Goal: Task Accomplishment & Management: Complete application form

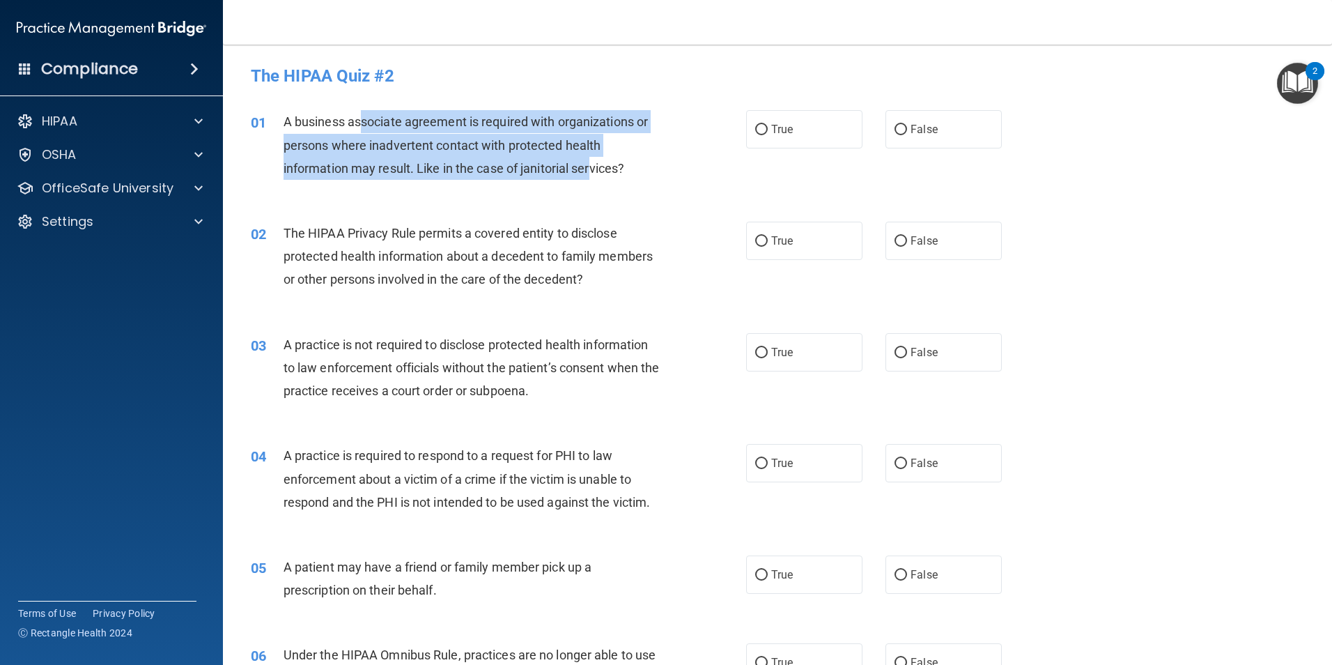
drag, startPoint x: 362, startPoint y: 118, endPoint x: 592, endPoint y: 162, distance: 233.5
click at [592, 162] on span "A business associate agreement is required with organizations or persons where …" at bounding box center [466, 144] width 364 height 61
drag, startPoint x: 509, startPoint y: 126, endPoint x: 557, endPoint y: 171, distance: 65.5
click at [557, 171] on span "A business associate agreement is required with organizations or persons where …" at bounding box center [466, 144] width 364 height 61
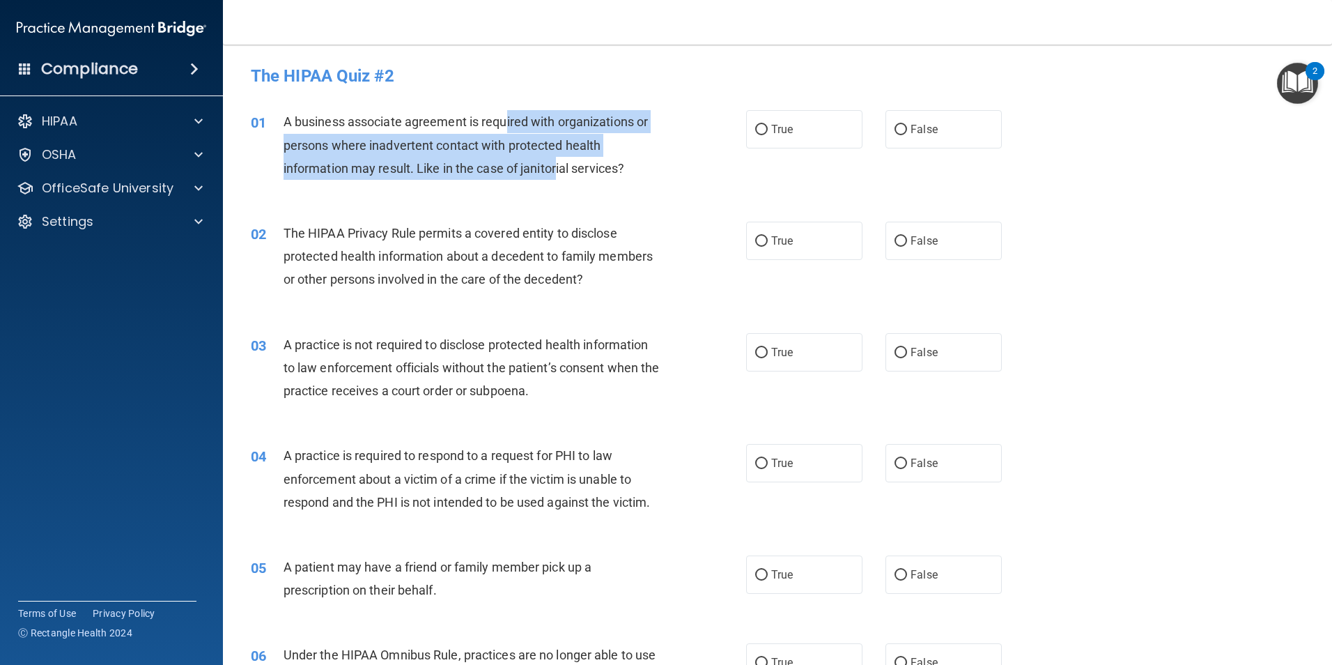
click at [558, 168] on span "A business associate agreement is required with organizations or persons where …" at bounding box center [466, 144] width 364 height 61
drag, startPoint x: 536, startPoint y: 127, endPoint x: 560, endPoint y: 180, distance: 58.3
click at [560, 180] on div "A business associate agreement is required with organizations or persons where …" at bounding box center [477, 145] width 387 height 70
drag, startPoint x: 560, startPoint y: 180, endPoint x: 545, endPoint y: 171, distance: 17.8
click at [545, 171] on span "A business associate agreement is required with organizations or persons where …" at bounding box center [466, 144] width 364 height 61
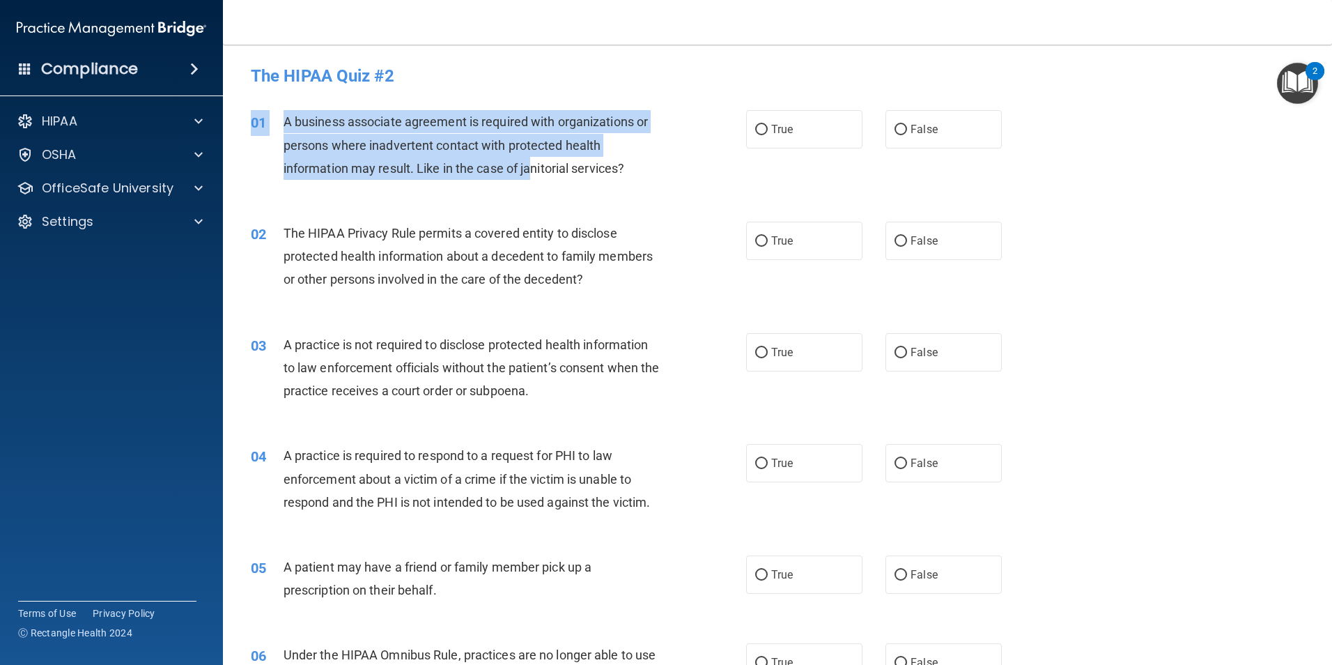
drag, startPoint x: 536, startPoint y: 160, endPoint x: 574, endPoint y: 199, distance: 54.7
click at [574, 199] on div "01 A business associate agreement is required with organizations or persons whe…" at bounding box center [777, 148] width 1074 height 111
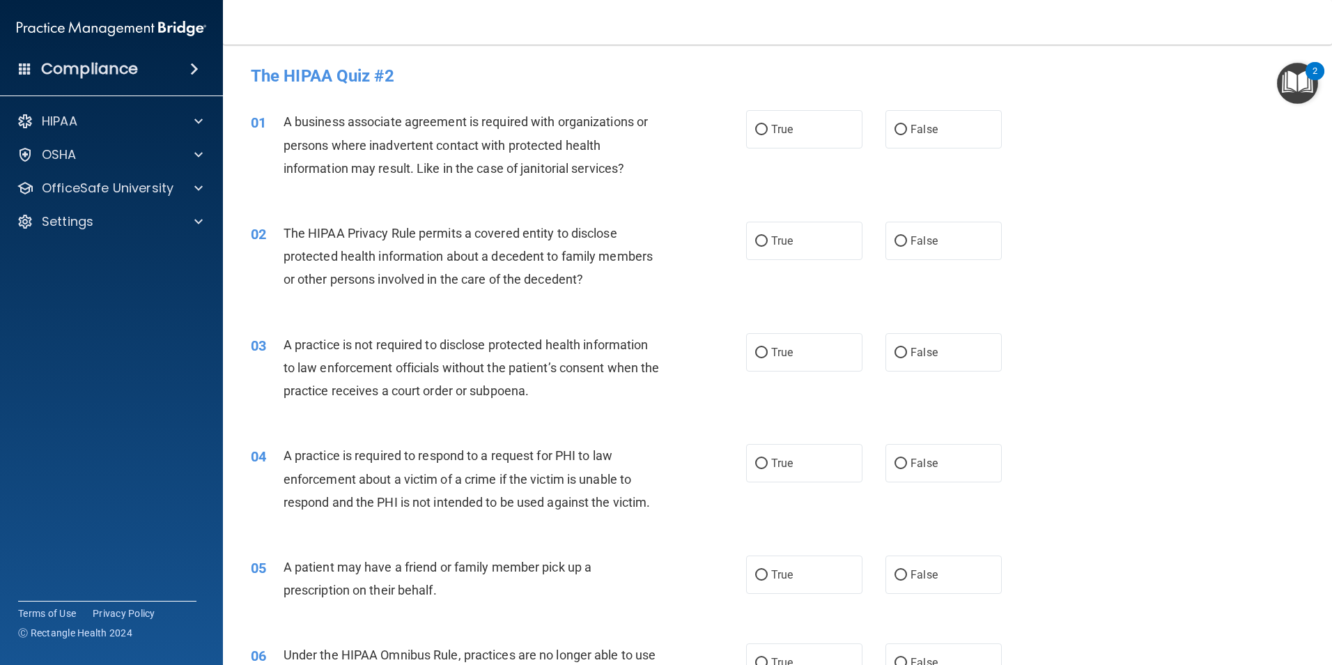
drag, startPoint x: 574, startPoint y: 199, endPoint x: 568, endPoint y: 184, distance: 15.9
click at [568, 184] on div "01 A business associate agreement is required with organizations or persons whe…" at bounding box center [498, 148] width 537 height 77
drag, startPoint x: 559, startPoint y: 166, endPoint x: 619, endPoint y: 174, distance: 60.5
click at [619, 174] on span "A business associate agreement is required with organizations or persons where …" at bounding box center [466, 144] width 364 height 61
drag, startPoint x: 619, startPoint y: 174, endPoint x: 520, endPoint y: 195, distance: 101.1
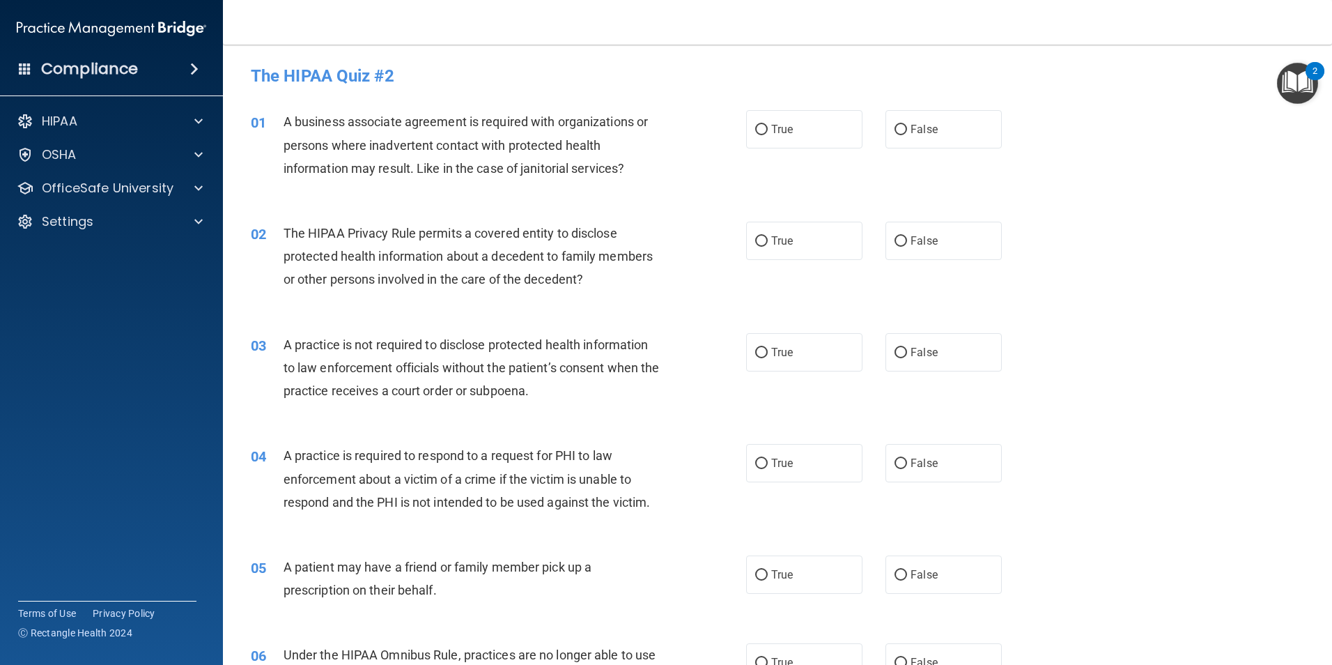
click at [520, 195] on div "01 A business associate agreement is required with organizations or persons whe…" at bounding box center [777, 148] width 1074 height 111
drag, startPoint x: 284, startPoint y: 231, endPoint x: 408, endPoint y: 302, distance: 143.0
click at [408, 302] on div "02 The HIPAA Privacy Rule permits a covered entity to disclose protected health…" at bounding box center [777, 259] width 1074 height 111
click at [796, 137] on label "True" at bounding box center [804, 129] width 116 height 38
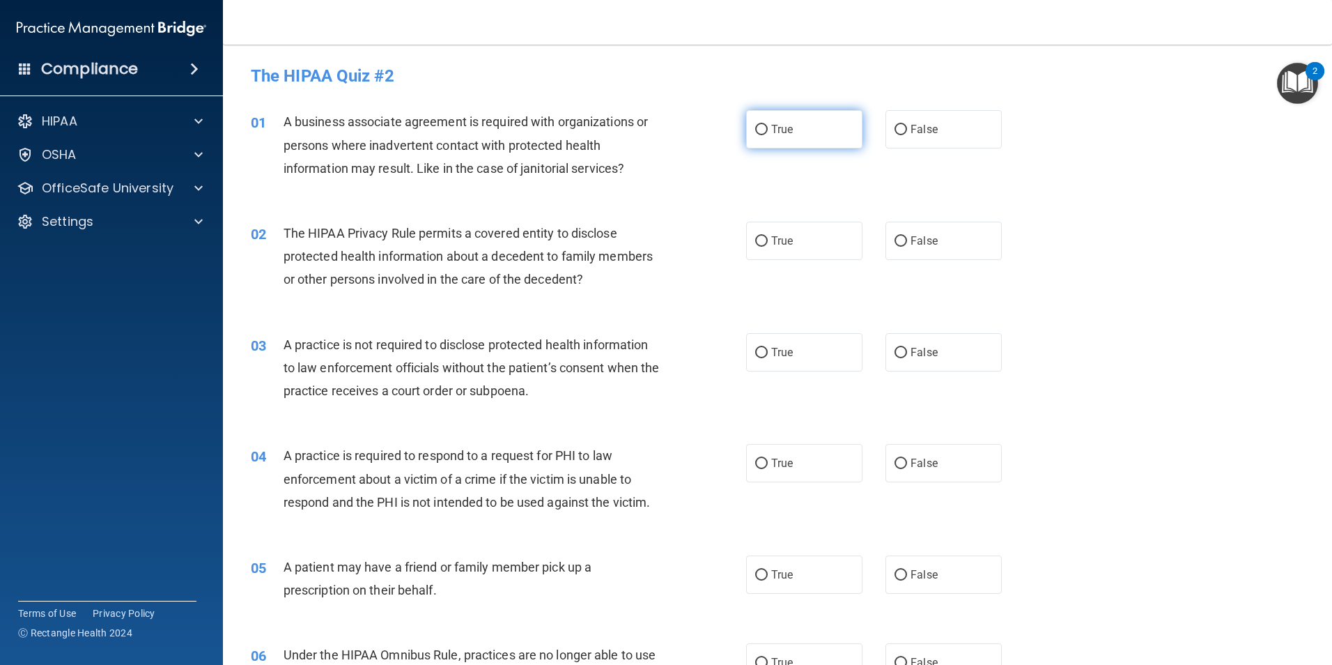
click at [768, 135] on input "True" at bounding box center [761, 130] width 13 height 10
radio input "true"
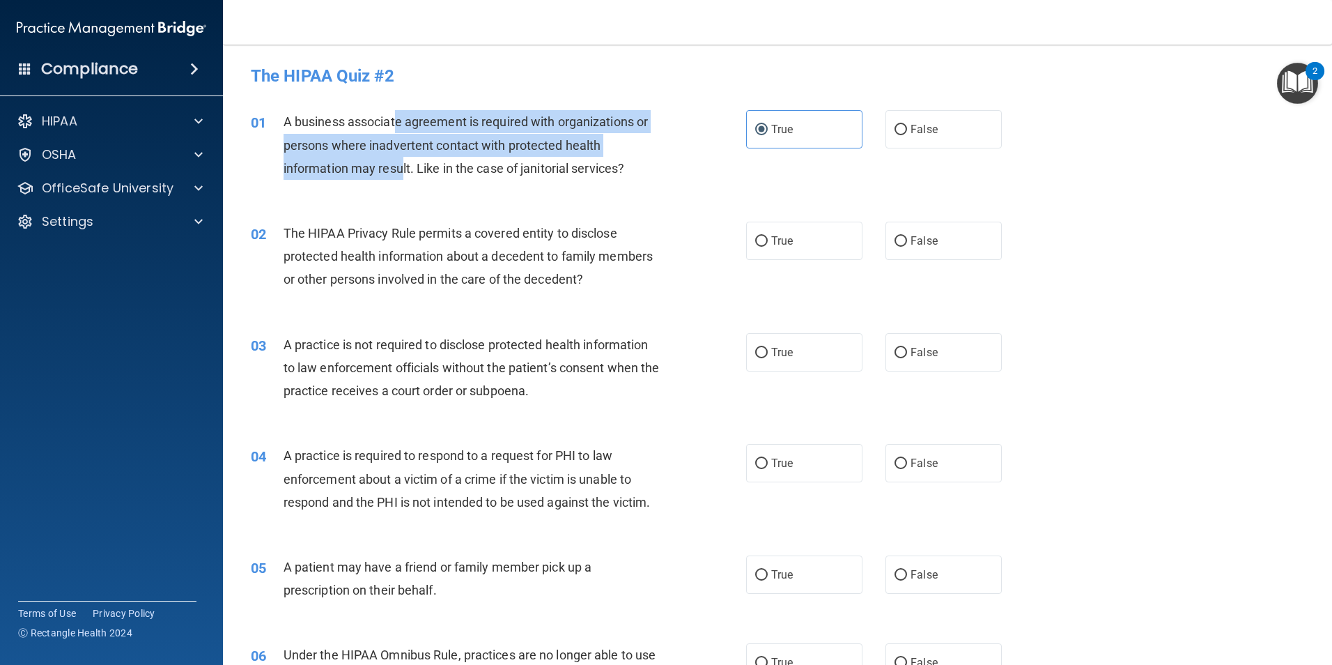
drag, startPoint x: 399, startPoint y: 132, endPoint x: 403, endPoint y: 164, distance: 33.1
click at [403, 164] on div "A business associate agreement is required with organizations or persons where …" at bounding box center [477, 145] width 387 height 70
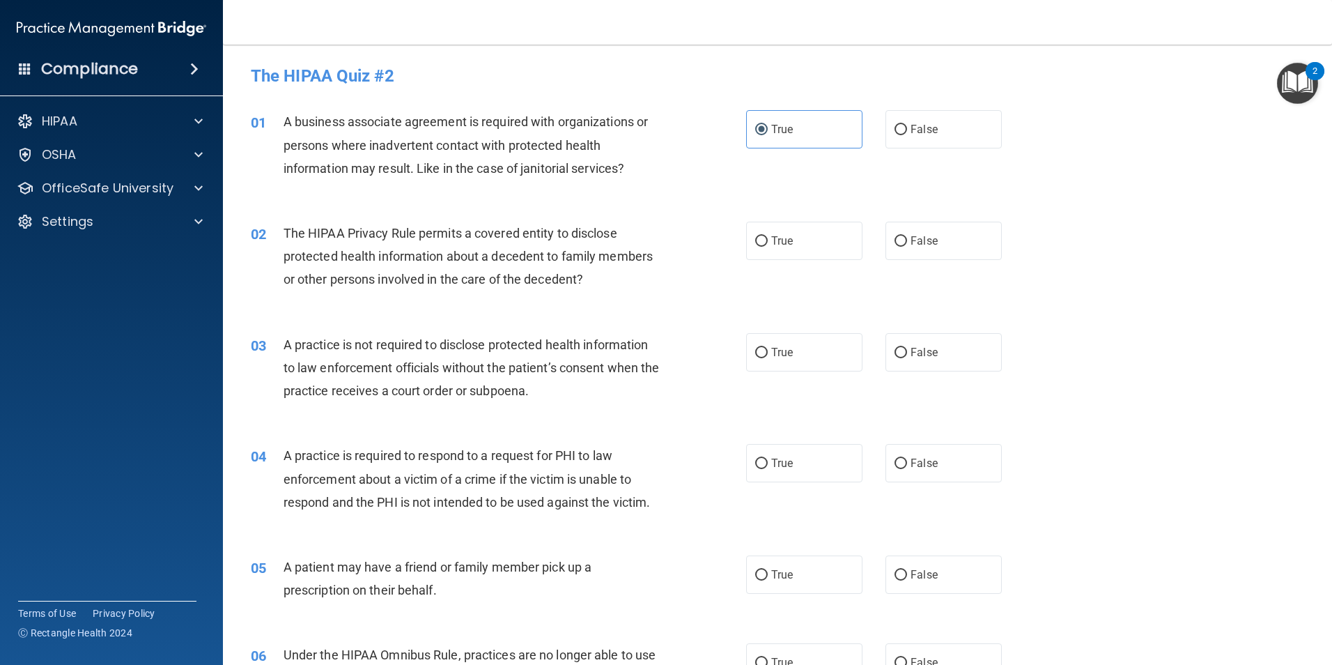
drag, startPoint x: 403, startPoint y: 164, endPoint x: 408, endPoint y: 181, distance: 17.2
click at [408, 182] on div "01 A business associate agreement is required with organizations or persons whe…" at bounding box center [498, 148] width 537 height 77
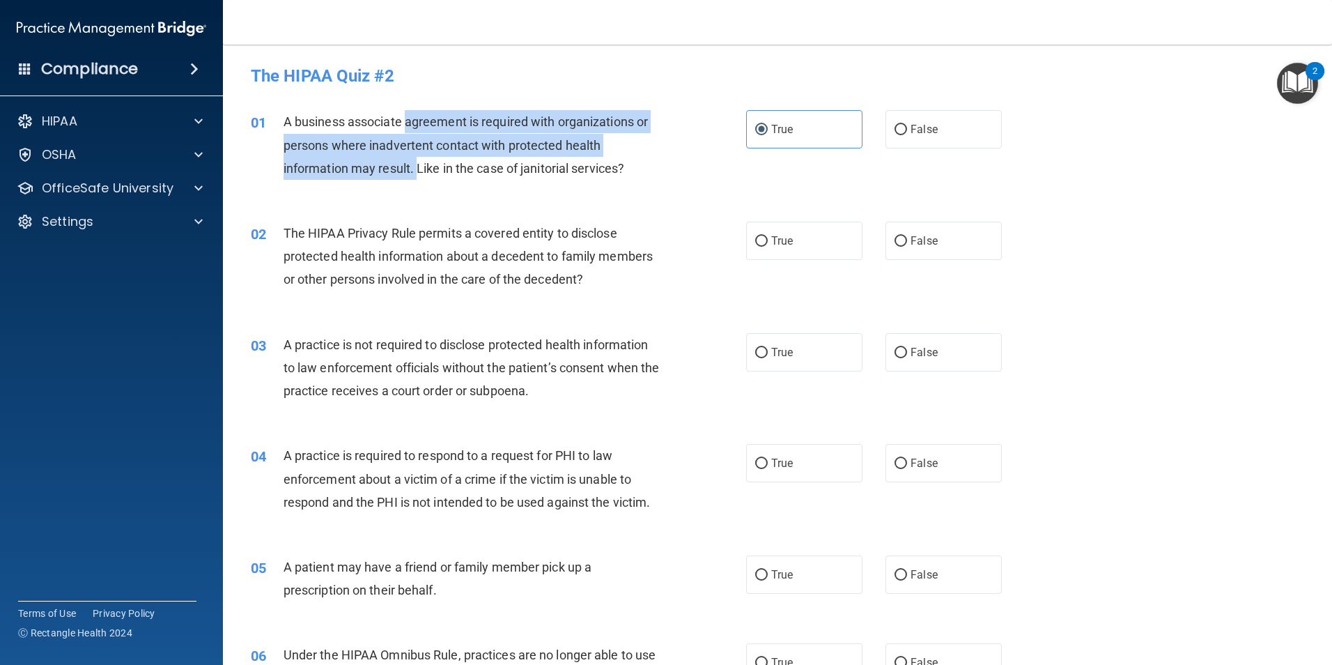
drag, startPoint x: 406, startPoint y: 121, endPoint x: 420, endPoint y: 164, distance: 46.1
click at [420, 164] on span "A business associate agreement is required with organizations or persons where …" at bounding box center [466, 144] width 364 height 61
drag, startPoint x: 420, startPoint y: 164, endPoint x: 425, endPoint y: 154, distance: 11.5
click at [425, 154] on div "A business associate agreement is required with organizations or persons where …" at bounding box center [477, 145] width 387 height 70
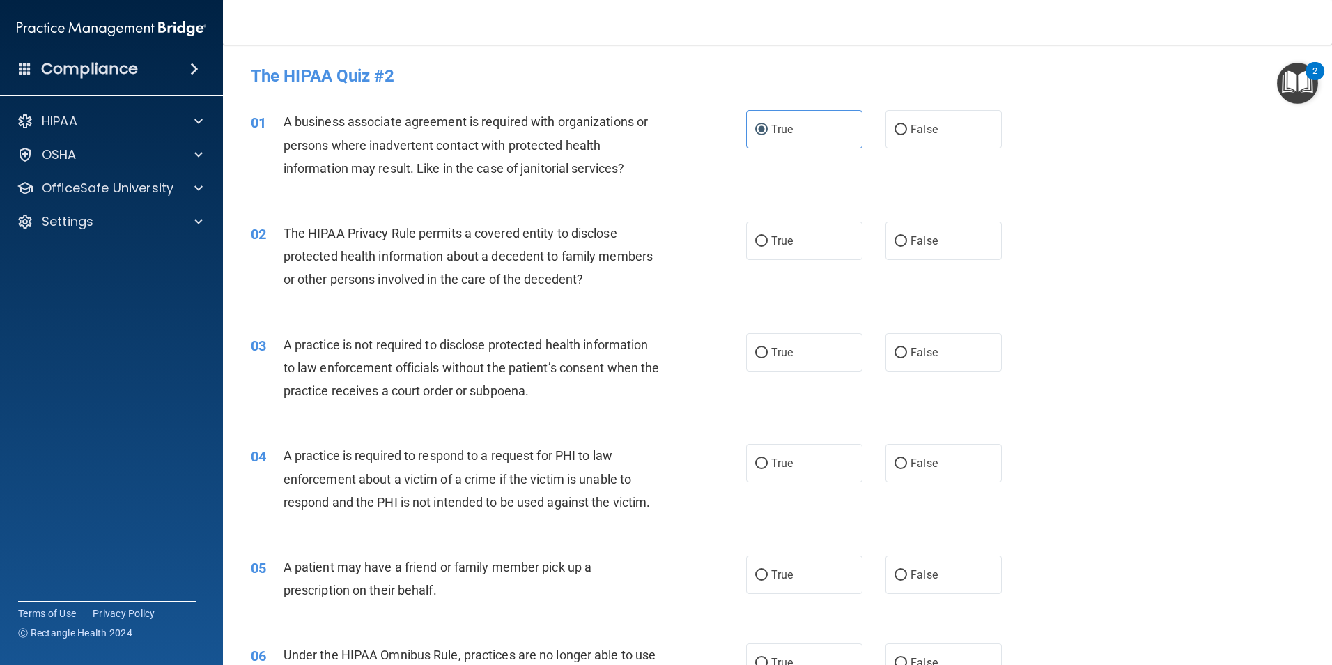
click at [408, 115] on span "A business associate agreement is required with organizations or persons where …" at bounding box center [466, 144] width 364 height 61
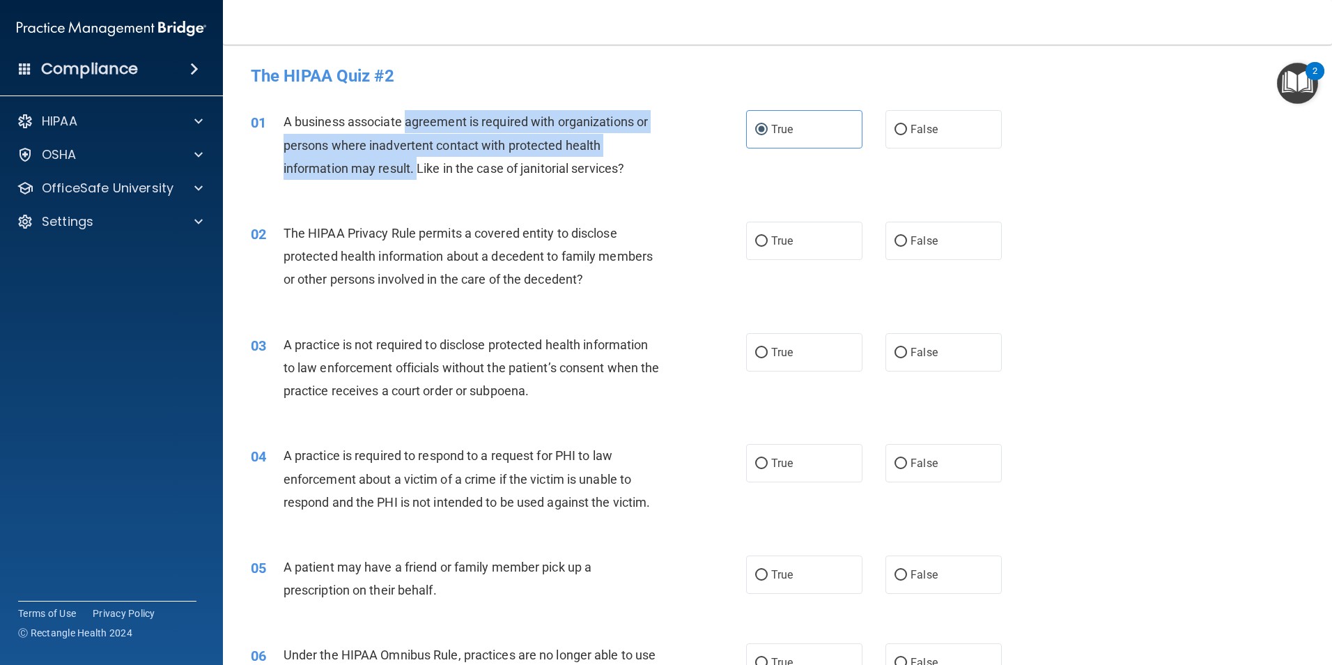
drag, startPoint x: 408, startPoint y: 121, endPoint x: 419, endPoint y: 176, distance: 56.0
click at [419, 176] on div "A business associate agreement is required with organizations or persons where …" at bounding box center [477, 145] width 387 height 70
drag, startPoint x: 532, startPoint y: 144, endPoint x: 511, endPoint y: 154, distance: 23.4
click at [531, 144] on span "A business associate agreement is required with organizations or persons where …" at bounding box center [466, 144] width 364 height 61
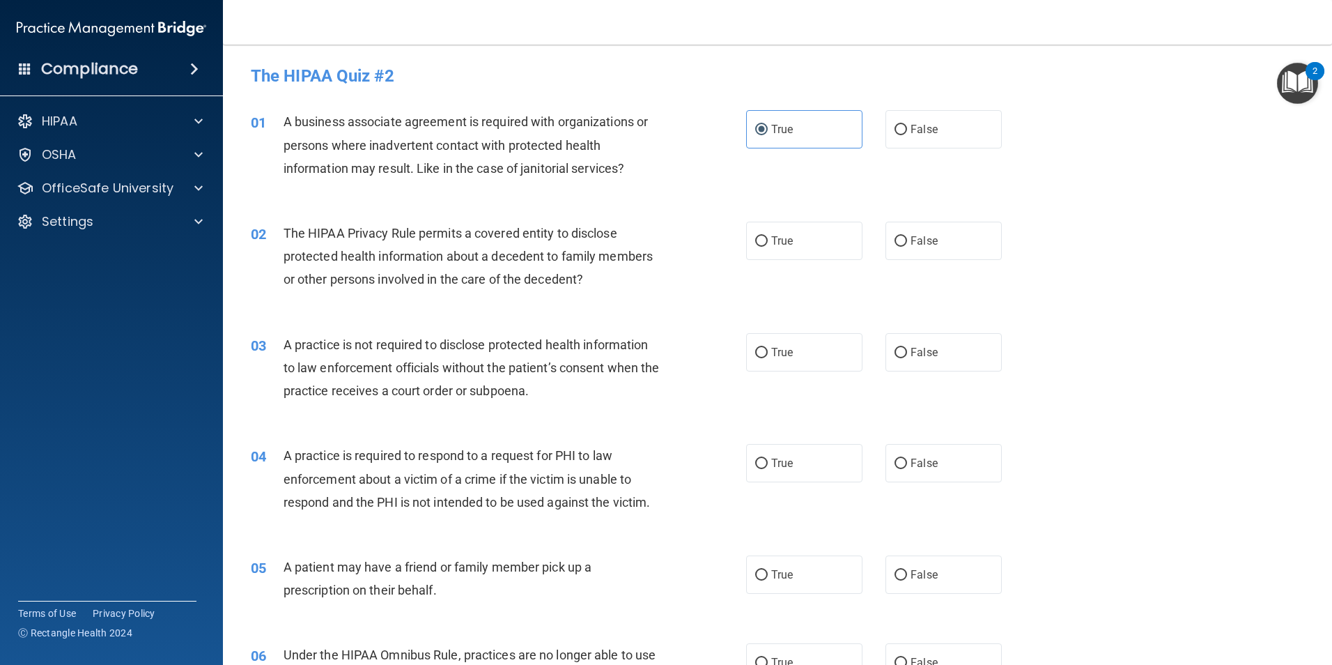
click at [357, 132] on div "A business associate agreement is required with organizations or persons where …" at bounding box center [477, 145] width 387 height 70
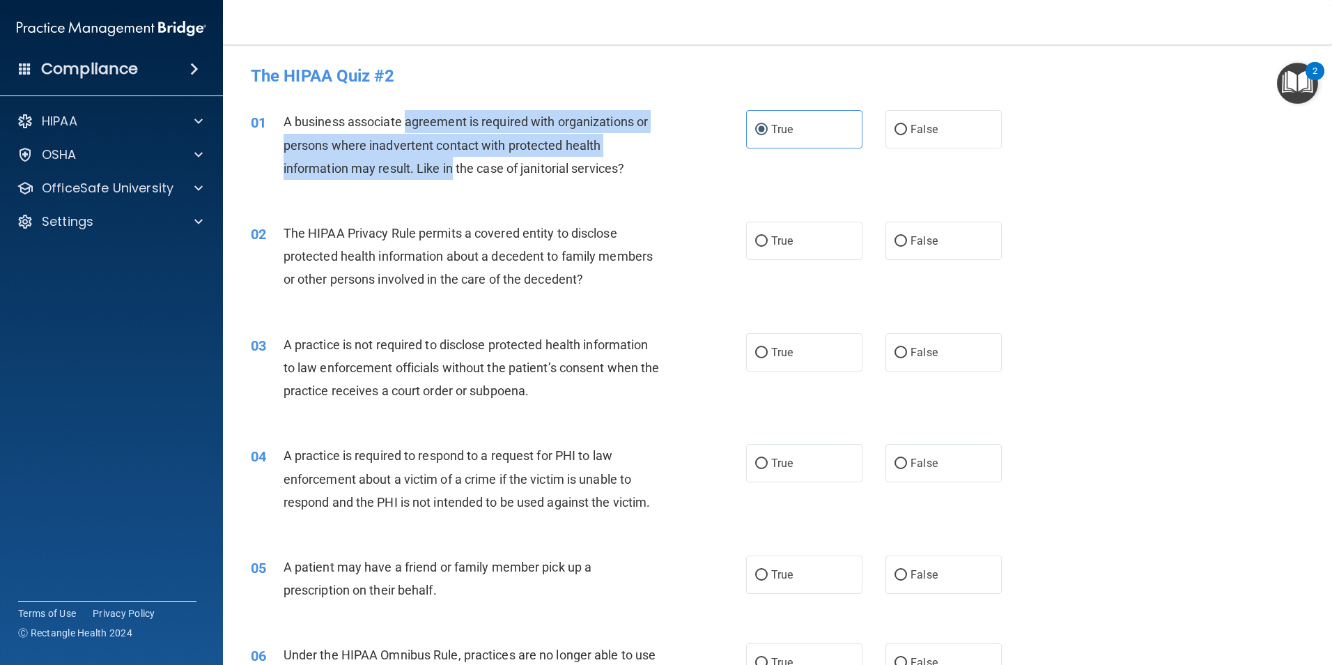
drag, startPoint x: 406, startPoint y: 118, endPoint x: 477, endPoint y: 162, distance: 82.6
click at [477, 162] on span "A business associate agreement is required with organizations or persons where …" at bounding box center [466, 144] width 364 height 61
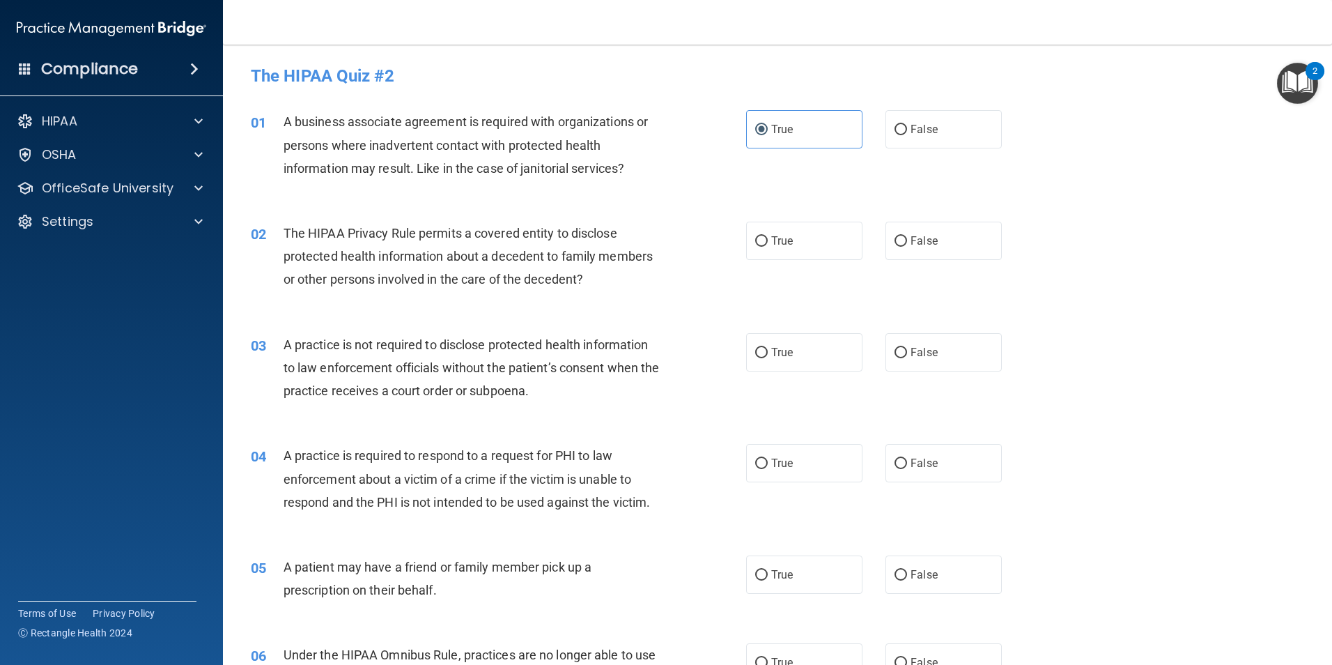
drag, startPoint x: 477, startPoint y: 162, endPoint x: 485, endPoint y: 162, distance: 8.4
click at [484, 162] on span "A business associate agreement is required with organizations or persons where …" at bounding box center [466, 144] width 364 height 61
click at [617, 149] on div "A business associate agreement is required with organizations or persons where …" at bounding box center [477, 145] width 387 height 70
click at [800, 244] on label "True" at bounding box center [804, 241] width 116 height 38
click at [768, 244] on input "True" at bounding box center [761, 241] width 13 height 10
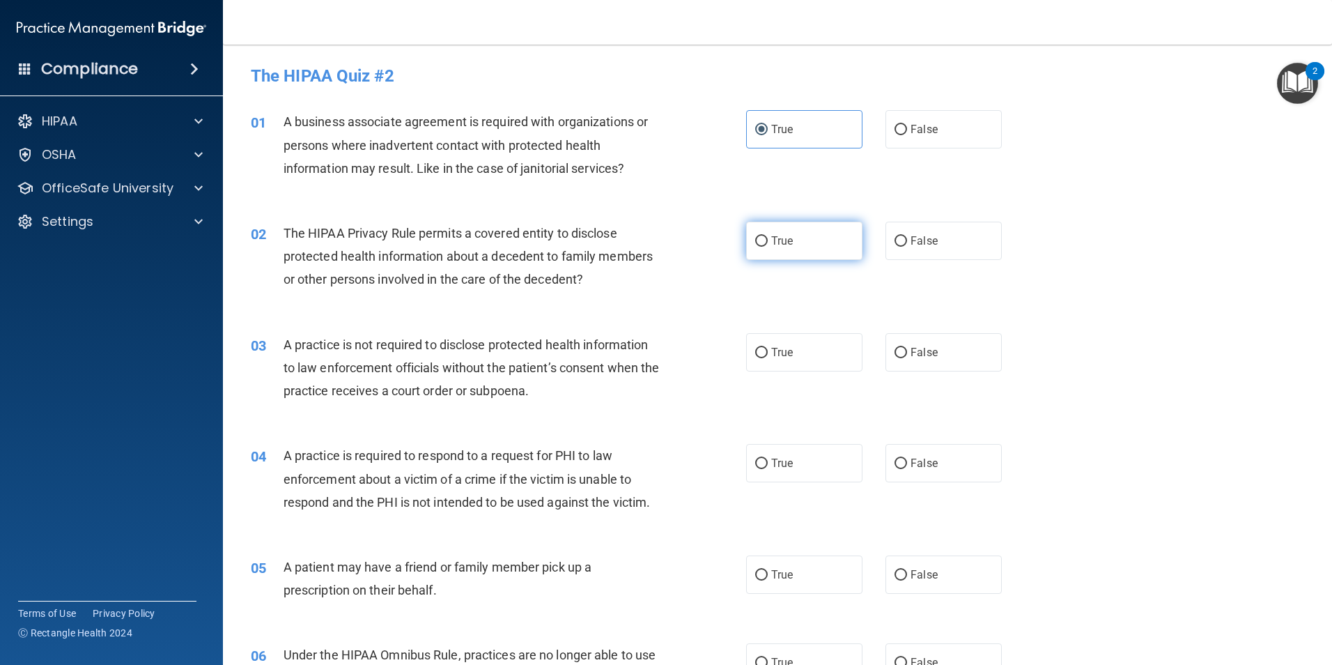
radio input "true"
click at [815, 229] on label "True" at bounding box center [804, 241] width 116 height 38
click at [768, 236] on input "True" at bounding box center [761, 241] width 13 height 10
click at [718, 224] on div "02 The HIPAA Privacy Rule permits a covered entity to disclose protected health…" at bounding box center [498, 260] width 537 height 77
click at [307, 129] on span "A business associate agreement is required with organizations or persons where …" at bounding box center [466, 144] width 364 height 61
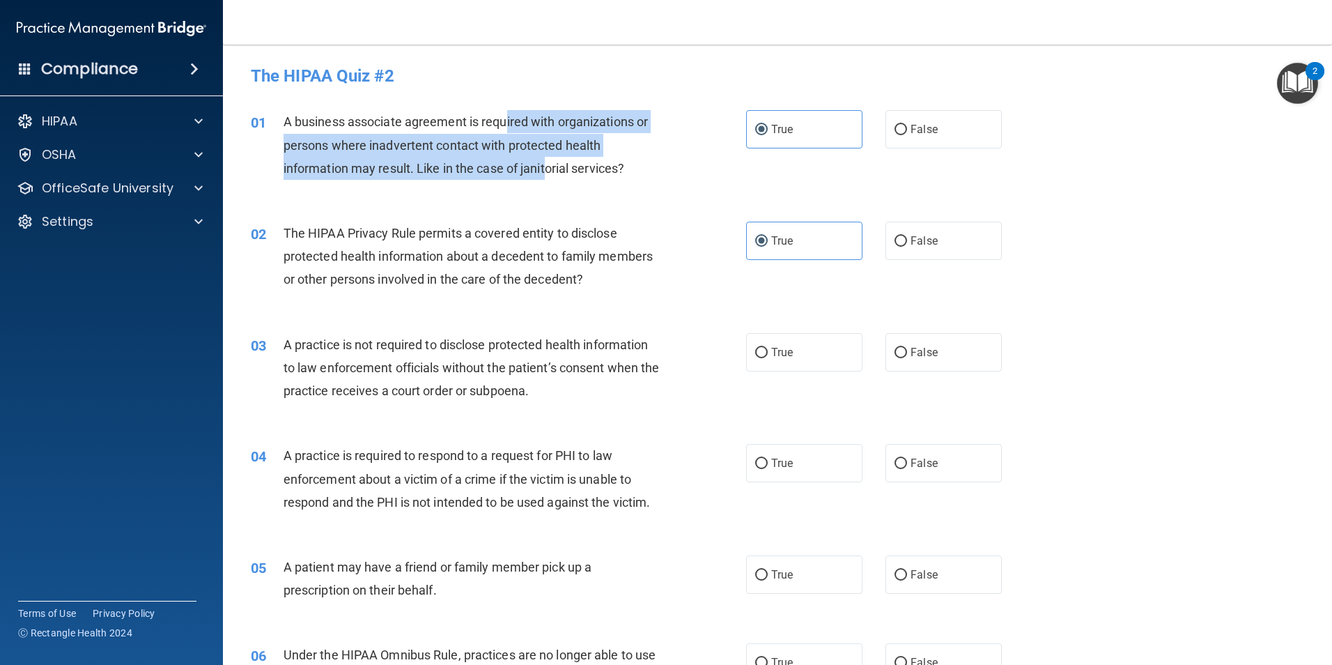
drag, startPoint x: 504, startPoint y: 114, endPoint x: 548, endPoint y: 185, distance: 83.5
click at [548, 185] on div "01 A business associate agreement is required with organizations or persons whe…" at bounding box center [498, 148] width 537 height 77
drag, startPoint x: 548, startPoint y: 185, endPoint x: 484, endPoint y: 178, distance: 64.6
click at [488, 180] on div "01 A business associate agreement is required with organizations or persons whe…" at bounding box center [498, 148] width 537 height 77
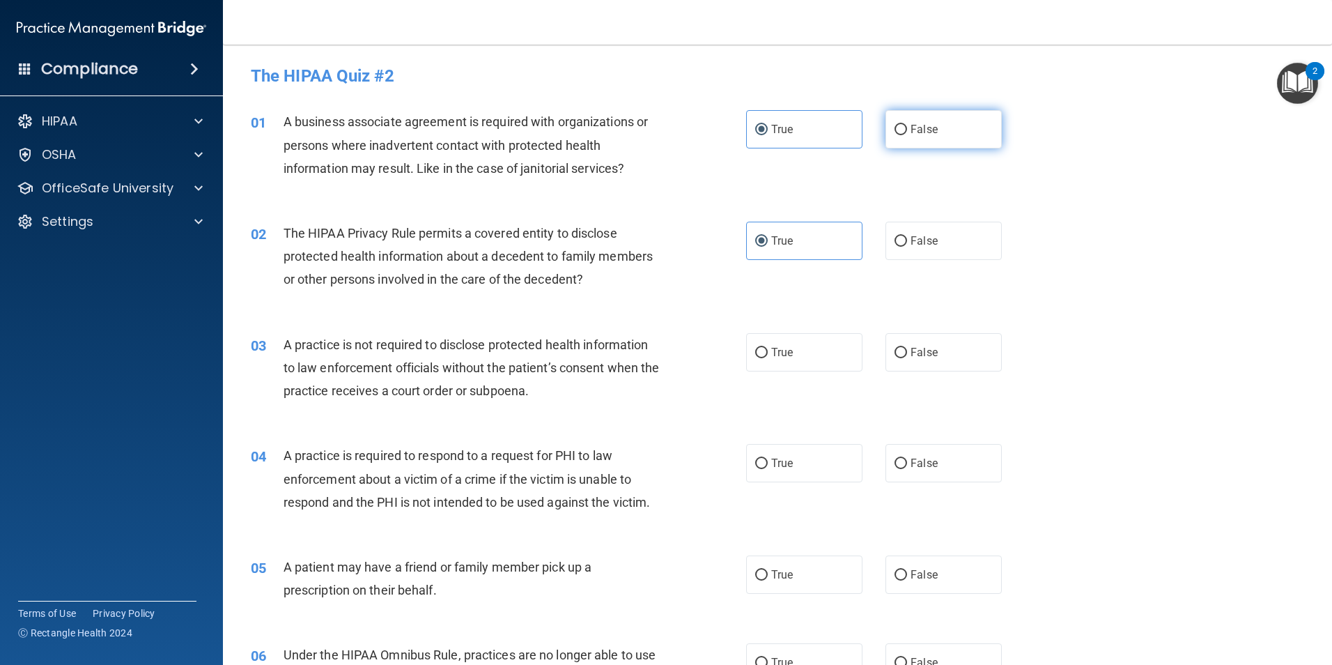
click at [917, 116] on label "False" at bounding box center [944, 129] width 116 height 38
click at [907, 125] on input "False" at bounding box center [901, 130] width 13 height 10
radio input "true"
click at [837, 139] on label "True" at bounding box center [804, 129] width 116 height 38
click at [768, 135] on input "True" at bounding box center [761, 130] width 13 height 10
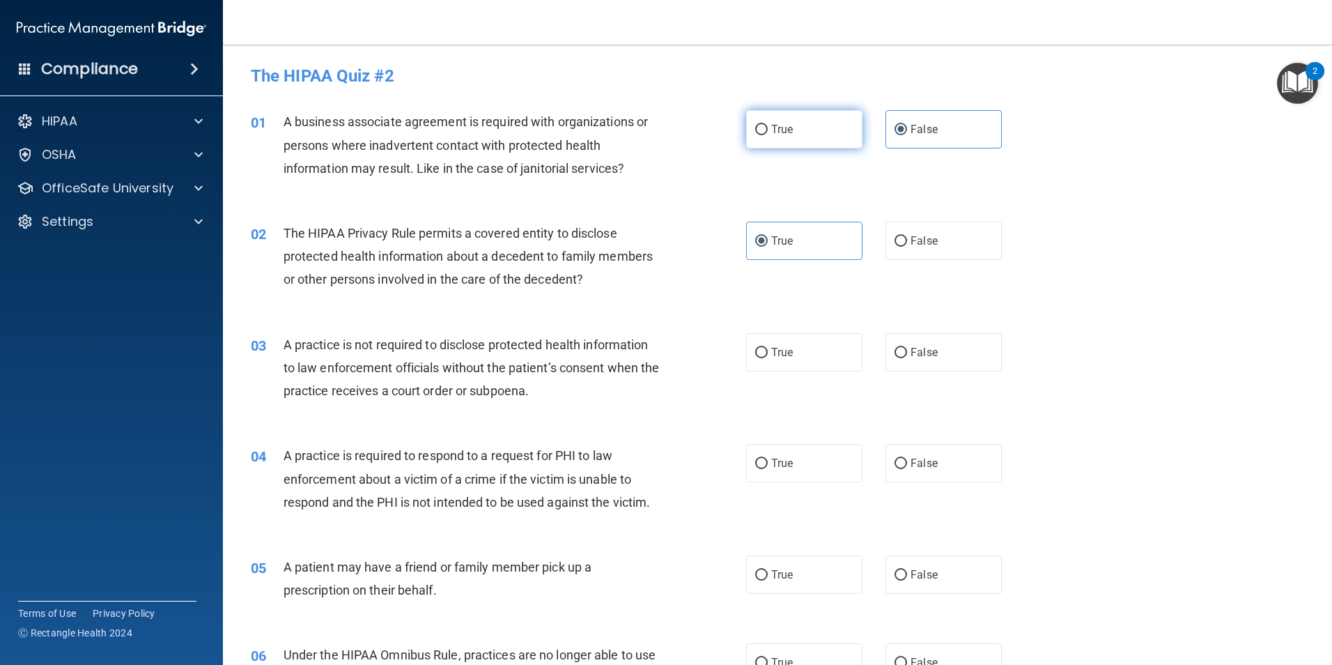
radio input "true"
radio input "false"
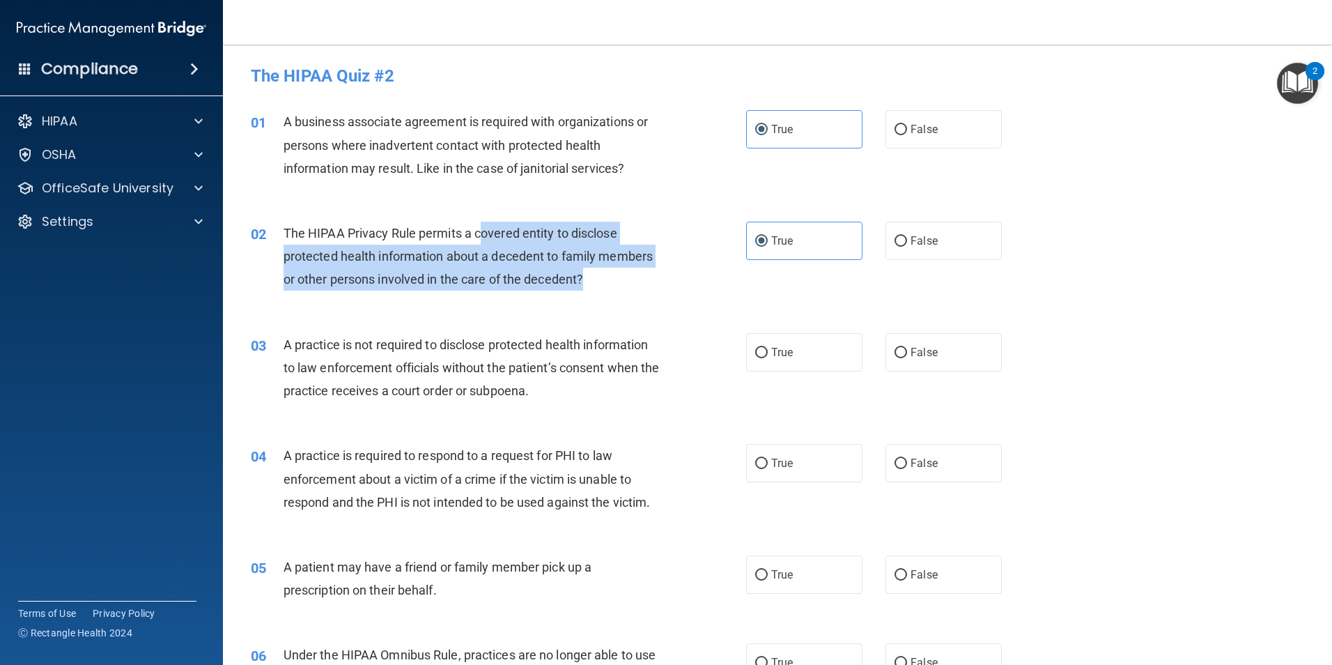
drag, startPoint x: 479, startPoint y: 233, endPoint x: 582, endPoint y: 272, distance: 109.6
click at [582, 272] on span "The HIPAA Privacy Rule permits a covered entity to disclose protected health in…" at bounding box center [468, 256] width 369 height 61
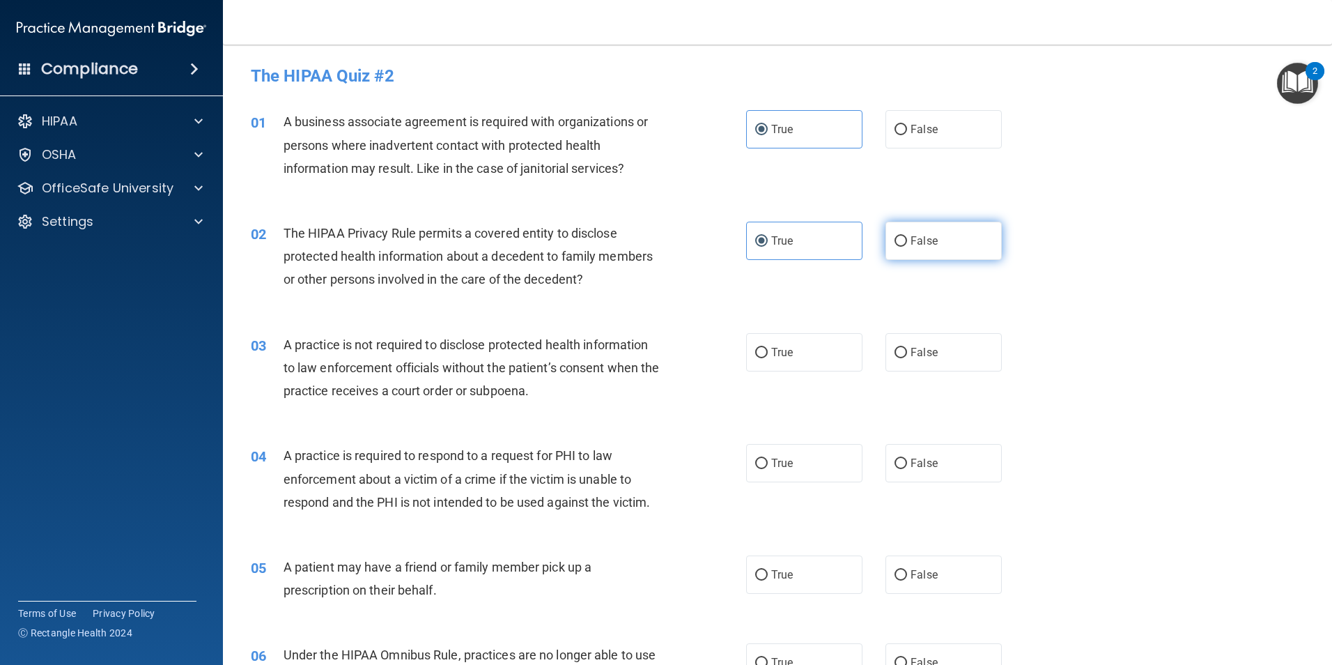
click at [994, 246] on label "False" at bounding box center [944, 241] width 116 height 38
click at [907, 246] on input "False" at bounding box center [901, 241] width 13 height 10
radio input "true"
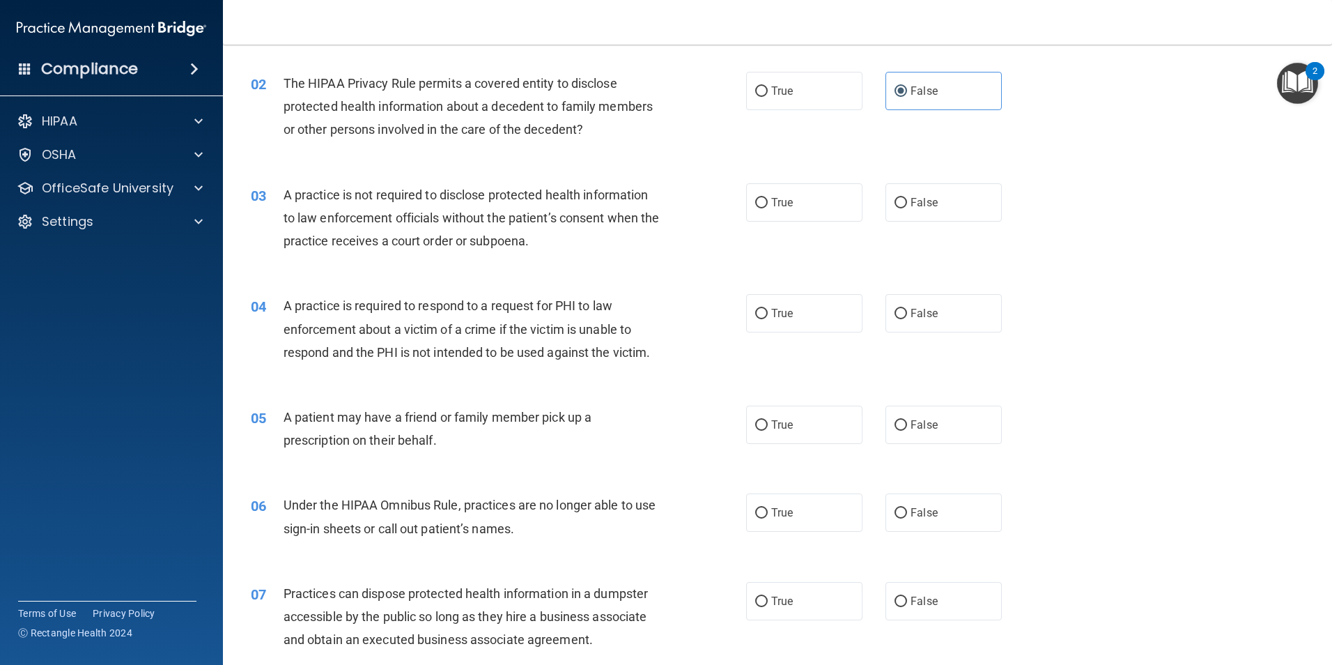
scroll to position [139, 0]
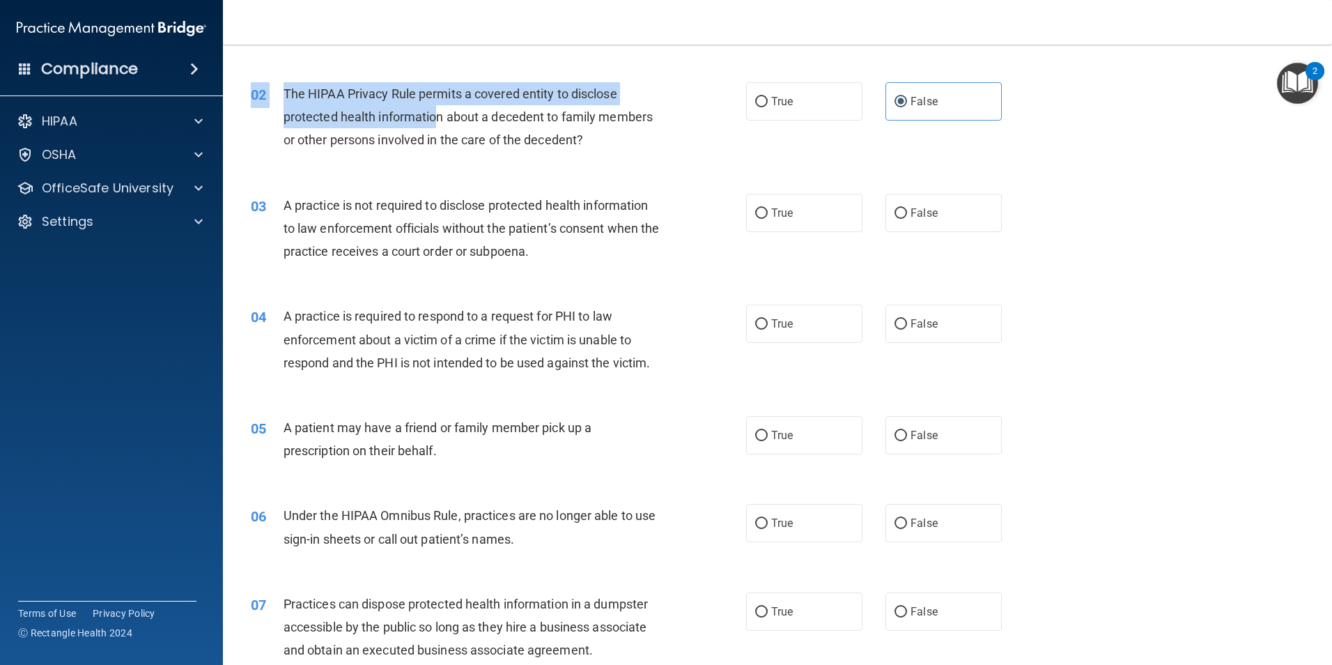
drag, startPoint x: 437, startPoint y: 114, endPoint x: 611, endPoint y: 162, distance: 180.7
click at [611, 162] on div "02 The HIPAA Privacy Rule permits a covered entity to disclose protected health…" at bounding box center [777, 120] width 1074 height 111
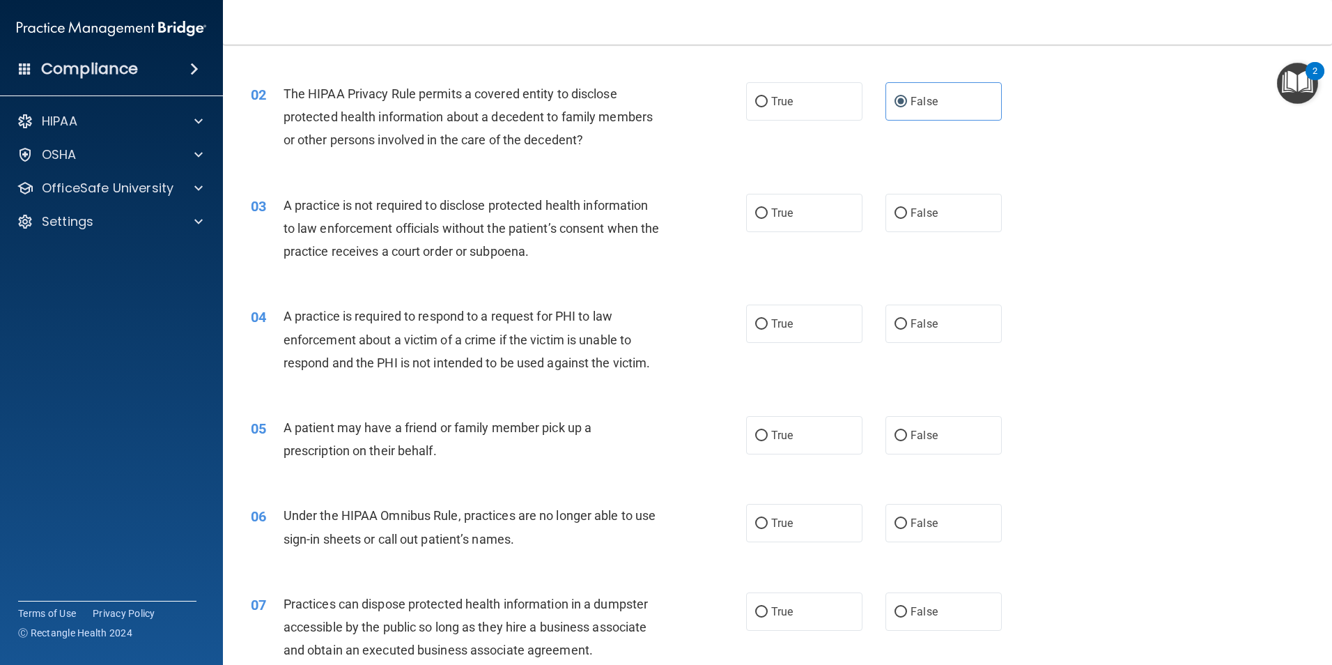
drag, startPoint x: 611, startPoint y: 162, endPoint x: 608, endPoint y: 146, distance: 16.3
click at [608, 146] on div "The HIPAA Privacy Rule permits a covered entity to disclose protected health in…" at bounding box center [477, 117] width 387 height 70
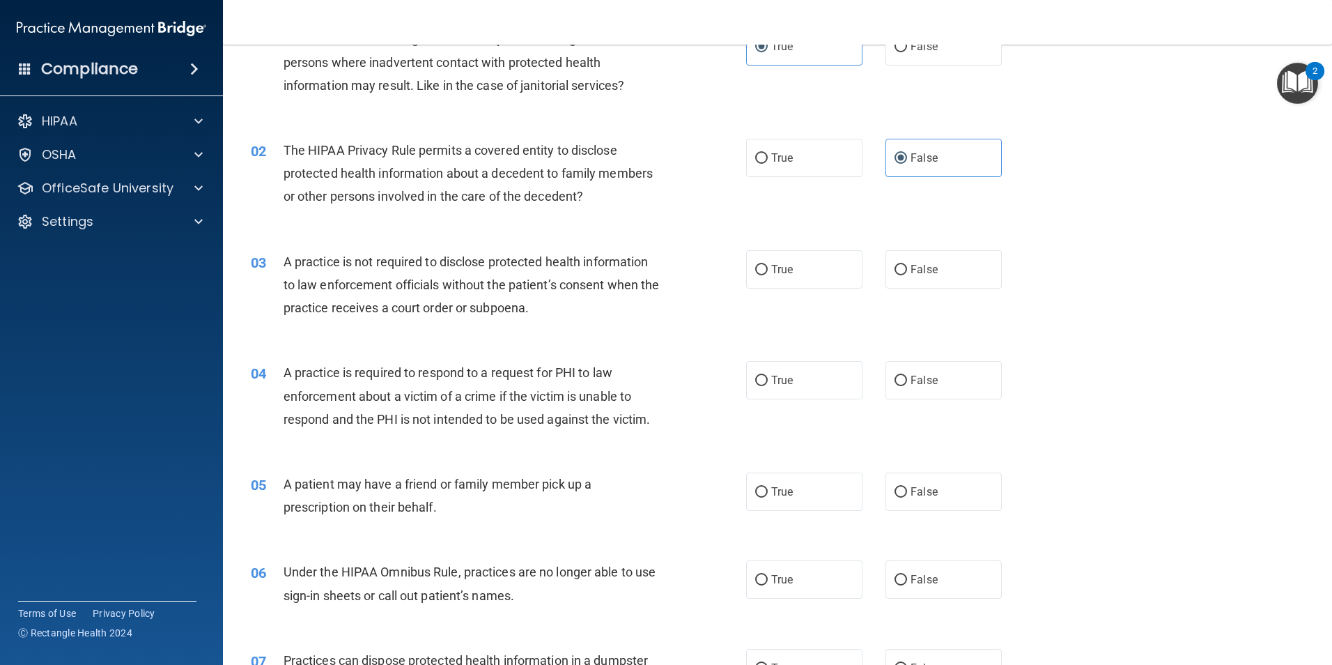
scroll to position [0, 0]
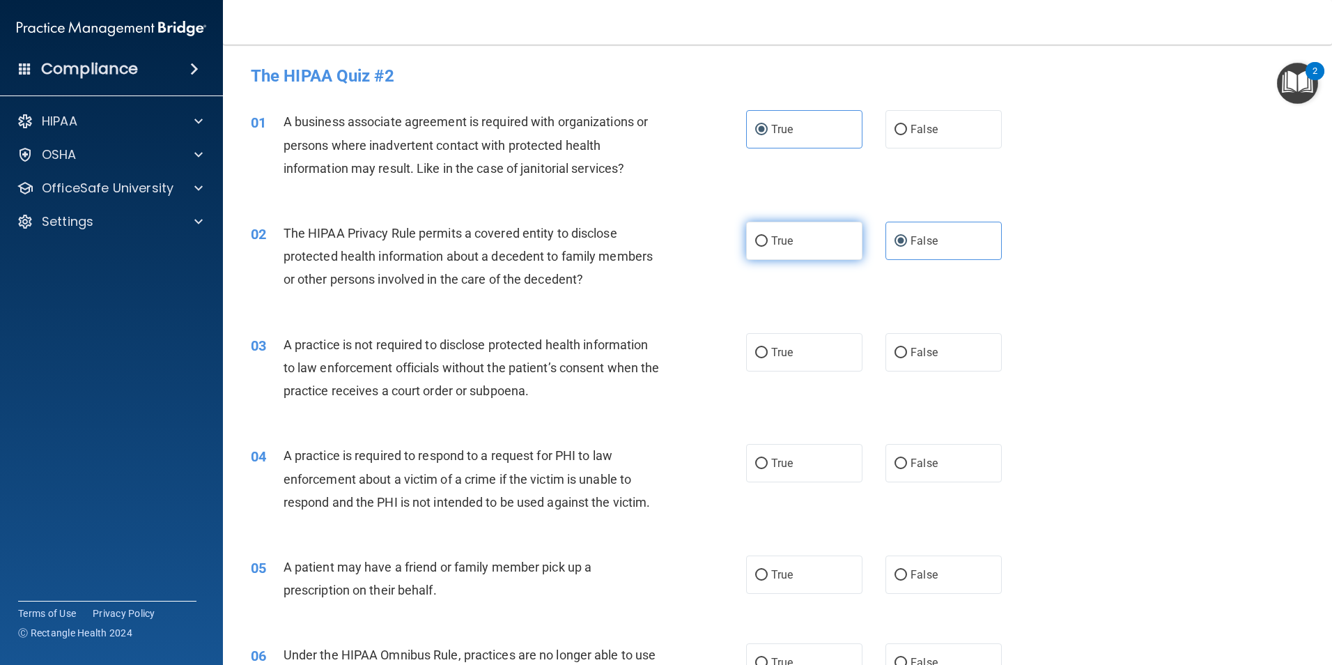
click at [799, 250] on label "True" at bounding box center [804, 241] width 116 height 38
click at [768, 247] on input "True" at bounding box center [761, 241] width 13 height 10
radio input "true"
radio input "false"
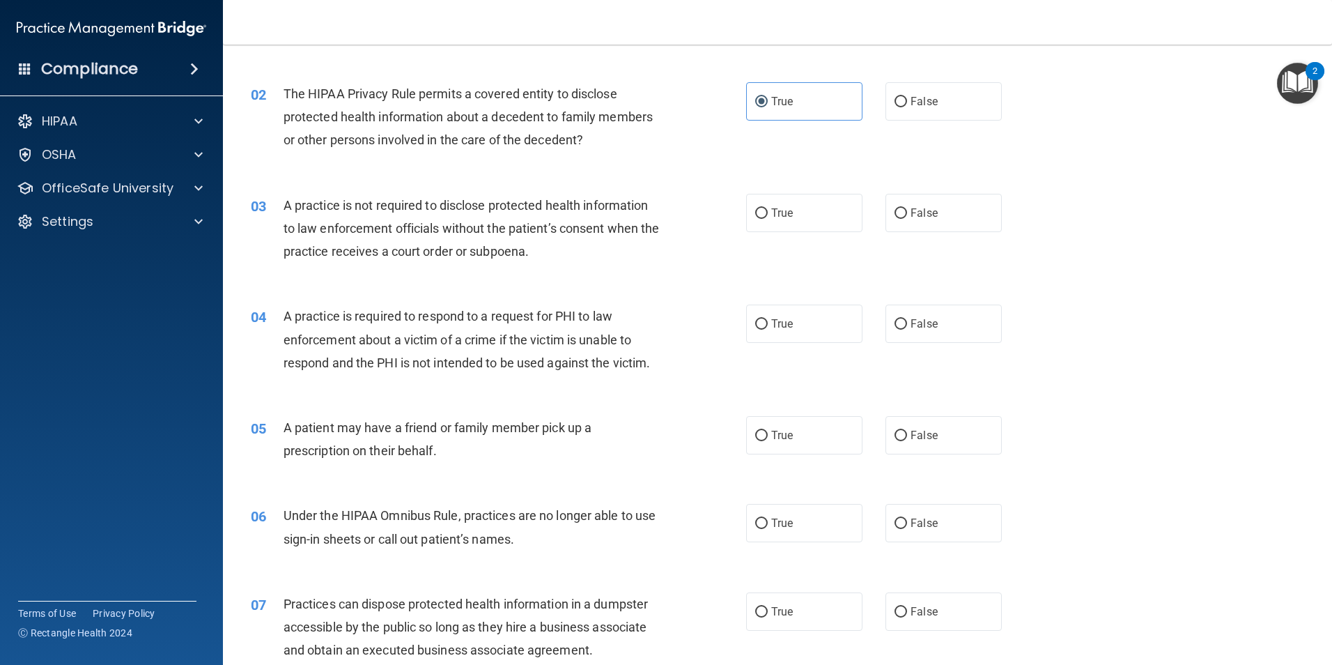
scroll to position [209, 0]
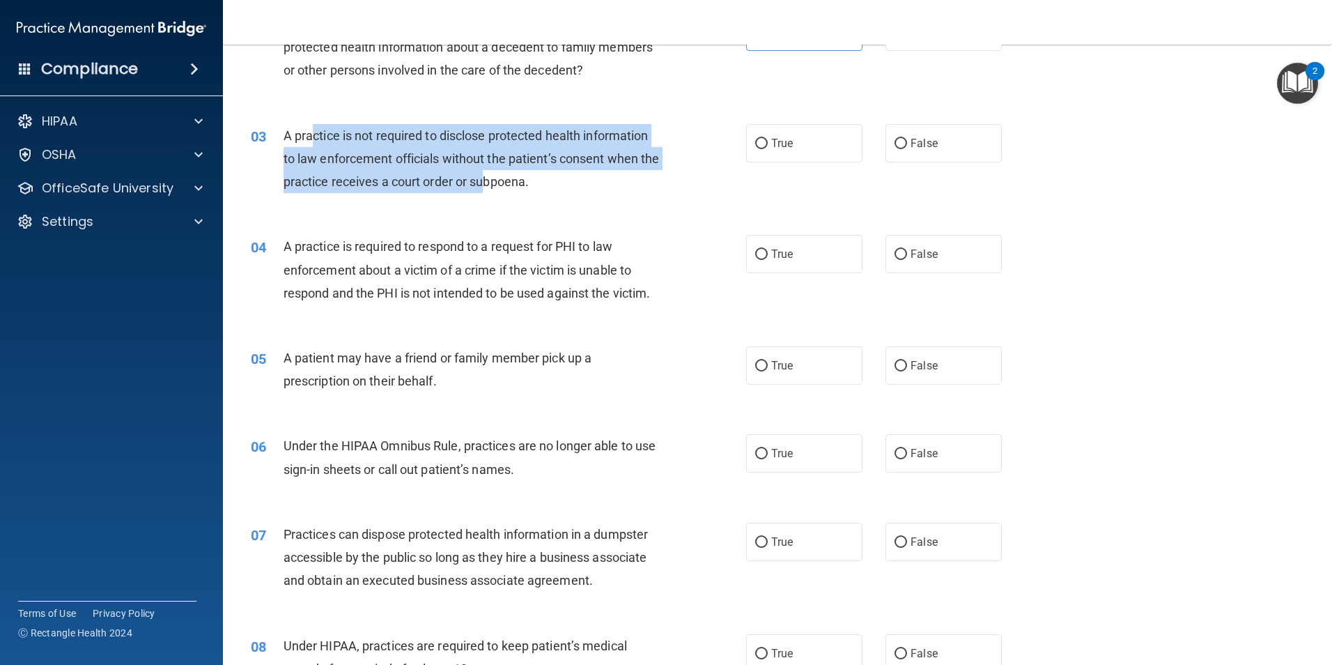
drag, startPoint x: 311, startPoint y: 129, endPoint x: 504, endPoint y: 182, distance: 199.5
click at [504, 182] on span "A practice is not required to disclose protected health information to law enfo…" at bounding box center [472, 158] width 376 height 61
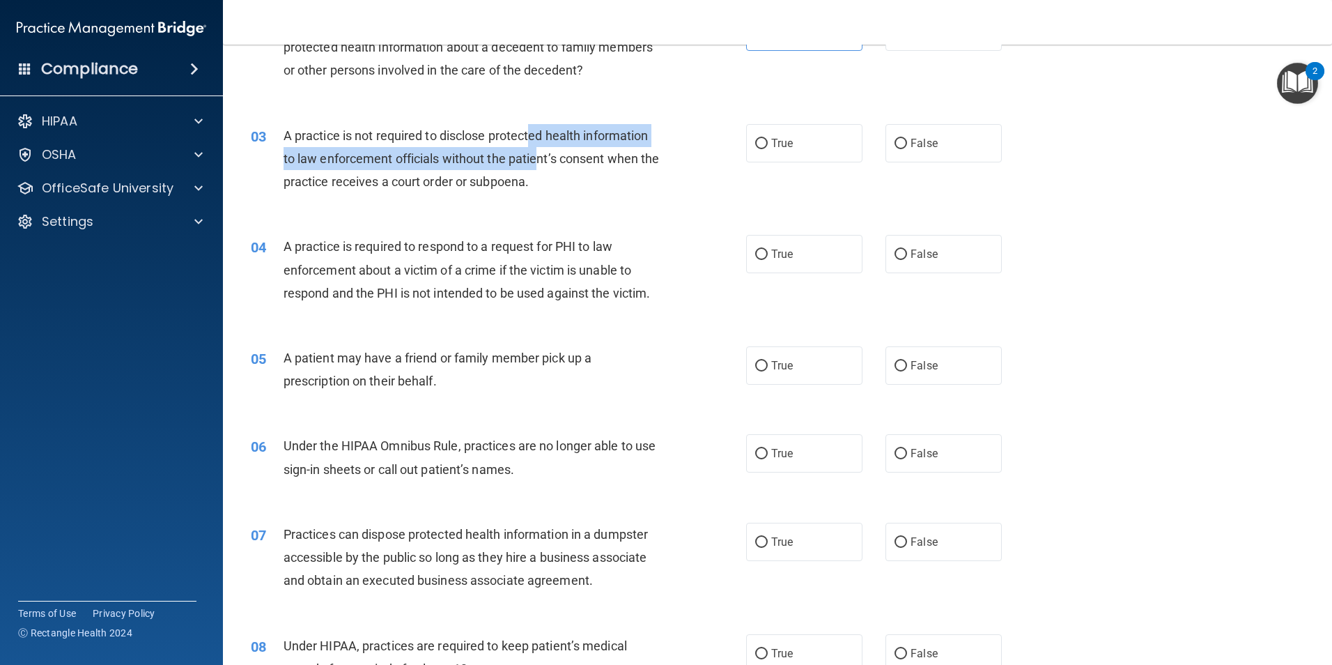
drag, startPoint x: 530, startPoint y: 139, endPoint x: 539, endPoint y: 162, distance: 25.4
click at [539, 162] on span "A practice is not required to disclose protected health information to law enfo…" at bounding box center [472, 158] width 376 height 61
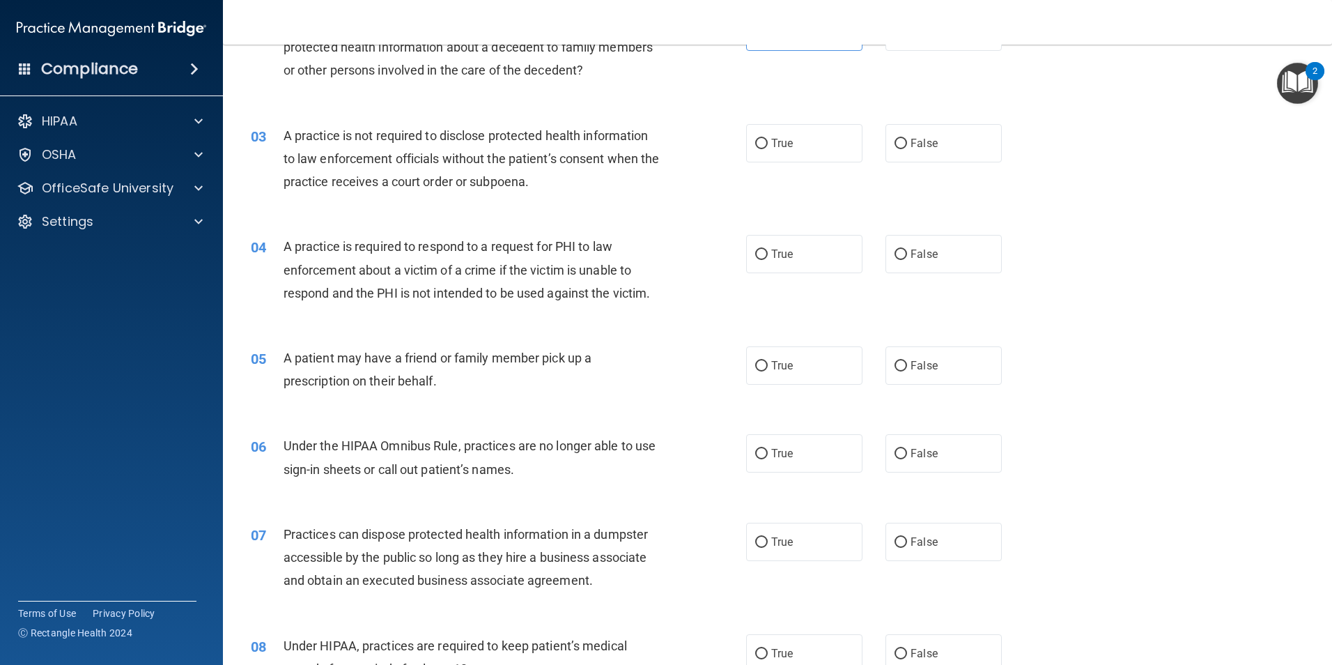
drag, startPoint x: 539, startPoint y: 162, endPoint x: 544, endPoint y: 179, distance: 17.4
click at [544, 179] on span "A practice is not required to disclose protected health information to law enfo…" at bounding box center [472, 158] width 376 height 61
click at [834, 147] on label "True" at bounding box center [804, 143] width 116 height 38
click at [768, 147] on input "True" at bounding box center [761, 144] width 13 height 10
radio input "true"
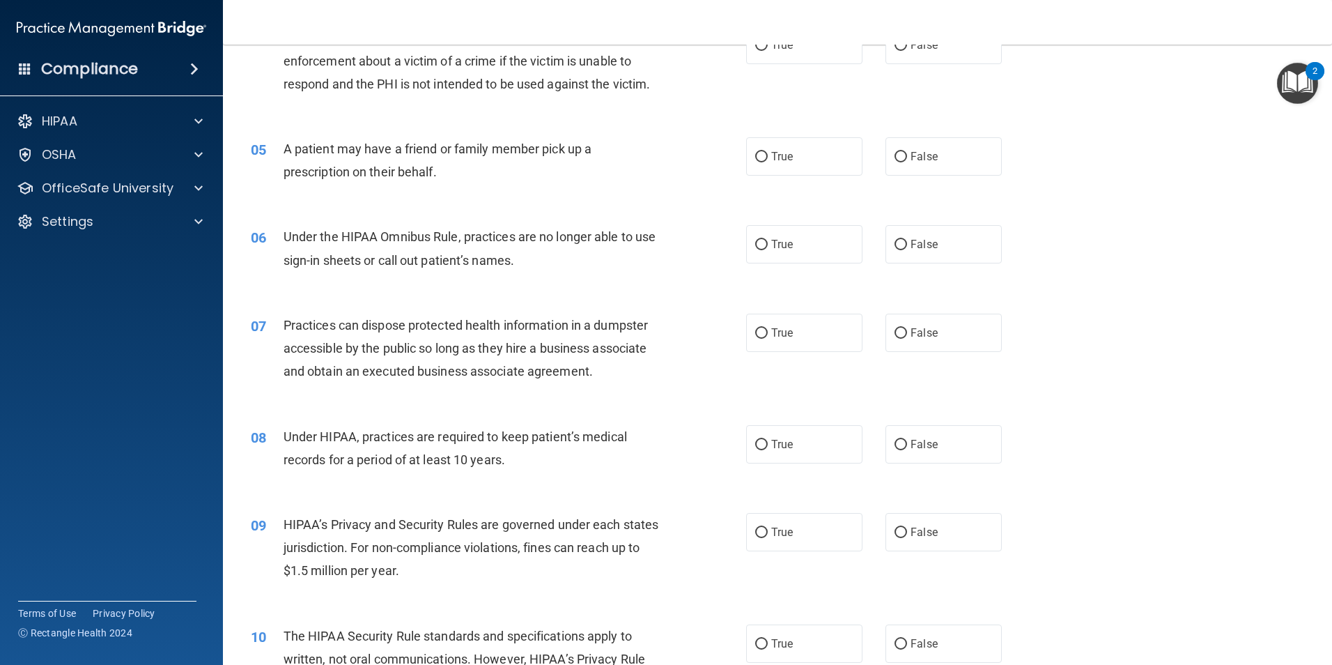
scroll to position [348, 0]
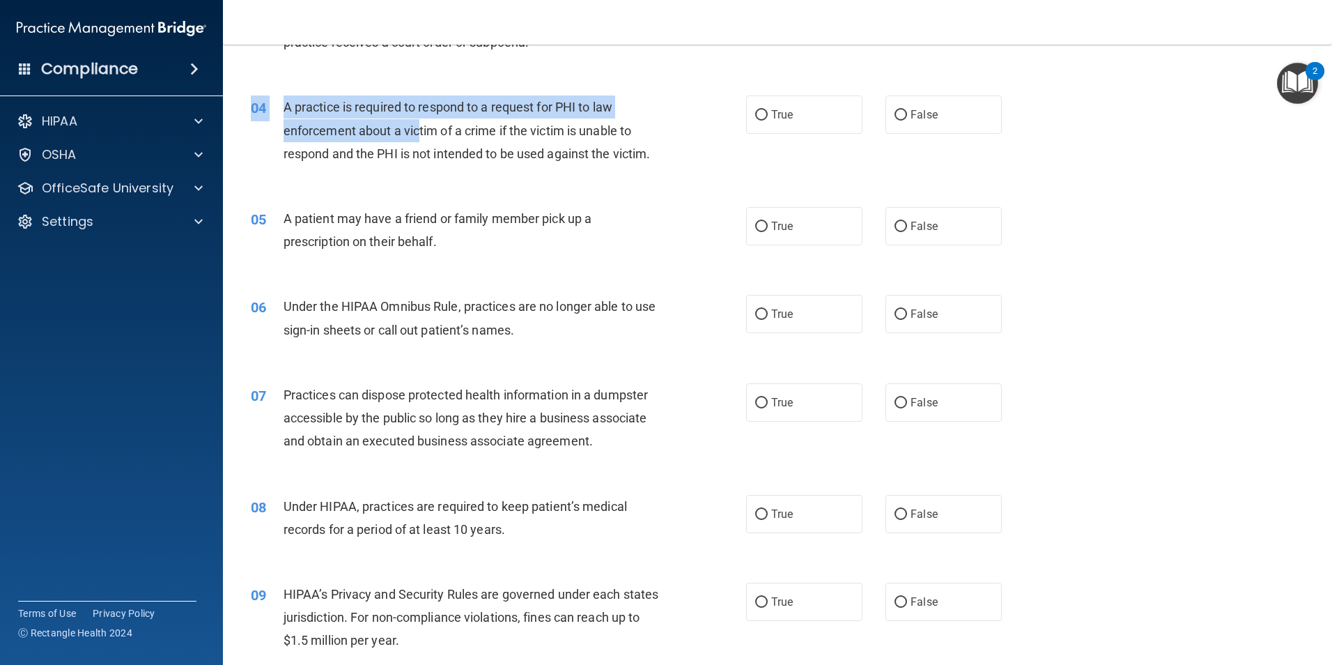
drag, startPoint x: 403, startPoint y: 90, endPoint x: 420, endPoint y: 132, distance: 45.9
click at [420, 132] on div "04 A practice is required to respond to a request for PHI to law enforcement ab…" at bounding box center [777, 133] width 1074 height 111
click at [418, 134] on span "A practice is required to respond to a request for PHI to law enforcement about…" at bounding box center [467, 130] width 367 height 61
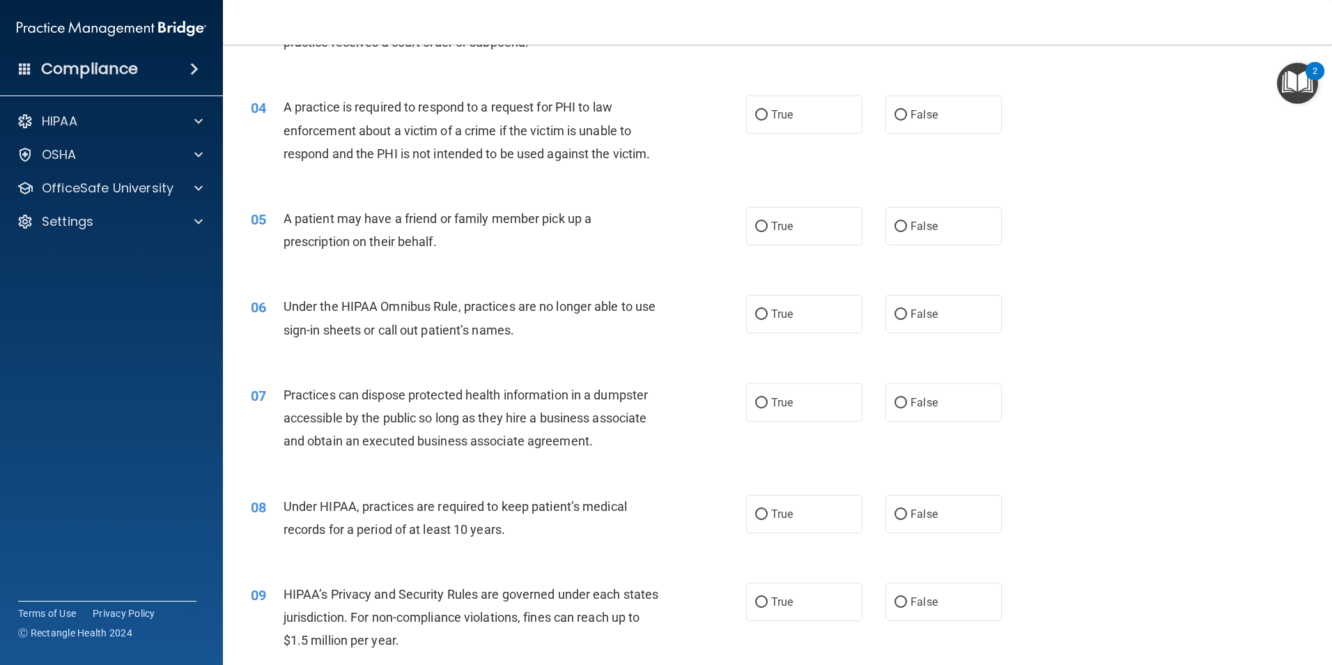
drag, startPoint x: 271, startPoint y: 93, endPoint x: 416, endPoint y: 187, distance: 173.2
click at [416, 187] on div "04 A practice is required to respond to a request for PHI to law enforcement ab…" at bounding box center [777, 133] width 1074 height 111
click at [446, 180] on div "04 A practice is required to respond to a request for PHI to law enforcement ab…" at bounding box center [777, 133] width 1074 height 111
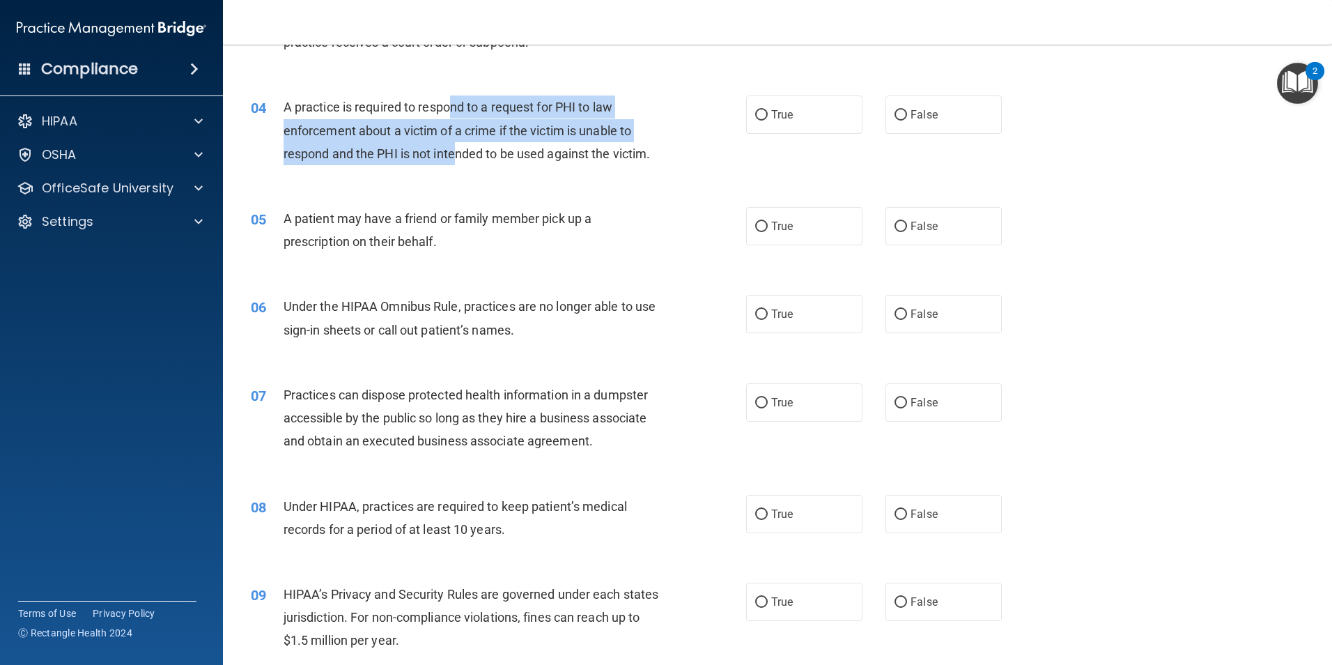
drag, startPoint x: 450, startPoint y: 102, endPoint x: 458, endPoint y: 172, distance: 70.9
click at [458, 172] on div "04 A practice is required to respond to a request for PHI to law enforcement ab…" at bounding box center [498, 133] width 537 height 77
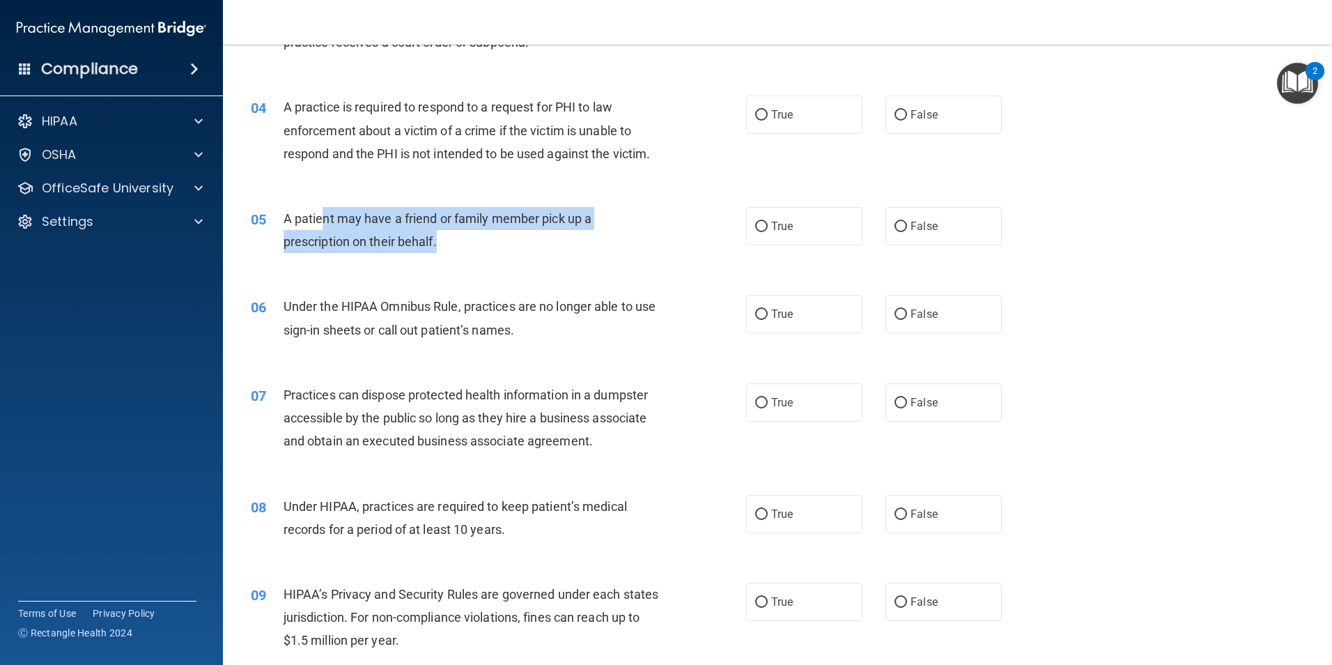
drag, startPoint x: 322, startPoint y: 209, endPoint x: 437, endPoint y: 243, distance: 119.9
click at [437, 243] on div "A patient may have a friend or family member pick up a prescription on their be…" at bounding box center [477, 230] width 387 height 46
drag, startPoint x: 437, startPoint y: 243, endPoint x: 450, endPoint y: 244, distance: 13.3
click at [450, 244] on div "A patient may have a friend or family member pick up a prescription on their be…" at bounding box center [477, 230] width 387 height 46
drag, startPoint x: 450, startPoint y: 244, endPoint x: 299, endPoint y: 240, distance: 151.3
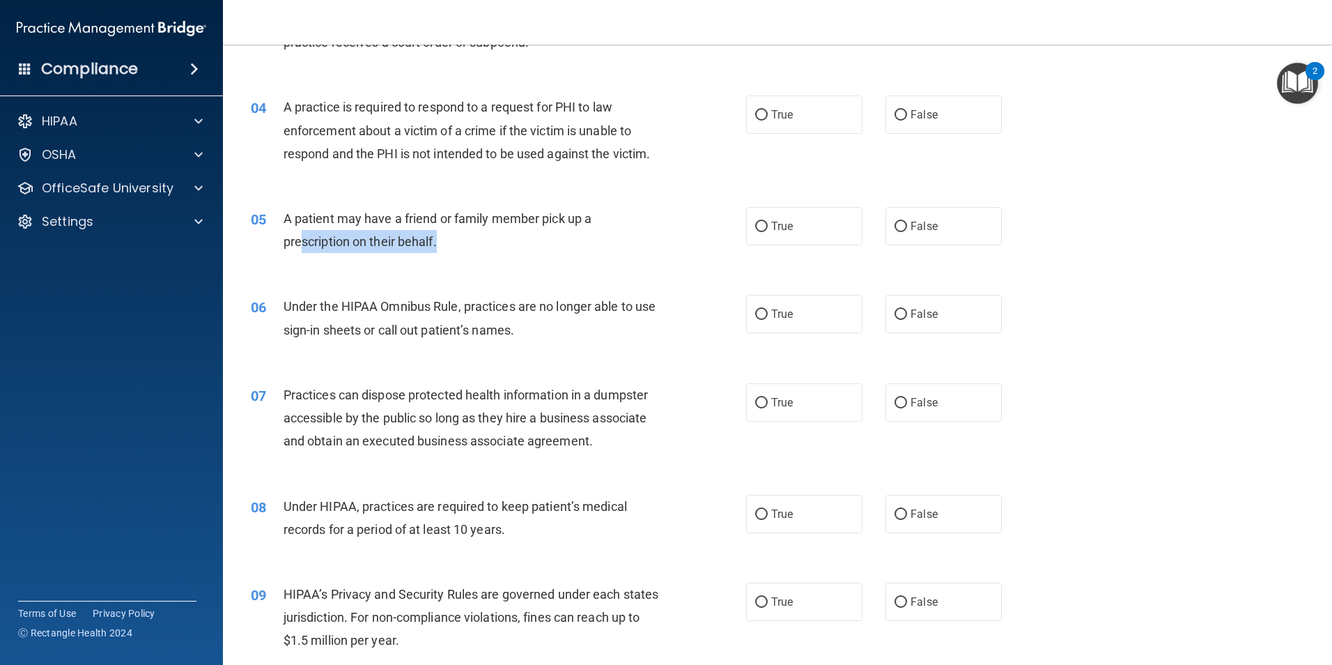
click at [299, 240] on div "A patient may have a friend or family member pick up a prescription on their be…" at bounding box center [477, 230] width 387 height 46
drag, startPoint x: 299, startPoint y: 240, endPoint x: 436, endPoint y: 269, distance: 140.4
click at [436, 269] on div "05 A patient may have a friend or family member pick up a prescription on their…" at bounding box center [777, 234] width 1074 height 88
click at [817, 216] on label "True" at bounding box center [804, 226] width 116 height 38
click at [768, 222] on input "True" at bounding box center [761, 227] width 13 height 10
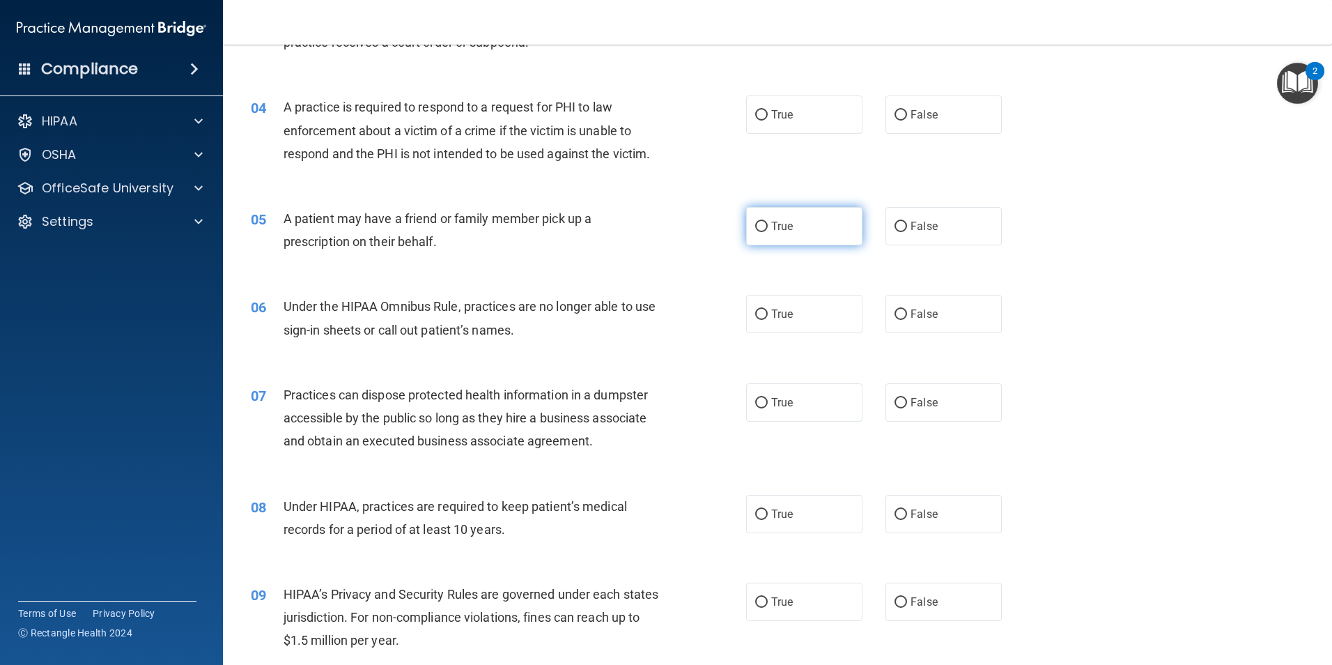
radio input "true"
click at [813, 121] on label "True" at bounding box center [804, 114] width 116 height 38
click at [768, 121] on input "True" at bounding box center [761, 115] width 13 height 10
radio input "true"
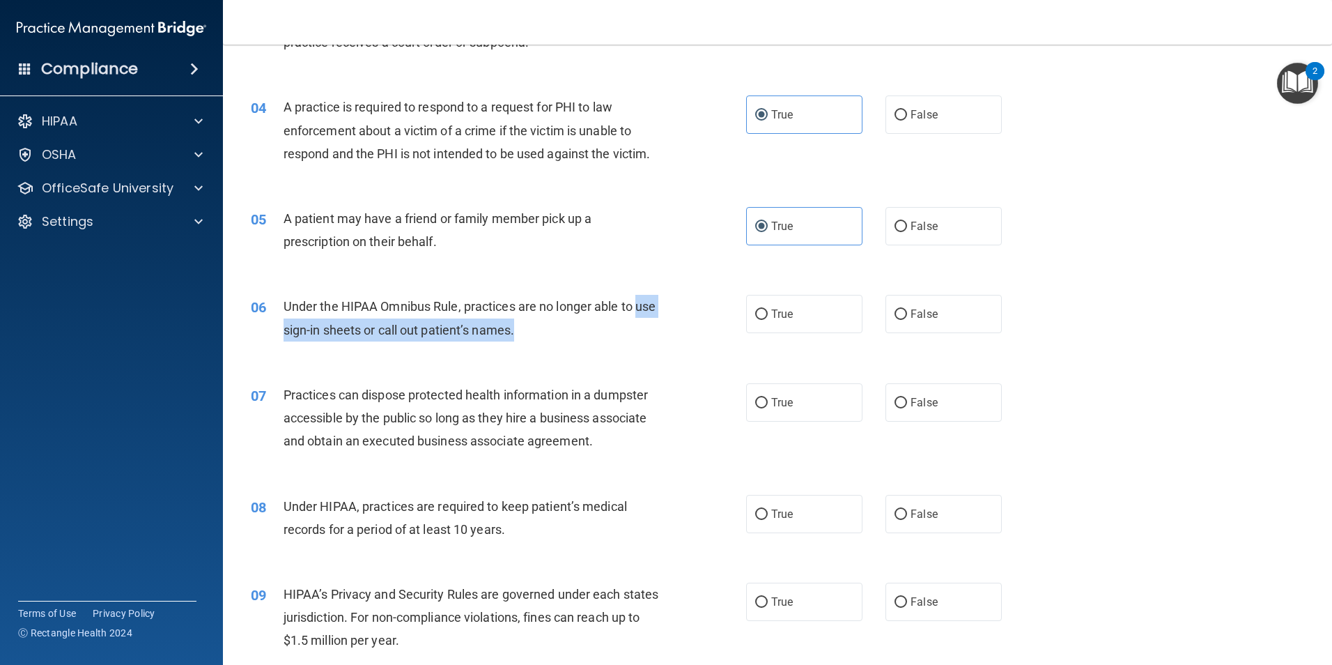
drag, startPoint x: 286, startPoint y: 324, endPoint x: 551, endPoint y: 331, distance: 265.6
click at [551, 331] on div "Under the HIPAA Omnibus Rule, practices are no longer able to use sign-in sheet…" at bounding box center [477, 318] width 387 height 46
click at [557, 329] on div "Under the HIPAA Omnibus Rule, practices are no longer able to use sign-in sheet…" at bounding box center [477, 318] width 387 height 46
drag, startPoint x: 557, startPoint y: 329, endPoint x: 651, endPoint y: 309, distance: 95.4
click at [651, 309] on div "Under the HIPAA Omnibus Rule, practices are no longer able to use sign-in sheet…" at bounding box center [477, 318] width 387 height 46
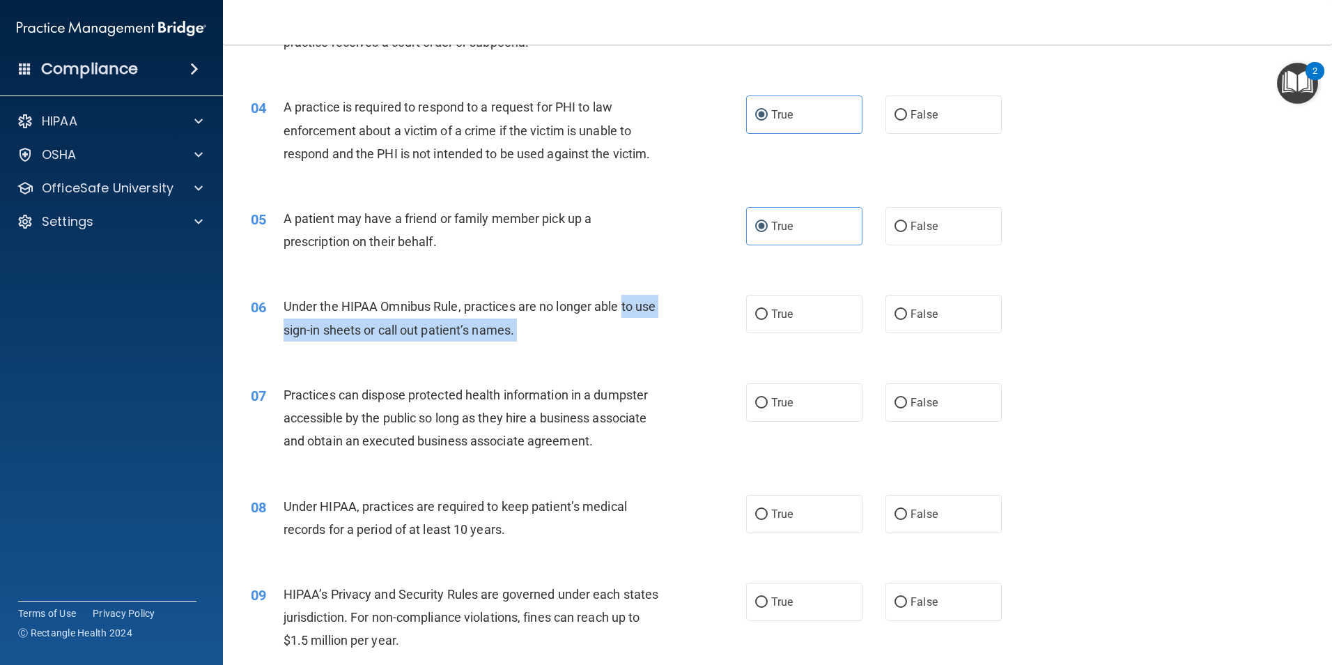
drag, startPoint x: 651, startPoint y: 309, endPoint x: 615, endPoint y: 321, distance: 38.1
click at [615, 321] on div "Under the HIPAA Omnibus Rule, practices are no longer able to use sign-in sheet…" at bounding box center [477, 318] width 387 height 46
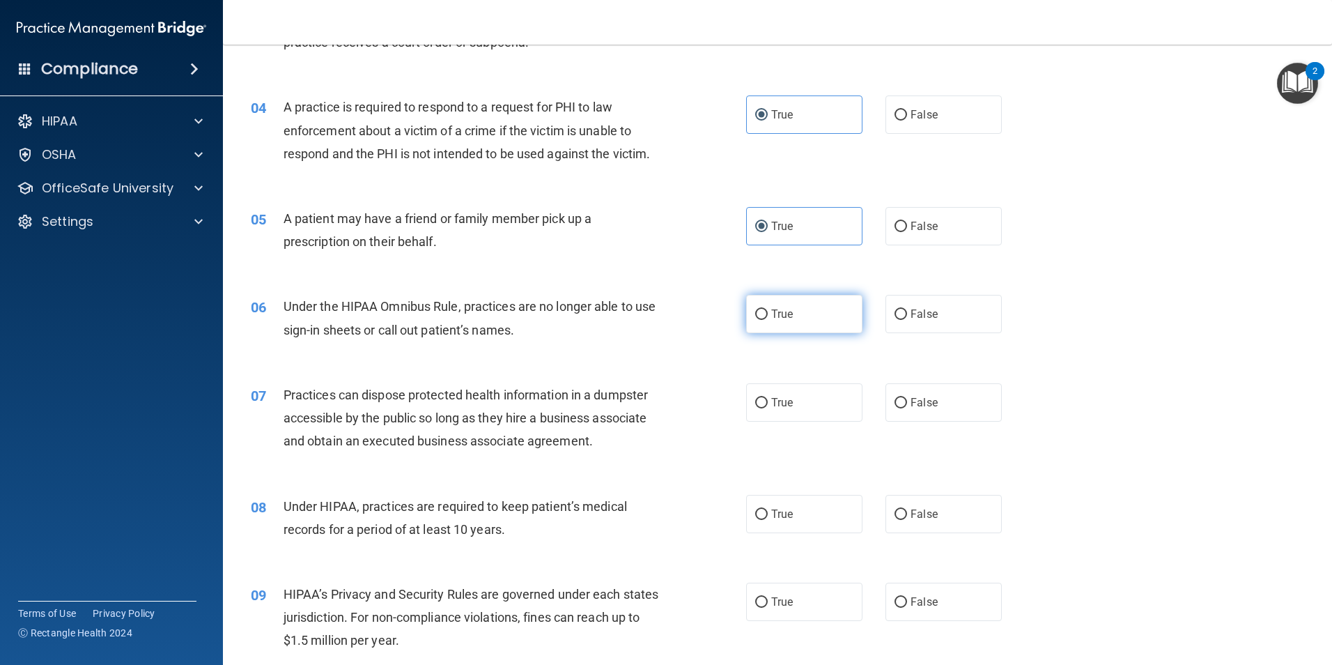
click at [815, 324] on label "True" at bounding box center [804, 314] width 116 height 38
click at [768, 320] on input "True" at bounding box center [761, 314] width 13 height 10
radio input "true"
click at [318, 129] on span "A practice is required to respond to a request for PHI to law enforcement about…" at bounding box center [467, 130] width 367 height 61
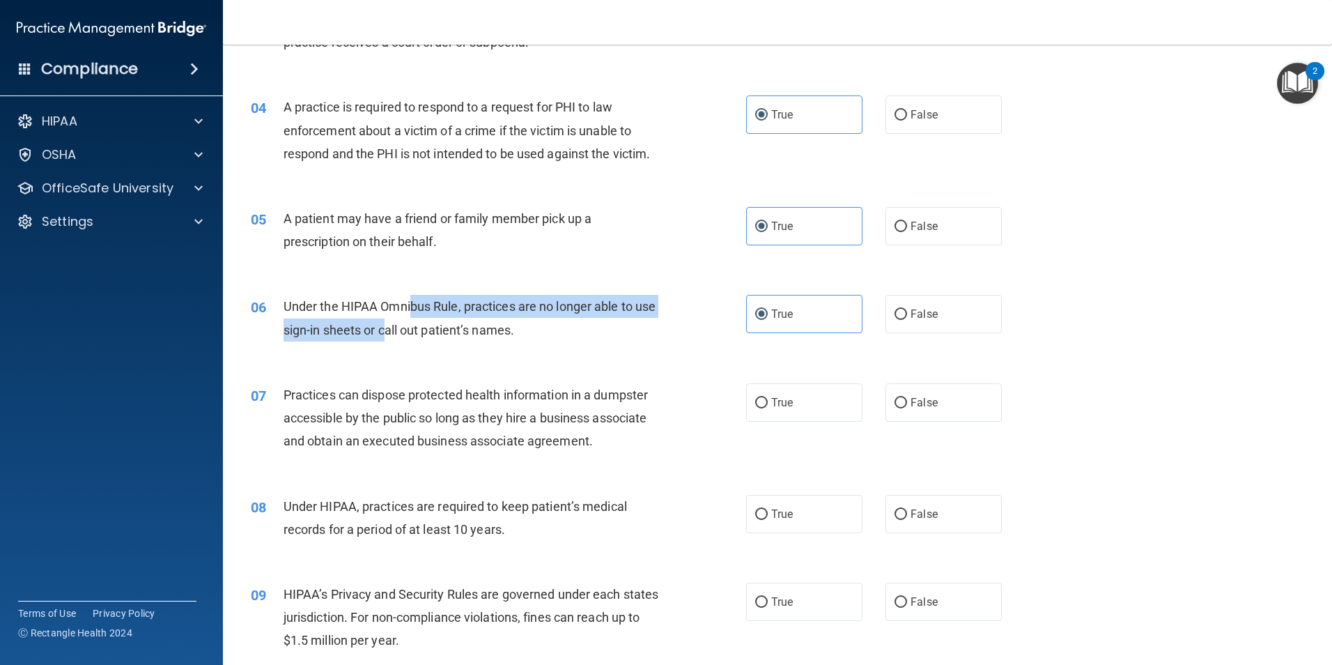
drag, startPoint x: 410, startPoint y: 302, endPoint x: 411, endPoint y: 332, distance: 29.3
click at [411, 332] on span "Under the HIPAA Omnibus Rule, practices are no longer able to use sign-in sheet…" at bounding box center [470, 318] width 373 height 38
drag, startPoint x: 411, startPoint y: 332, endPoint x: 511, endPoint y: 331, distance: 100.3
click at [511, 331] on span "Under the HIPAA Omnibus Rule, practices are no longer able to use sign-in sheet…" at bounding box center [470, 318] width 373 height 38
drag, startPoint x: 447, startPoint y: 304, endPoint x: 449, endPoint y: 330, distance: 25.9
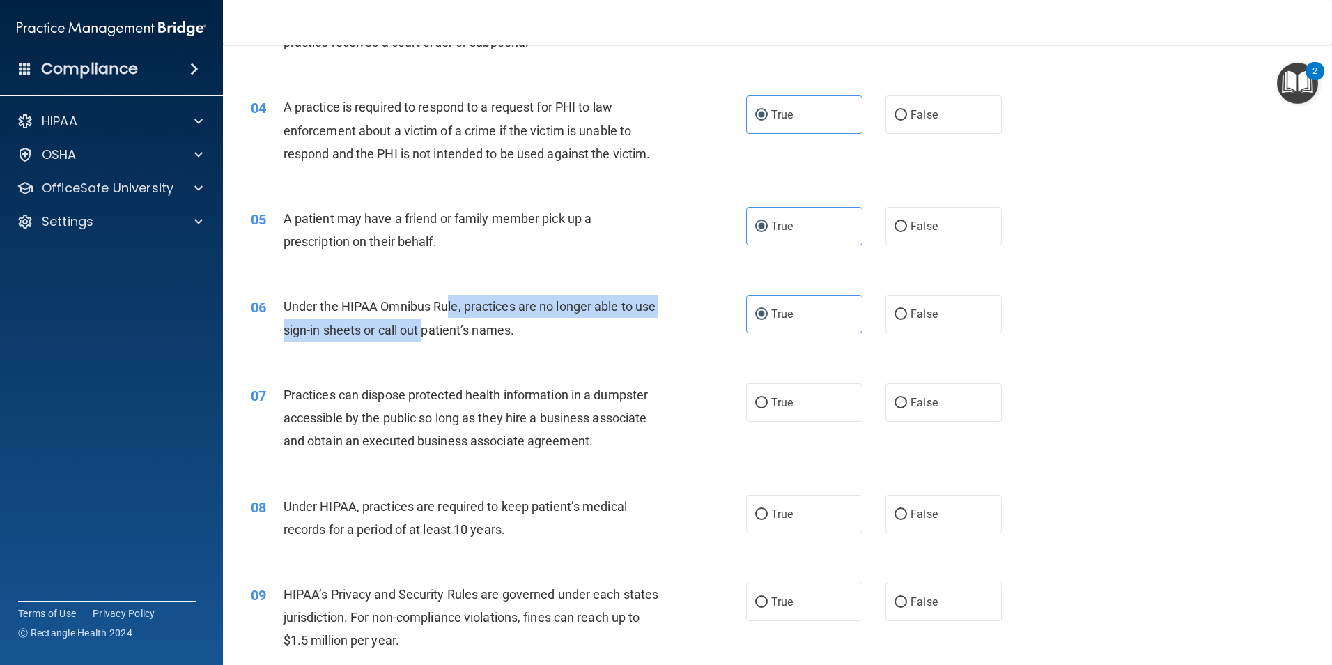
click at [449, 330] on span "Under the HIPAA Omnibus Rule, practices are no longer able to use sign-in sheet…" at bounding box center [470, 318] width 373 height 38
drag, startPoint x: 449, startPoint y: 330, endPoint x: 571, endPoint y: 338, distance: 122.2
click at [571, 338] on div "Under the HIPAA Omnibus Rule, practices are no longer able to use sign-in sheet…" at bounding box center [477, 318] width 387 height 46
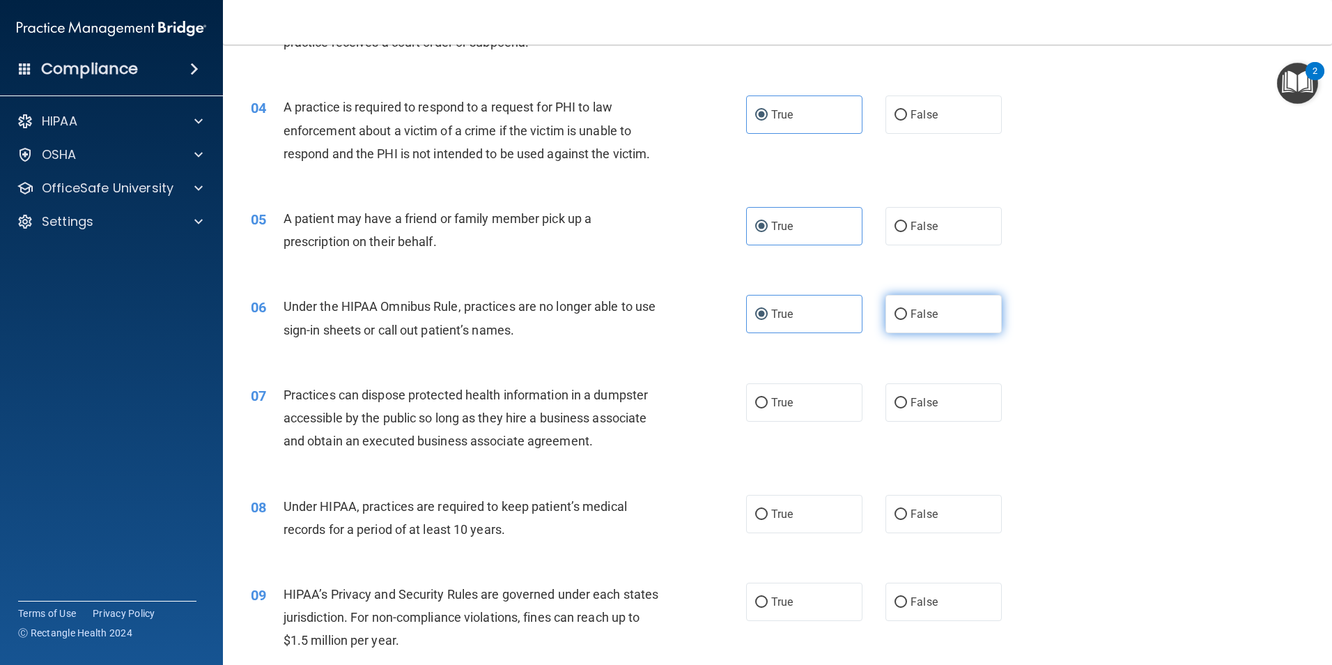
click at [966, 321] on label "False" at bounding box center [944, 314] width 116 height 38
click at [907, 320] on input "False" at bounding box center [901, 314] width 13 height 10
radio input "true"
drag, startPoint x: 545, startPoint y: 302, endPoint x: 547, endPoint y: 318, distance: 16.2
click at [547, 318] on div "Under the HIPAA Omnibus Rule, practices are no longer able to use sign-in sheet…" at bounding box center [477, 318] width 387 height 46
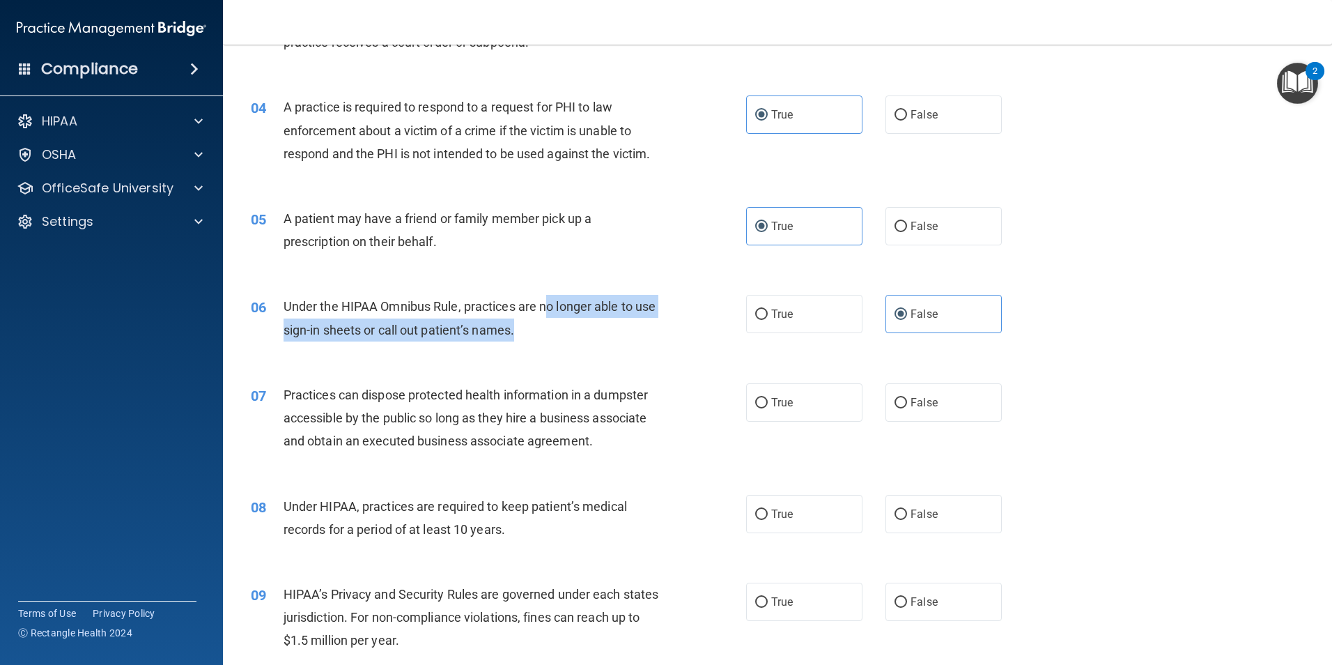
click at [547, 321] on div "Under the HIPAA Omnibus Rule, practices are no longer able to use sign-in sheet…" at bounding box center [477, 318] width 387 height 46
drag, startPoint x: 547, startPoint y: 321, endPoint x: 544, endPoint y: 339, distance: 18.3
click at [544, 339] on div "Under the HIPAA Omnibus Rule, practices are no longer able to use sign-in sheet…" at bounding box center [477, 318] width 387 height 46
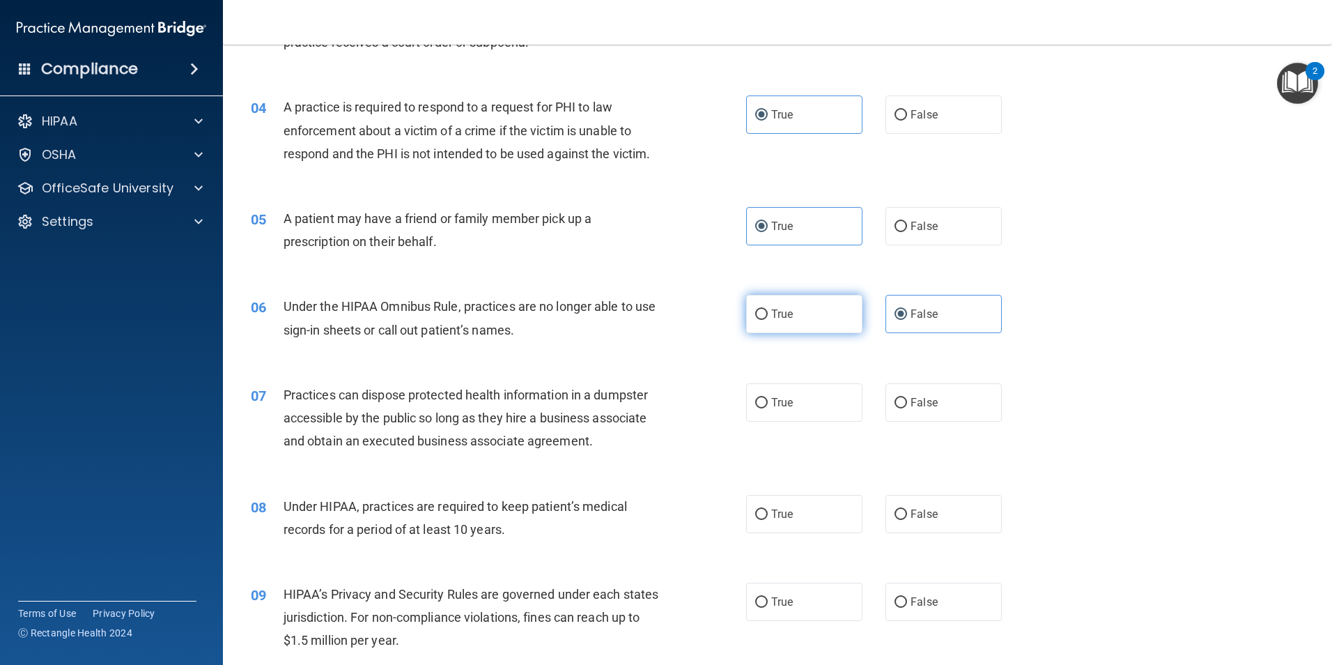
click at [800, 324] on label "True" at bounding box center [804, 314] width 116 height 38
click at [768, 320] on input "True" at bounding box center [761, 314] width 13 height 10
radio input "true"
radio input "false"
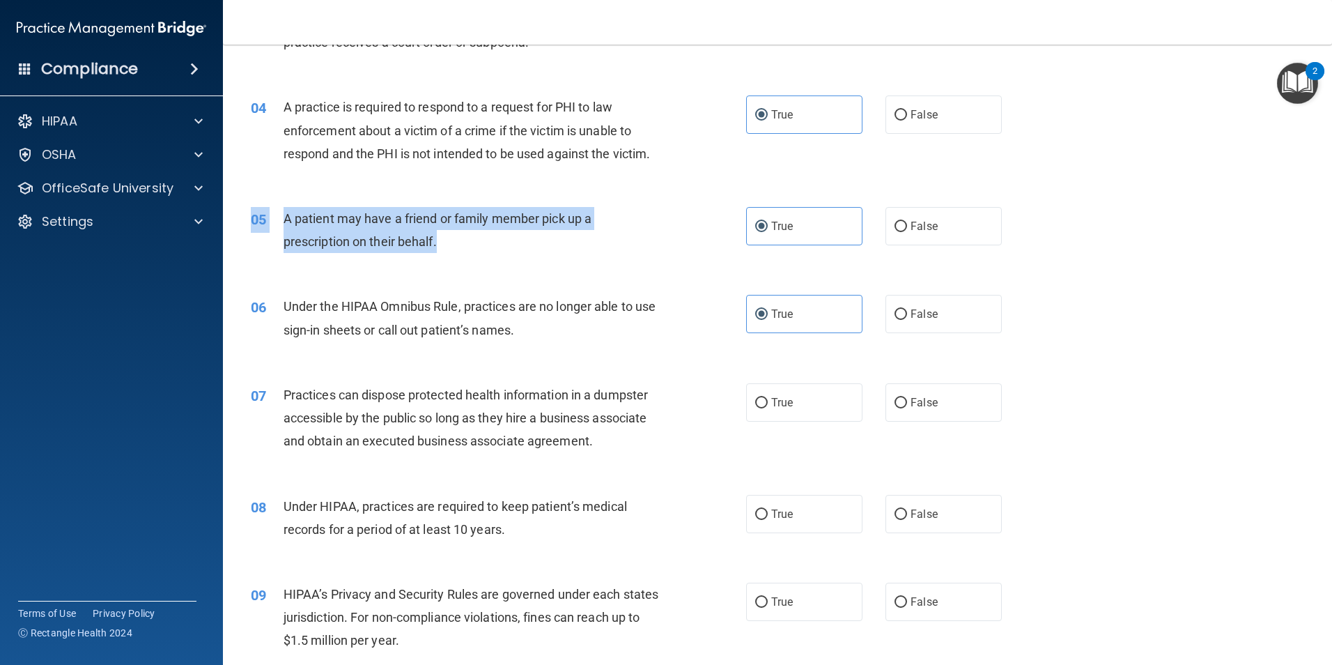
drag, startPoint x: 309, startPoint y: 203, endPoint x: 458, endPoint y: 249, distance: 155.6
click at [458, 249] on div "05 A patient may have a friend or family member pick up a prescription on their…" at bounding box center [777, 234] width 1074 height 88
click at [458, 249] on div "A patient may have a friend or family member pick up a prescription on their be…" at bounding box center [477, 230] width 387 height 46
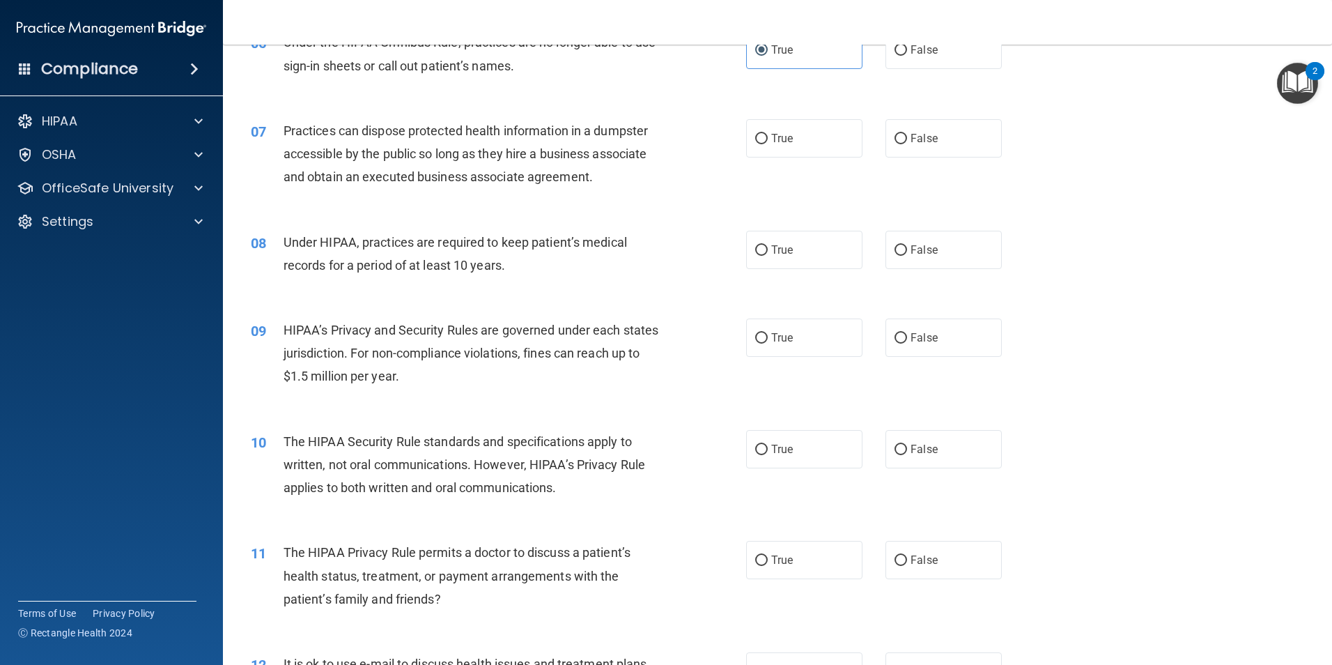
scroll to position [627, 0]
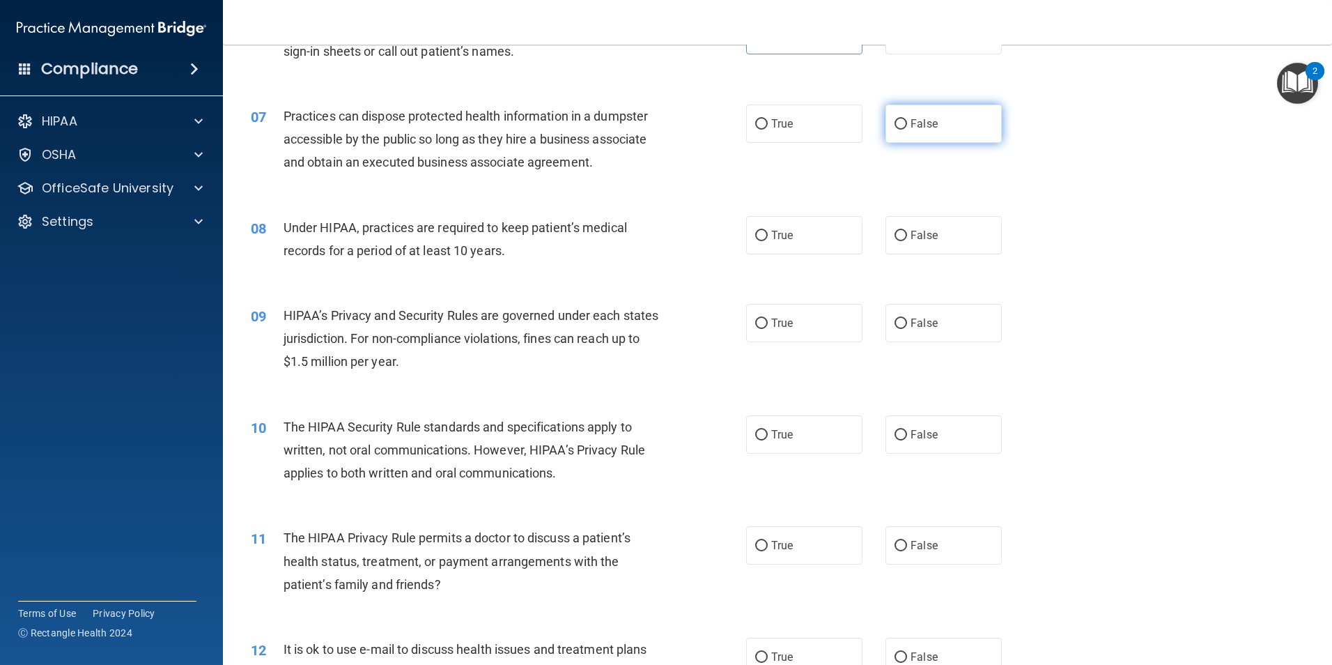
click at [921, 117] on span "False" at bounding box center [924, 123] width 27 height 13
click at [907, 119] on input "False" at bounding box center [901, 124] width 13 height 10
radio input "true"
click at [895, 231] on input "False" at bounding box center [901, 236] width 13 height 10
radio input "true"
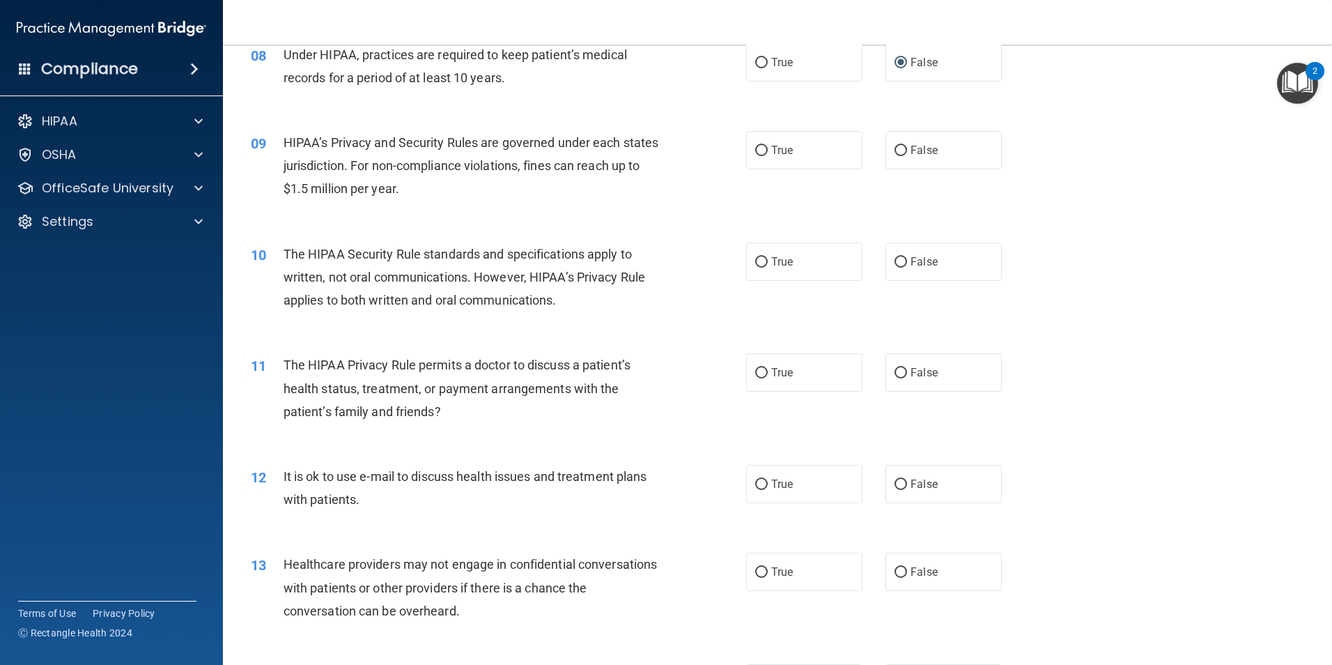
scroll to position [766, 0]
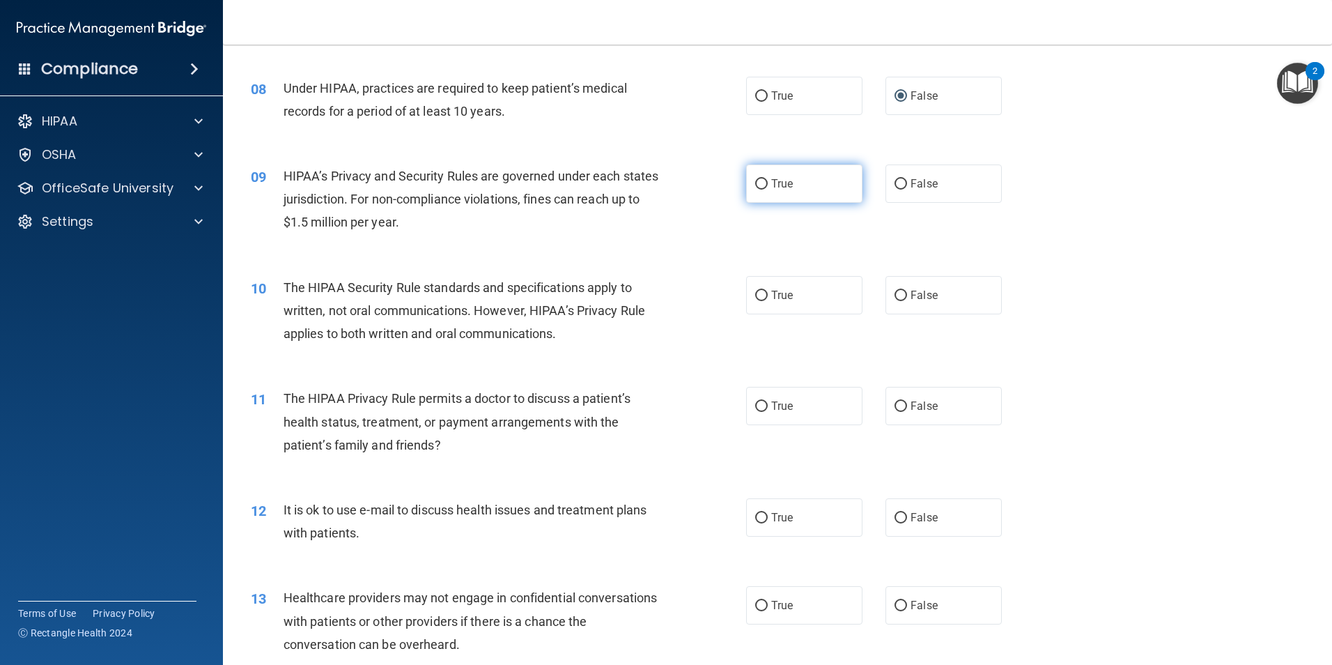
click at [829, 179] on label "True" at bounding box center [804, 183] width 116 height 38
click at [768, 179] on input "True" at bounding box center [761, 184] width 13 height 10
radio input "true"
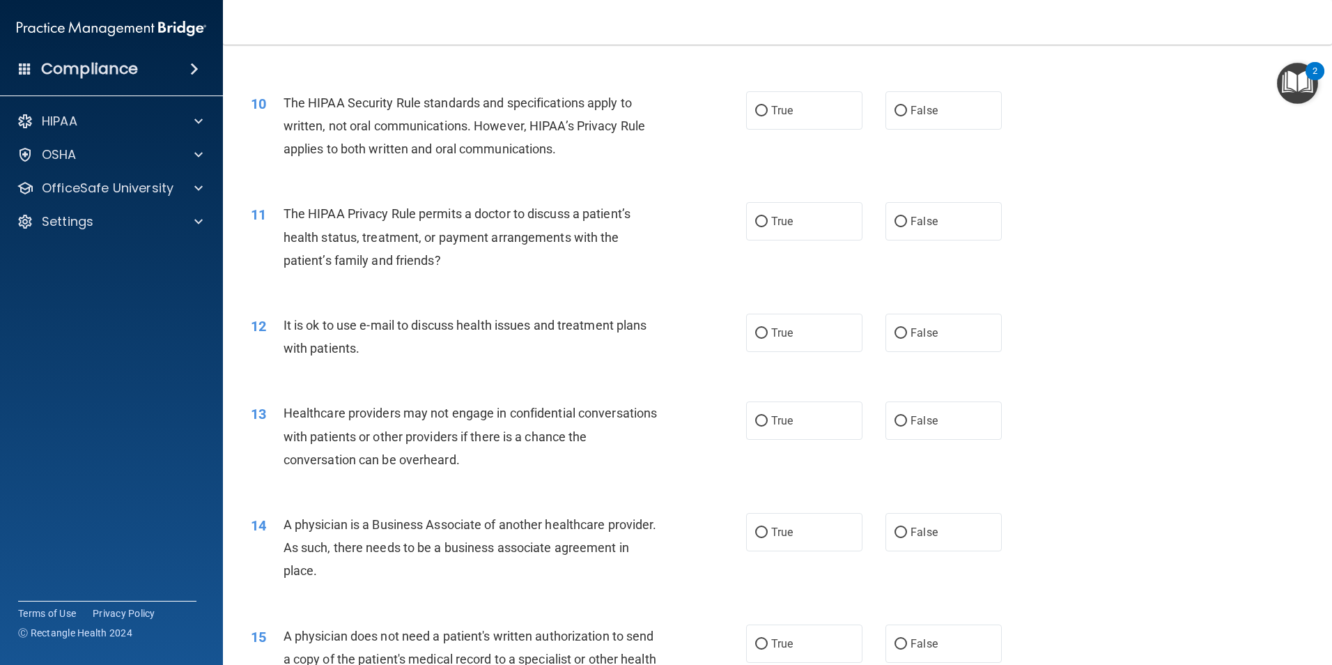
scroll to position [976, 0]
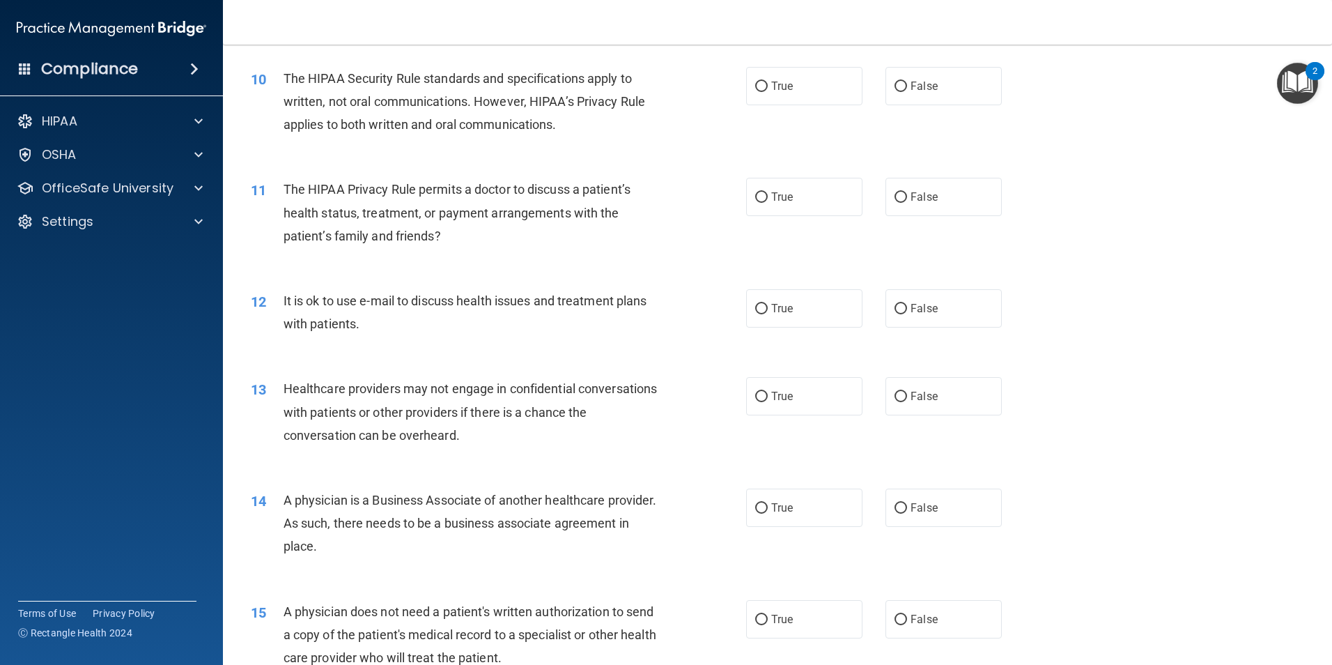
click at [867, 84] on div "True False" at bounding box center [885, 86] width 279 height 38
click at [783, 81] on span "True" at bounding box center [782, 85] width 22 height 13
click at [768, 82] on input "True" at bounding box center [761, 87] width 13 height 10
radio input "true"
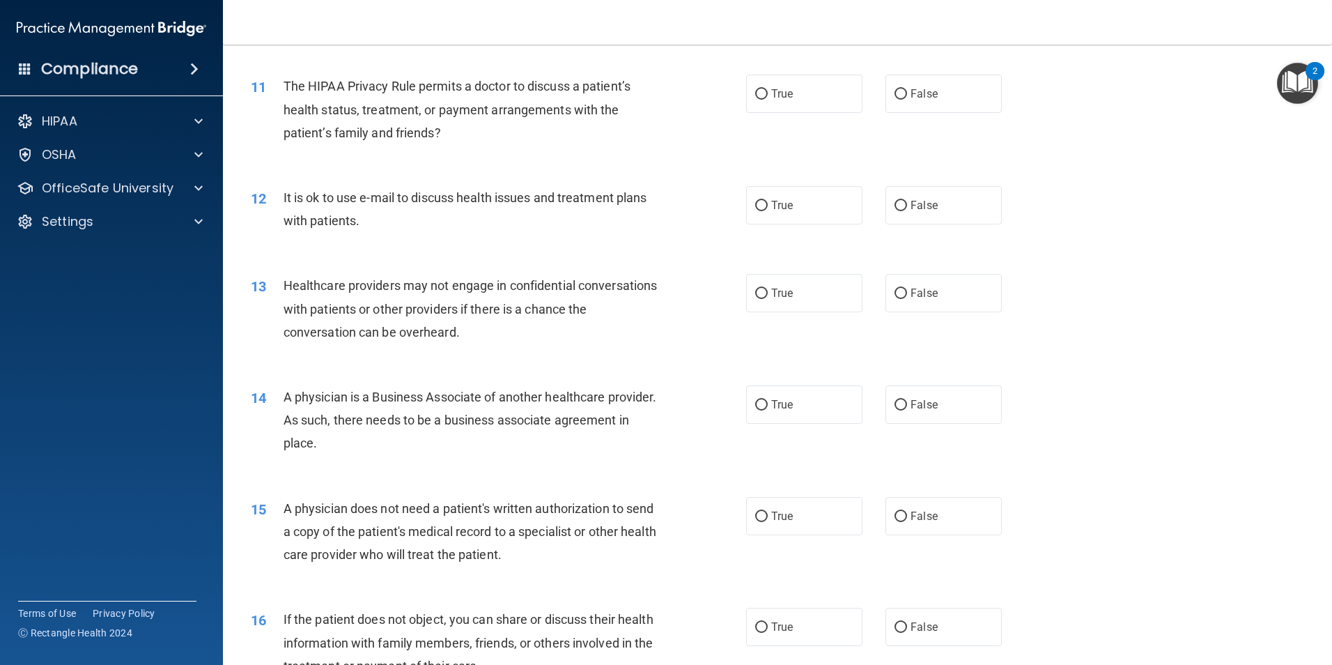
scroll to position [1045, 0]
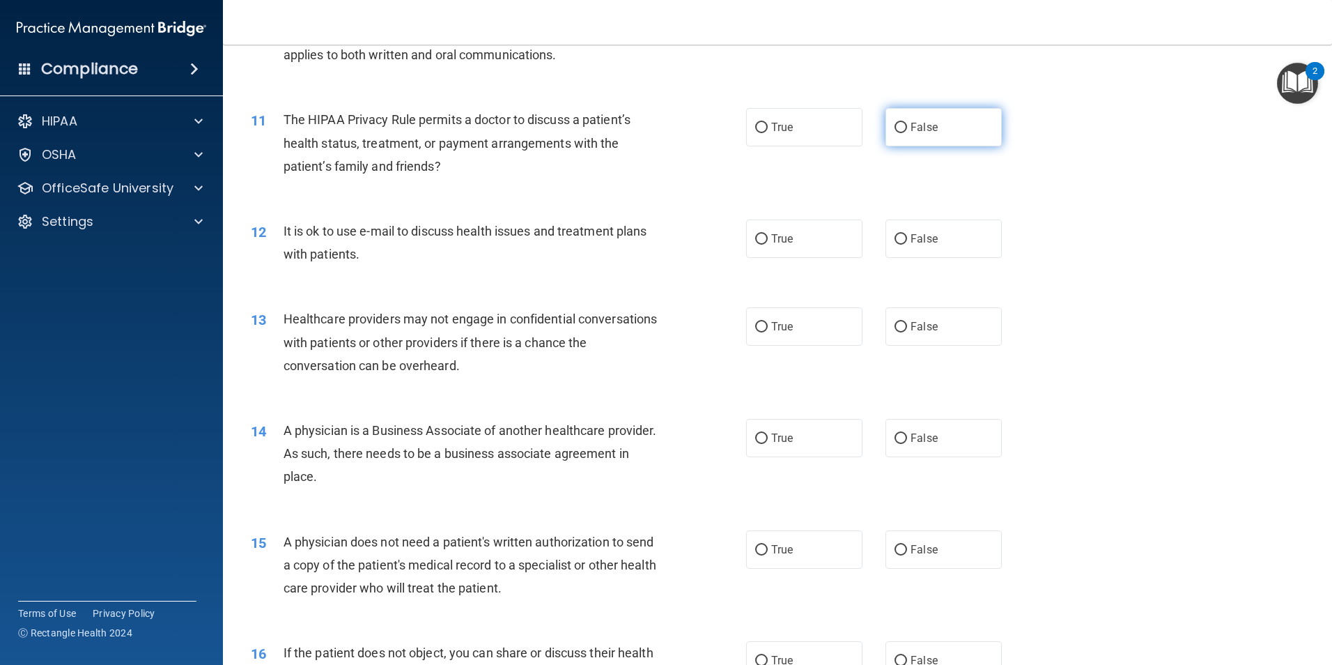
click at [969, 133] on label "False" at bounding box center [944, 127] width 116 height 38
click at [907, 133] on input "False" at bounding box center [901, 128] width 13 height 10
radio input "true"
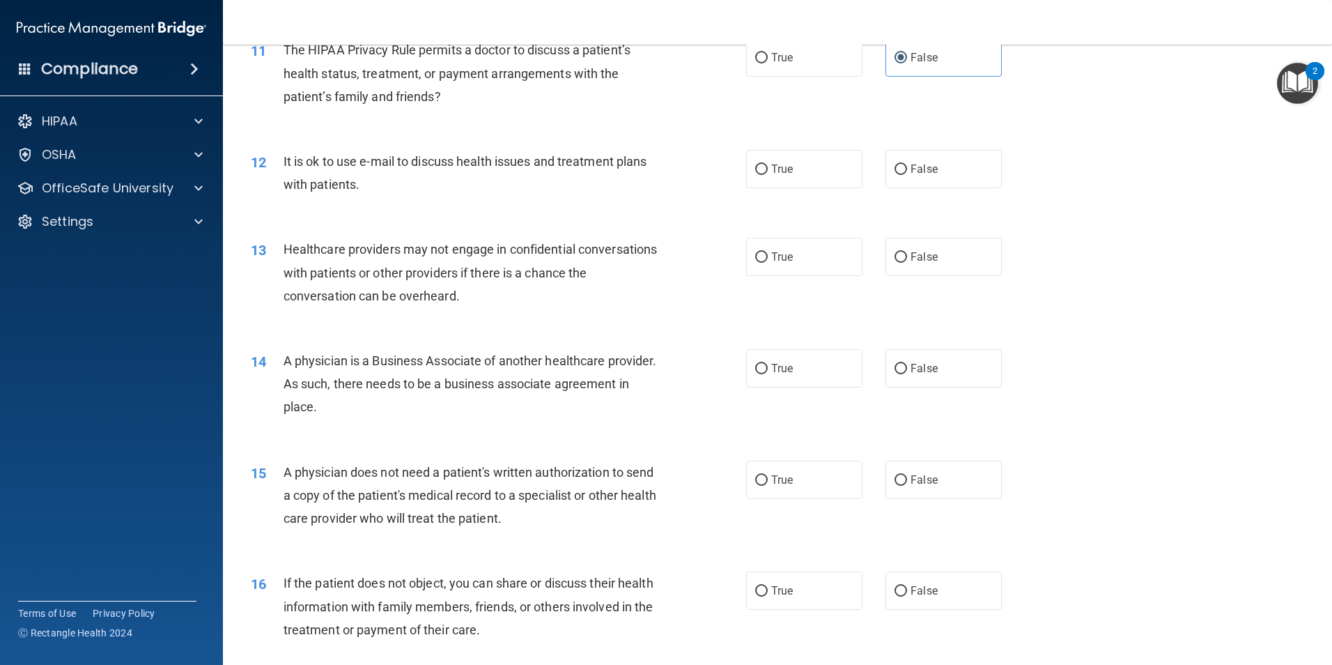
scroll to position [1185, 0]
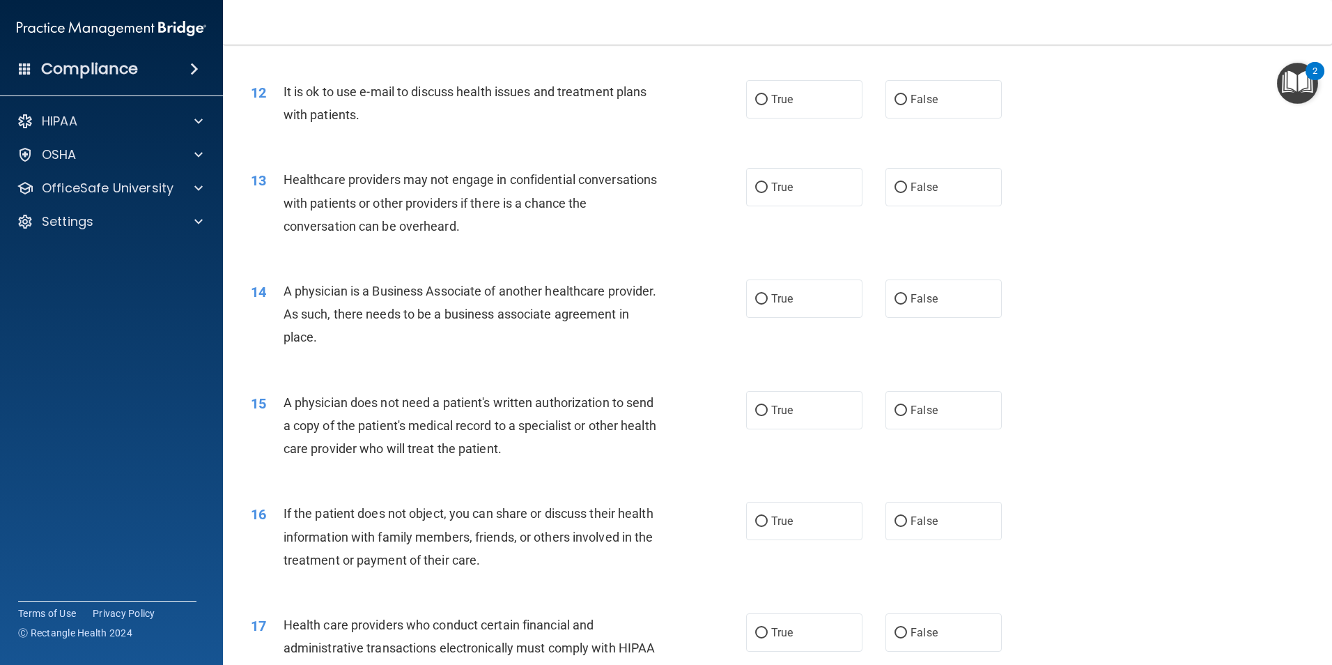
click at [901, 68] on div "12 It is ok to use e-mail to discuss health issues and treatment plans with pat…" at bounding box center [777, 107] width 1074 height 88
click at [920, 100] on span "False" at bounding box center [924, 99] width 27 height 13
click at [907, 100] on input "False" at bounding box center [901, 100] width 13 height 10
radio input "true"
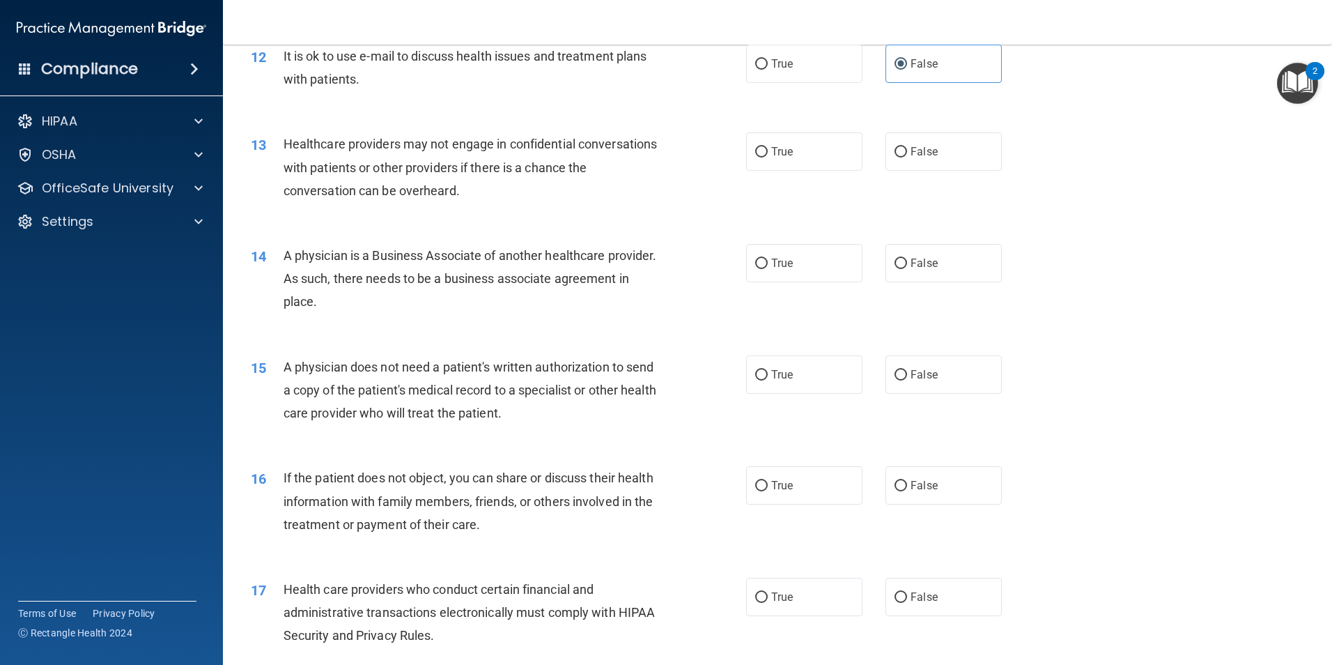
scroll to position [1254, 0]
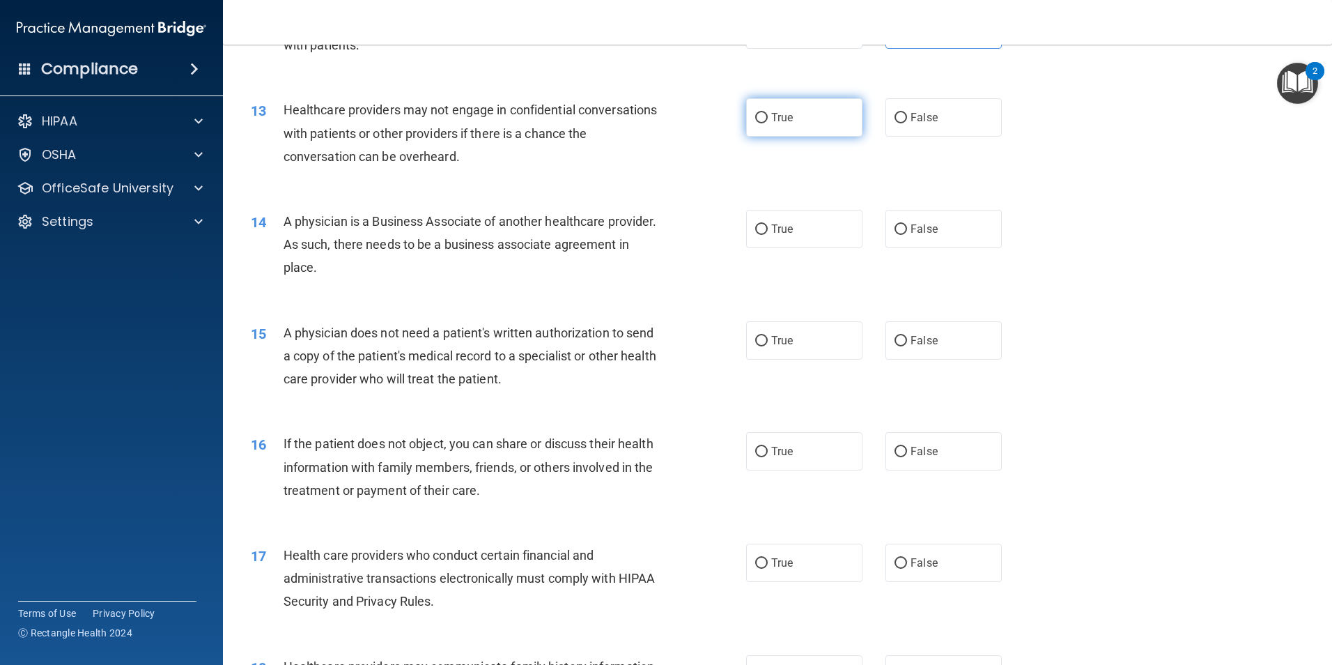
click at [746, 130] on label "True" at bounding box center [804, 117] width 116 height 38
click at [755, 123] on input "True" at bounding box center [761, 118] width 13 height 10
radio input "true"
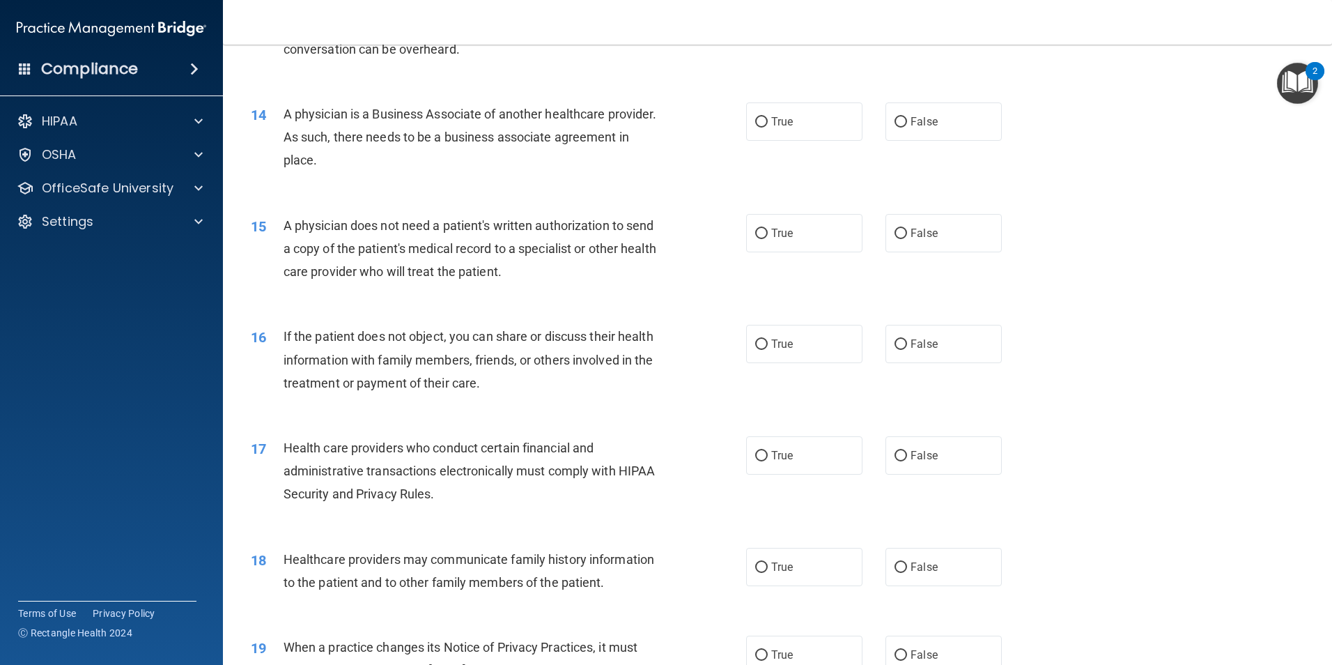
scroll to position [1394, 0]
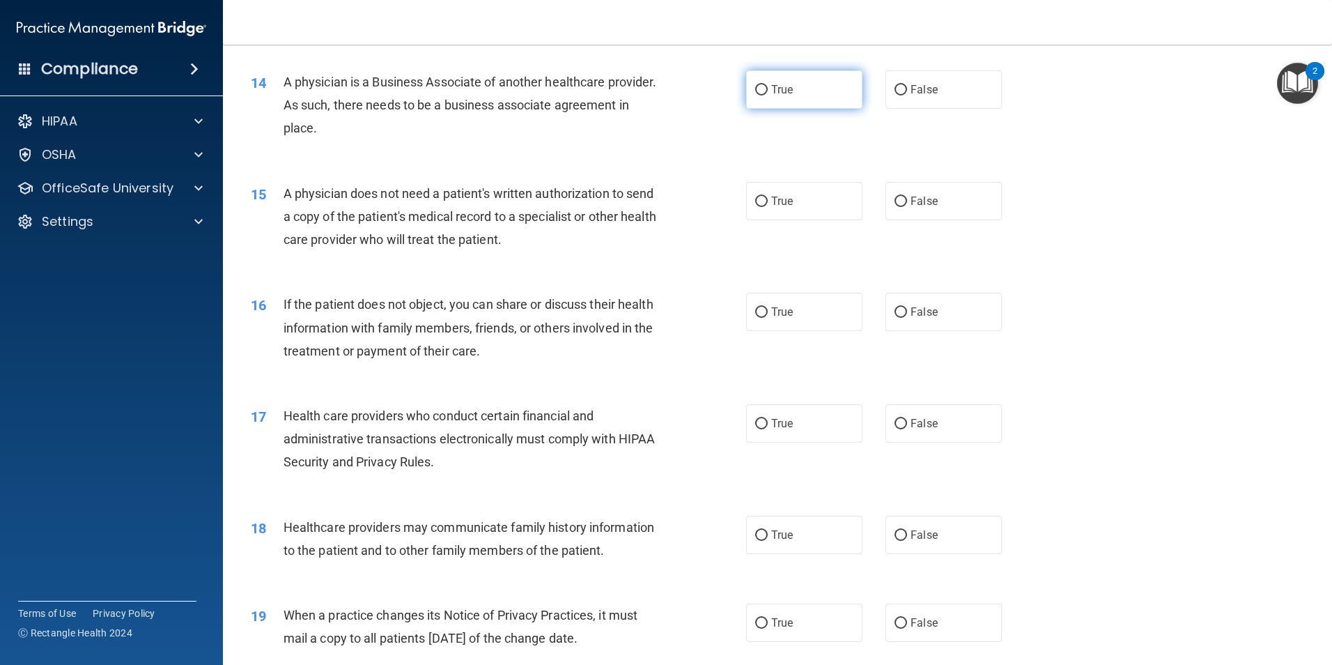
click at [848, 86] on label "True" at bounding box center [804, 89] width 116 height 38
click at [768, 86] on input "True" at bounding box center [761, 90] width 13 height 10
radio input "true"
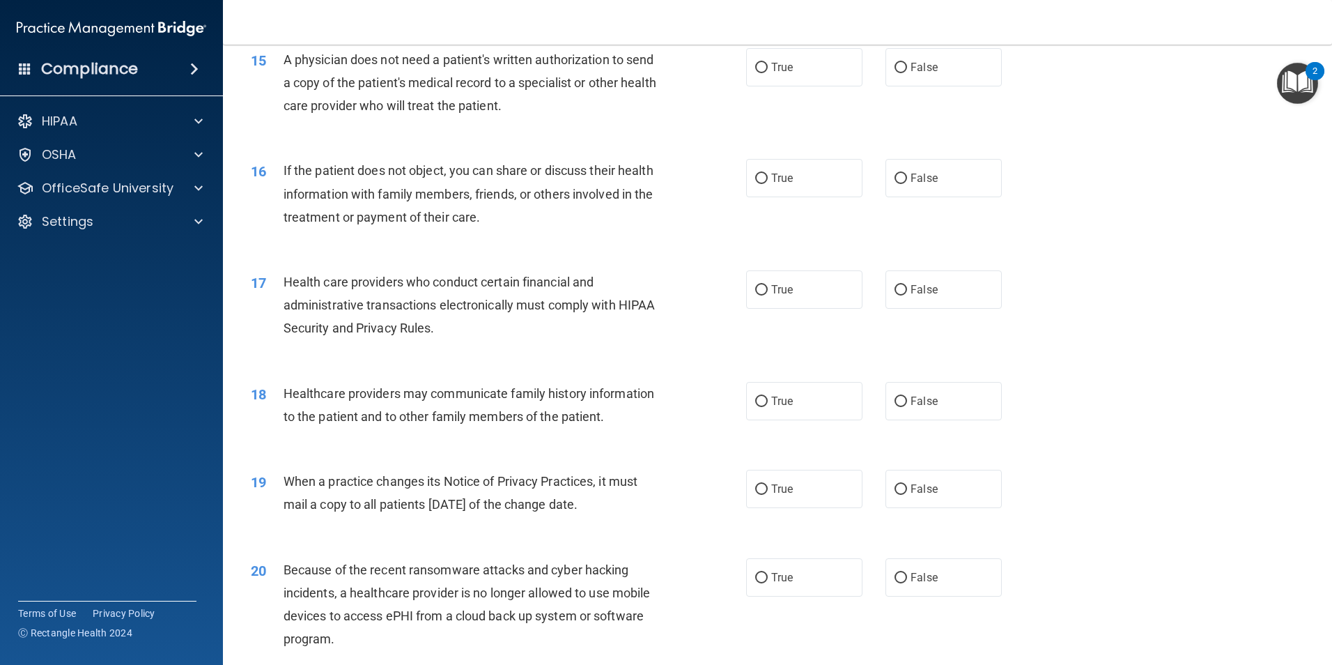
scroll to position [1533, 0]
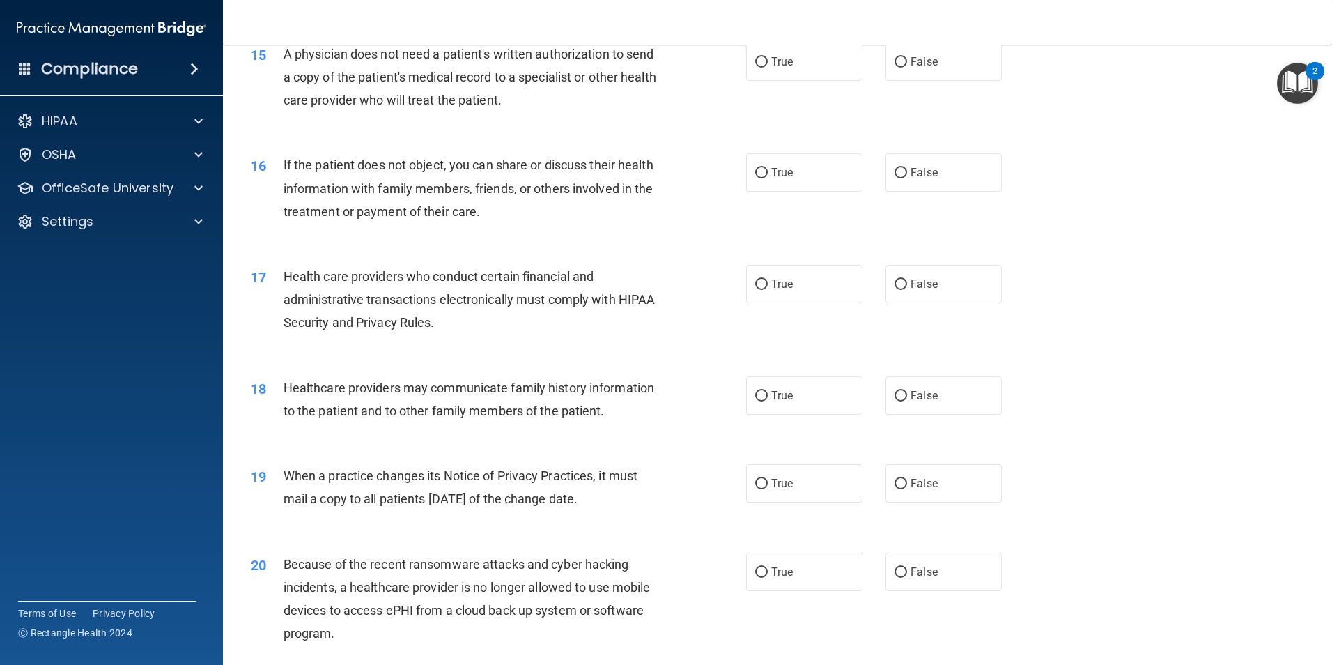
click at [999, 72] on div "True False" at bounding box center [885, 62] width 279 height 38
click at [986, 71] on label "False" at bounding box center [944, 62] width 116 height 38
click at [907, 68] on input "False" at bounding box center [901, 62] width 13 height 10
radio input "true"
click at [341, 97] on span "A physician does not need a patient's written authorization to send a copy of t…" at bounding box center [470, 77] width 373 height 61
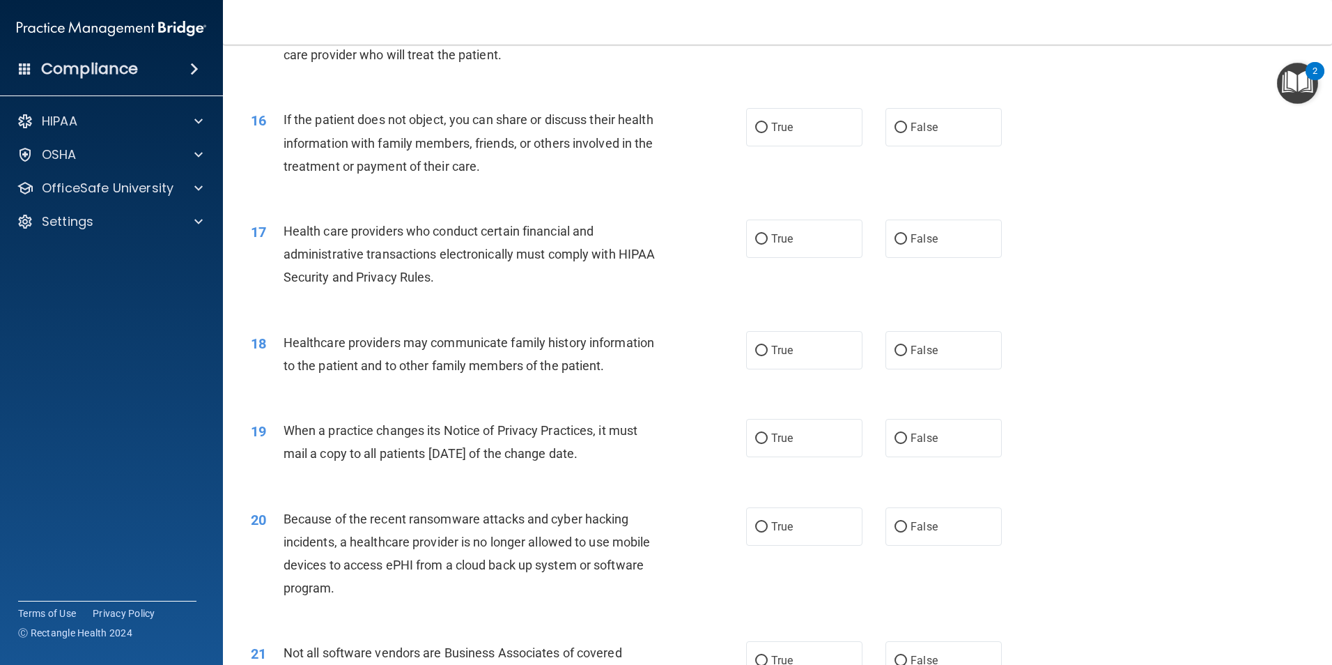
scroll to position [1603, 0]
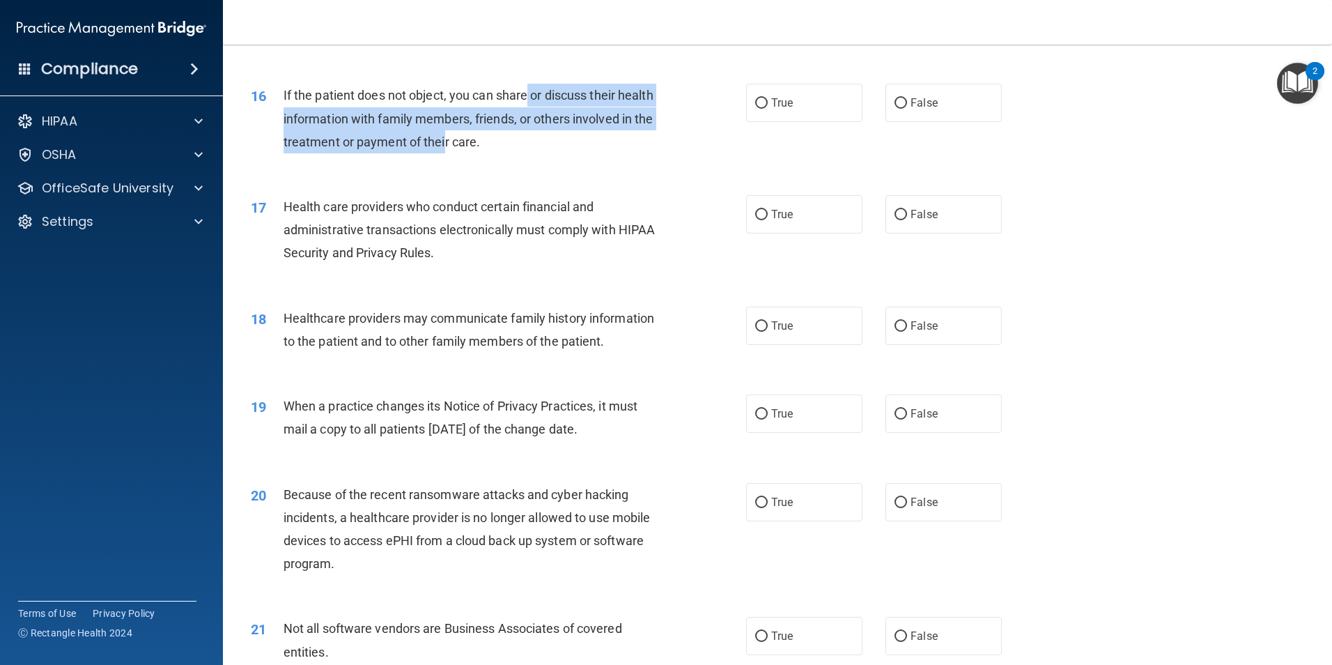
drag, startPoint x: 527, startPoint y: 94, endPoint x: 527, endPoint y: 130, distance: 36.2
click at [527, 130] on div "If the patient does not object, you can share or discuss their health informati…" at bounding box center [477, 119] width 387 height 70
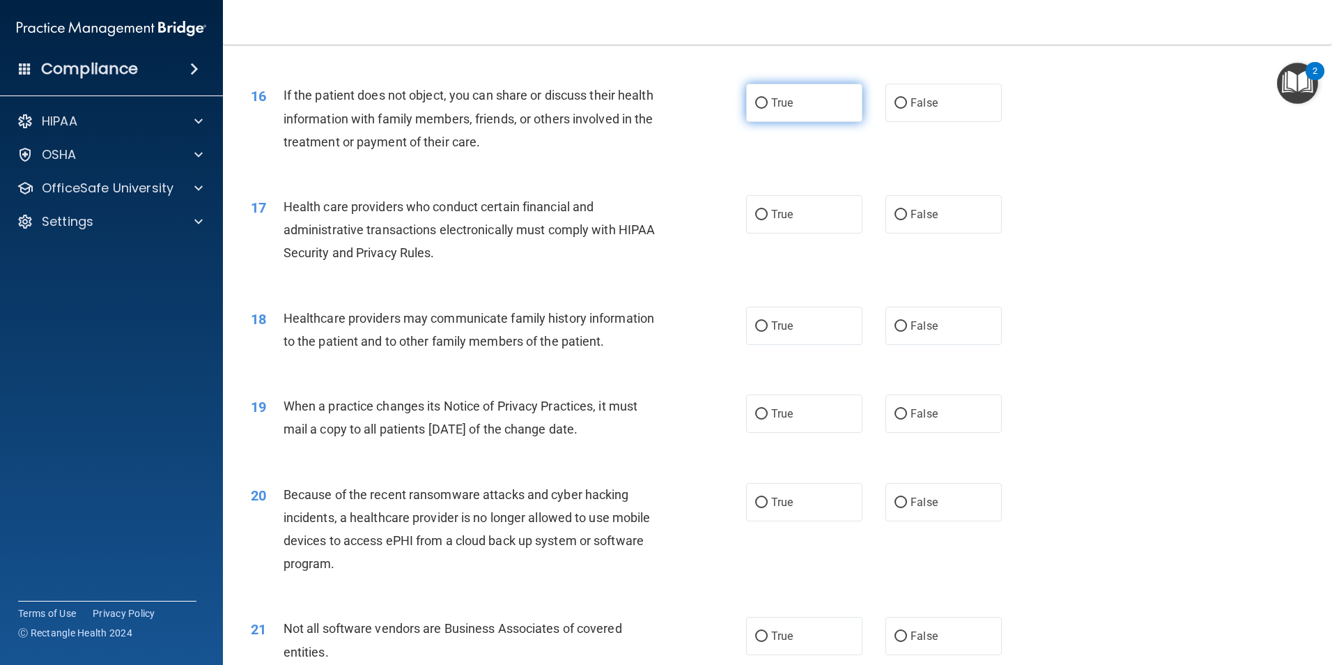
click at [763, 108] on label "True" at bounding box center [804, 103] width 116 height 38
click at [763, 108] on input "True" at bounding box center [761, 103] width 13 height 10
radio input "true"
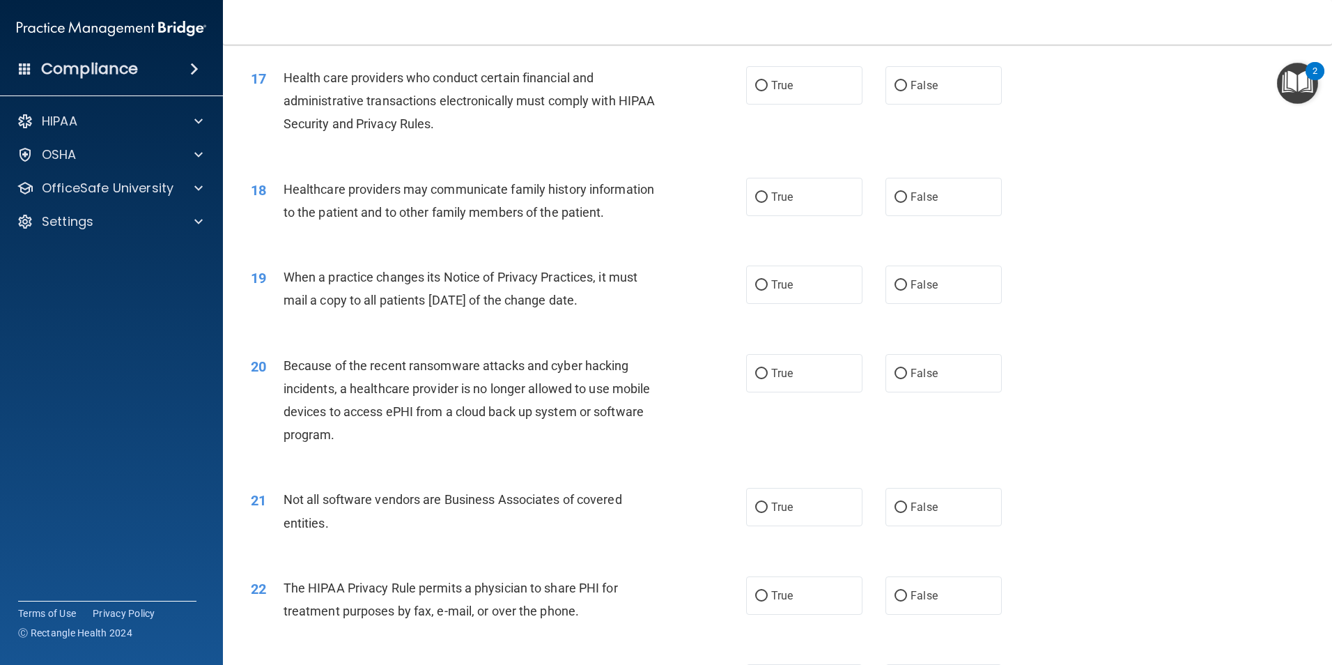
scroll to position [1742, 0]
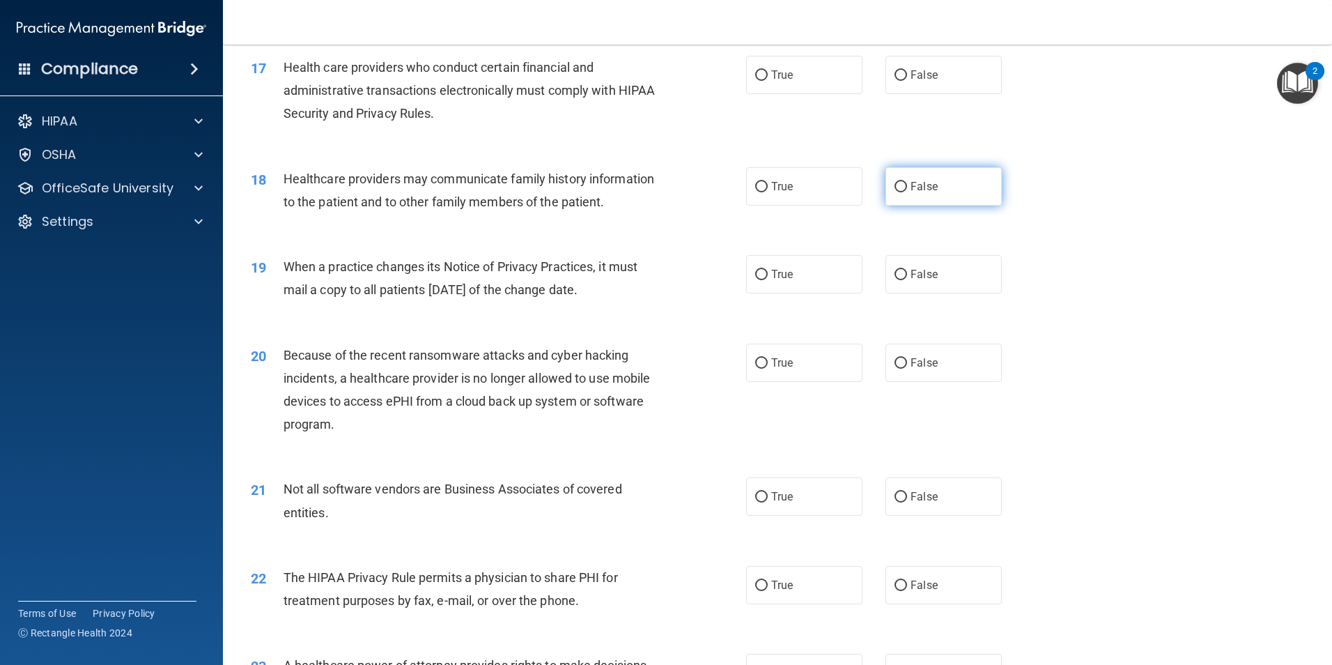
click at [886, 184] on label "False" at bounding box center [944, 186] width 116 height 38
click at [895, 184] on input "False" at bounding box center [901, 187] width 13 height 10
radio input "true"
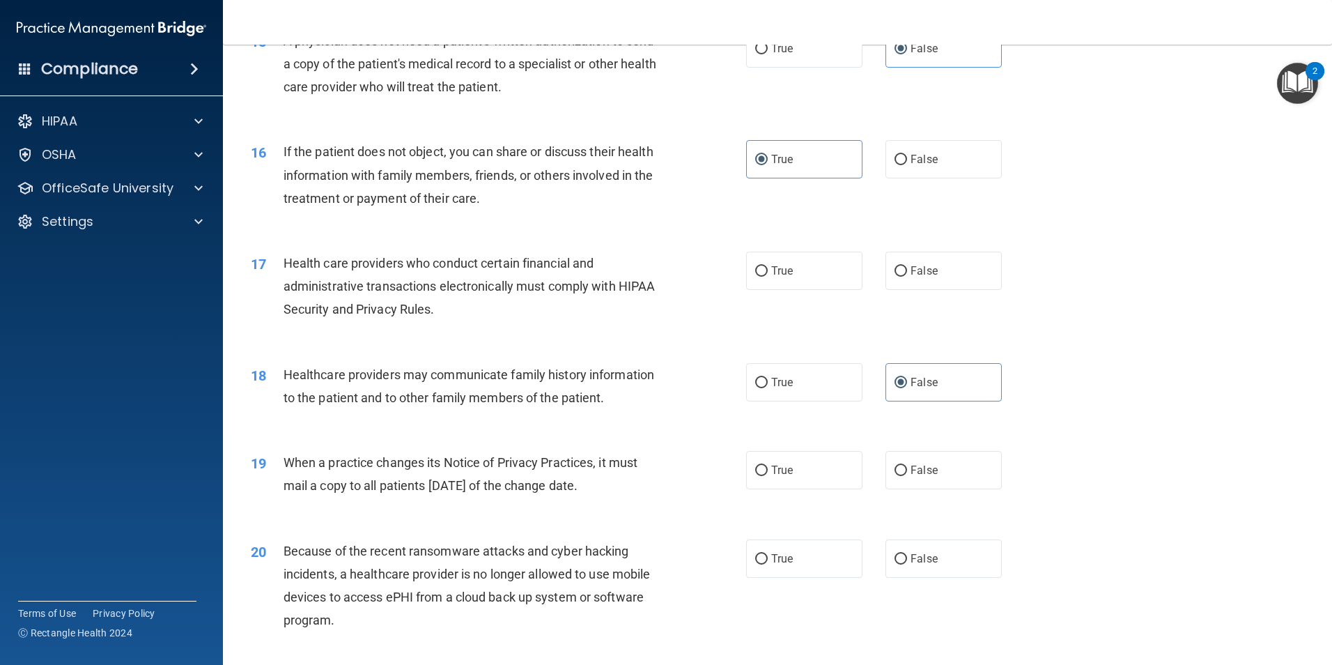
scroll to position [1533, 0]
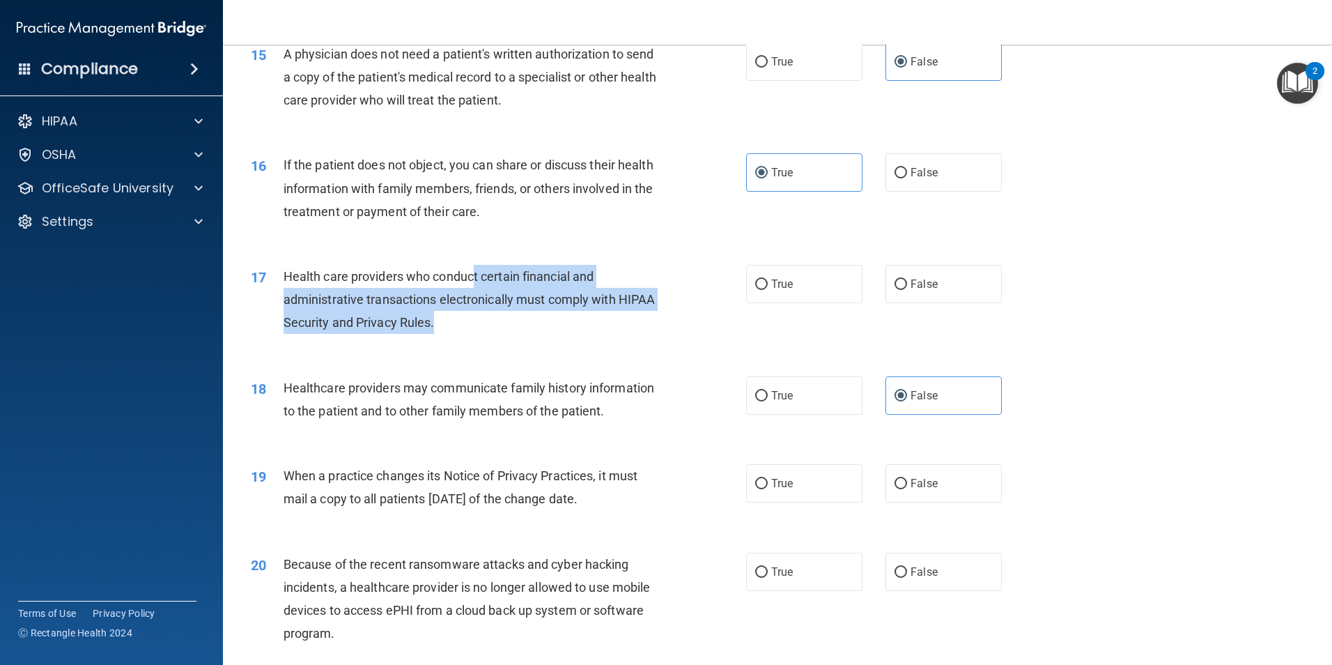
drag, startPoint x: 475, startPoint y: 278, endPoint x: 493, endPoint y: 321, distance: 46.6
click at [493, 321] on div "Health care providers who conduct certain financial and administrative transact…" at bounding box center [477, 300] width 387 height 70
click at [491, 321] on div "Health care providers who conduct certain financial and administrative transact…" at bounding box center [477, 300] width 387 height 70
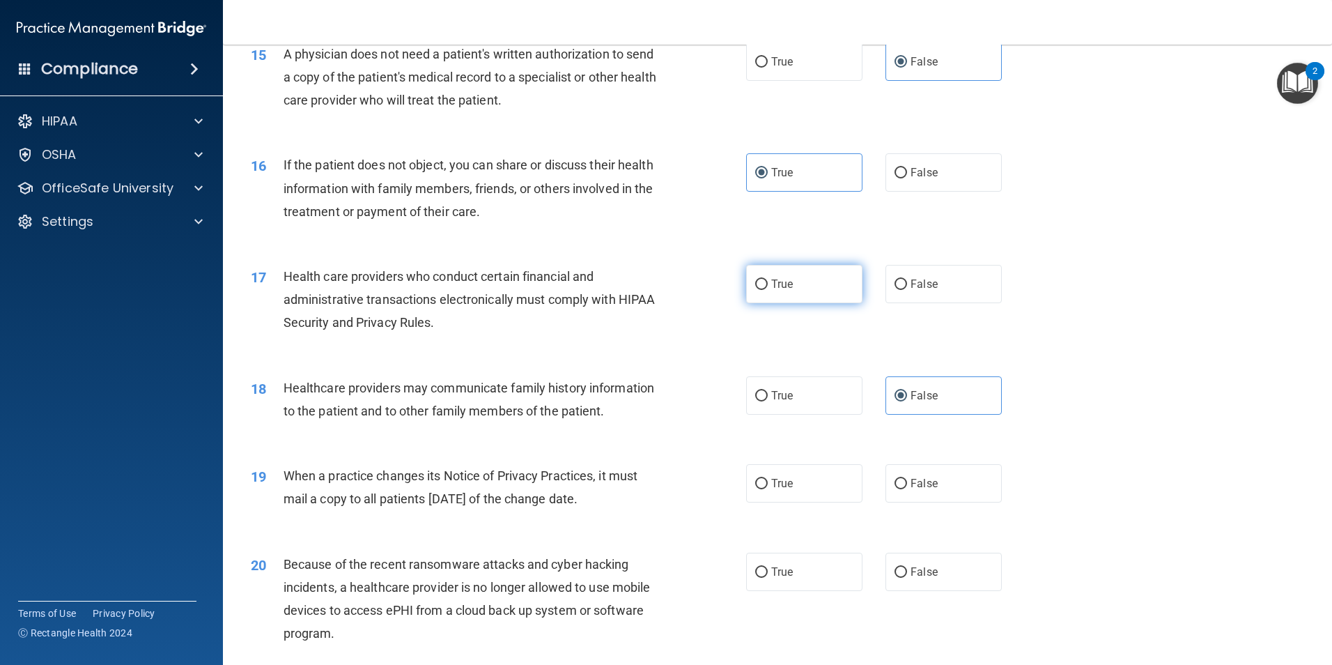
click at [746, 284] on label "True" at bounding box center [804, 284] width 116 height 38
click at [755, 284] on input "True" at bounding box center [761, 284] width 13 height 10
radio input "true"
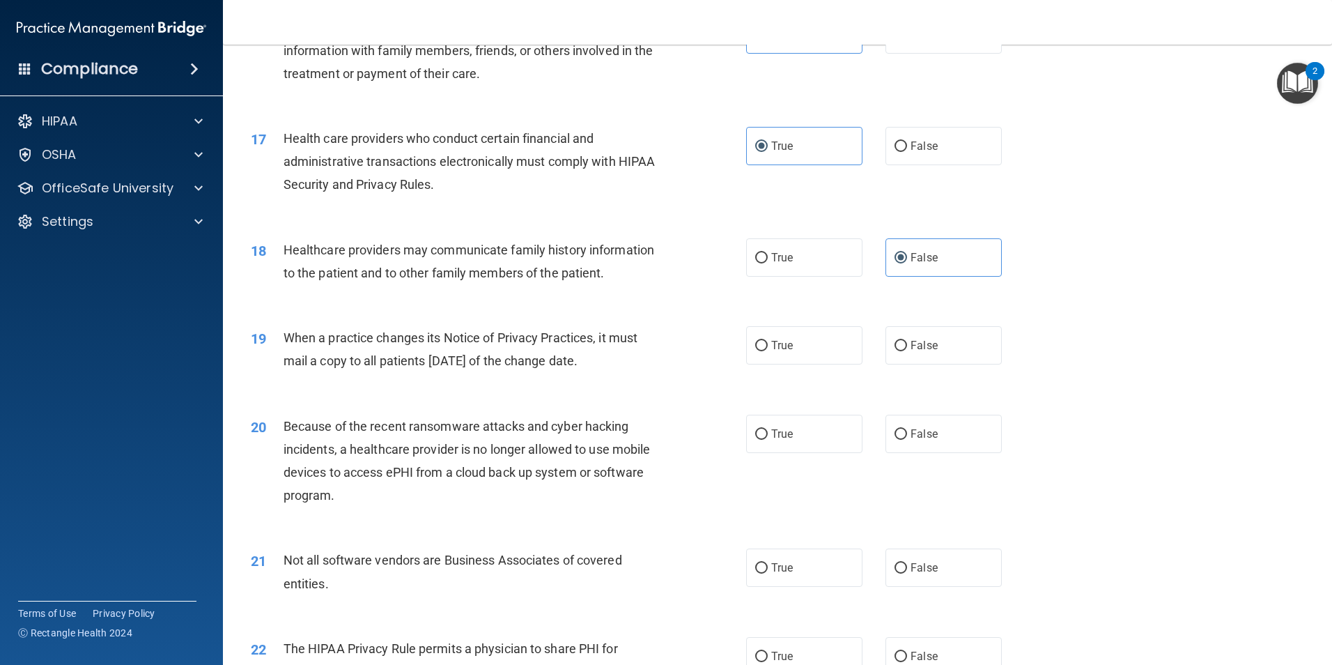
scroll to position [1672, 0]
click at [799, 341] on label "True" at bounding box center [804, 344] width 116 height 38
click at [768, 341] on input "True" at bounding box center [761, 344] width 13 height 10
radio input "true"
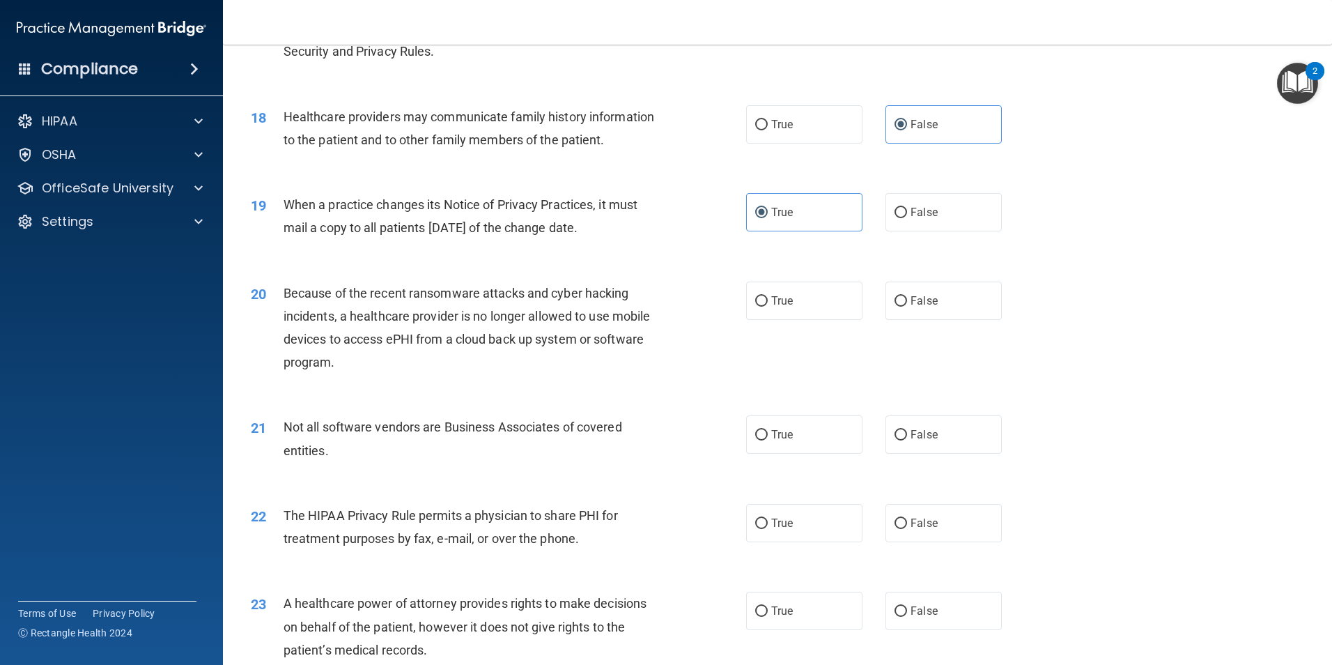
scroll to position [1812, 0]
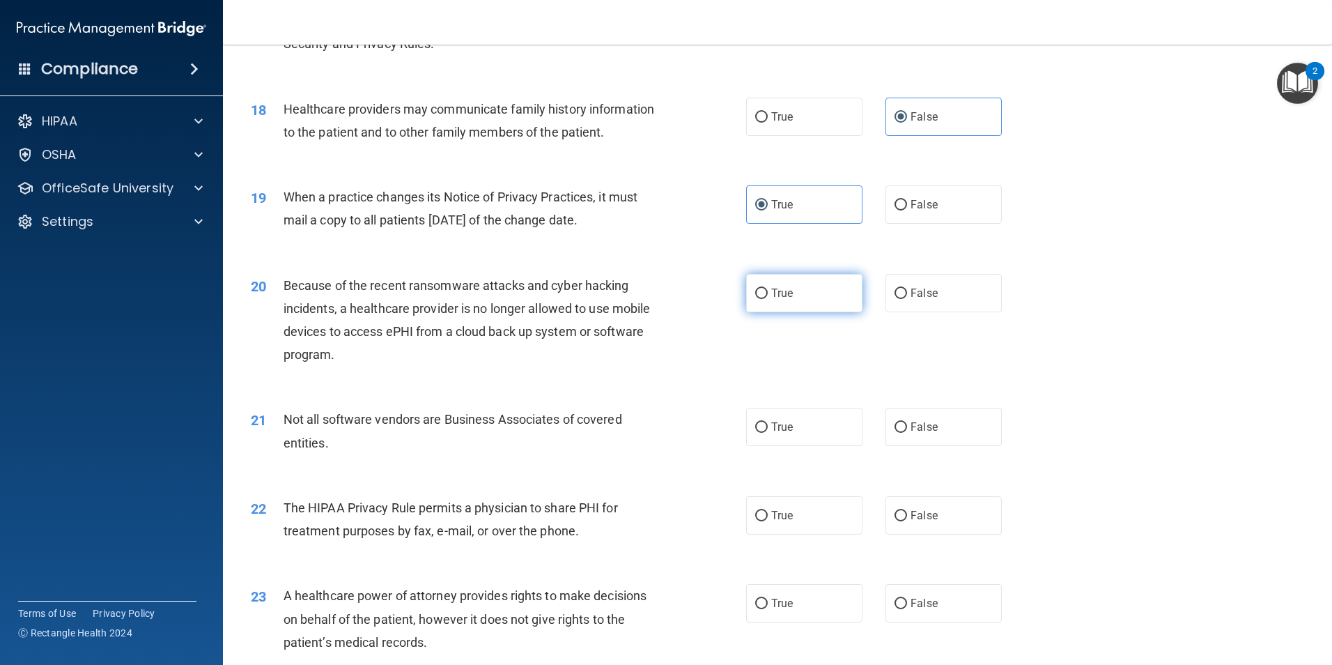
click at [762, 302] on label "True" at bounding box center [804, 293] width 116 height 38
click at [762, 299] on input "True" at bounding box center [761, 293] width 13 height 10
radio input "true"
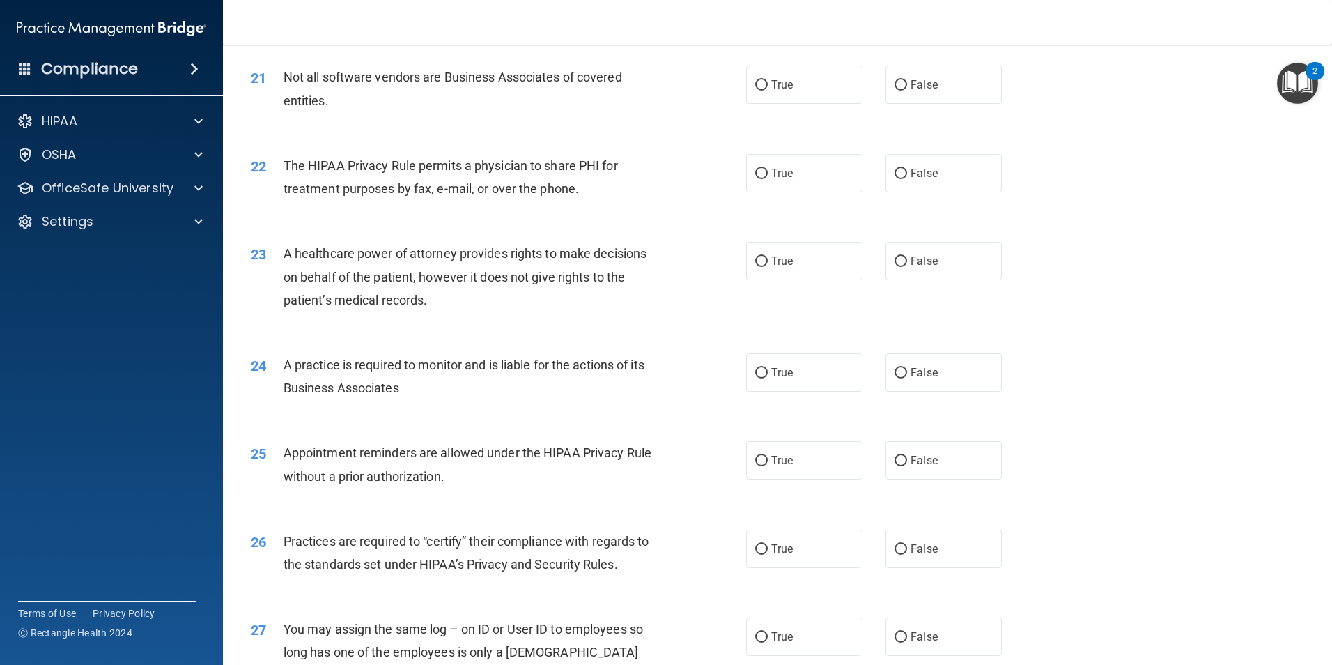
scroll to position [2160, 0]
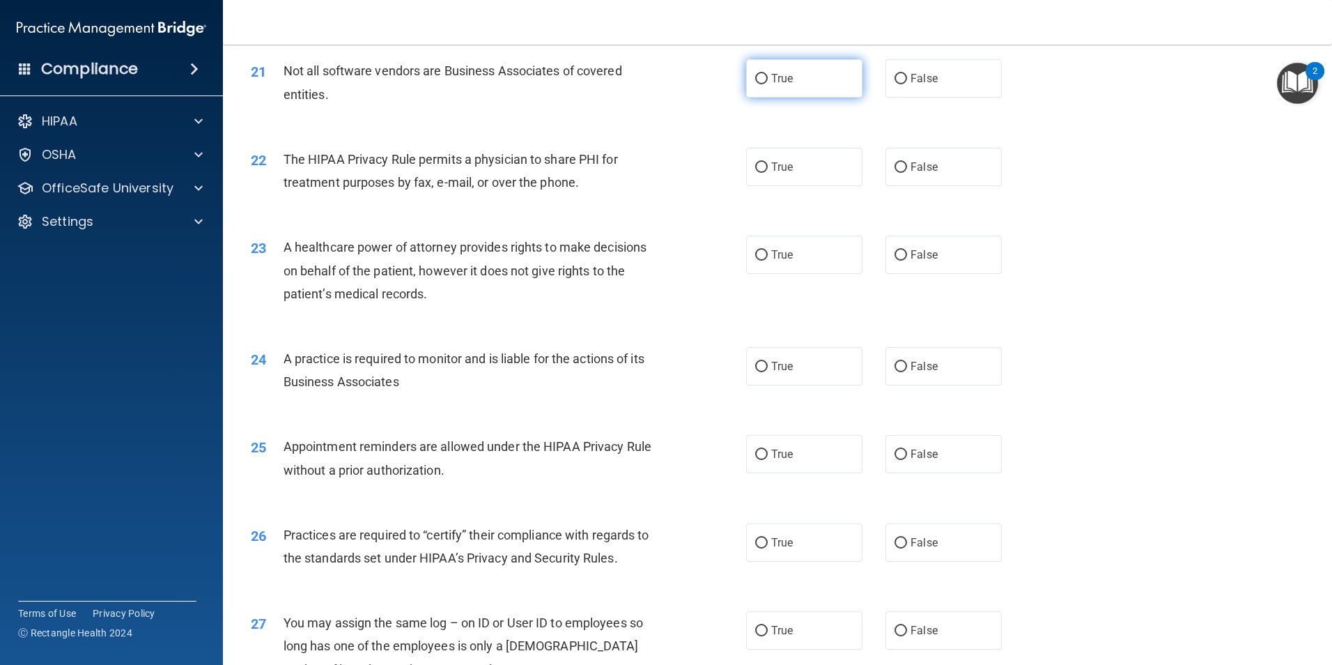
click at [776, 85] on label "True" at bounding box center [804, 78] width 116 height 38
click at [768, 84] on input "True" at bounding box center [761, 79] width 13 height 10
radio input "true"
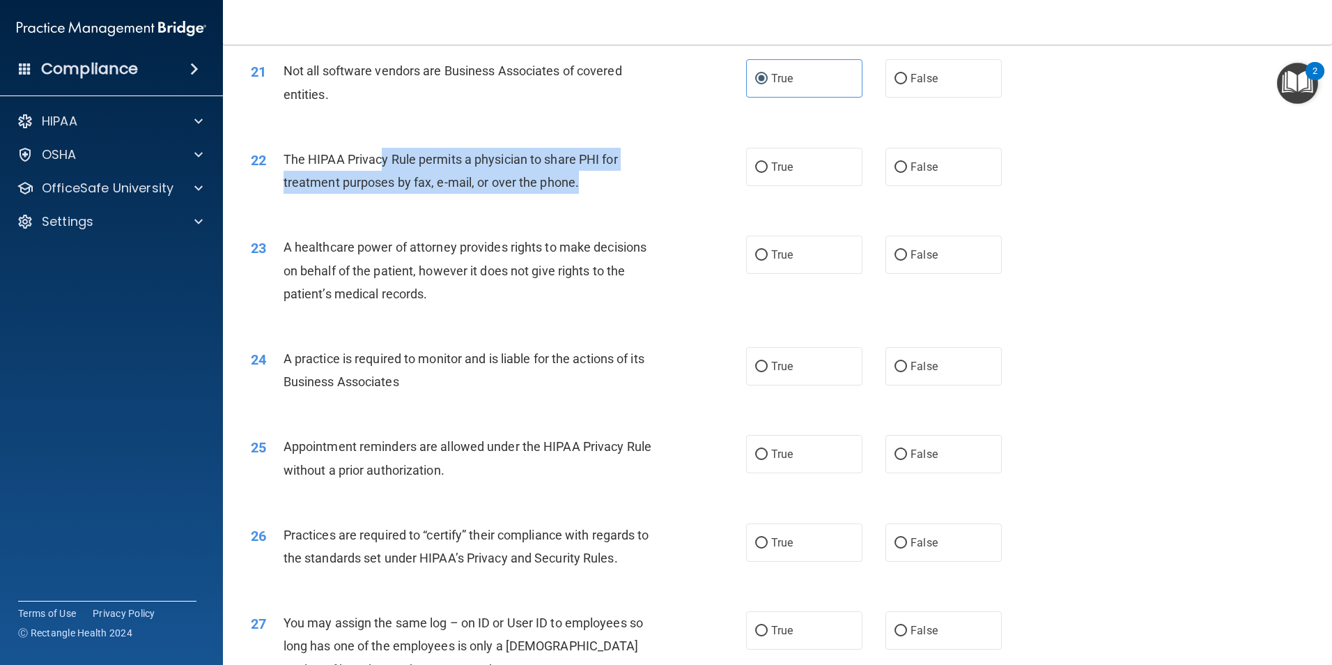
drag, startPoint x: 381, startPoint y: 155, endPoint x: 588, endPoint y: 187, distance: 209.4
click at [588, 187] on div "The HIPAA Privacy Rule permits a physician to share PHI for treatment purposes …" at bounding box center [477, 171] width 387 height 46
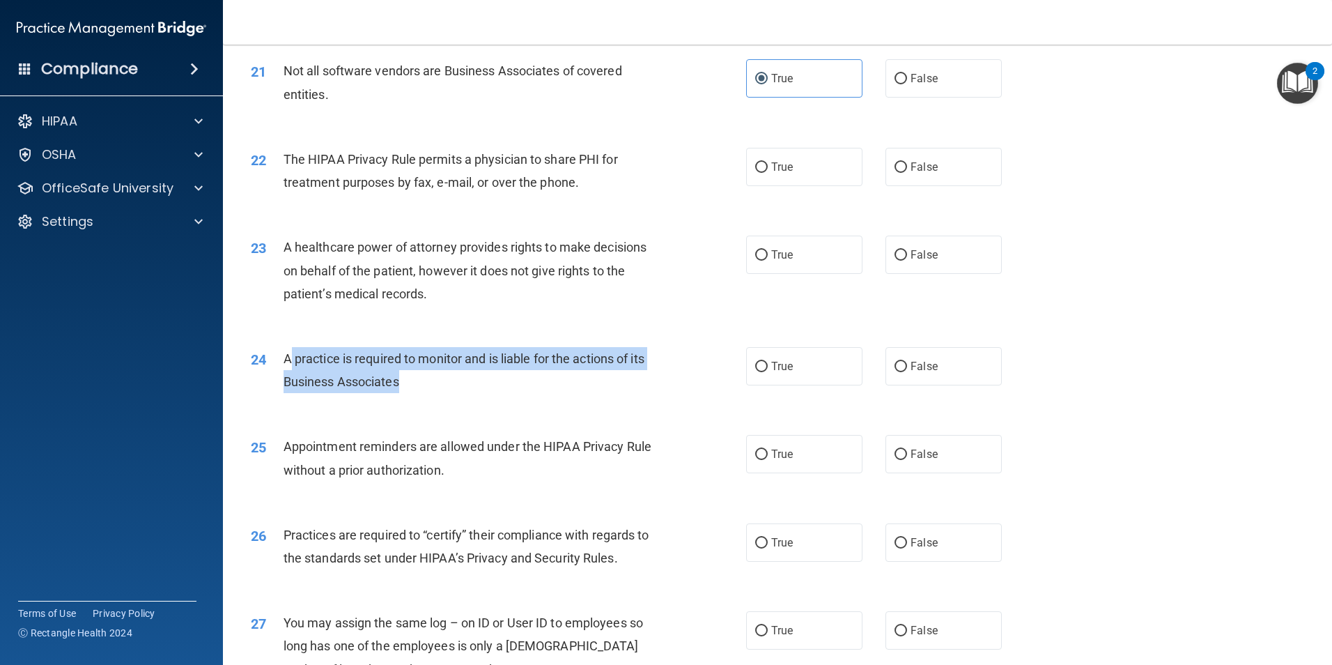
drag, startPoint x: 291, startPoint y: 355, endPoint x: 450, endPoint y: 383, distance: 161.3
click at [450, 383] on div "A practice is required to monitor and is liable for the actions of its Business…" at bounding box center [477, 370] width 387 height 46
drag, startPoint x: 450, startPoint y: 383, endPoint x: 457, endPoint y: 376, distance: 10.4
click at [457, 376] on div "A practice is required to monitor and is liable for the actions of its Business…" at bounding box center [477, 370] width 387 height 46
drag, startPoint x: 424, startPoint y: 379, endPoint x: 281, endPoint y: 363, distance: 144.4
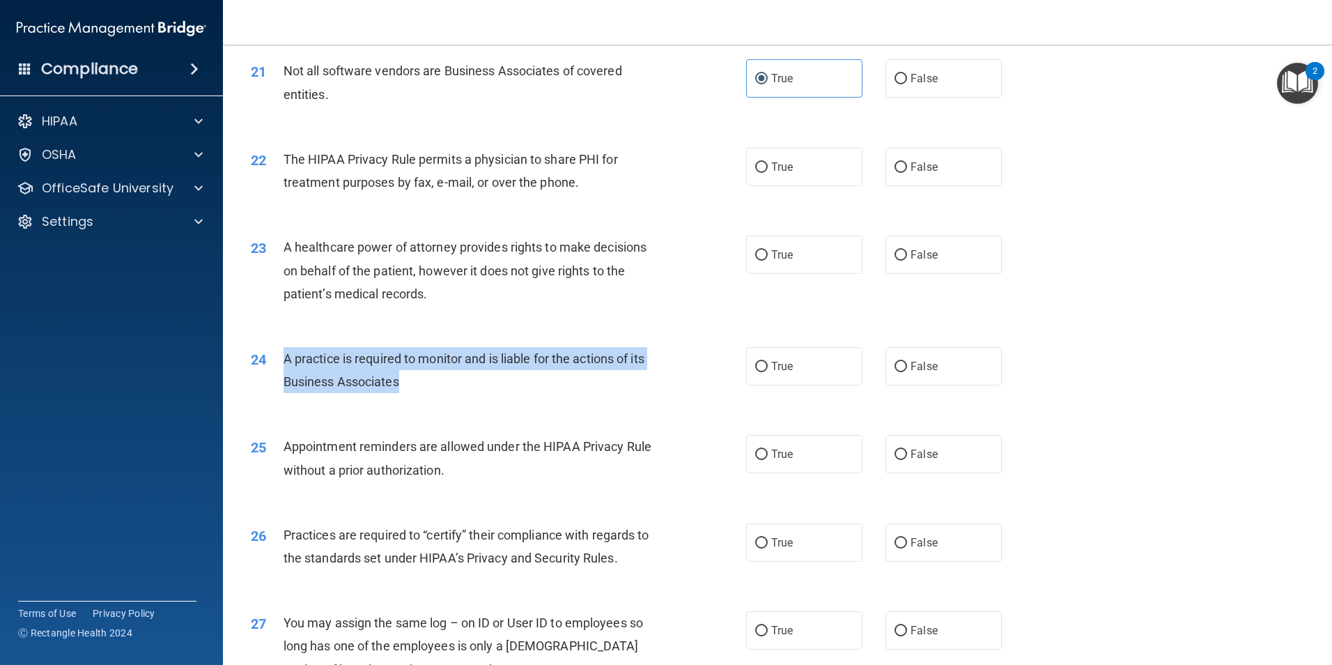
click at [281, 363] on div "24 A practice is required to monitor and is liable for the actions of its Busin…" at bounding box center [498, 373] width 537 height 53
click at [284, 364] on span "A practice is required to monitor and is liable for the actions of its Business…" at bounding box center [464, 370] width 361 height 38
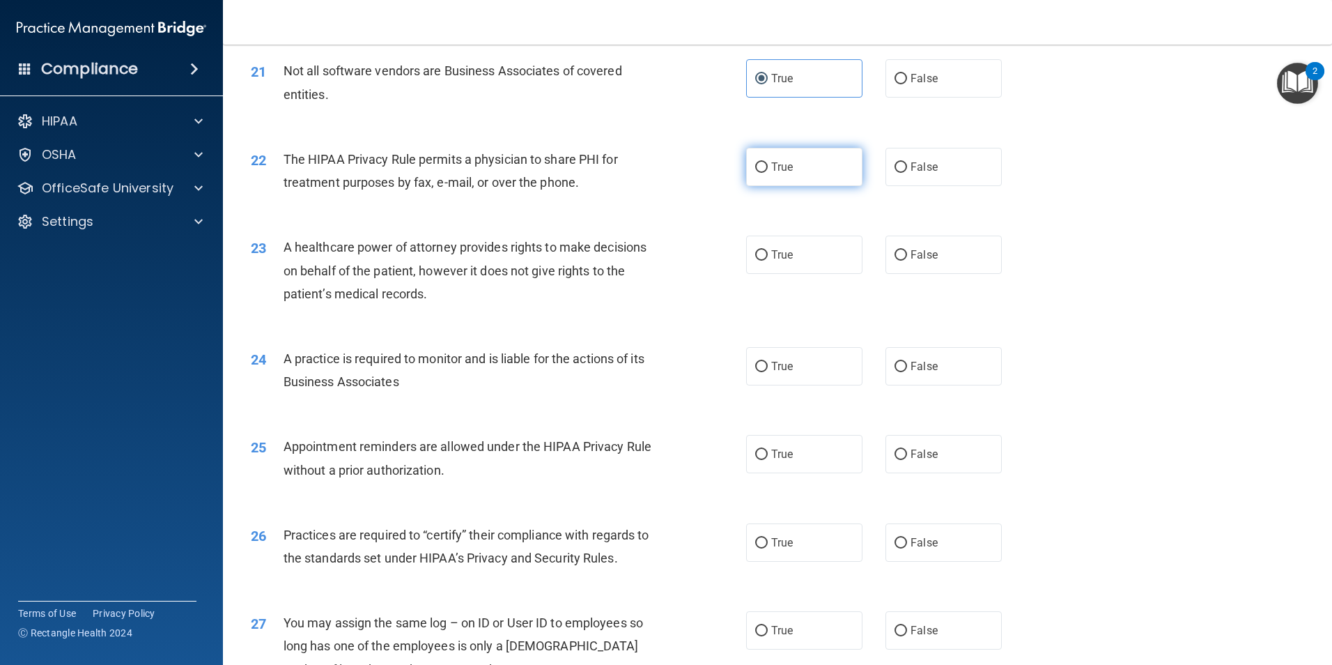
click at [845, 162] on label "True" at bounding box center [804, 167] width 116 height 38
click at [768, 162] on input "True" at bounding box center [761, 167] width 13 height 10
radio input "true"
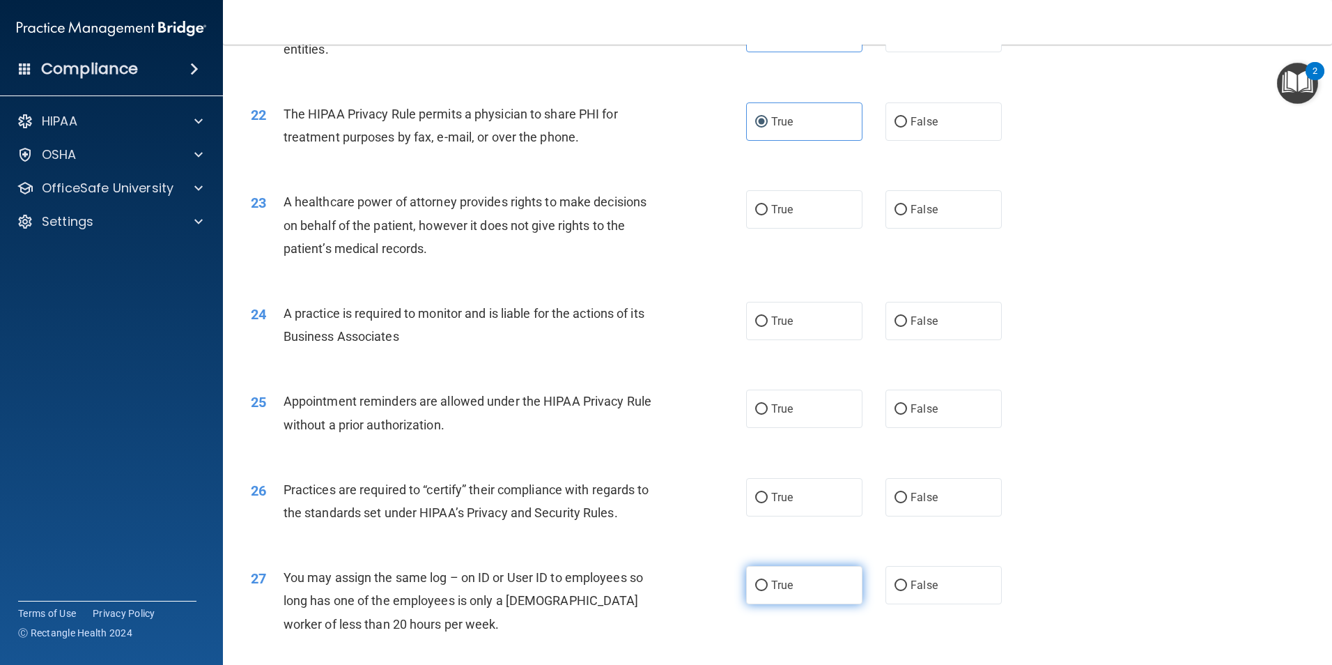
scroll to position [2230, 0]
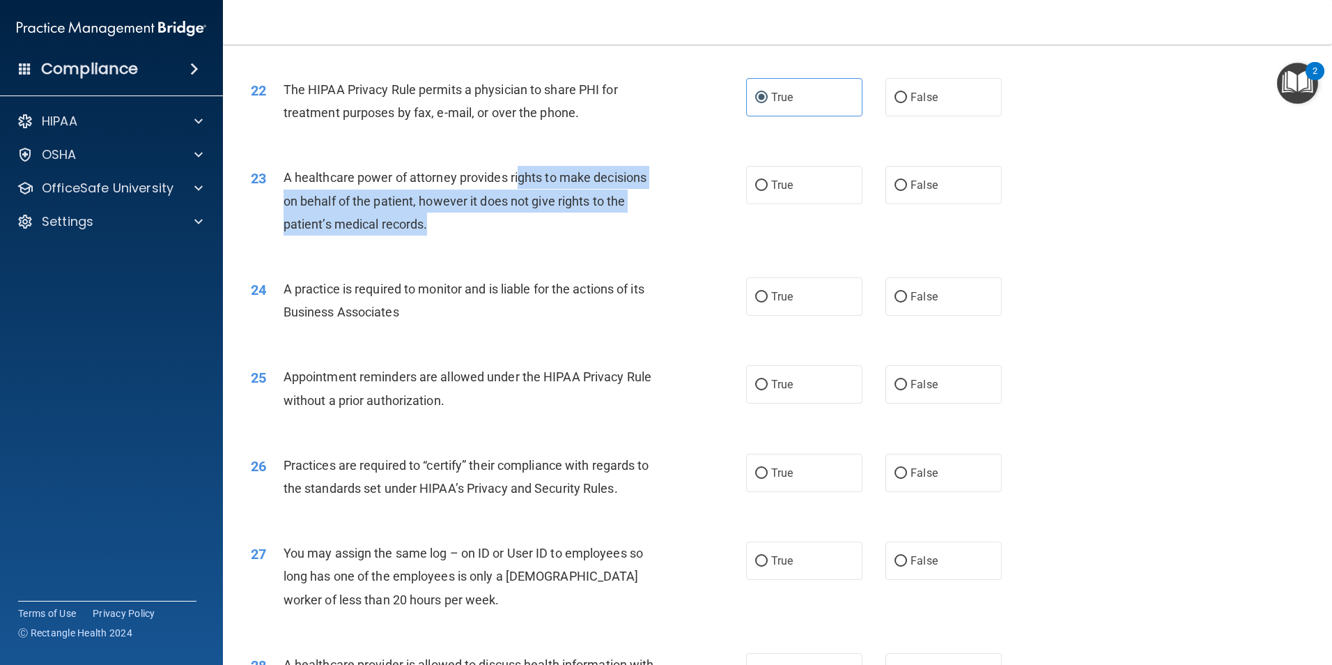
drag, startPoint x: 519, startPoint y: 171, endPoint x: 538, endPoint y: 219, distance: 52.3
click at [538, 219] on div "A healthcare power of attorney provides rights to make decisions on behalf of t…" at bounding box center [477, 201] width 387 height 70
drag, startPoint x: 589, startPoint y: 173, endPoint x: 596, endPoint y: 210, distance: 38.4
click at [596, 210] on div "A healthcare power of attorney provides rights to make decisions on behalf of t…" at bounding box center [477, 201] width 387 height 70
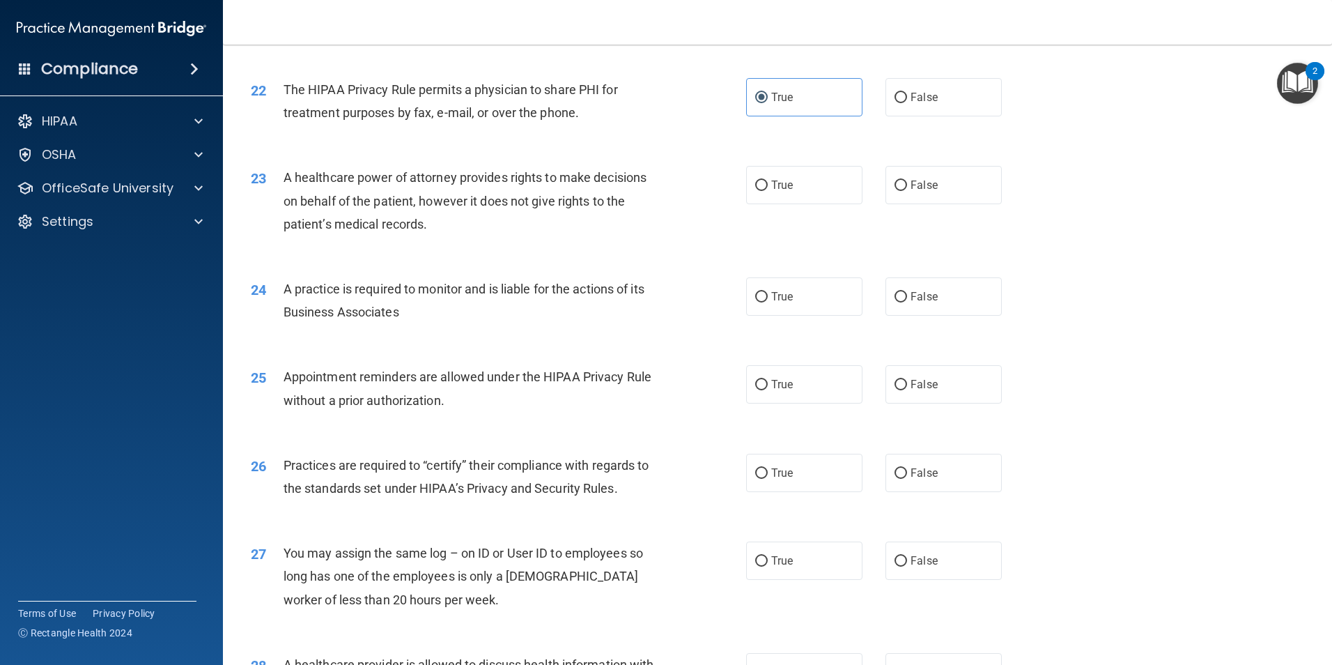
drag, startPoint x: 596, startPoint y: 210, endPoint x: 596, endPoint y: 219, distance: 8.4
click at [596, 219] on div "A healthcare power of attorney provides rights to make decisions on behalf of t…" at bounding box center [477, 201] width 387 height 70
click at [791, 196] on label "True" at bounding box center [804, 185] width 116 height 38
click at [768, 191] on input "True" at bounding box center [761, 185] width 13 height 10
radio input "true"
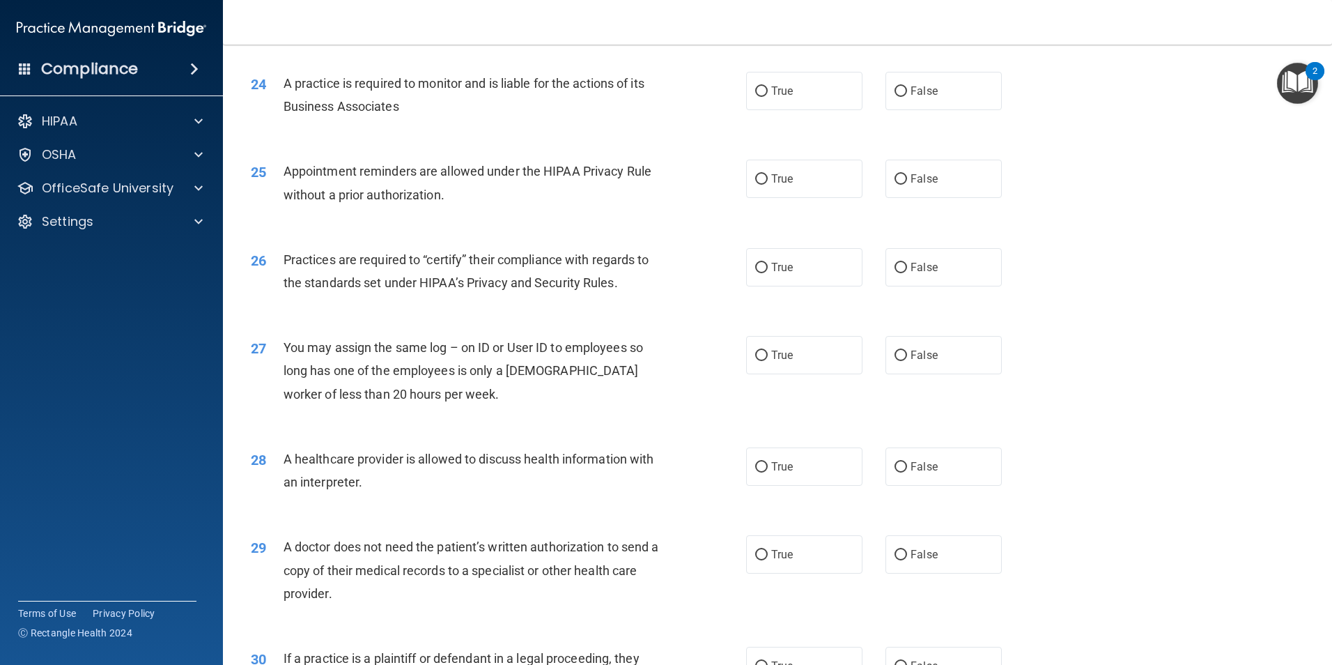
scroll to position [2439, 0]
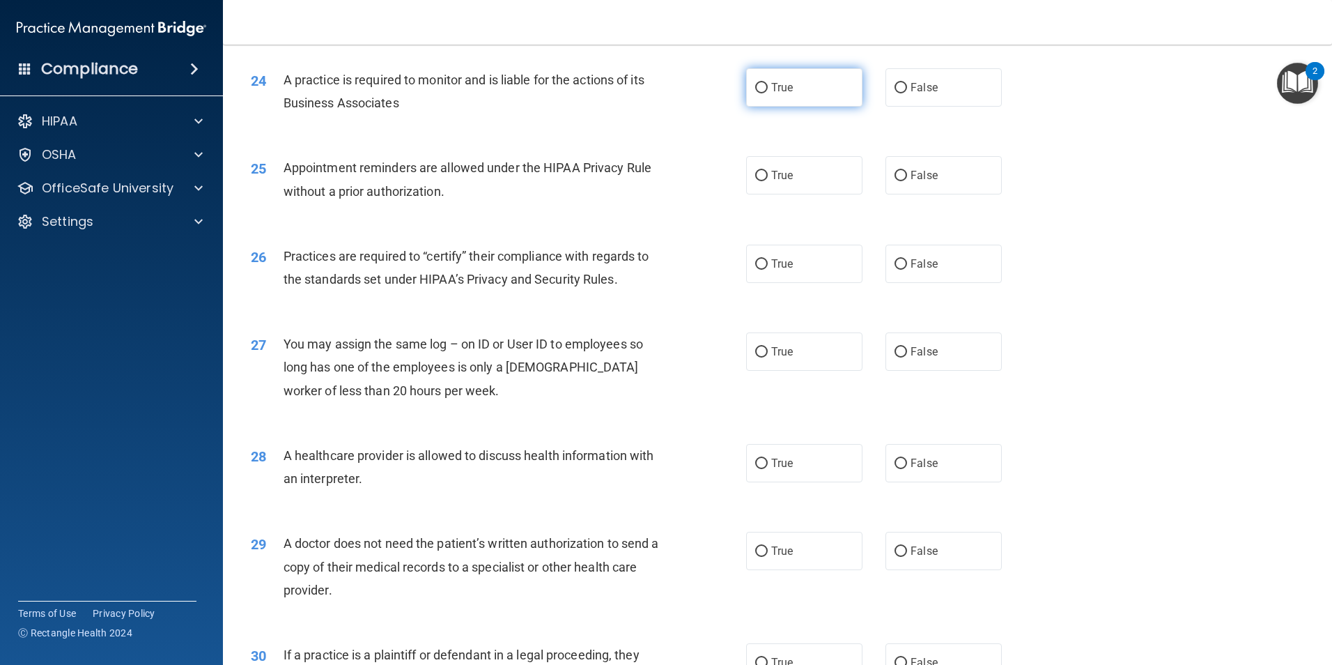
click at [833, 104] on label "True" at bounding box center [804, 87] width 116 height 38
click at [768, 93] on input "True" at bounding box center [761, 88] width 13 height 10
radio input "true"
click at [950, 188] on label "False" at bounding box center [944, 175] width 116 height 38
click at [907, 181] on input "False" at bounding box center [901, 176] width 13 height 10
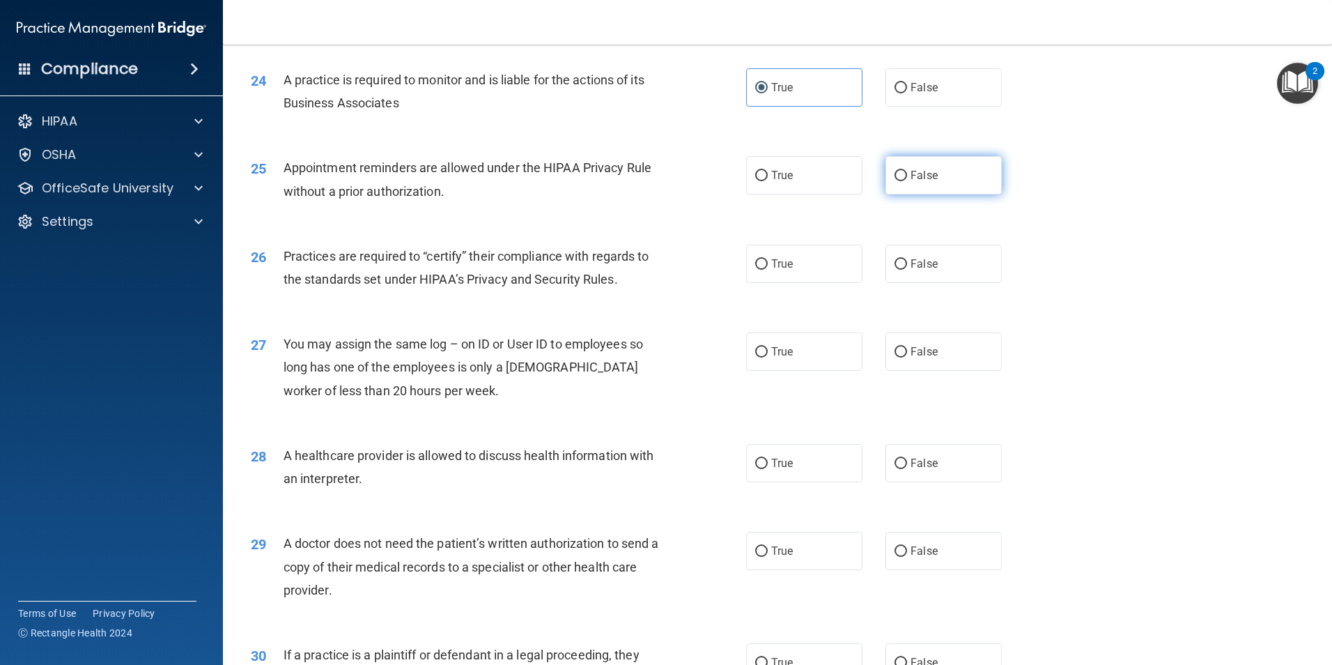
radio input "true"
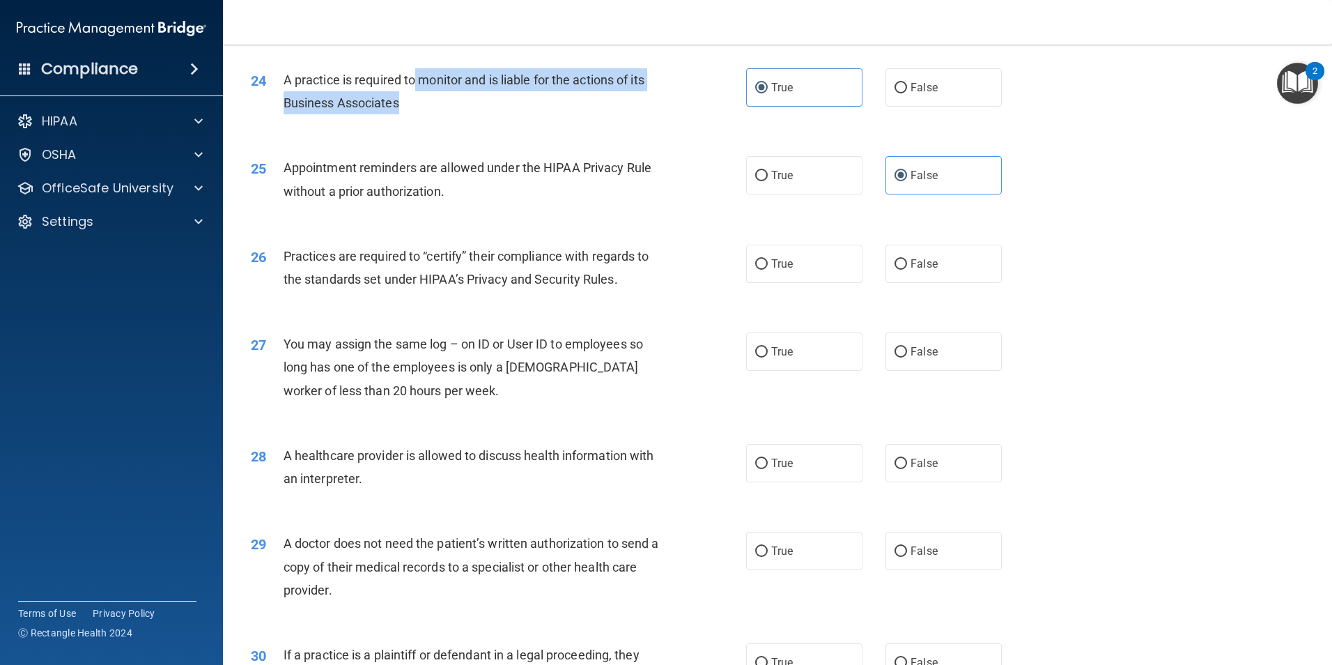
drag, startPoint x: 416, startPoint y: 75, endPoint x: 428, endPoint y: 100, distance: 28.4
click at [428, 100] on div "A practice is required to monitor and is liable for the actions of its Business…" at bounding box center [477, 91] width 387 height 46
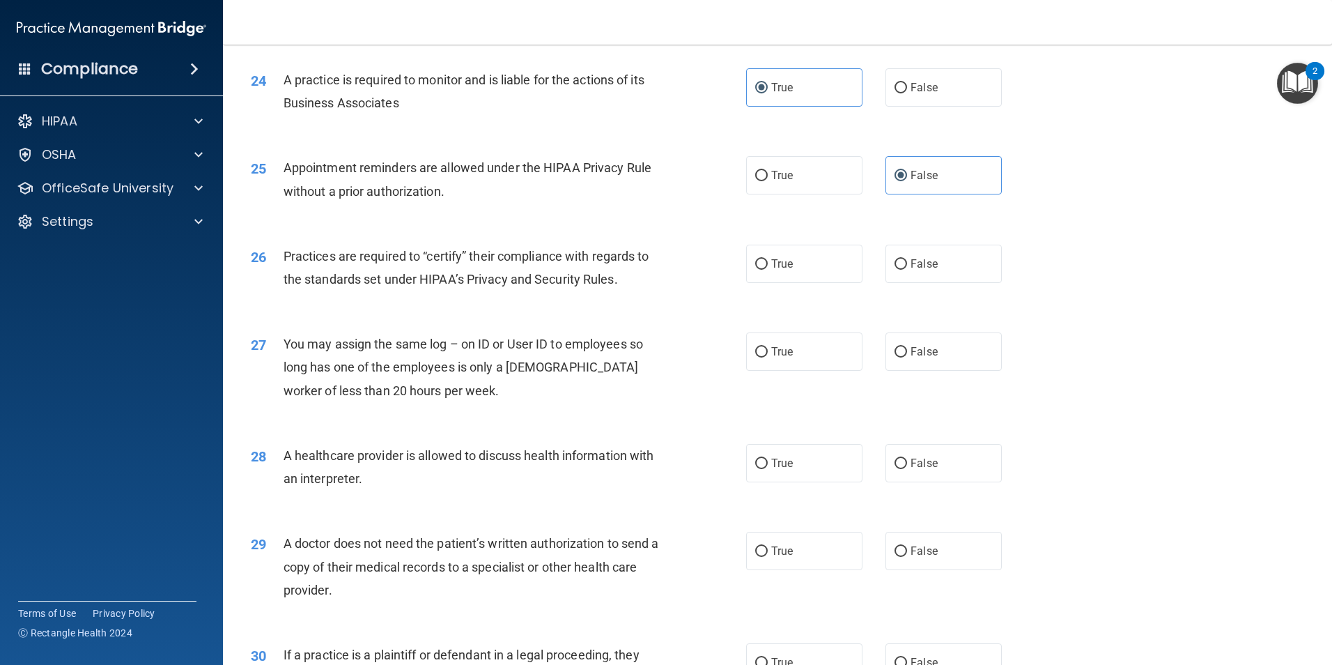
drag, startPoint x: 428, startPoint y: 100, endPoint x: 431, endPoint y: 126, distance: 25.9
click at [431, 126] on div "24 A practice is required to monitor and is liable for the actions of its Busin…" at bounding box center [777, 95] width 1074 height 88
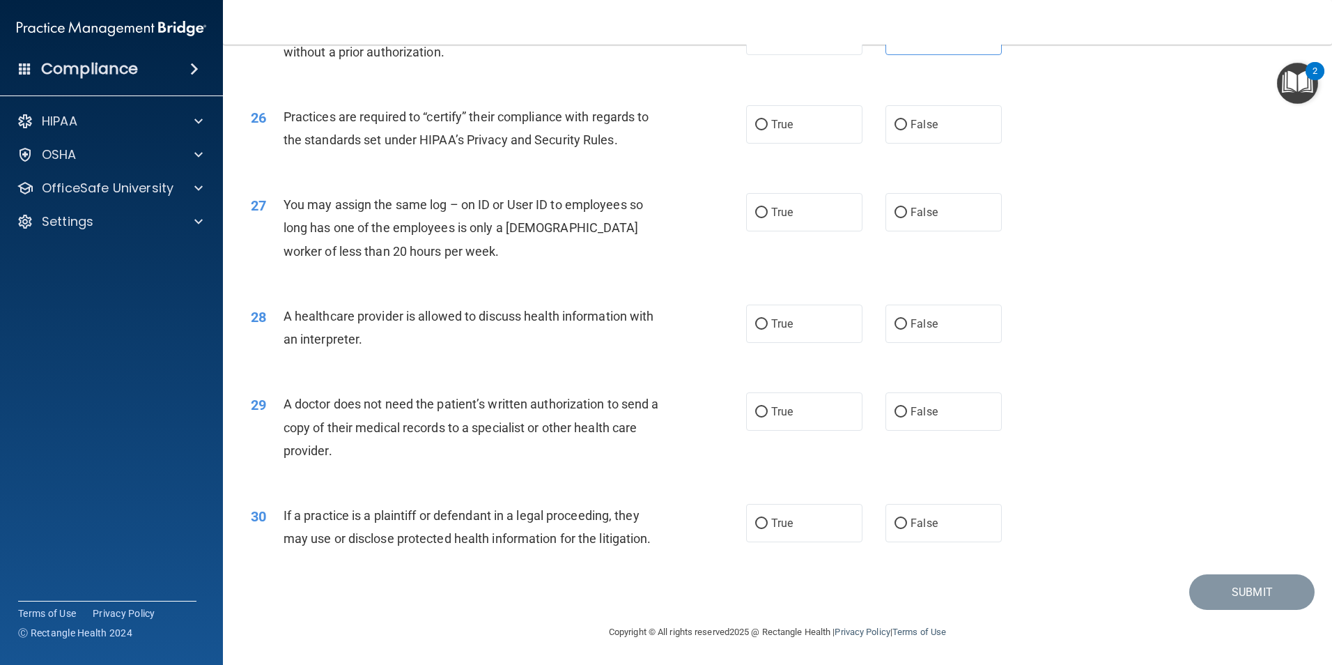
scroll to position [2579, 0]
click at [769, 133] on label "True" at bounding box center [804, 124] width 116 height 38
click at [768, 130] on input "True" at bounding box center [761, 124] width 13 height 10
radio input "true"
click at [886, 214] on label "False" at bounding box center [944, 211] width 116 height 38
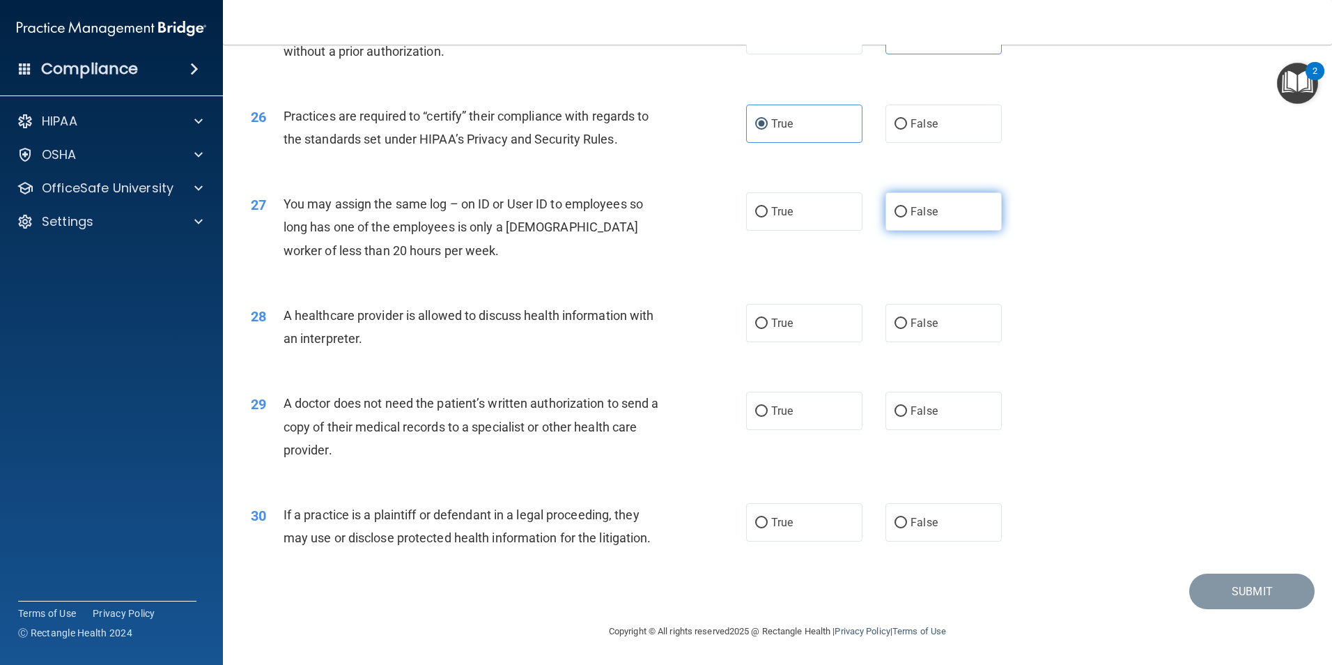
click at [895, 214] on input "False" at bounding box center [901, 212] width 13 height 10
radio input "true"
click at [772, 337] on label "True" at bounding box center [804, 323] width 116 height 38
click at [768, 329] on input "True" at bounding box center [761, 323] width 13 height 10
radio input "true"
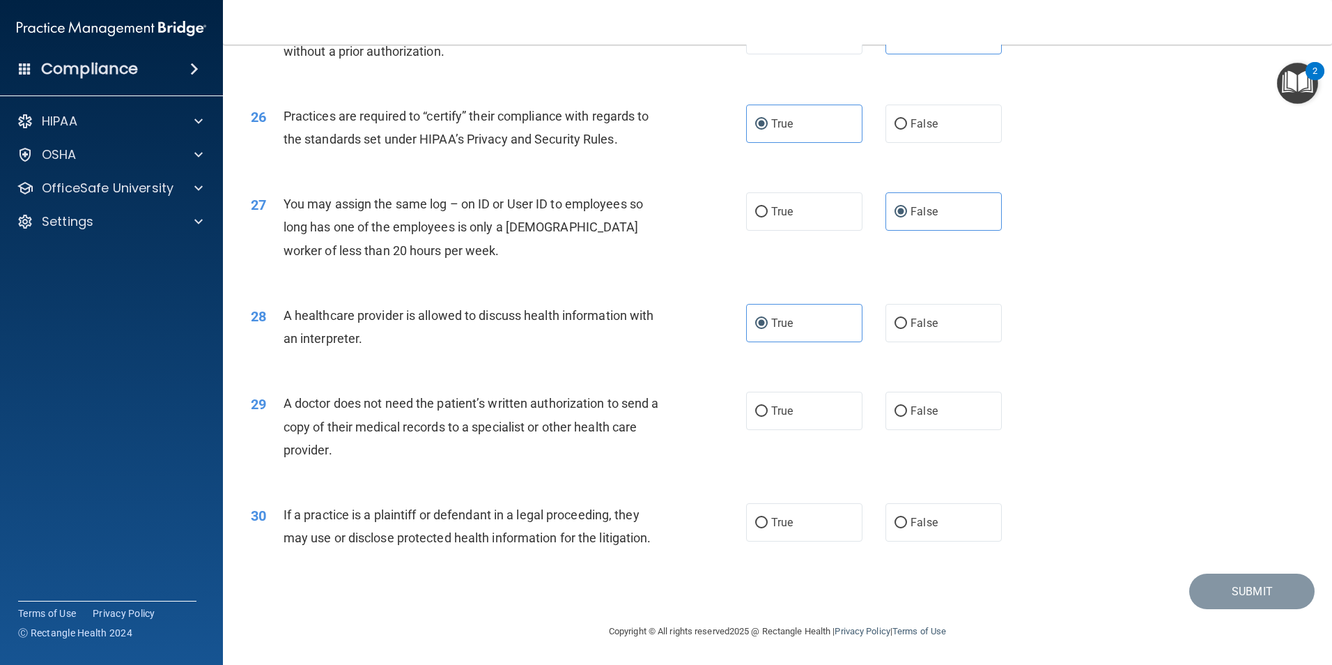
drag, startPoint x: 425, startPoint y: 394, endPoint x: 447, endPoint y: 441, distance: 51.7
click at [447, 441] on div "A doctor does not need the patient’s written authorization to send a copy of th…" at bounding box center [477, 427] width 387 height 70
drag, startPoint x: 447, startPoint y: 441, endPoint x: 442, endPoint y: 433, distance: 9.7
click at [442, 433] on span "A doctor does not need the patient’s written authorization to send a copy of th…" at bounding box center [472, 426] width 376 height 61
drag, startPoint x: 446, startPoint y: 403, endPoint x: 444, endPoint y: 426, distance: 23.8
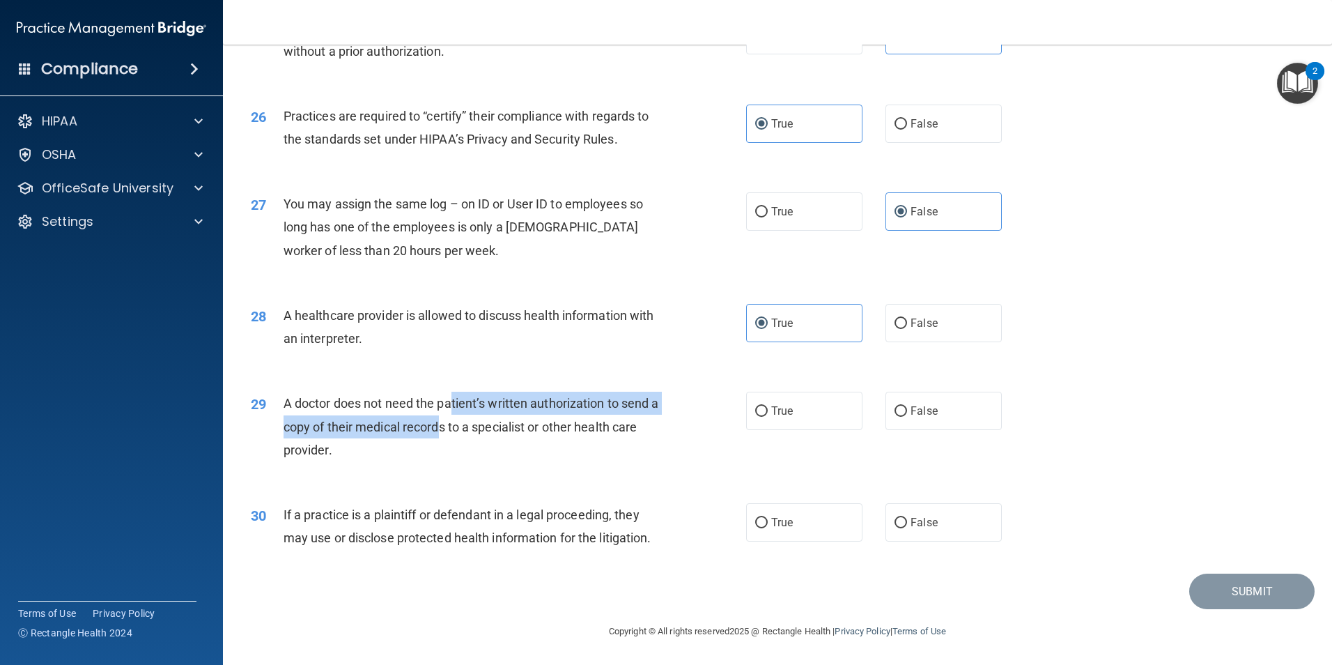
click at [444, 426] on span "A doctor does not need the patient’s written authorization to send a copy of th…" at bounding box center [472, 426] width 376 height 61
drag, startPoint x: 444, startPoint y: 426, endPoint x: 477, endPoint y: 452, distance: 41.7
click at [477, 454] on div "A doctor does not need the patient’s written authorization to send a copy of th…" at bounding box center [477, 427] width 387 height 70
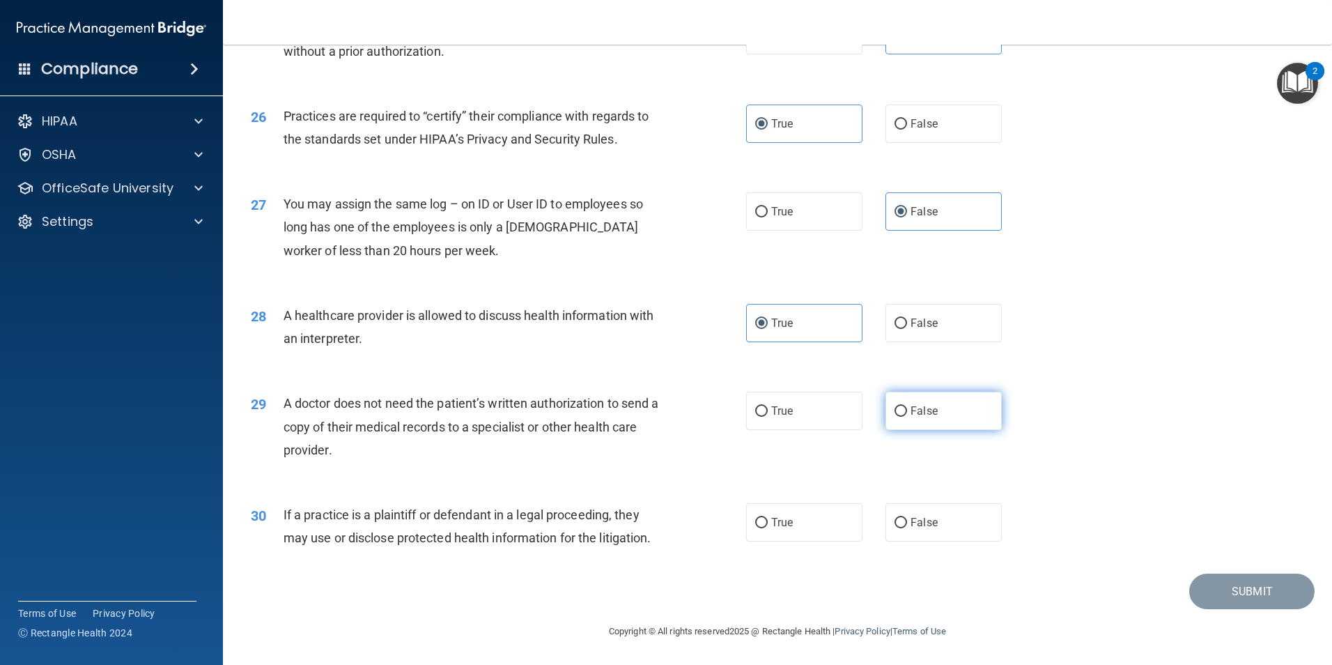
click at [895, 406] on input "False" at bounding box center [901, 411] width 13 height 10
radio input "true"
click at [939, 524] on label "False" at bounding box center [944, 522] width 116 height 38
click at [907, 524] on input "False" at bounding box center [901, 523] width 13 height 10
radio input "true"
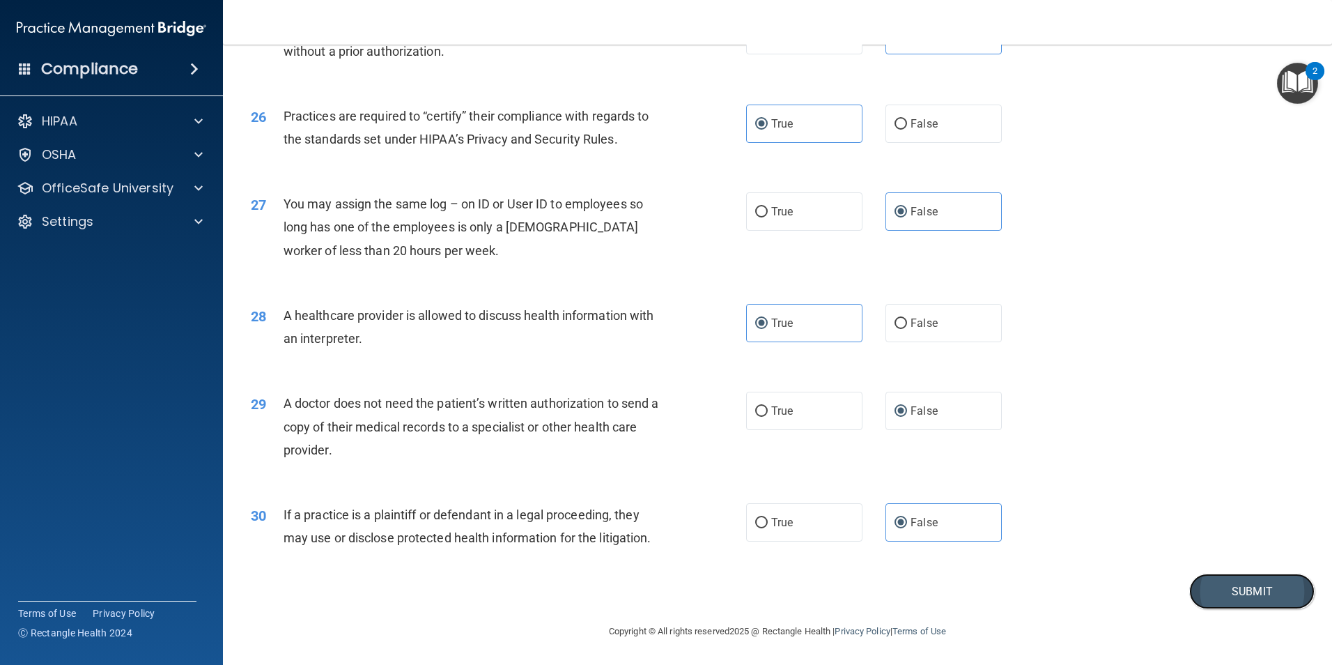
click at [1224, 584] on button "Submit" at bounding box center [1251, 591] width 125 height 36
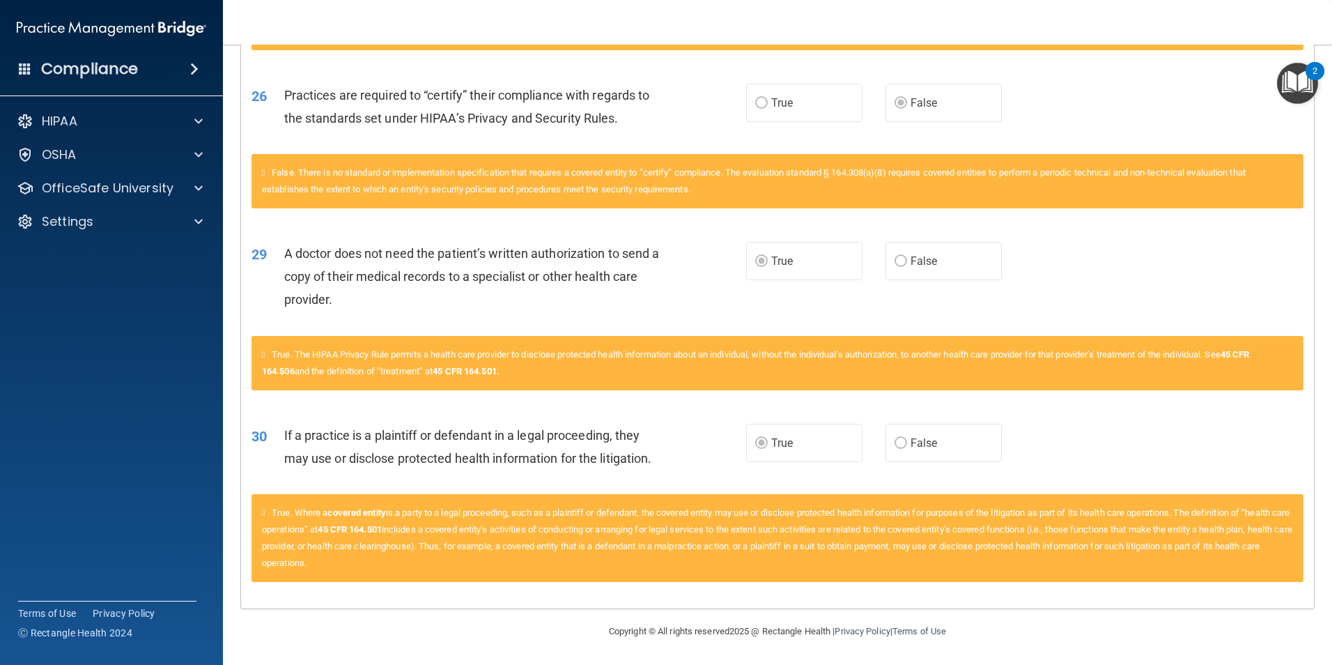
scroll to position [2691, 0]
click at [201, 116] on span at bounding box center [198, 121] width 8 height 17
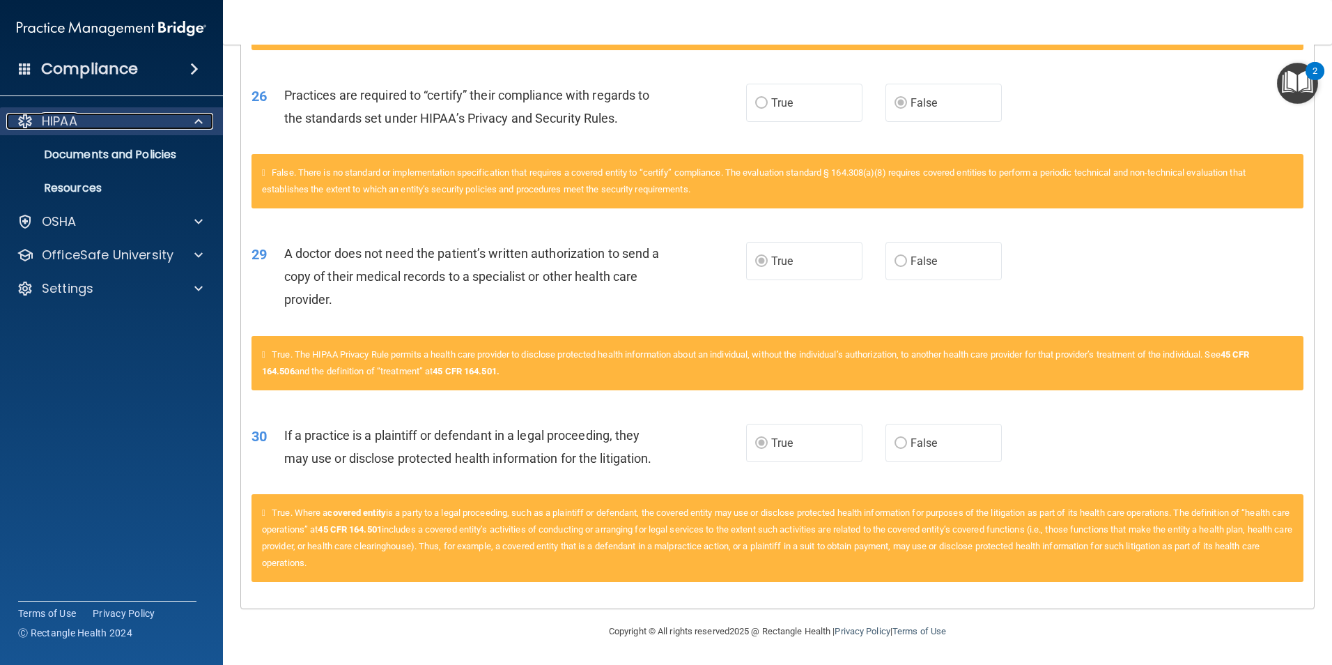
click at [171, 115] on div "HIPAA" at bounding box center [92, 121] width 173 height 17
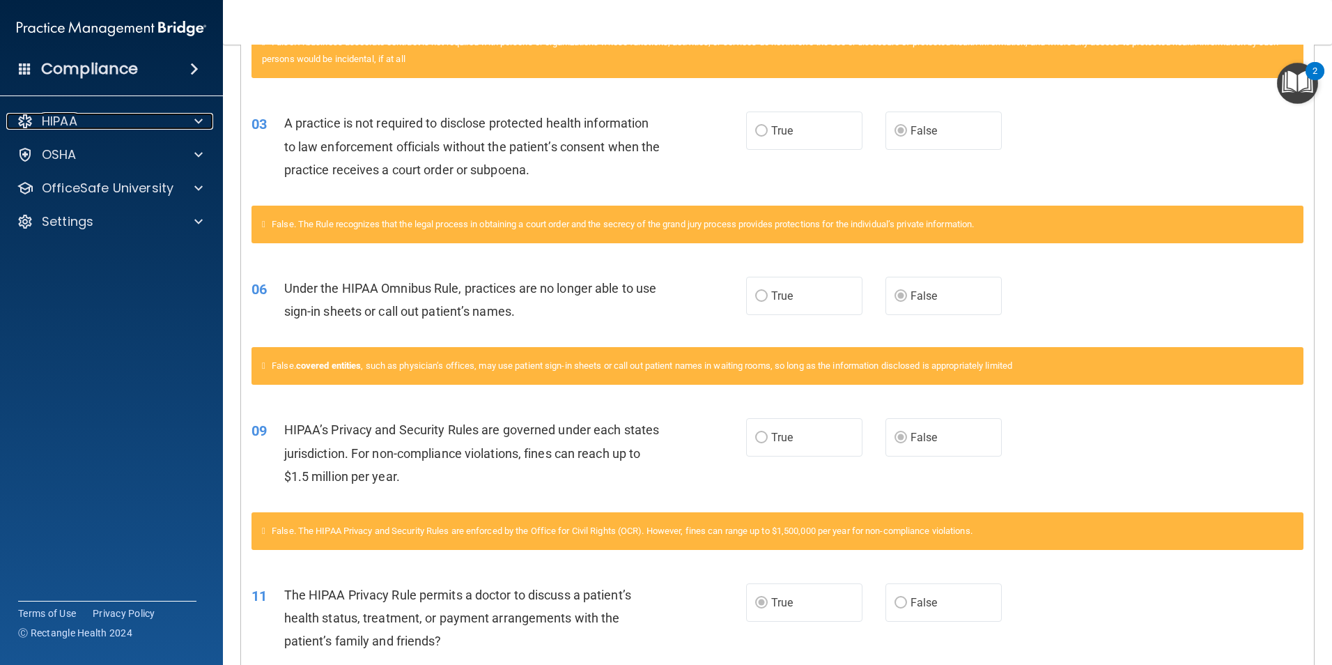
scroll to position [0, 0]
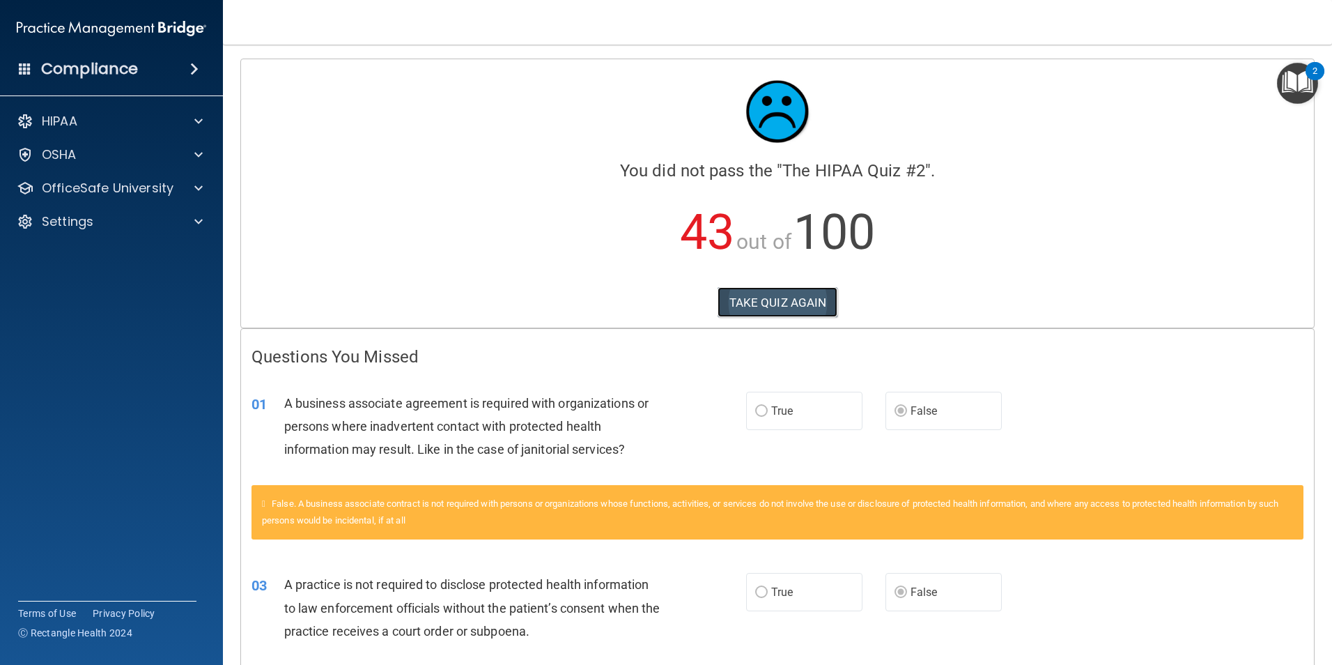
click at [762, 295] on button "TAKE QUIZ AGAIN" at bounding box center [778, 302] width 121 height 31
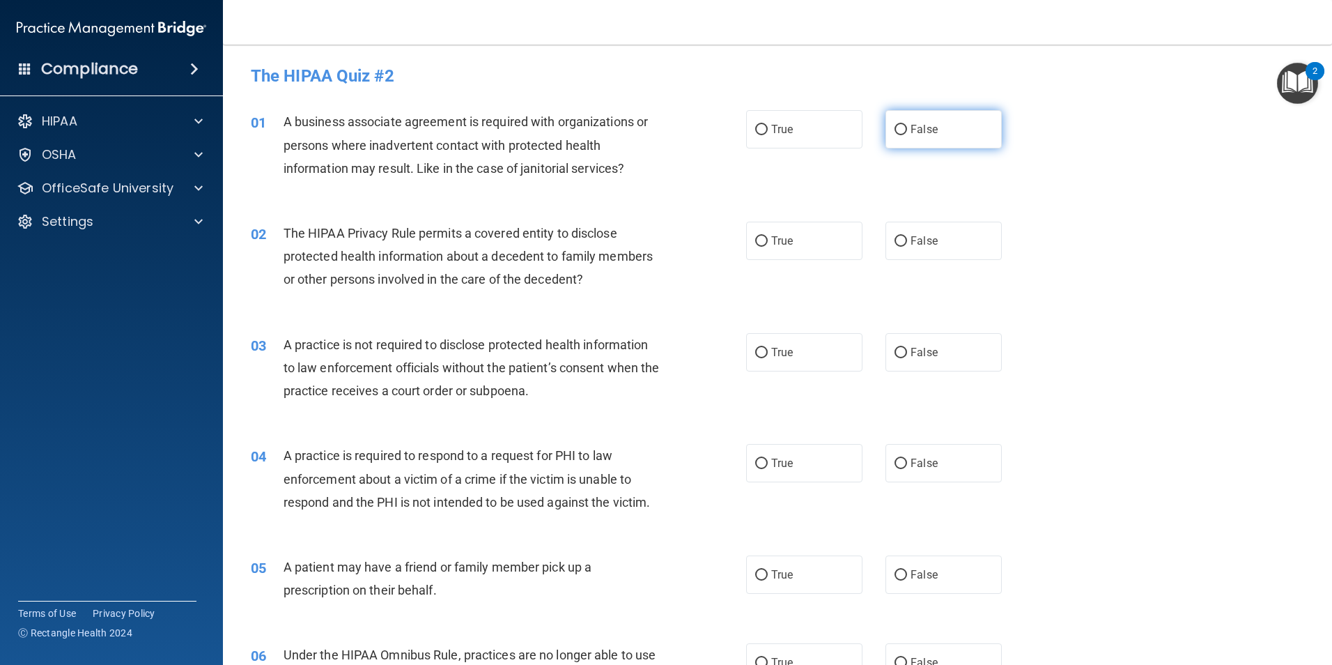
click at [933, 119] on label "False" at bounding box center [944, 129] width 116 height 38
click at [907, 125] on input "False" at bounding box center [901, 130] width 13 height 10
radio input "true"
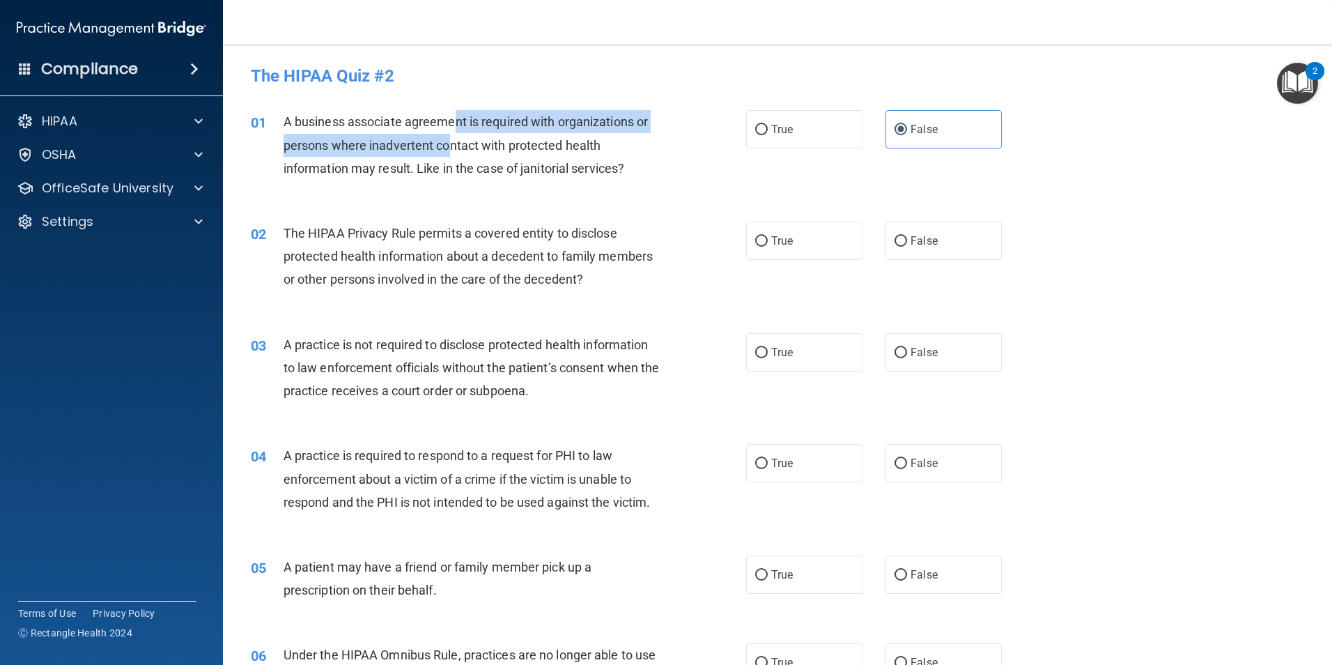
drag, startPoint x: 452, startPoint y: 114, endPoint x: 447, endPoint y: 144, distance: 30.4
click at [447, 144] on span "A business associate agreement is required with organizations or persons where …" at bounding box center [466, 144] width 364 height 61
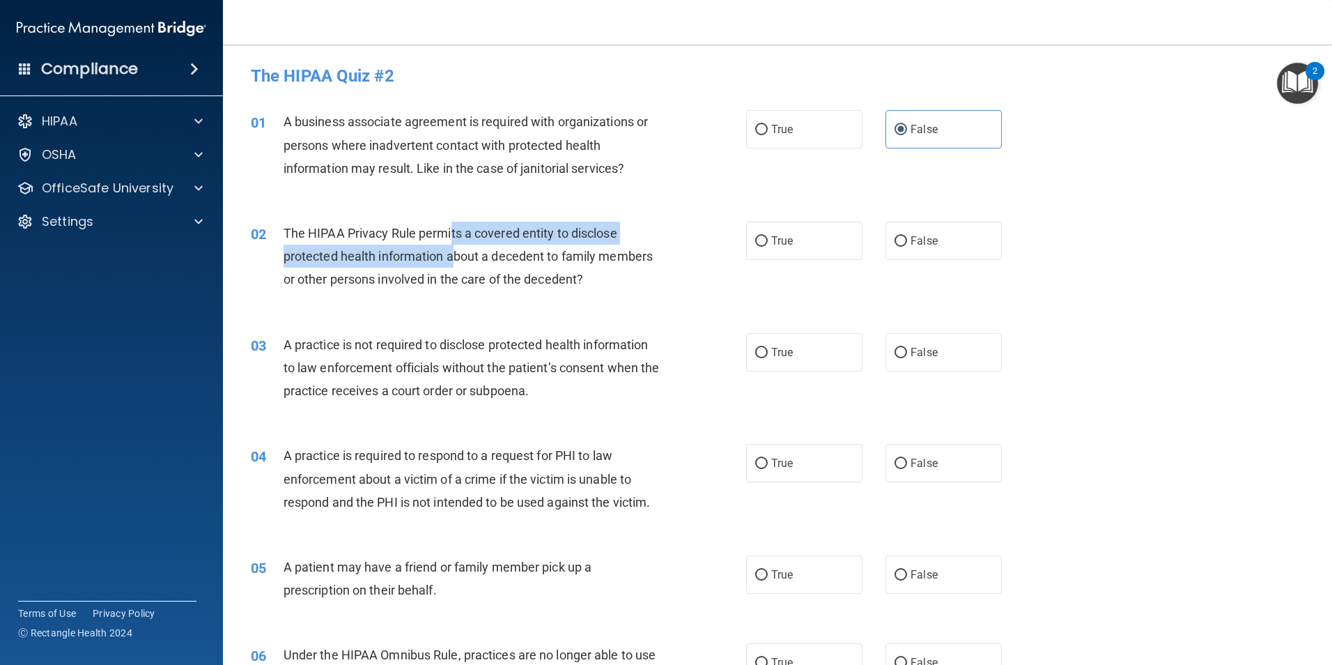
drag, startPoint x: 453, startPoint y: 232, endPoint x: 454, endPoint y: 260, distance: 27.9
click at [454, 260] on span "The HIPAA Privacy Rule permits a covered entity to disclose protected health in…" at bounding box center [468, 256] width 369 height 61
click at [454, 262] on span "The HIPAA Privacy Rule permits a covered entity to disclose protected health in…" at bounding box center [468, 256] width 369 height 61
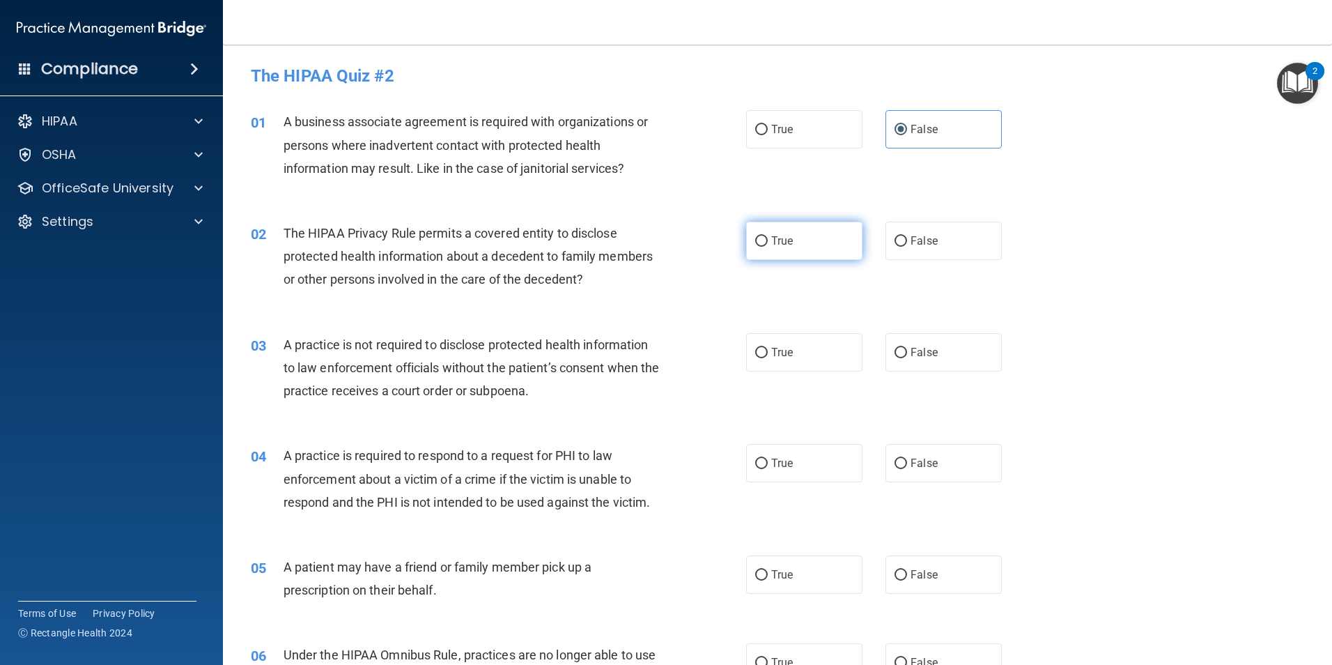
click at [789, 240] on label "True" at bounding box center [804, 241] width 116 height 38
click at [768, 240] on input "True" at bounding box center [761, 241] width 13 height 10
radio input "true"
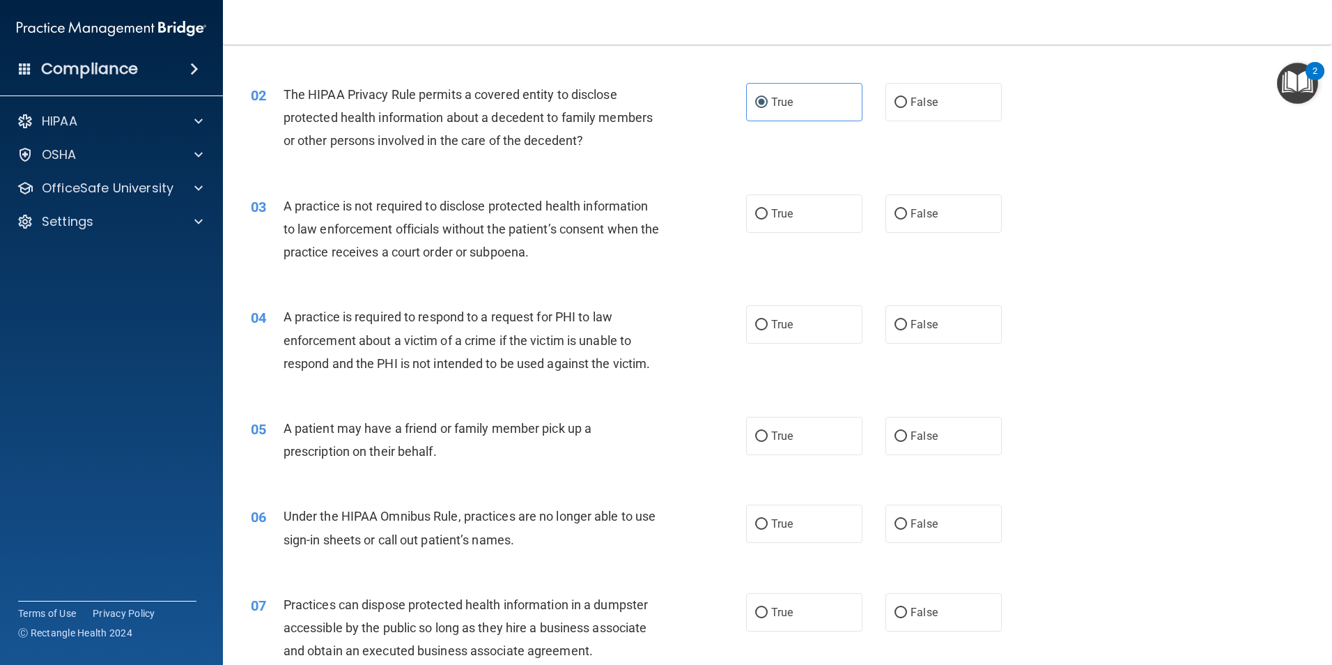
scroll to position [139, 0]
click at [922, 213] on span "False" at bounding box center [924, 212] width 27 height 13
click at [907, 213] on input "False" at bounding box center [901, 213] width 13 height 10
radio input "true"
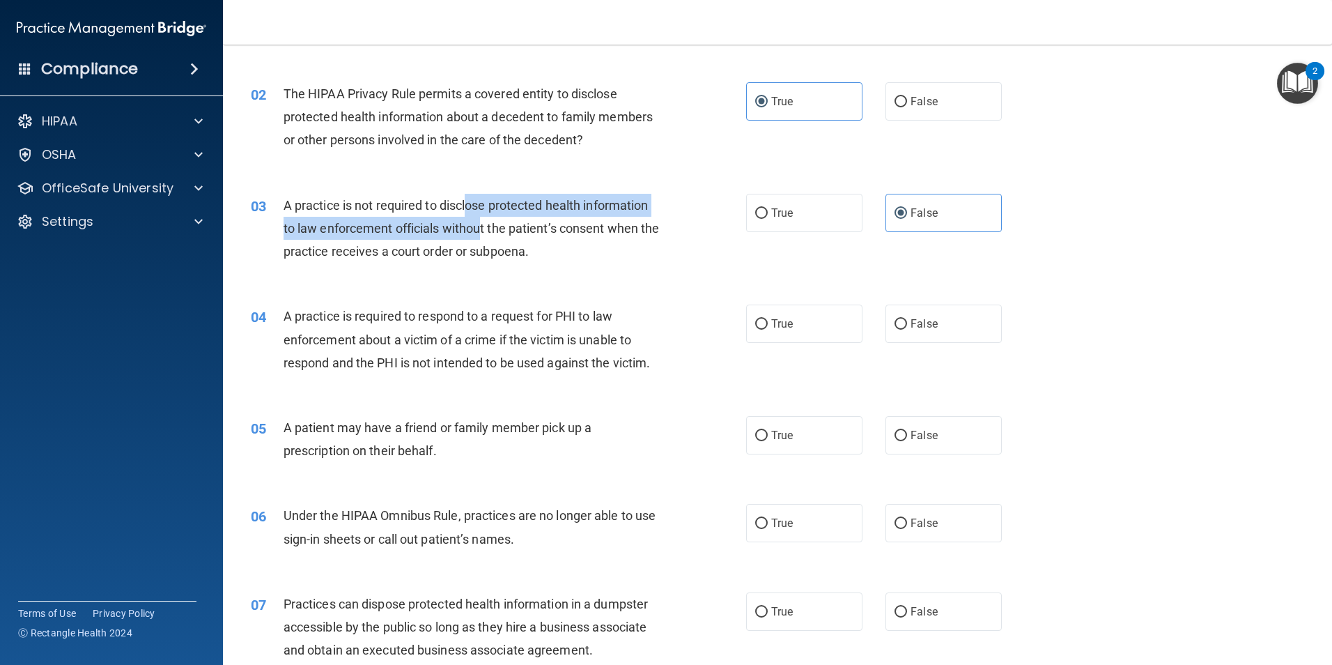
drag, startPoint x: 469, startPoint y: 203, endPoint x: 482, endPoint y: 229, distance: 29.6
click at [482, 229] on span "A practice is not required to disclose protected health information to law enfo…" at bounding box center [472, 228] width 376 height 61
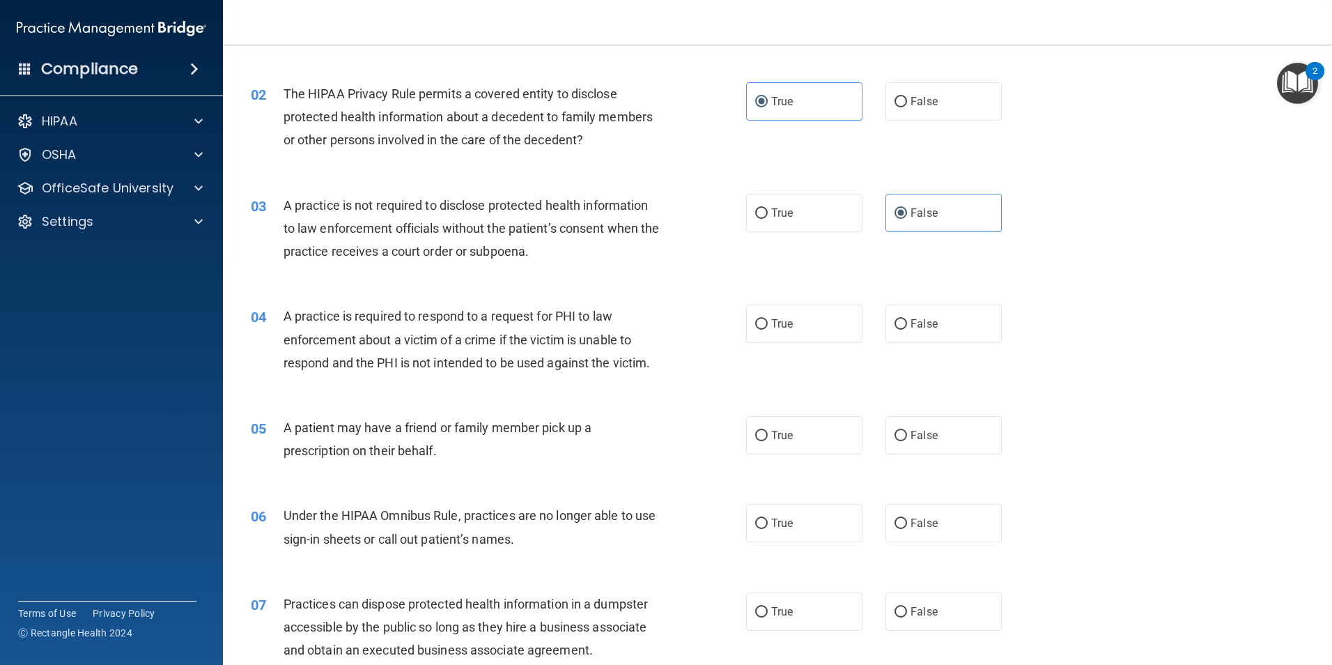
click at [526, 318] on span "A practice is required to respond to a request for PHI to law enforcement about…" at bounding box center [467, 339] width 367 height 61
drag, startPoint x: 526, startPoint y: 318, endPoint x: 577, endPoint y: 325, distance: 51.3
click at [577, 325] on div "A practice is required to respond to a request for PHI to law enforcement about…" at bounding box center [477, 340] width 387 height 70
click at [770, 336] on label "True" at bounding box center [804, 324] width 116 height 38
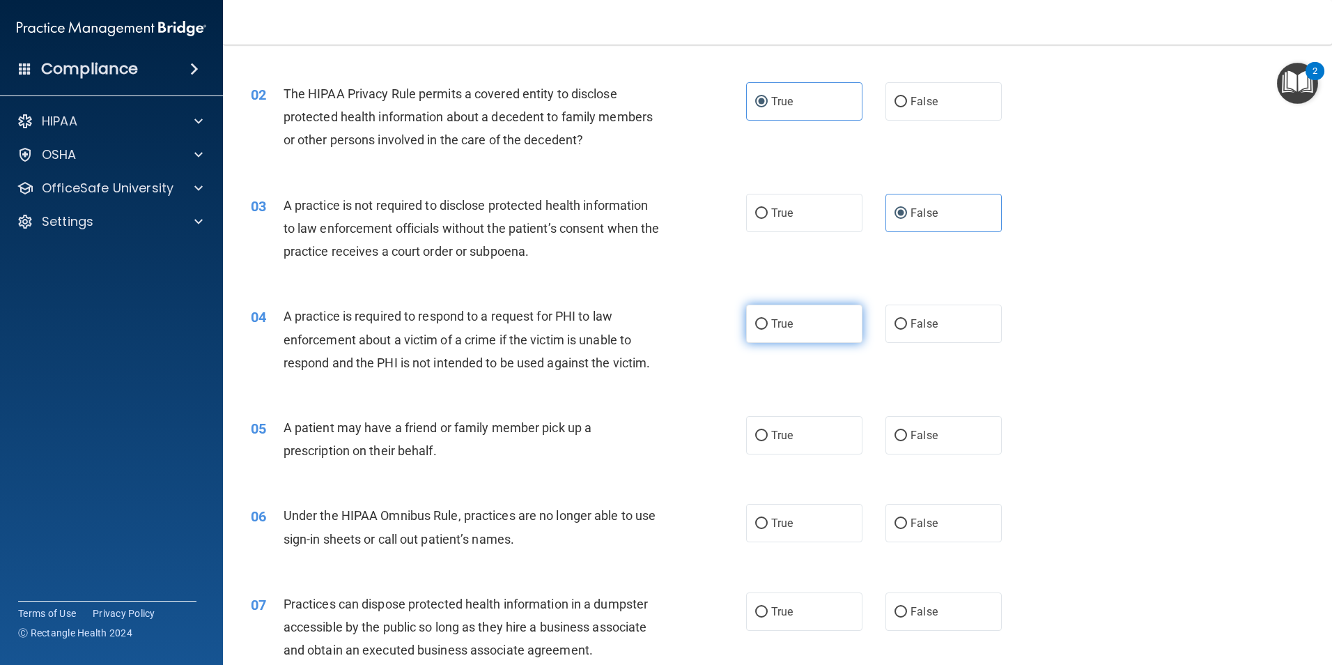
click at [768, 330] on input "True" at bounding box center [761, 324] width 13 height 10
radio input "true"
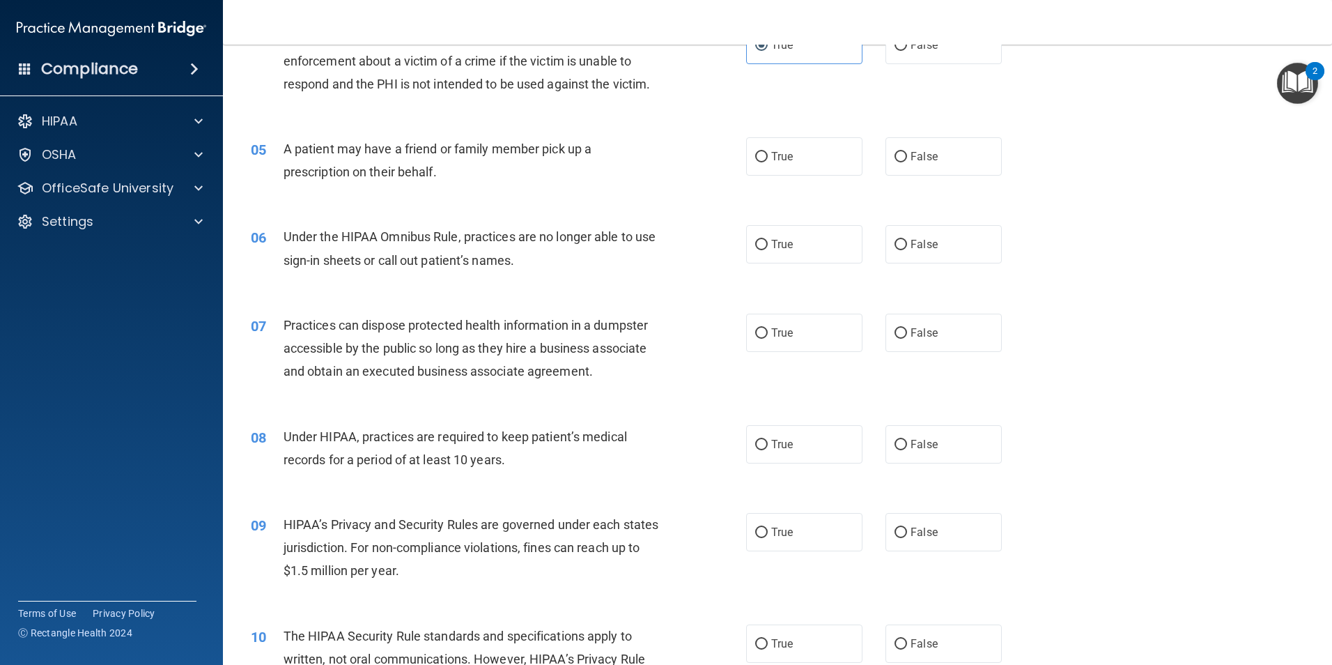
scroll to position [488, 0]
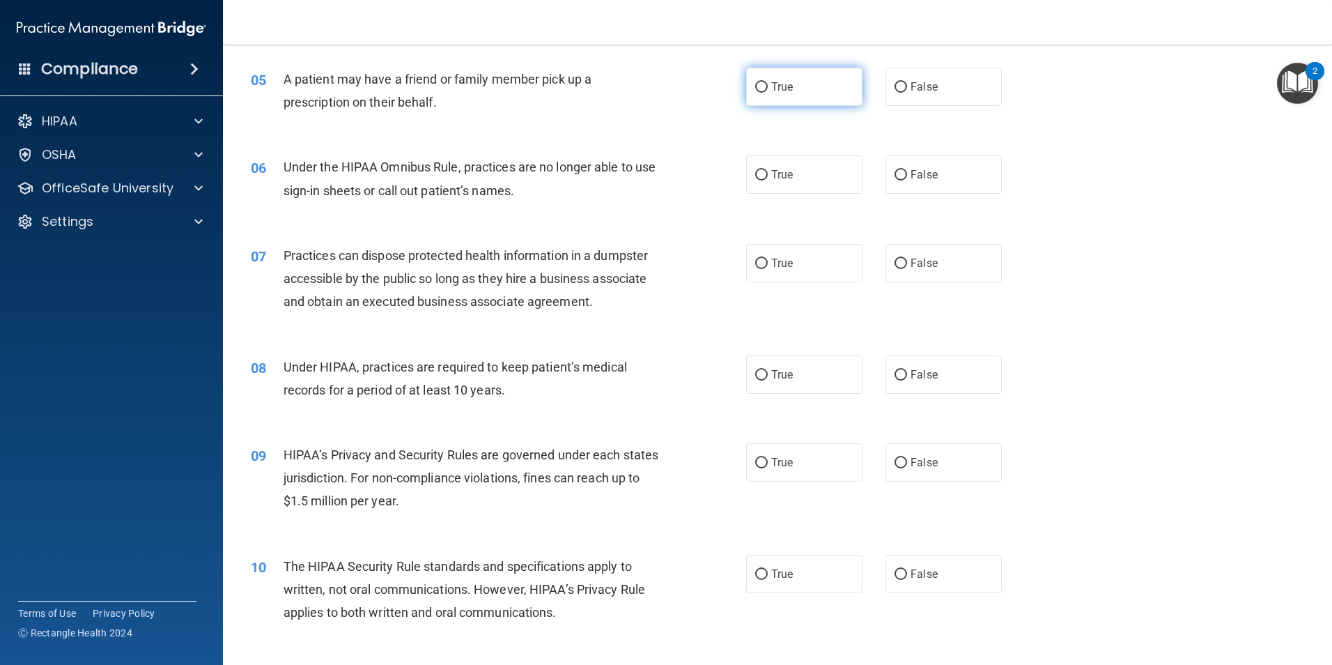
click at [818, 91] on label "True" at bounding box center [804, 87] width 116 height 38
click at [768, 91] on input "True" at bounding box center [761, 87] width 13 height 10
radio input "true"
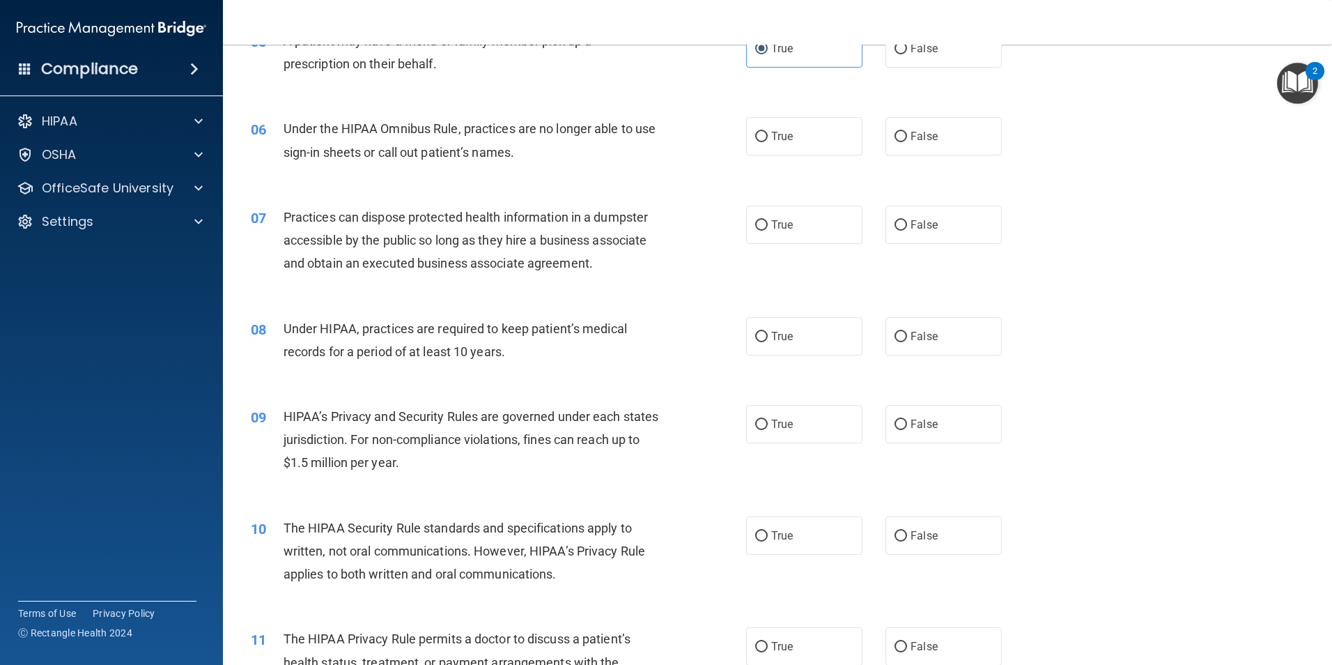
scroll to position [557, 0]
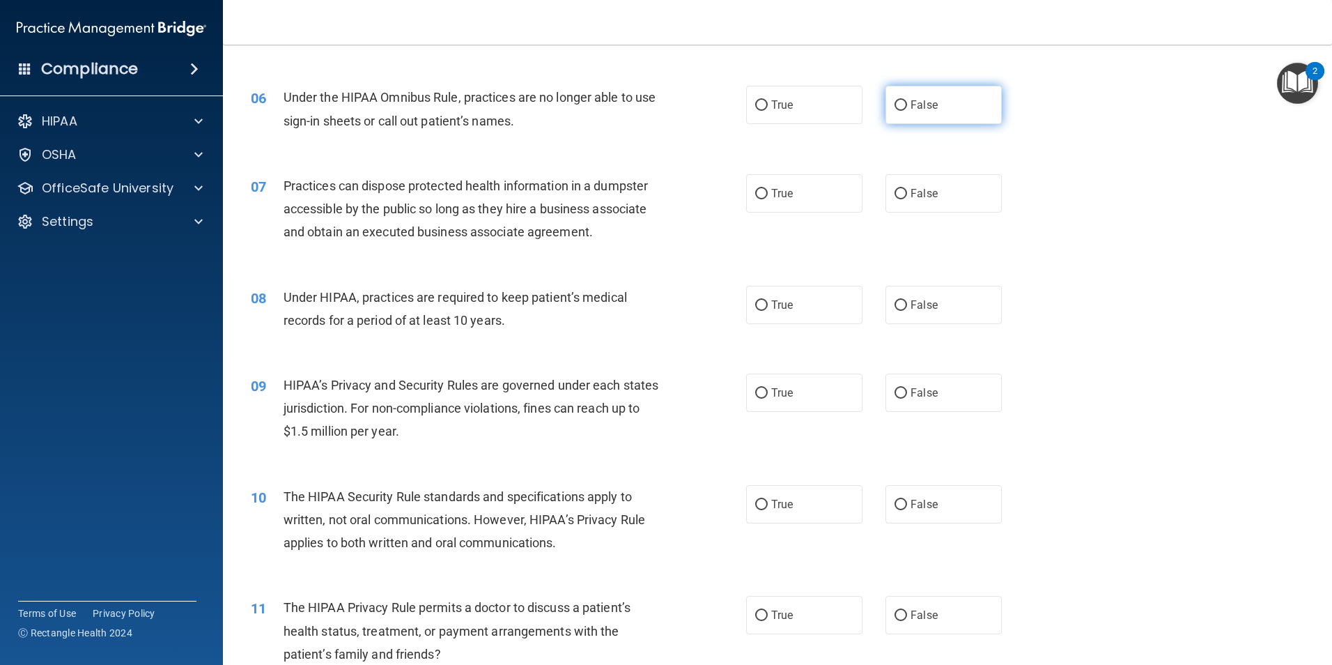
click at [911, 105] on span "False" at bounding box center [924, 104] width 27 height 13
click at [907, 105] on input "False" at bounding box center [901, 105] width 13 height 10
radio input "true"
click at [427, 237] on span "Practices can dispose protected health information in a dumpster accessible by …" at bounding box center [466, 208] width 364 height 61
drag, startPoint x: 475, startPoint y: 183, endPoint x: 475, endPoint y: 195, distance: 12.5
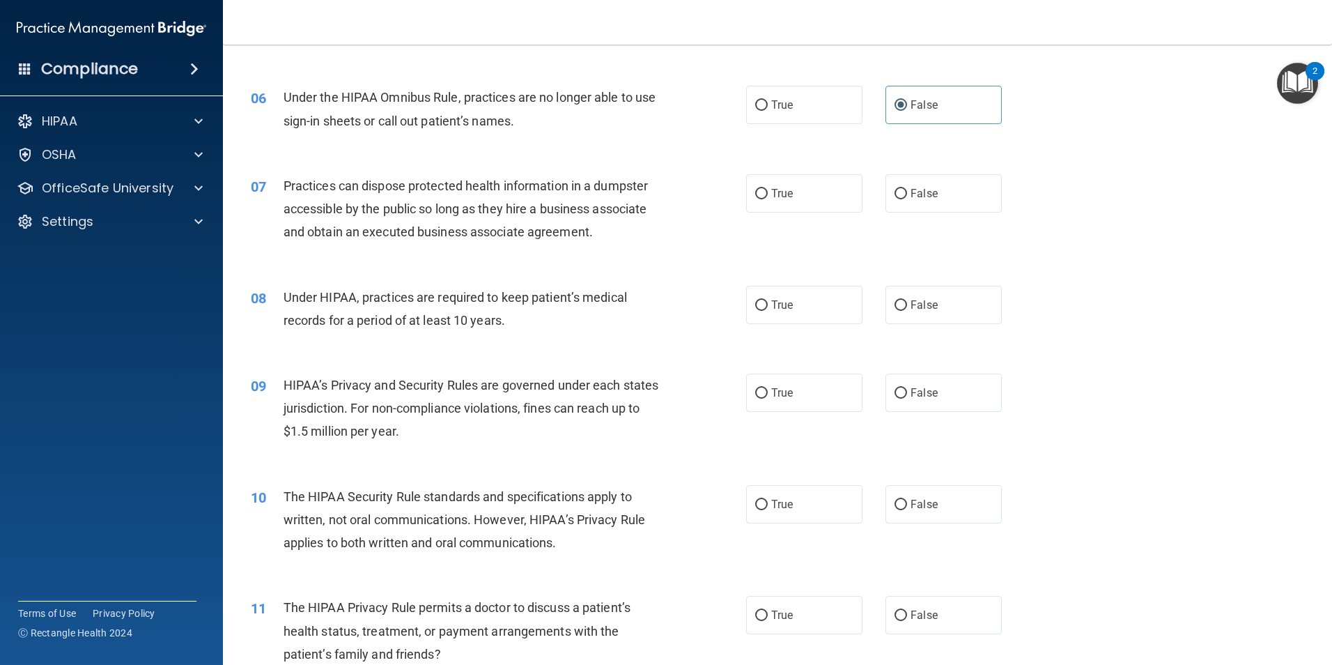
click at [475, 195] on div "Practices can dispose protected health information in a dumpster accessible by …" at bounding box center [477, 209] width 387 height 70
click at [988, 171] on div "07 Practices can dispose protected health information in a dumpster accessible …" at bounding box center [777, 212] width 1074 height 111
click at [950, 203] on label "False" at bounding box center [944, 193] width 116 height 38
click at [907, 199] on input "False" at bounding box center [901, 194] width 13 height 10
radio input "true"
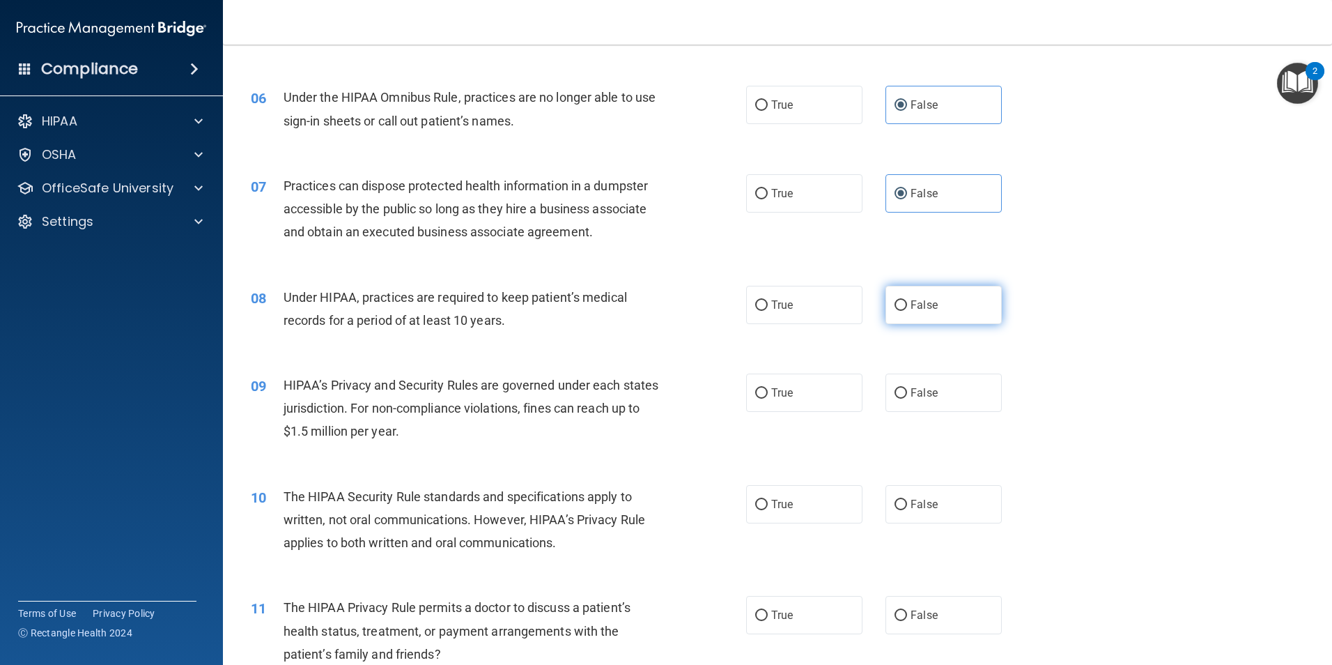
click at [955, 295] on label "False" at bounding box center [944, 305] width 116 height 38
click at [907, 300] on input "False" at bounding box center [901, 305] width 13 height 10
radio input "true"
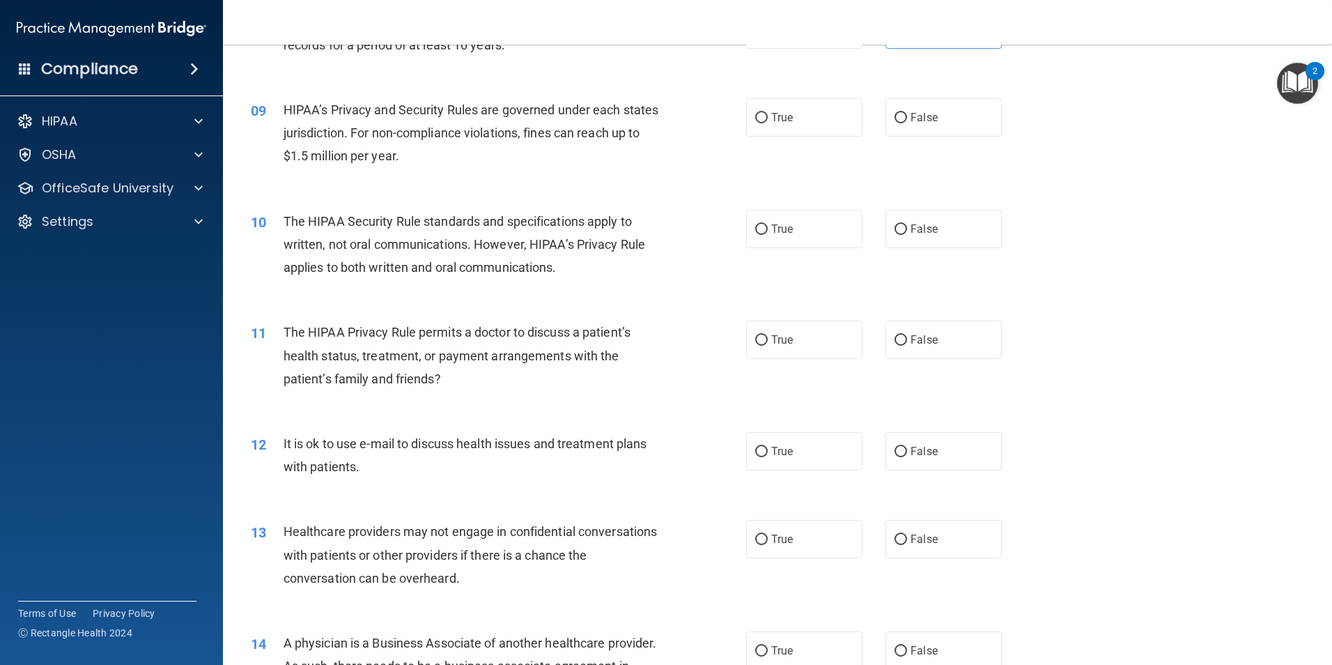
scroll to position [836, 0]
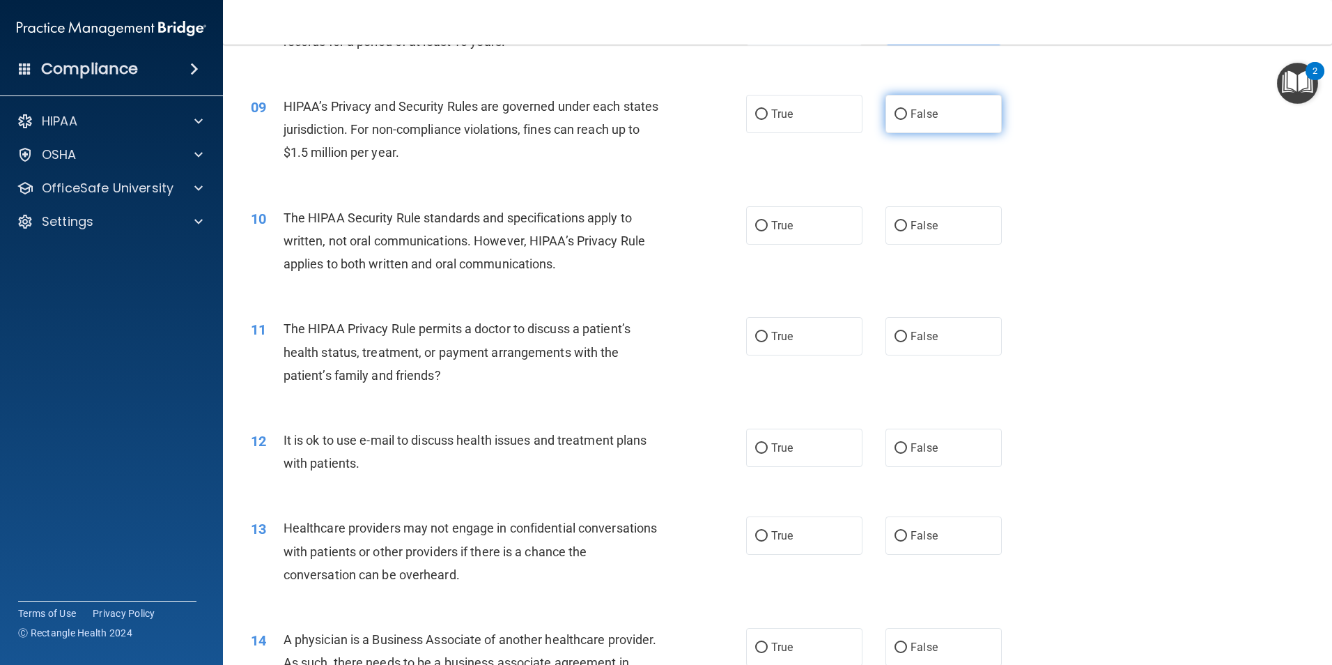
click at [937, 106] on label "False" at bounding box center [944, 114] width 116 height 38
click at [907, 109] on input "False" at bounding box center [901, 114] width 13 height 10
radio input "true"
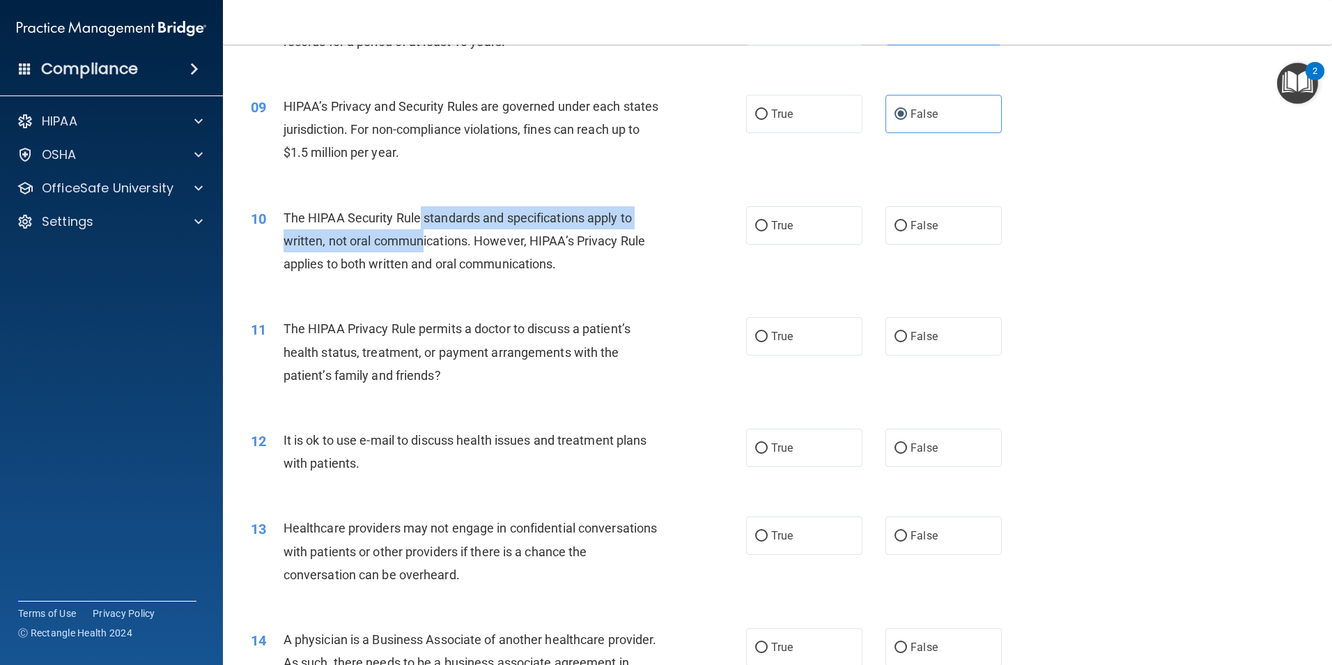
drag, startPoint x: 420, startPoint y: 217, endPoint x: 421, endPoint y: 238, distance: 20.9
click at [421, 238] on span "The HIPAA Security Rule standards and specifications apply to written, not oral…" at bounding box center [465, 240] width 362 height 61
drag, startPoint x: 421, startPoint y: 238, endPoint x: 421, endPoint y: 249, distance: 11.8
click at [421, 249] on div "The HIPAA Security Rule standards and specifications apply to written, not oral…" at bounding box center [477, 241] width 387 height 70
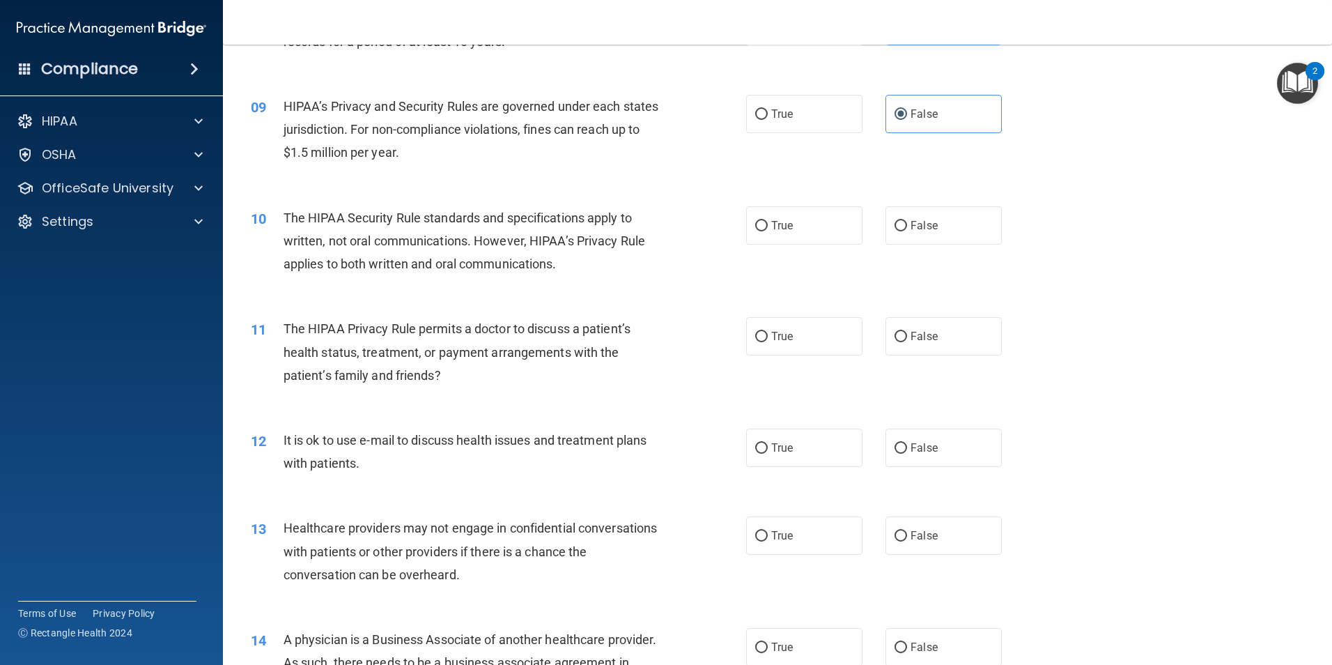
click at [435, 203] on div "10 The HIPAA Security Rule standards and specifications apply to written, not o…" at bounding box center [777, 244] width 1074 height 111
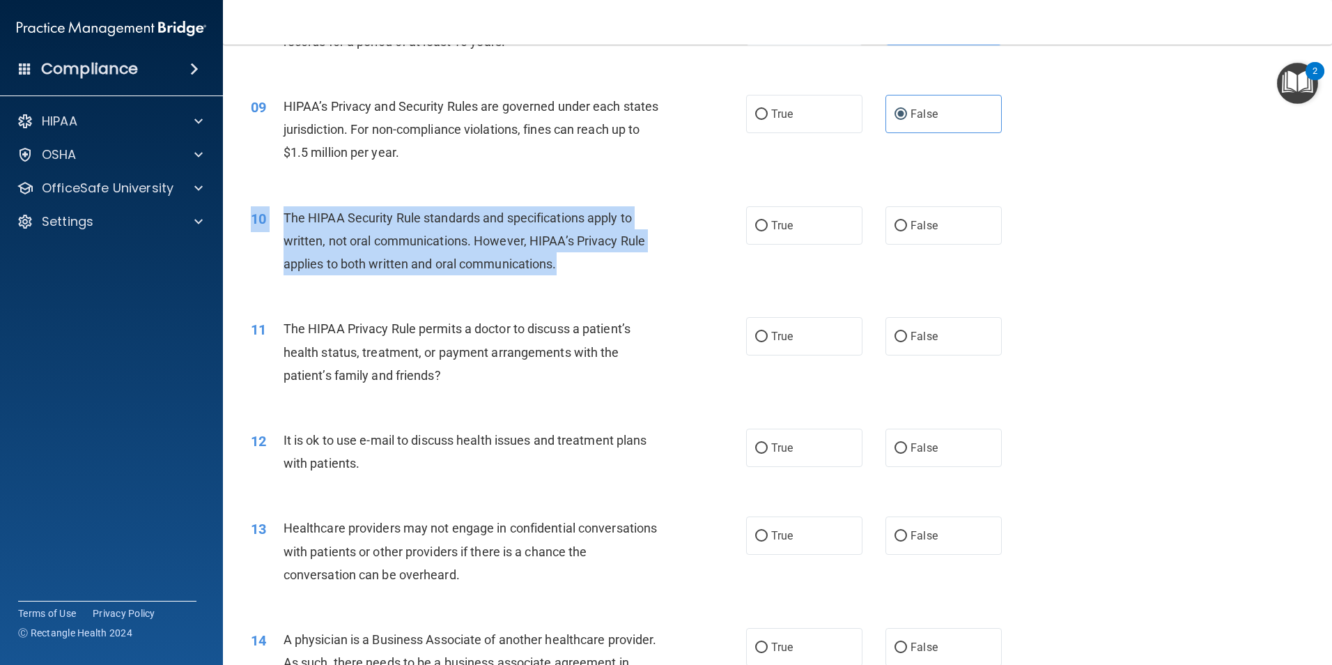
drag, startPoint x: 435, startPoint y: 203, endPoint x: 555, endPoint y: 275, distance: 140.3
click at [555, 275] on div "10 The HIPAA Security Rule standards and specifications apply to written, not o…" at bounding box center [777, 244] width 1074 height 111
drag, startPoint x: 555, startPoint y: 275, endPoint x: 576, endPoint y: 269, distance: 21.6
click at [576, 269] on div "The HIPAA Security Rule standards and specifications apply to written, not oral…" at bounding box center [477, 241] width 387 height 70
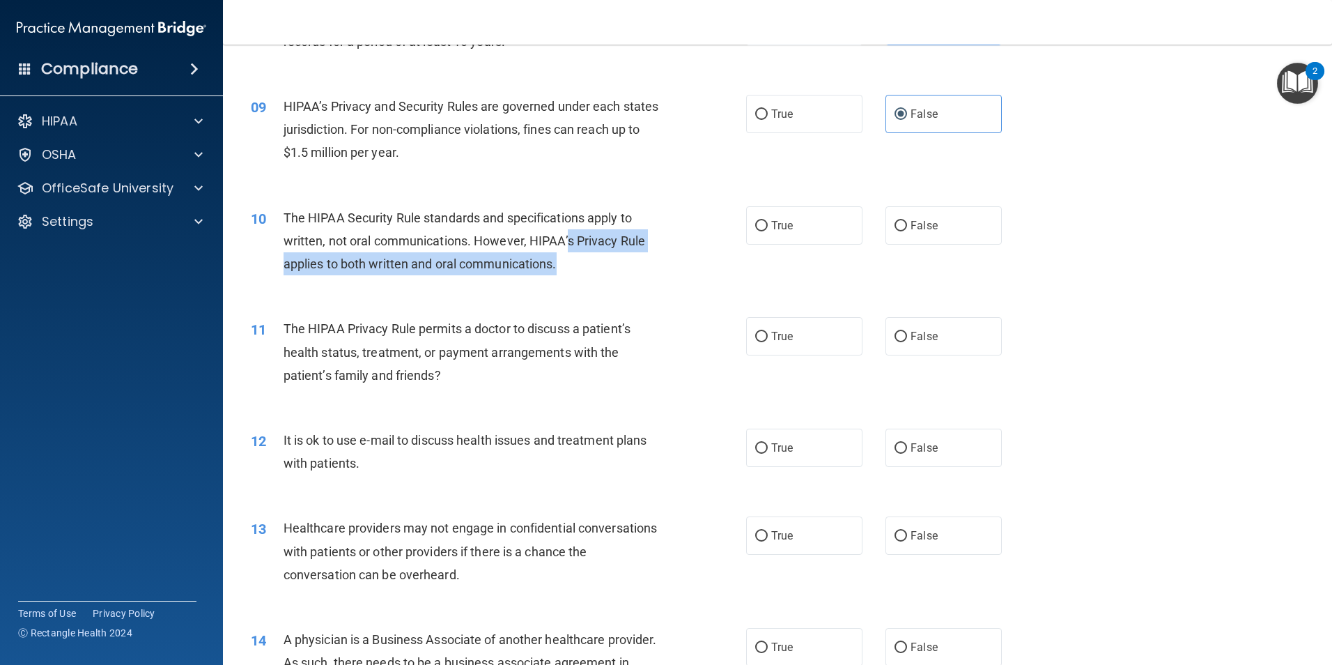
drag, startPoint x: 567, startPoint y: 247, endPoint x: 568, endPoint y: 271, distance: 24.4
click at [568, 271] on div "The HIPAA Security Rule standards and specifications apply to written, not oral…" at bounding box center [477, 241] width 387 height 70
click at [572, 268] on div "The HIPAA Security Rule standards and specifications apply to written, not oral…" at bounding box center [477, 241] width 387 height 70
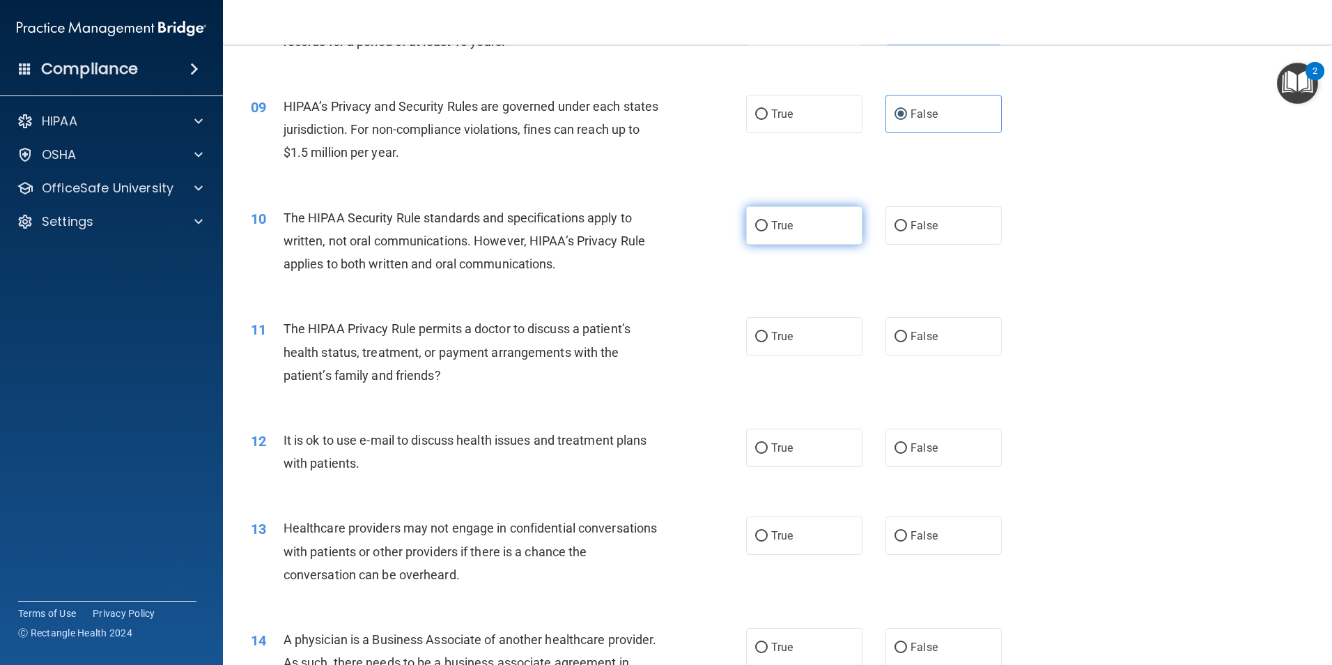
click at [801, 219] on label "True" at bounding box center [804, 225] width 116 height 38
click at [768, 221] on input "True" at bounding box center [761, 226] width 13 height 10
radio input "true"
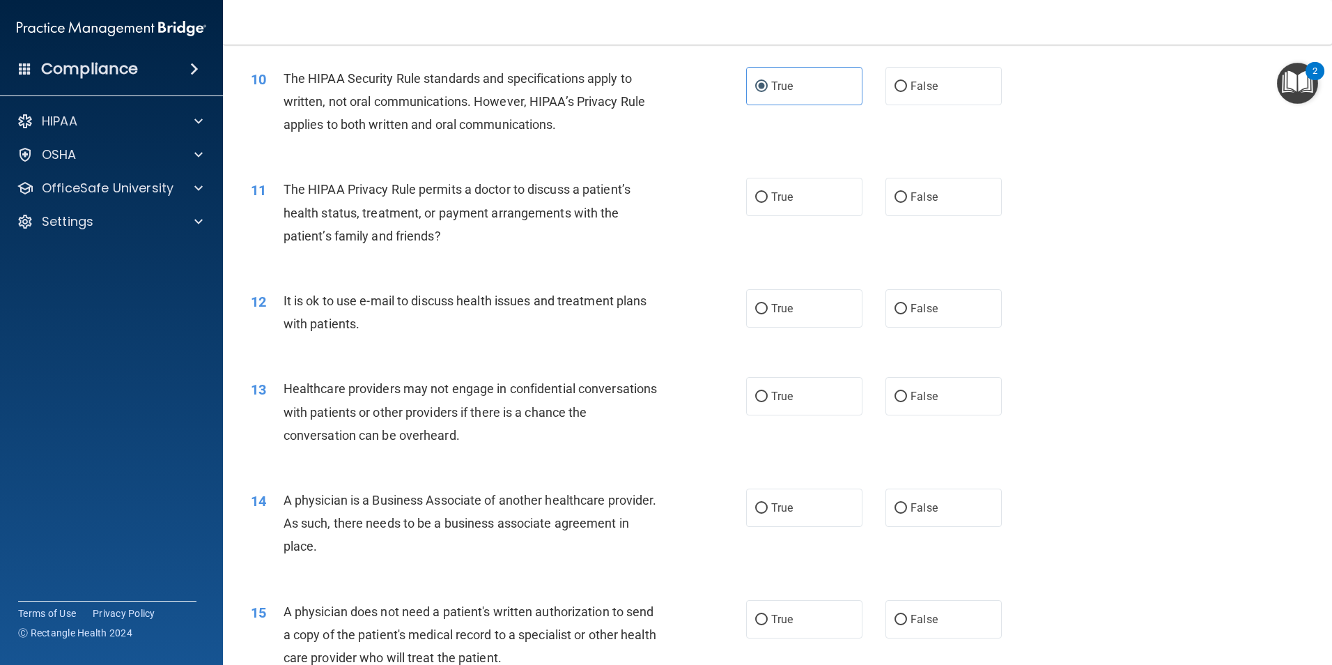
scroll to position [1045, 0]
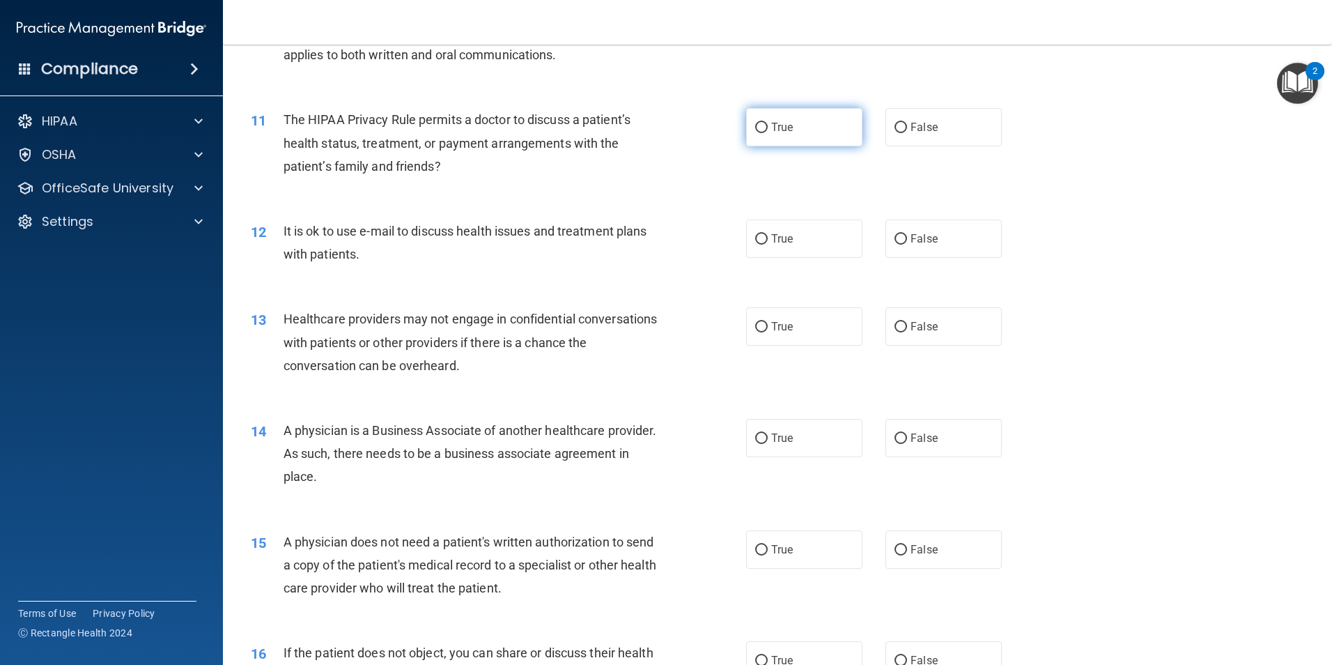
click at [817, 137] on label "True" at bounding box center [804, 127] width 116 height 38
click at [768, 133] on input "True" at bounding box center [761, 128] width 13 height 10
radio input "true"
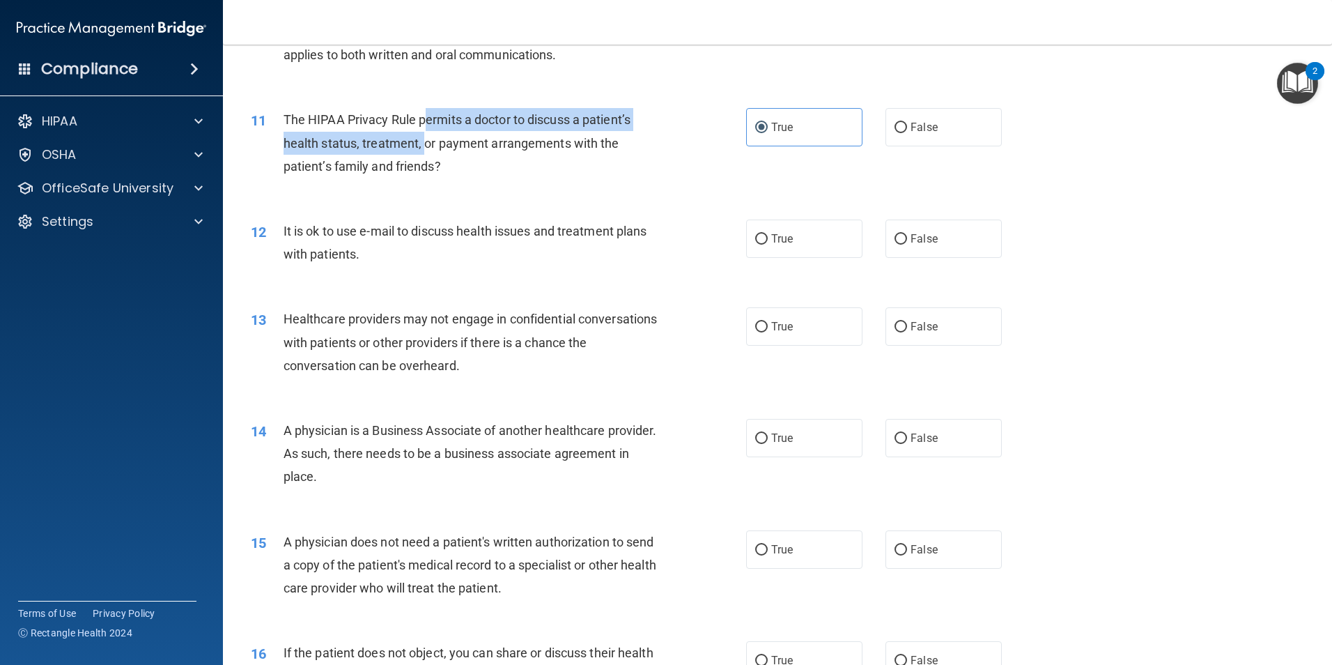
drag, startPoint x: 424, startPoint y: 113, endPoint x: 426, endPoint y: 148, distance: 35.6
click at [426, 148] on span "The HIPAA Privacy Rule permits a doctor to discuss a patient’s health status, t…" at bounding box center [457, 142] width 347 height 61
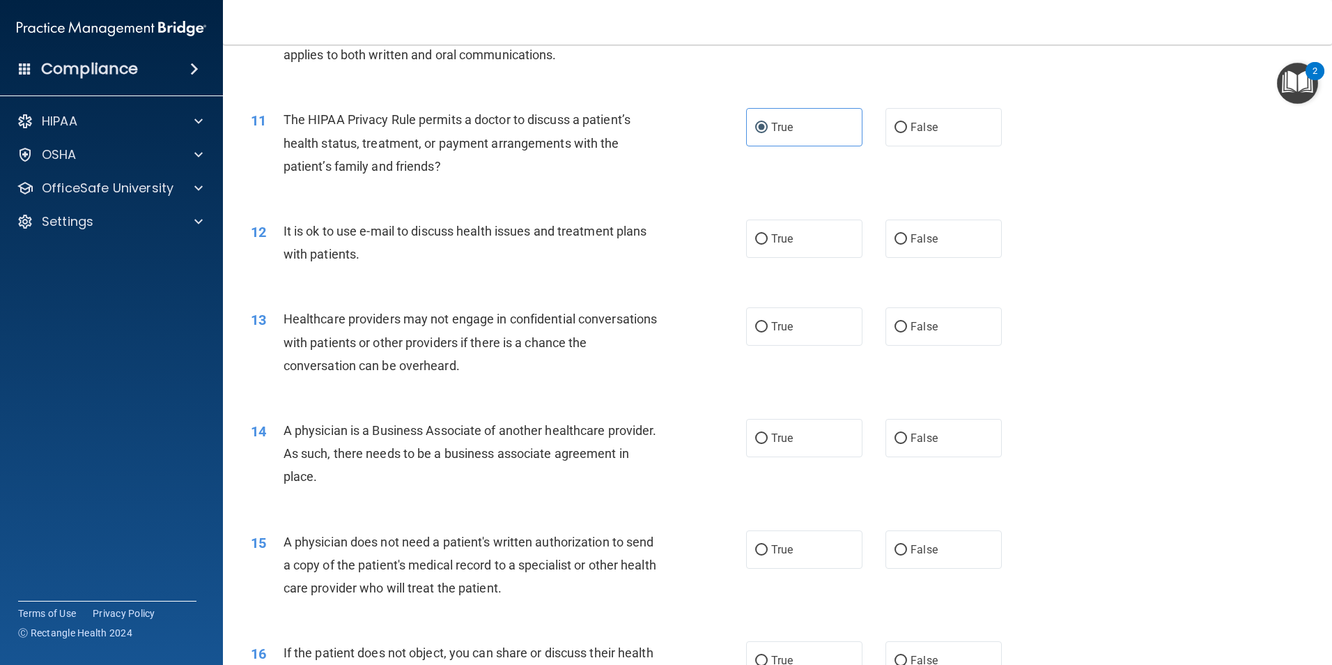
drag, startPoint x: 426, startPoint y: 148, endPoint x: 446, endPoint y: 160, distance: 22.8
click at [446, 160] on div "The HIPAA Privacy Rule permits a doctor to discuss a patient’s health status, t…" at bounding box center [477, 143] width 387 height 70
click at [777, 227] on label "True" at bounding box center [804, 238] width 116 height 38
click at [768, 234] on input "True" at bounding box center [761, 239] width 13 height 10
radio input "true"
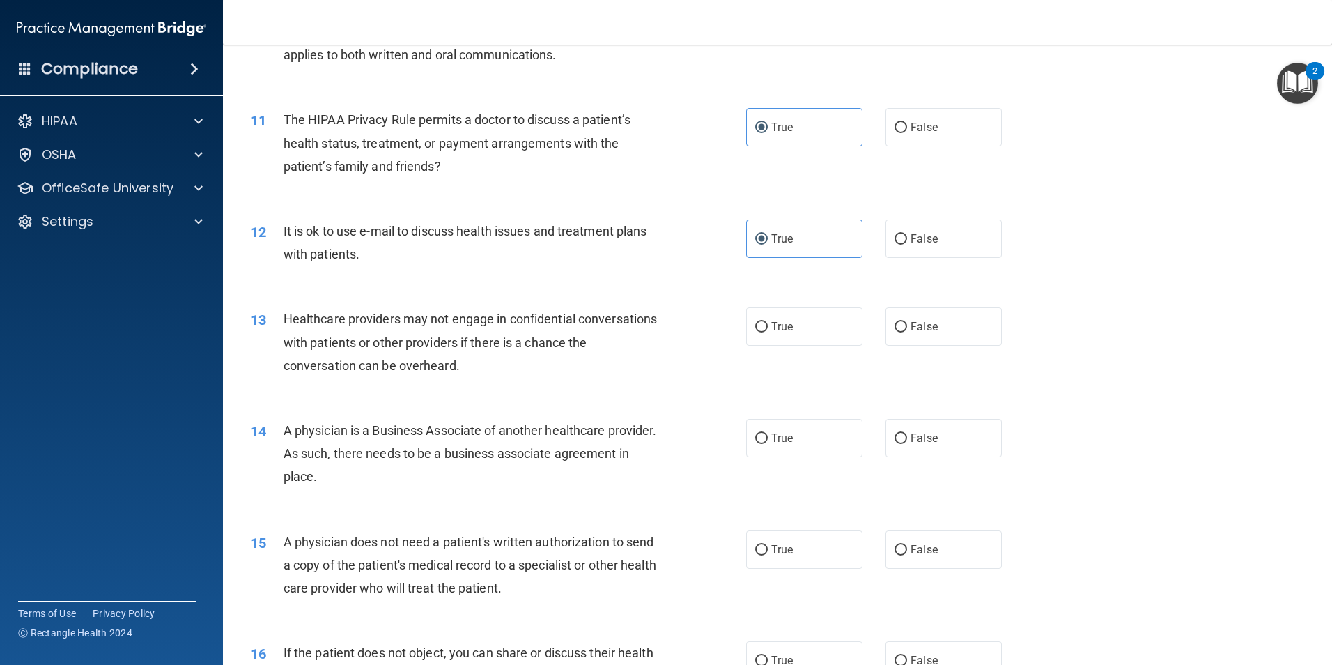
scroll to position [1115, 0]
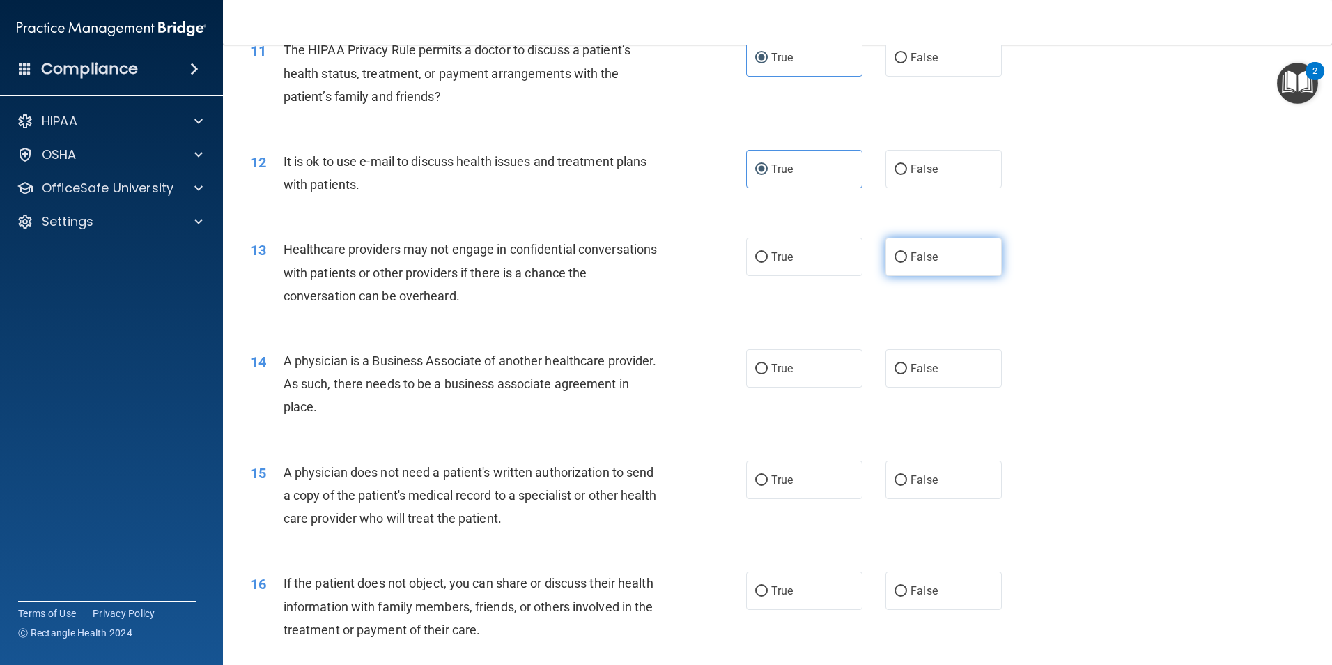
click at [895, 256] on input "False" at bounding box center [901, 257] width 13 height 10
radio input "true"
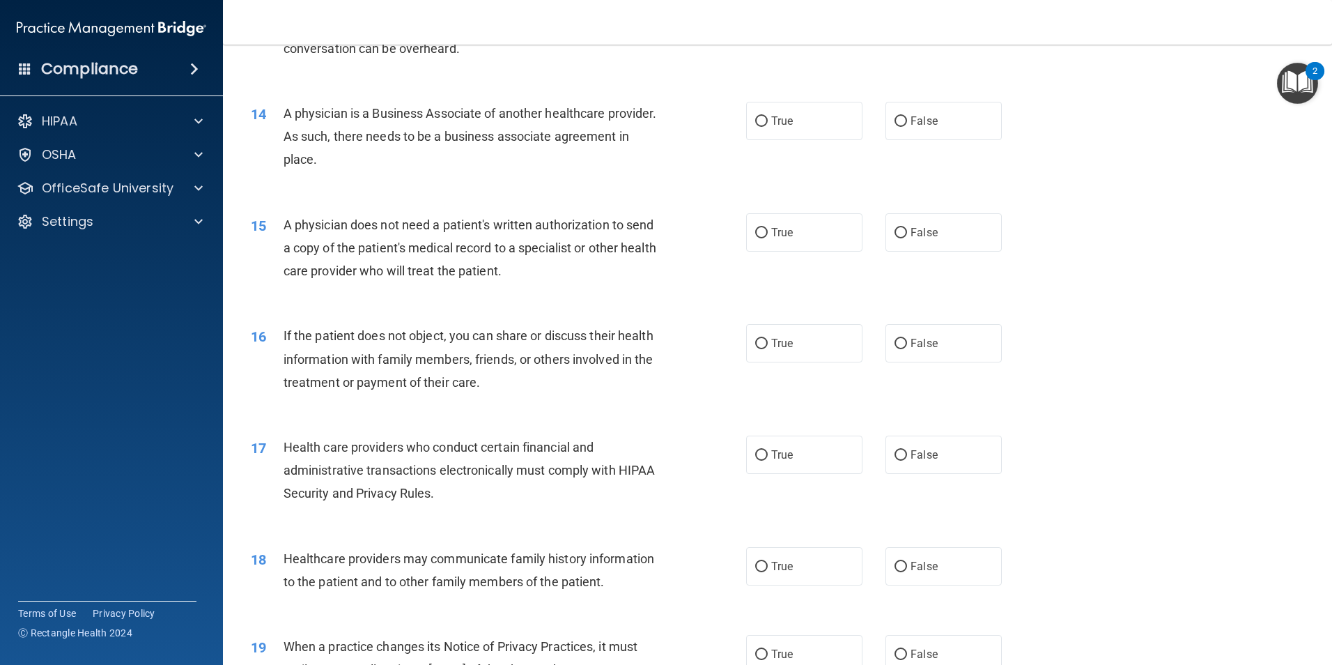
scroll to position [1394, 0]
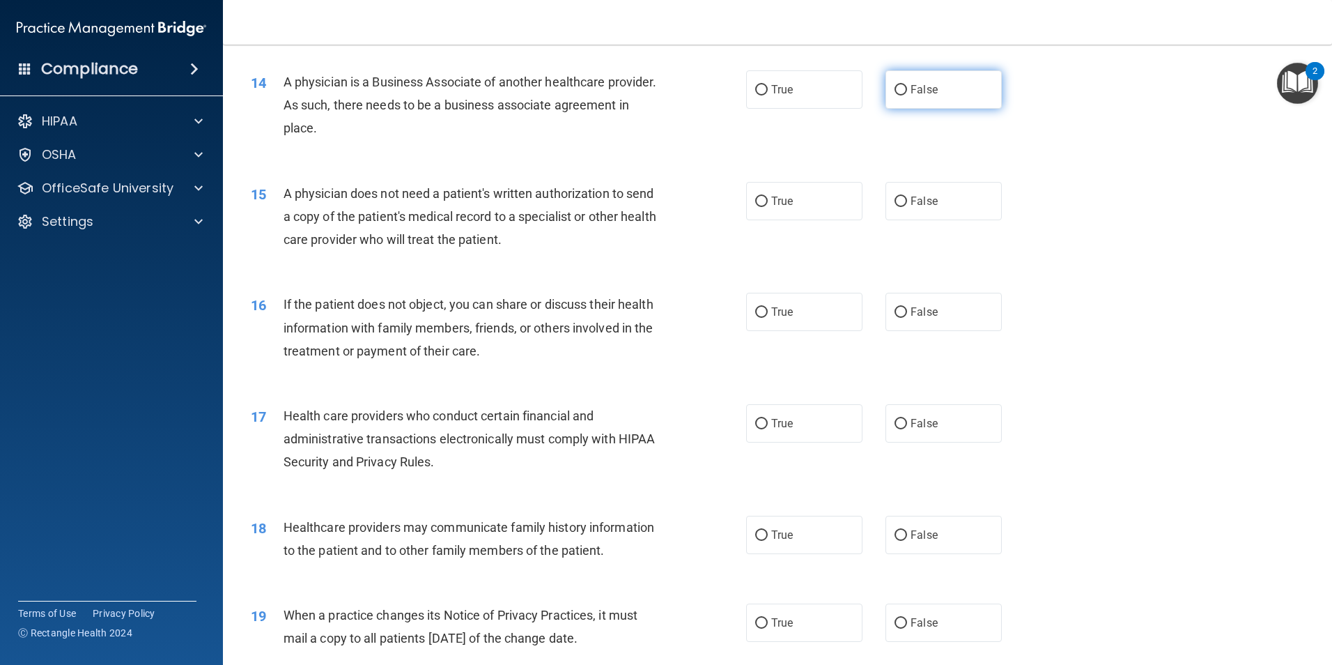
click at [938, 100] on label "False" at bounding box center [944, 89] width 116 height 38
click at [907, 95] on input "False" at bounding box center [901, 90] width 13 height 10
radio input "true"
click at [771, 203] on span "True" at bounding box center [782, 200] width 22 height 13
click at [768, 203] on input "True" at bounding box center [761, 201] width 13 height 10
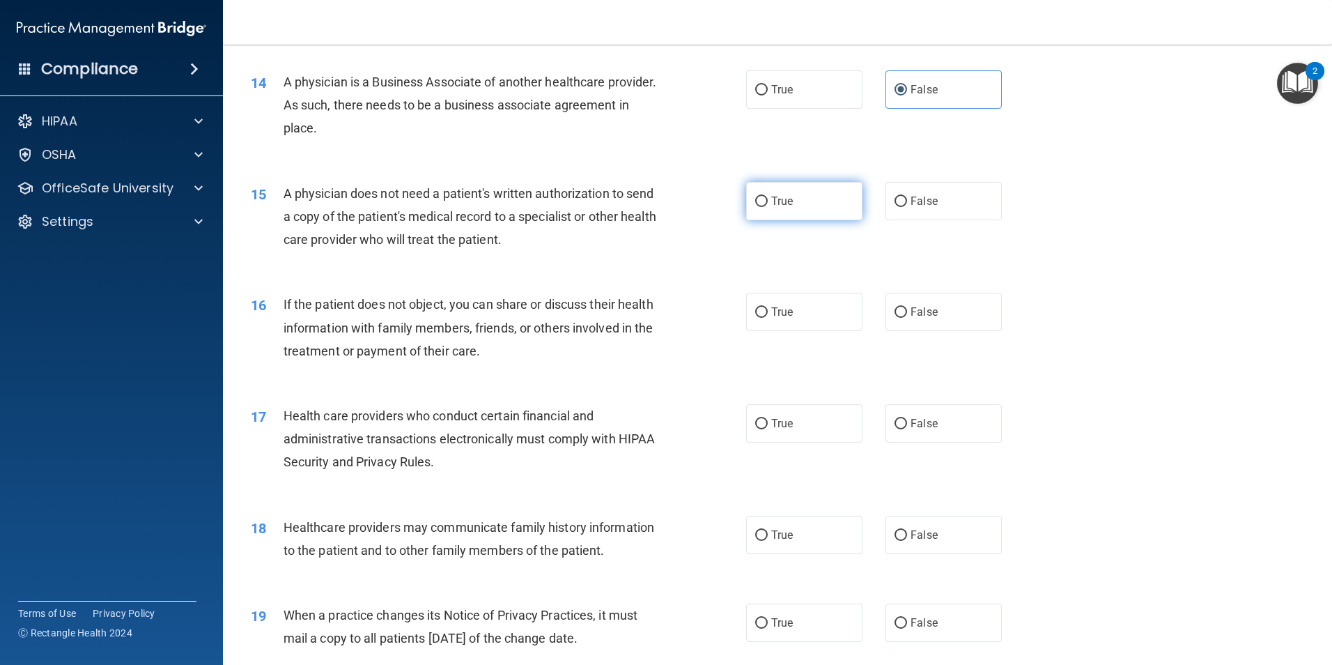
radio input "true"
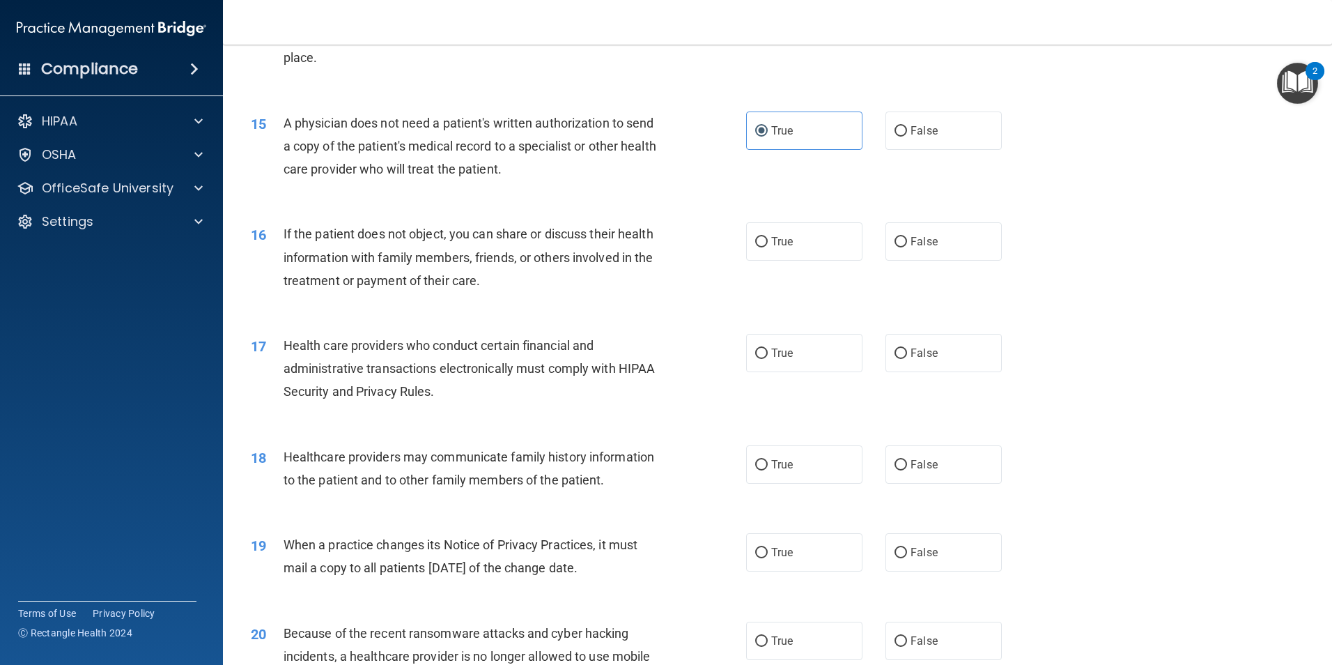
scroll to position [1533, 0]
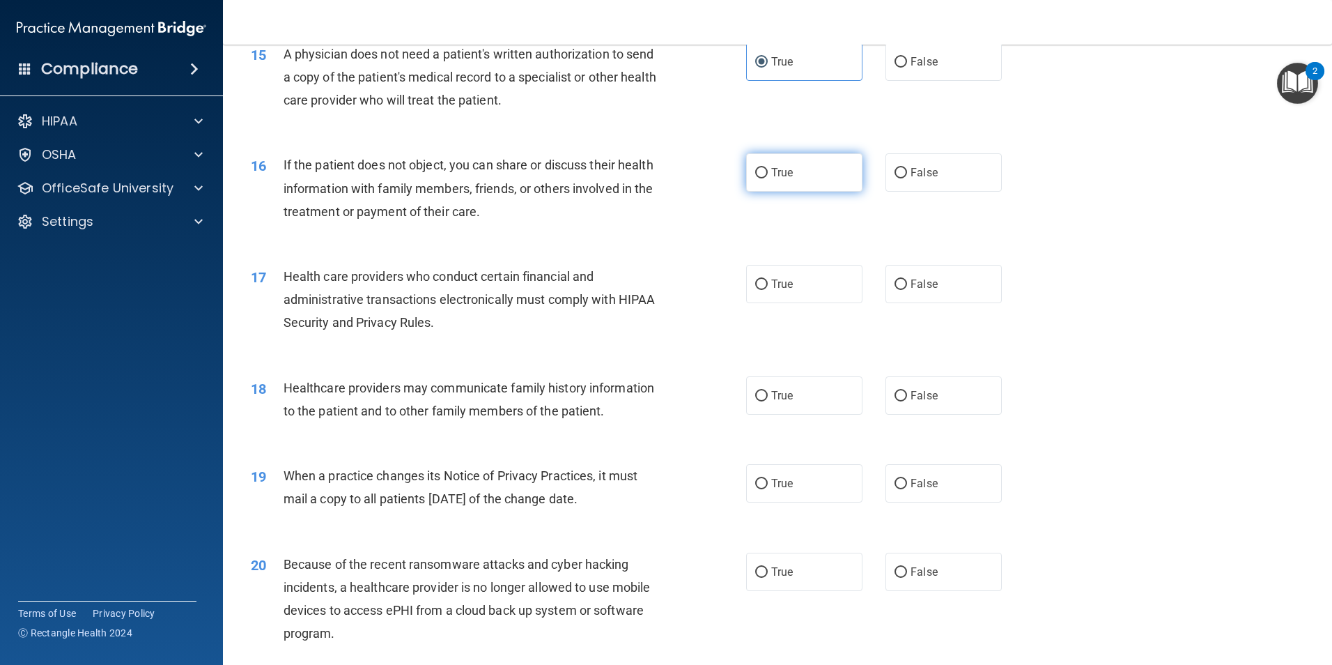
click at [771, 169] on span "True" at bounding box center [782, 172] width 22 height 13
click at [768, 169] on input "True" at bounding box center [761, 173] width 13 height 10
radio input "true"
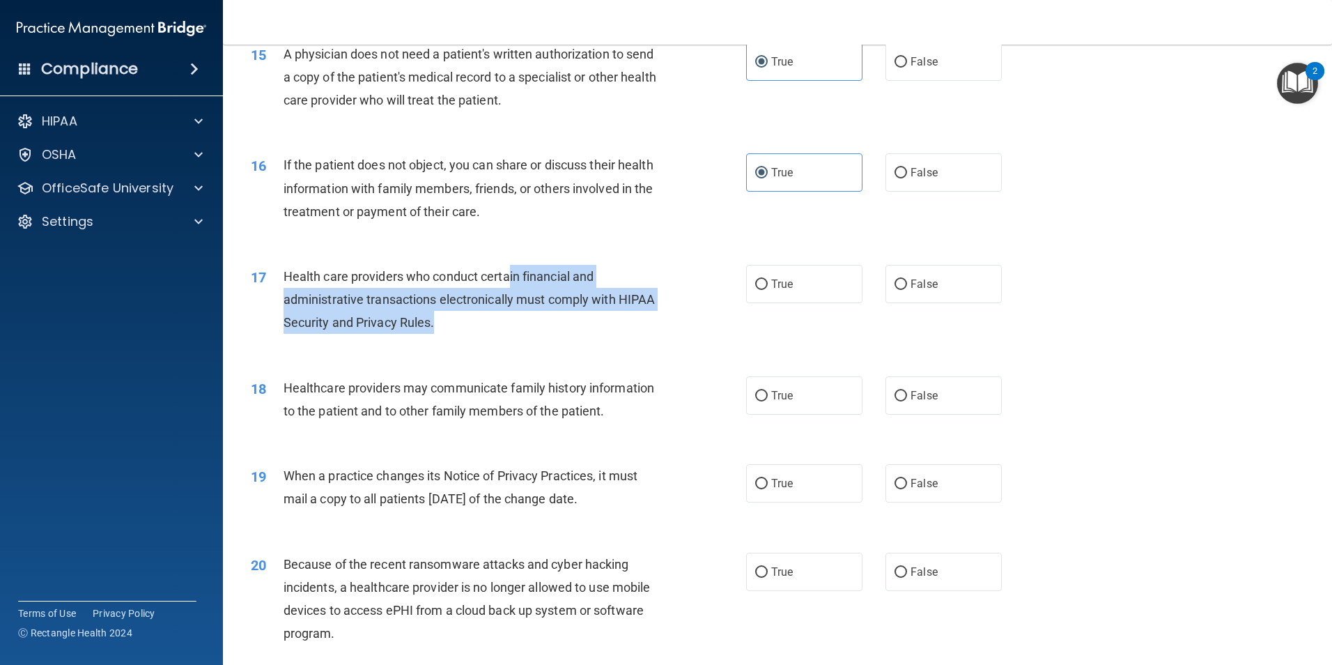
drag, startPoint x: 511, startPoint y: 277, endPoint x: 517, endPoint y: 321, distance: 45.0
click at [517, 321] on div "Health care providers who conduct certain financial and administrative transact…" at bounding box center [477, 300] width 387 height 70
drag, startPoint x: 517, startPoint y: 321, endPoint x: 486, endPoint y: 330, distance: 32.5
click at [486, 330] on div "Health care providers who conduct certain financial and administrative transact…" at bounding box center [477, 300] width 387 height 70
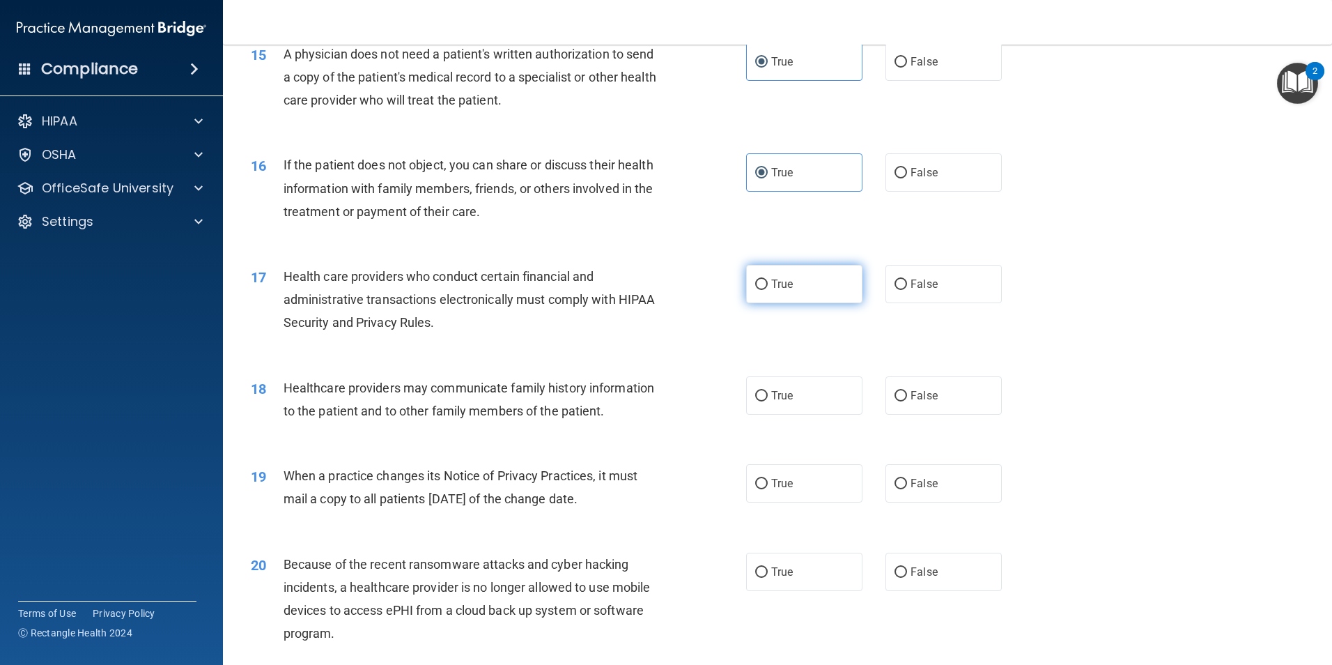
click at [755, 284] on input "True" at bounding box center [761, 284] width 13 height 10
radio input "true"
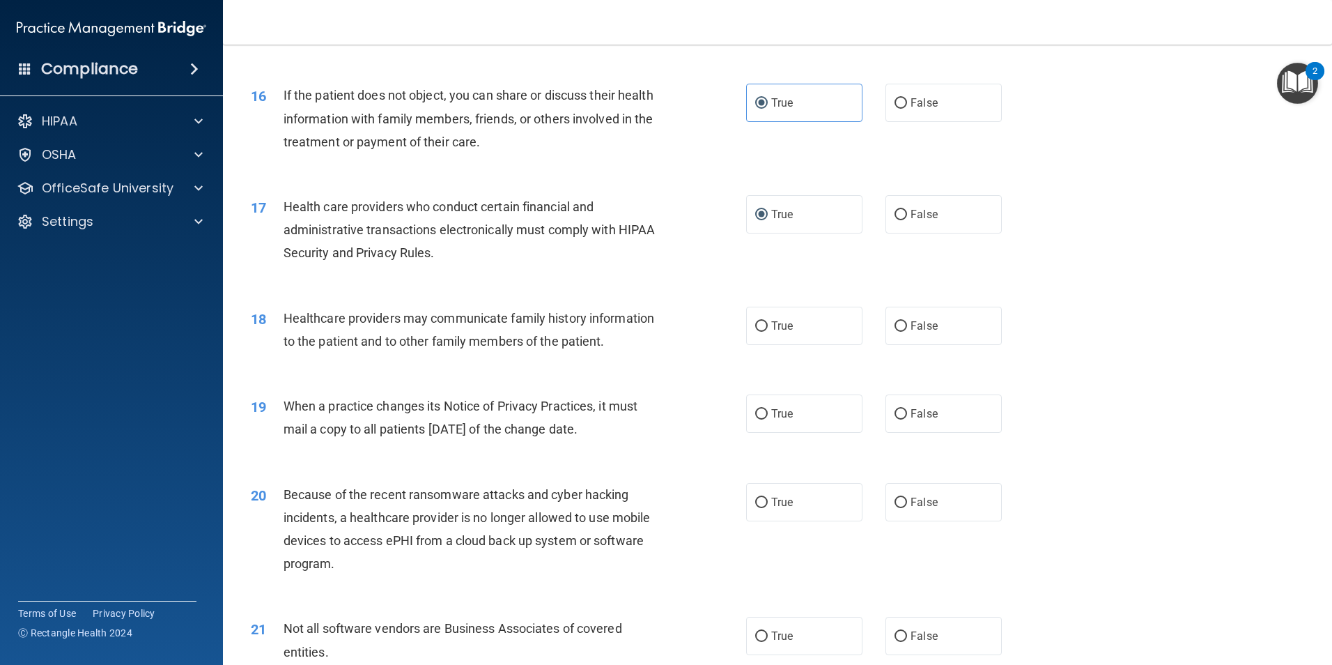
scroll to position [1672, 0]
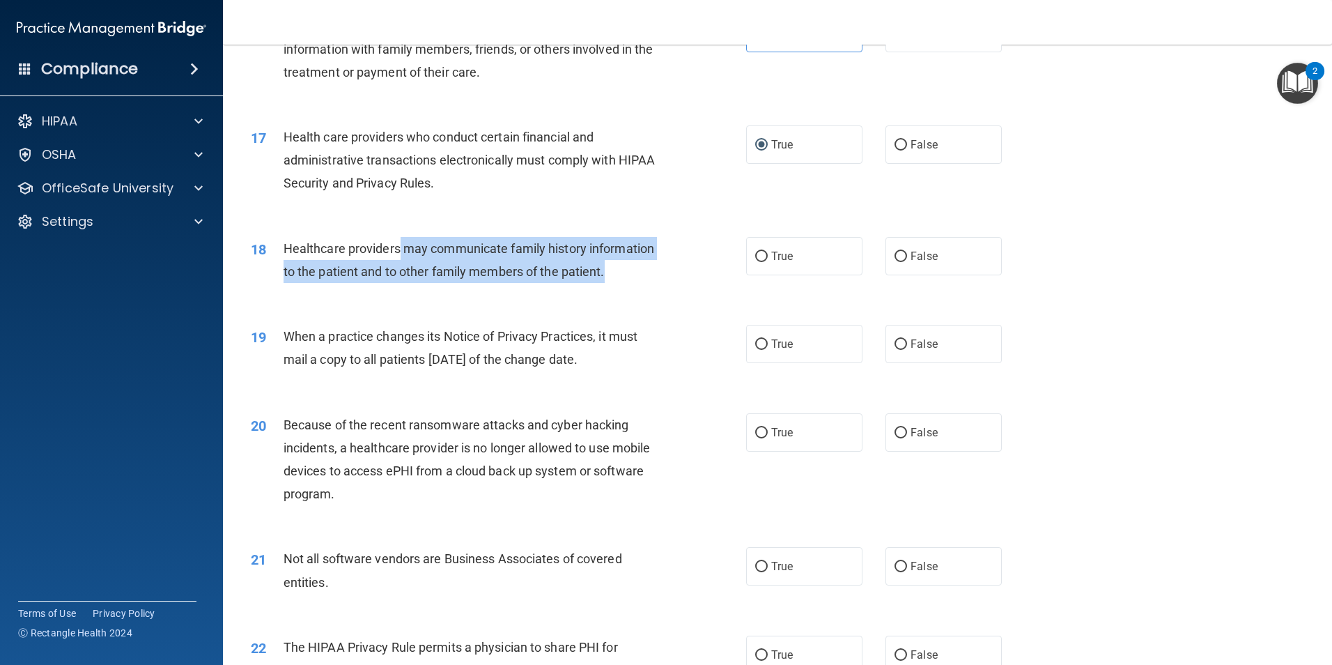
drag, startPoint x: 397, startPoint y: 248, endPoint x: 640, endPoint y: 283, distance: 245.7
click at [640, 283] on div "Healthcare providers may communicate family history information to the patient …" at bounding box center [477, 260] width 387 height 46
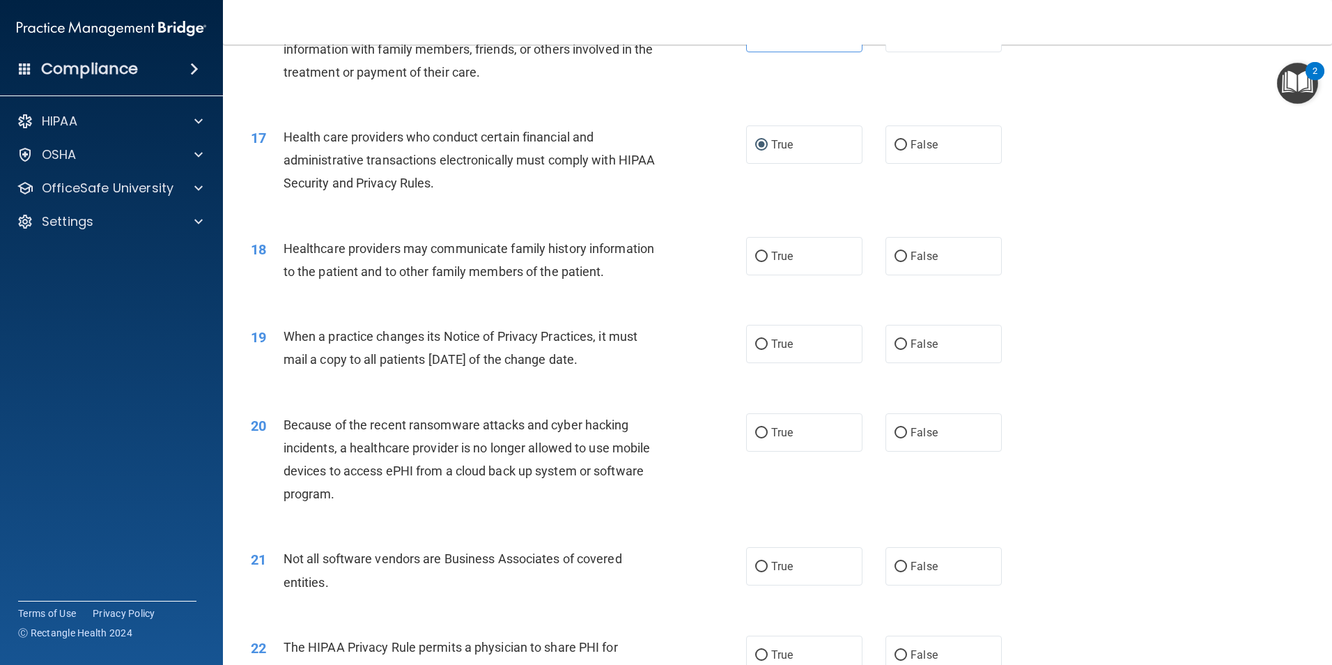
drag, startPoint x: 640, startPoint y: 283, endPoint x: 564, endPoint y: 291, distance: 77.0
click at [564, 291] on div "18 Healthcare providers may communicate family history information to the patie…" at bounding box center [777, 263] width 1074 height 88
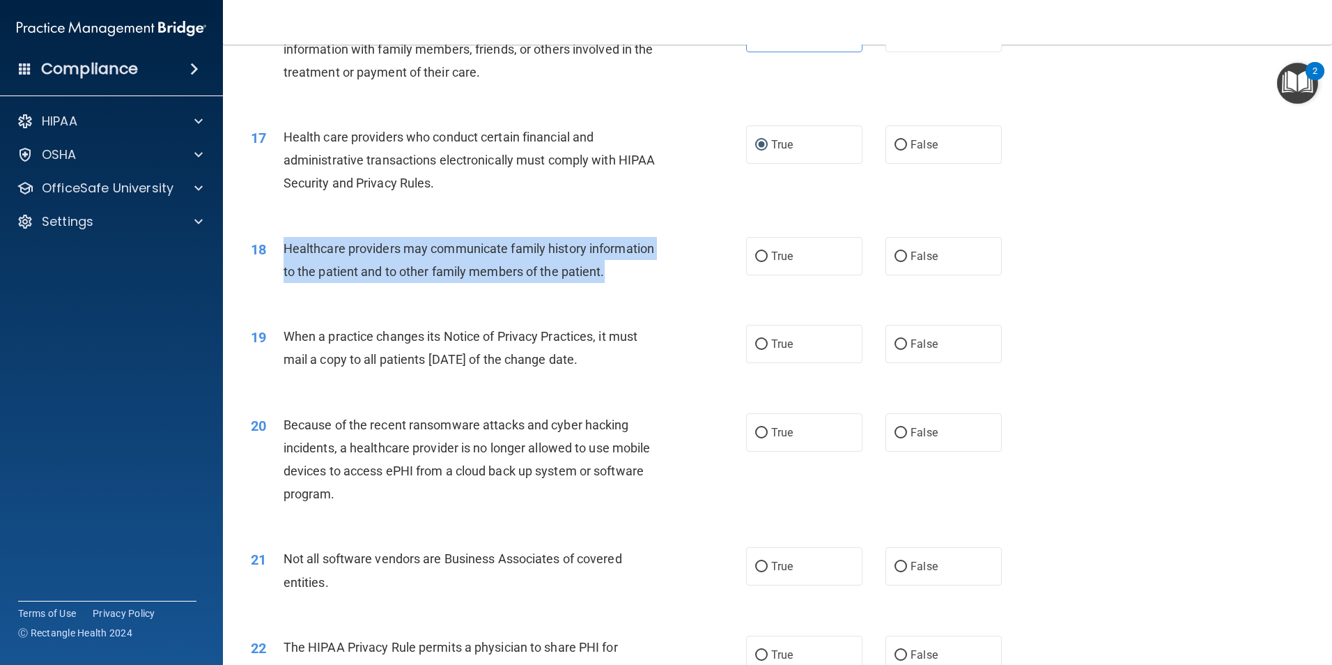
drag, startPoint x: 649, startPoint y: 269, endPoint x: 280, endPoint y: 240, distance: 370.5
click at [280, 240] on div "18 Healthcare providers may communicate family history information to the patie…" at bounding box center [498, 263] width 537 height 53
click at [280, 240] on div "18" at bounding box center [261, 250] width 43 height 26
click at [587, 246] on span "Healthcare providers may communicate family history information to the patient …" at bounding box center [469, 260] width 371 height 38
drag, startPoint x: 606, startPoint y: 272, endPoint x: 275, endPoint y: 253, distance: 332.2
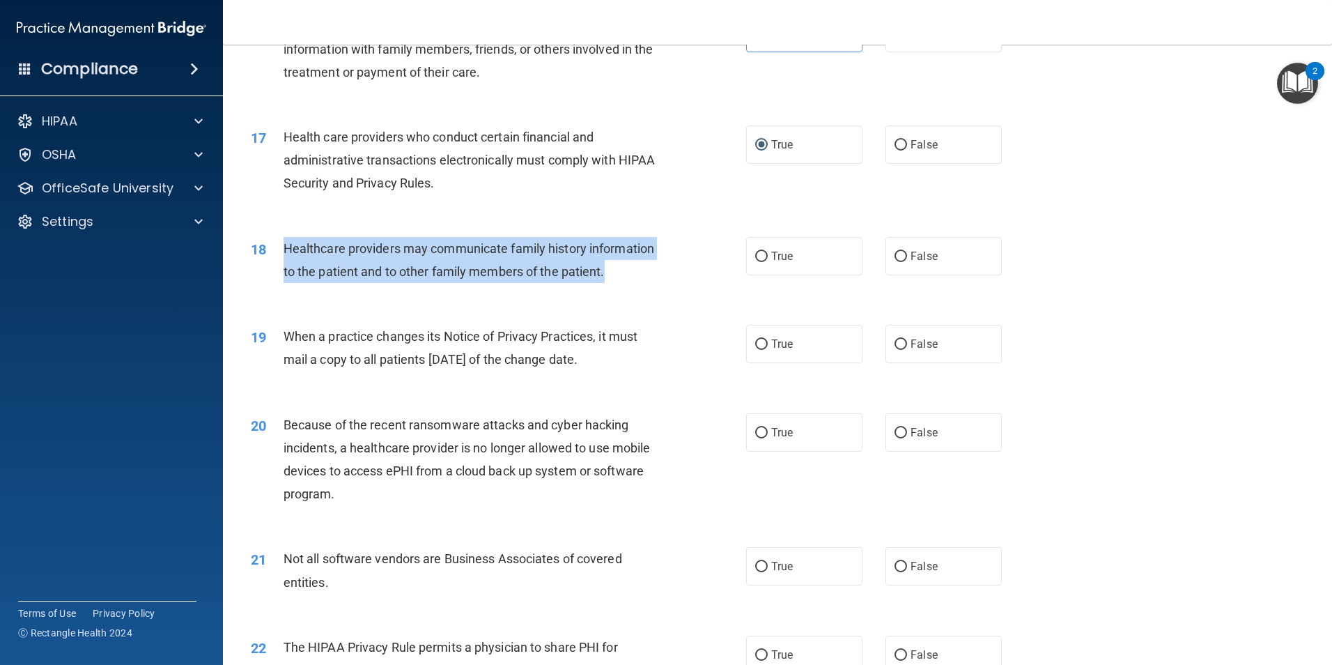
click at [275, 253] on div "18 Healthcare providers may communicate family history information to the patie…" at bounding box center [498, 263] width 537 height 53
drag, startPoint x: 275, startPoint y: 253, endPoint x: 332, endPoint y: 254, distance: 57.9
click at [332, 254] on span "Healthcare providers may communicate family history information to the patient …" at bounding box center [469, 260] width 371 height 38
drag, startPoint x: 625, startPoint y: 272, endPoint x: 281, endPoint y: 251, distance: 344.9
click at [281, 251] on div "18 Healthcare providers may communicate family history information to the patie…" at bounding box center [498, 263] width 537 height 53
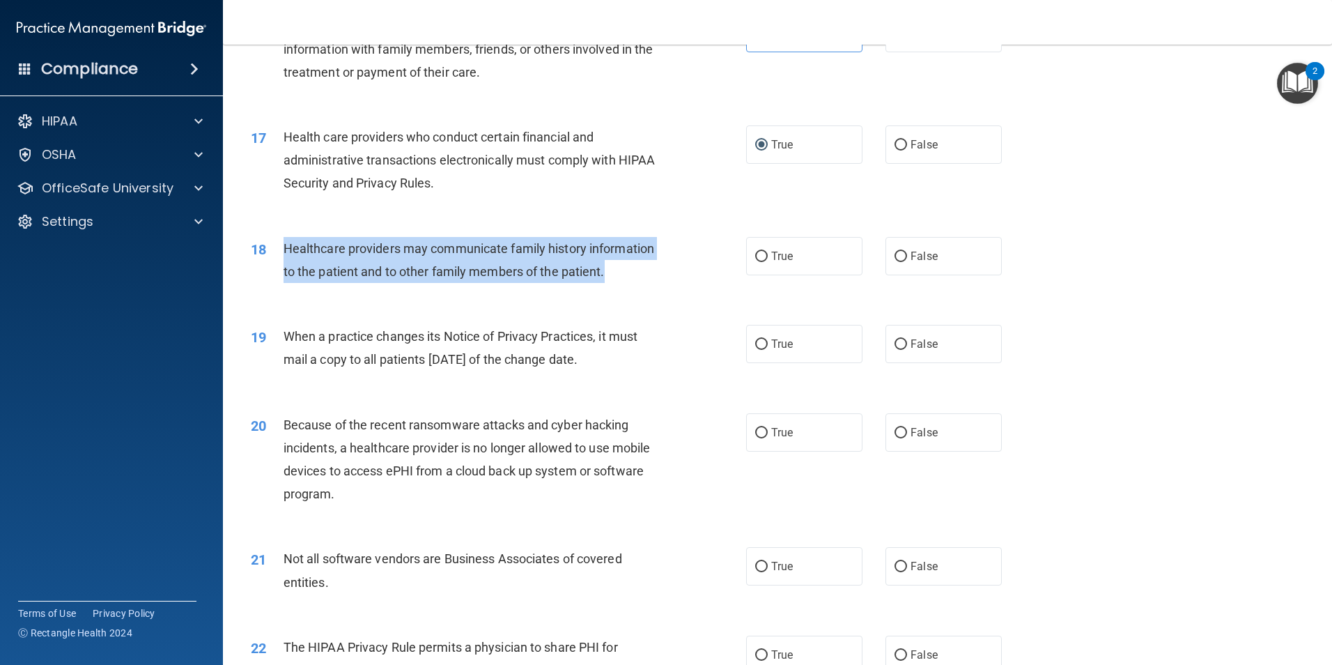
drag, startPoint x: 281, startPoint y: 251, endPoint x: 337, endPoint y: 274, distance: 60.3
click at [331, 274] on span "Healthcare providers may communicate family history information to the patient …" at bounding box center [469, 260] width 371 height 38
drag, startPoint x: 636, startPoint y: 282, endPoint x: 224, endPoint y: 254, distance: 413.5
click at [224, 254] on main "- The HIPAA Quiz #2 This quiz doesn’t expire until . Are you sure you want to t…" at bounding box center [777, 355] width 1109 height 620
drag, startPoint x: 224, startPoint y: 254, endPoint x: 346, endPoint y: 254, distance: 122.6
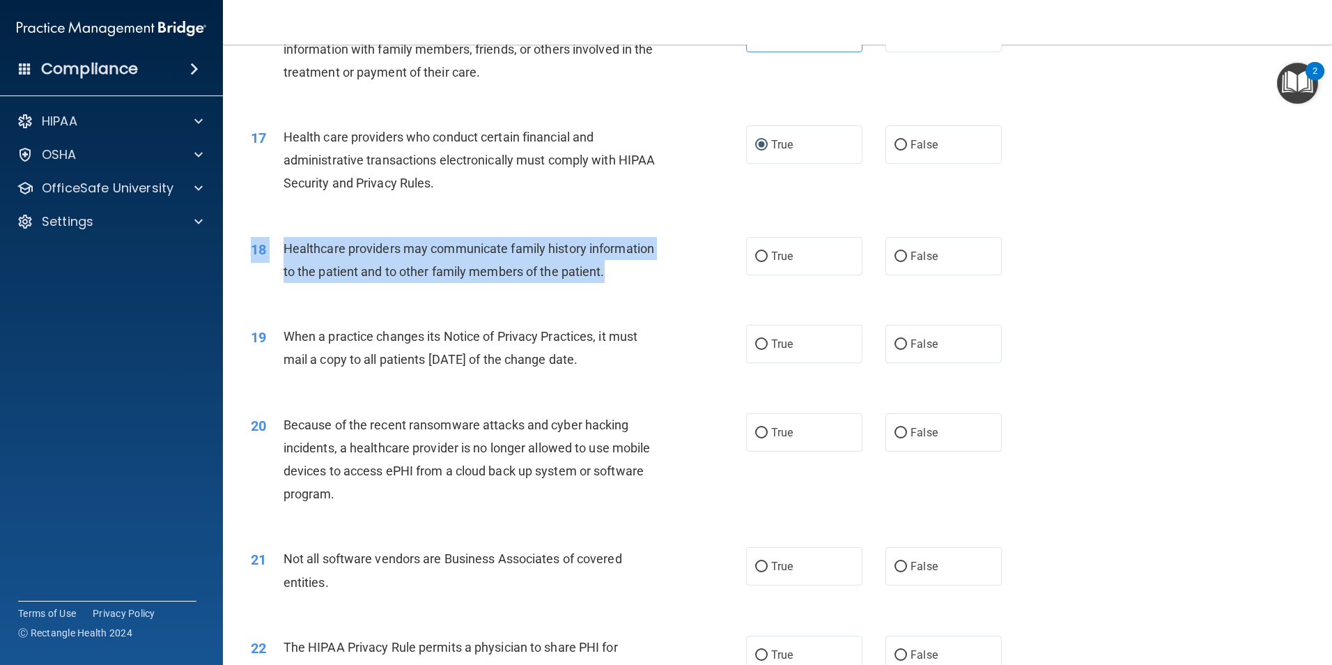
click at [346, 254] on span "Healthcare providers may communicate family history information to the patient …" at bounding box center [469, 260] width 371 height 38
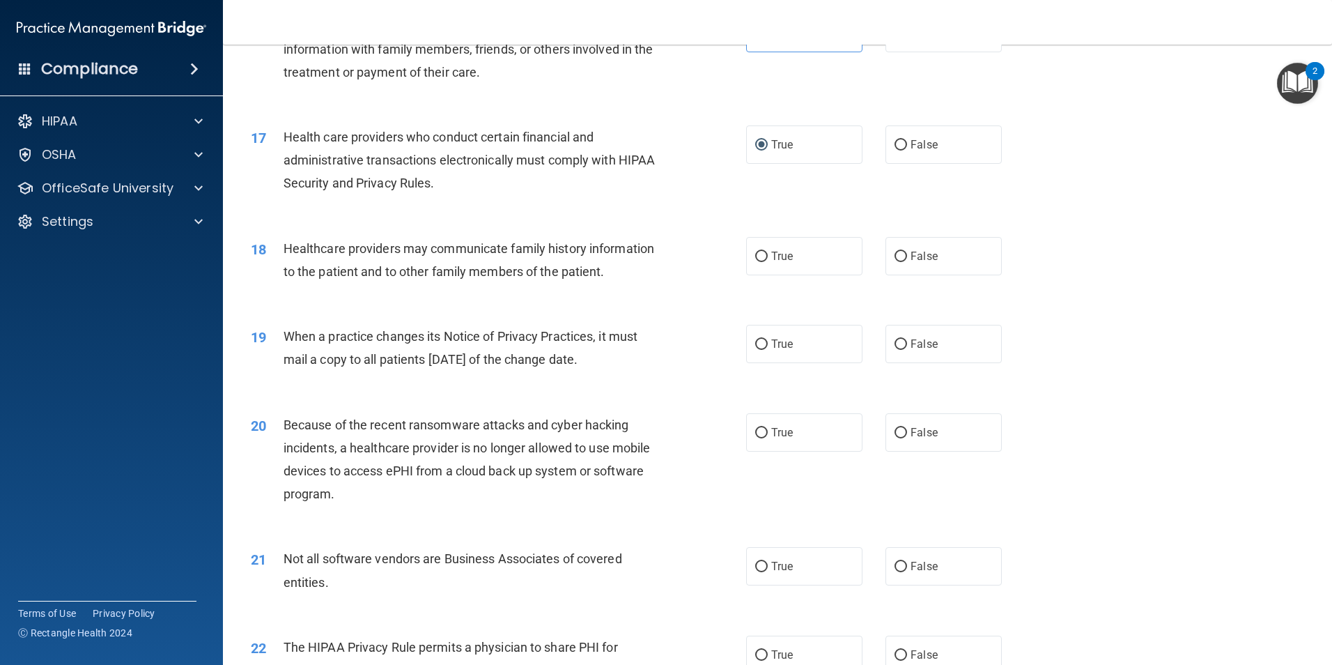
click at [456, 135] on span "Health care providers who conduct certain financial and administrative transact…" at bounding box center [470, 160] width 372 height 61
click at [951, 157] on label "False" at bounding box center [944, 144] width 116 height 38
click at [907, 151] on input "False" at bounding box center [901, 145] width 13 height 10
radio input "true"
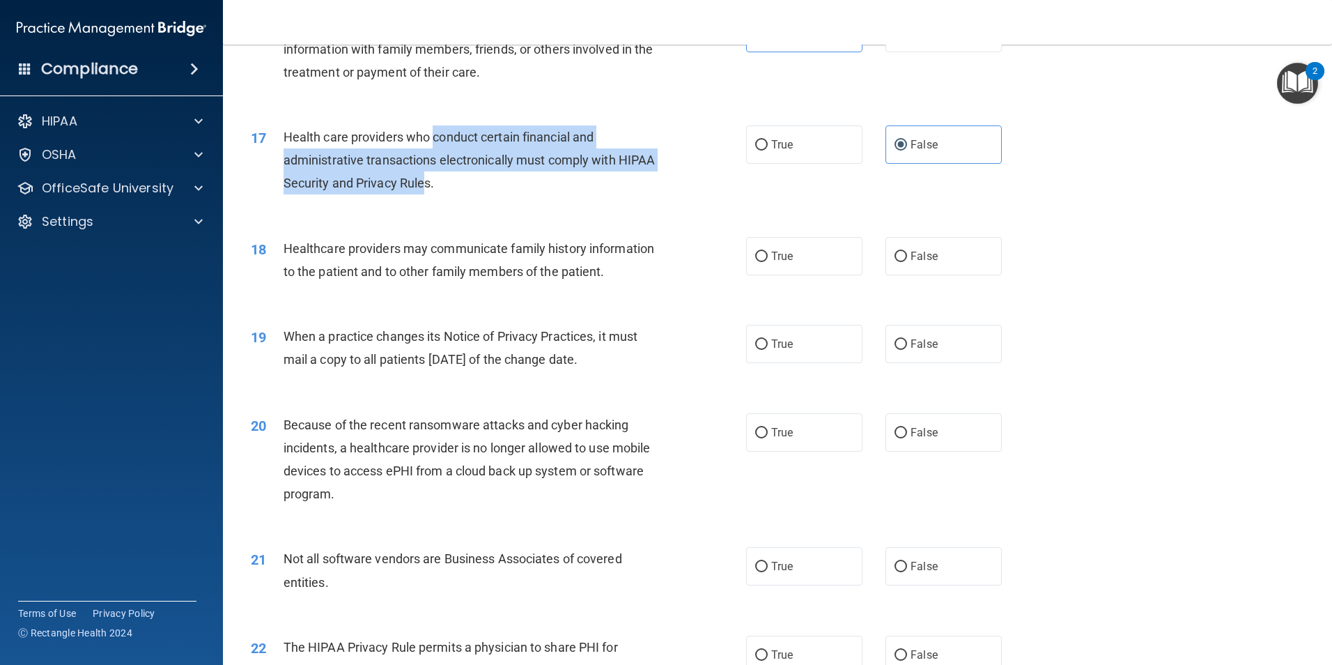
drag, startPoint x: 436, startPoint y: 128, endPoint x: 466, endPoint y: 180, distance: 60.2
click at [466, 180] on div "Health care providers who conduct certain financial and administrative transact…" at bounding box center [477, 160] width 387 height 70
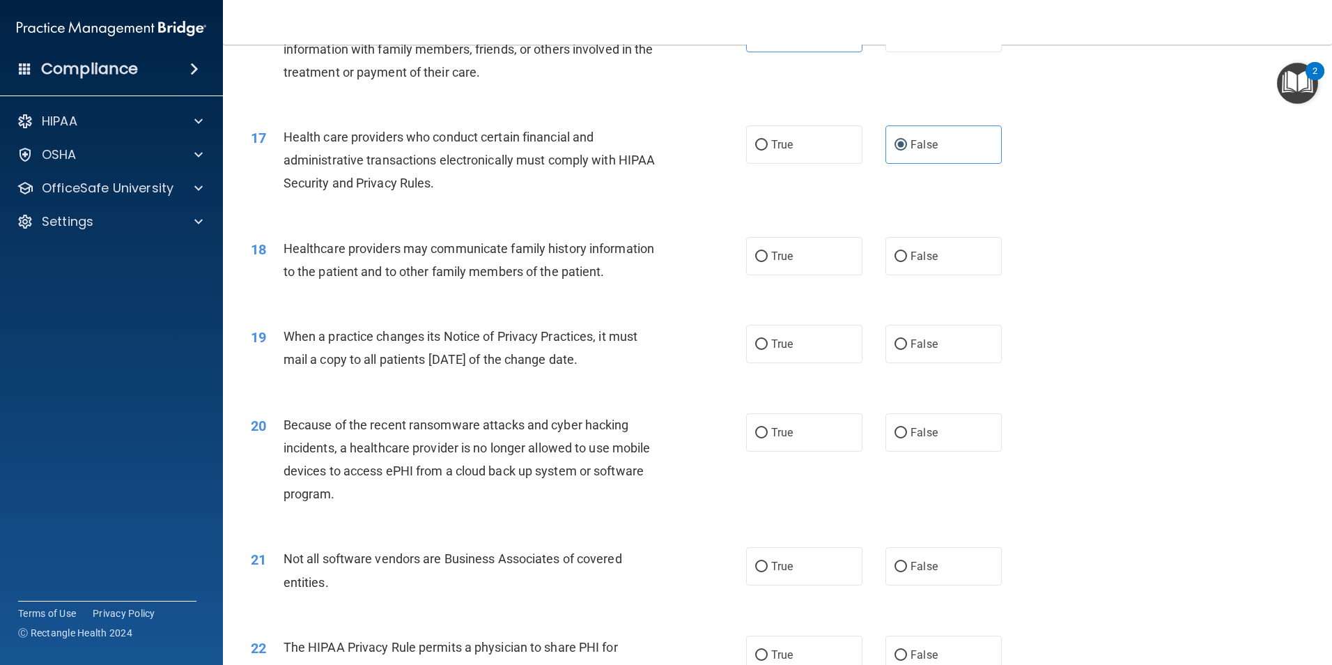
drag, startPoint x: 466, startPoint y: 180, endPoint x: 576, endPoint y: 201, distance: 112.1
click at [576, 201] on div "17 Health care providers who conduct certain financial and administrative trans…" at bounding box center [498, 163] width 537 height 77
click at [783, 136] on label "True" at bounding box center [804, 144] width 116 height 38
click at [768, 140] on input "True" at bounding box center [761, 145] width 13 height 10
radio input "true"
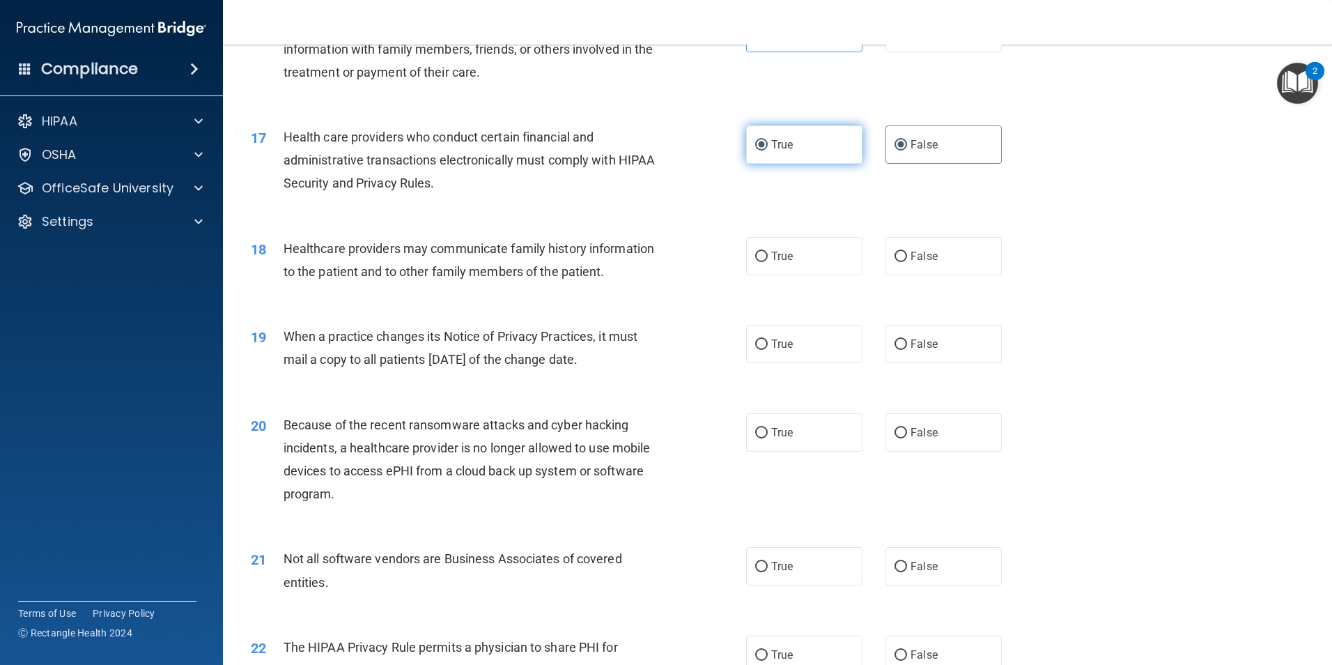
radio input "false"
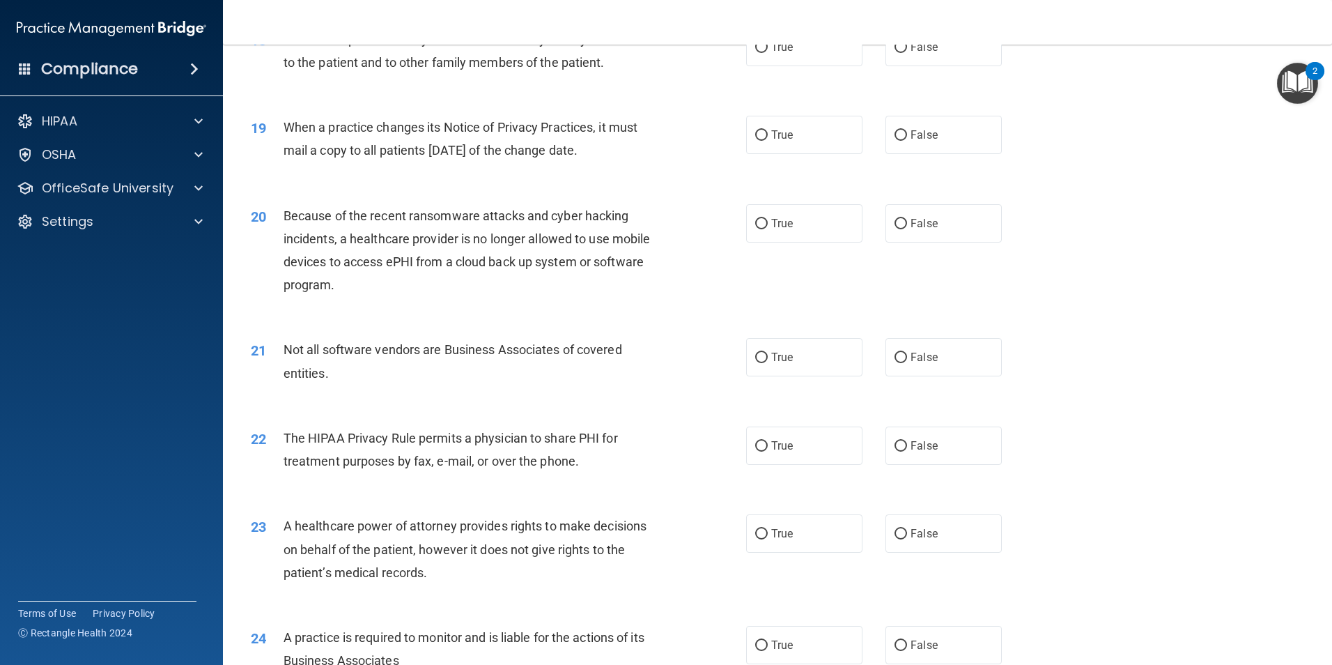
scroll to position [1812, 0]
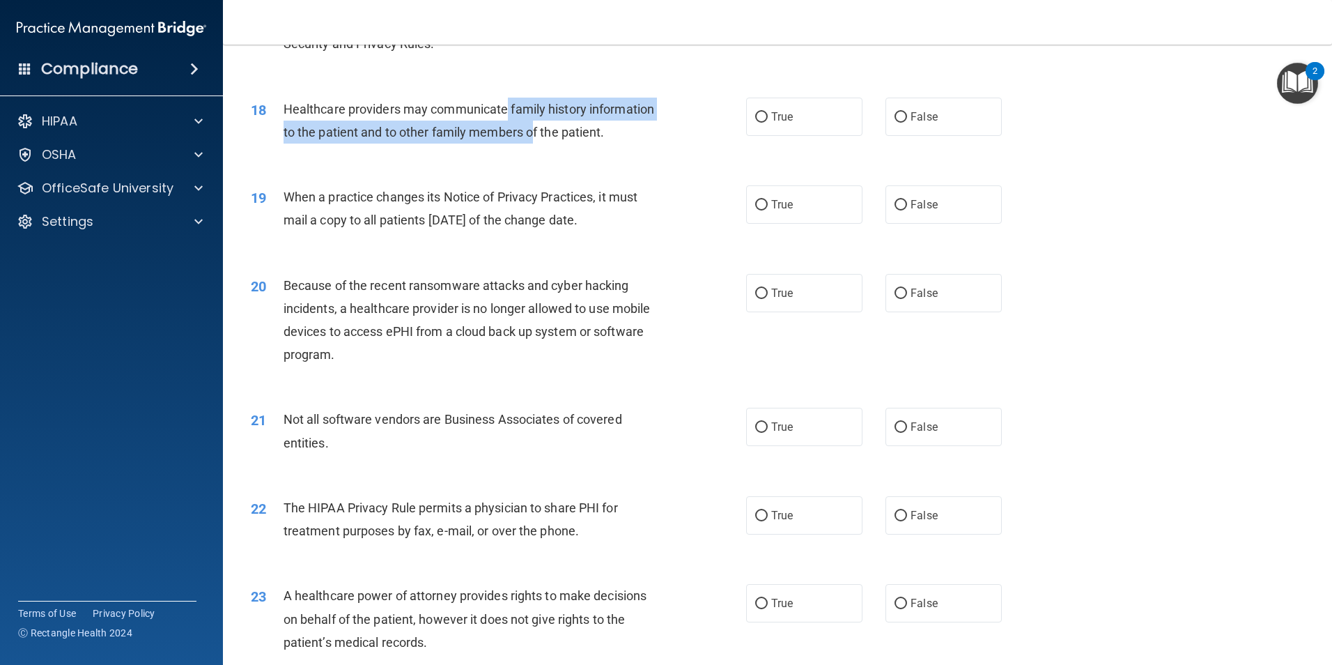
drag, startPoint x: 504, startPoint y: 107, endPoint x: 532, endPoint y: 148, distance: 49.9
click at [532, 148] on div "18 Healthcare providers may communicate family history information to the patie…" at bounding box center [498, 124] width 537 height 53
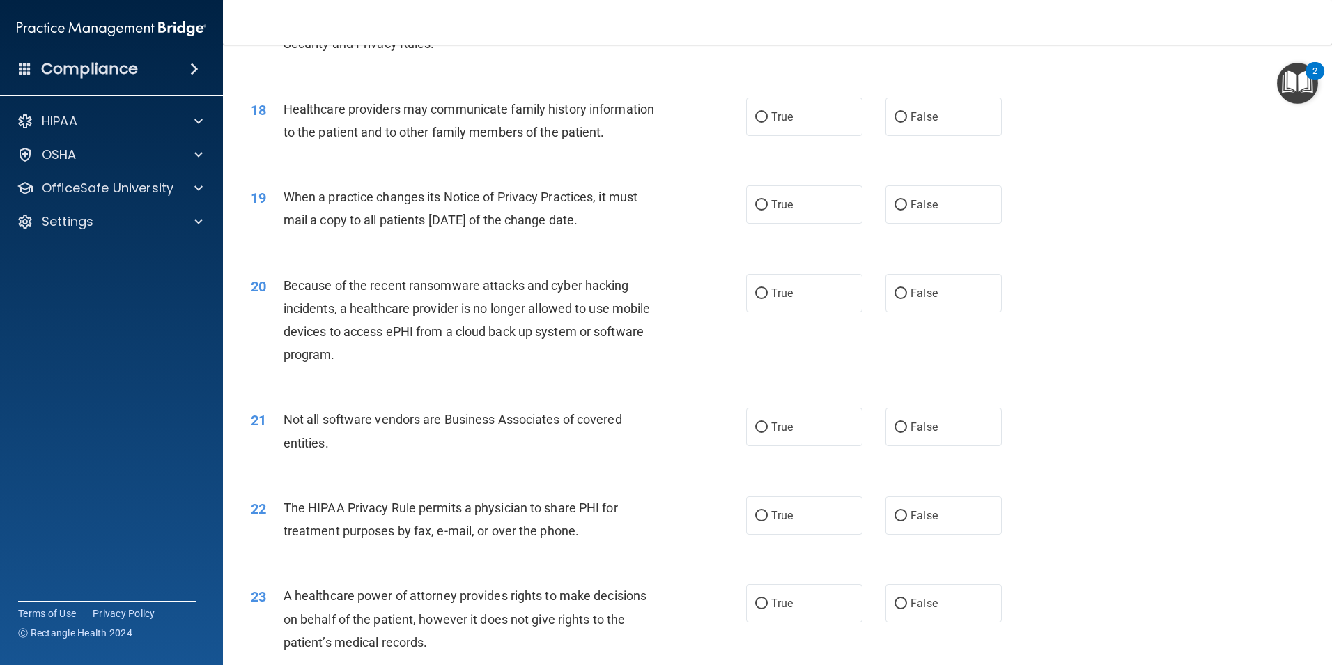
drag, startPoint x: 532, startPoint y: 148, endPoint x: 525, endPoint y: 164, distance: 16.6
click at [525, 164] on div "18 Healthcare providers may communicate family history information to the patie…" at bounding box center [777, 124] width 1074 height 88
drag, startPoint x: 457, startPoint y: 100, endPoint x: 484, endPoint y: 159, distance: 64.2
click at [484, 159] on div "18 Healthcare providers may communicate family history information to the patie…" at bounding box center [777, 124] width 1074 height 88
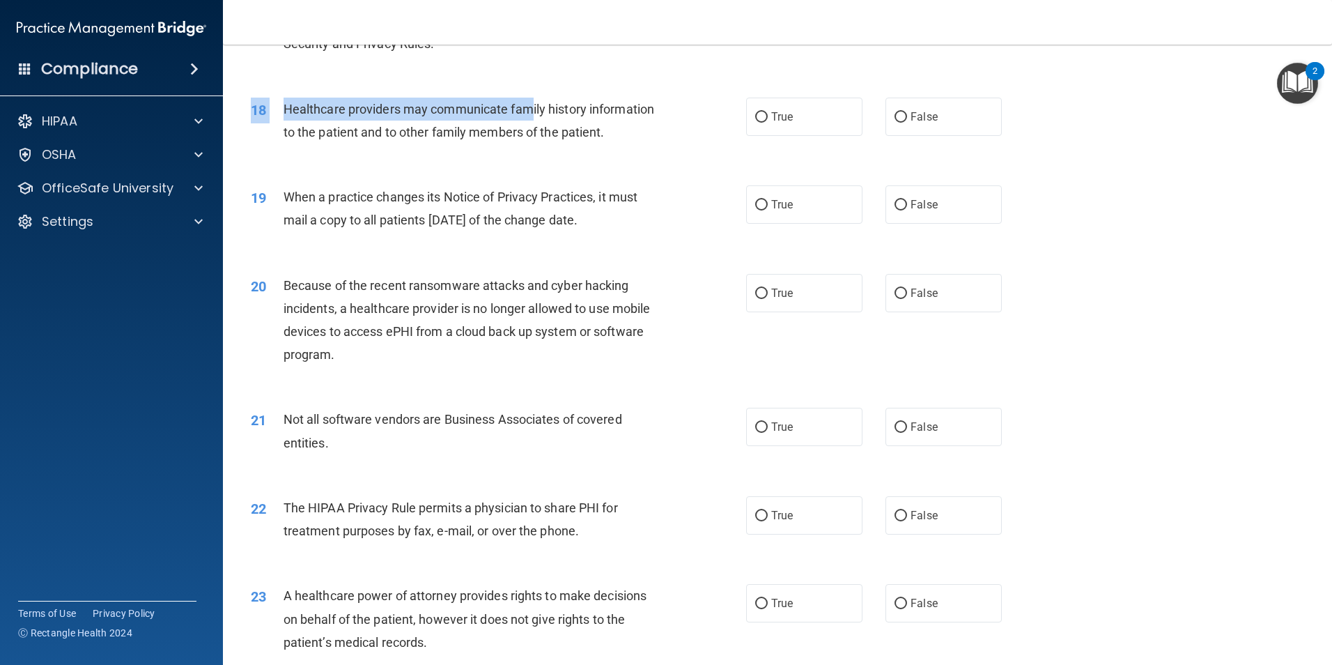
drag, startPoint x: 529, startPoint y: 98, endPoint x: 560, endPoint y: 158, distance: 68.3
click at [560, 158] on div "18 Healthcare providers may communicate family history information to the patie…" at bounding box center [777, 124] width 1074 height 88
drag, startPoint x: 560, startPoint y: 158, endPoint x: 561, endPoint y: 166, distance: 7.7
click at [561, 166] on div "18 Healthcare providers may communicate family history information to the patie…" at bounding box center [777, 124] width 1074 height 88
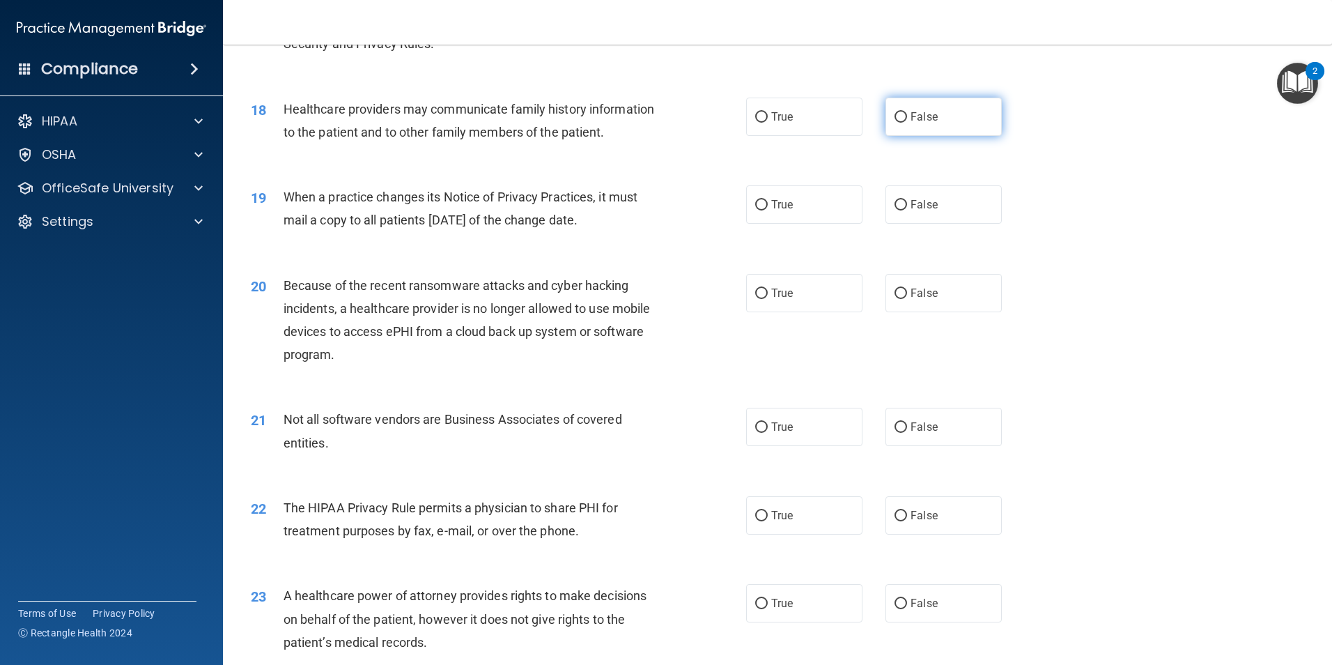
click at [895, 117] on input "False" at bounding box center [901, 117] width 13 height 10
radio input "true"
click at [886, 216] on label "False" at bounding box center [944, 204] width 116 height 38
click at [895, 210] on input "False" at bounding box center [901, 205] width 13 height 10
radio input "true"
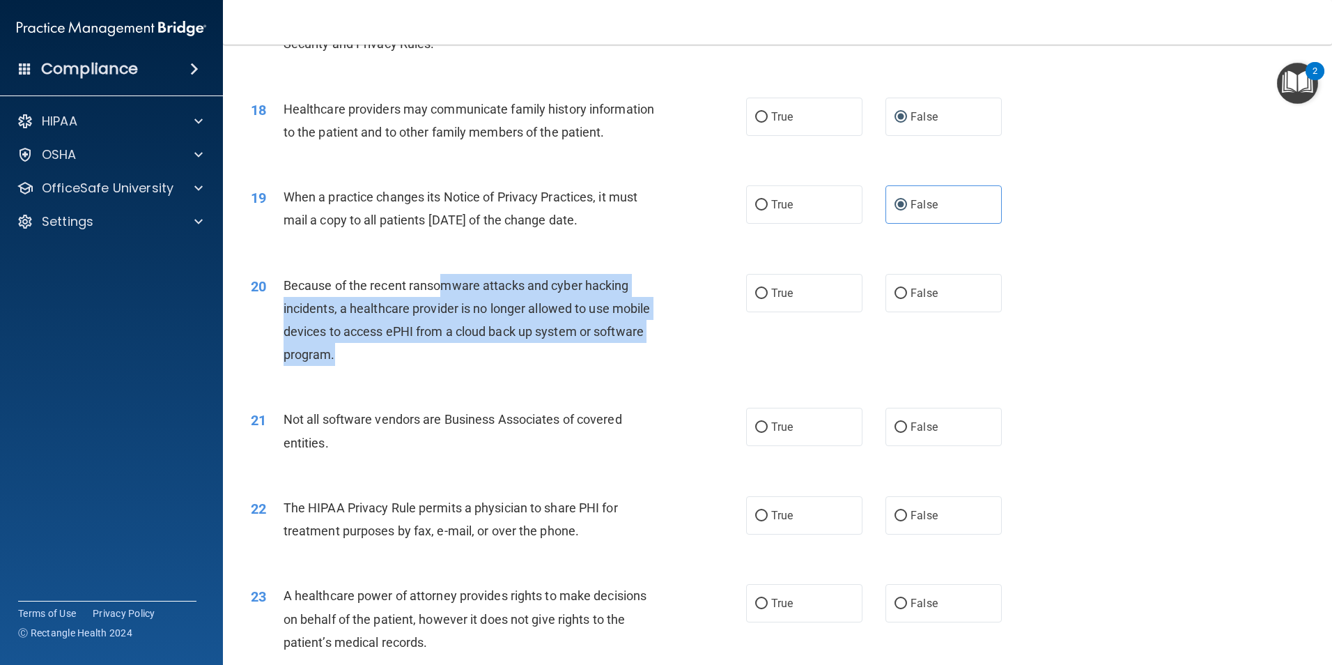
drag, startPoint x: 441, startPoint y: 284, endPoint x: 455, endPoint y: 353, distance: 70.4
click at [455, 353] on div "Because of the recent ransomware attacks and cyber hacking incidents, a healthc…" at bounding box center [477, 320] width 387 height 93
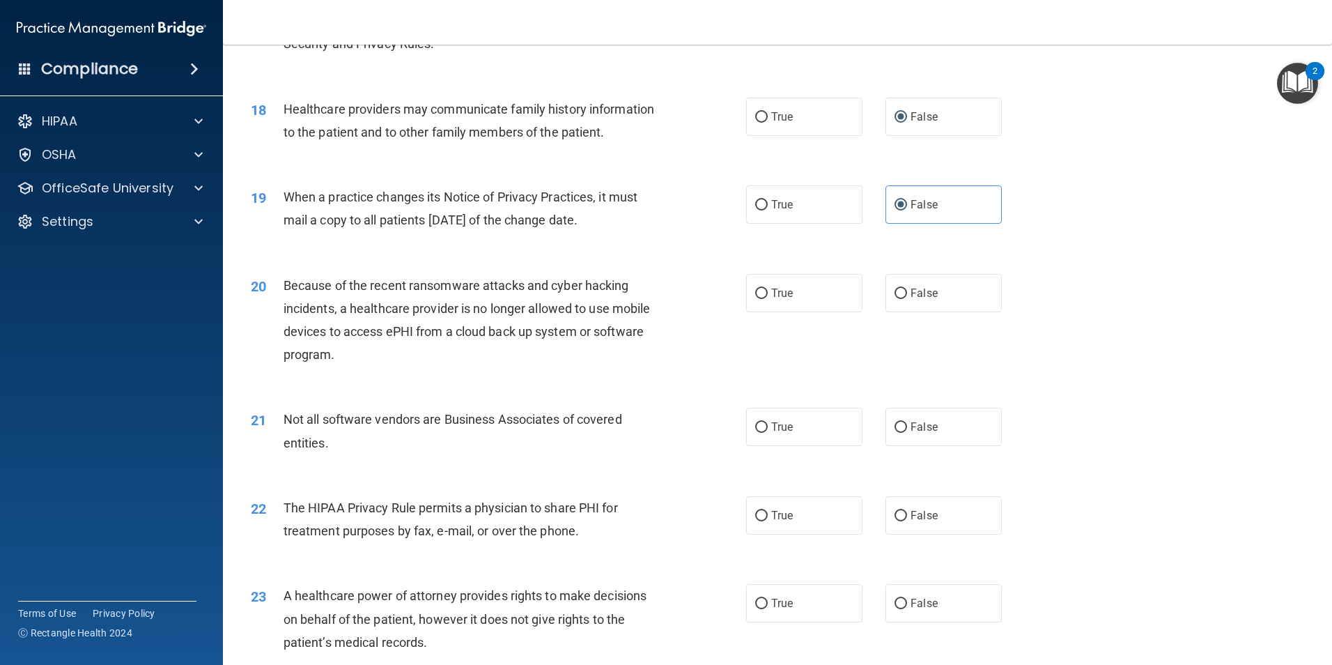
drag, startPoint x: 455, startPoint y: 277, endPoint x: 454, endPoint y: 318, distance: 40.4
click at [454, 289] on span "Because of the recent ransomware attacks and cyber hacking incidents, a healthc…" at bounding box center [467, 320] width 367 height 84
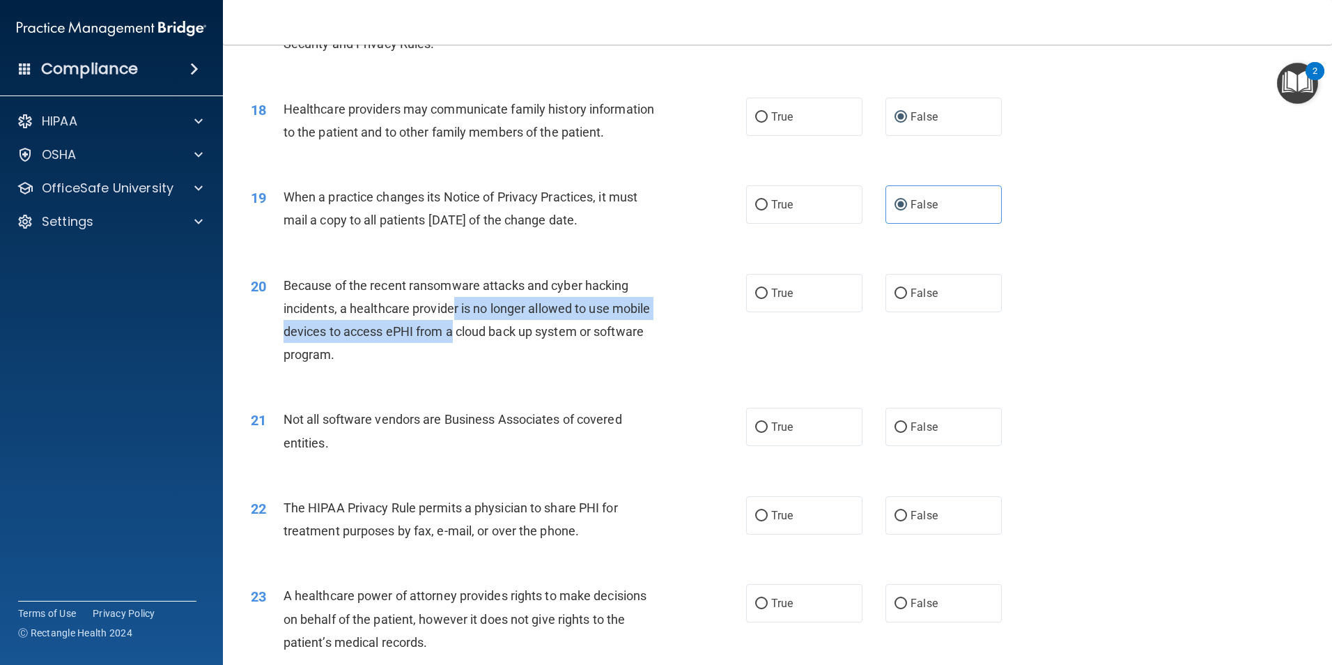
click at [454, 321] on div "Because of the recent ransomware attacks and cyber hacking incidents, a healthc…" at bounding box center [477, 320] width 387 height 93
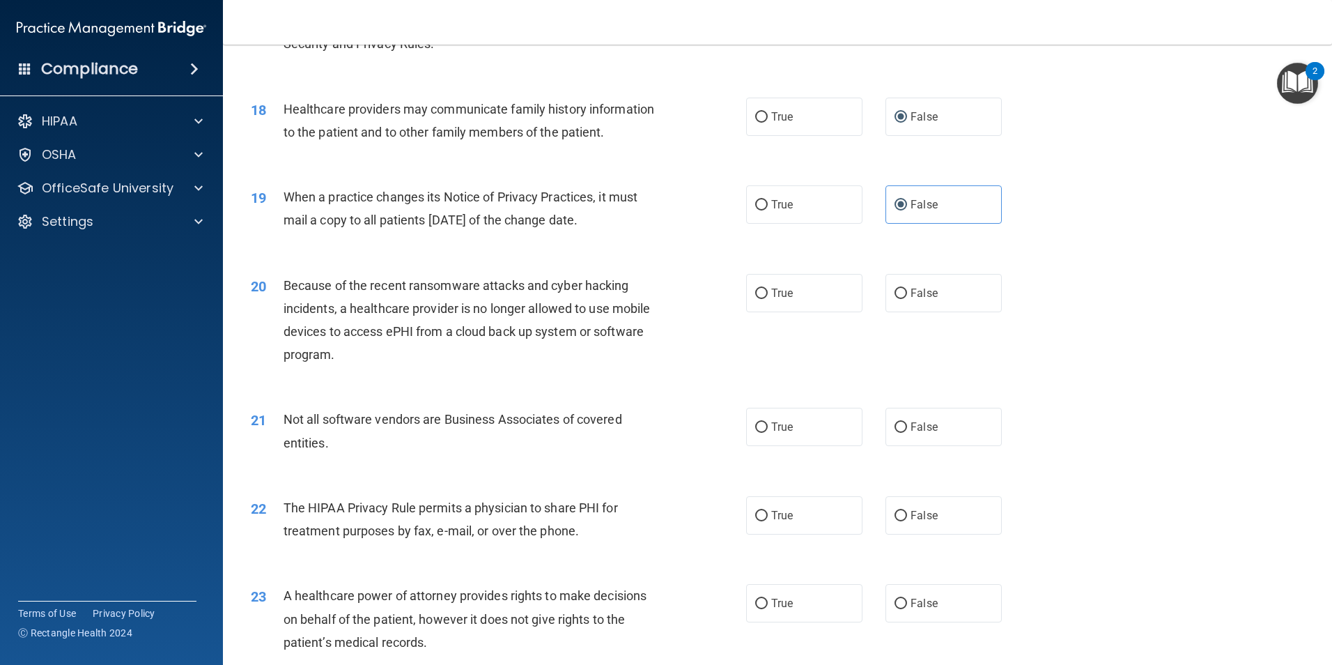
drag, startPoint x: 454, startPoint y: 321, endPoint x: 424, endPoint y: 288, distance: 44.9
click at [424, 288] on span "Because of the recent ransomware attacks and cyber hacking incidents, a healthc…" at bounding box center [467, 320] width 367 height 84
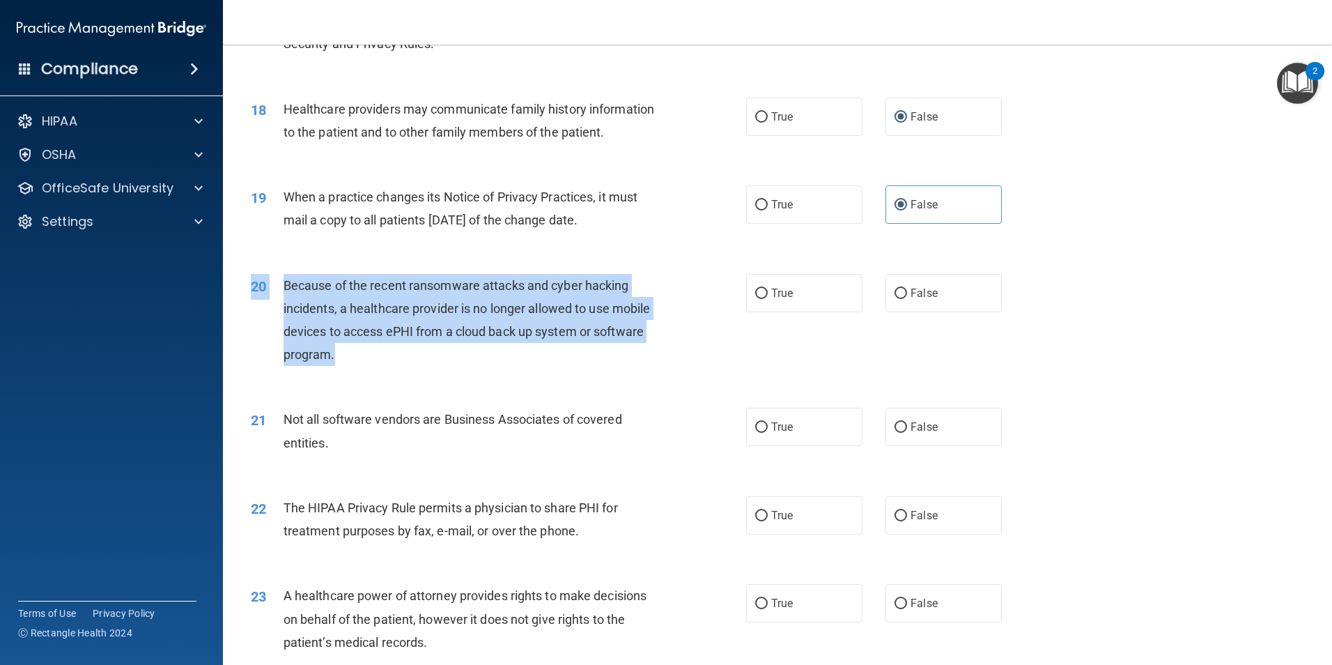
drag, startPoint x: 429, startPoint y: 265, endPoint x: 445, endPoint y: 350, distance: 86.4
click at [445, 350] on div "20 Because of the recent ransomware attacks and cyber hacking incidents, a heal…" at bounding box center [777, 323] width 1074 height 134
click at [444, 353] on div "Because of the recent ransomware attacks and cyber hacking incidents, a healthc…" at bounding box center [477, 320] width 387 height 93
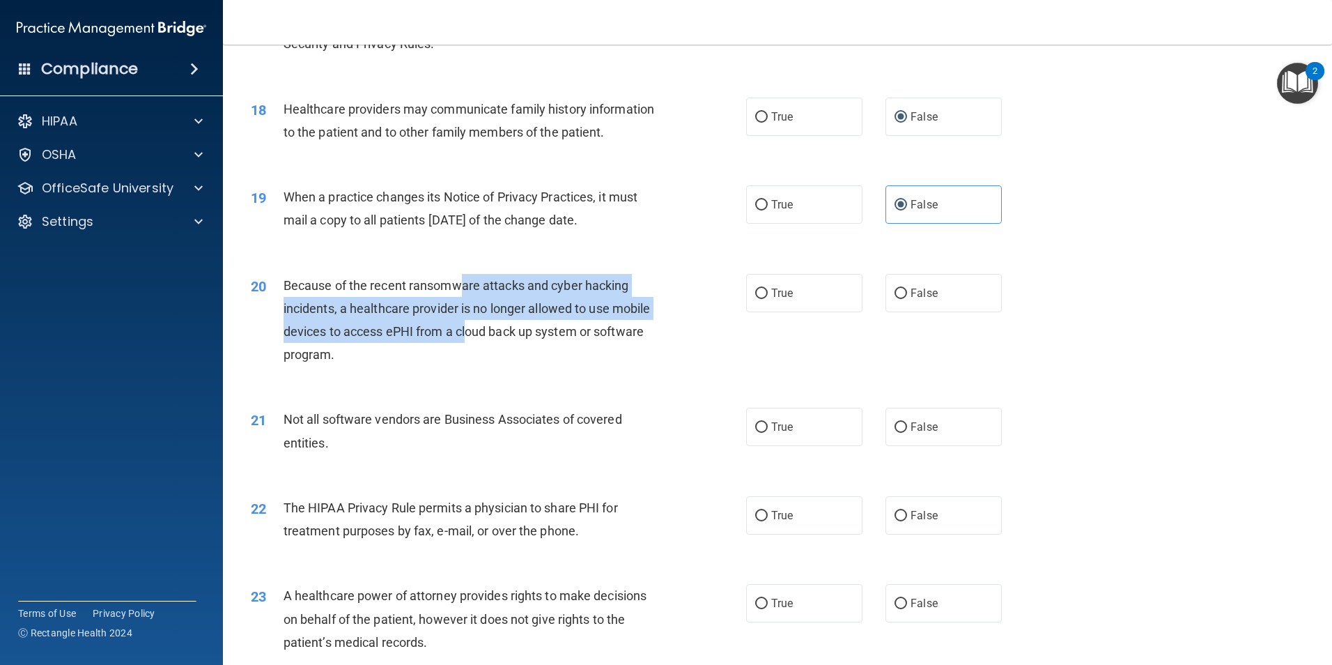
drag, startPoint x: 462, startPoint y: 292, endPoint x: 468, endPoint y: 343, distance: 51.3
click at [468, 343] on div "Because of the recent ransomware attacks and cyber hacking incidents, a healthc…" at bounding box center [477, 320] width 387 height 93
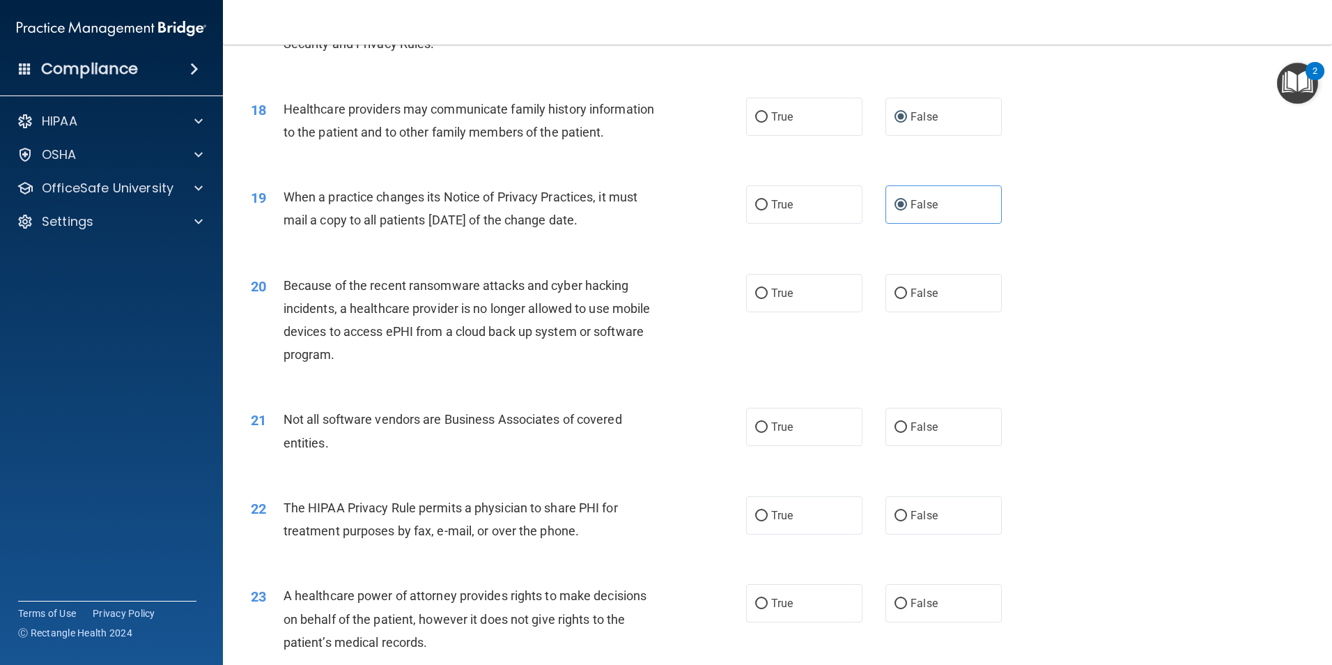
click at [468, 347] on div "Because of the recent ransomware attacks and cyber hacking incidents, a healthc…" at bounding box center [477, 320] width 387 height 93
click at [927, 293] on span "False" at bounding box center [924, 292] width 27 height 13
drag, startPoint x: 927, startPoint y: 293, endPoint x: 888, endPoint y: 326, distance: 51.5
click at [871, 340] on div "20 Because of the recent ransomware attacks and cyber hacking incidents, a heal…" at bounding box center [777, 323] width 1074 height 134
click at [905, 305] on label "False" at bounding box center [944, 293] width 116 height 38
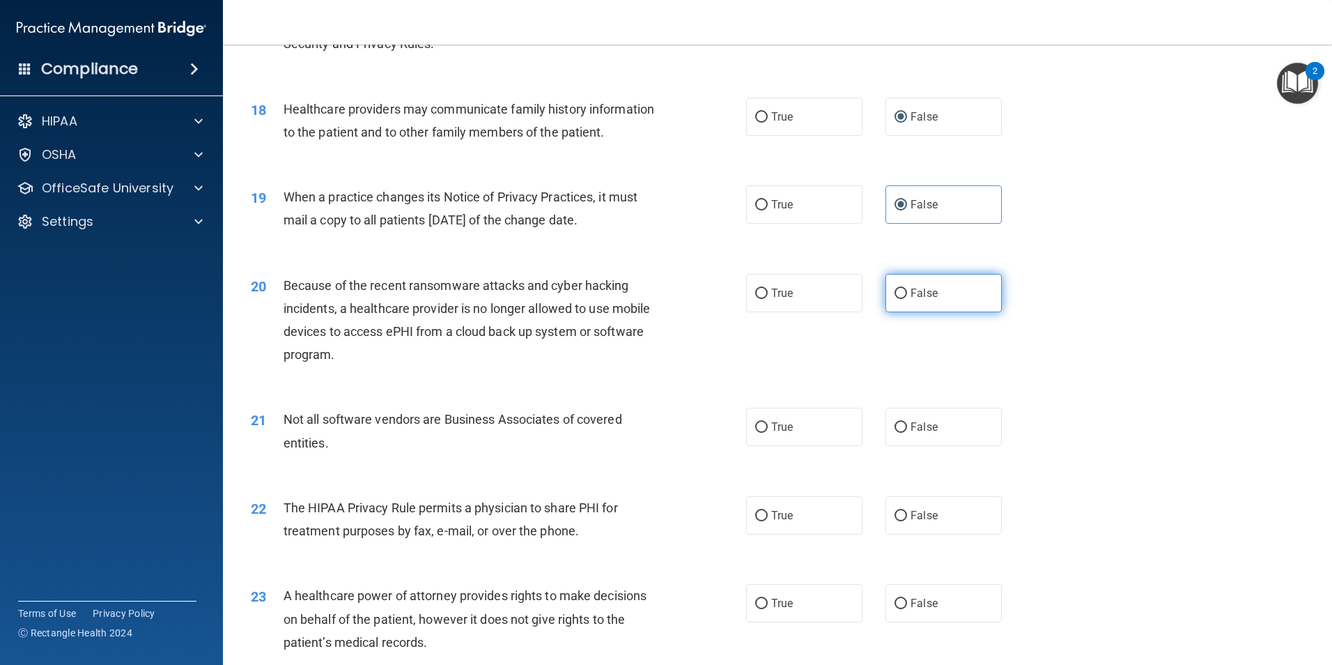
click at [905, 299] on input "False" at bounding box center [901, 293] width 13 height 10
radio input "true"
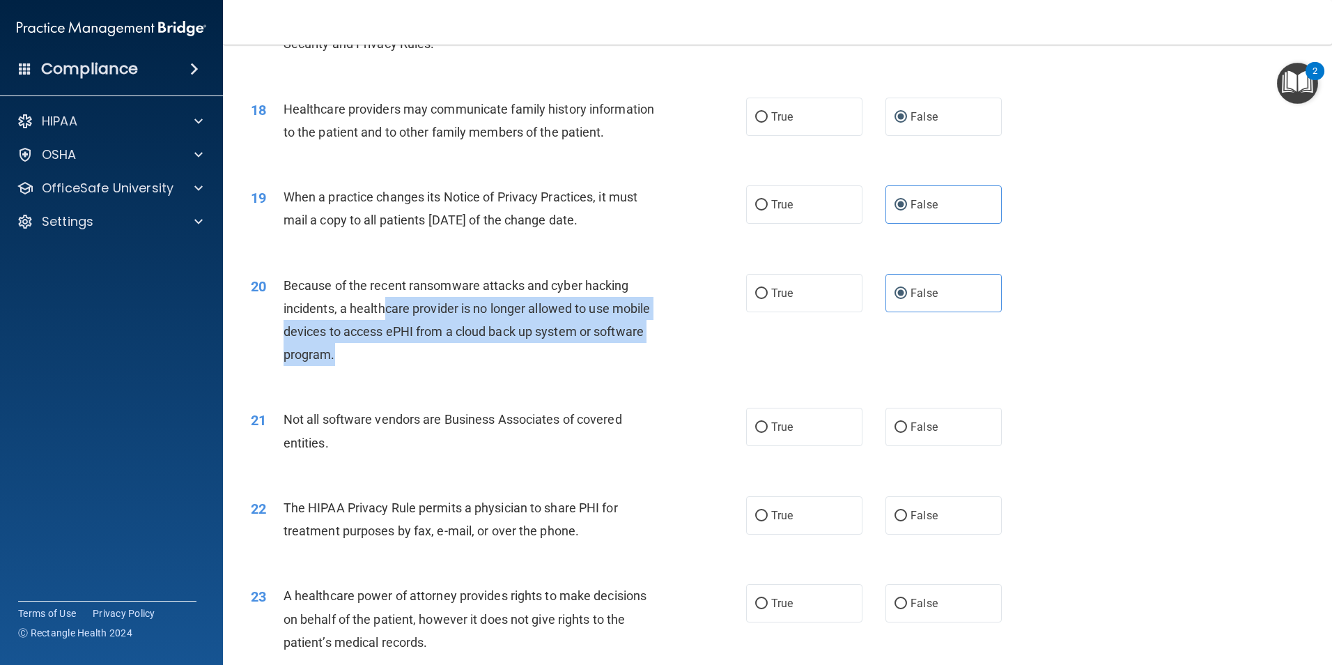
drag, startPoint x: 383, startPoint y: 306, endPoint x: 431, endPoint y: 356, distance: 69.0
click at [431, 356] on div "Because of the recent ransomware attacks and cyber hacking incidents, a healthc…" at bounding box center [477, 320] width 387 height 93
click at [431, 359] on div "Because of the recent ransomware attacks and cyber hacking incidents, a healthc…" at bounding box center [477, 320] width 387 height 93
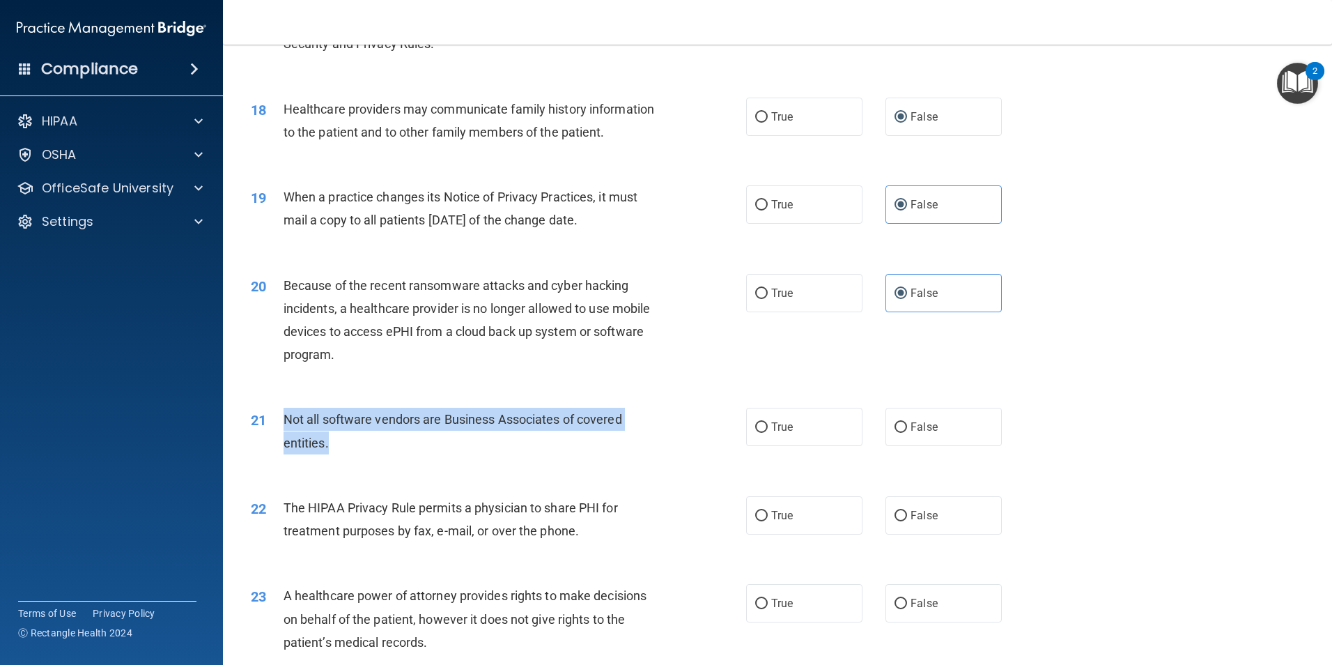
drag, startPoint x: 286, startPoint y: 414, endPoint x: 356, endPoint y: 449, distance: 78.2
click at [356, 449] on div "Not all software vendors are Business Associates of covered entities." at bounding box center [477, 431] width 387 height 46
drag, startPoint x: 356, startPoint y: 447, endPoint x: 282, endPoint y: 422, distance: 77.8
click at [282, 422] on div "21 Not all software vendors are Business Associates of covered entities." at bounding box center [498, 434] width 537 height 53
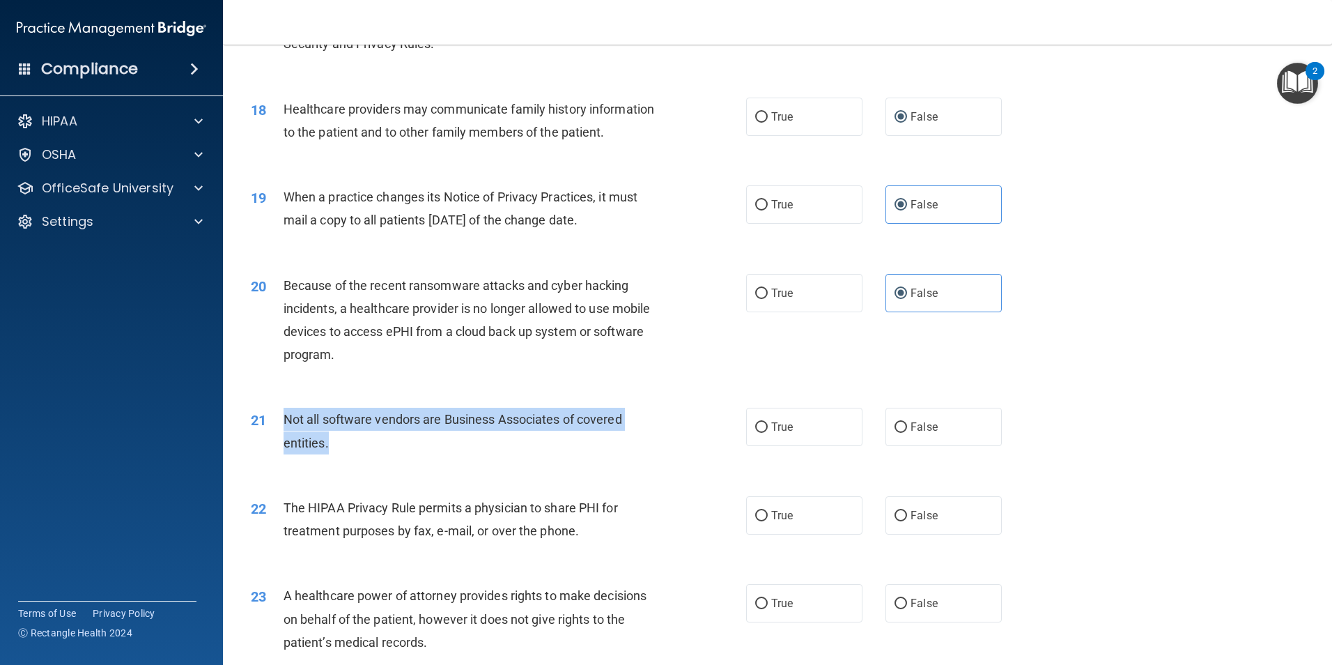
drag, startPoint x: 282, startPoint y: 422, endPoint x: 355, endPoint y: 440, distance: 74.5
click at [355, 440] on div "Not all software vendors are Business Associates of covered entities." at bounding box center [477, 431] width 387 height 46
drag, startPoint x: 347, startPoint y: 419, endPoint x: 459, endPoint y: 448, distance: 115.9
click at [459, 448] on div "Not all software vendors are Business Associates of covered entities." at bounding box center [477, 431] width 387 height 46
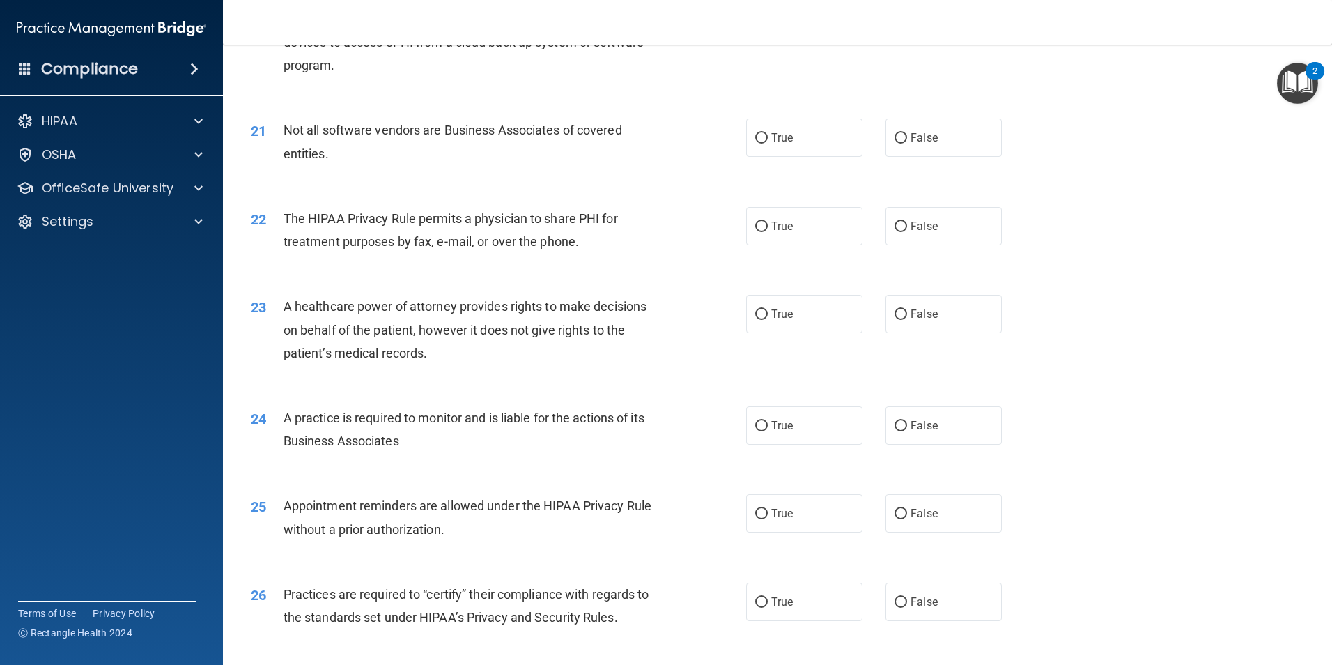
scroll to position [2160, 0]
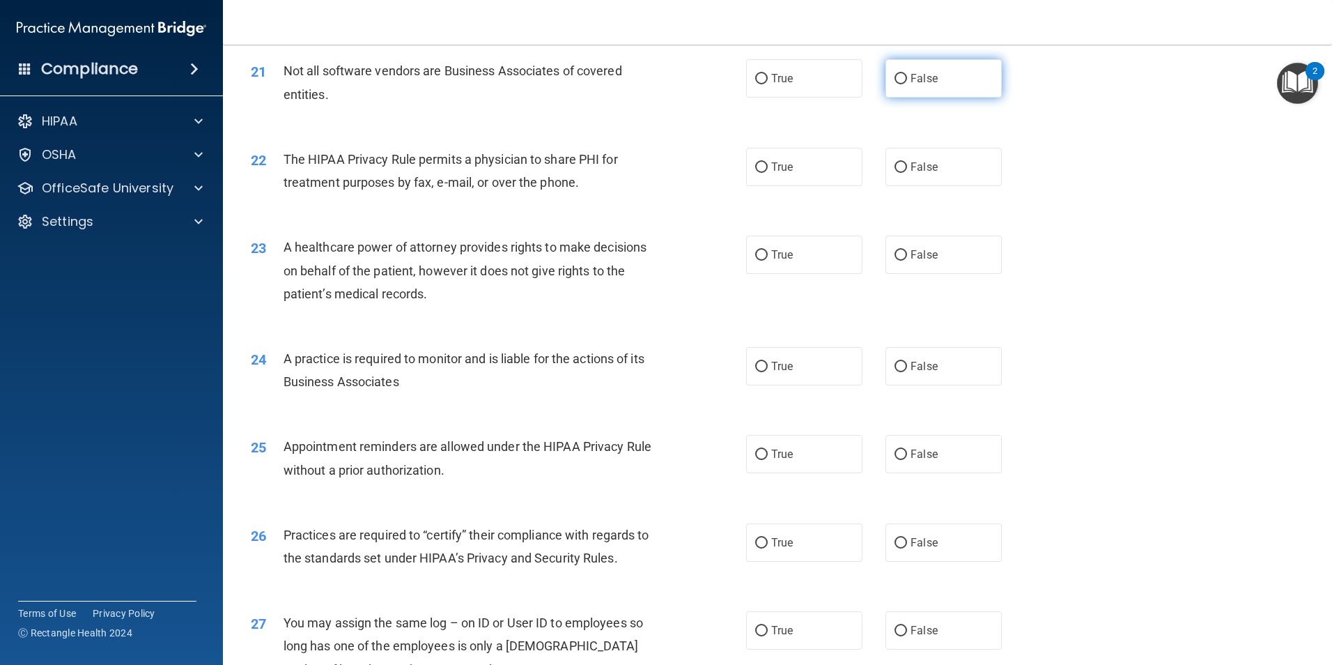
click at [916, 72] on span "False" at bounding box center [924, 78] width 27 height 13
click at [907, 74] on input "False" at bounding box center [901, 79] width 13 height 10
radio input "true"
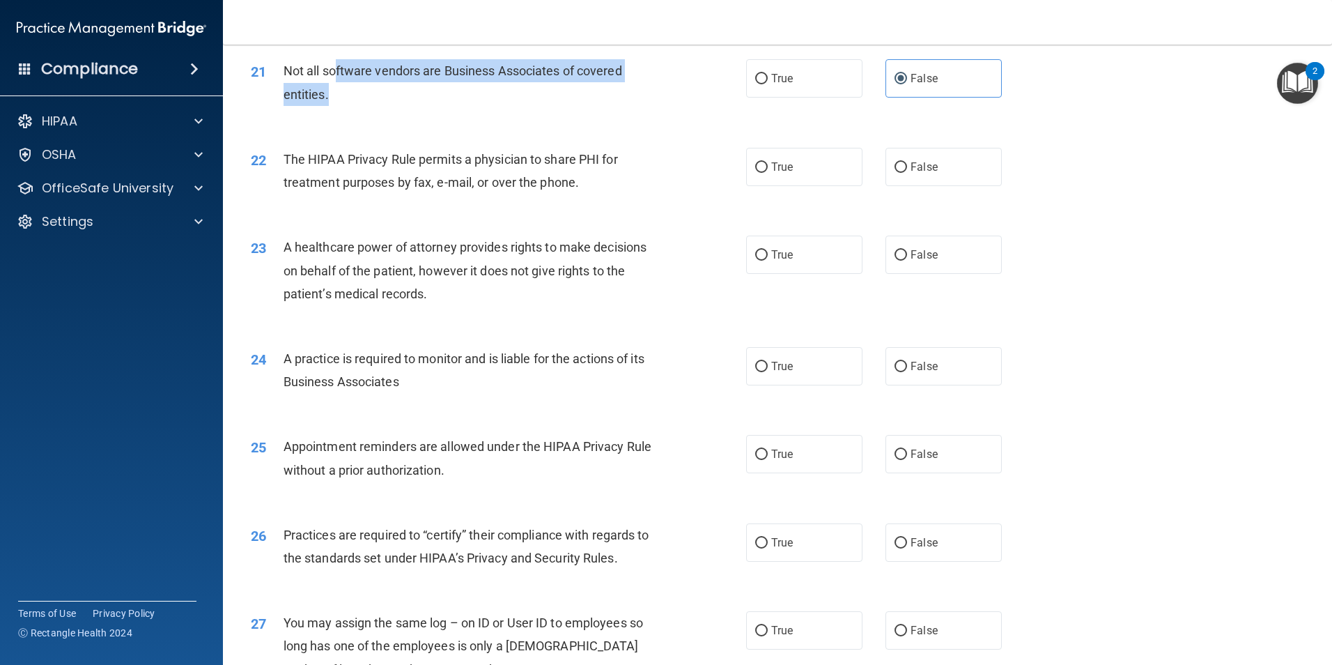
drag, startPoint x: 334, startPoint y: 68, endPoint x: 360, endPoint y: 107, distance: 46.4
click at [360, 107] on div "21 Not all software vendors are Business Associates of covered entities." at bounding box center [498, 85] width 537 height 53
drag, startPoint x: 360, startPoint y: 107, endPoint x: 328, endPoint y: 137, distance: 43.4
click at [328, 137] on div "22 The HIPAA Privacy Rule permits a physician to share PHI for treatment purpos…" at bounding box center [777, 174] width 1074 height 88
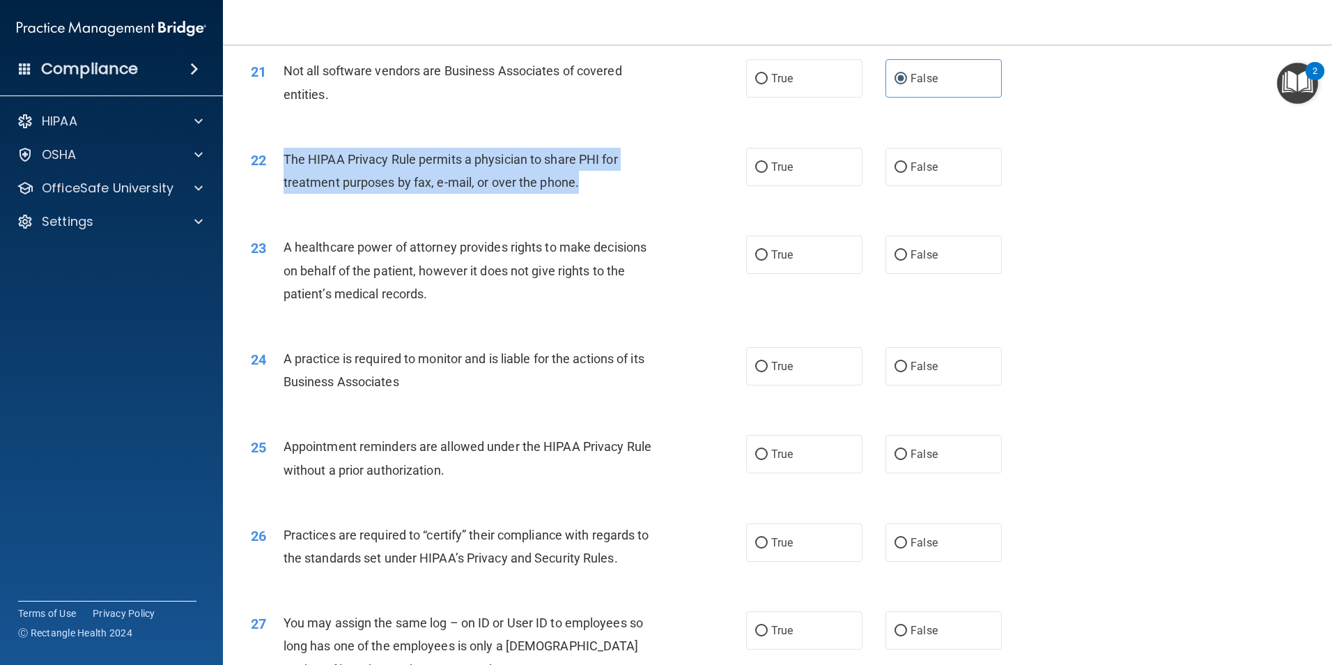
drag, startPoint x: 286, startPoint y: 157, endPoint x: 619, endPoint y: 187, distance: 335.1
click at [619, 187] on div "The HIPAA Privacy Rule permits a physician to share PHI for treatment purposes …" at bounding box center [477, 171] width 387 height 46
drag, startPoint x: 619, startPoint y: 187, endPoint x: 608, endPoint y: 197, distance: 15.3
click at [608, 197] on div "22 The HIPAA Privacy Rule permits a physician to share PHI for treatment purpos…" at bounding box center [498, 174] width 537 height 53
drag, startPoint x: 285, startPoint y: 160, endPoint x: 614, endPoint y: 180, distance: 329.6
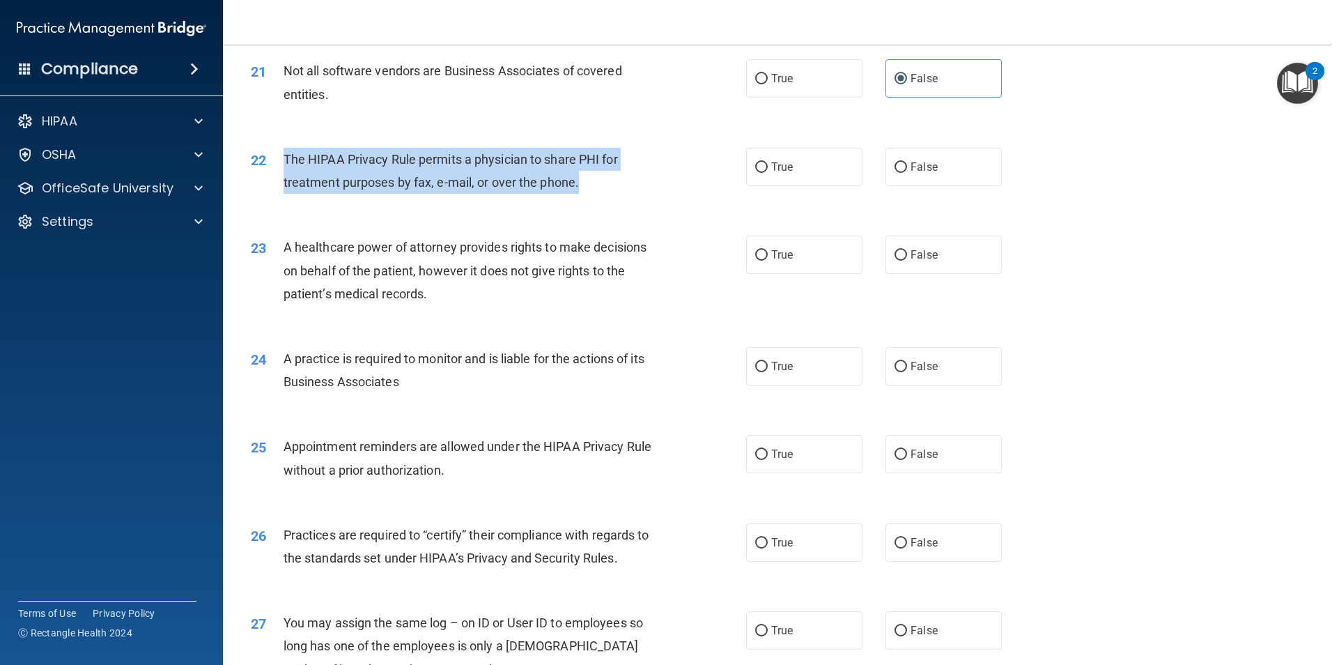
click at [614, 180] on div "The HIPAA Privacy Rule permits a physician to share PHI for treatment purposes …" at bounding box center [477, 171] width 387 height 46
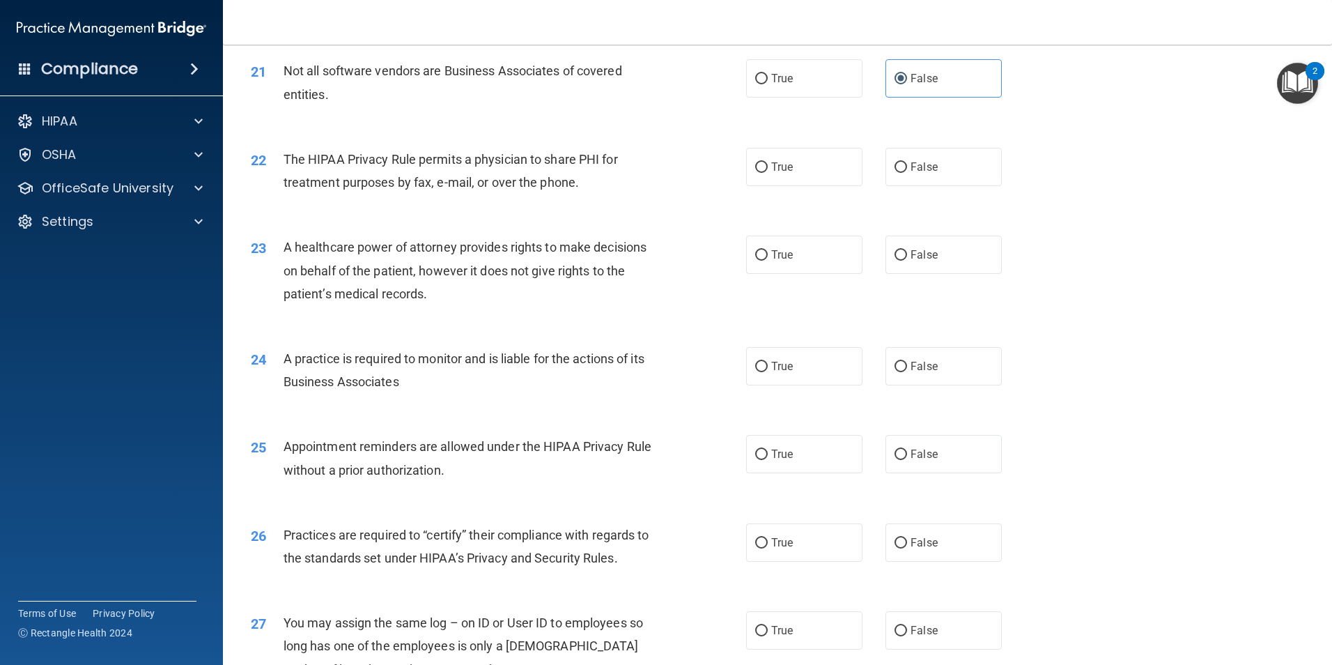
drag, startPoint x: 614, startPoint y: 180, endPoint x: 611, endPoint y: 203, distance: 22.5
click at [611, 203] on div "22 The HIPAA Privacy Rule permits a physician to share PHI for treatment purpos…" at bounding box center [777, 174] width 1074 height 88
click at [834, 167] on label "True" at bounding box center [804, 167] width 116 height 38
click at [768, 167] on input "True" at bounding box center [761, 167] width 13 height 10
radio input "true"
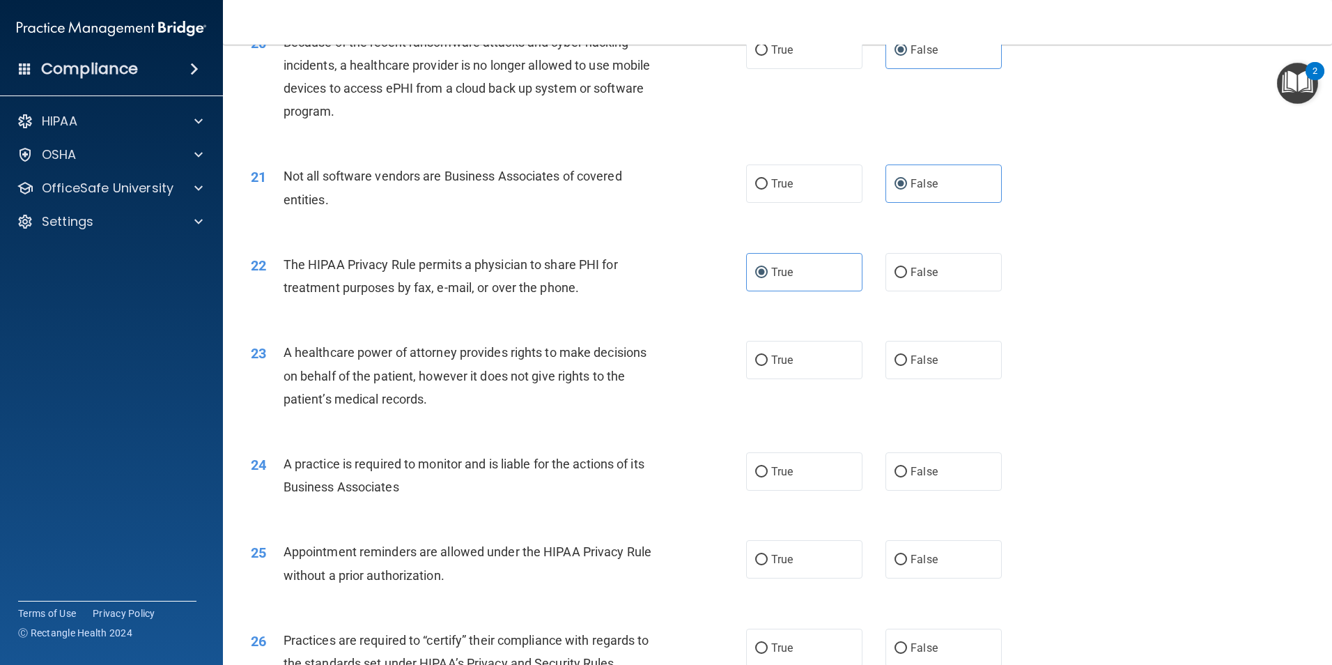
scroll to position [2230, 0]
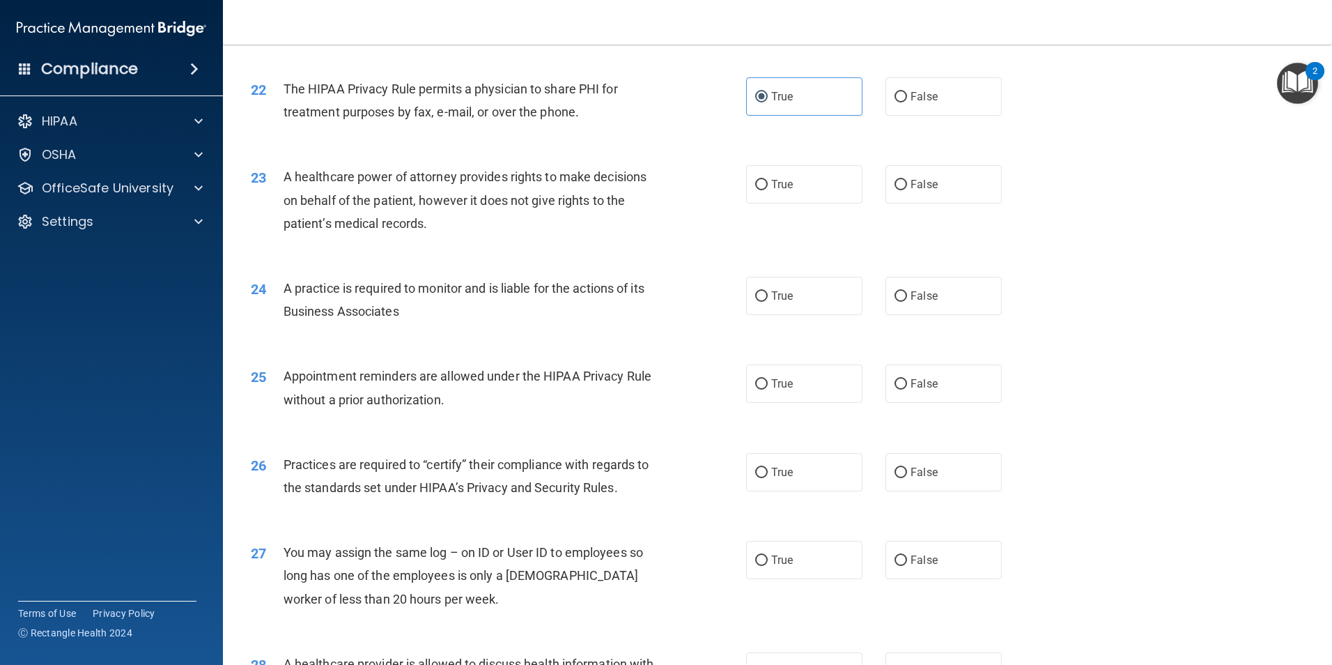
click at [279, 88] on div "22" at bounding box center [261, 90] width 43 height 26
drag, startPoint x: 283, startPoint y: 82, endPoint x: 622, endPoint y: 134, distance: 343.5
click at [622, 134] on div "22 The HIPAA Privacy Rule permits a physician to share PHI for treatment purpos…" at bounding box center [777, 104] width 1074 height 88
drag, startPoint x: 622, startPoint y: 134, endPoint x: 619, endPoint y: 124, distance: 10.8
click at [619, 124] on div "22 The HIPAA Privacy Rule permits a physician to share PHI for treatment purpos…" at bounding box center [498, 103] width 537 height 53
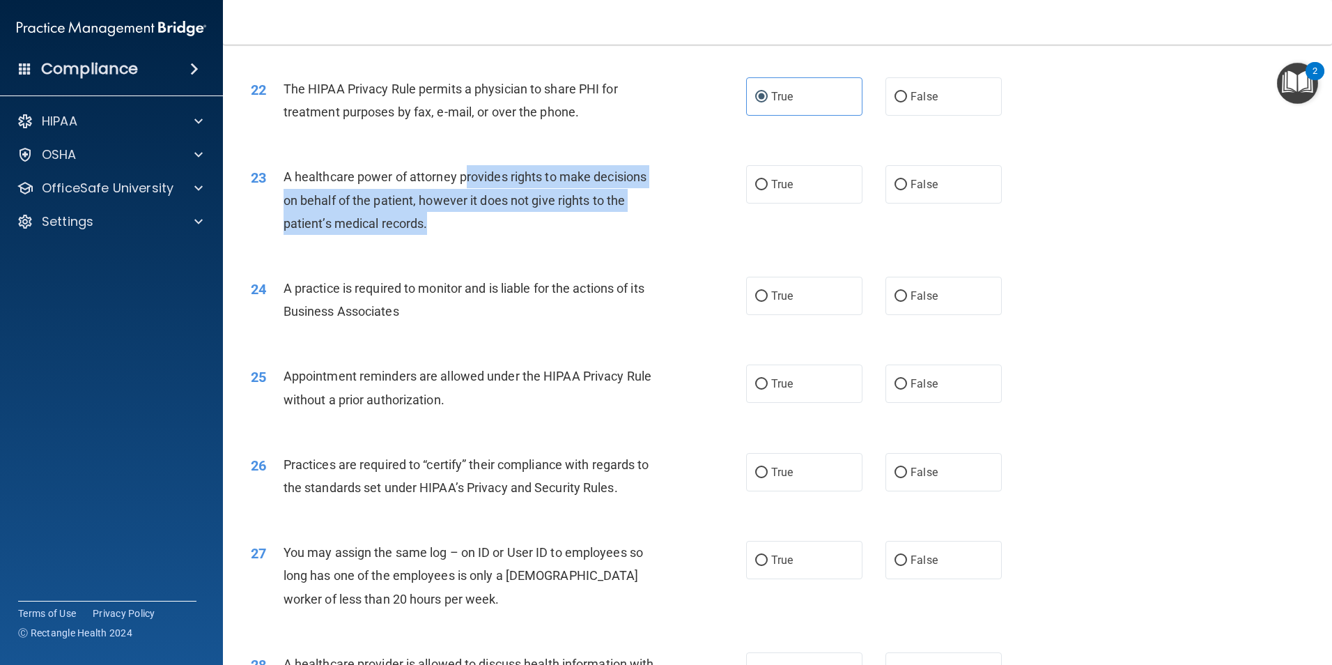
drag, startPoint x: 468, startPoint y: 180, endPoint x: 502, endPoint y: 230, distance: 60.1
click at [502, 230] on div "A healthcare power of attorney provides rights to make decisions on behalf of t…" at bounding box center [477, 200] width 387 height 70
click at [500, 228] on div "A healthcare power of attorney provides rights to make decisions on behalf of t…" at bounding box center [477, 200] width 387 height 70
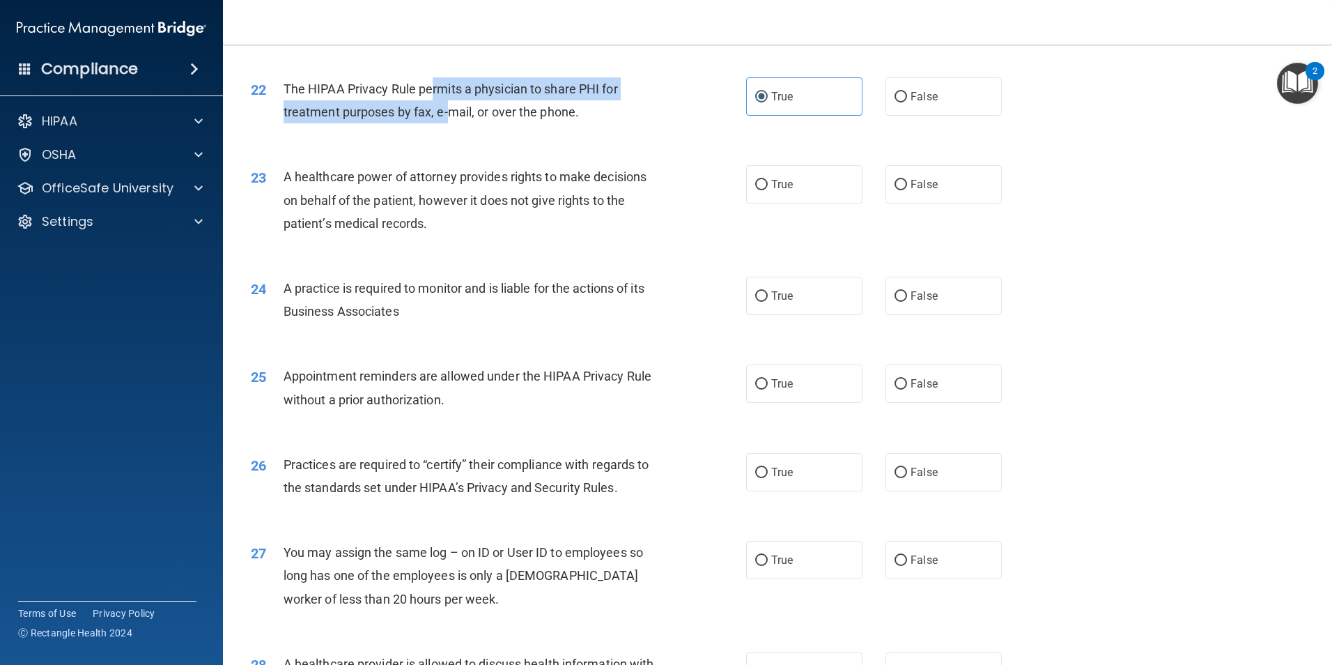
drag, startPoint x: 431, startPoint y: 82, endPoint x: 451, endPoint y: 111, distance: 35.6
click at [451, 111] on span "The HIPAA Privacy Rule permits a physician to share PHI for treatment purposes …" at bounding box center [451, 101] width 334 height 38
drag, startPoint x: 451, startPoint y: 111, endPoint x: 533, endPoint y: 160, distance: 95.6
click at [533, 160] on div "23 A healthcare power of attorney provides rights to make decisions on behalf o…" at bounding box center [777, 203] width 1074 height 111
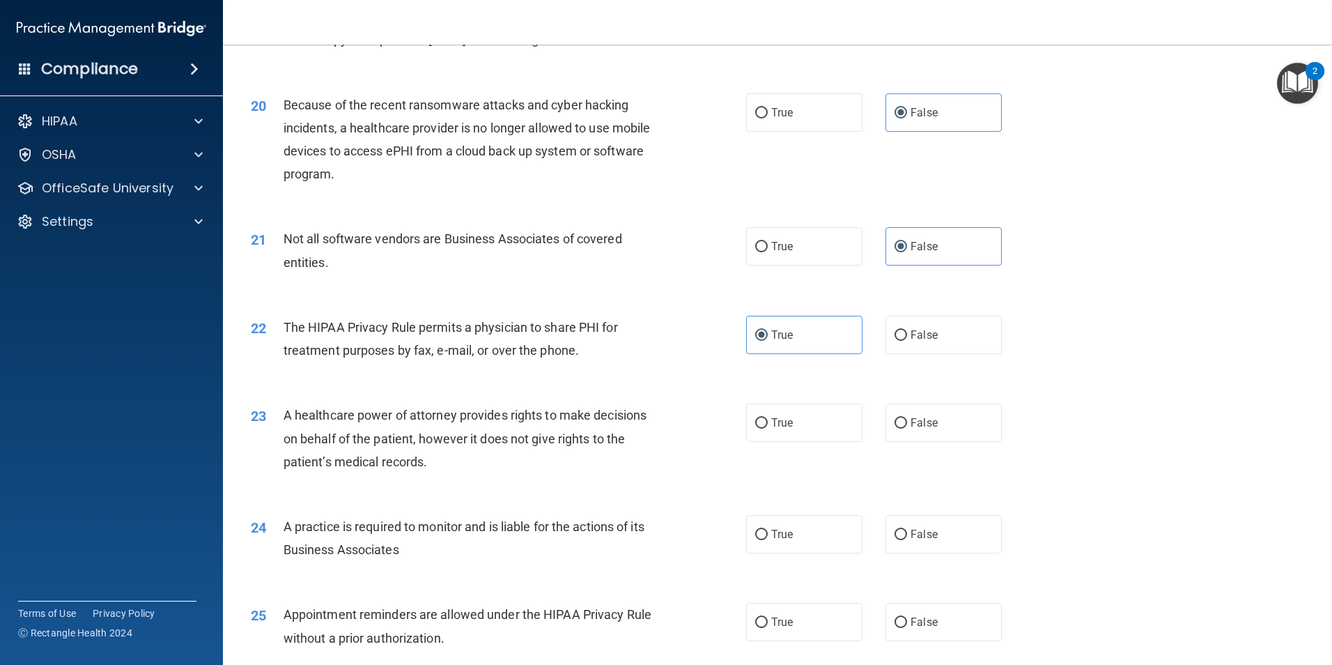
scroll to position [1952, 0]
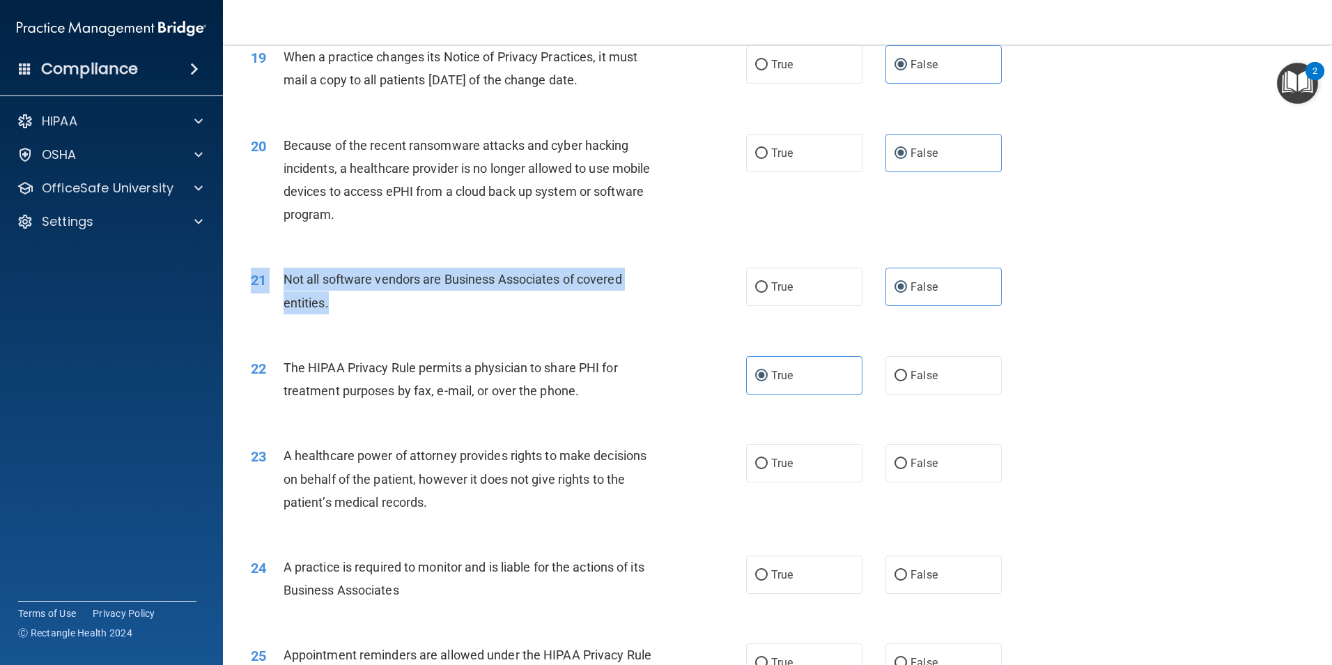
drag, startPoint x: 433, startPoint y: 264, endPoint x: 442, endPoint y: 295, distance: 32.6
click at [442, 295] on div "21 Not all software vendors are Business Associates of covered entities. True F…" at bounding box center [777, 294] width 1074 height 88
click at [442, 295] on div "Not all software vendors are Business Associates of covered entities." at bounding box center [477, 291] width 387 height 46
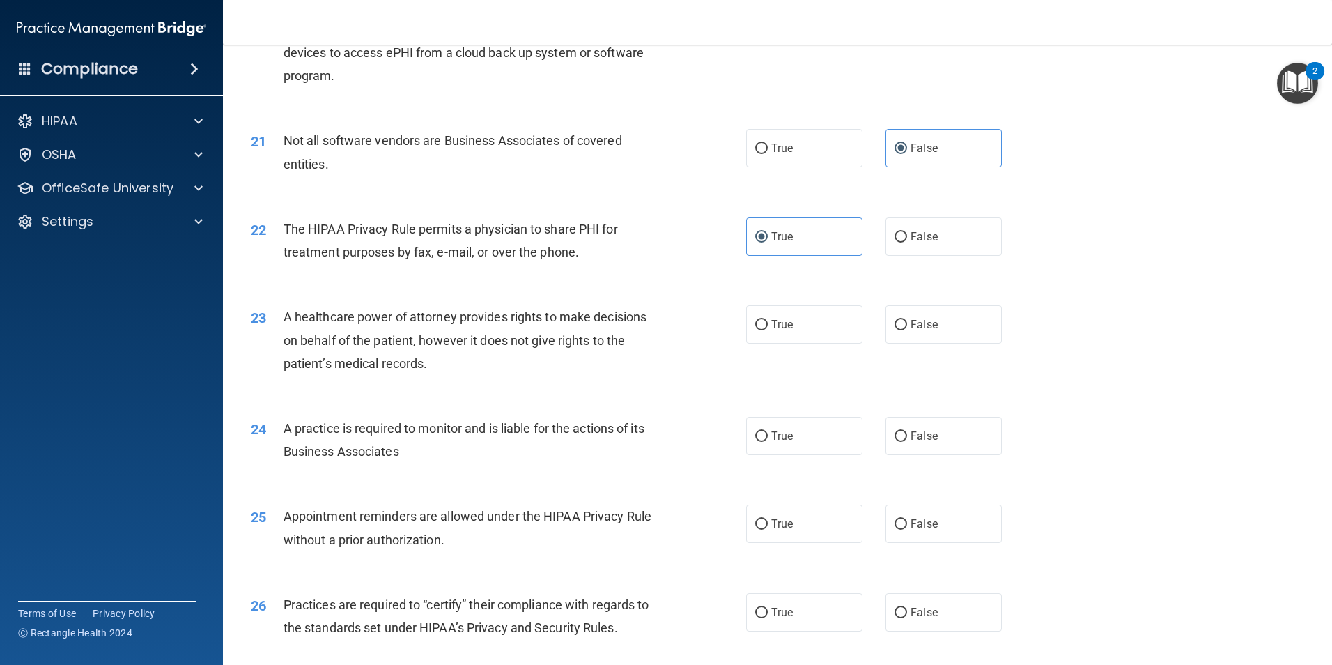
scroll to position [2161, 0]
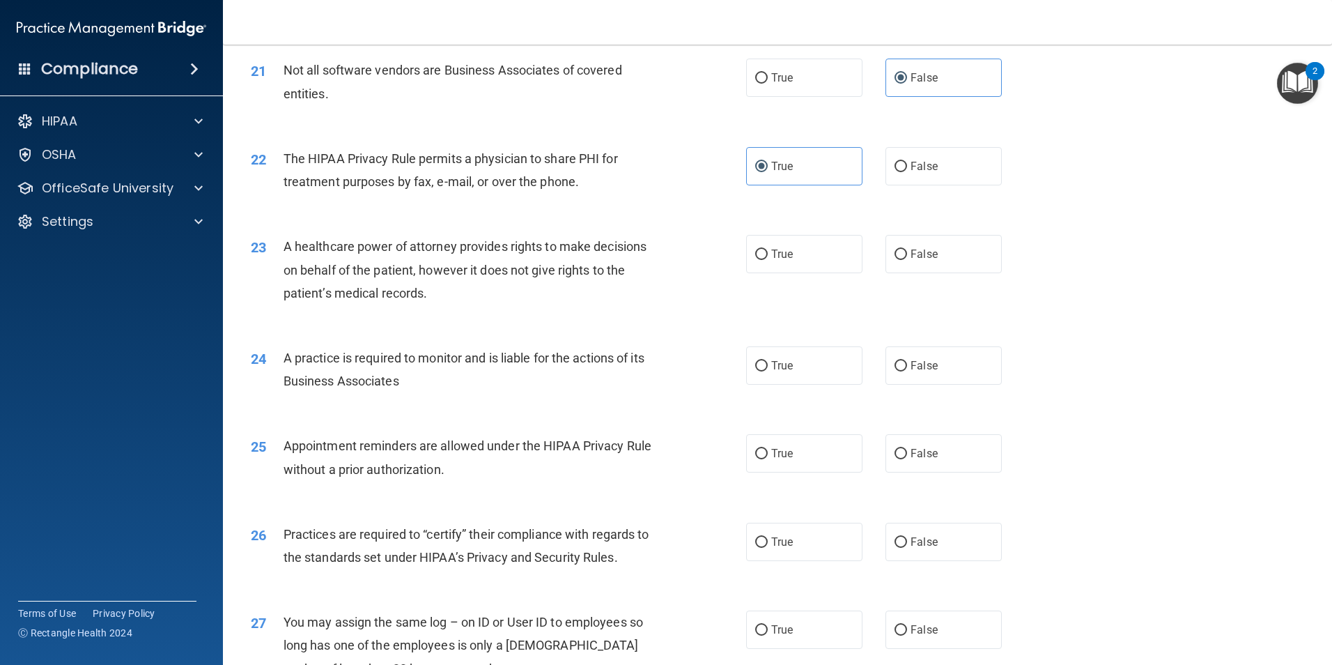
drag, startPoint x: 325, startPoint y: 145, endPoint x: 401, endPoint y: 208, distance: 98.4
click at [401, 208] on div "22 The HIPAA Privacy Rule permits a physician to share PHI for treatment purpos…" at bounding box center [777, 174] width 1074 height 88
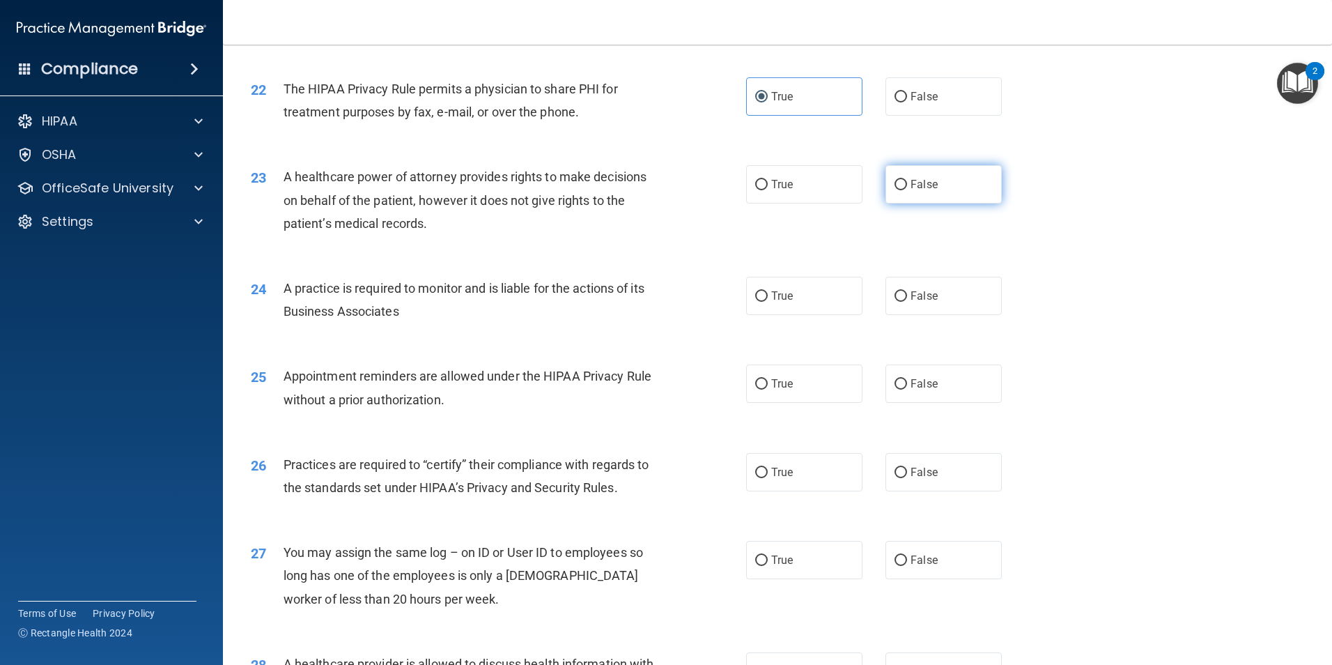
click at [921, 175] on label "False" at bounding box center [944, 184] width 116 height 38
click at [907, 180] on input "False" at bounding box center [901, 185] width 13 height 10
radio input "true"
click at [931, 300] on label "False" at bounding box center [944, 296] width 116 height 38
click at [907, 300] on input "False" at bounding box center [901, 296] width 13 height 10
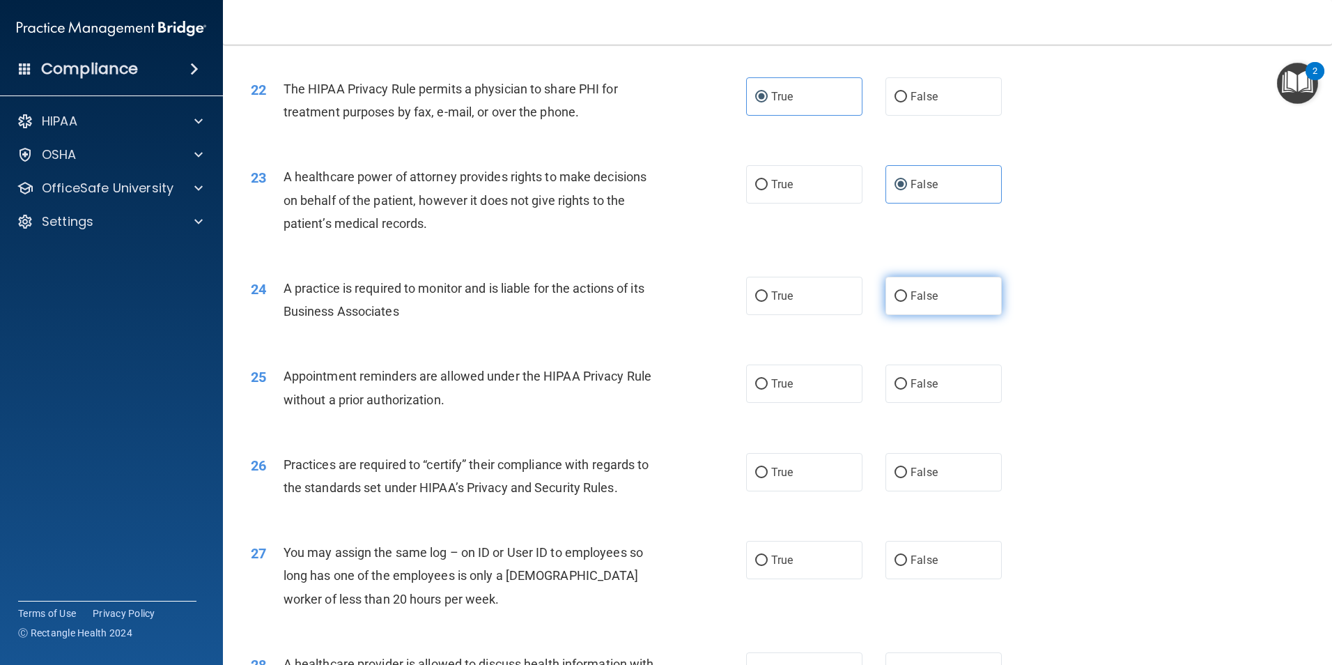
radio input "true"
click at [791, 371] on label "True" at bounding box center [804, 383] width 116 height 38
click at [768, 379] on input "True" at bounding box center [761, 384] width 13 height 10
radio input "true"
click at [959, 493] on div "26 Practices are required to “certify” their compliance with regards to the sta…" at bounding box center [777, 480] width 1074 height 88
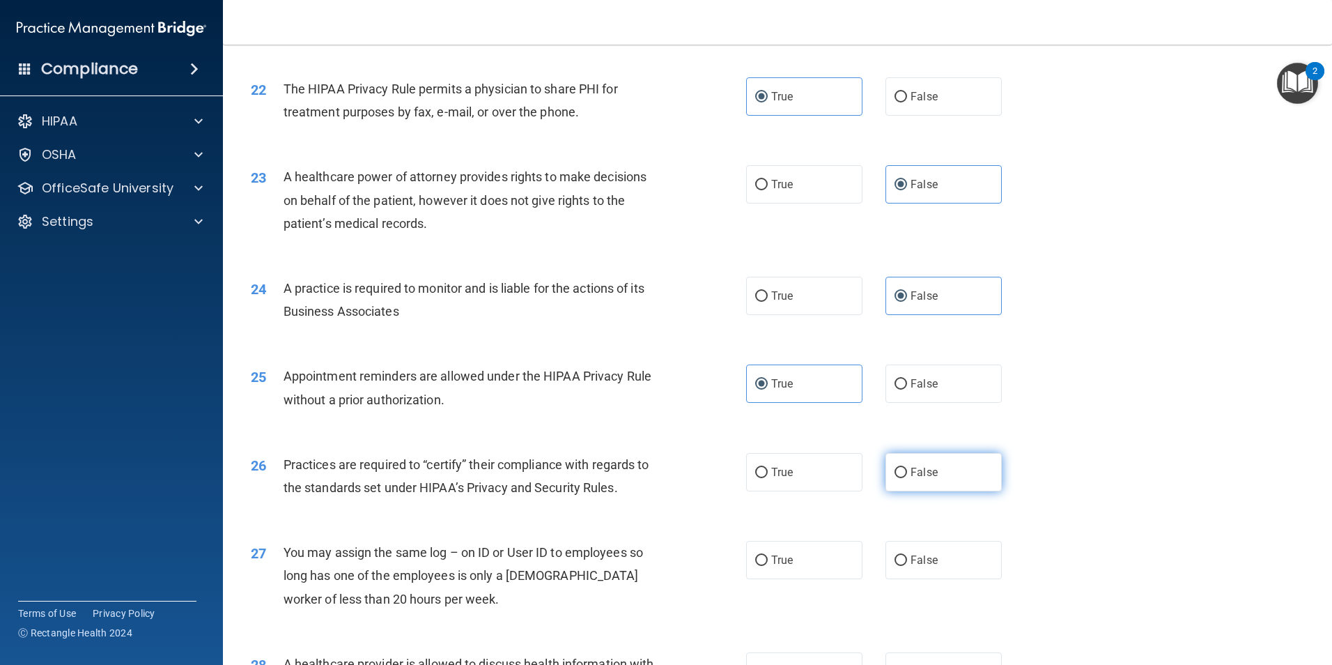
click at [959, 486] on label "False" at bounding box center [944, 472] width 116 height 38
click at [907, 478] on input "False" at bounding box center [901, 473] width 13 height 10
radio input "true"
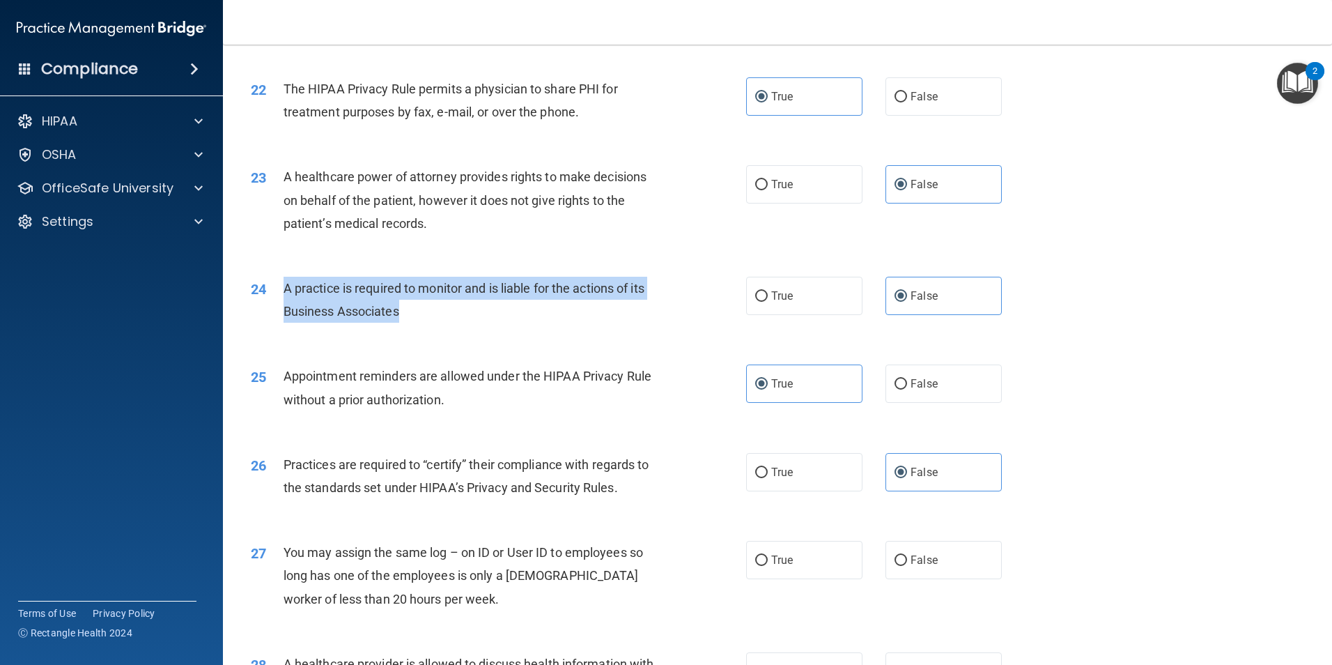
drag, startPoint x: 279, startPoint y: 282, endPoint x: 456, endPoint y: 323, distance: 182.4
click at [456, 323] on div "24 A practice is required to monitor and is liable for the actions of its Busin…" at bounding box center [498, 303] width 537 height 53
drag, startPoint x: 456, startPoint y: 323, endPoint x: 426, endPoint y: 329, distance: 30.5
click at [426, 329] on div "24 A practice is required to monitor and is liable for the actions of its Busin…" at bounding box center [498, 303] width 537 height 53
drag, startPoint x: 430, startPoint y: 314, endPoint x: 277, endPoint y: 280, distance: 156.2
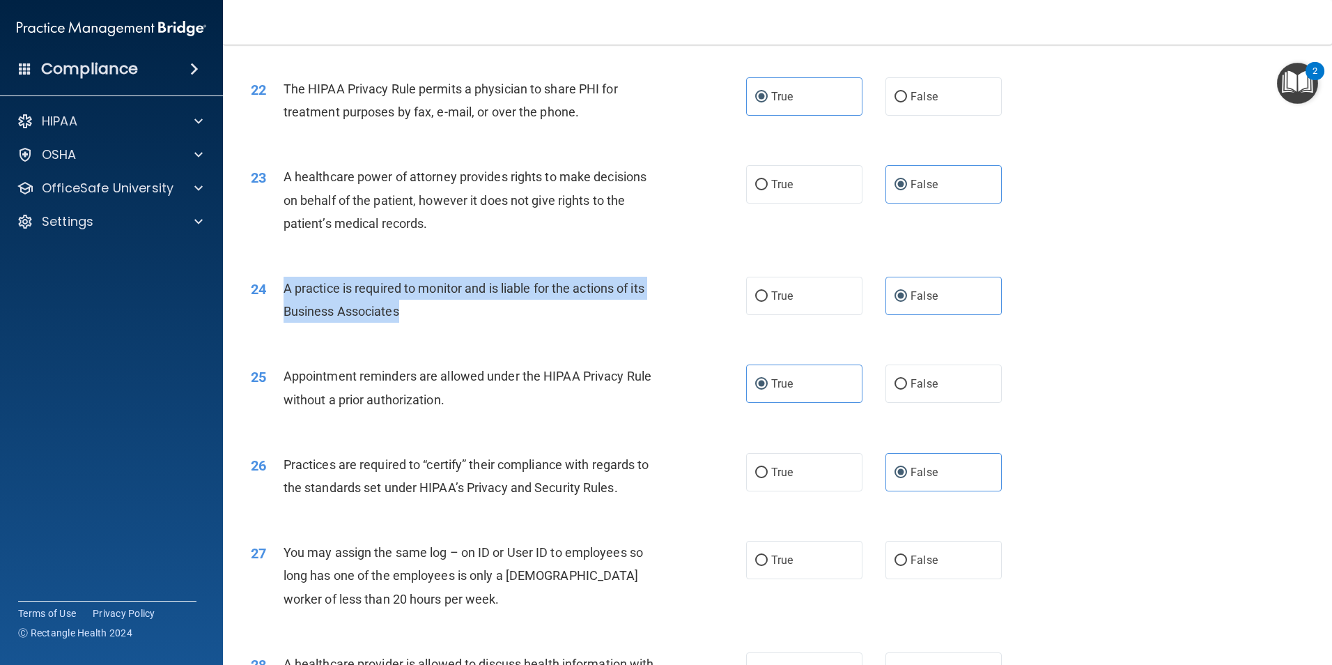
click at [277, 280] on div "24 A practice is required to monitor and is liable for the actions of its Busin…" at bounding box center [498, 303] width 537 height 53
drag, startPoint x: 277, startPoint y: 280, endPoint x: 306, endPoint y: 318, distance: 47.2
click at [306, 318] on span "A practice is required to monitor and is liable for the actions of its Business…" at bounding box center [464, 300] width 361 height 38
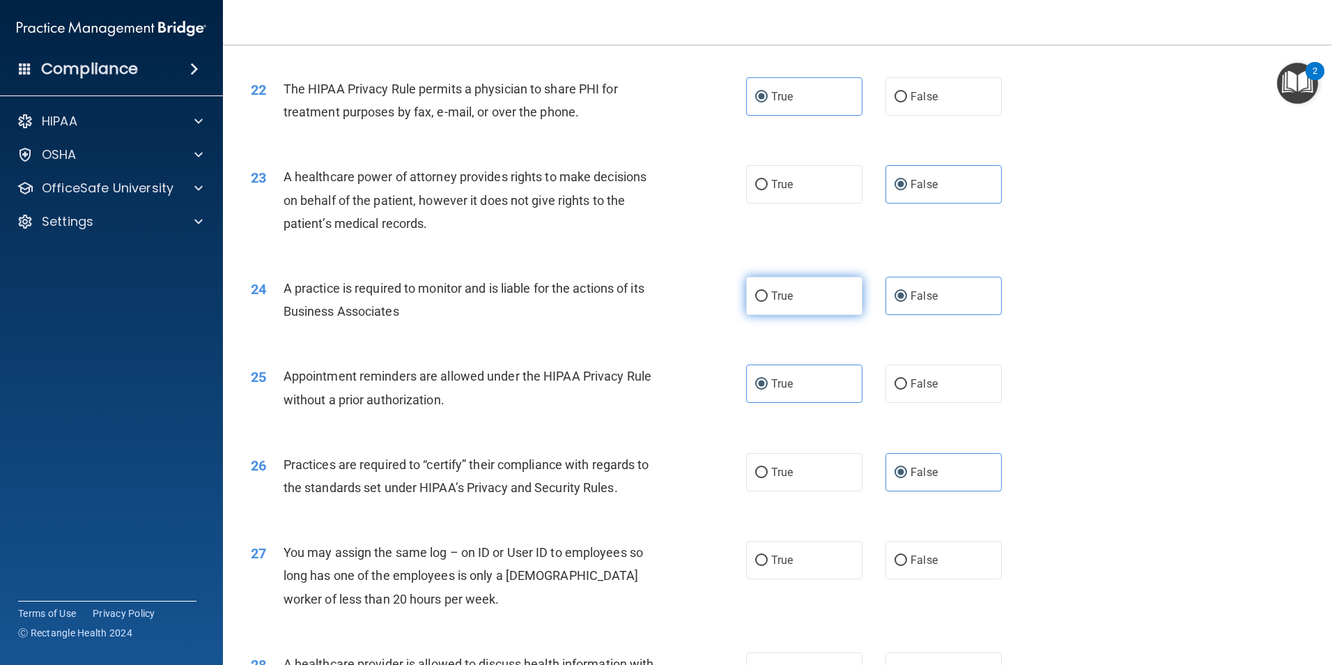
click at [747, 289] on label "True" at bounding box center [804, 296] width 116 height 38
click at [755, 291] on input "True" at bounding box center [761, 296] width 13 height 10
radio input "true"
click at [939, 303] on label "False" at bounding box center [944, 296] width 116 height 38
click at [907, 302] on input "False" at bounding box center [901, 296] width 13 height 10
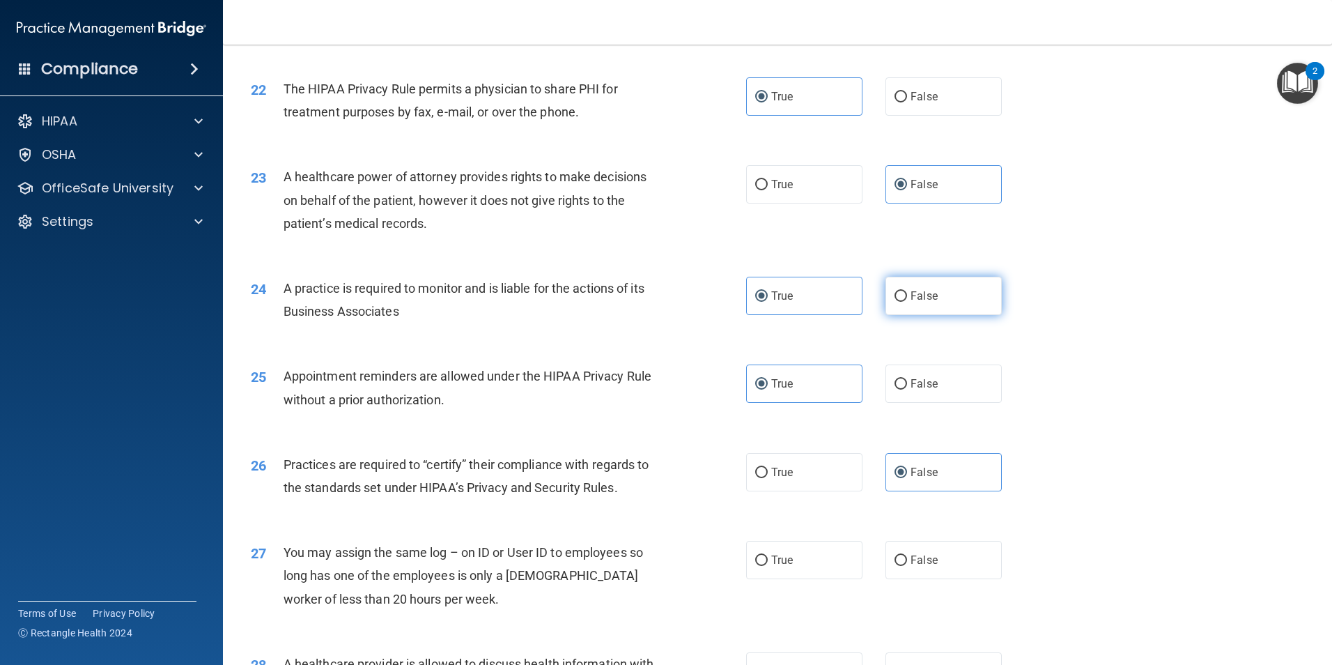
radio input "true"
radio input "false"
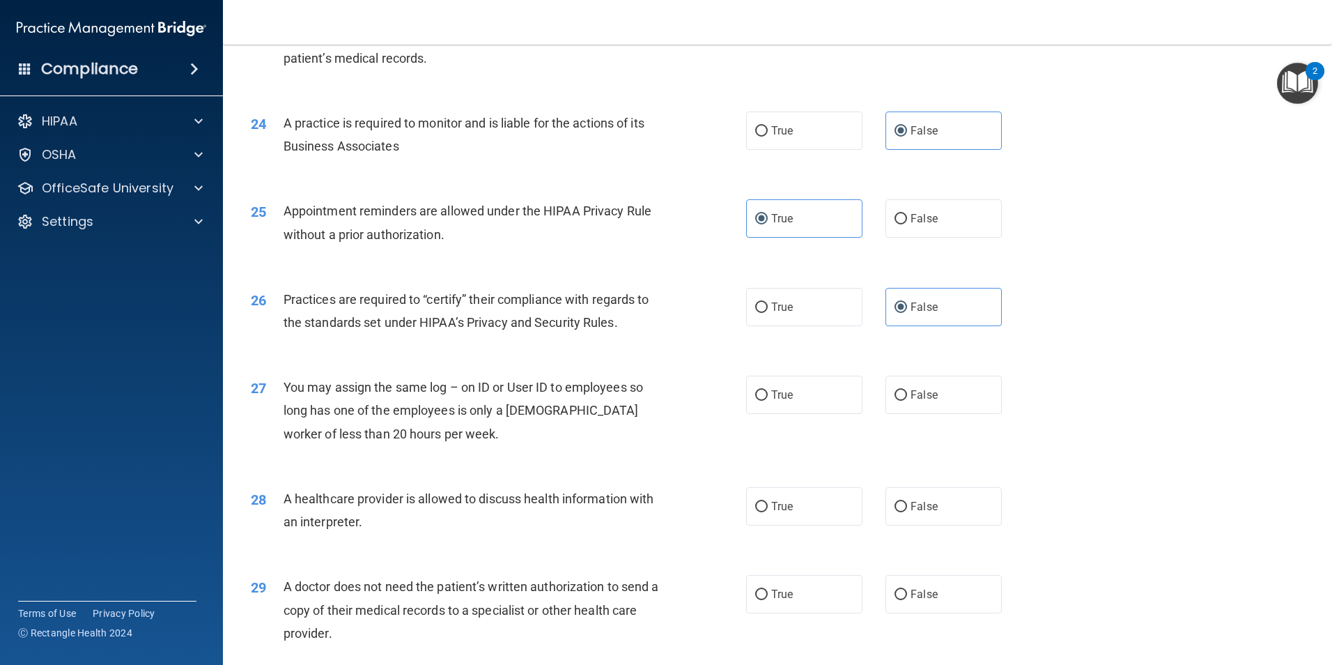
scroll to position [2440, 0]
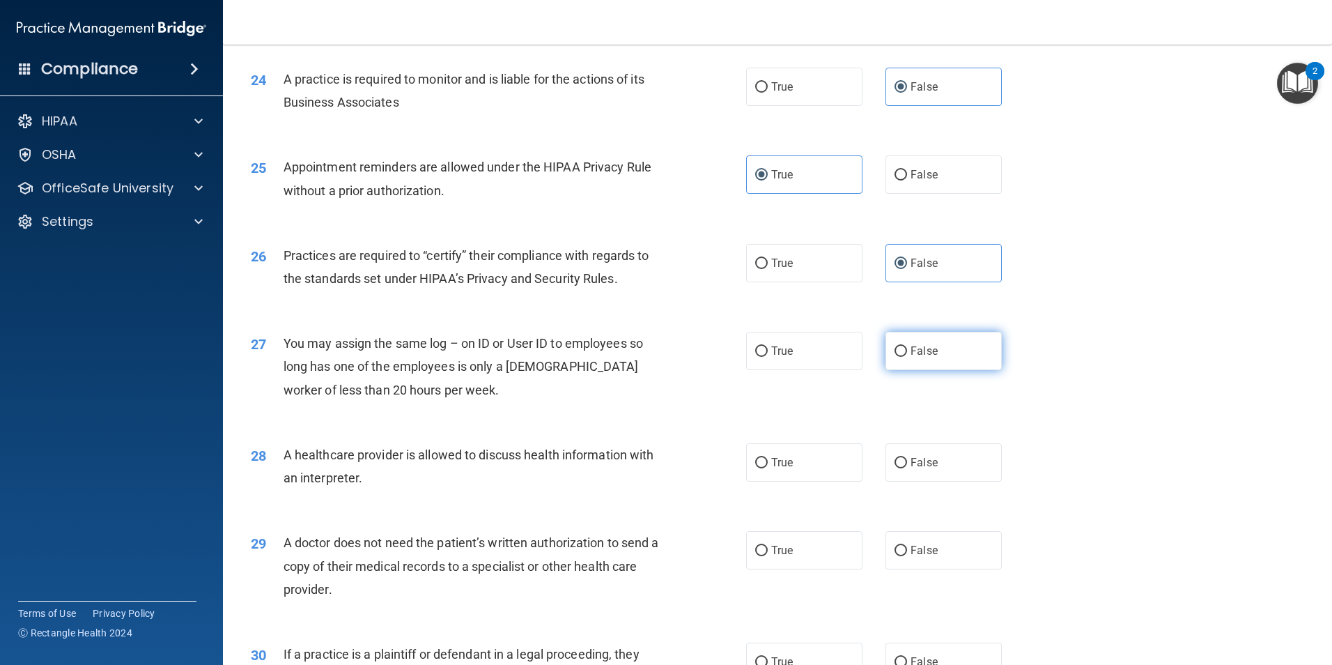
click at [961, 359] on label "False" at bounding box center [944, 351] width 116 height 38
click at [907, 357] on input "False" at bounding box center [901, 351] width 13 height 10
radio input "true"
click at [841, 471] on label "True" at bounding box center [804, 462] width 116 height 38
click at [768, 468] on input "True" at bounding box center [761, 463] width 13 height 10
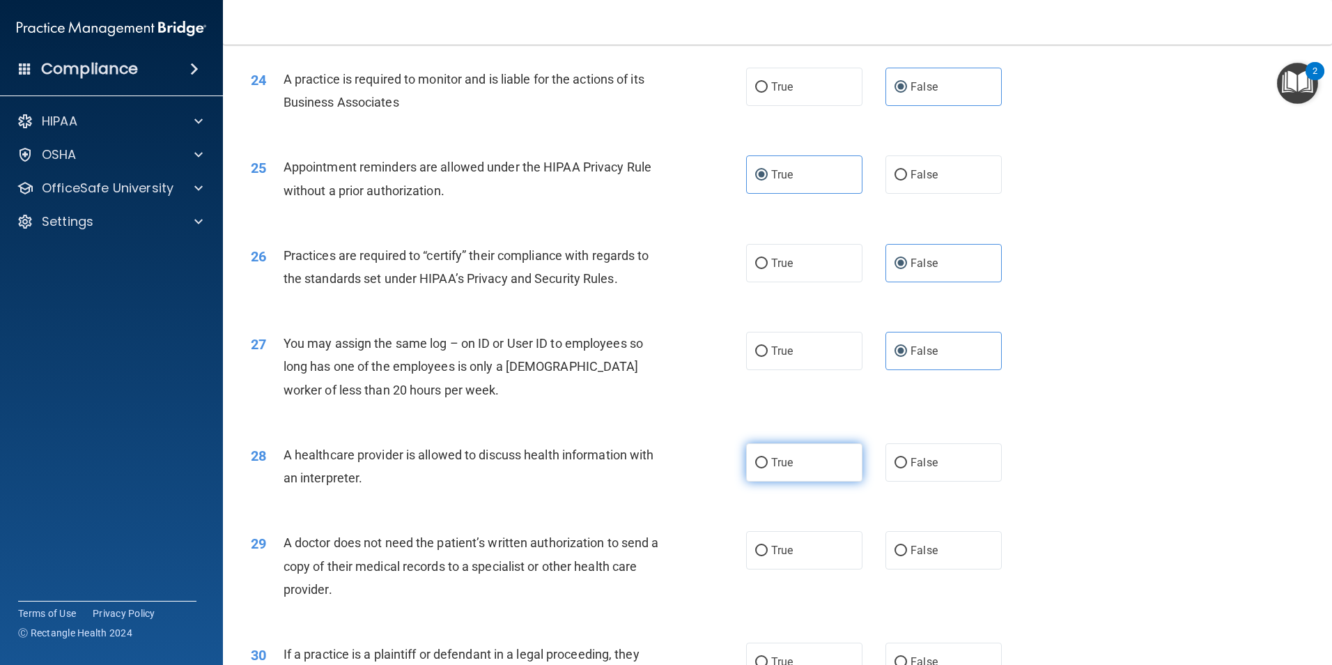
radio input "true"
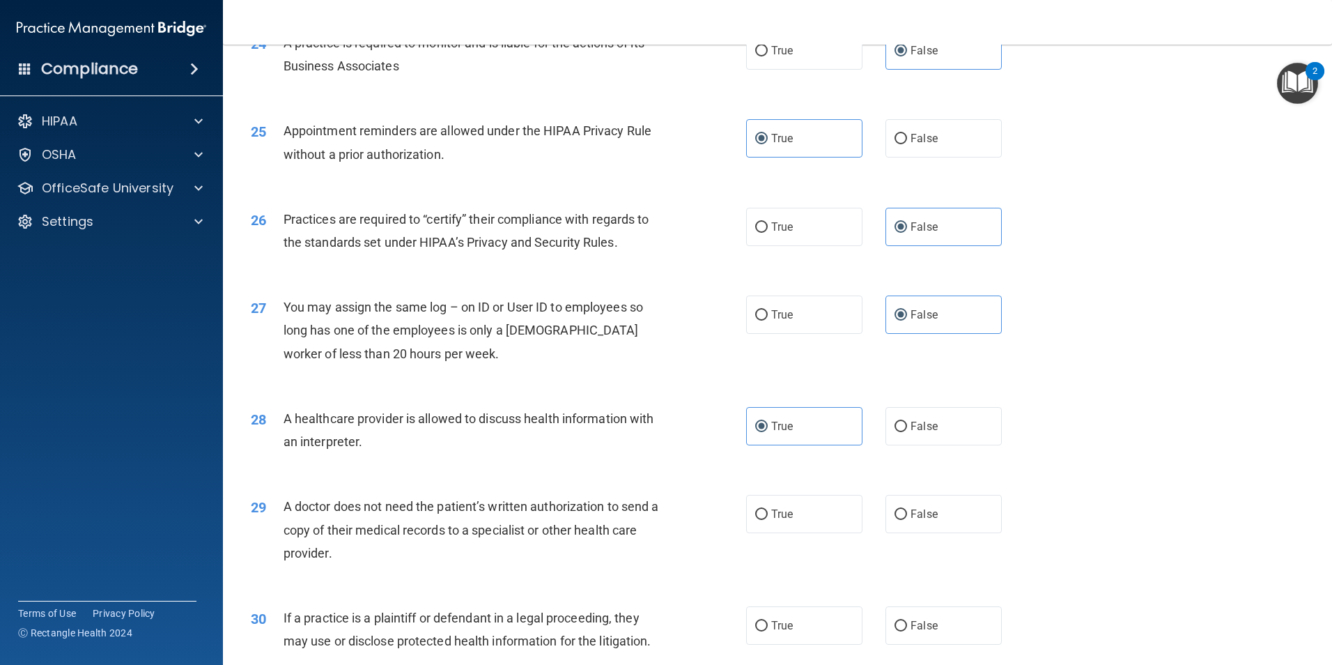
scroll to position [2509, 0]
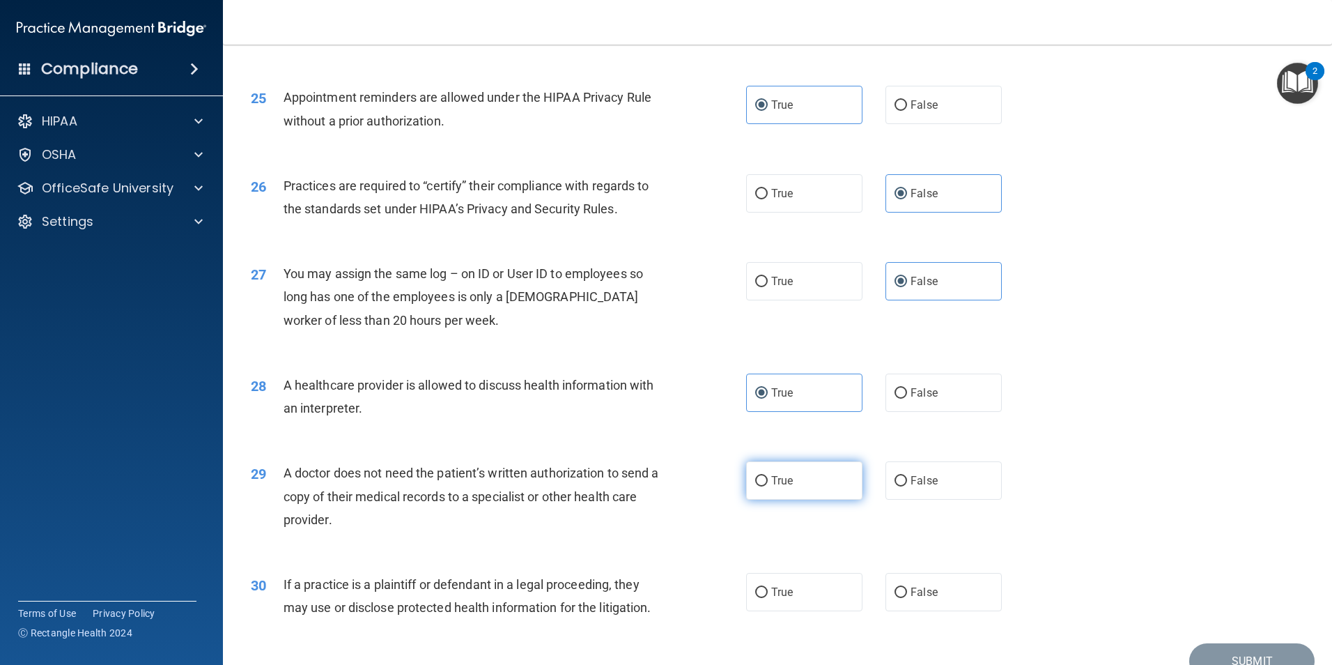
click at [806, 472] on label "True" at bounding box center [804, 480] width 116 height 38
click at [768, 476] on input "True" at bounding box center [761, 481] width 13 height 10
radio input "true"
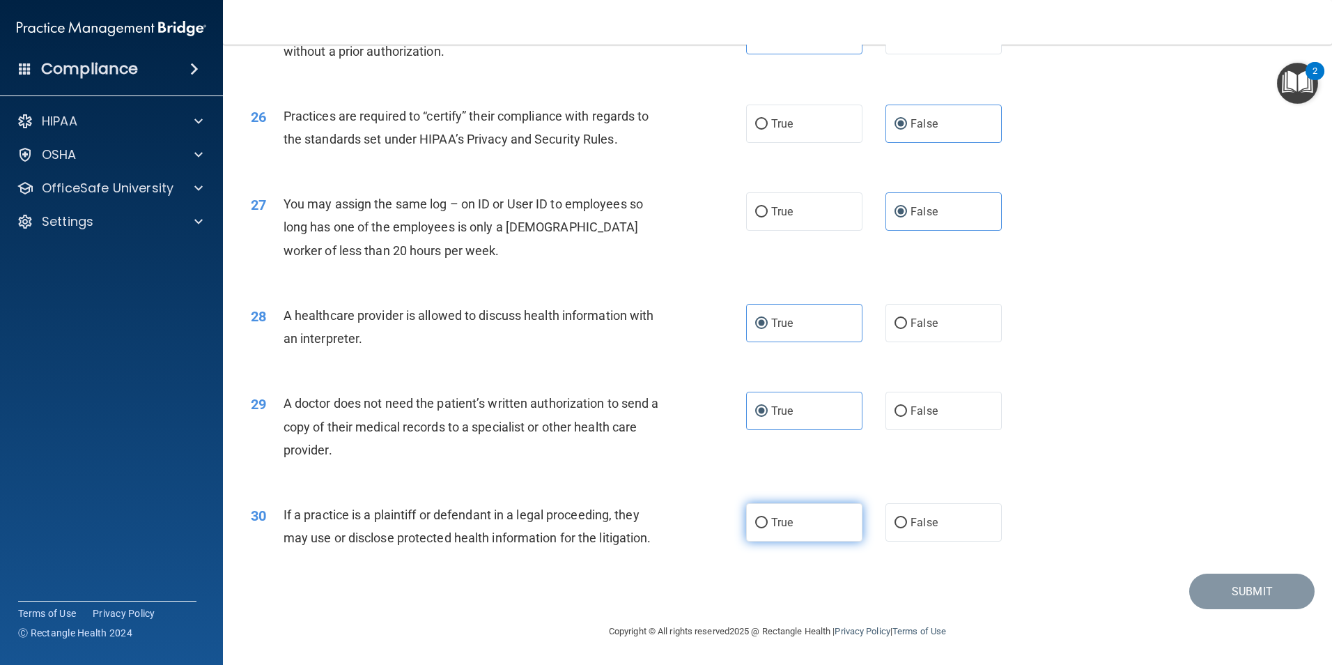
click at [748, 535] on label "True" at bounding box center [804, 522] width 116 height 38
click at [755, 528] on input "True" at bounding box center [761, 523] width 13 height 10
radio input "true"
click at [1227, 589] on button "Submit" at bounding box center [1251, 591] width 125 height 36
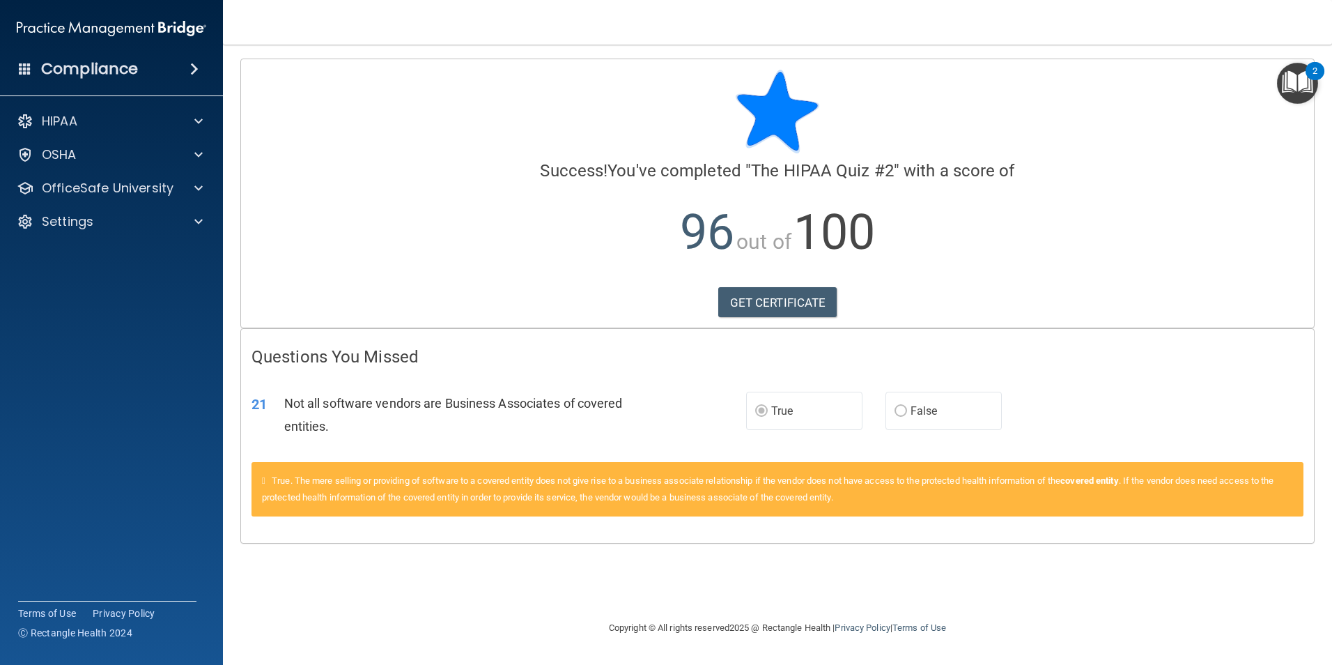
click at [442, 397] on span "Not all software vendors are Business Associates of covered entities." at bounding box center [453, 415] width 339 height 38
click at [142, 187] on p "OfficeSafe University" at bounding box center [108, 188] width 132 height 17
click at [139, 229] on link "HIPAA Training" at bounding box center [95, 222] width 219 height 28
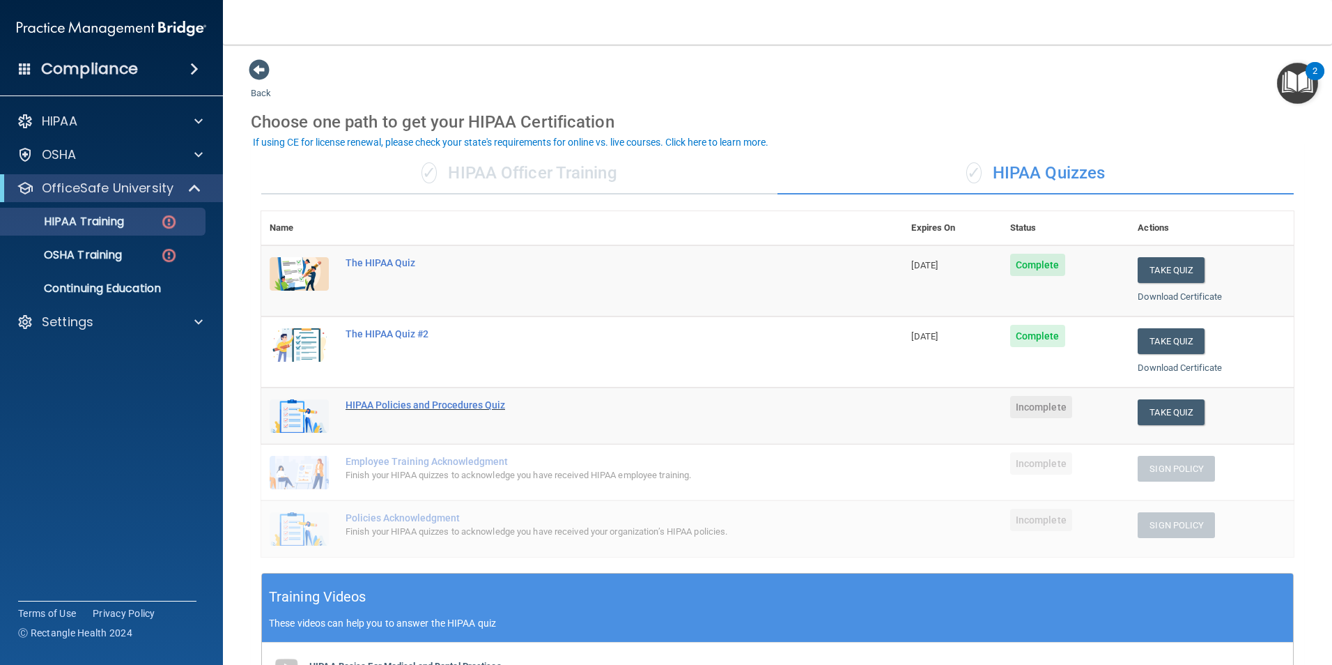
click at [403, 406] on div "HIPAA Policies and Procedures Quiz" at bounding box center [590, 404] width 488 height 11
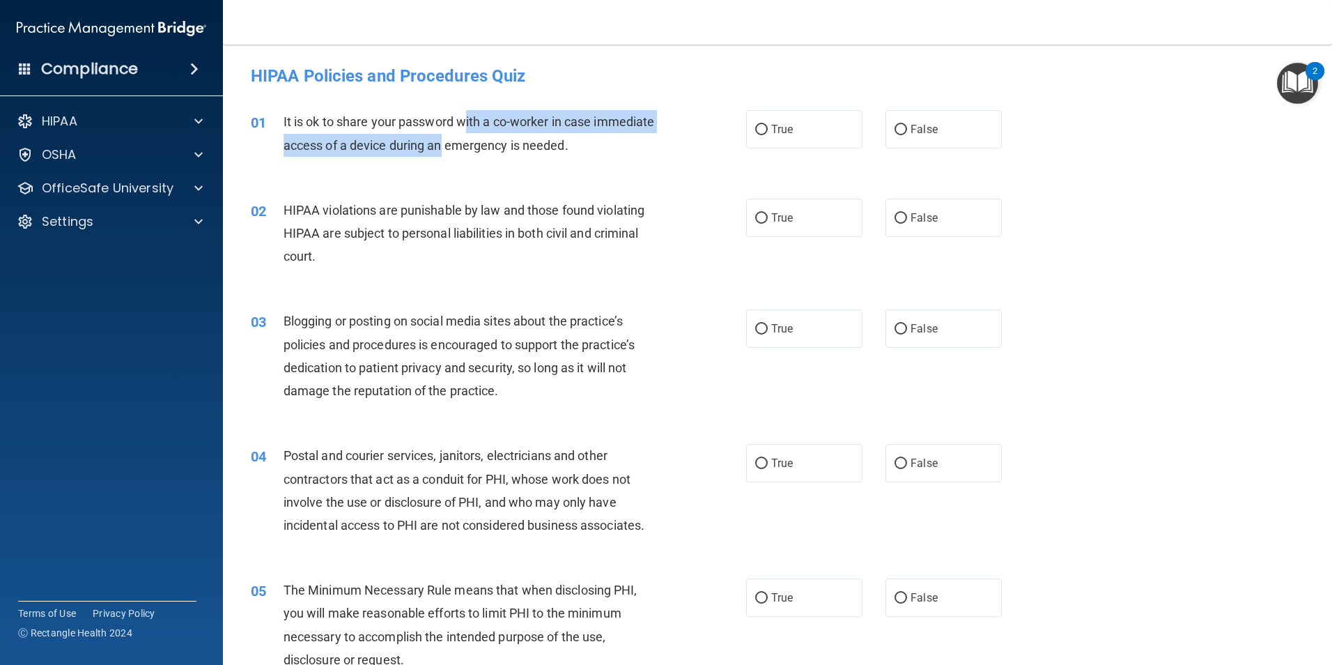
drag, startPoint x: 469, startPoint y: 113, endPoint x: 503, endPoint y: 163, distance: 60.7
click at [503, 163] on div "01 It is ok to share your password with a co-worker in case immediate access of…" at bounding box center [498, 136] width 537 height 53
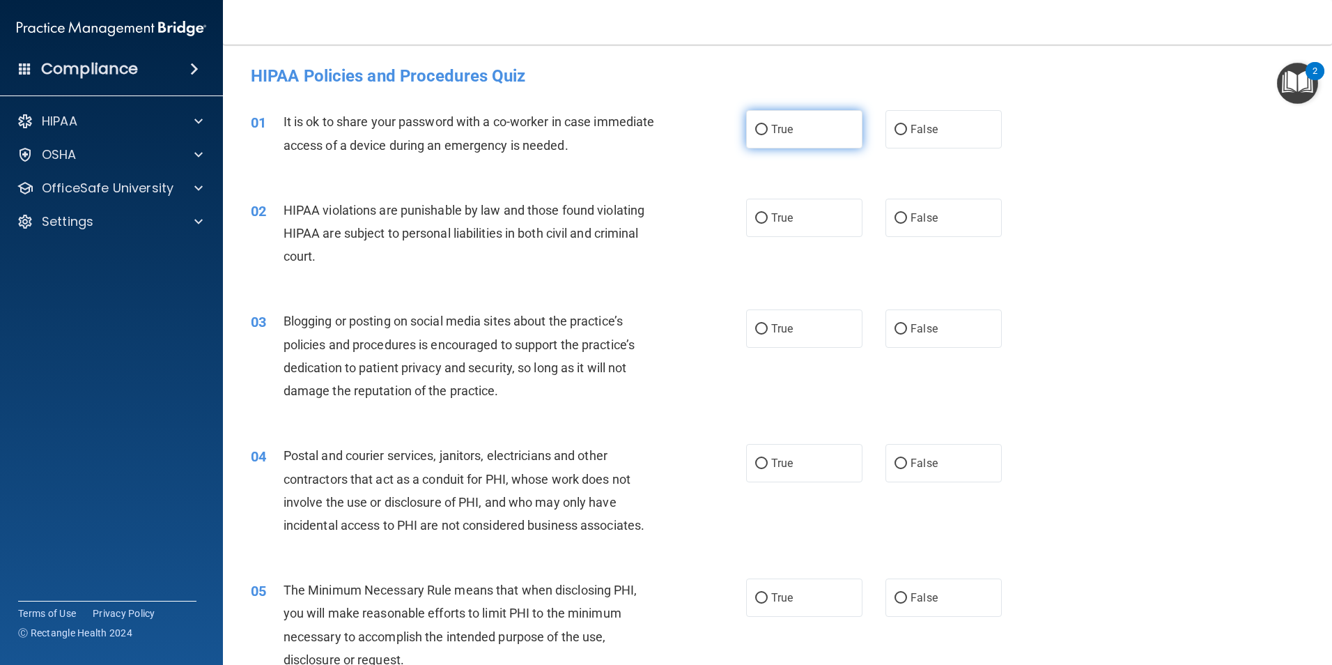
click at [841, 136] on label "True" at bounding box center [804, 129] width 116 height 38
click at [768, 135] on input "True" at bounding box center [761, 130] width 13 height 10
radio input "true"
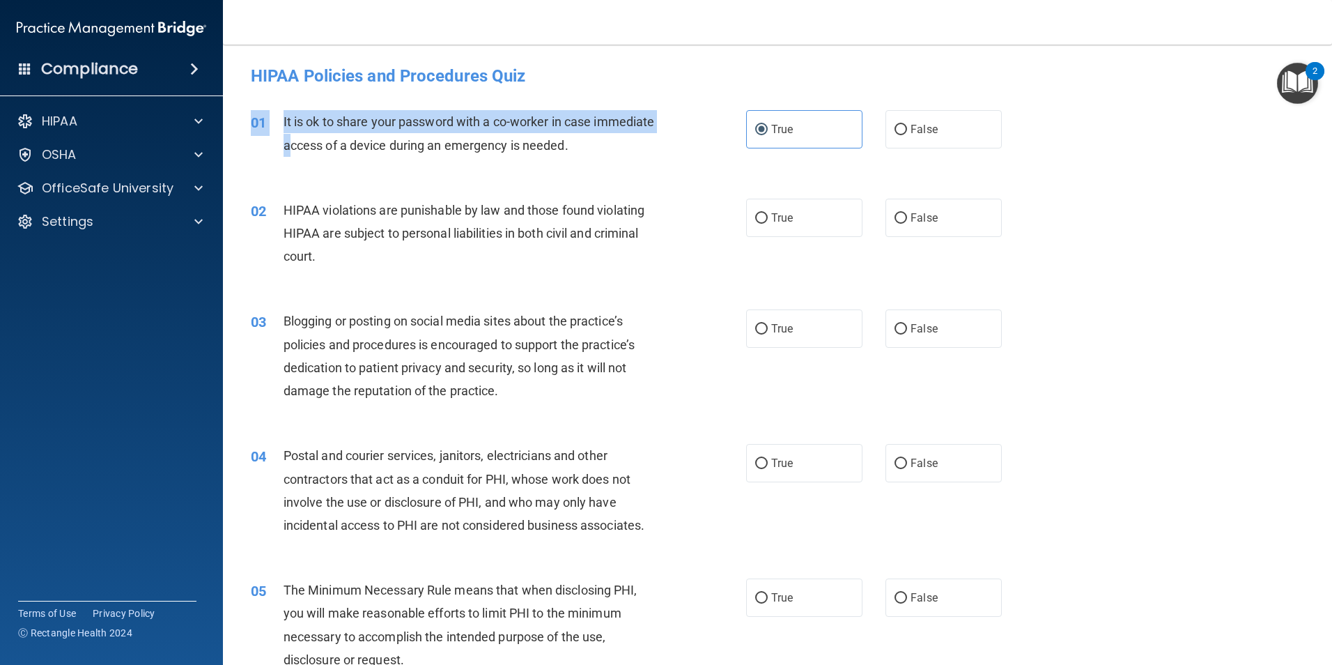
drag, startPoint x: 353, startPoint y: 108, endPoint x: 356, endPoint y: 143, distance: 35.0
click at [356, 143] on div "01 It is ok to share your password with a co-worker in case immediate access of…" at bounding box center [777, 137] width 1074 height 88
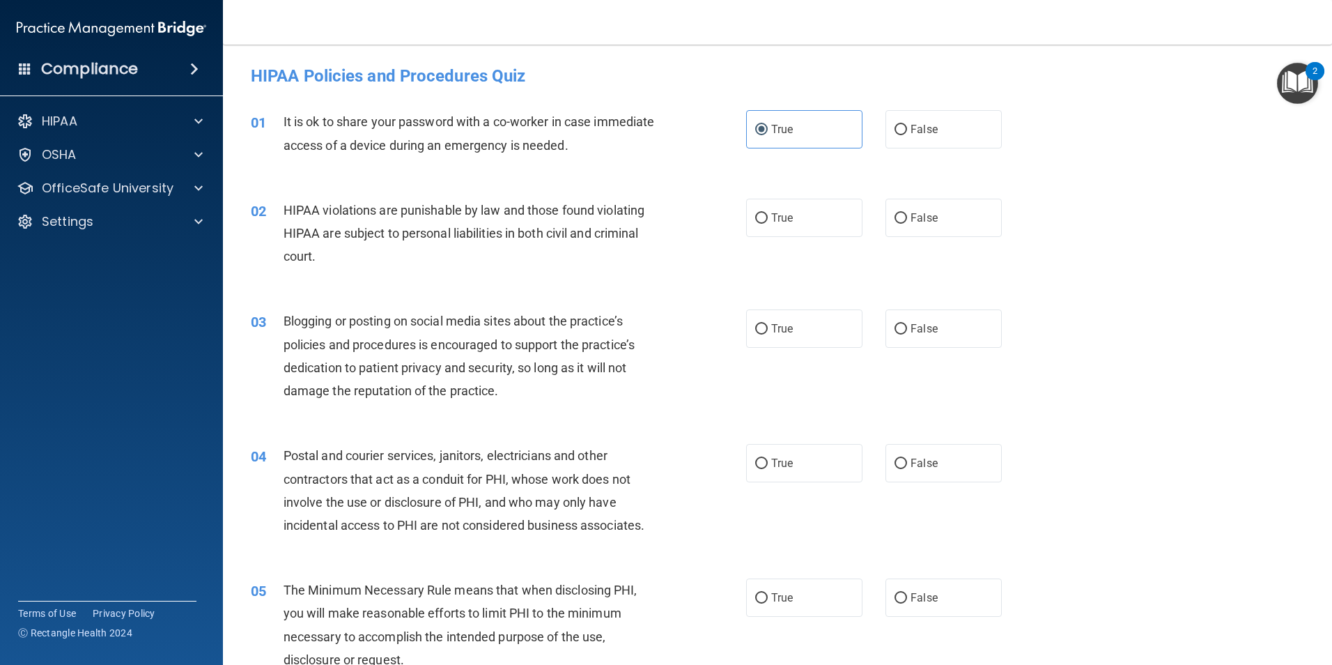
drag, startPoint x: 356, startPoint y: 143, endPoint x: 364, endPoint y: 154, distance: 13.9
click at [364, 154] on div "It is ok to share your password with a co-worker in case immediate access of a …" at bounding box center [477, 133] width 387 height 46
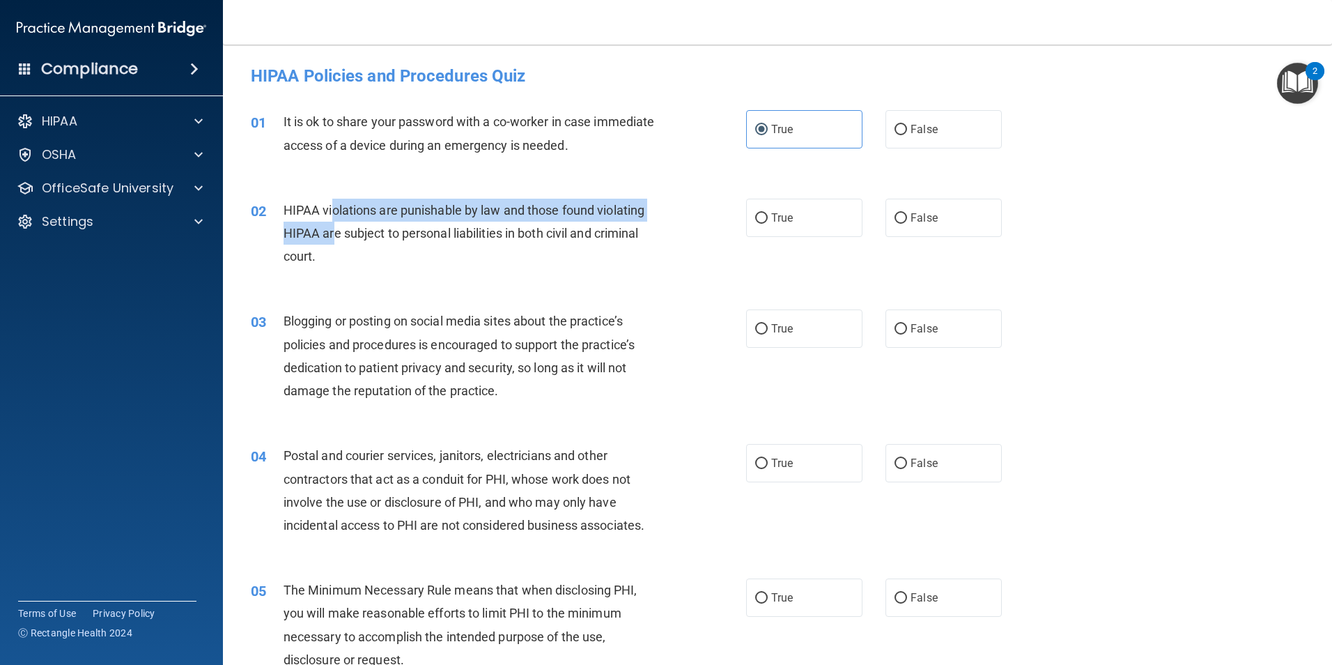
drag, startPoint x: 332, startPoint y: 214, endPoint x: 332, endPoint y: 234, distance: 20.2
click at [332, 234] on span "HIPAA violations are punishable by law and those found violating HIPAA are subj…" at bounding box center [464, 233] width 361 height 61
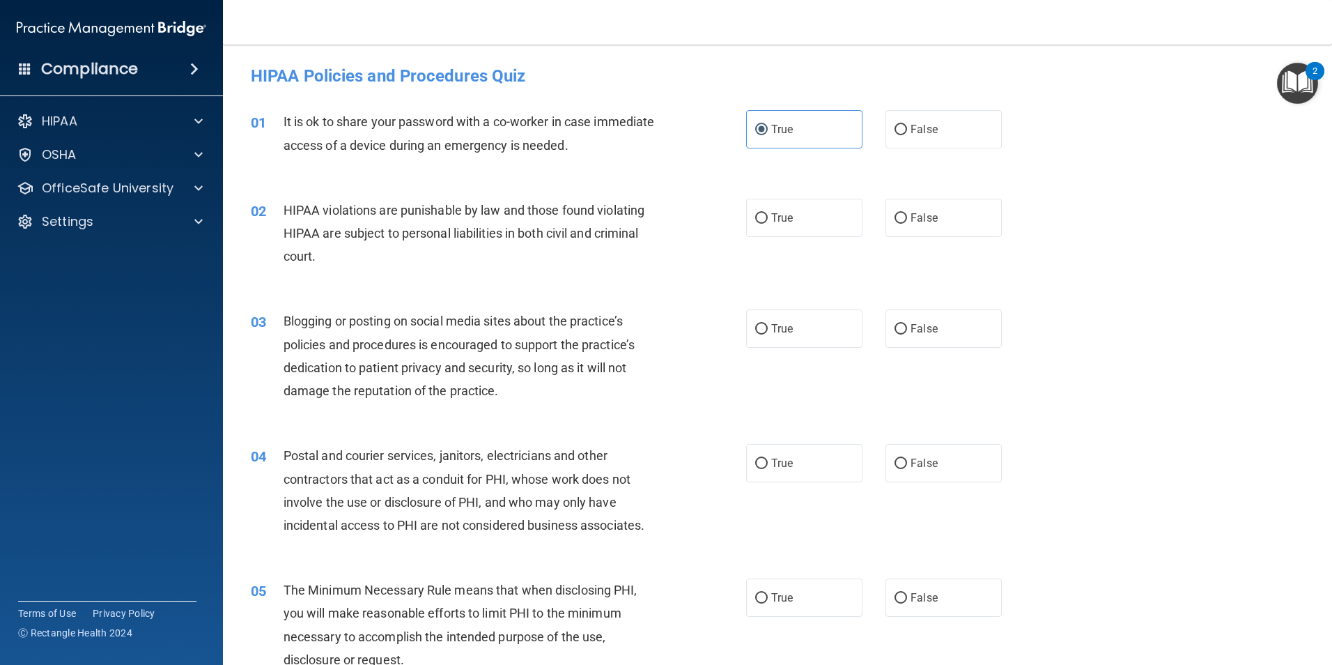
drag, startPoint x: 332, startPoint y: 234, endPoint x: 337, endPoint y: 247, distance: 13.2
click at [337, 247] on div "HIPAA violations are punishable by law and those found violating HIPAA are subj…" at bounding box center [477, 234] width 387 height 70
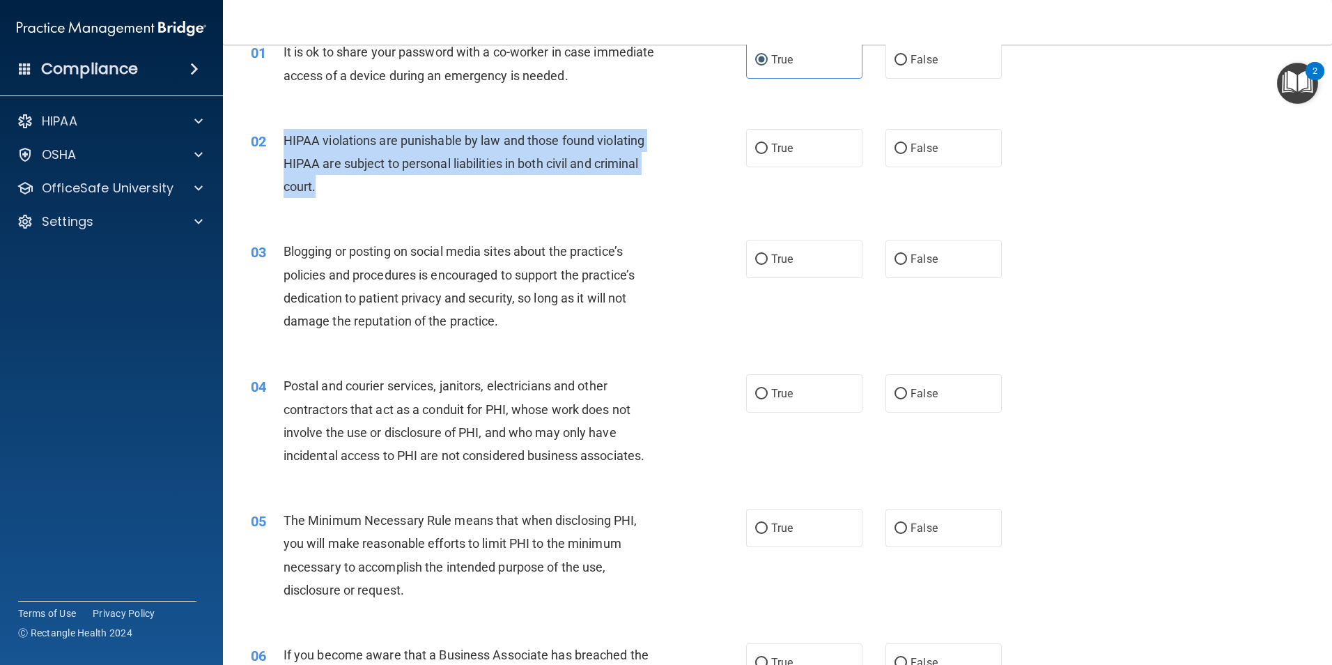
drag, startPoint x: 279, startPoint y: 134, endPoint x: 332, endPoint y: 193, distance: 78.9
click at [332, 193] on div "02 HIPAA violations are punishable by law and those found violating HIPAA are s…" at bounding box center [498, 167] width 537 height 77
click at [332, 193] on div "HIPAA violations are punishable by law and those found violating HIPAA are subj…" at bounding box center [477, 164] width 387 height 70
drag, startPoint x: 278, startPoint y: 140, endPoint x: 364, endPoint y: 192, distance: 100.6
click at [364, 192] on div "02 HIPAA violations are punishable by law and those found violating HIPAA are s…" at bounding box center [498, 167] width 537 height 77
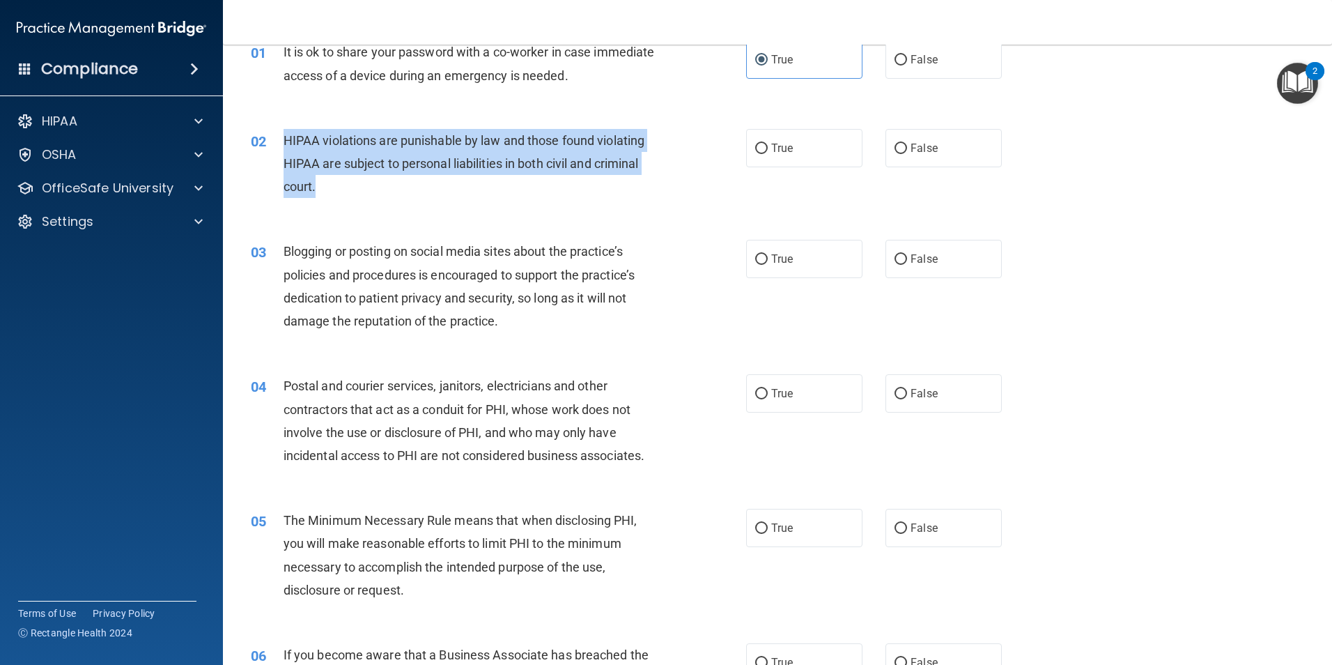
click at [364, 192] on div "HIPAA violations are punishable by law and those found violating HIPAA are subj…" at bounding box center [477, 164] width 387 height 70
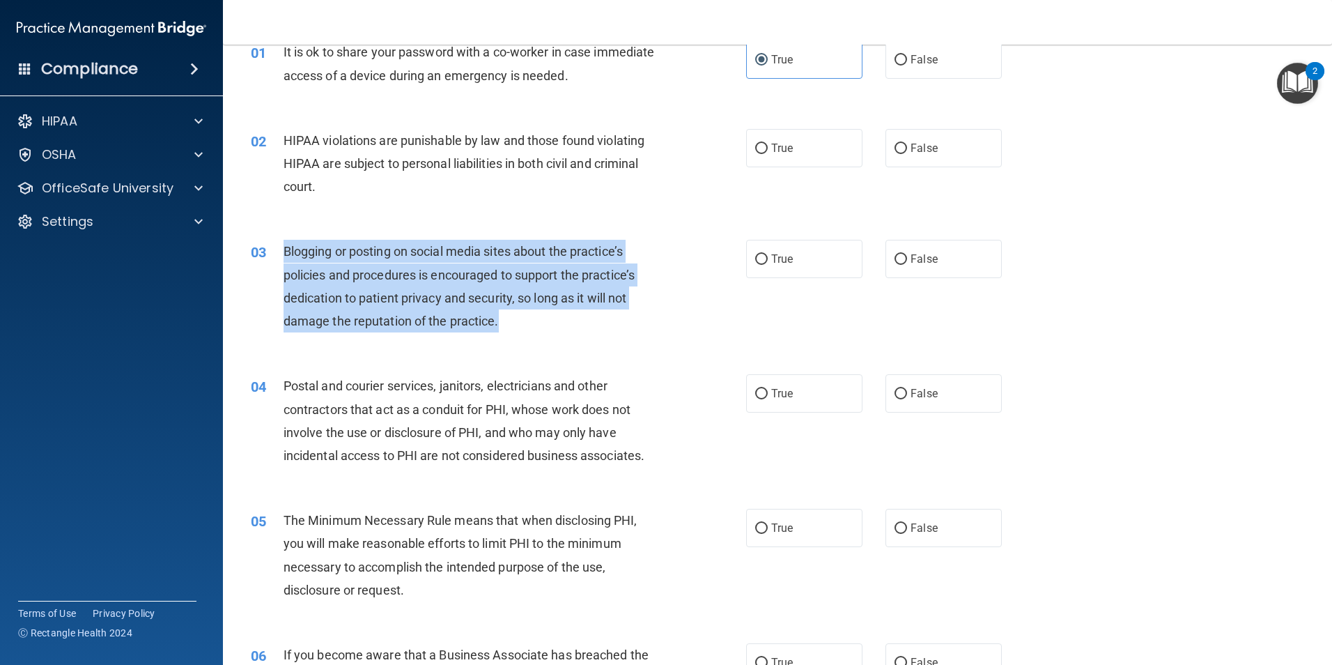
drag, startPoint x: 281, startPoint y: 242, endPoint x: 526, endPoint y: 316, distance: 256.4
click at [526, 316] on div "03 Blogging or posting on social media sites about the practice’s policies and …" at bounding box center [498, 290] width 537 height 100
click at [525, 316] on div "Blogging or posting on social media sites about the practice’s policies and pro…" at bounding box center [477, 286] width 387 height 93
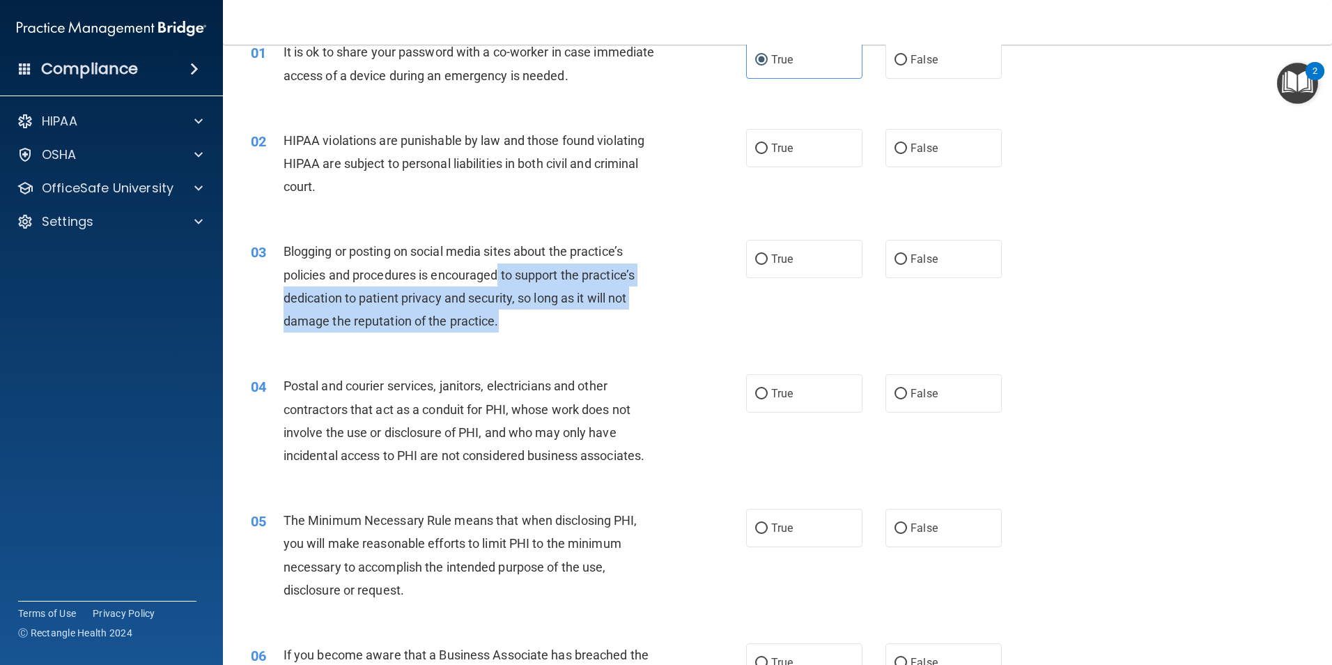
drag, startPoint x: 500, startPoint y: 272, endPoint x: 516, endPoint y: 323, distance: 53.1
click at [516, 323] on div "Blogging or posting on social media sites about the practice’s policies and pro…" at bounding box center [477, 286] width 387 height 93
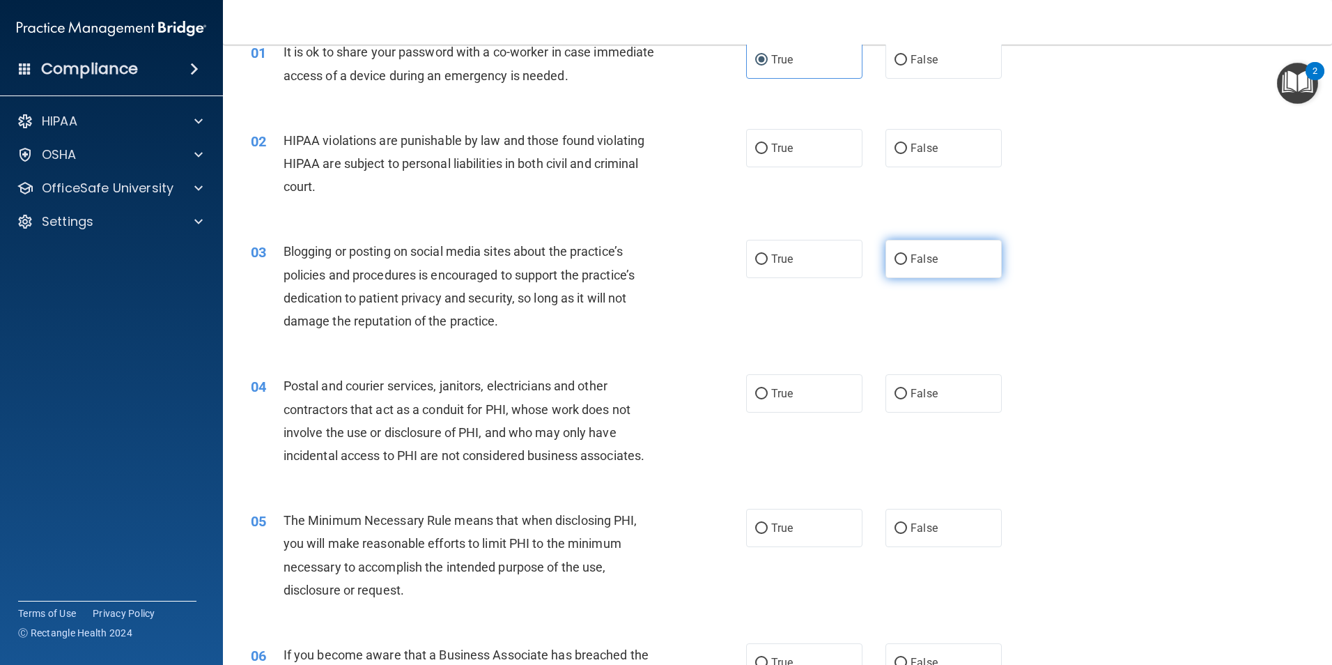
click at [946, 240] on div "03 Blogging or posting on social media sites about the practice’s policies and …" at bounding box center [777, 289] width 1074 height 134
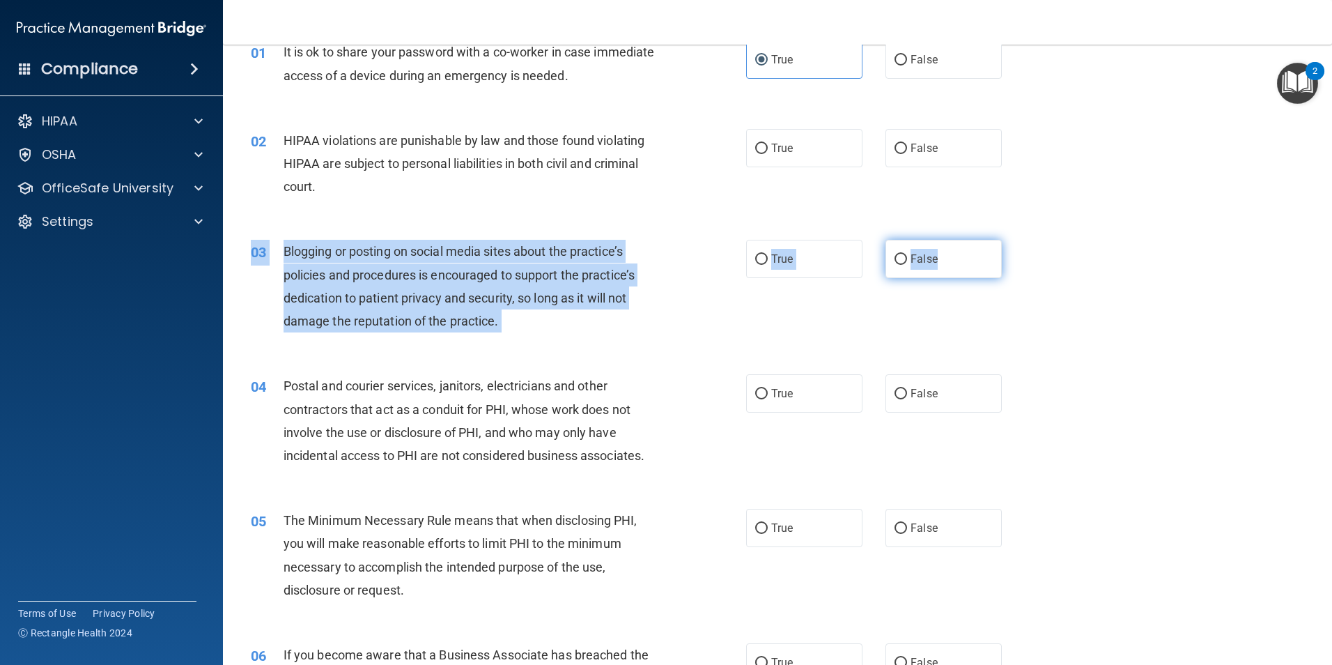
drag, startPoint x: 946, startPoint y: 240, endPoint x: 940, endPoint y: 256, distance: 16.6
click at [940, 256] on label "False" at bounding box center [944, 259] width 116 height 38
click at [907, 256] on input "False" at bounding box center [901, 259] width 13 height 10
radio input "true"
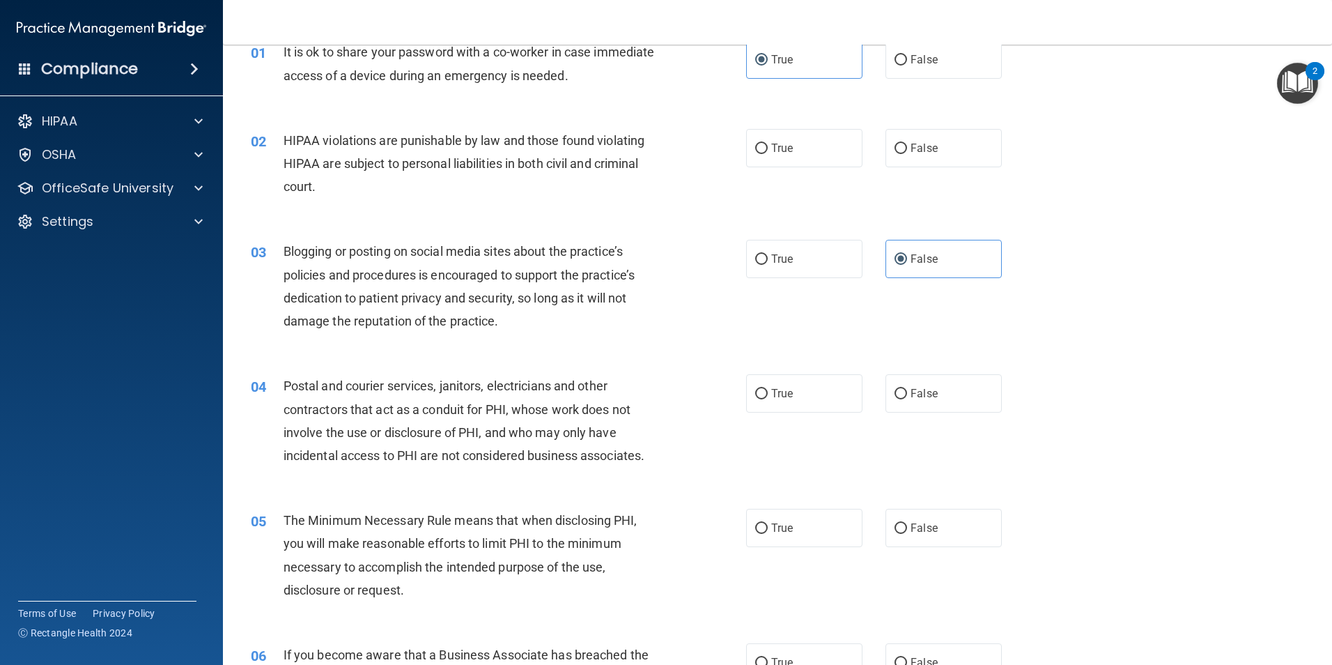
click at [639, 339] on div "03 Blogging or posting on social media sites about the practice’s policies and …" at bounding box center [498, 290] width 537 height 100
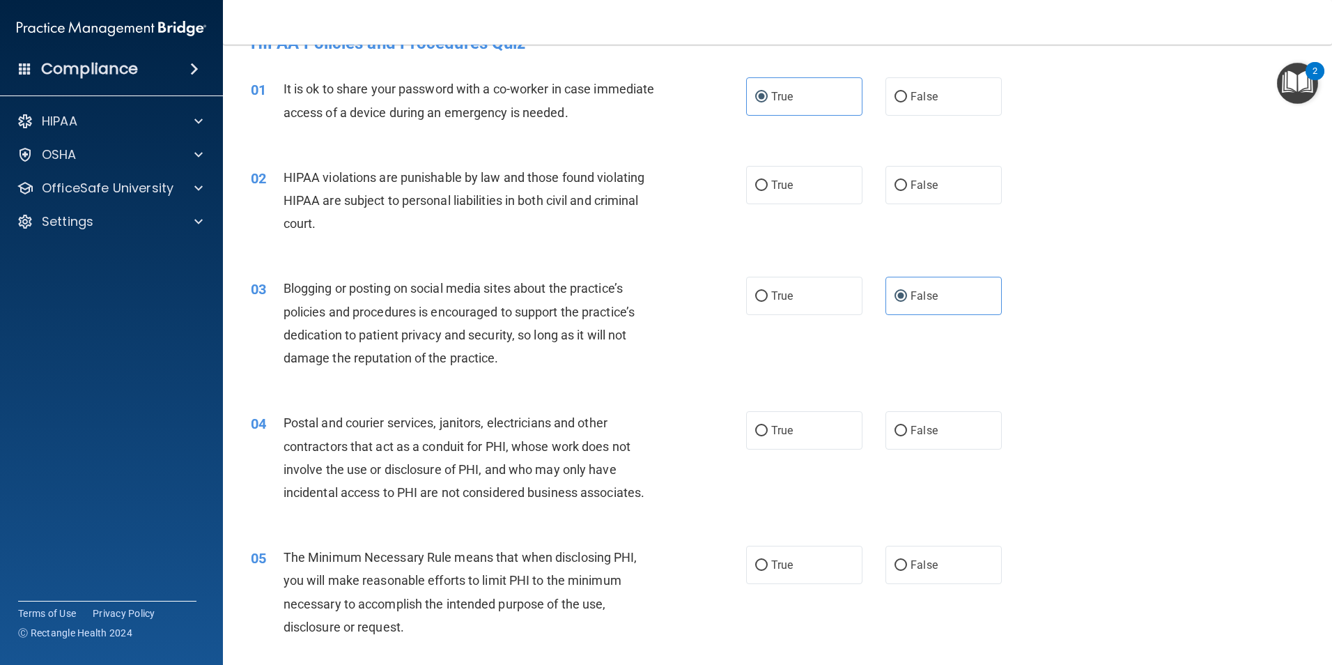
scroll to position [0, 0]
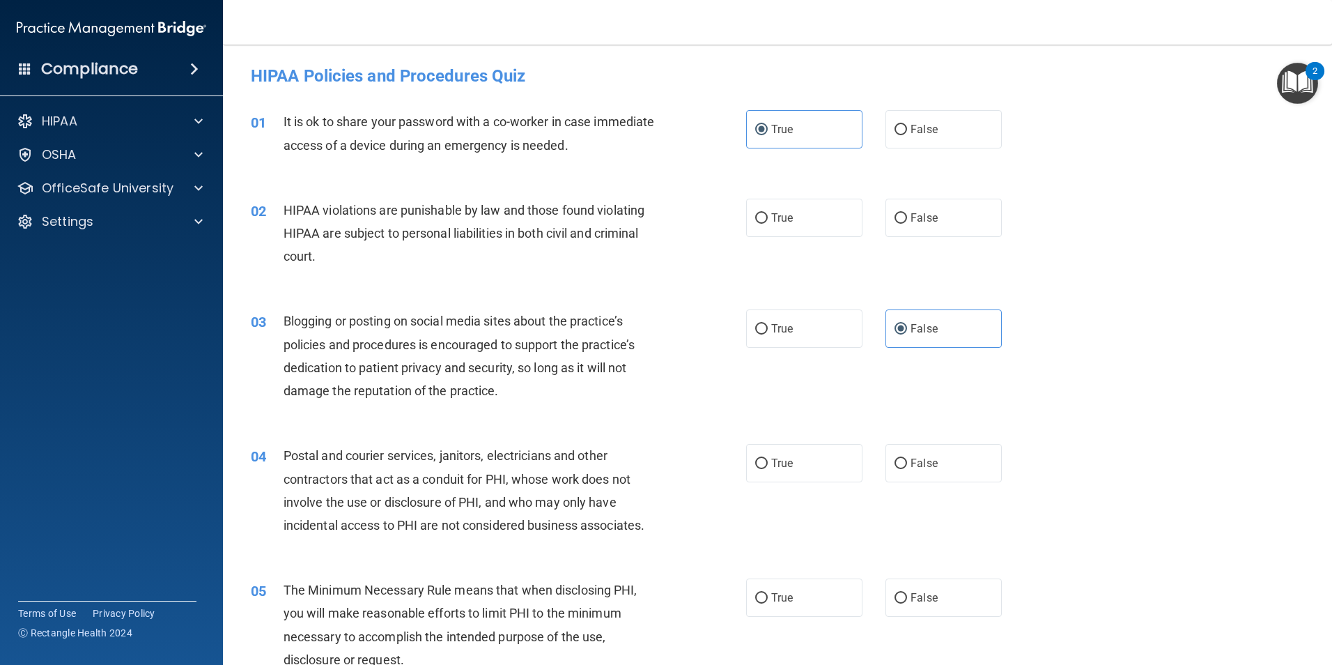
click at [288, 318] on span "Blogging or posting on social media sites about the practice’s policies and pro…" at bounding box center [459, 356] width 351 height 84
click at [783, 204] on label "True" at bounding box center [804, 218] width 116 height 38
click at [768, 213] on input "True" at bounding box center [761, 218] width 13 height 10
radio input "true"
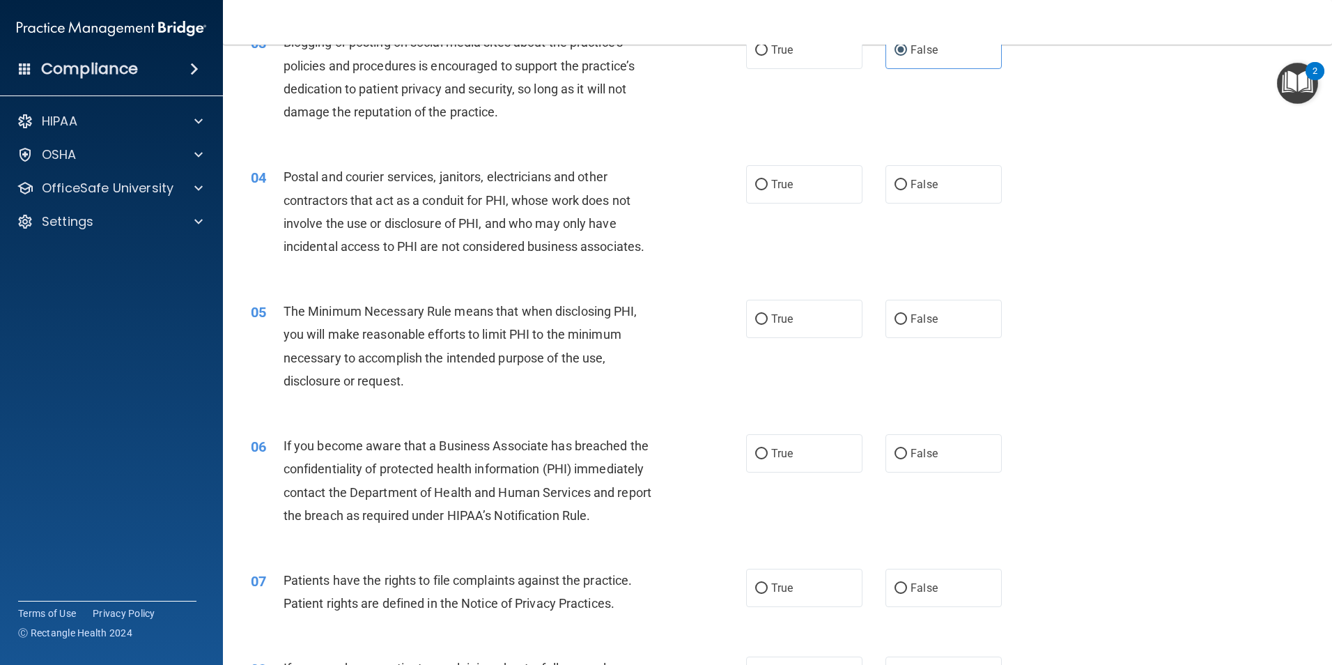
scroll to position [348, 0]
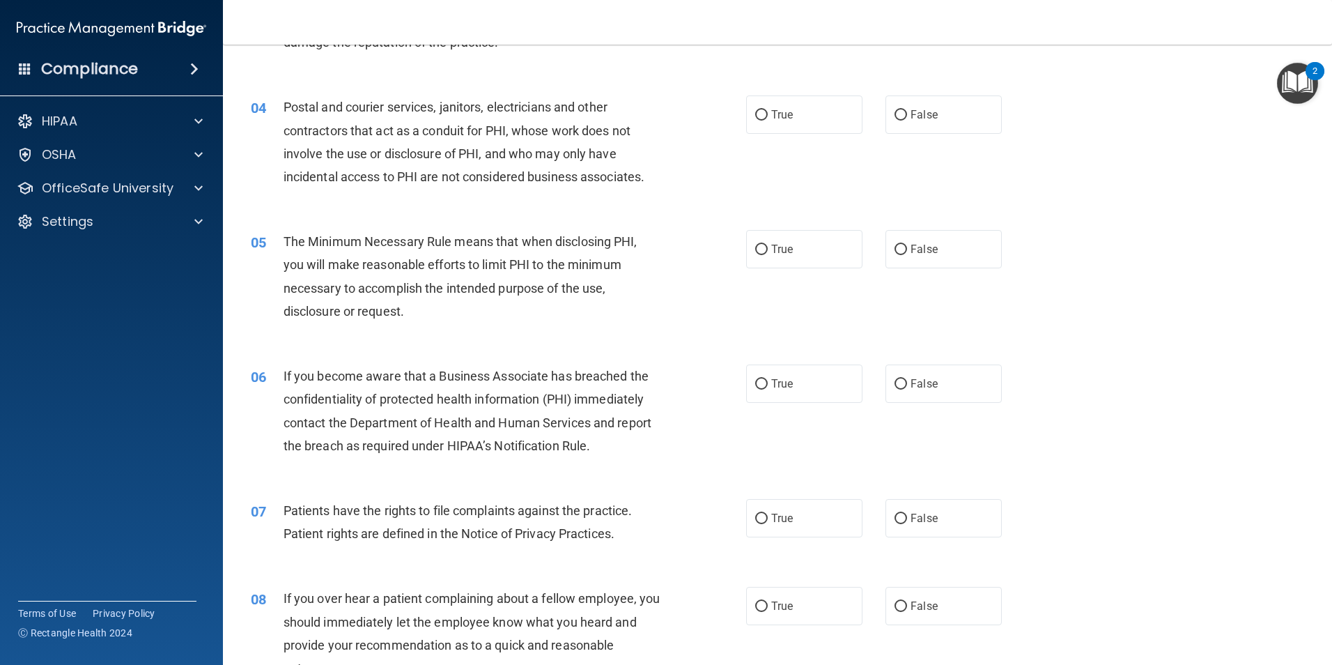
click at [299, 85] on div "04 Postal and courier services, janitors, electricians and other contractors th…" at bounding box center [777, 145] width 1074 height 134
click at [1229, 202] on div "04 Postal and courier services, janitors, electricians and other contractors th…" at bounding box center [777, 145] width 1074 height 134
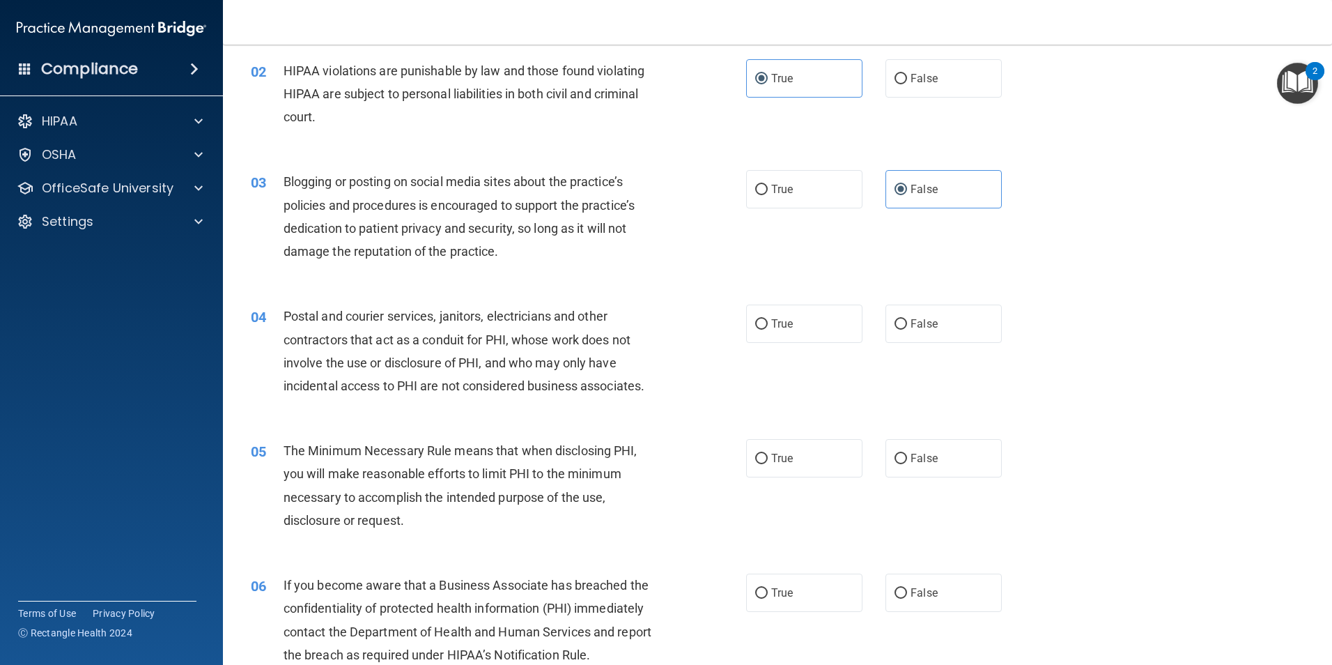
scroll to position [209, 0]
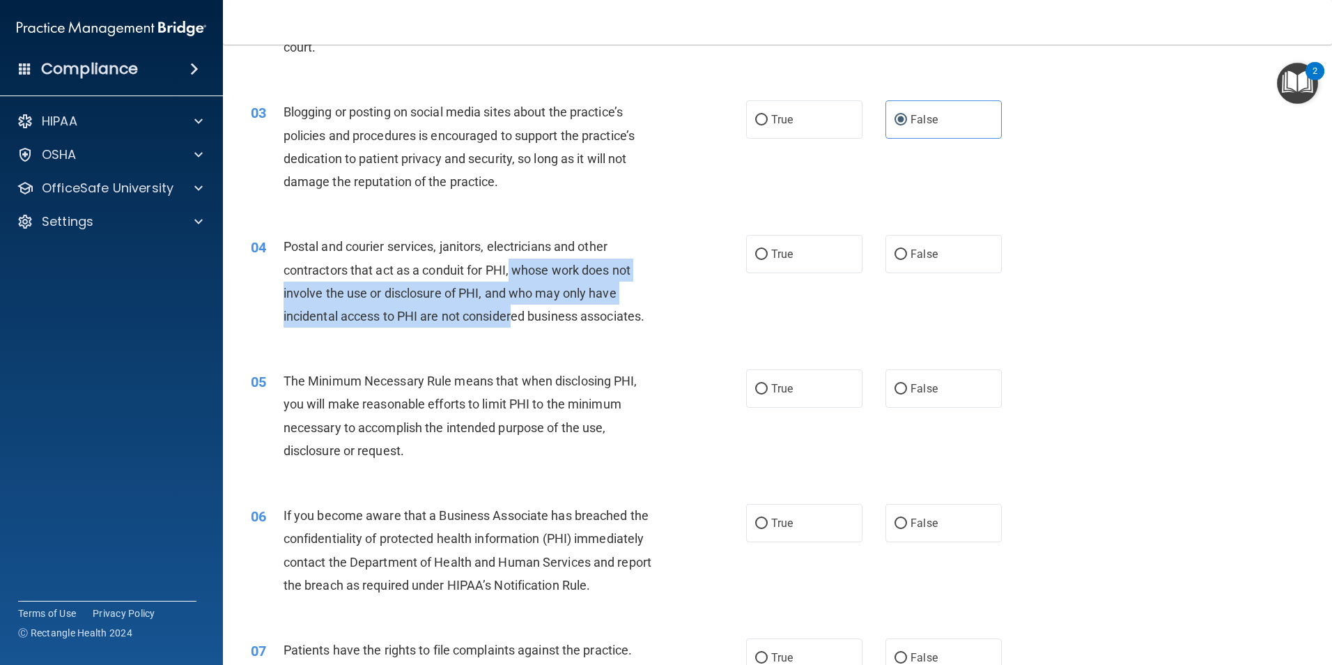
drag, startPoint x: 511, startPoint y: 266, endPoint x: 512, endPoint y: 309, distance: 42.5
click at [512, 309] on span "Postal and courier services, janitors, electricians and other contractors that …" at bounding box center [464, 281] width 361 height 84
click at [511, 312] on span "Postal and courier services, janitors, electricians and other contractors that …" at bounding box center [464, 281] width 361 height 84
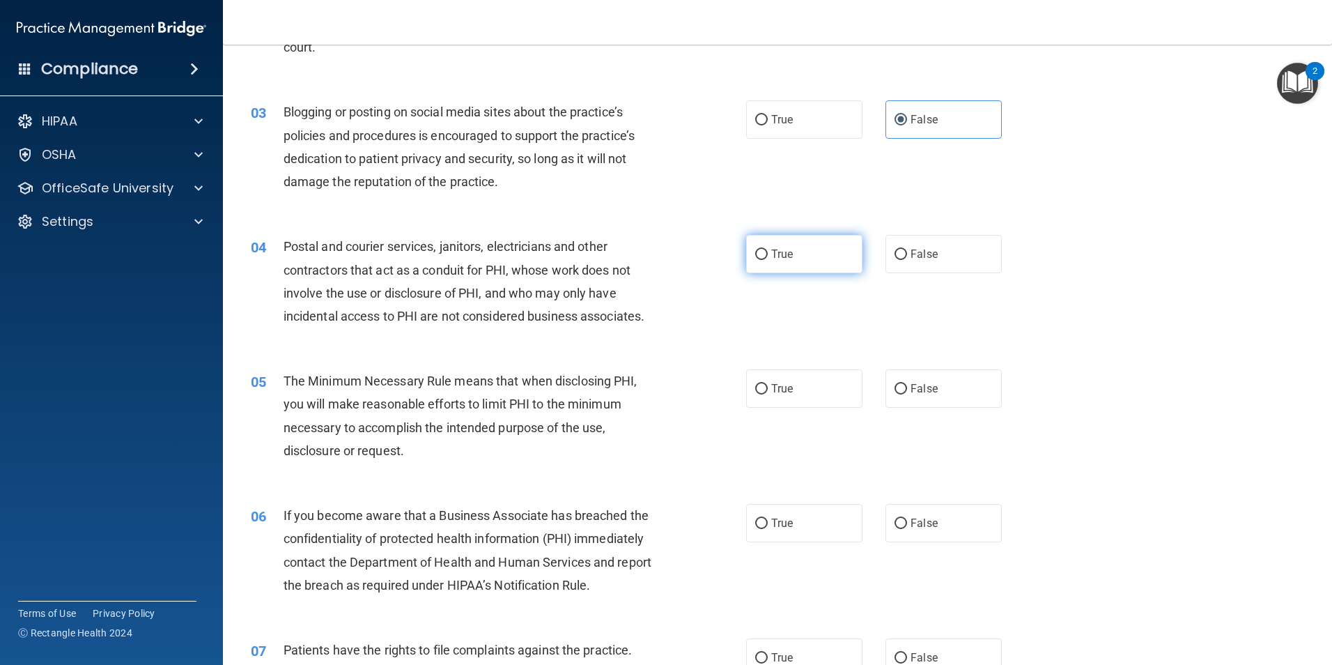
click at [801, 252] on label "True" at bounding box center [804, 254] width 116 height 38
click at [768, 252] on input "True" at bounding box center [761, 254] width 13 height 10
radio input "true"
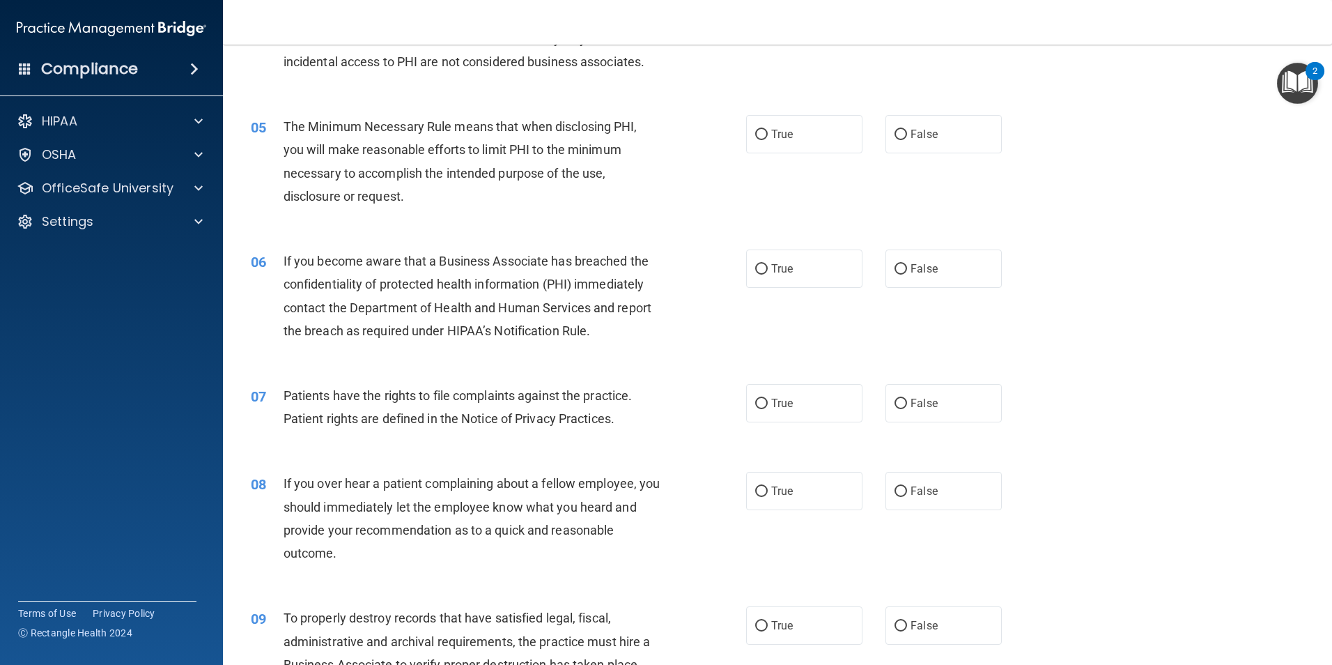
scroll to position [488, 0]
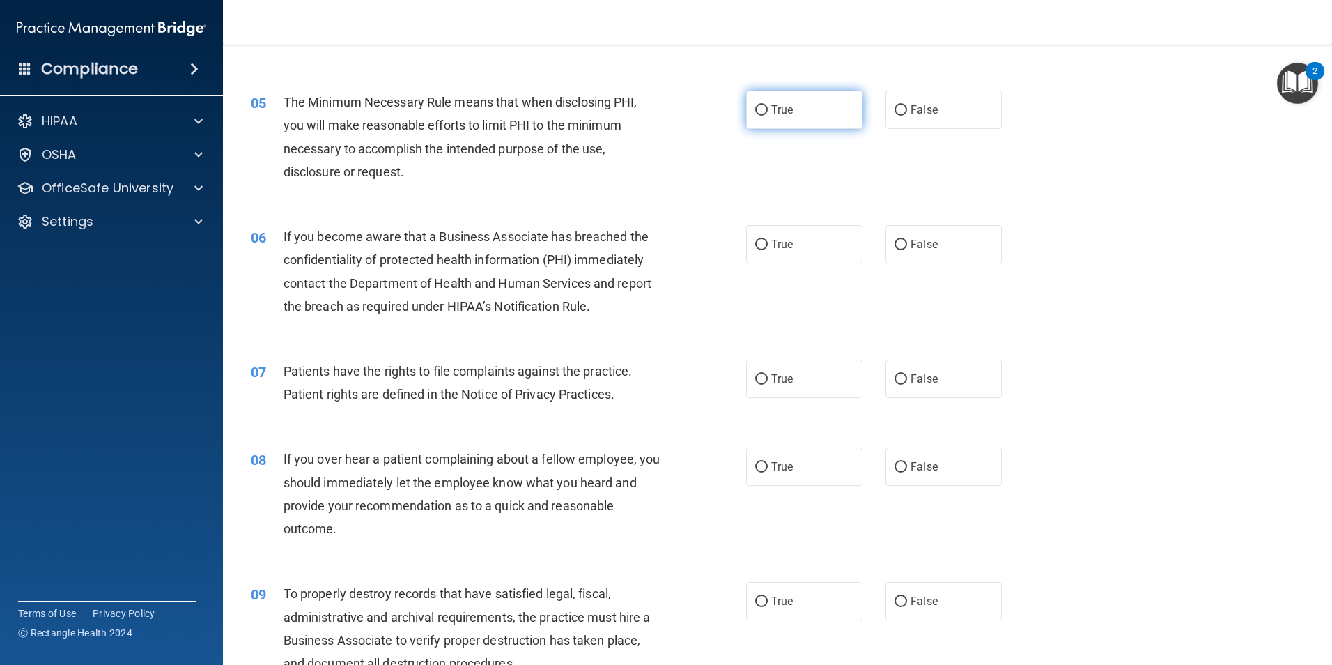
click at [790, 104] on label "True" at bounding box center [804, 110] width 116 height 38
click at [768, 105] on input "True" at bounding box center [761, 110] width 13 height 10
radio input "true"
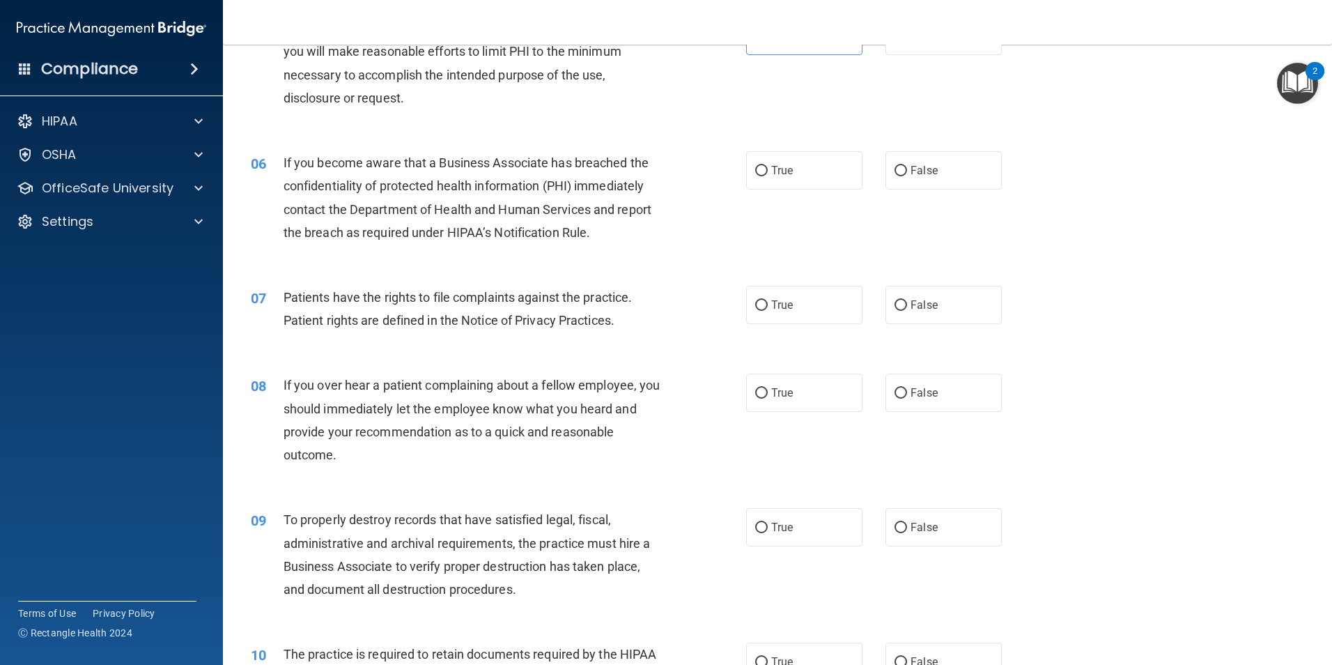
scroll to position [627, 0]
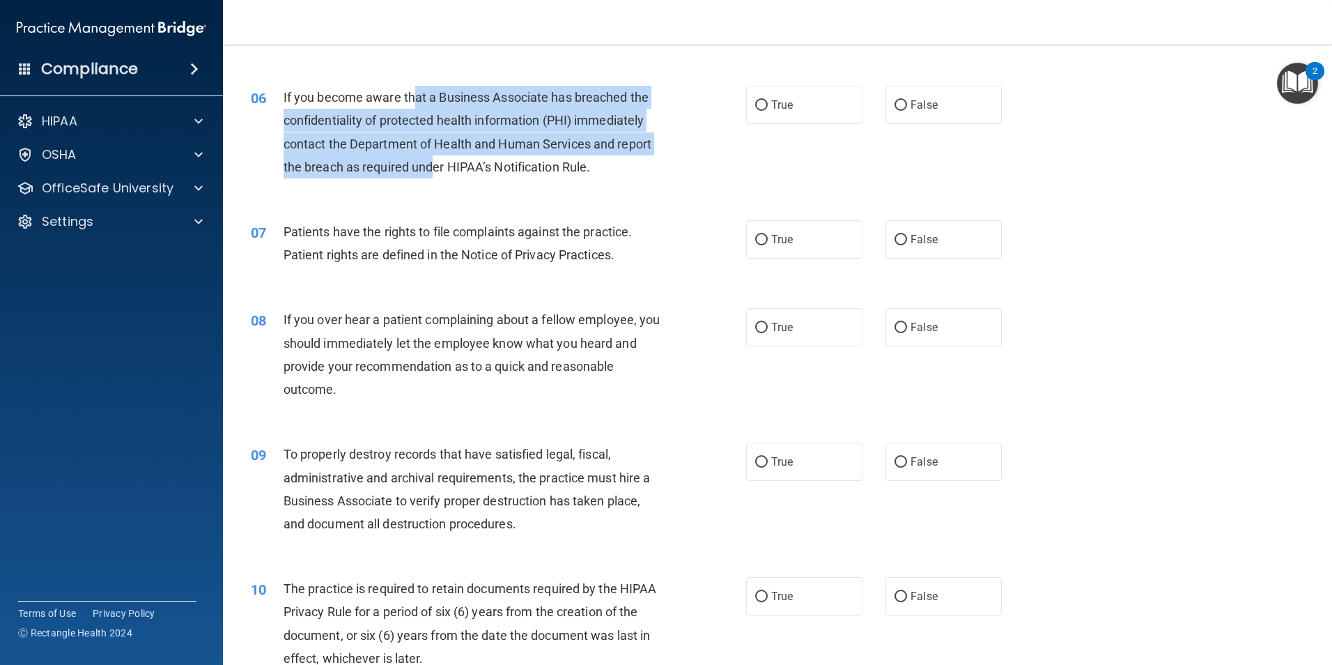
drag, startPoint x: 411, startPoint y: 97, endPoint x: 434, endPoint y: 169, distance: 75.4
click at [434, 169] on span "If you become aware that a Business Associate has breached the confidentiality …" at bounding box center [468, 132] width 368 height 84
drag, startPoint x: 434, startPoint y: 169, endPoint x: 428, endPoint y: 182, distance: 14.6
click at [428, 182] on div "06 If you become aware that a Business Associate has breached the confidentiali…" at bounding box center [498, 136] width 537 height 100
drag, startPoint x: 406, startPoint y: 79, endPoint x: 433, endPoint y: 173, distance: 97.4
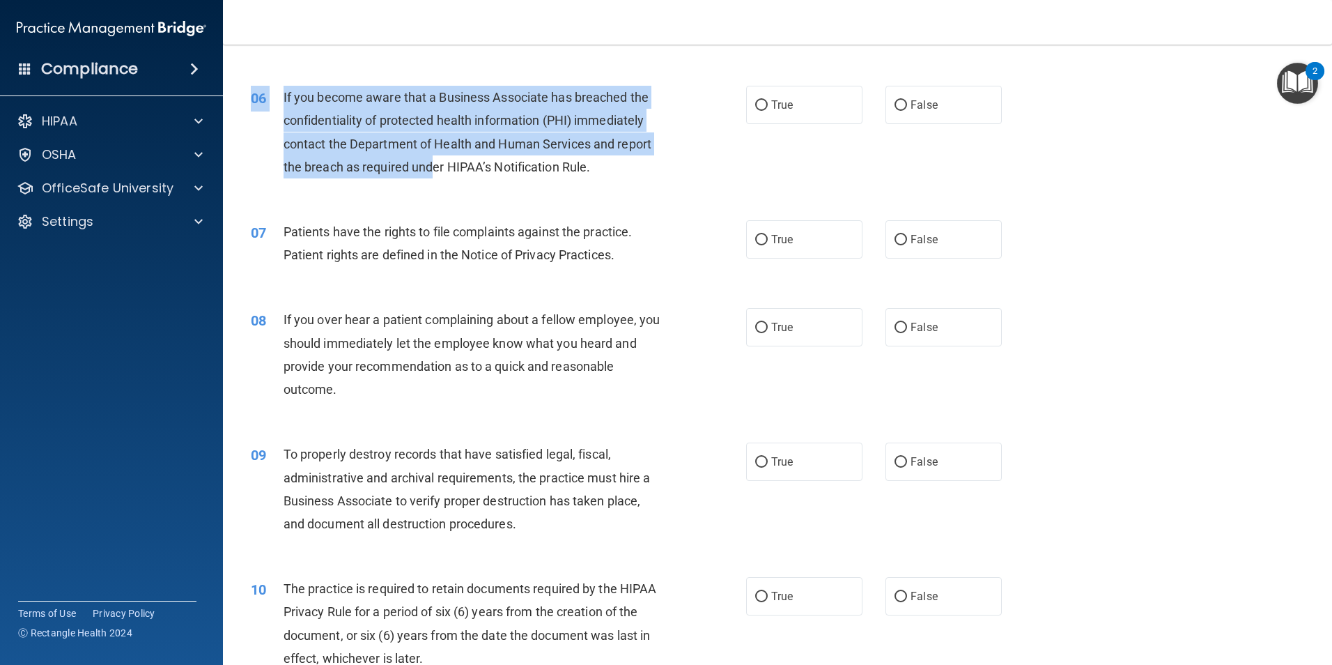
click at [433, 173] on div "06 If you become aware that a Business Associate has breached the confidentiali…" at bounding box center [777, 135] width 1074 height 134
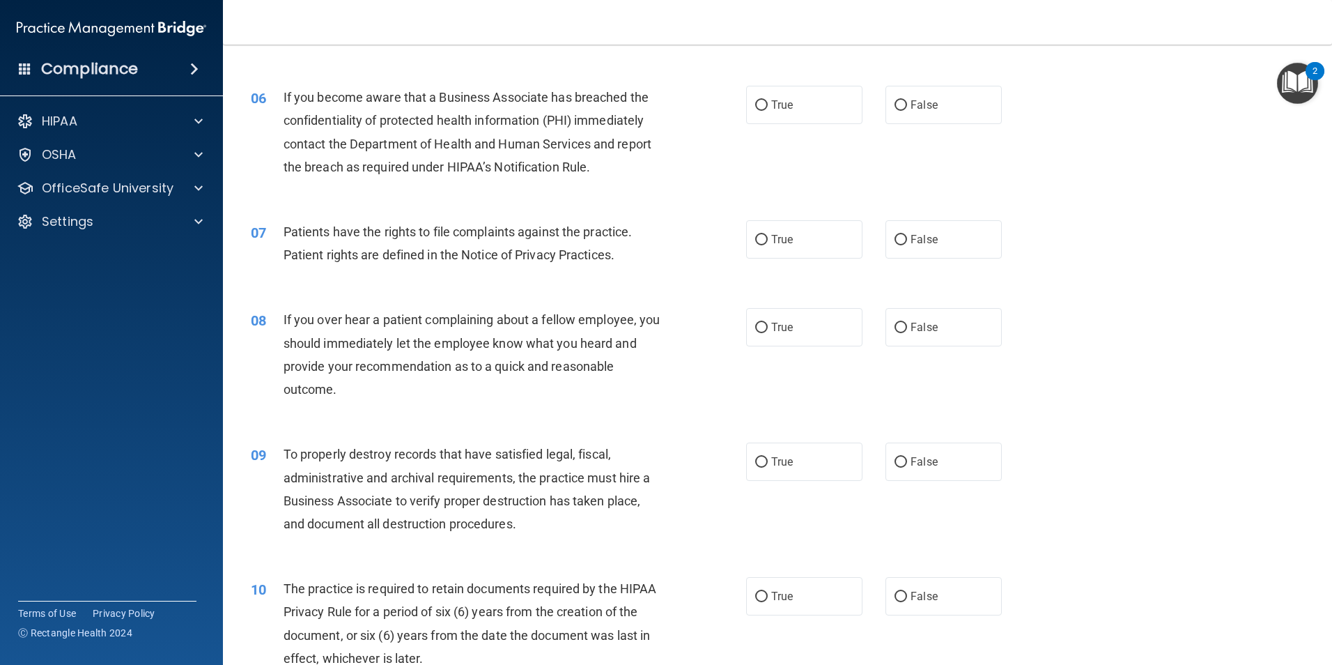
drag, startPoint x: 433, startPoint y: 173, endPoint x: 403, endPoint y: 209, distance: 47.0
click at [403, 209] on div "07 Patients have the rights to file complaints against the practice. Patient ri…" at bounding box center [777, 247] width 1074 height 88
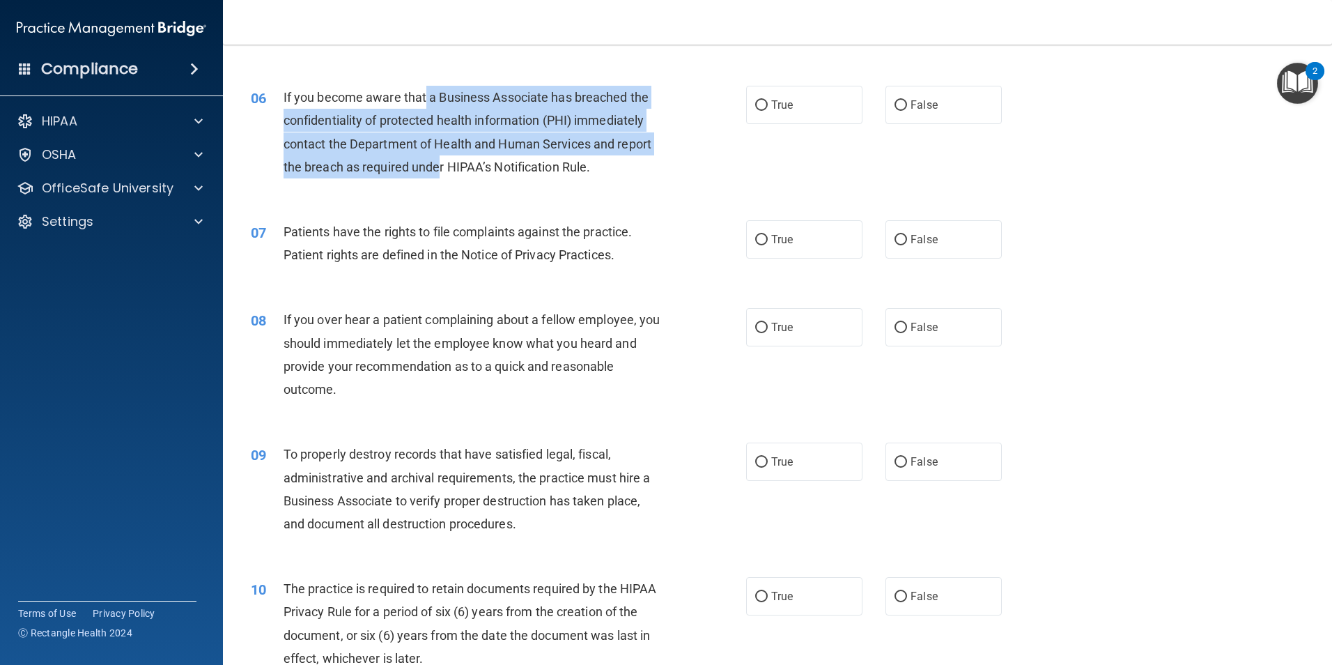
drag, startPoint x: 426, startPoint y: 88, endPoint x: 440, endPoint y: 173, distance: 86.3
click at [440, 173] on div "If you become aware that a Business Associate has breached the confidentiality …" at bounding box center [477, 132] width 387 height 93
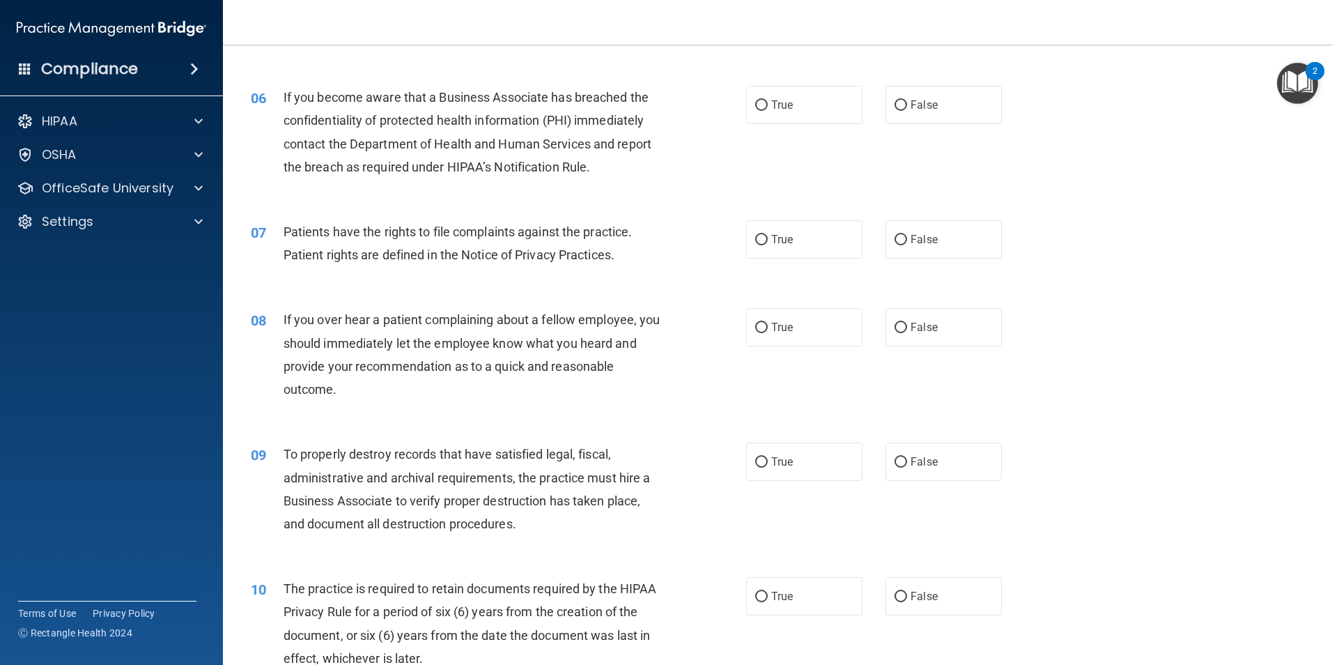
drag, startPoint x: 440, startPoint y: 173, endPoint x: 427, endPoint y: 196, distance: 27.1
click at [427, 196] on div "06 If you become aware that a Business Associate has breached the confidentiali…" at bounding box center [777, 135] width 1074 height 134
click at [771, 113] on label "True" at bounding box center [804, 105] width 116 height 38
click at [768, 111] on input "True" at bounding box center [761, 105] width 13 height 10
radio input "true"
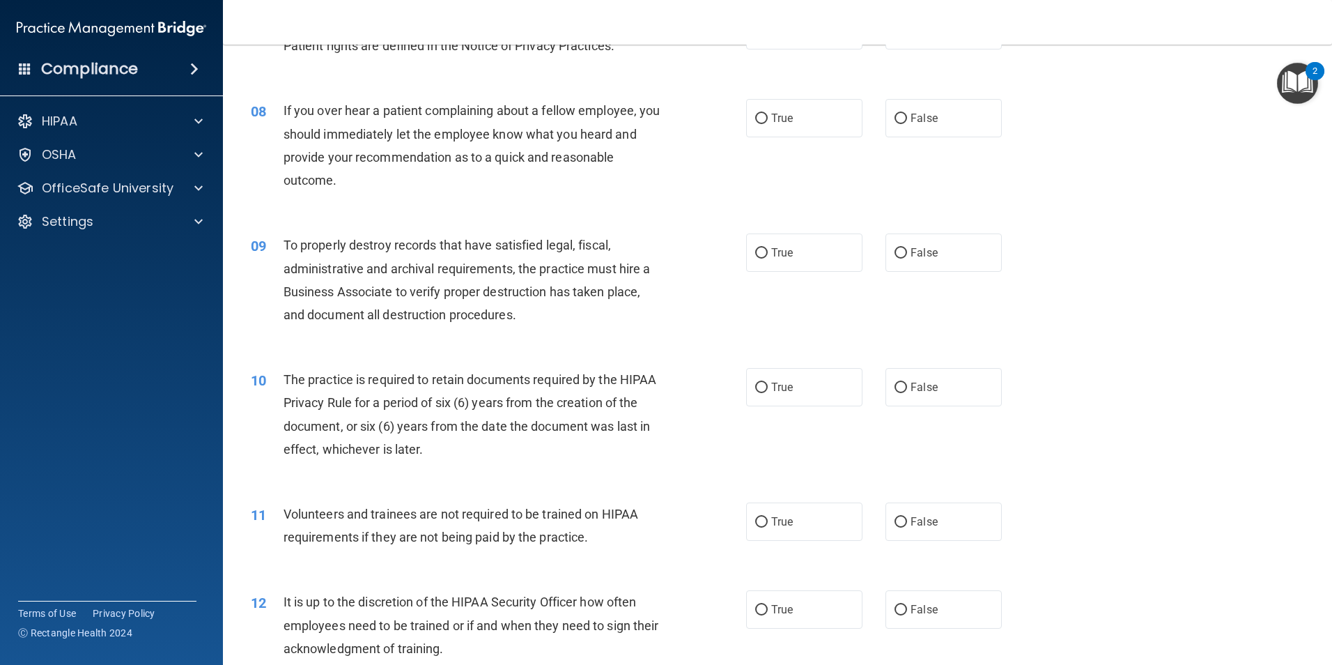
scroll to position [766, 0]
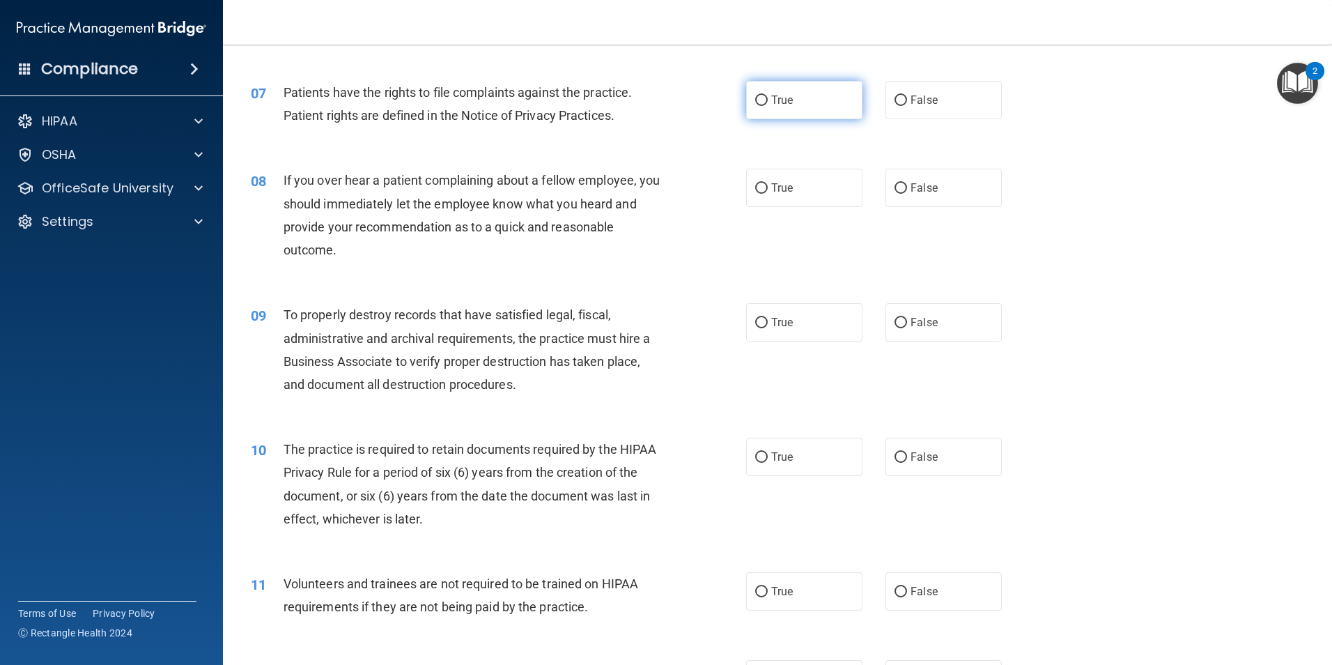
click at [772, 107] on label "True" at bounding box center [804, 100] width 116 height 38
click at [768, 106] on input "True" at bounding box center [761, 100] width 13 height 10
radio input "true"
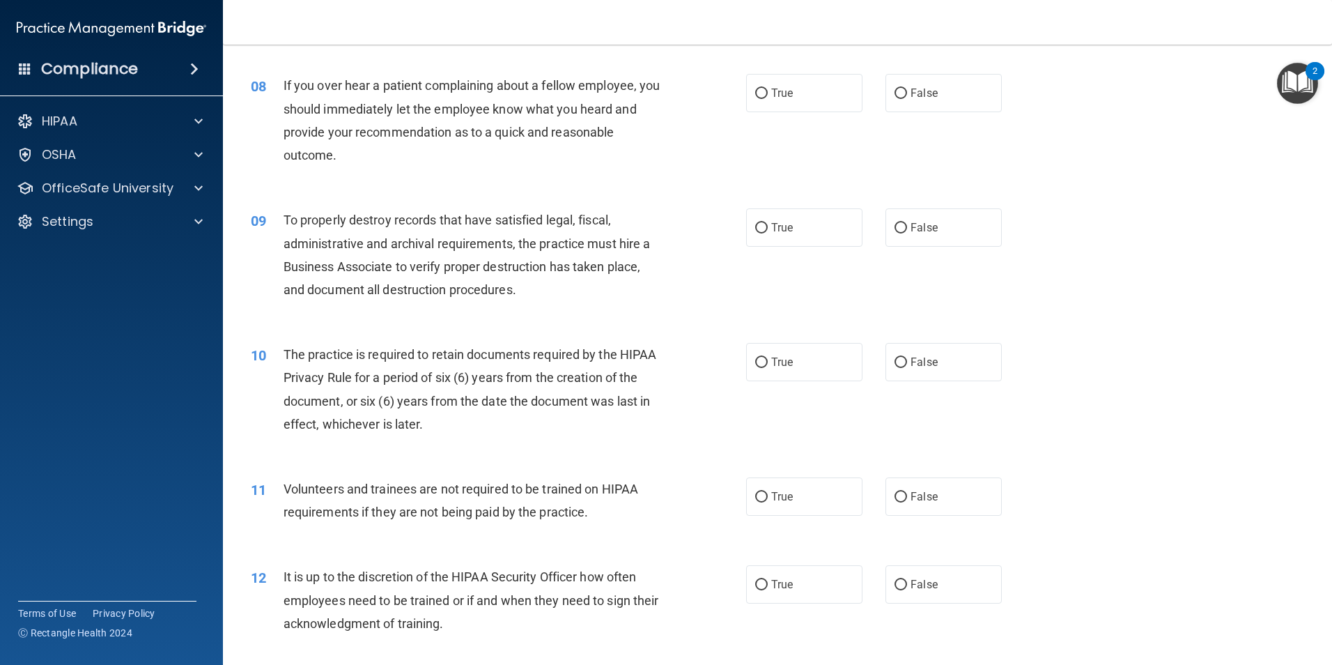
scroll to position [836, 0]
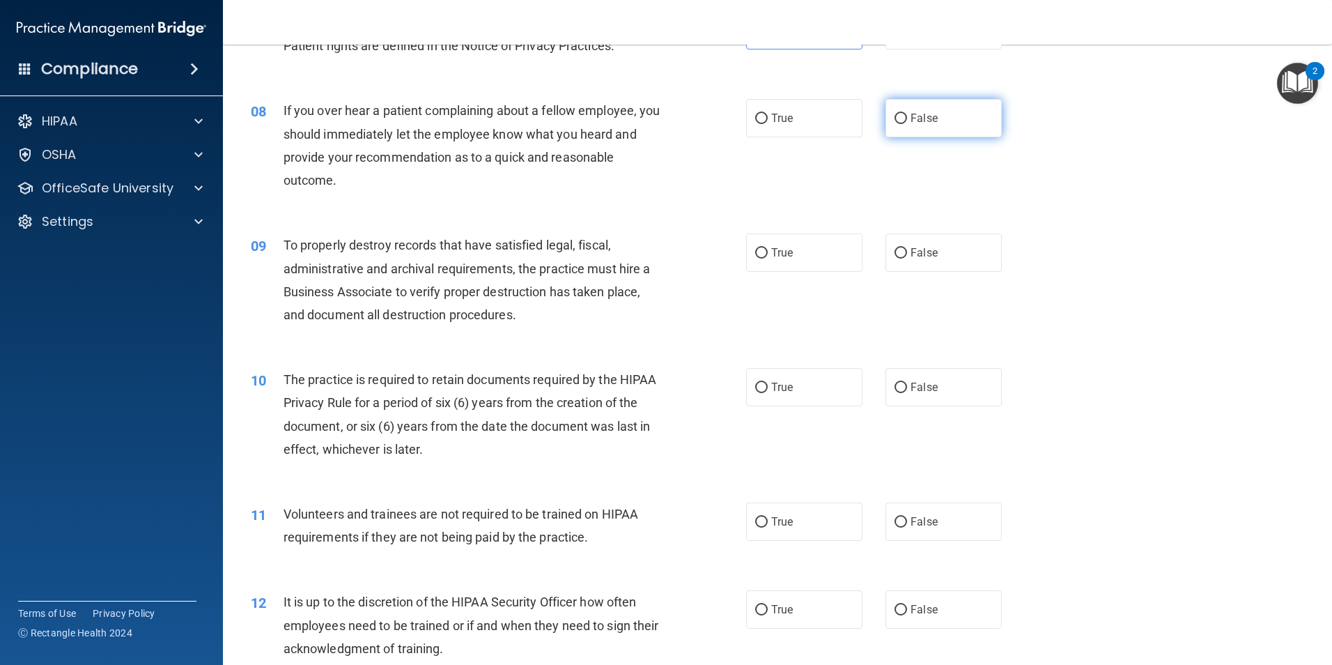
click at [906, 107] on label "False" at bounding box center [944, 118] width 116 height 38
click at [906, 114] on input "False" at bounding box center [901, 119] width 13 height 10
radio input "true"
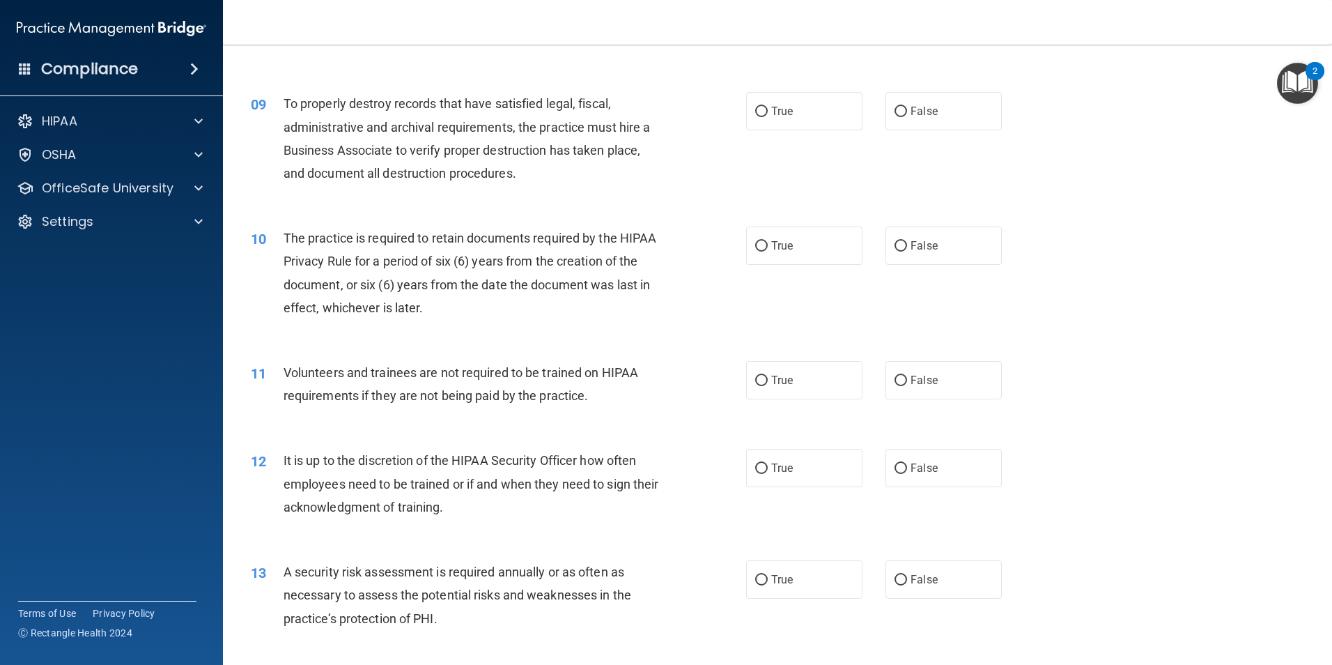
scroll to position [976, 0]
click at [922, 110] on span "False" at bounding box center [924, 113] width 27 height 13
click at [907, 110] on input "False" at bounding box center [901, 114] width 13 height 10
radio input "true"
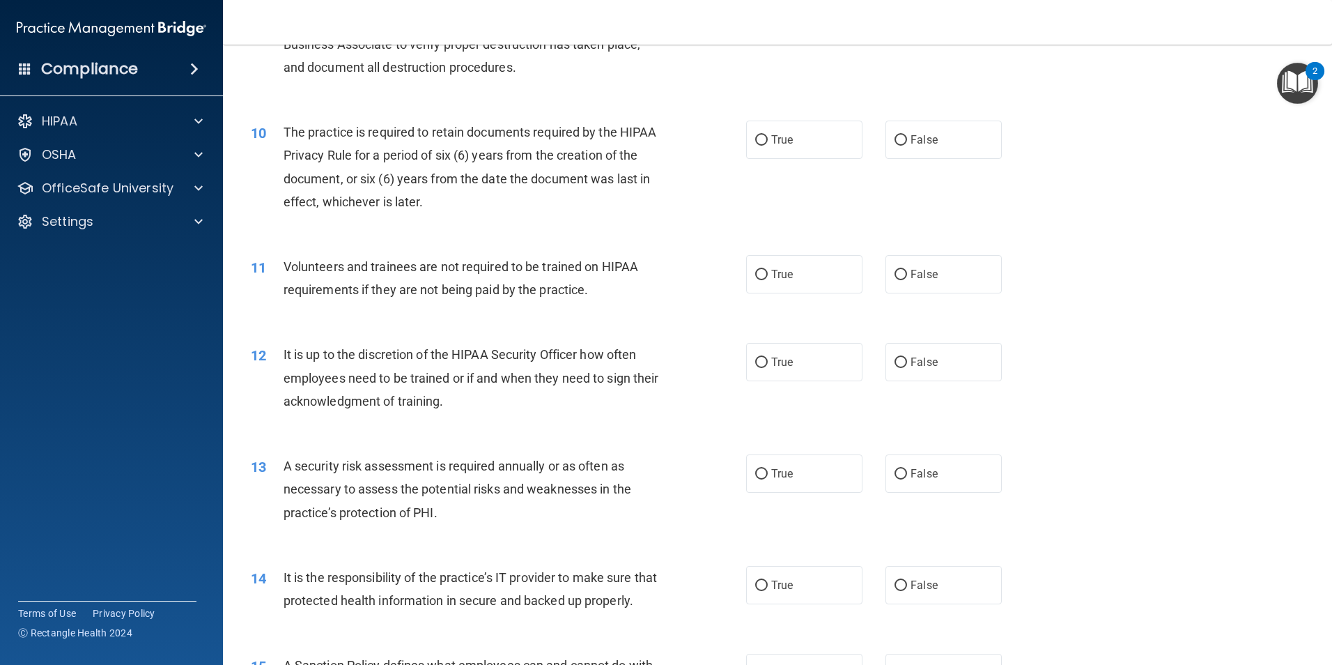
scroll to position [1115, 0]
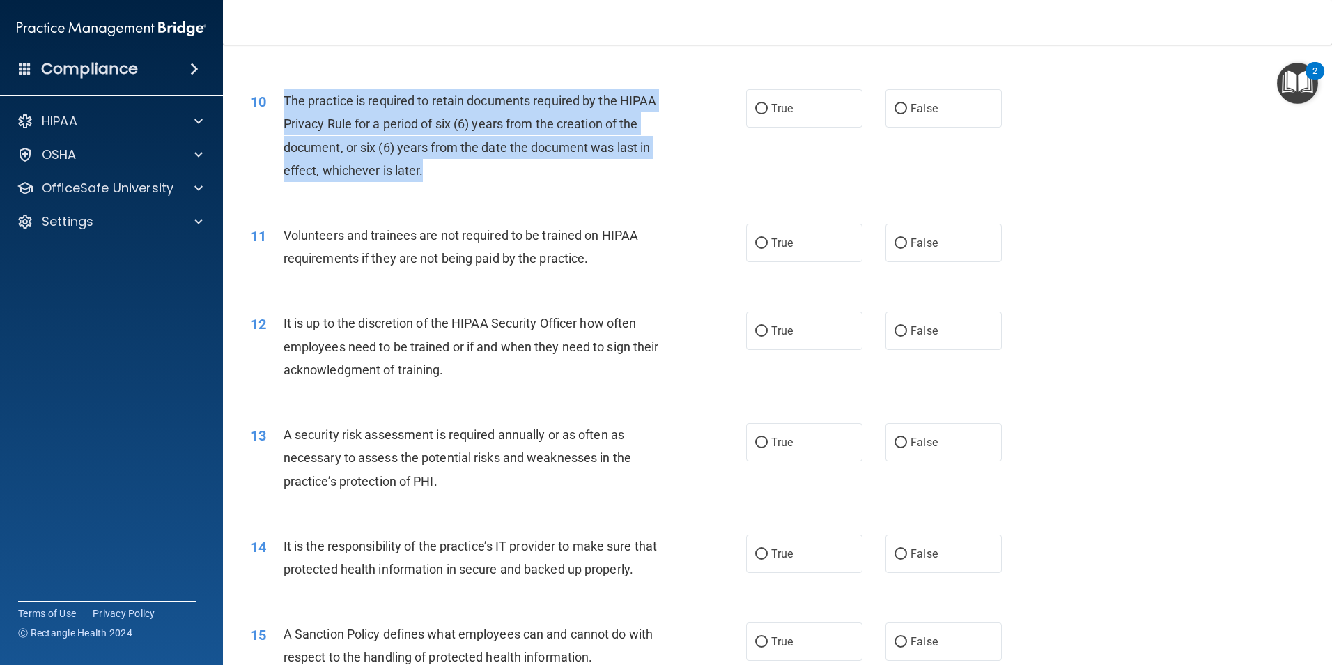
drag, startPoint x: 276, startPoint y: 98, endPoint x: 561, endPoint y: 162, distance: 292.3
click at [561, 162] on div "10 The practice is required to retain documents required by the HIPAA Privacy R…" at bounding box center [498, 139] width 537 height 100
click at [561, 162] on div "The practice is required to retain documents required by the HIPAA Privacy Rule…" at bounding box center [477, 135] width 387 height 93
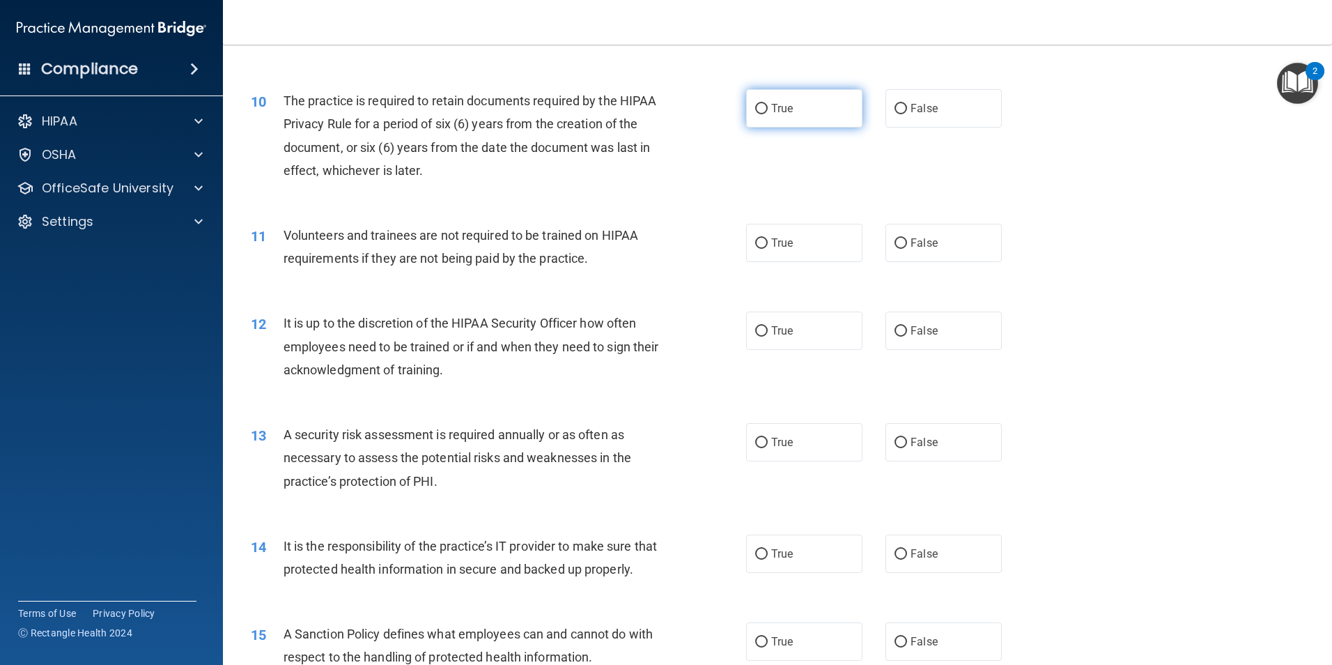
click at [802, 111] on label "True" at bounding box center [804, 108] width 116 height 38
click at [768, 111] on input "True" at bounding box center [761, 109] width 13 height 10
radio input "true"
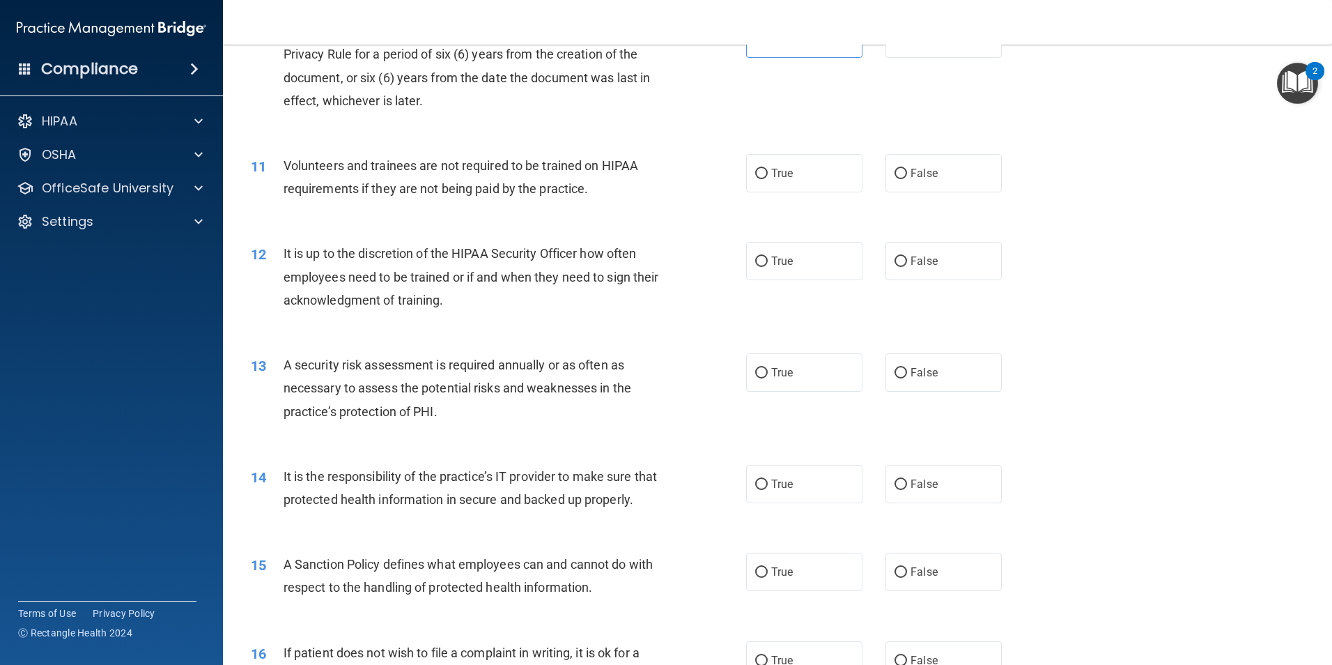
scroll to position [1254, 0]
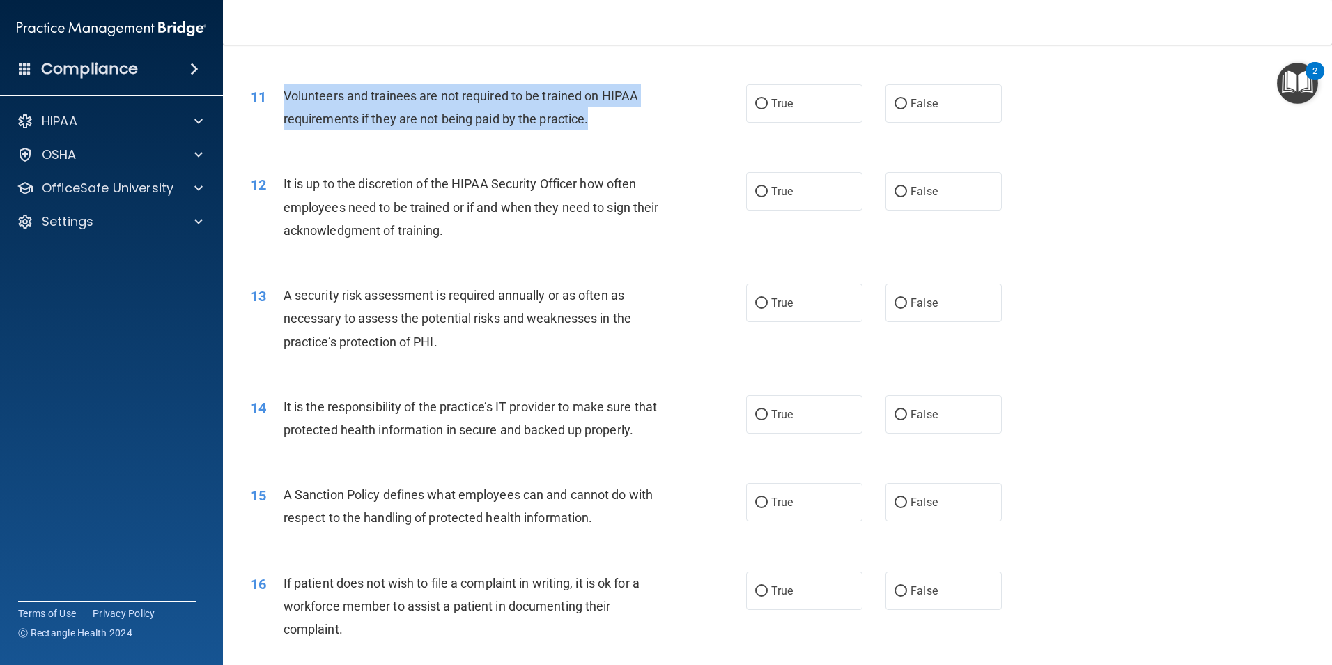
drag, startPoint x: 284, startPoint y: 93, endPoint x: 599, endPoint y: 109, distance: 314.6
click at [599, 109] on div "Volunteers and trainees are not required to be trained on HIPAA requirements if…" at bounding box center [477, 107] width 387 height 46
drag, startPoint x: 599, startPoint y: 109, endPoint x: 606, endPoint y: 119, distance: 12.6
click at [606, 119] on div "Volunteers and trainees are not required to be trained on HIPAA requirements if…" at bounding box center [477, 107] width 387 height 46
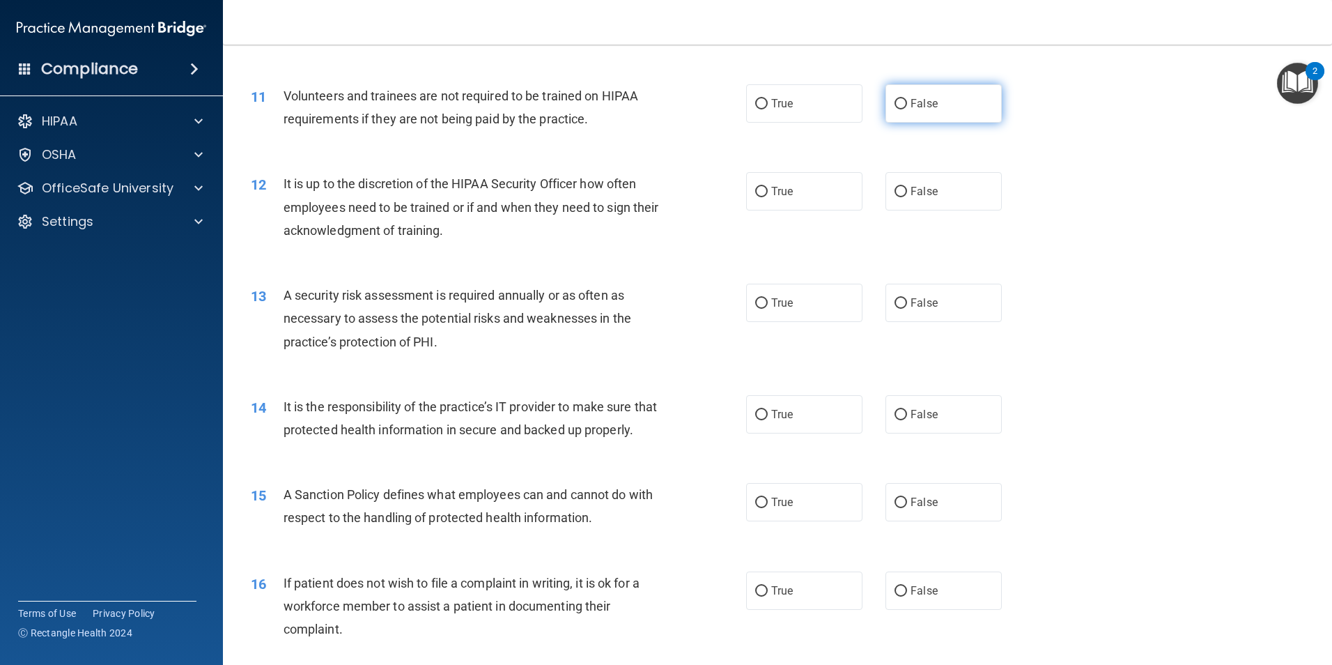
click at [978, 100] on label "False" at bounding box center [944, 103] width 116 height 38
click at [907, 100] on input "False" at bounding box center [901, 104] width 13 height 10
radio input "true"
click at [856, 100] on div "True False" at bounding box center [885, 103] width 279 height 38
click at [816, 107] on label "True" at bounding box center [804, 103] width 116 height 38
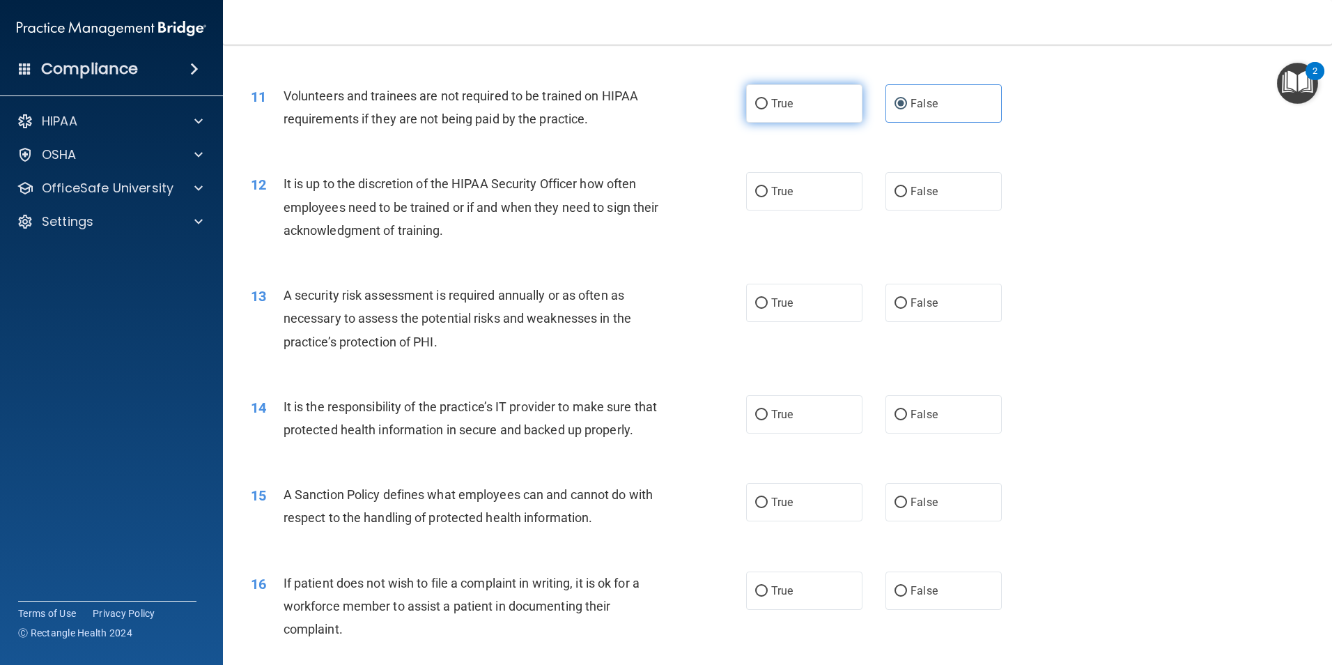
click at [768, 107] on input "True" at bounding box center [761, 104] width 13 height 10
radio input "true"
radio input "false"
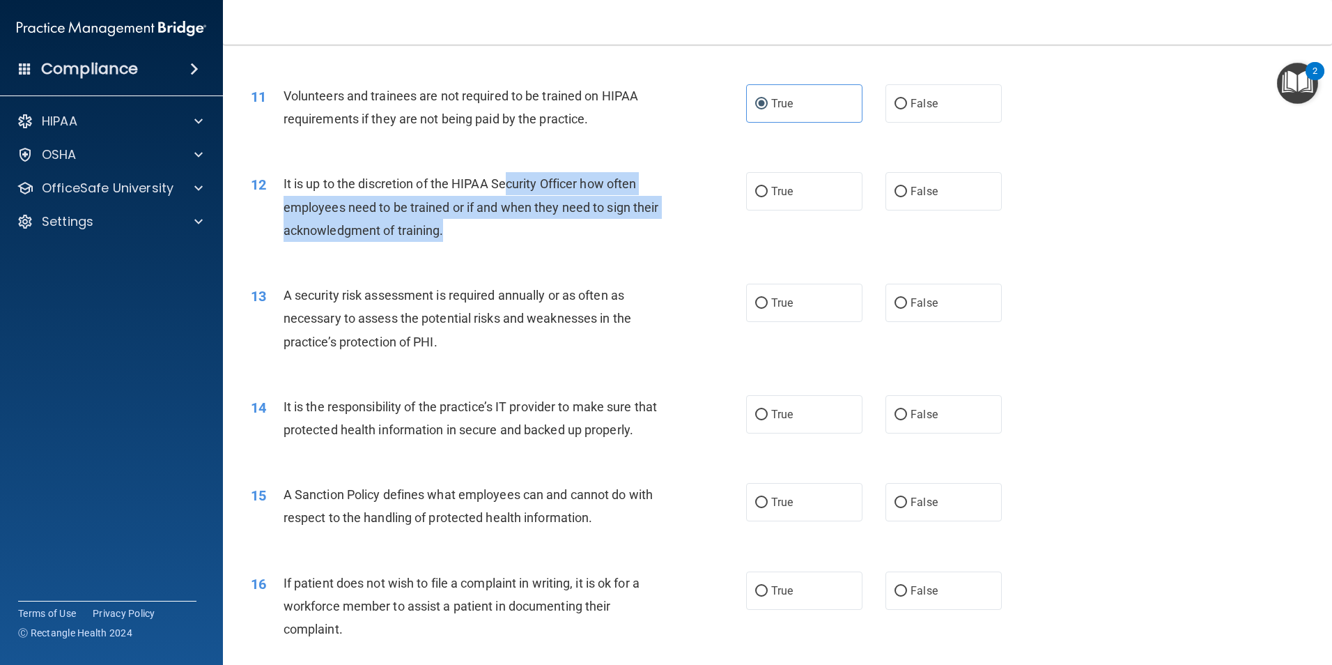
drag, startPoint x: 507, startPoint y: 180, endPoint x: 514, endPoint y: 222, distance: 42.3
click at [514, 222] on div "It is up to the discretion of the HIPAA Security Officer how often employees ne…" at bounding box center [477, 207] width 387 height 70
drag, startPoint x: 514, startPoint y: 222, endPoint x: 514, endPoint y: 230, distance: 8.4
click at [514, 230] on div "It is up to the discretion of the HIPAA Security Officer how often employees ne…" at bounding box center [477, 207] width 387 height 70
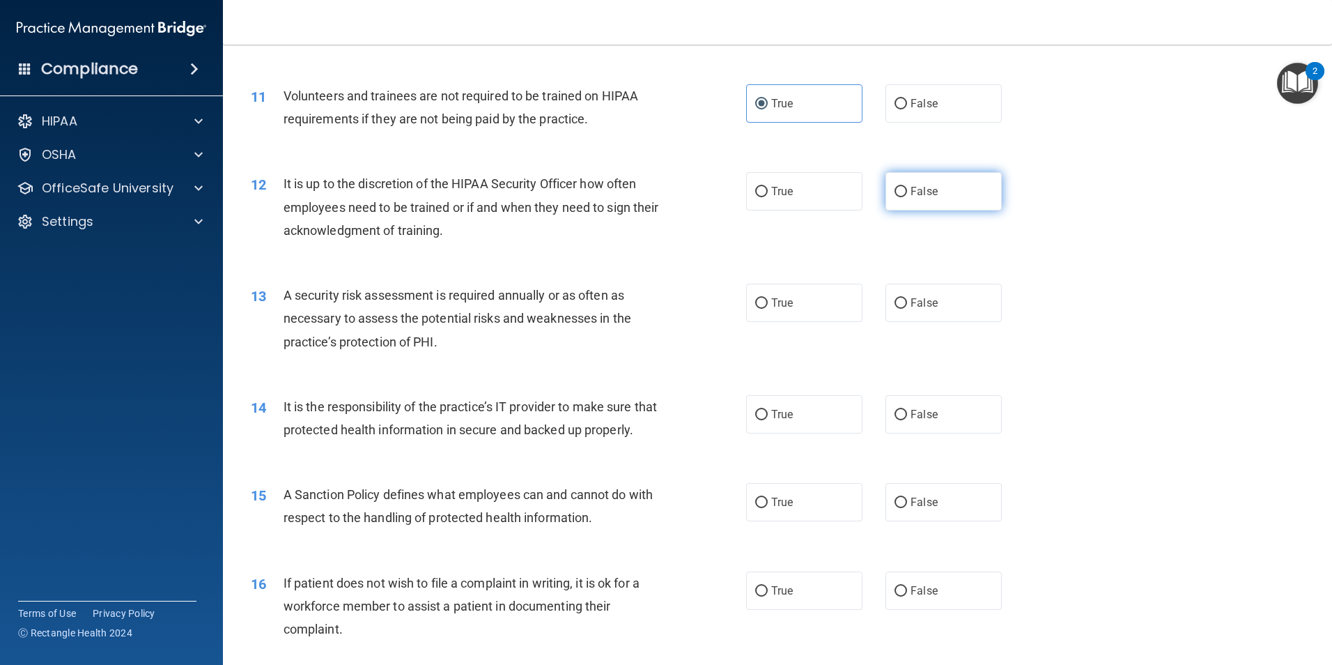
click at [900, 206] on label "False" at bounding box center [944, 191] width 116 height 38
click at [900, 197] on input "False" at bounding box center [901, 192] width 13 height 10
radio input "true"
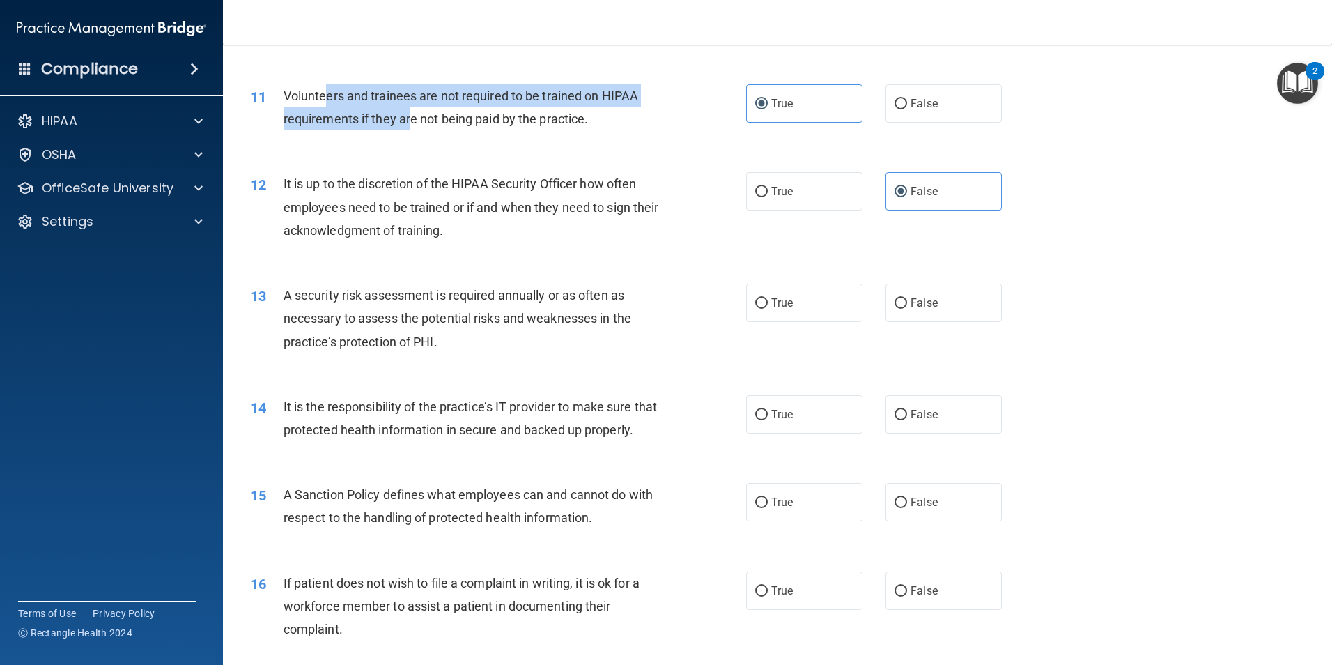
drag, startPoint x: 327, startPoint y: 97, endPoint x: 413, endPoint y: 109, distance: 86.6
click at [413, 109] on div "Volunteers and trainees are not required to be trained on HIPAA requirements if…" at bounding box center [477, 107] width 387 height 46
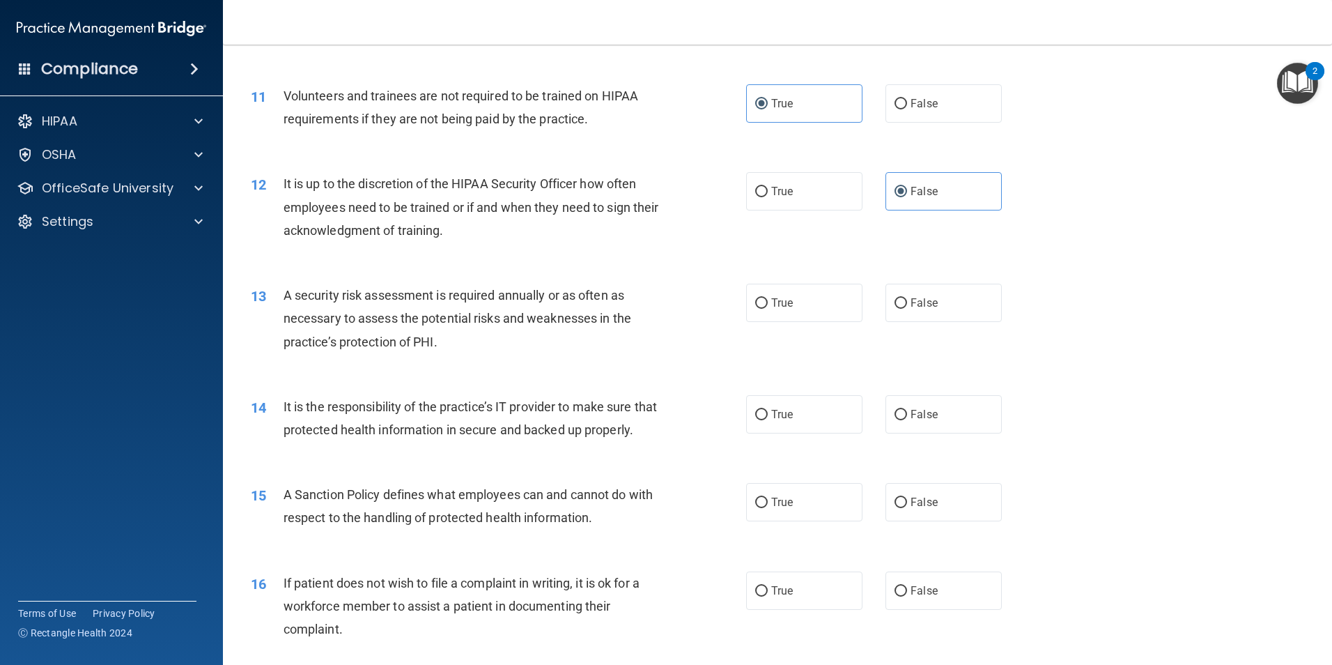
drag, startPoint x: 413, startPoint y: 109, endPoint x: 417, endPoint y: 130, distance: 21.3
click at [417, 130] on div "Volunteers and trainees are not required to be trained on HIPAA requirements if…" at bounding box center [477, 107] width 387 height 46
click at [971, 109] on label "False" at bounding box center [944, 103] width 116 height 38
click at [907, 109] on input "False" at bounding box center [901, 104] width 13 height 10
radio input "true"
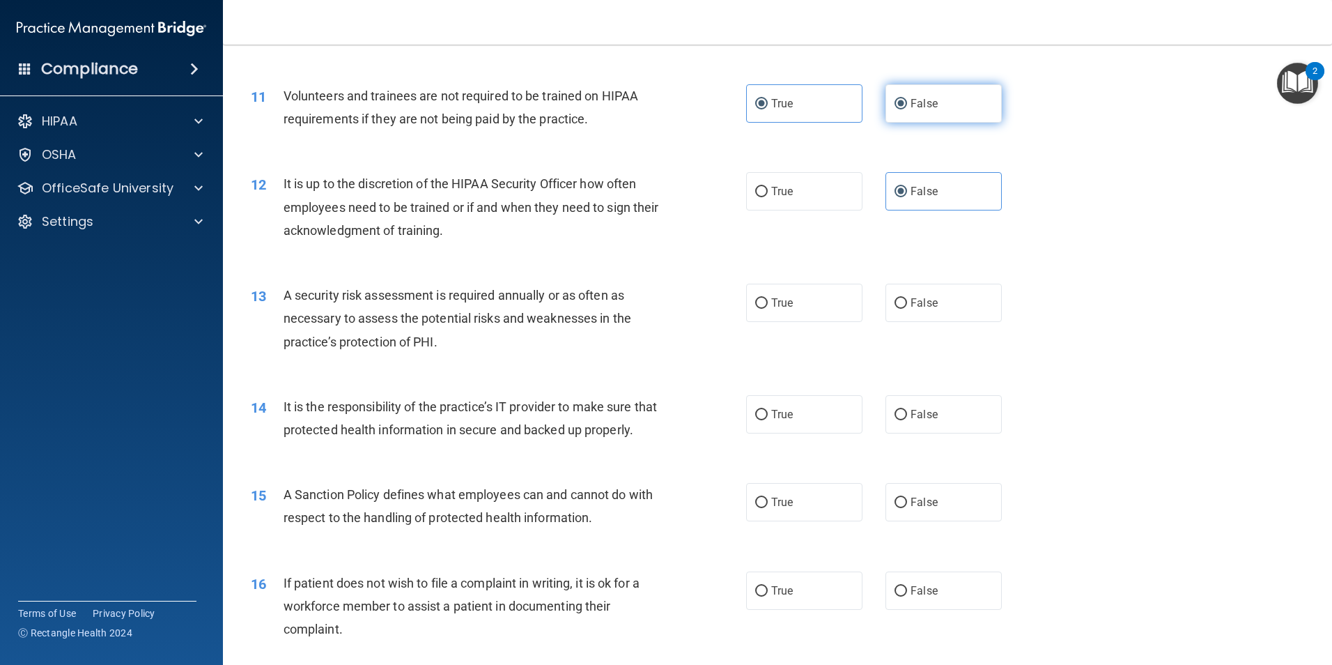
radio input "false"
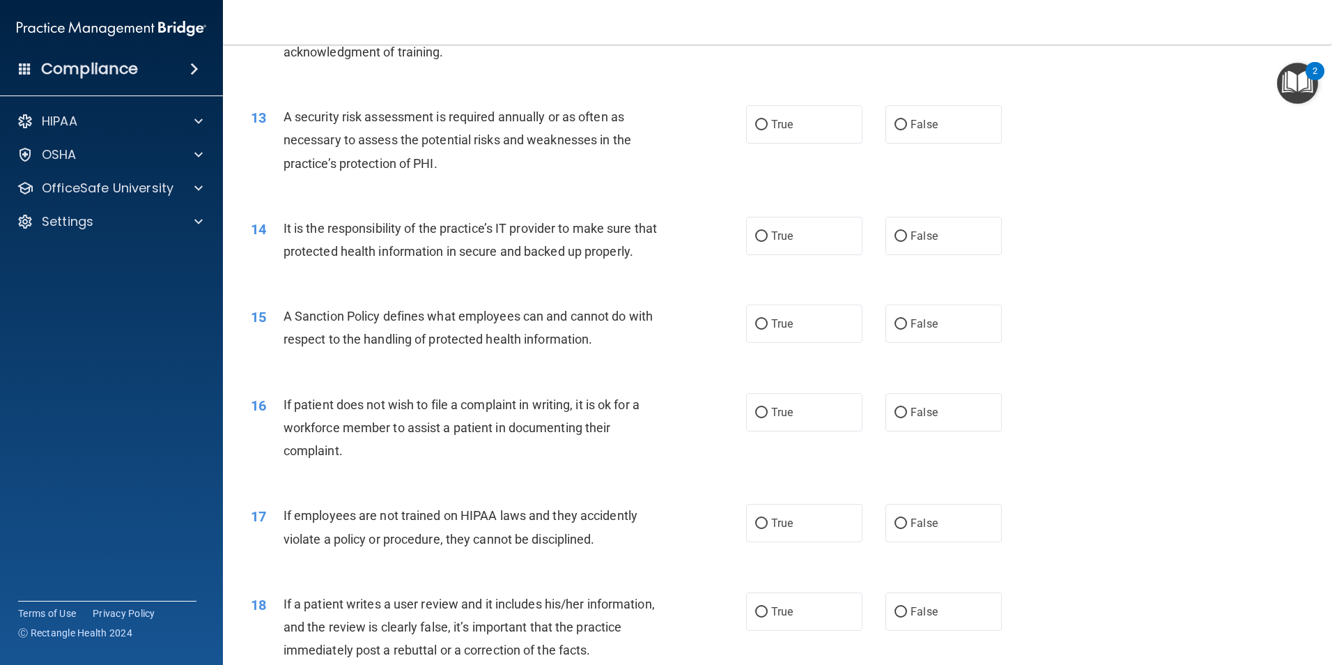
scroll to position [1463, 0]
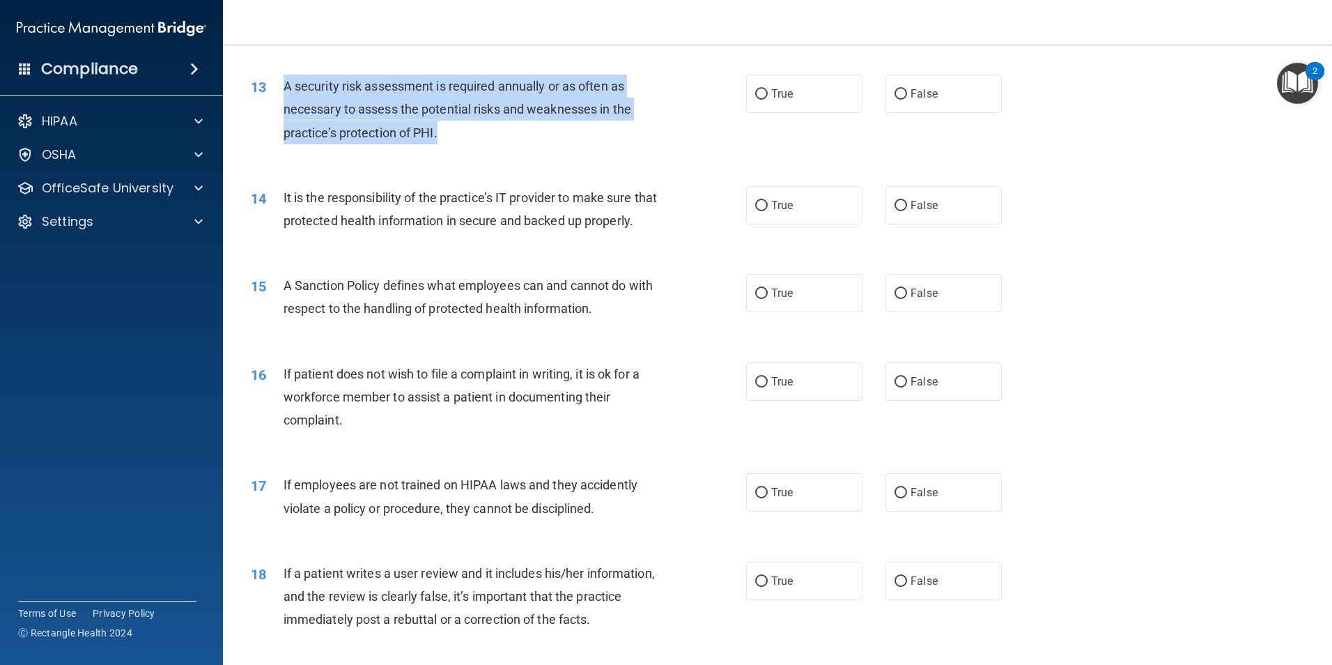
drag, startPoint x: 270, startPoint y: 80, endPoint x: 555, endPoint y: 146, distance: 292.6
click at [555, 146] on div "13 A security risk assessment is required annually or as often as necessary to …" at bounding box center [498, 113] width 537 height 77
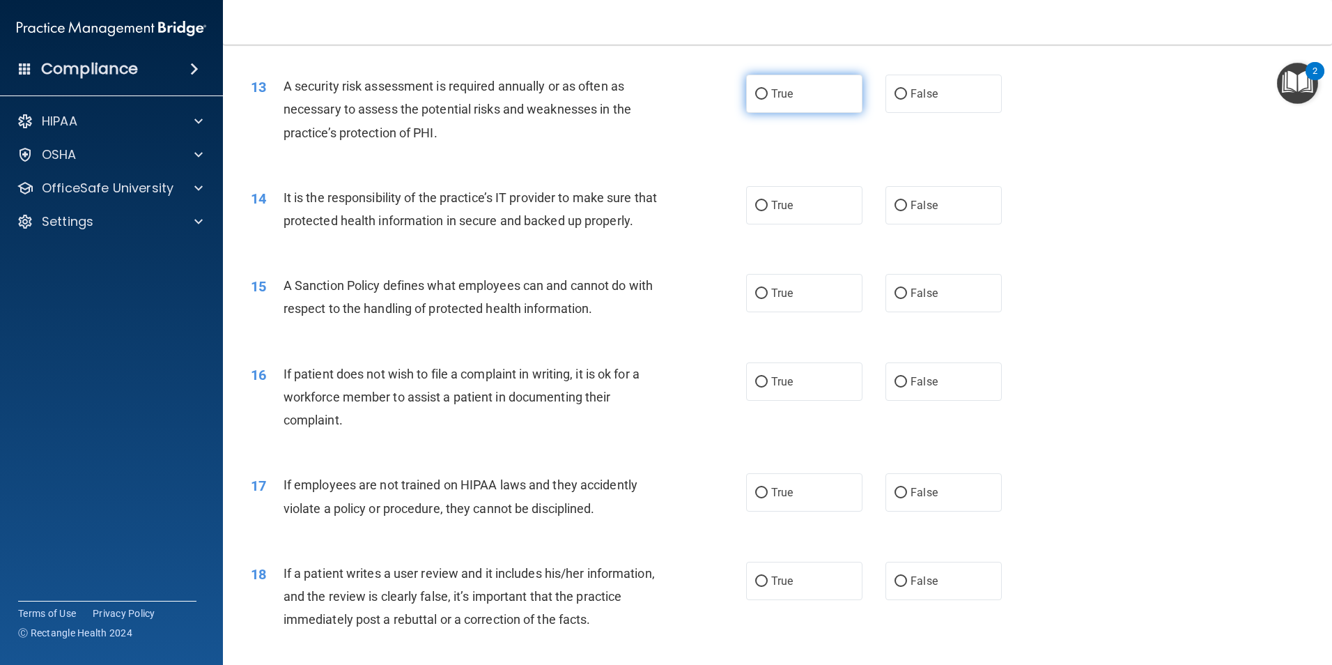
click at [776, 92] on span "True" at bounding box center [782, 93] width 22 height 13
click at [768, 92] on input "True" at bounding box center [761, 94] width 13 height 10
radio input "true"
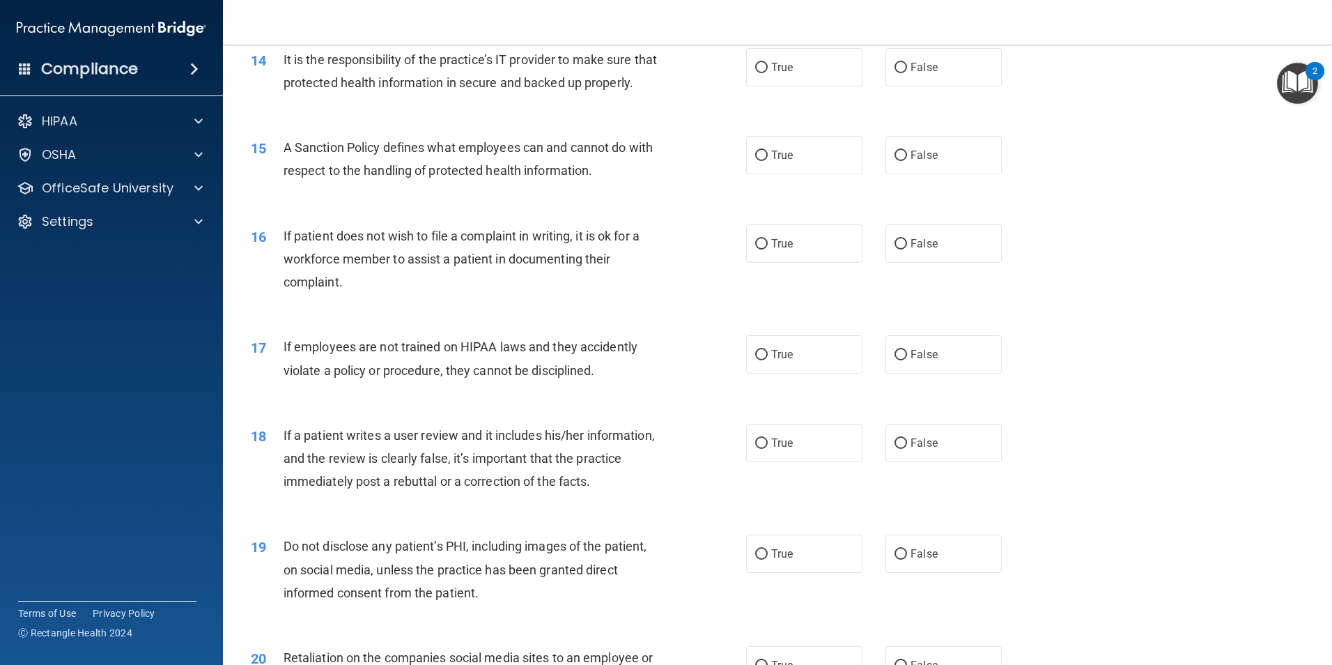
scroll to position [1603, 0]
click at [838, 67] on label "True" at bounding box center [804, 66] width 116 height 38
click at [768, 67] on input "True" at bounding box center [761, 66] width 13 height 10
radio input "true"
click at [962, 75] on label "False" at bounding box center [944, 66] width 116 height 38
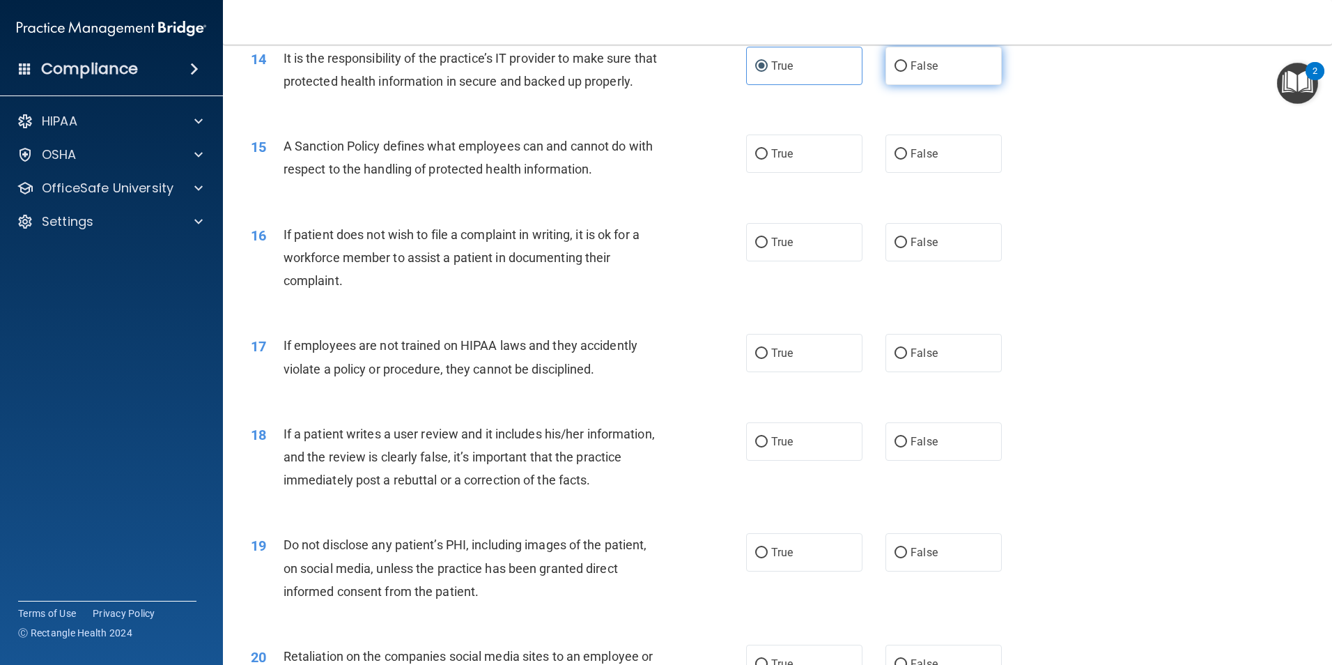
click at [907, 72] on input "False" at bounding box center [901, 66] width 13 height 10
radio input "true"
click at [762, 83] on label "True" at bounding box center [804, 66] width 116 height 38
click at [762, 72] on input "True" at bounding box center [761, 66] width 13 height 10
radio input "true"
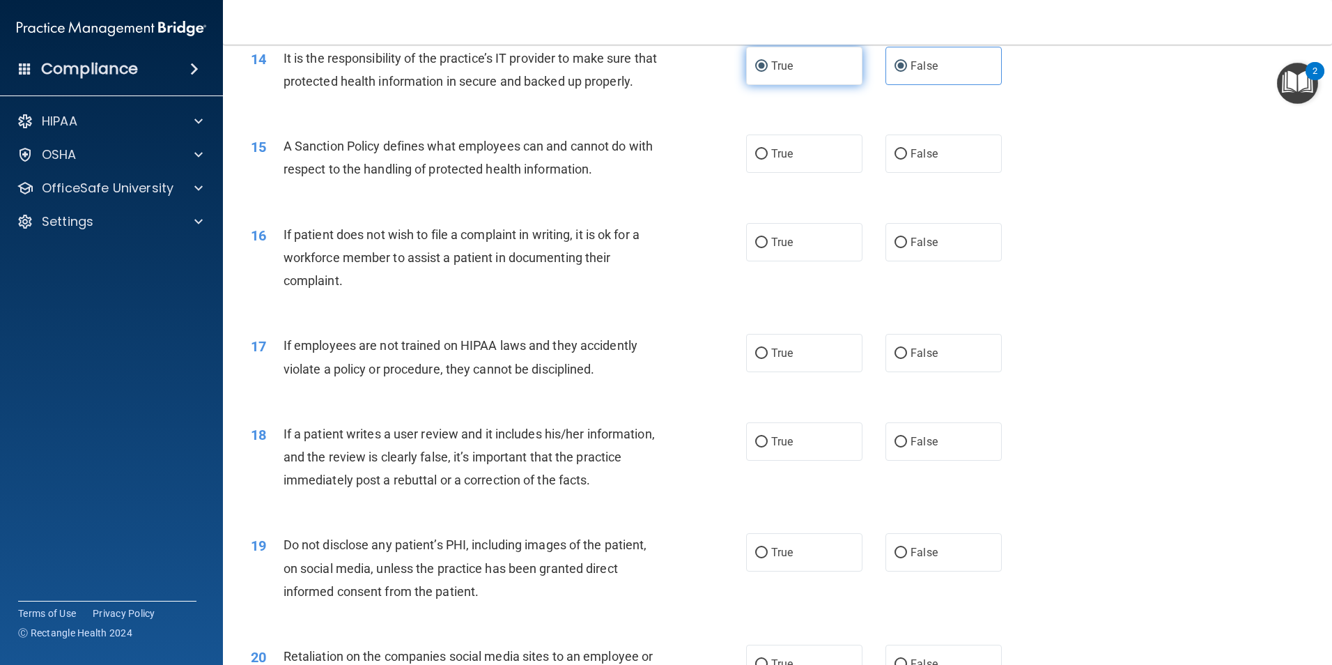
radio input "false"
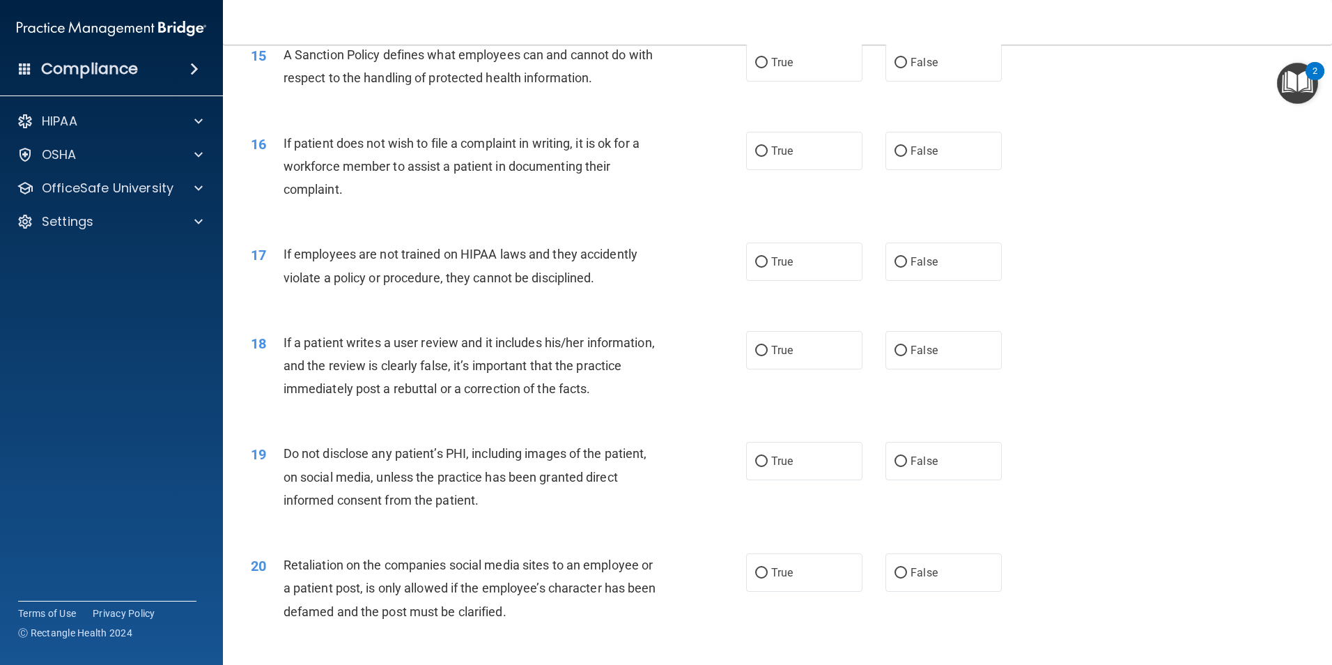
scroll to position [1672, 0]
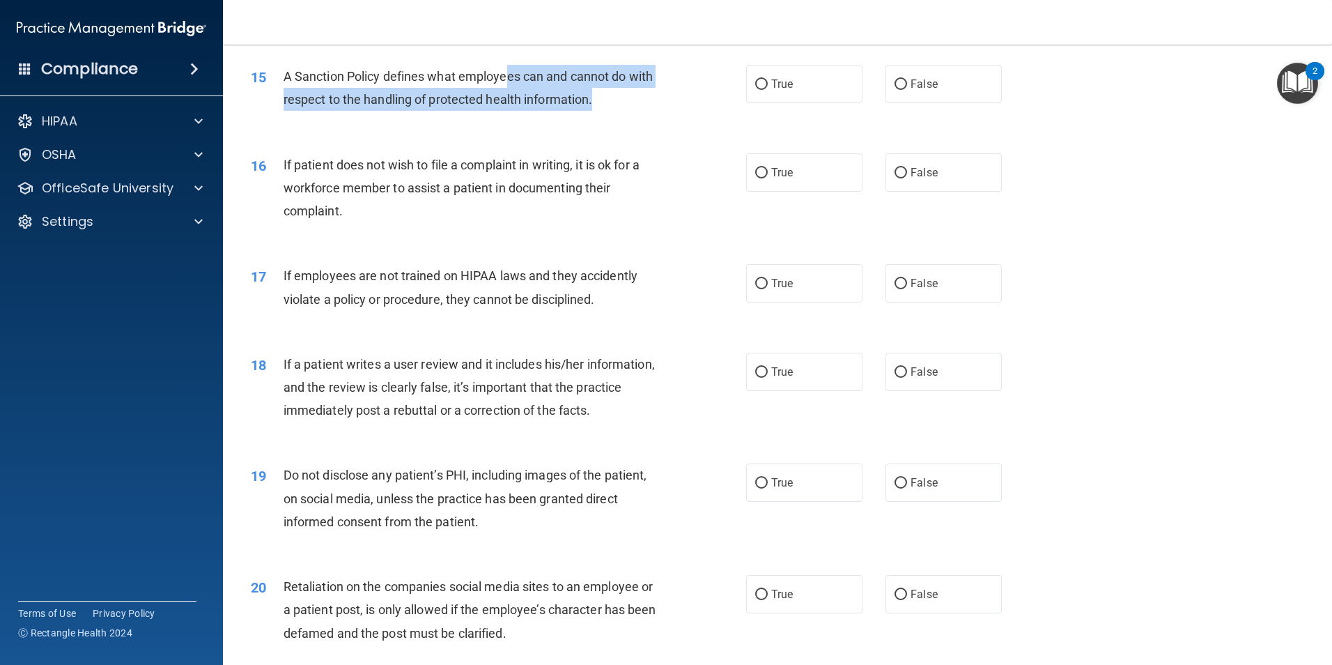
drag, startPoint x: 507, startPoint y: 98, endPoint x: 602, endPoint y: 132, distance: 101.4
click at [602, 111] on div "A Sanction Policy defines what employees can and cannot do with respect to the …" at bounding box center [477, 88] width 387 height 46
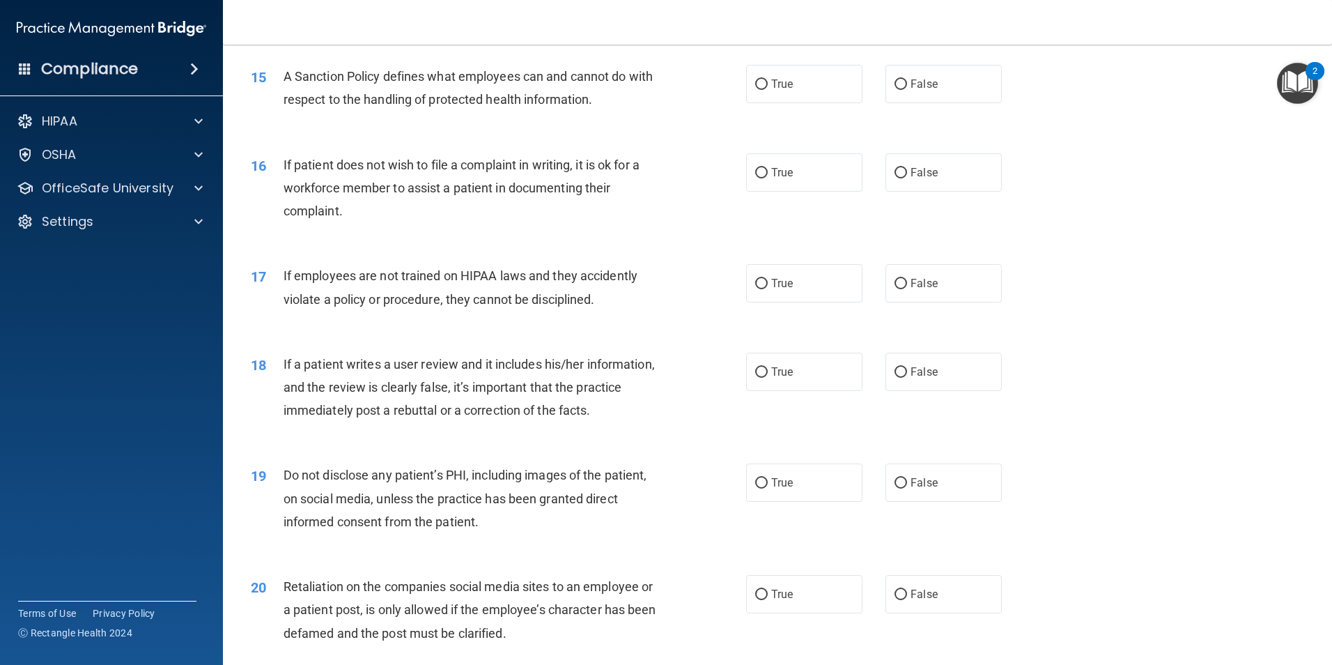
drag, startPoint x: 602, startPoint y: 132, endPoint x: 535, endPoint y: 157, distance: 71.4
click at [535, 135] on div "15 A Sanction Policy defines what employees can and cannot do with respect to t…" at bounding box center [777, 91] width 1074 height 88
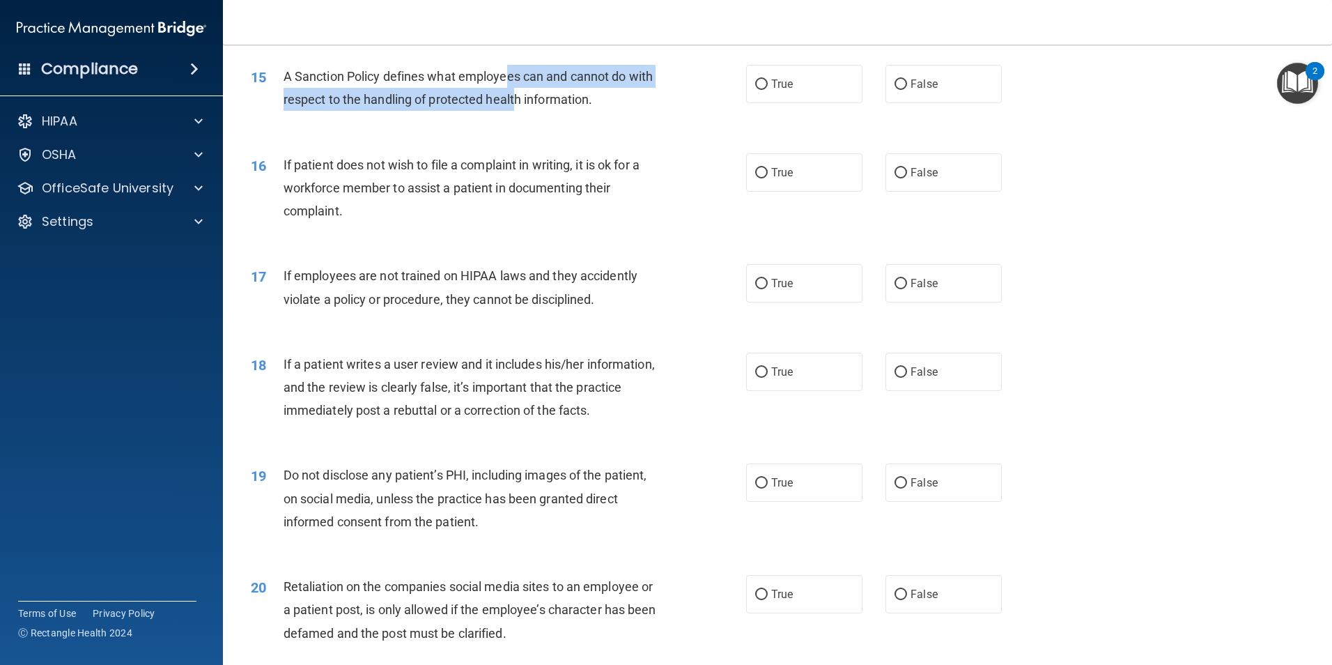
drag, startPoint x: 507, startPoint y: 89, endPoint x: 517, endPoint y: 144, distance: 55.2
click at [517, 135] on div "15 A Sanction Policy defines what employees can and cannot do with respect to t…" at bounding box center [777, 91] width 1074 height 88
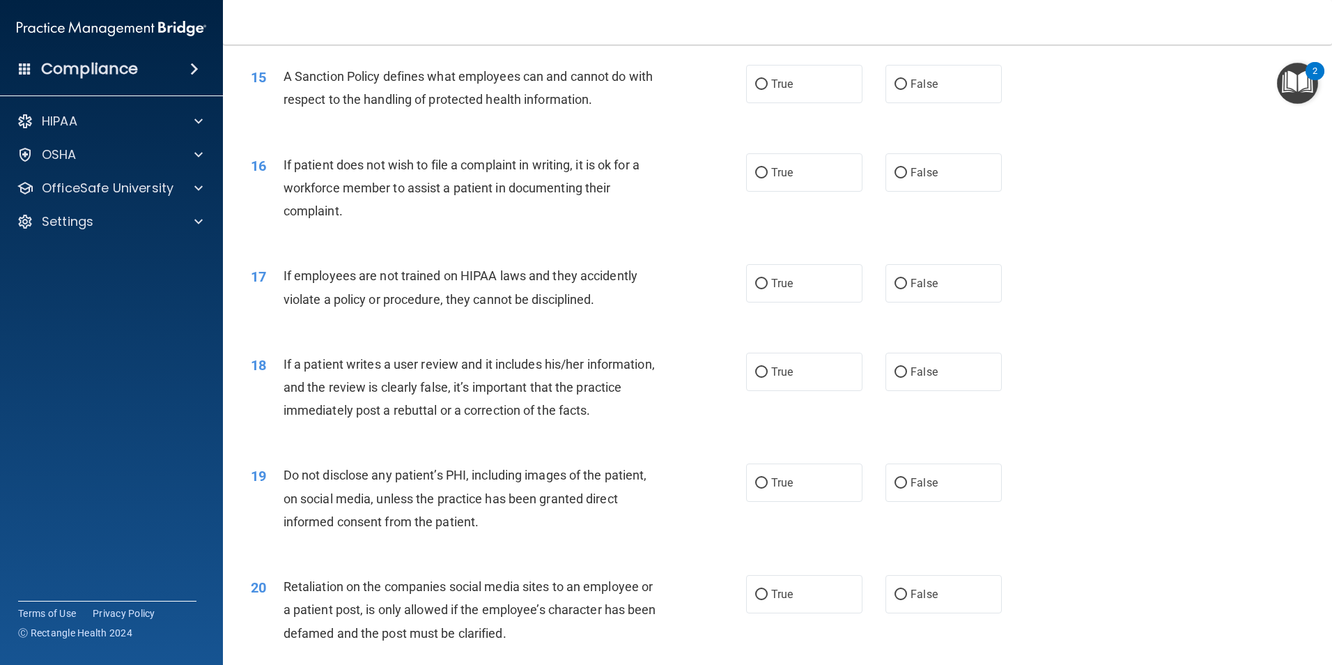
drag, startPoint x: 517, startPoint y: 144, endPoint x: 507, endPoint y: 199, distance: 56.6
click at [507, 199] on div "If patient does not wish to file a complaint in writing, it is ok for a workfor…" at bounding box center [477, 188] width 387 height 70
click at [806, 103] on label "True" at bounding box center [804, 84] width 116 height 38
click at [768, 90] on input "True" at bounding box center [761, 84] width 13 height 10
radio input "true"
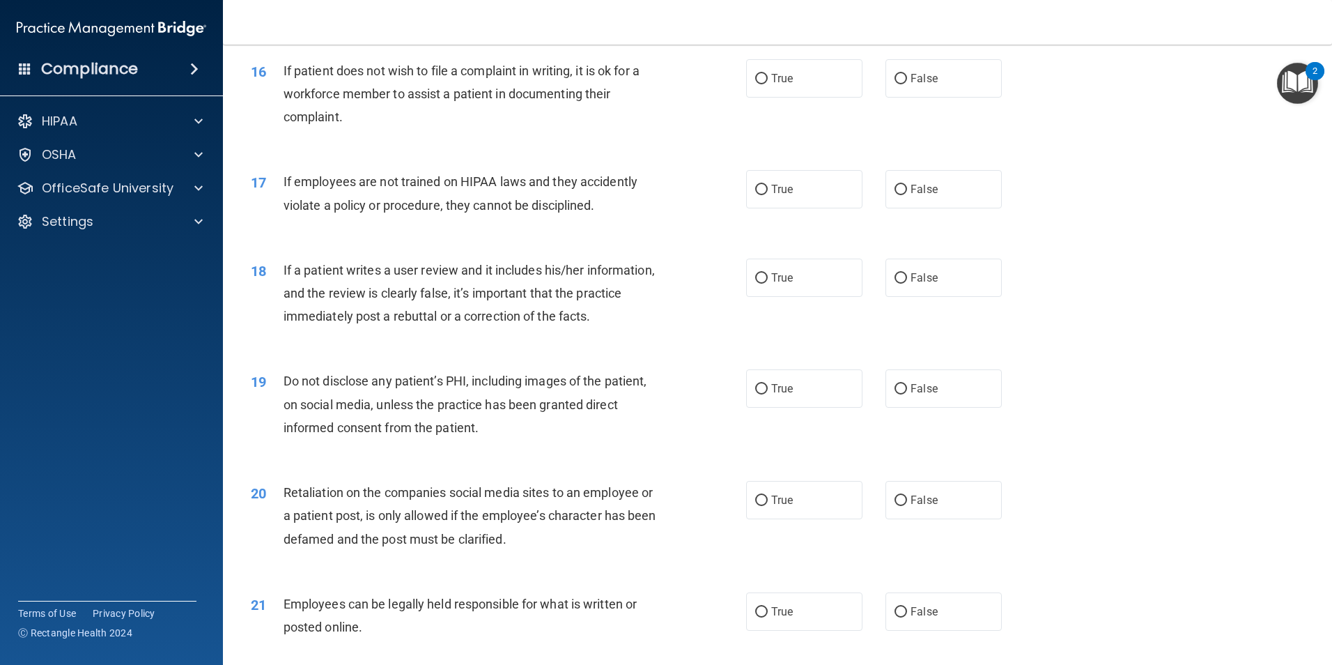
scroll to position [1742, 0]
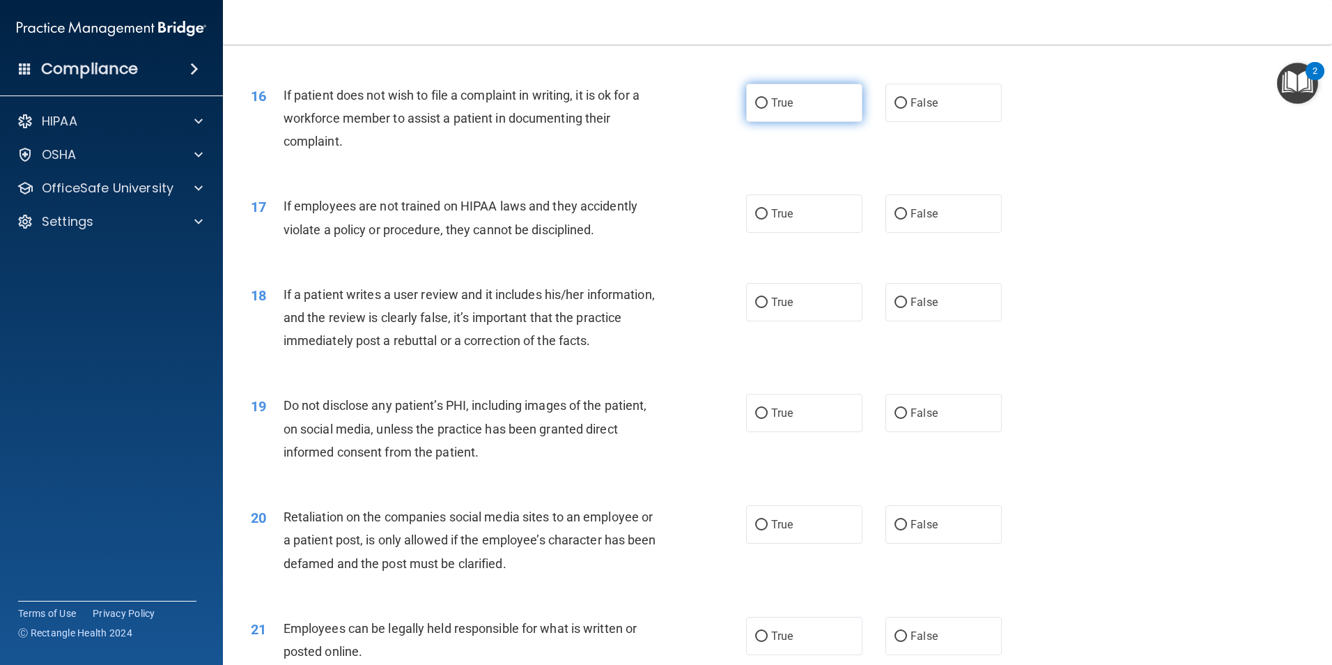
click at [783, 122] on label "True" at bounding box center [804, 103] width 116 height 38
click at [768, 109] on input "True" at bounding box center [761, 103] width 13 height 10
radio input "true"
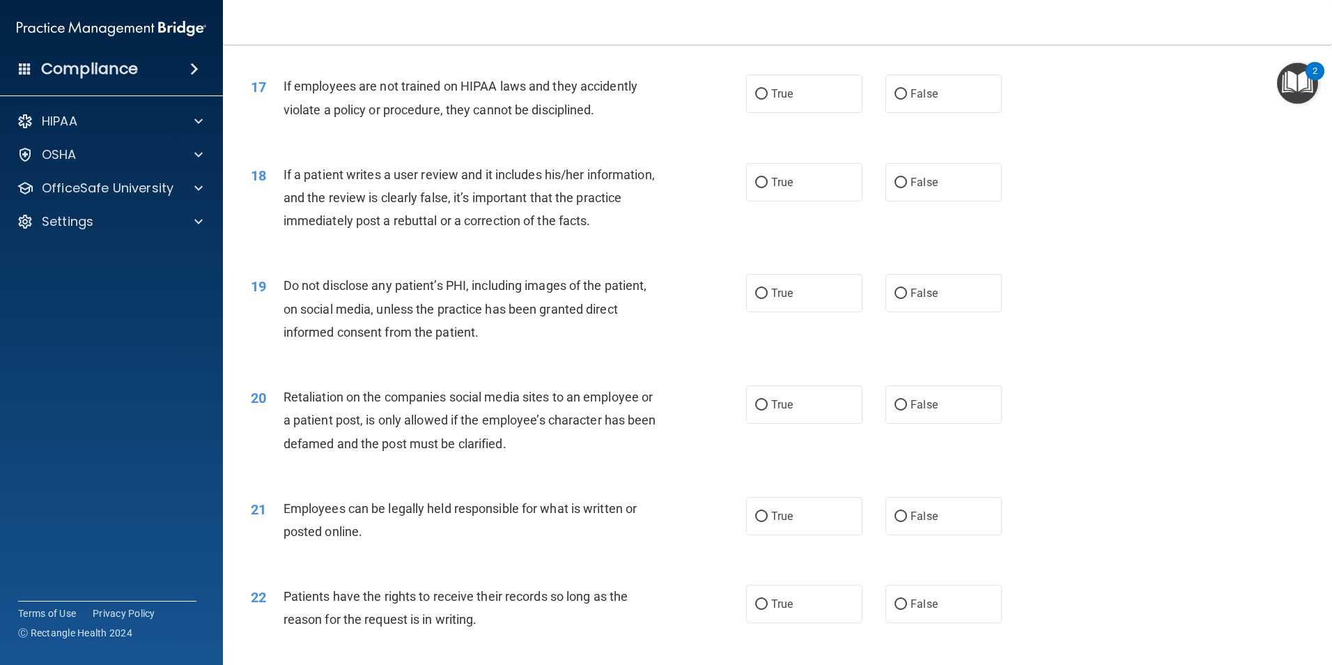
scroll to position [1881, 0]
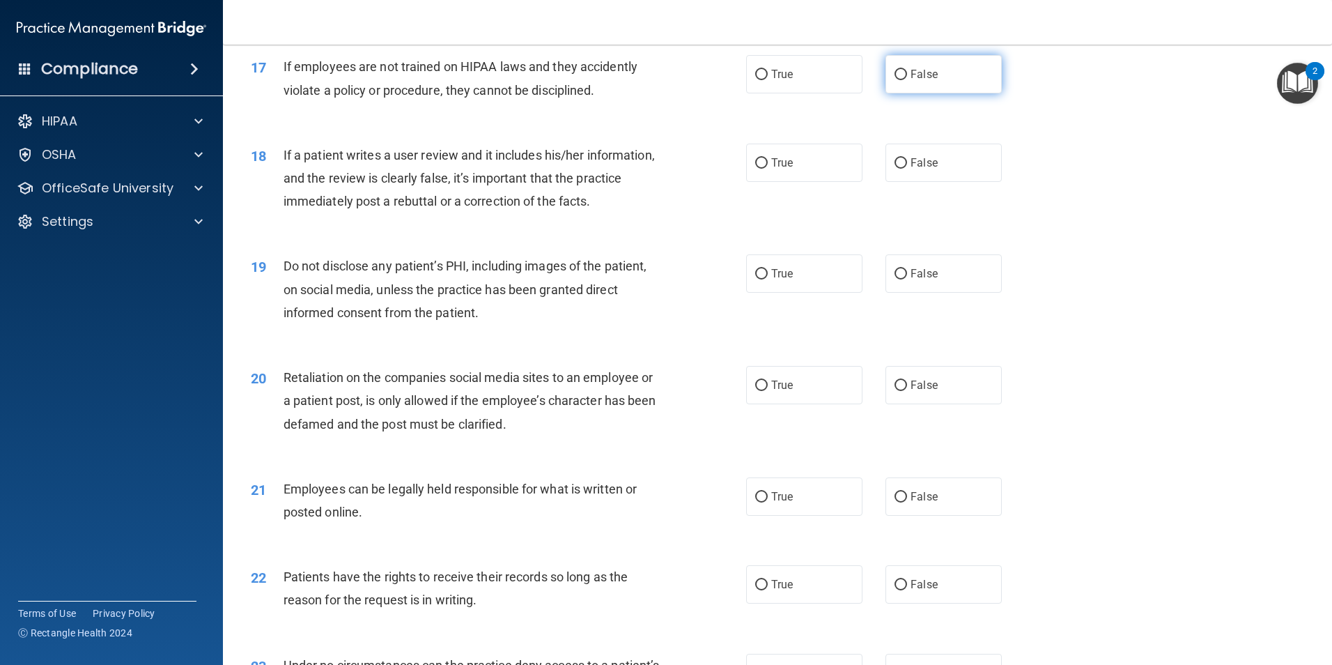
click at [911, 81] on span "False" at bounding box center [924, 74] width 27 height 13
click at [907, 80] on input "False" at bounding box center [901, 75] width 13 height 10
radio input "true"
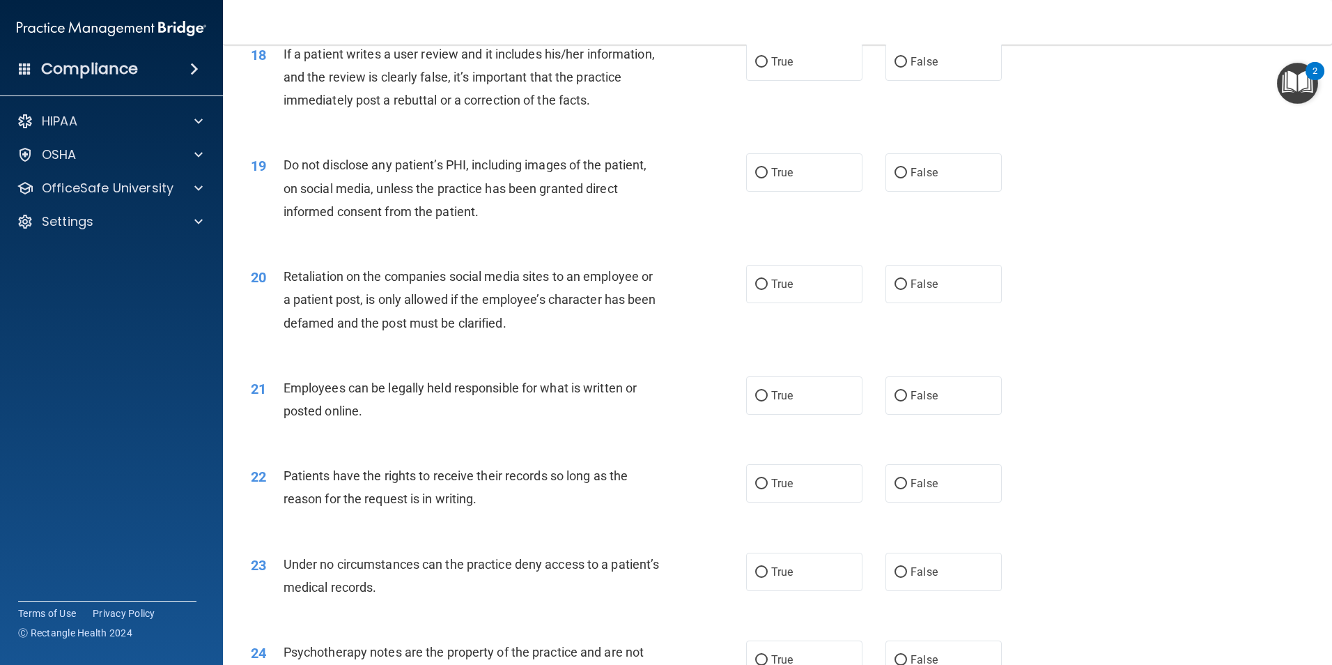
scroll to position [1951, 0]
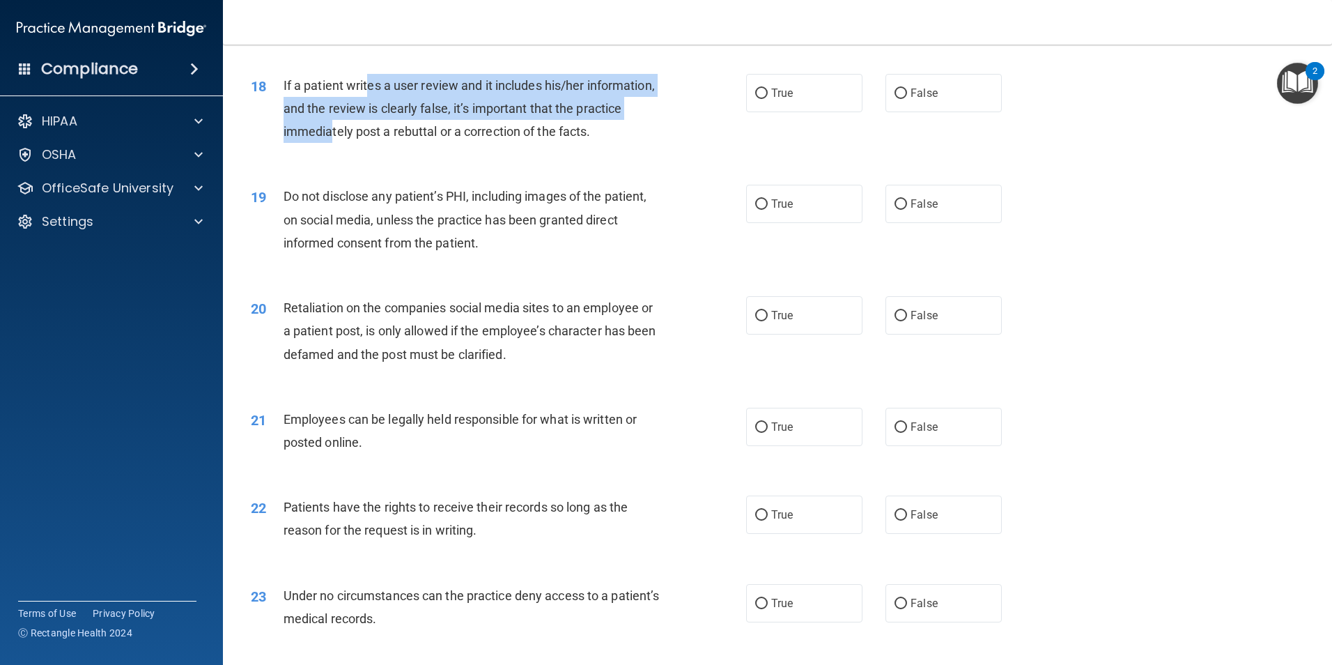
drag, startPoint x: 367, startPoint y: 107, endPoint x: 378, endPoint y: 153, distance: 48.0
click at [378, 139] on span "If a patient writes a user review and it includes his/her information, and the …" at bounding box center [469, 108] width 371 height 61
drag, startPoint x: 378, startPoint y: 153, endPoint x: 332, endPoint y: 128, distance: 52.7
click at [332, 128] on span "If a patient writes a user review and it includes his/her information, and the …" at bounding box center [469, 108] width 371 height 61
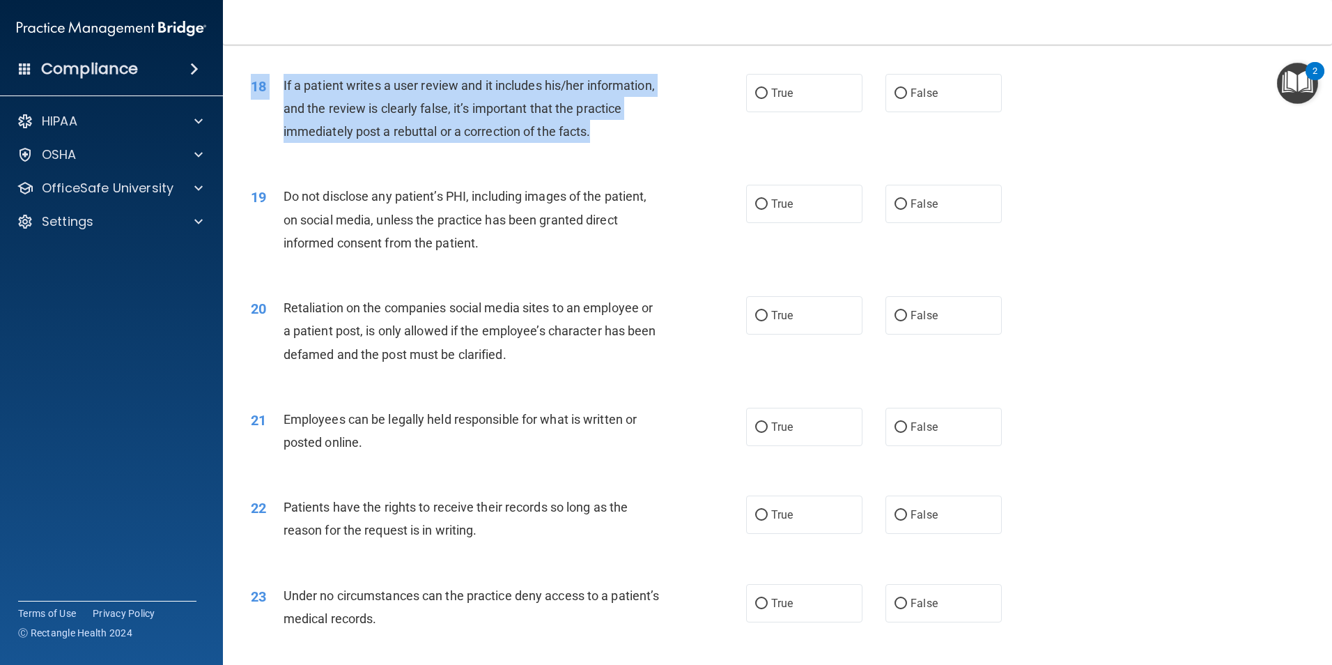
drag, startPoint x: 336, startPoint y: 91, endPoint x: 644, endPoint y: 158, distance: 315.2
click at [644, 158] on div "18 If a patient writes a user review and it includes his/her information, and t…" at bounding box center [777, 111] width 1074 height 111
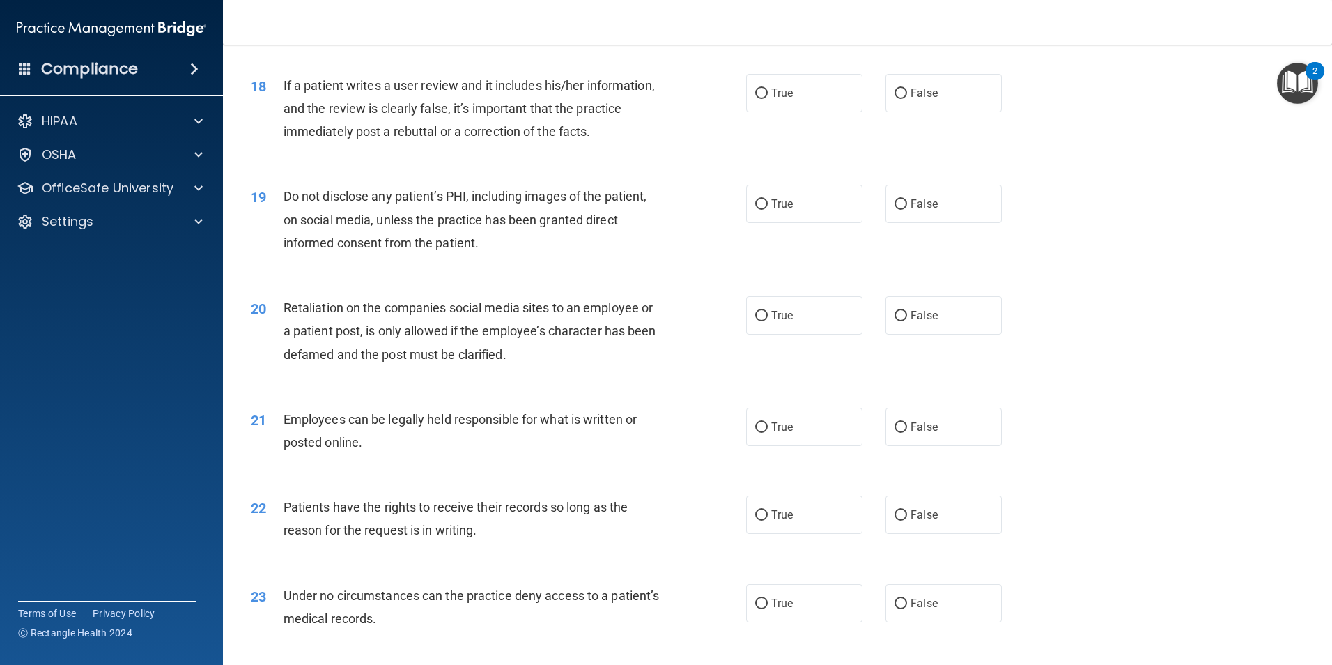
drag, startPoint x: 644, startPoint y: 158, endPoint x: 512, endPoint y: 187, distance: 134.8
click at [512, 168] on div "18 If a patient writes a user review and it includes his/her information, and t…" at bounding box center [777, 111] width 1074 height 111
click at [817, 112] on label "True" at bounding box center [804, 93] width 116 height 38
click at [768, 99] on input "True" at bounding box center [761, 93] width 13 height 10
radio input "true"
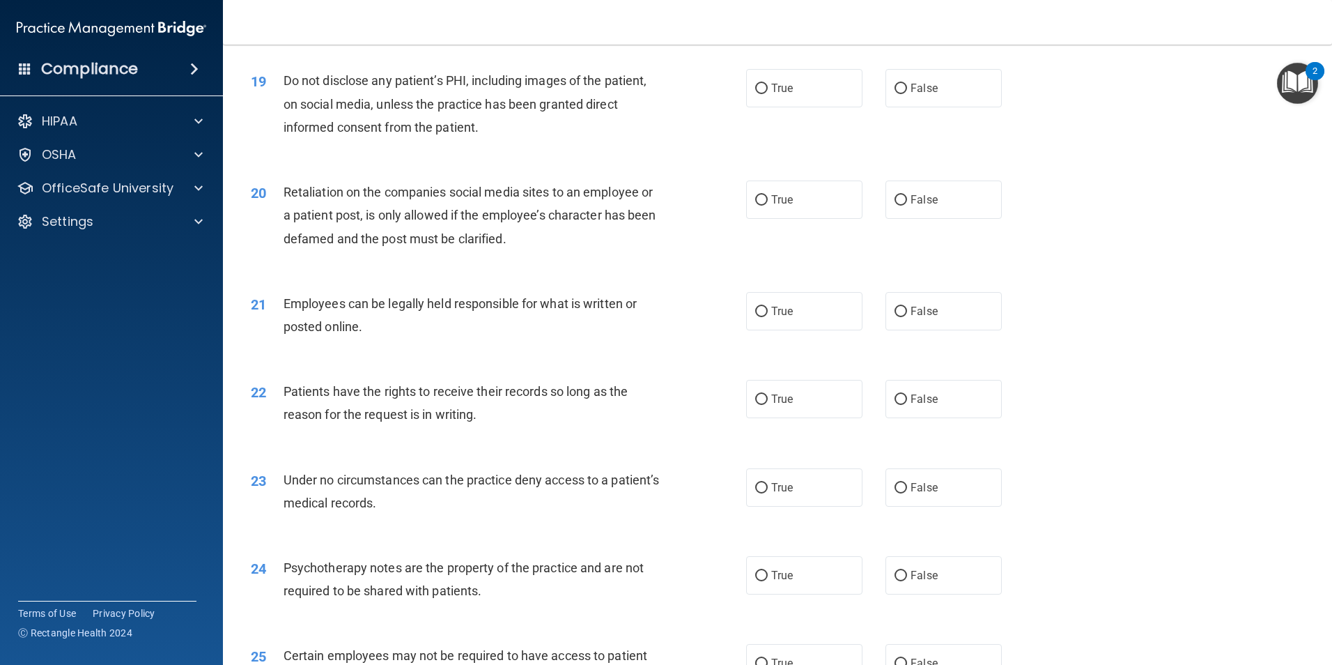
scroll to position [2090, 0]
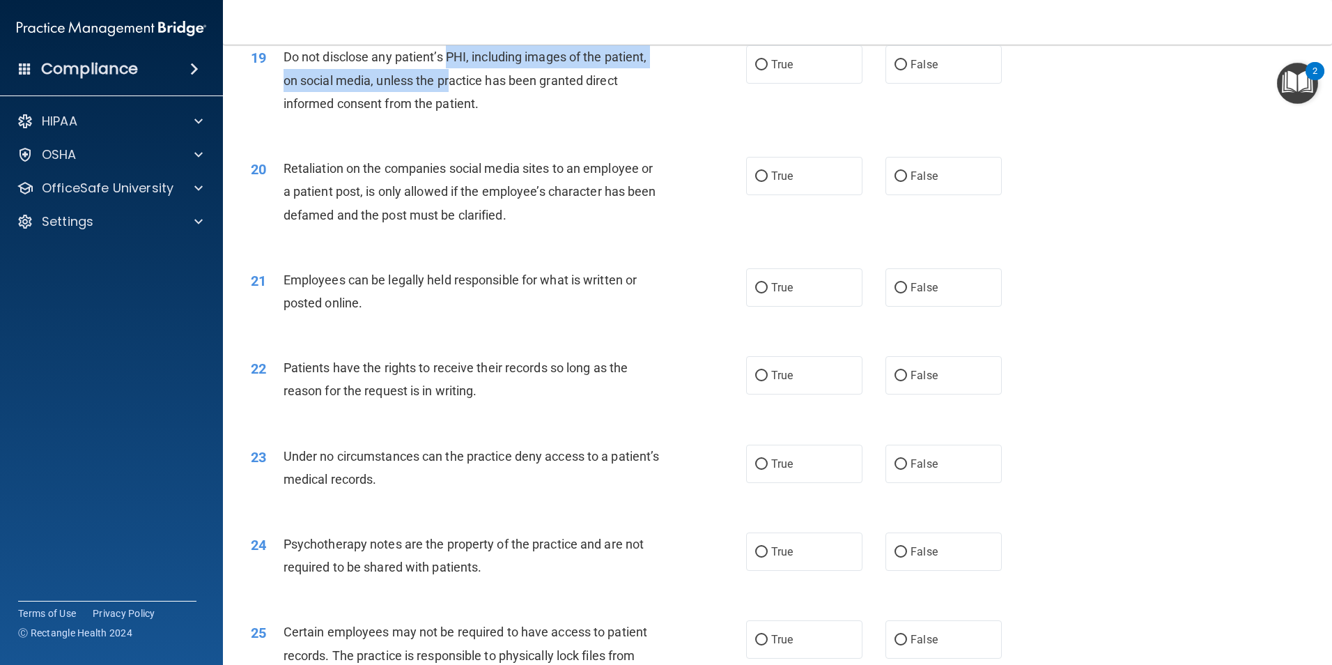
drag, startPoint x: 449, startPoint y: 79, endPoint x: 450, endPoint y: 107, distance: 27.9
click at [450, 107] on span "Do not disclose any patient’s PHI, including images of the patient, on social m…" at bounding box center [466, 79] width 364 height 61
drag, startPoint x: 450, startPoint y: 107, endPoint x: 433, endPoint y: 175, distance: 69.8
click at [433, 175] on div "20 Retaliation on the companies social media sites to an employee or a patient …" at bounding box center [777, 194] width 1074 height 111
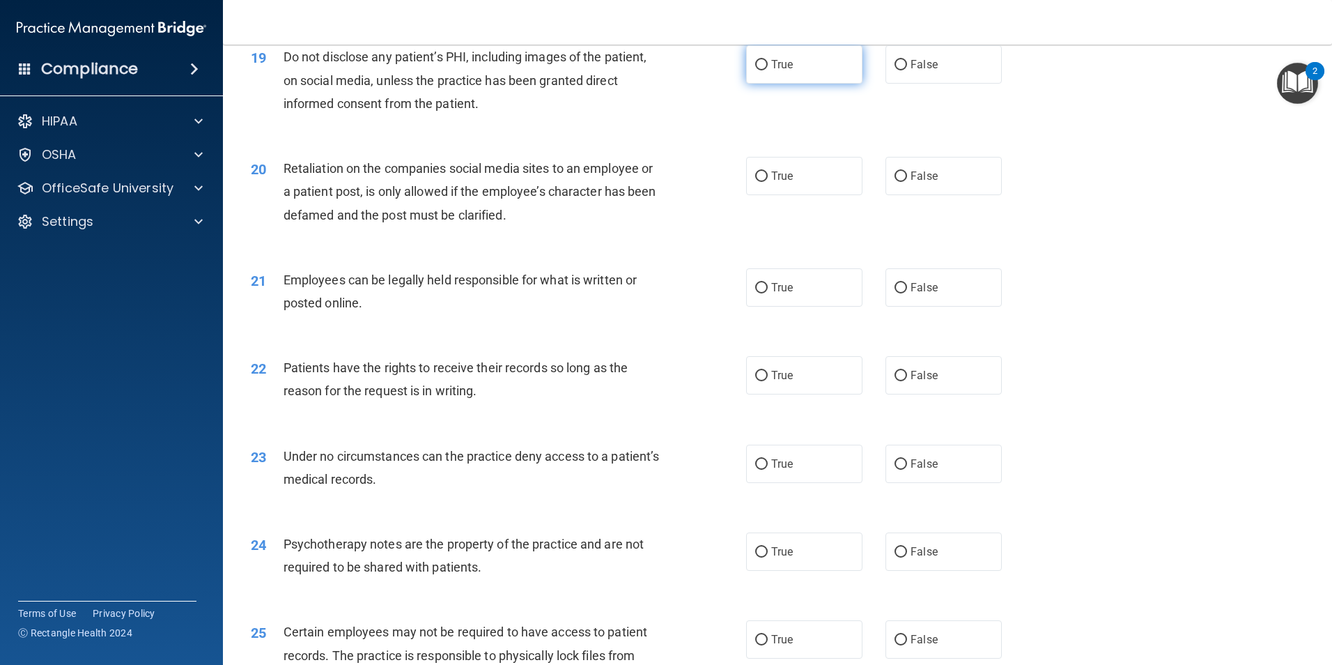
click at [844, 84] on label "True" at bounding box center [804, 64] width 116 height 38
click at [768, 70] on input "True" at bounding box center [761, 65] width 13 height 10
radio input "true"
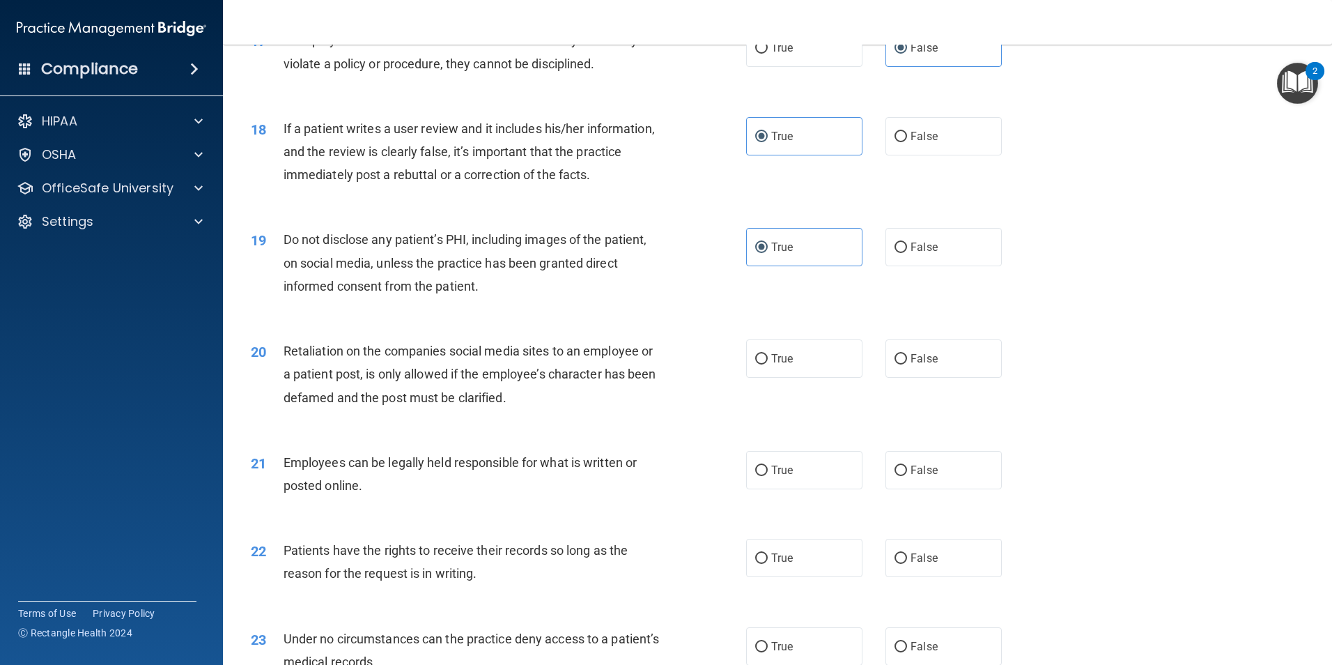
scroll to position [1881, 0]
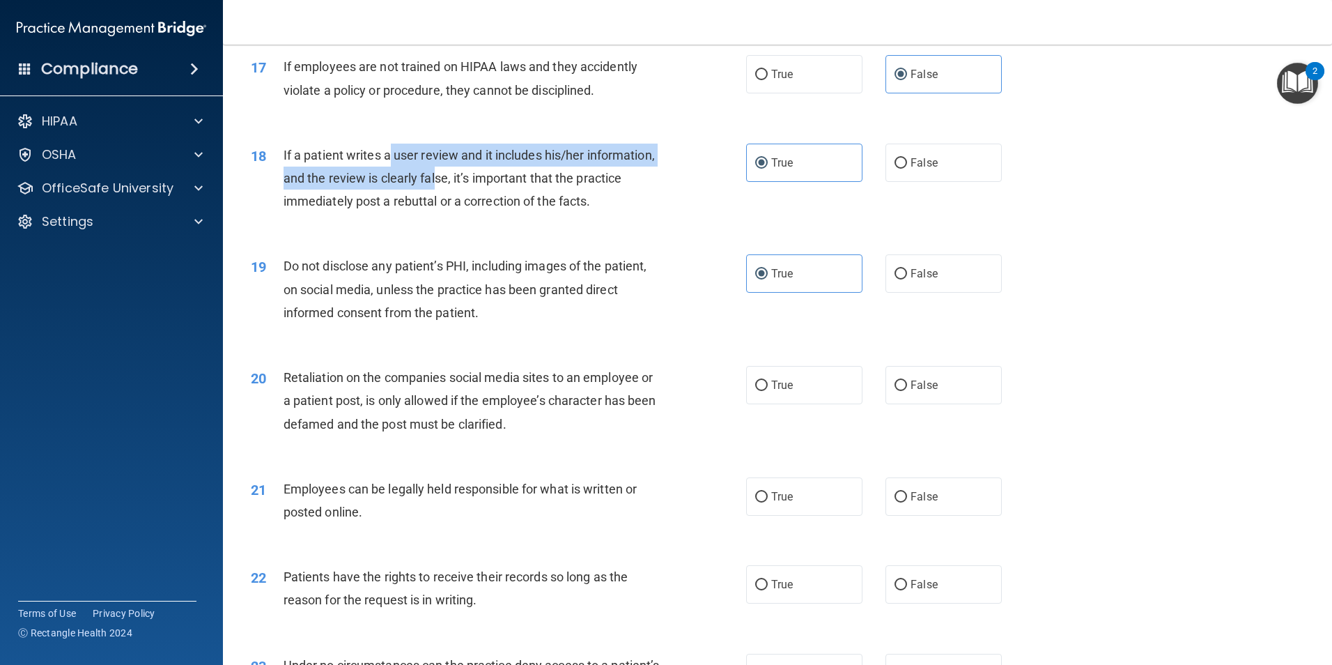
drag, startPoint x: 391, startPoint y: 172, endPoint x: 505, endPoint y: 200, distance: 117.6
click at [505, 200] on span "If a patient writes a user review and it includes his/her information, and the …" at bounding box center [469, 178] width 371 height 61
drag, startPoint x: 505, startPoint y: 200, endPoint x: 345, endPoint y: 203, distance: 160.3
click at [345, 203] on span "If a patient writes a user review and it includes his/her information, and the …" at bounding box center [469, 178] width 371 height 61
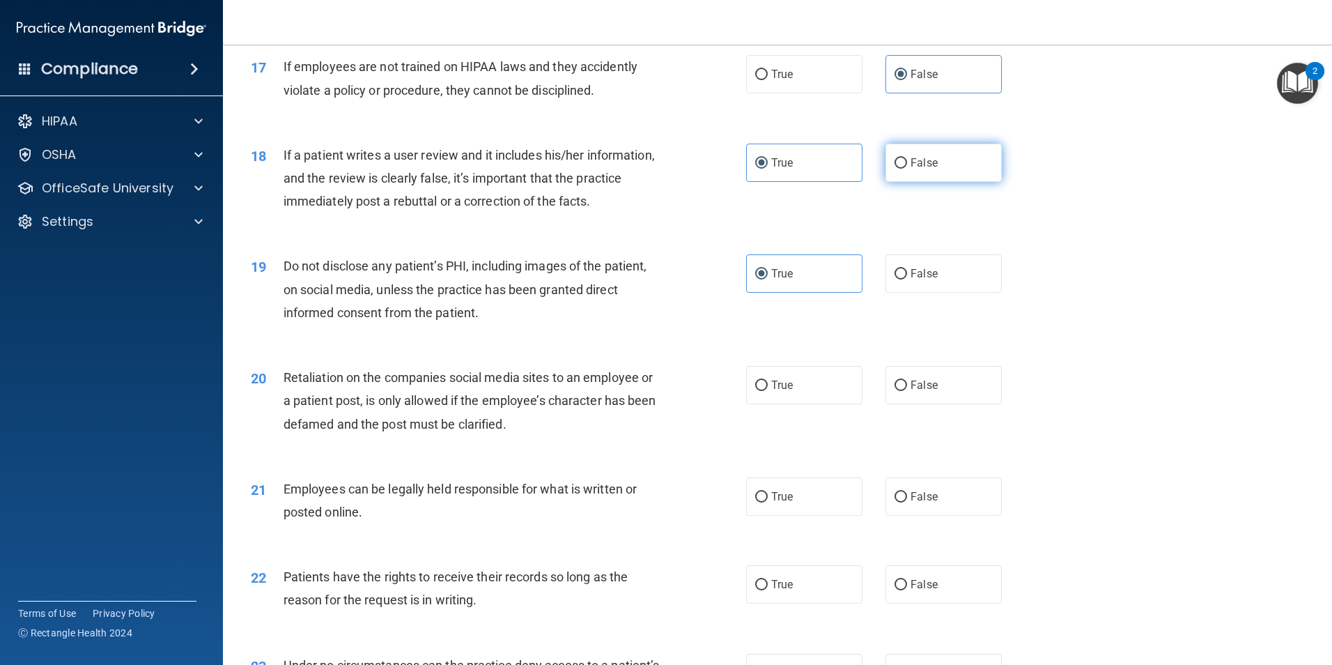
click at [953, 182] on label "False" at bounding box center [944, 163] width 116 height 38
click at [907, 169] on input "False" at bounding box center [901, 163] width 13 height 10
radio input "true"
radio input "false"
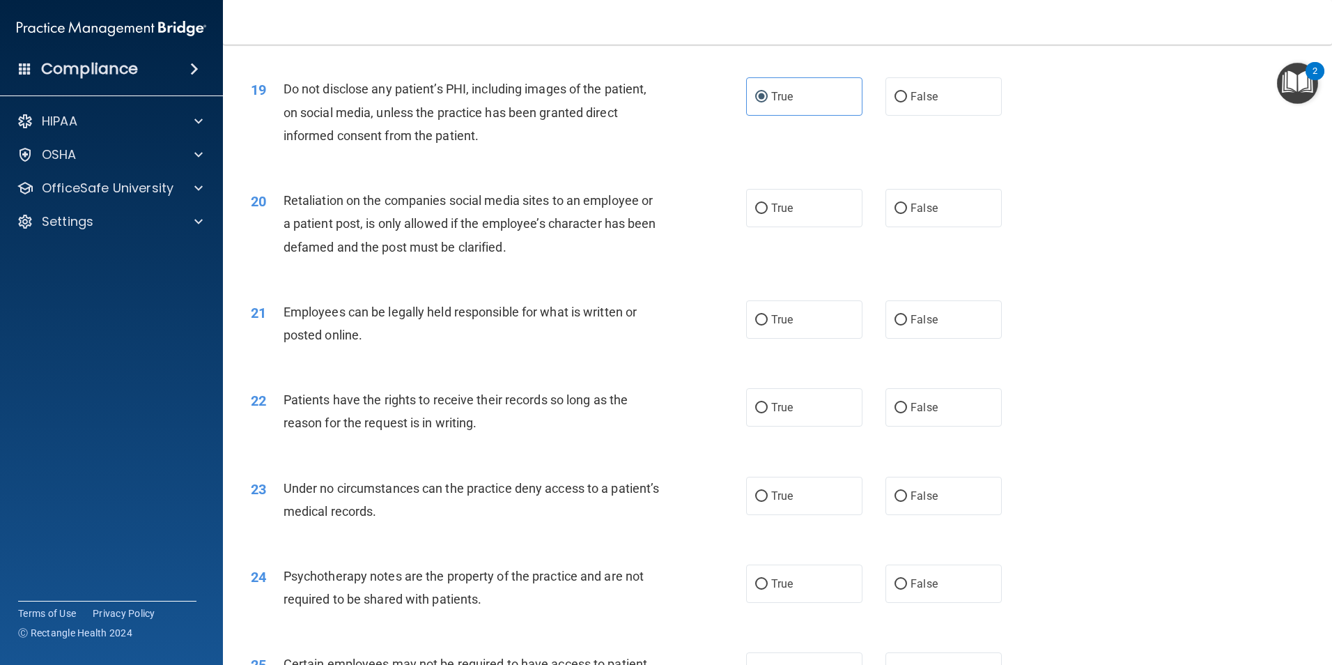
scroll to position [2090, 0]
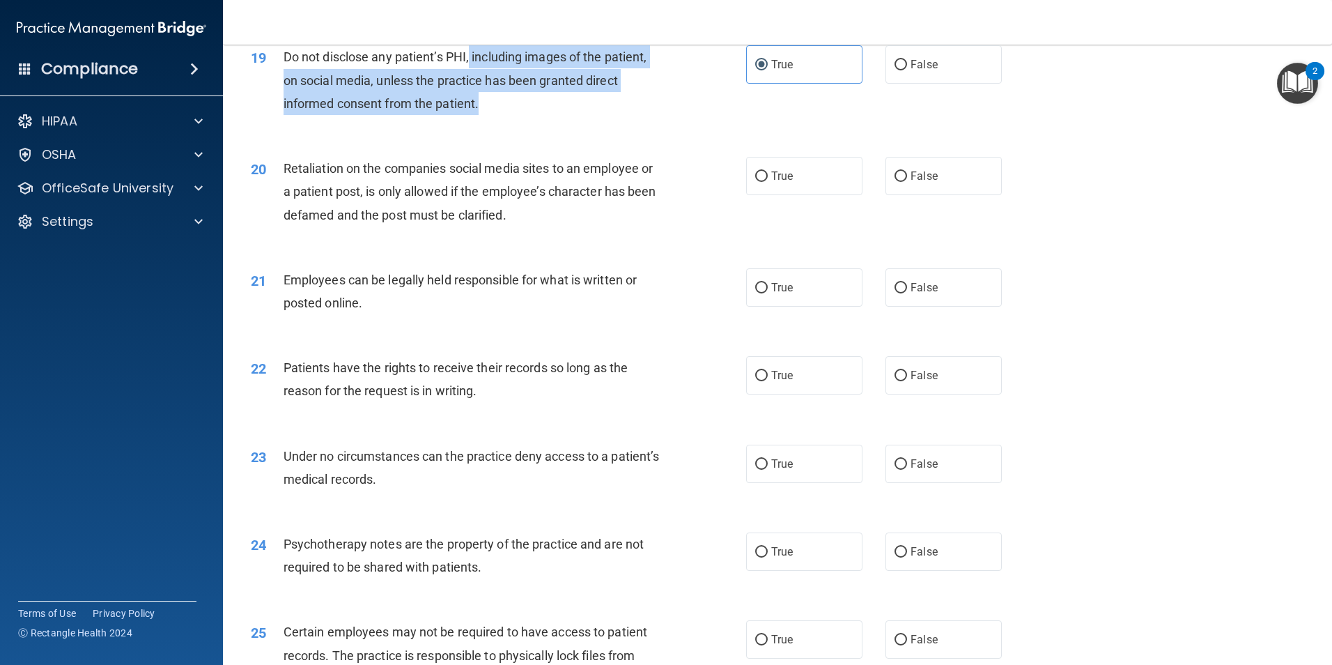
drag, startPoint x: 472, startPoint y: 79, endPoint x: 538, endPoint y: 130, distance: 83.5
click at [538, 115] on div "Do not disclose any patient’s PHI, including images of the patient, on social m…" at bounding box center [477, 80] width 387 height 70
drag, startPoint x: 538, startPoint y: 130, endPoint x: 527, endPoint y: 135, distance: 11.5
click at [527, 115] on div "Do not disclose any patient’s PHI, including images of the patient, on social m…" at bounding box center [477, 80] width 387 height 70
drag, startPoint x: 307, startPoint y: 73, endPoint x: 441, endPoint y: 122, distance: 142.4
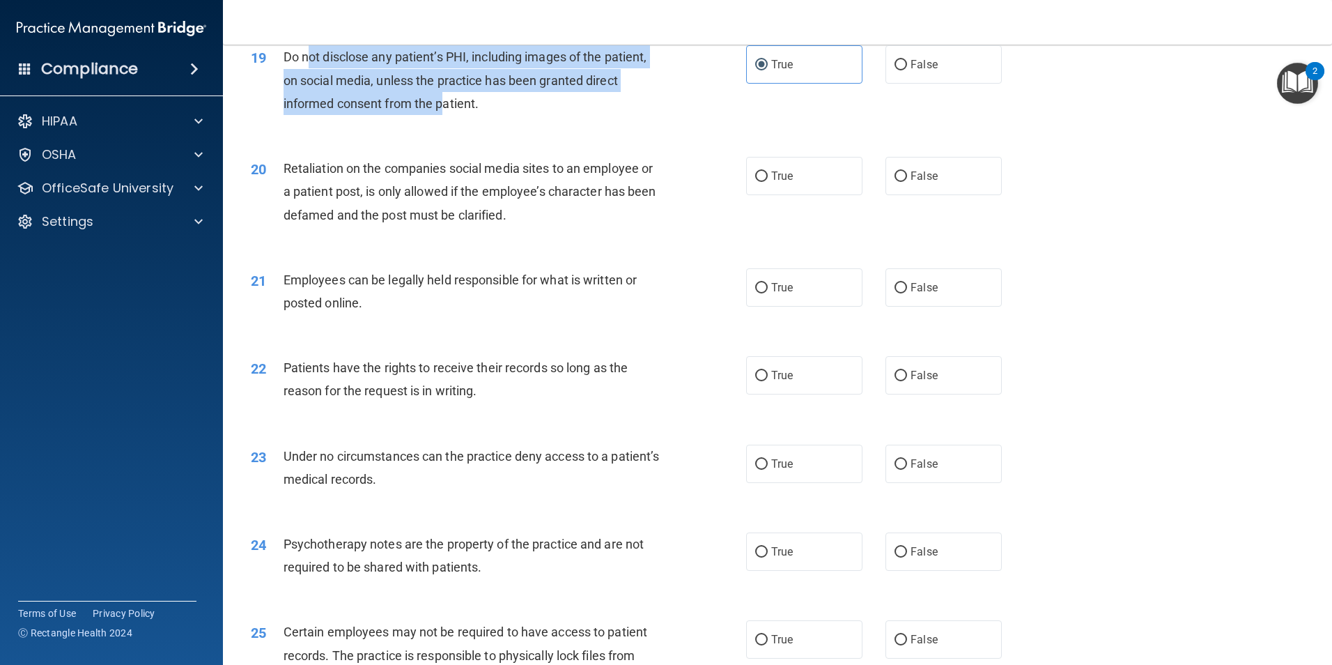
click at [441, 110] on span "Do not disclose any patient’s PHI, including images of the patient, on social m…" at bounding box center [466, 79] width 364 height 61
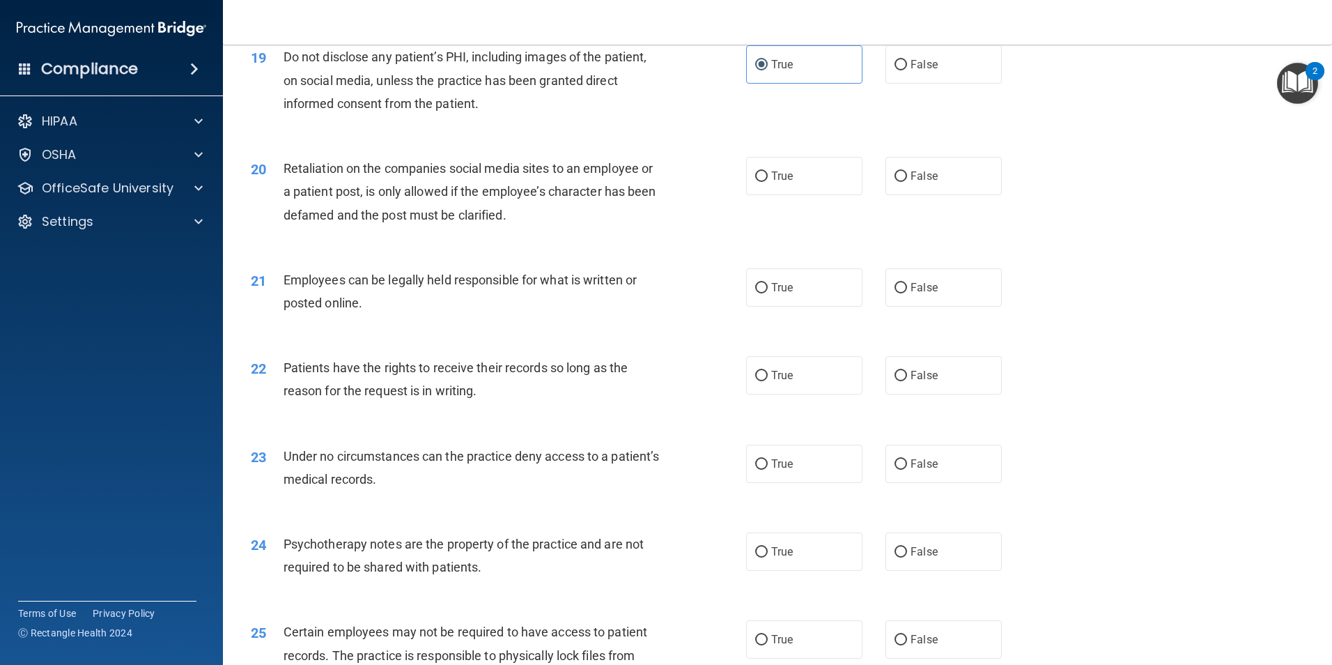
drag, startPoint x: 441, startPoint y: 122, endPoint x: 460, endPoint y: 148, distance: 32.5
click at [460, 139] on div "19 Do not disclose any patient’s PHI, including images of the patient, on socia…" at bounding box center [777, 83] width 1074 height 111
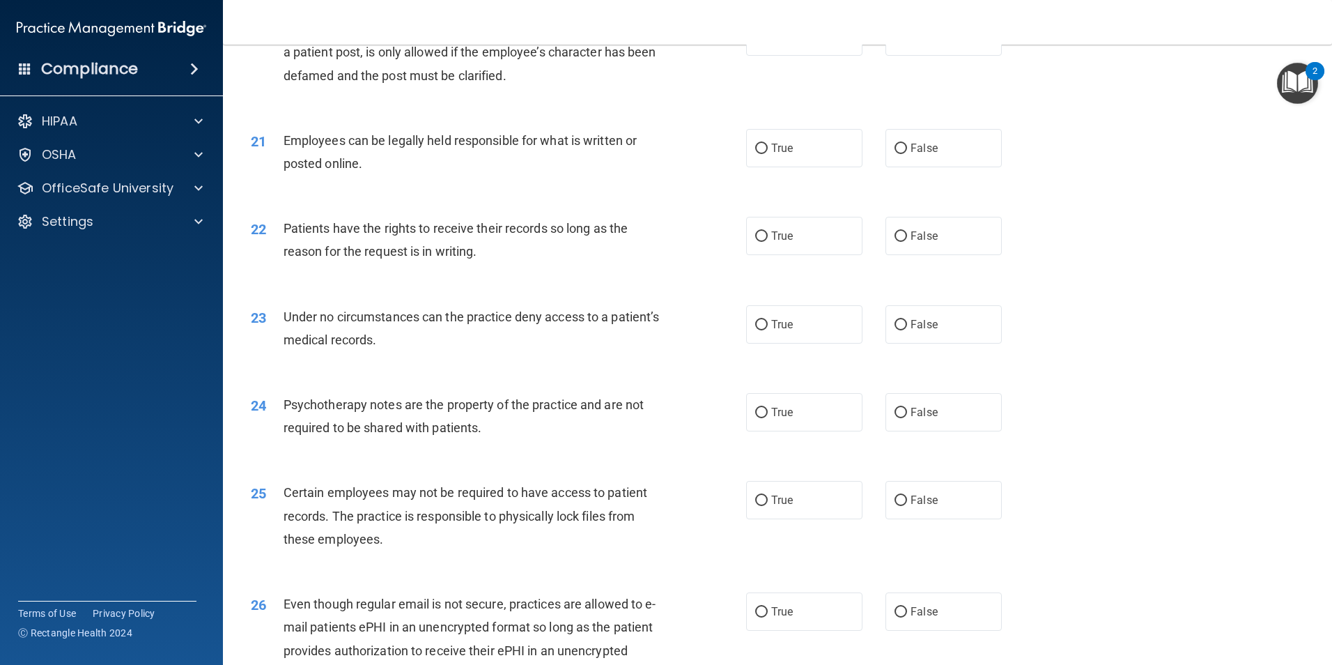
scroll to position [2224, 0]
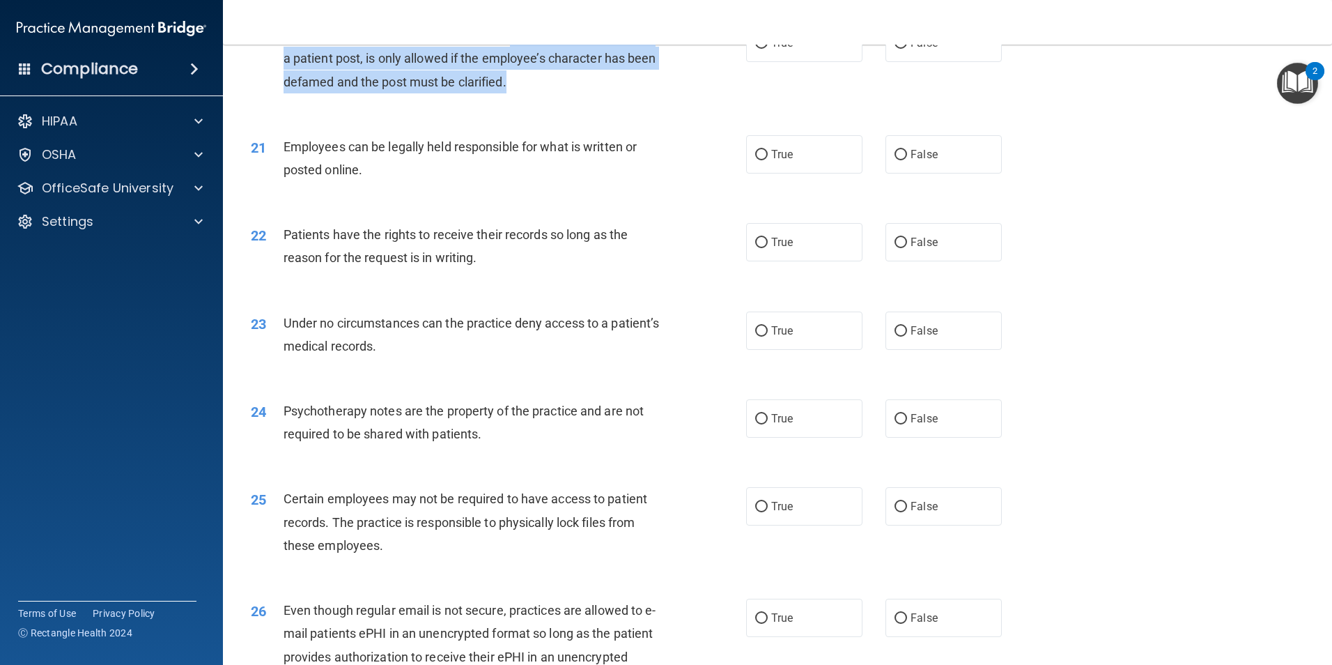
drag, startPoint x: 511, startPoint y: 51, endPoint x: 577, endPoint y: 111, distance: 89.3
click at [577, 93] on div "Retaliation on the companies social media sites to an employee or a patient pos…" at bounding box center [477, 59] width 387 height 70
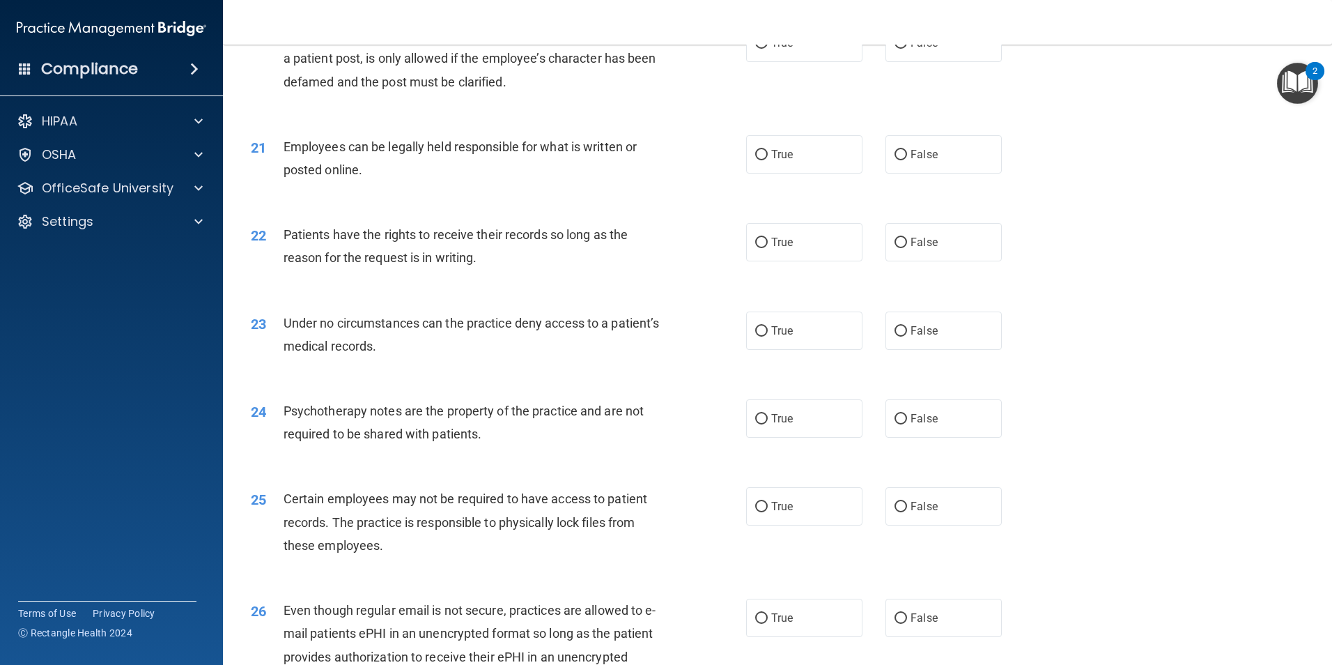
drag, startPoint x: 577, startPoint y: 111, endPoint x: 563, endPoint y: 130, distance: 24.0
click at [563, 118] on div "20 Retaliation on the companies social media sites to an employee or a patient …" at bounding box center [777, 61] width 1074 height 111
click at [777, 49] on span "True" at bounding box center [782, 42] width 22 height 13
click at [768, 49] on input "True" at bounding box center [761, 43] width 13 height 10
radio input "true"
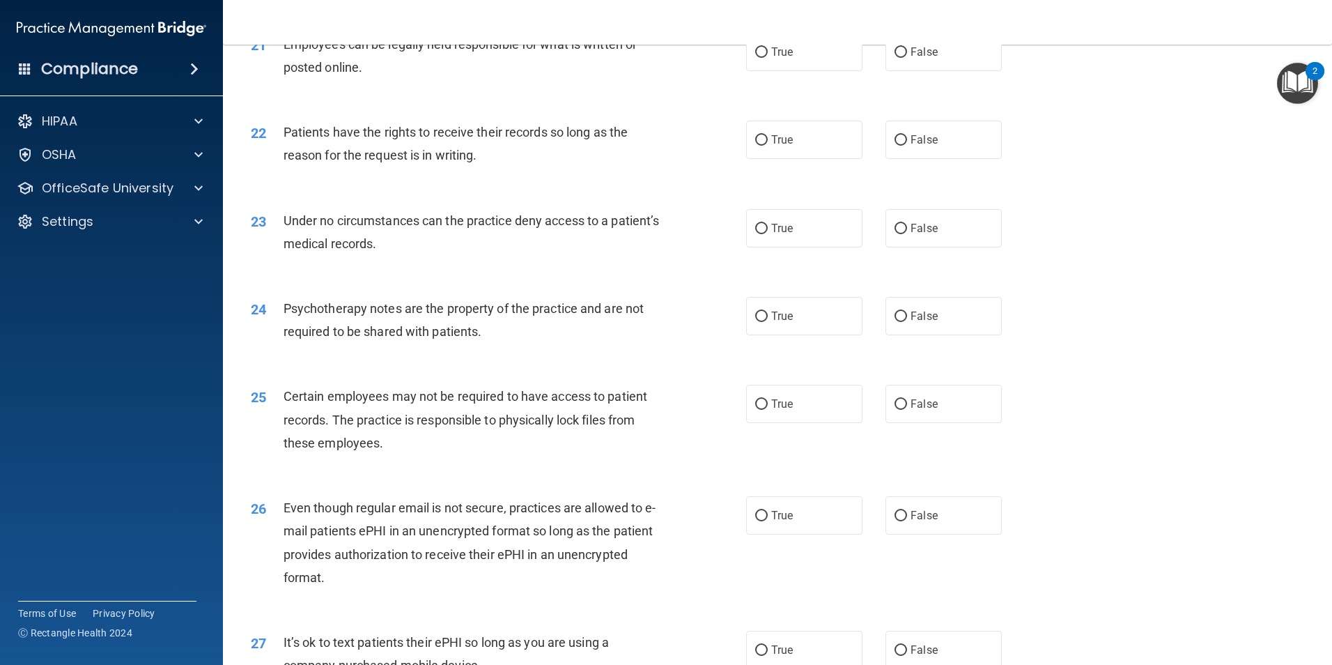
scroll to position [2293, 0]
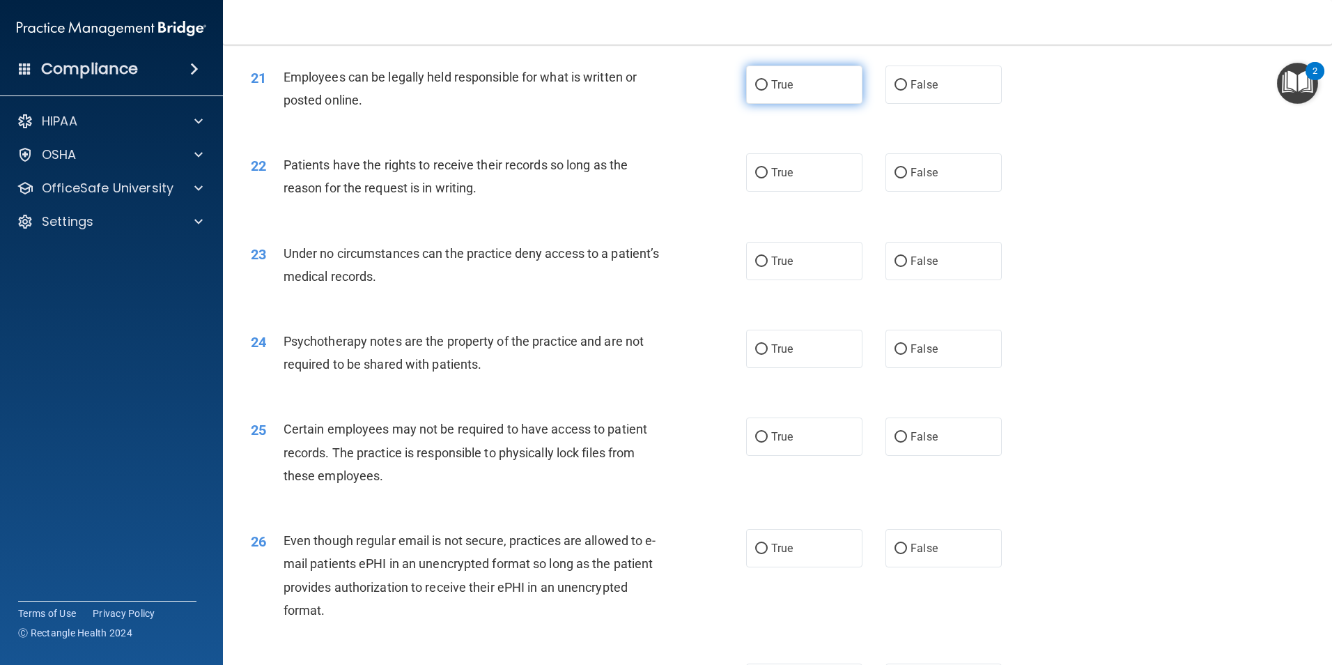
click at [771, 91] on span "True" at bounding box center [782, 84] width 22 height 13
click at [768, 91] on input "True" at bounding box center [761, 85] width 13 height 10
radio input "true"
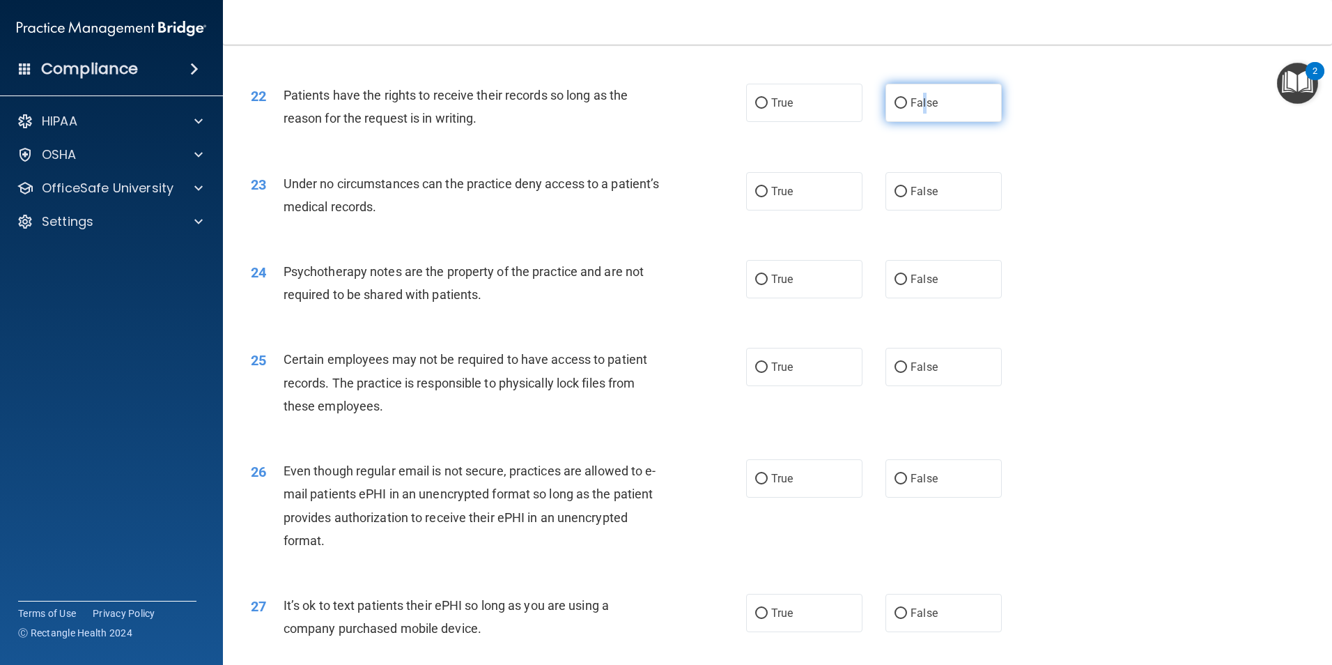
click at [920, 122] on label "False" at bounding box center [944, 103] width 116 height 38
click at [905, 122] on label "False" at bounding box center [944, 103] width 116 height 38
click at [905, 109] on input "False" at bounding box center [901, 103] width 13 height 10
radio input "true"
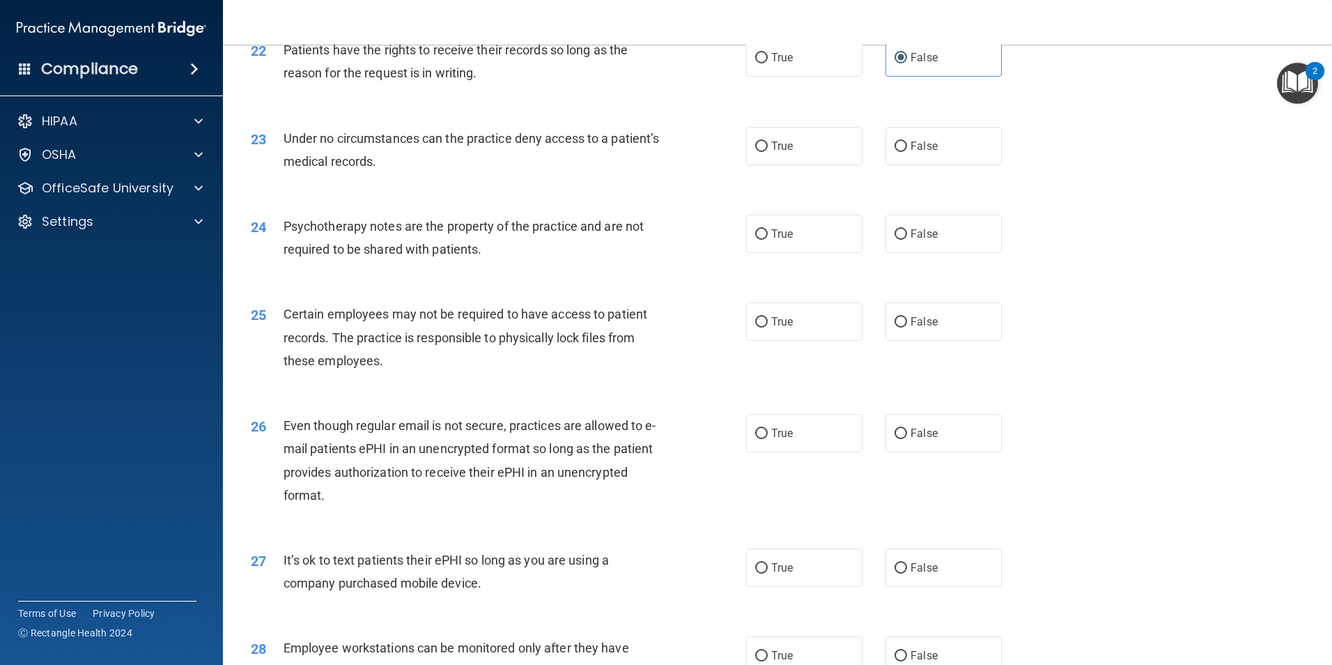
scroll to position [2433, 0]
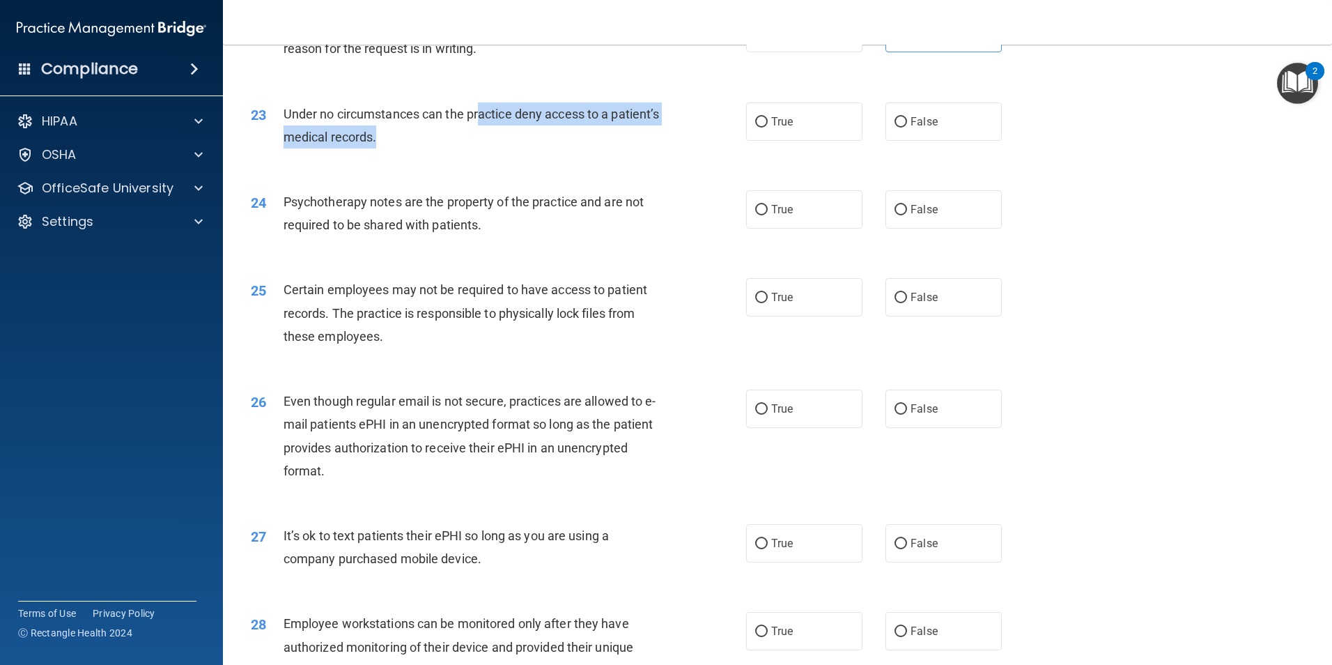
drag, startPoint x: 482, startPoint y: 133, endPoint x: 488, endPoint y: 152, distance: 19.8
click at [488, 148] on div "Under no circumstances can the practice deny access to a patient’s medical reco…" at bounding box center [477, 125] width 387 height 46
drag, startPoint x: 488, startPoint y: 152, endPoint x: 491, endPoint y: 178, distance: 26.6
click at [491, 155] on div "23 Under no circumstances can the practice deny access to a patient’s medical r…" at bounding box center [498, 128] width 537 height 53
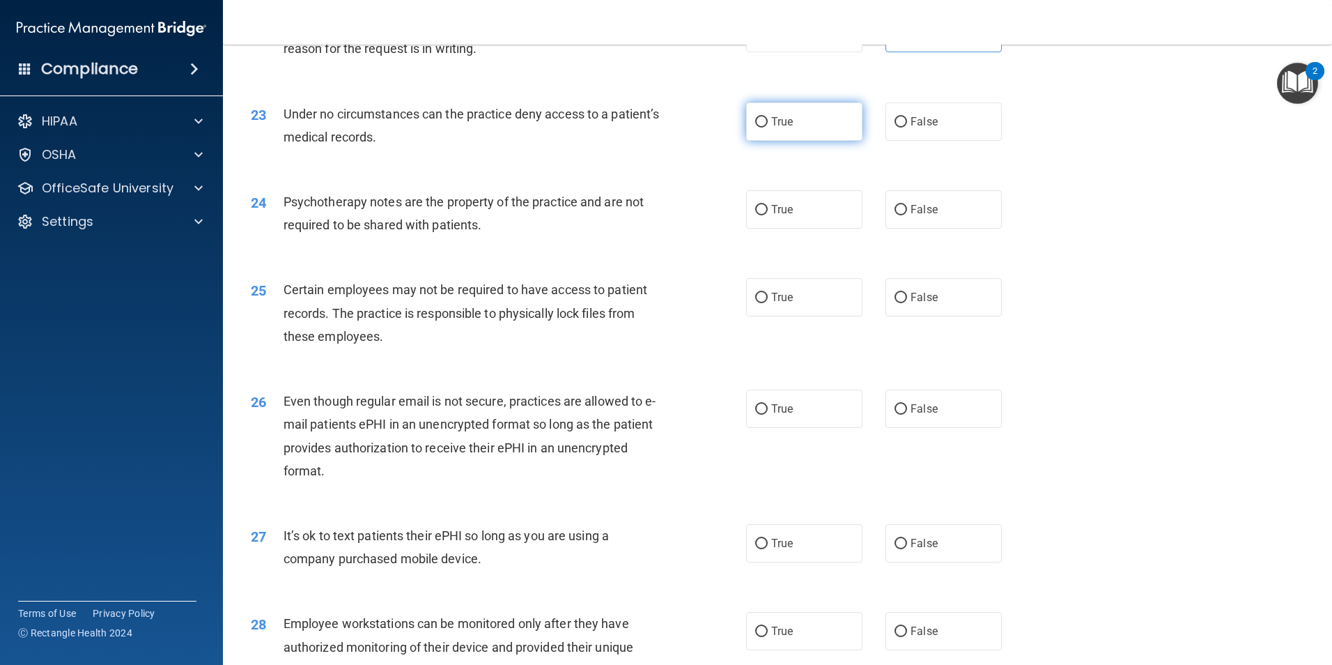
click at [842, 141] on label "True" at bounding box center [804, 121] width 116 height 38
click at [768, 128] on input "True" at bounding box center [761, 122] width 13 height 10
radio input "true"
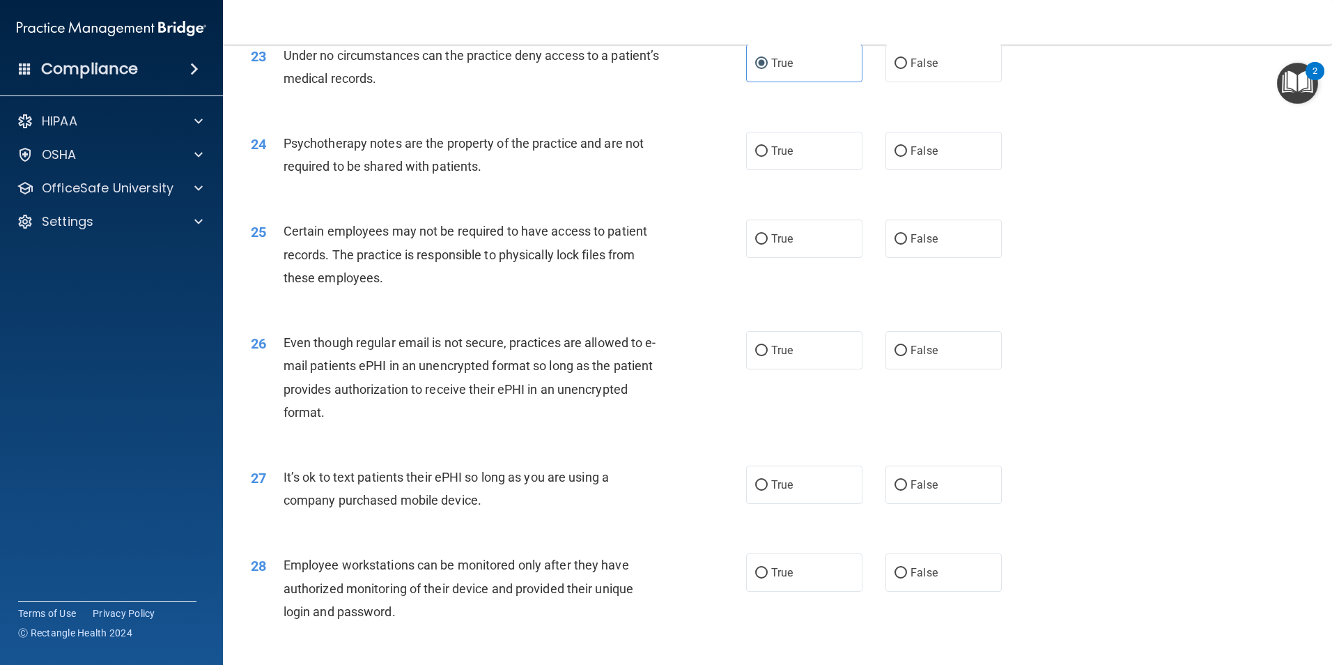
scroll to position [2572, 0]
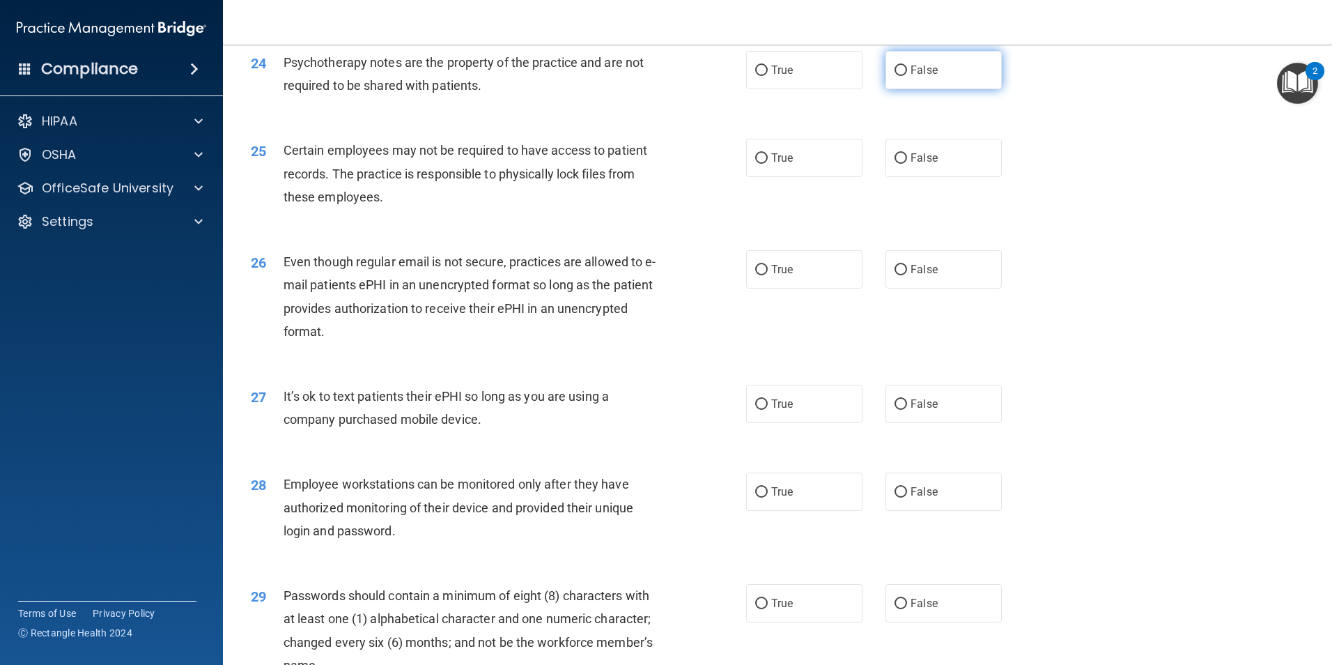
click at [946, 89] on label "False" at bounding box center [944, 70] width 116 height 38
click at [907, 76] on input "False" at bounding box center [901, 70] width 13 height 10
radio input "true"
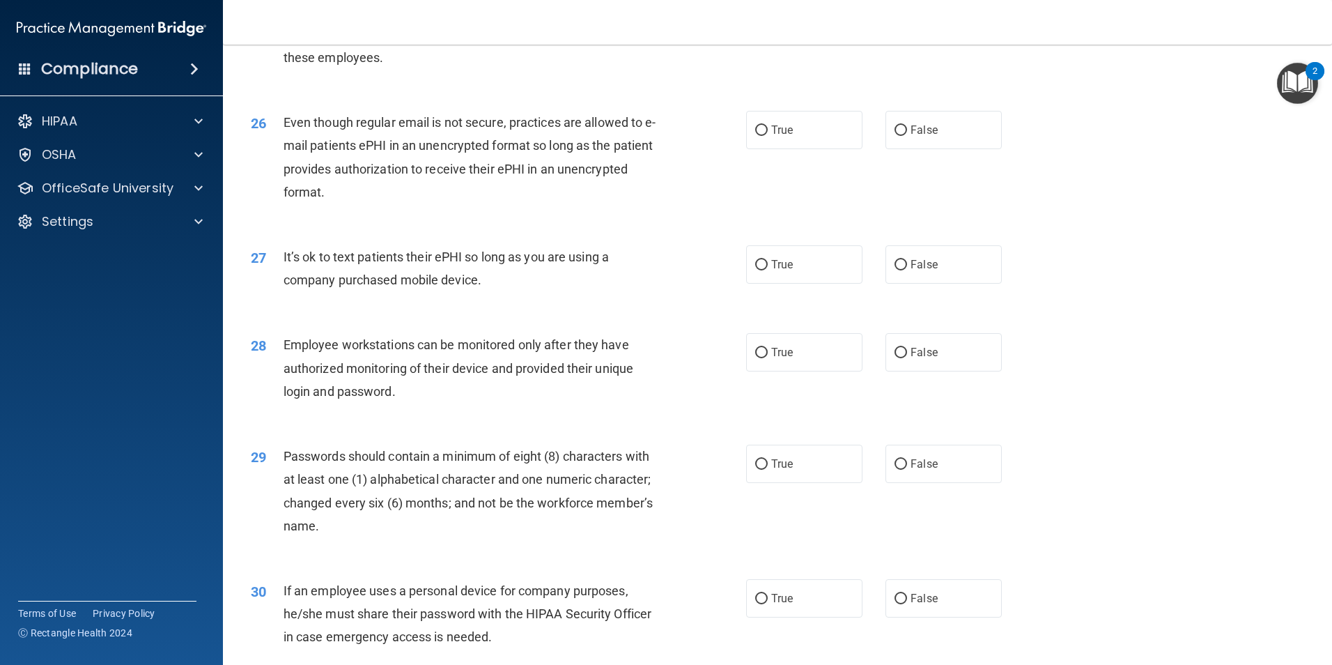
scroll to position [2642, 0]
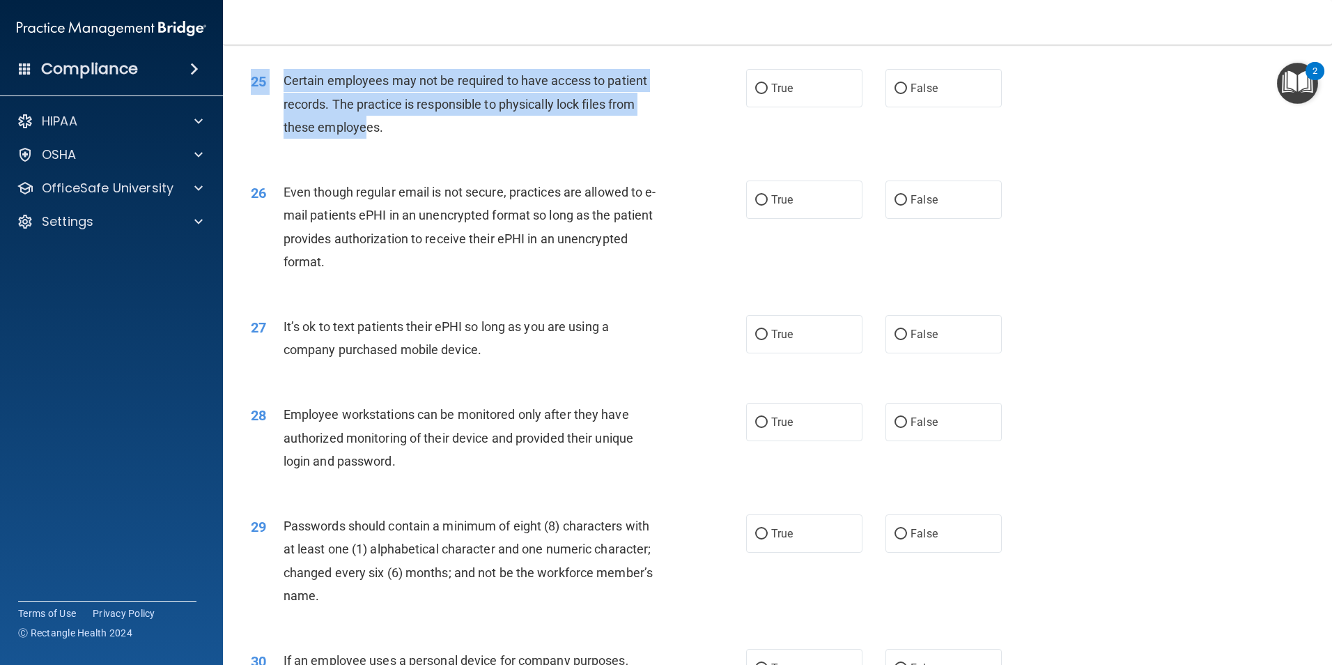
drag, startPoint x: 334, startPoint y: 80, endPoint x: 368, endPoint y: 159, distance: 85.8
click at [368, 159] on div "25 Certain employees may not be required to have access to patient records. The…" at bounding box center [777, 107] width 1074 height 111
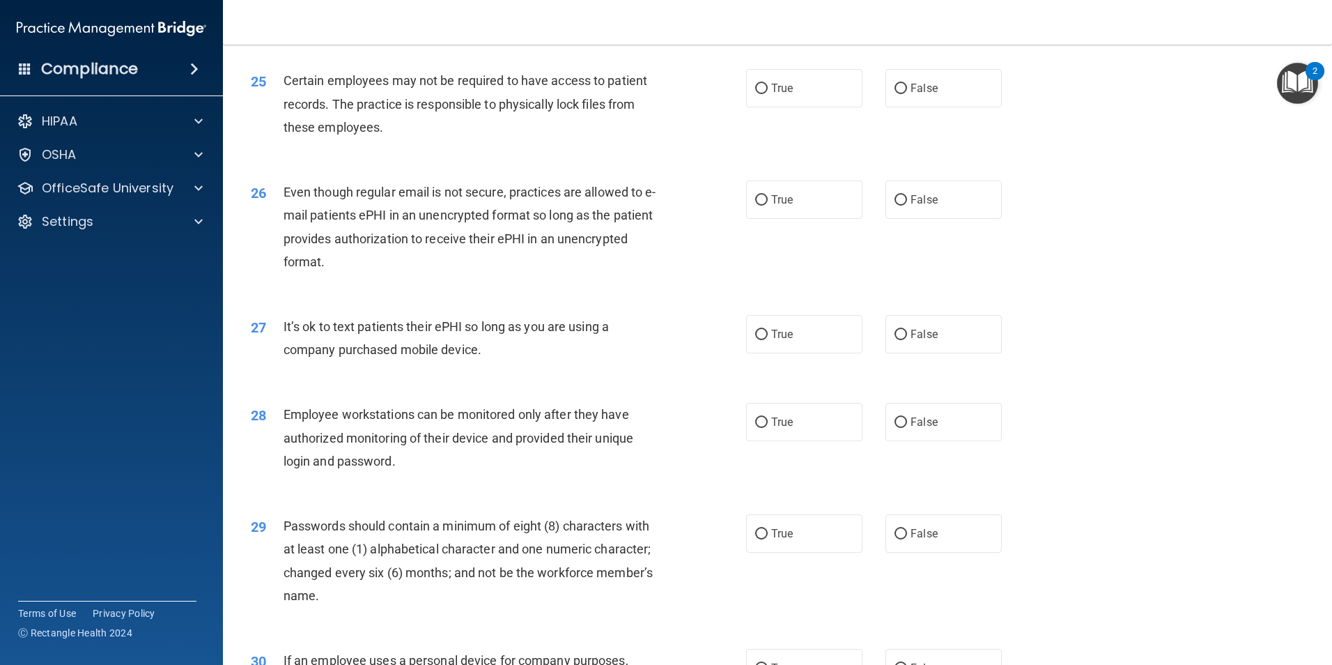
drag, startPoint x: 368, startPoint y: 159, endPoint x: 399, endPoint y: 183, distance: 39.7
click at [399, 163] on div "25 Certain employees may not be required to have access to patient records. The…" at bounding box center [777, 107] width 1074 height 111
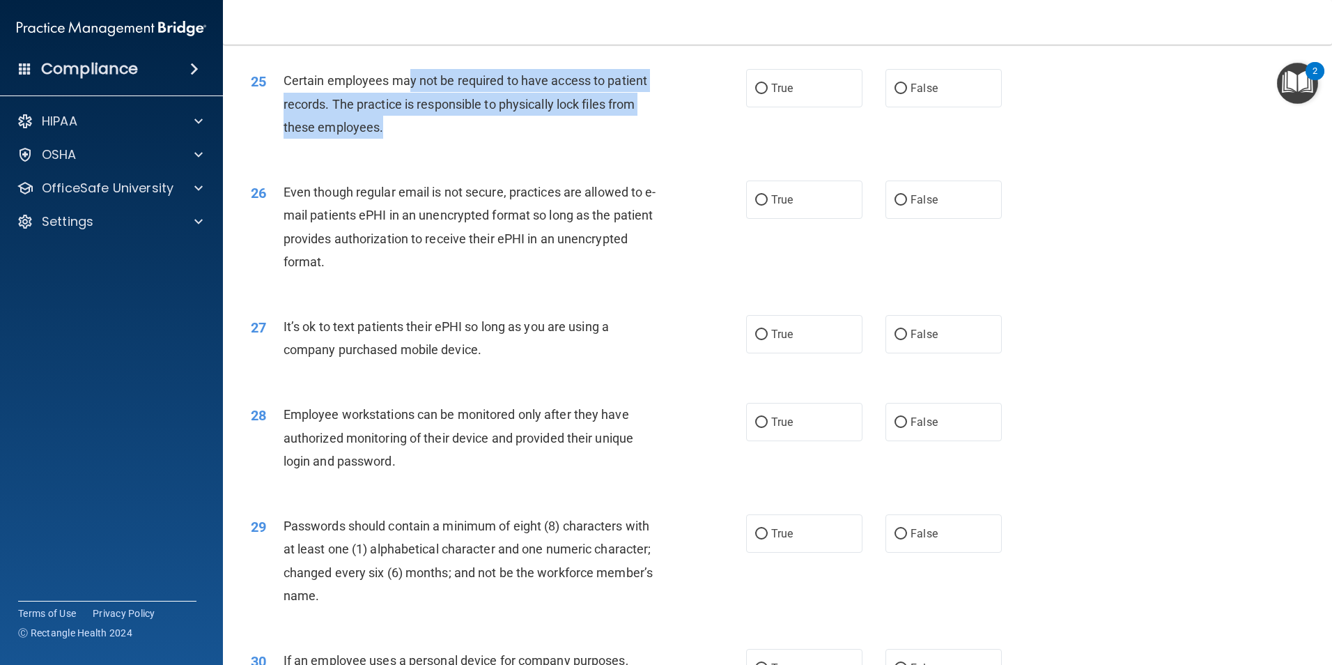
drag, startPoint x: 411, startPoint y: 96, endPoint x: 415, endPoint y: 143, distance: 46.9
click at [415, 139] on div "Certain employees may not be required to have access to patient records. The pr…" at bounding box center [477, 104] width 387 height 70
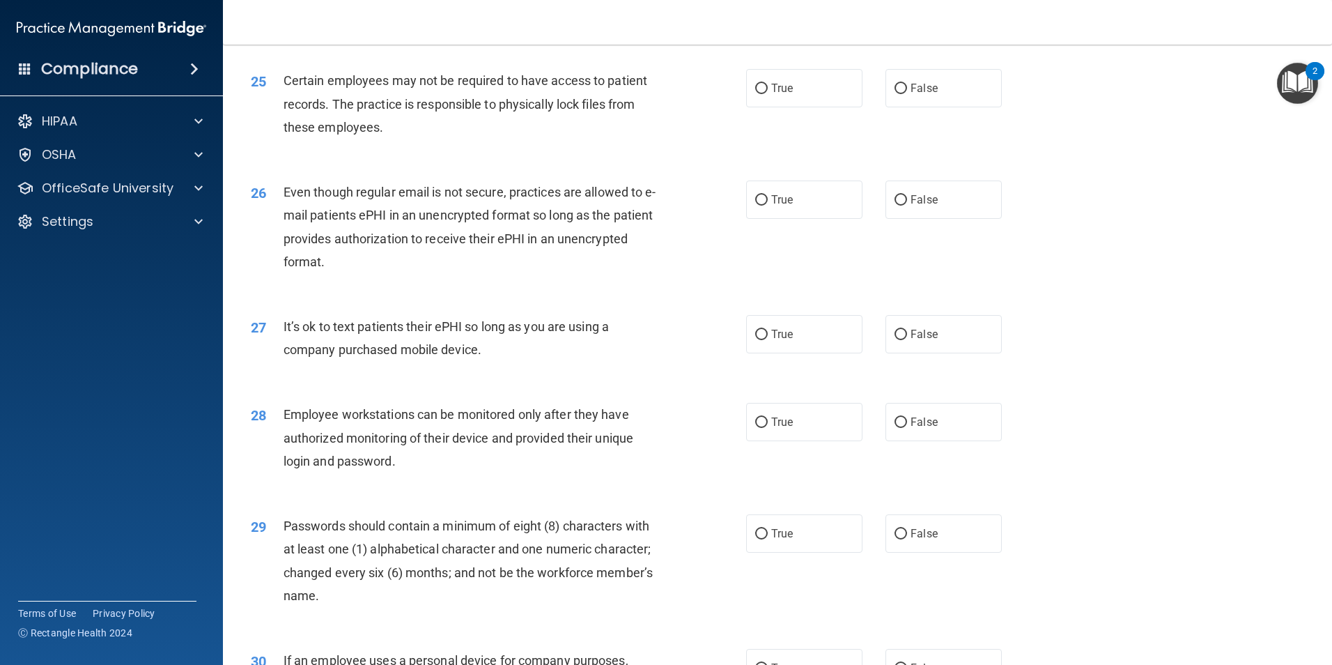
drag, startPoint x: 415, startPoint y: 143, endPoint x: 403, endPoint y: 177, distance: 36.1
click at [403, 163] on div "25 Certain employees may not be required to have access to patient records. The…" at bounding box center [777, 107] width 1074 height 111
click at [796, 107] on label "True" at bounding box center [804, 88] width 116 height 38
click at [768, 94] on input "True" at bounding box center [761, 89] width 13 height 10
radio input "true"
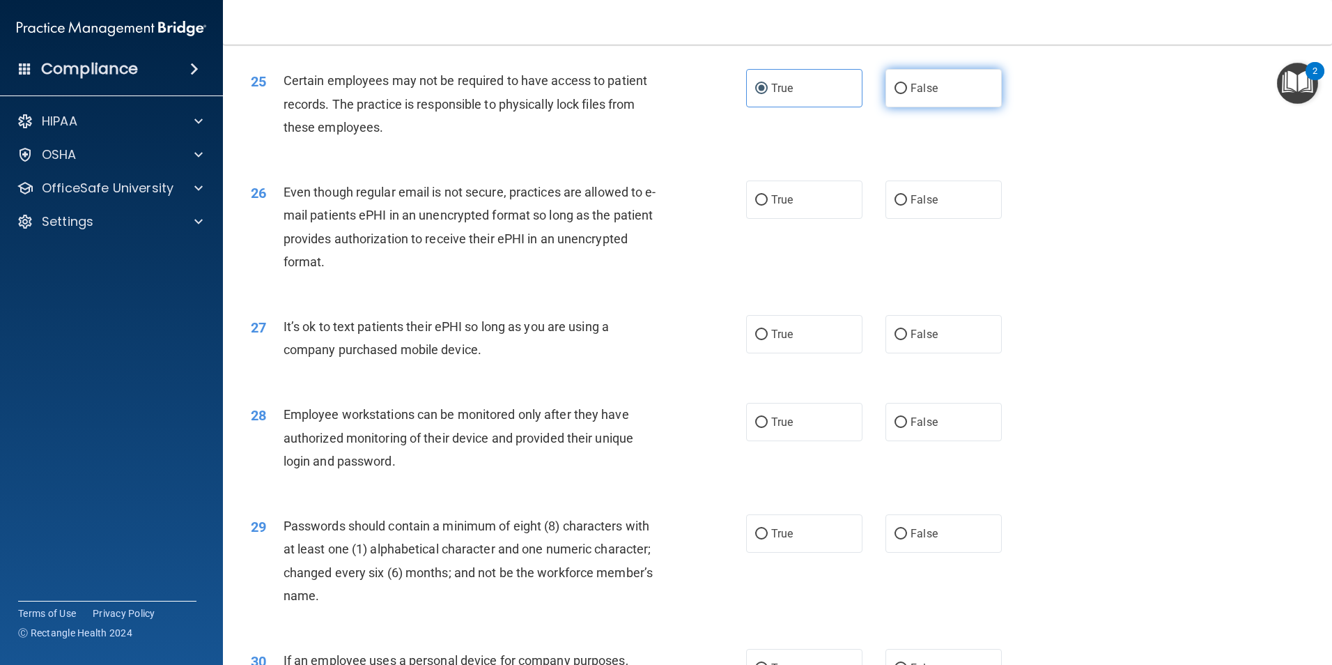
click at [941, 107] on label "False" at bounding box center [944, 88] width 116 height 38
click at [907, 94] on input "False" at bounding box center [901, 89] width 13 height 10
radio input "true"
radio input "false"
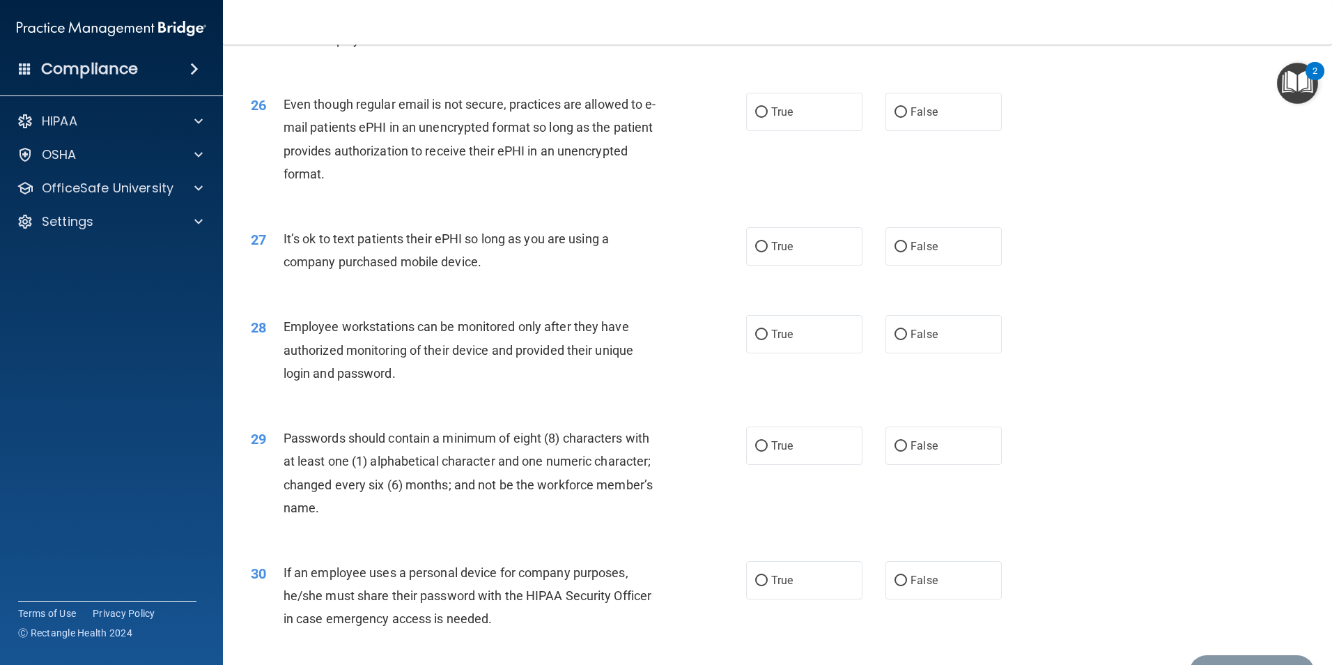
scroll to position [2781, 0]
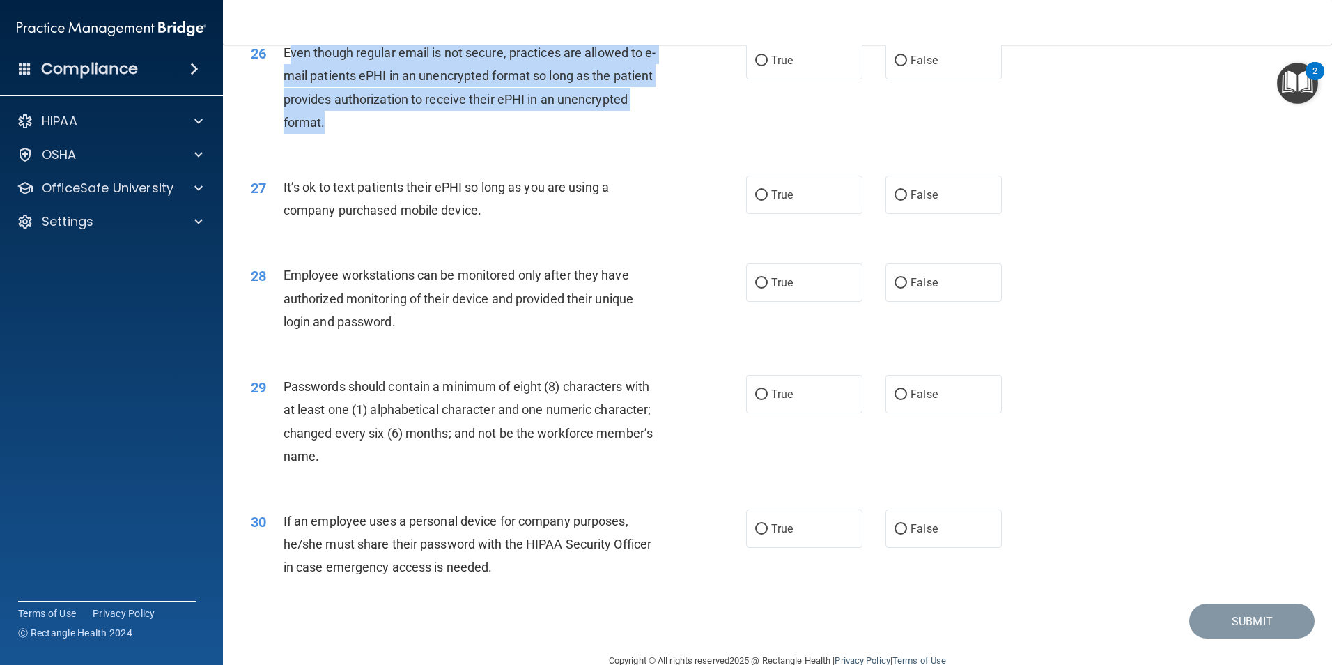
drag, startPoint x: 290, startPoint y: 77, endPoint x: 440, endPoint y: 151, distance: 167.7
click at [440, 134] on div "Even though regular email is not secure, practices are allowed to e-mail patien…" at bounding box center [477, 87] width 387 height 93
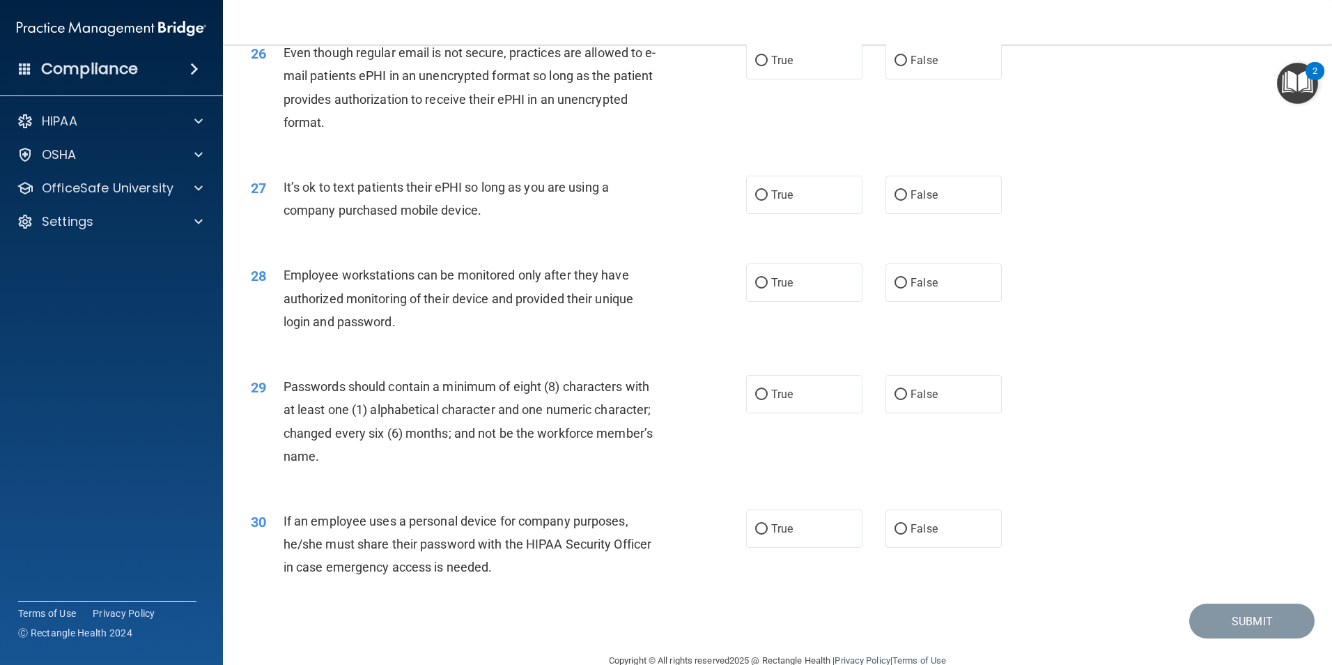
drag, startPoint x: 440, startPoint y: 151, endPoint x: 419, endPoint y: 173, distance: 30.6
click at [419, 158] on div "26 Even though regular email is not secure, practices are allowed to e-mail pat…" at bounding box center [777, 91] width 1074 height 134
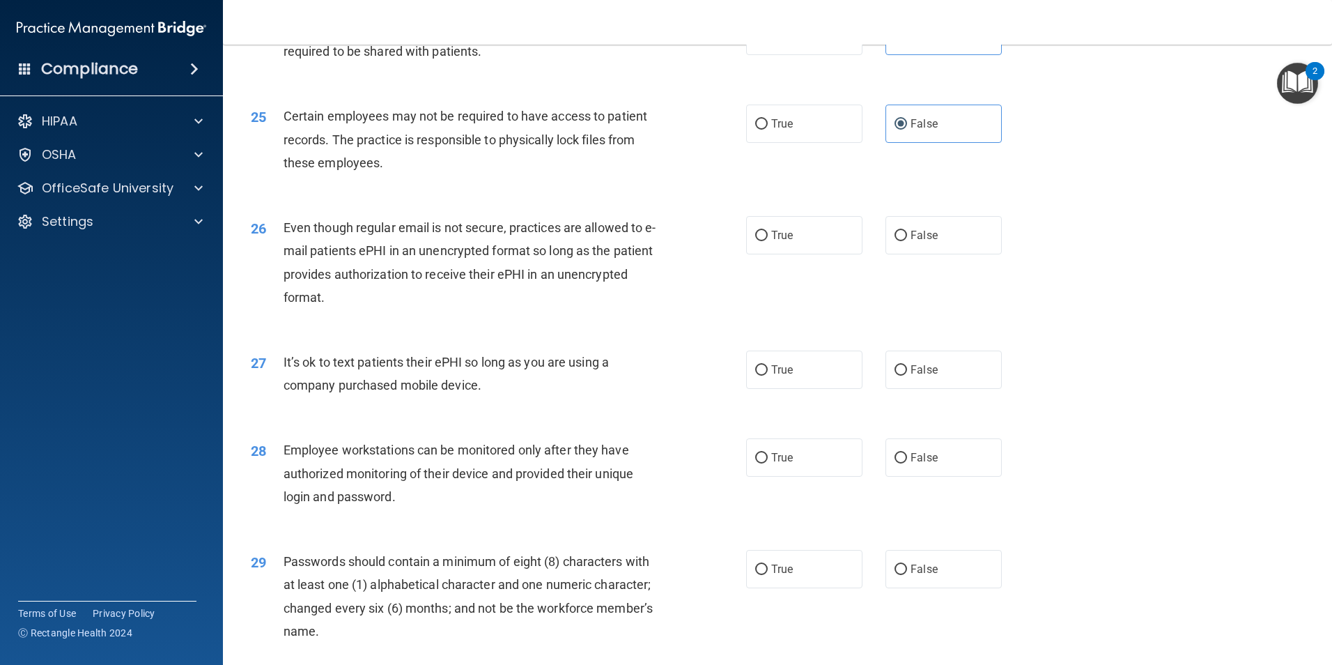
scroll to position [2572, 0]
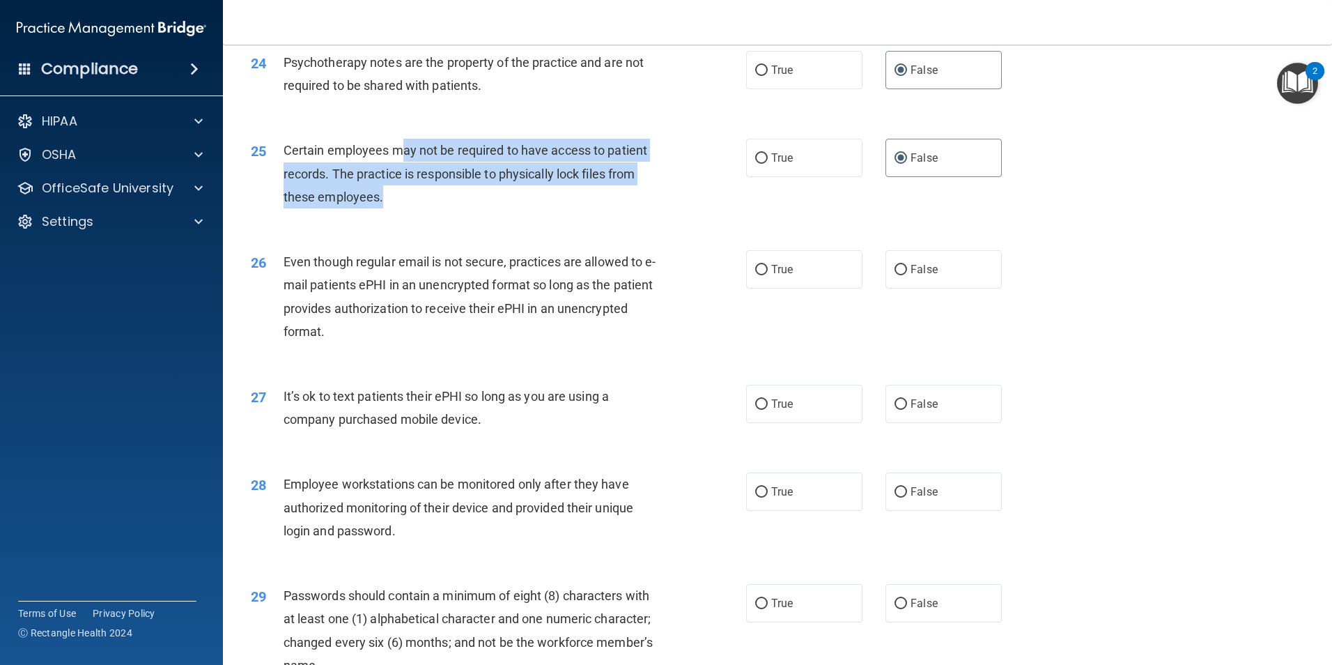
drag, startPoint x: 397, startPoint y: 171, endPoint x: 406, endPoint y: 213, distance: 42.6
click at [406, 208] on div "Certain employees may not be required to have access to patient records. The pr…" at bounding box center [477, 174] width 387 height 70
click at [403, 208] on div "Certain employees may not be required to have access to patient records. The pr…" at bounding box center [477, 174] width 387 height 70
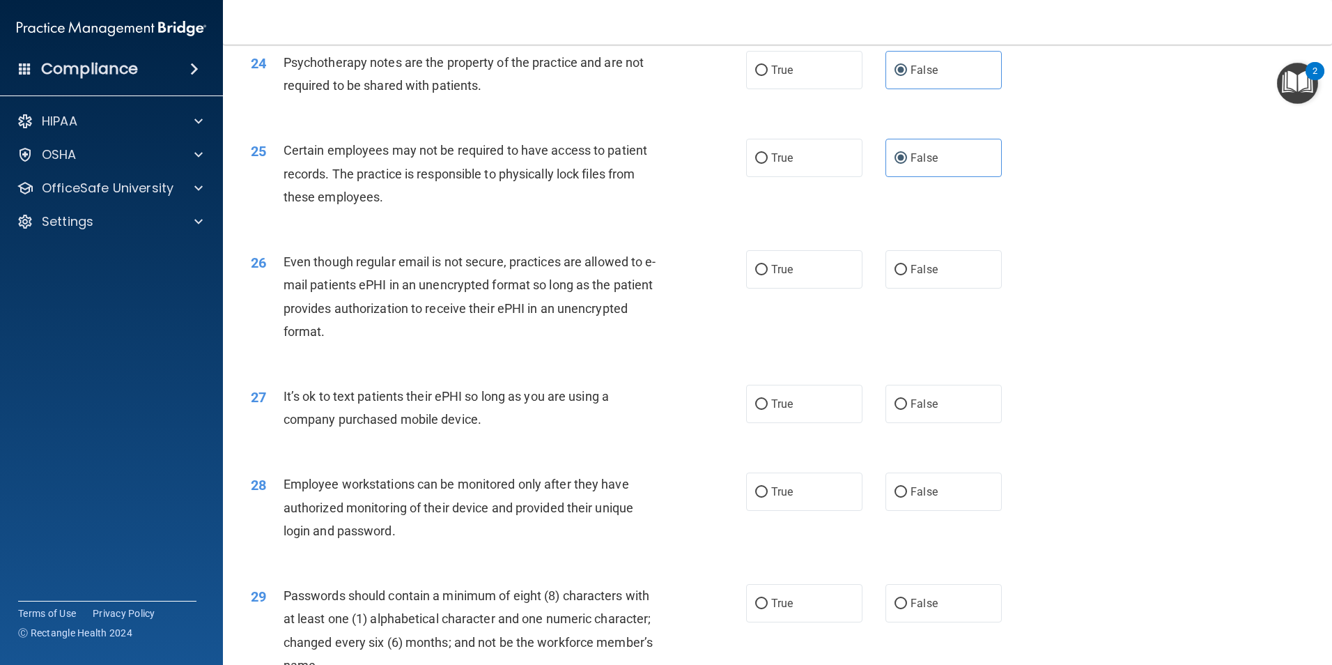
click at [635, 233] on div "25 Certain employees may not be required to have access to patient records. The…" at bounding box center [777, 176] width 1074 height 111
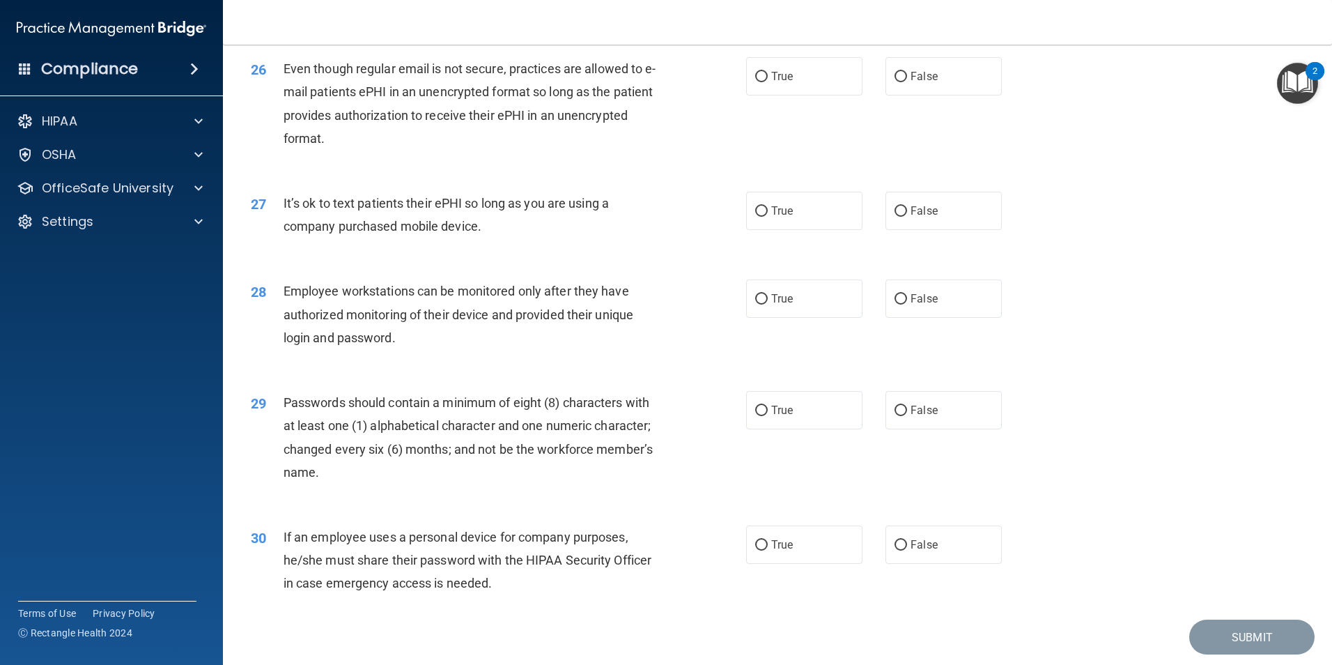
scroll to position [2781, 0]
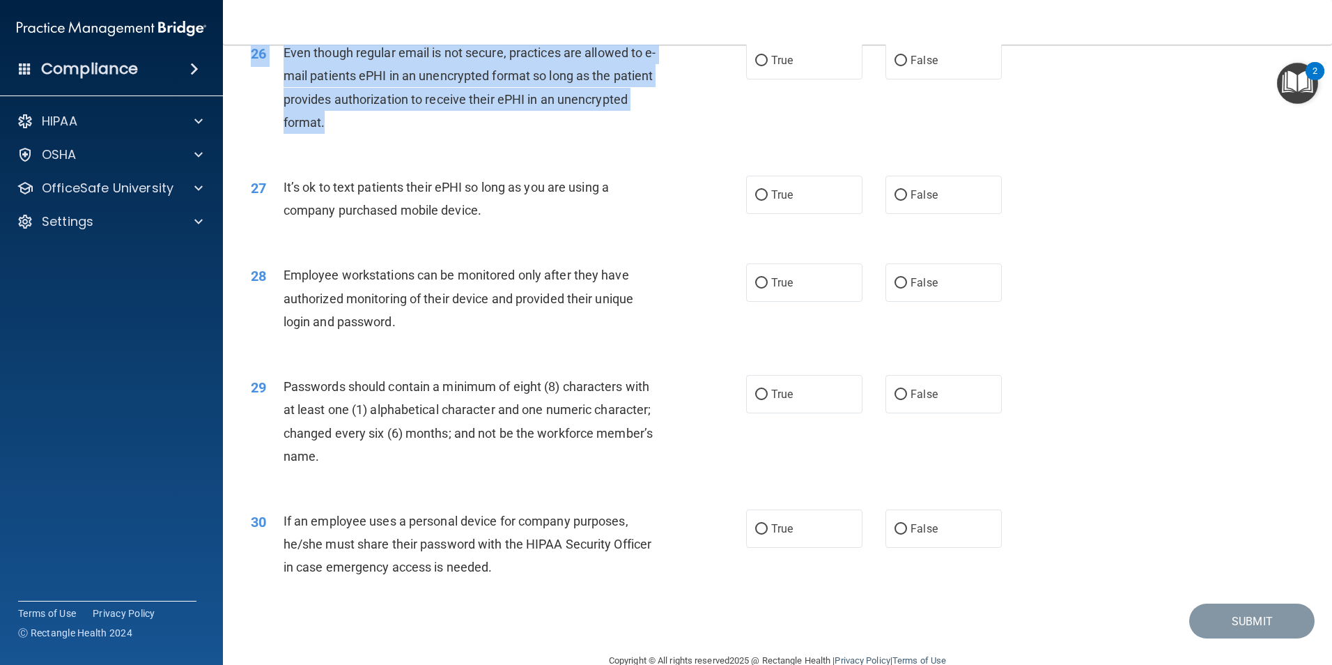
drag, startPoint x: 316, startPoint y: 63, endPoint x: 415, endPoint y: 146, distance: 129.2
click at [415, 146] on div "26 Even though regular email is not secure, practices are allowed to e-mail pat…" at bounding box center [777, 91] width 1074 height 134
click at [422, 134] on div "Even though regular email is not secure, practices are allowed to e-mail patien…" at bounding box center [477, 87] width 387 height 93
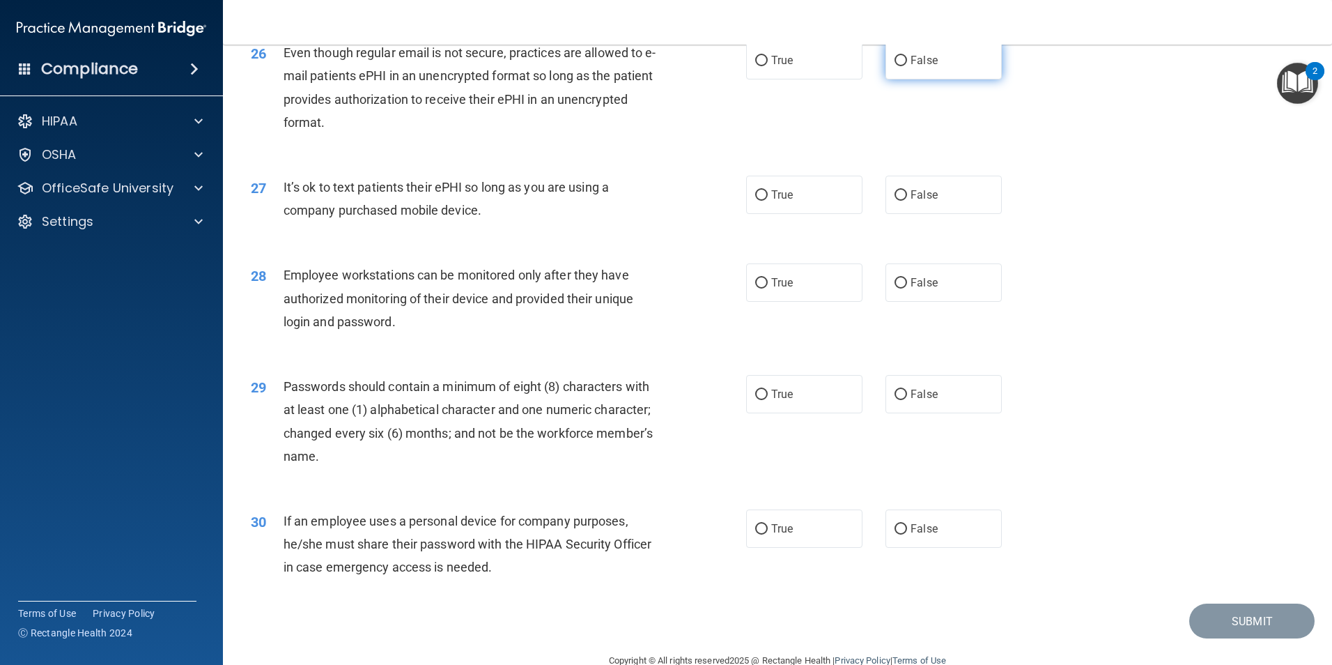
click at [944, 79] on label "False" at bounding box center [944, 60] width 116 height 38
click at [907, 66] on input "False" at bounding box center [901, 61] width 13 height 10
radio input "true"
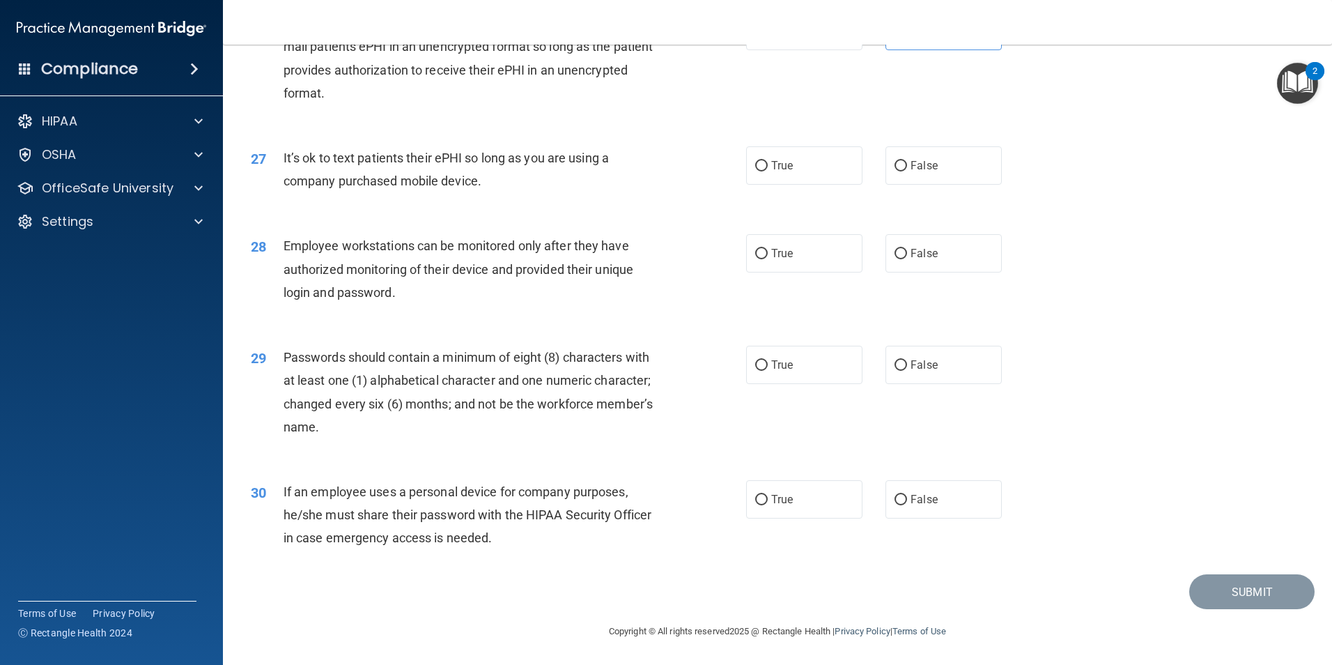
scroll to position [2833, 0]
drag, startPoint x: 376, startPoint y: 157, endPoint x: 400, endPoint y: 187, distance: 38.2
click at [400, 187] on span "It’s ok to text patients their ePHI so long as you are using a company purchase…" at bounding box center [446, 170] width 325 height 38
drag, startPoint x: 400, startPoint y: 187, endPoint x: 413, endPoint y: 203, distance: 20.4
click at [413, 203] on div "27 It’s ok to text patients their ePHI so long as you are using a company purch…" at bounding box center [777, 173] width 1074 height 88
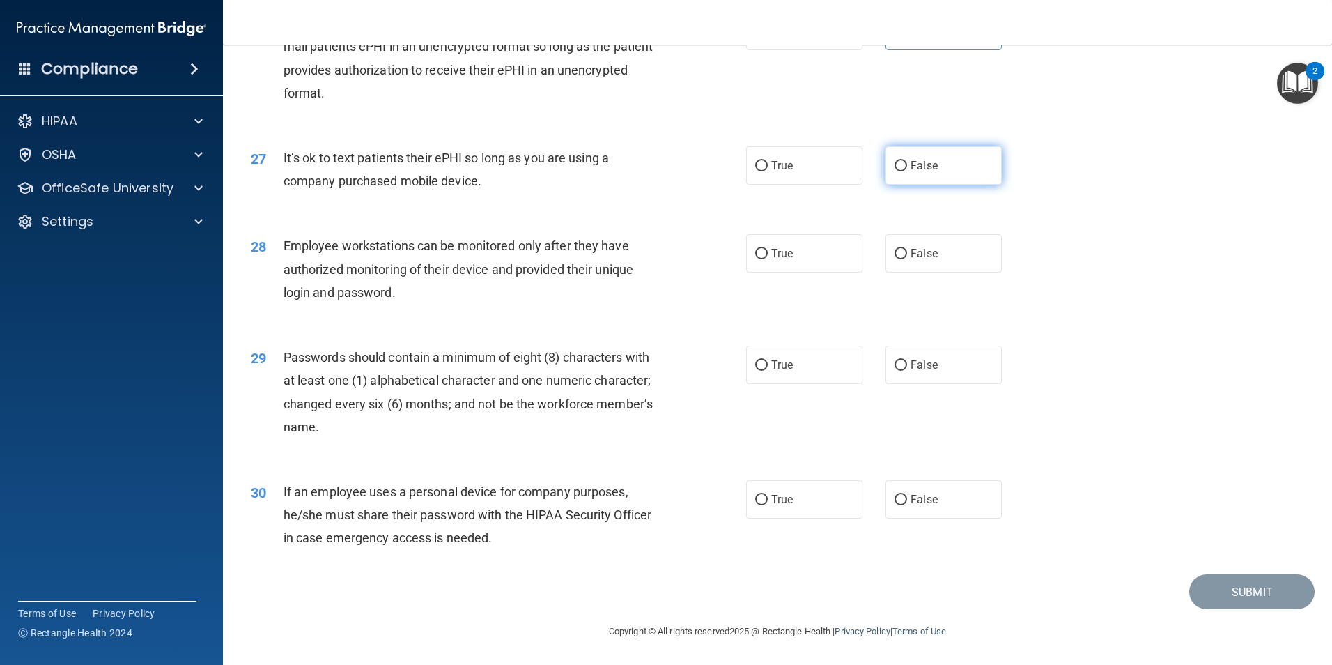
click at [905, 174] on label "False" at bounding box center [944, 165] width 116 height 38
click at [905, 171] on input "False" at bounding box center [901, 166] width 13 height 10
radio input "true"
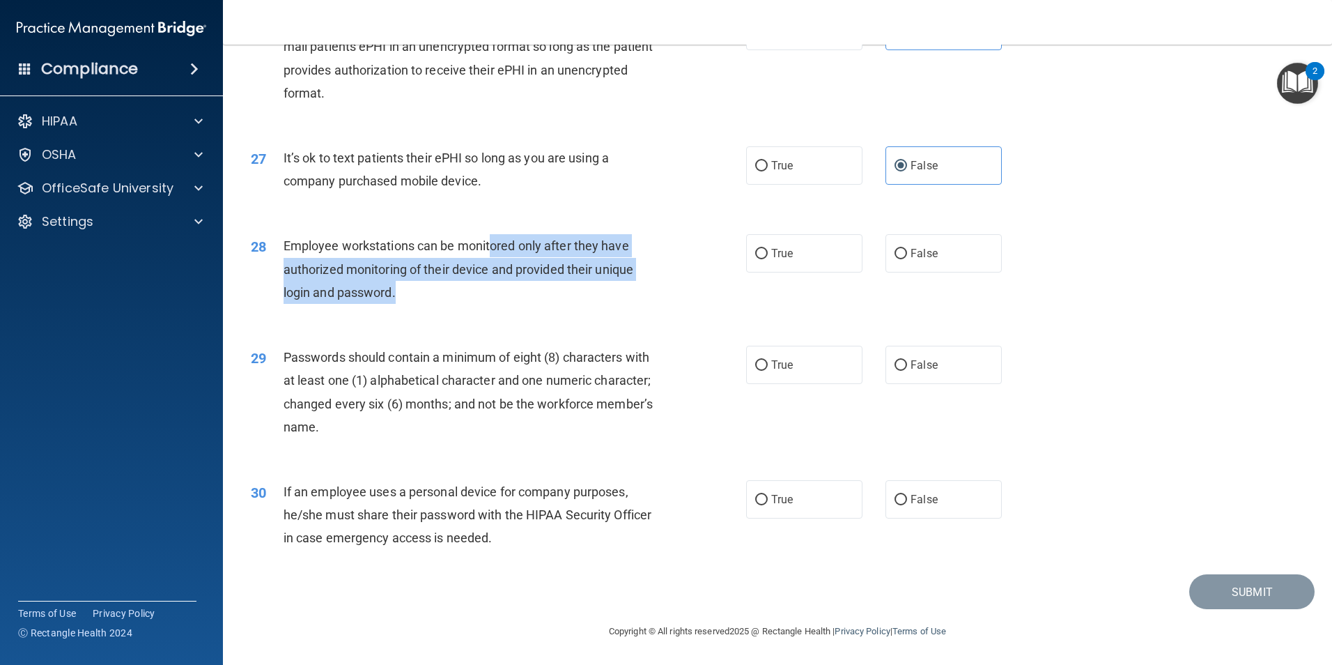
drag, startPoint x: 493, startPoint y: 246, endPoint x: 501, endPoint y: 283, distance: 37.7
click at [501, 283] on div "Employee workstations can be monitored only after they have authorized monitori…" at bounding box center [477, 269] width 387 height 70
drag, startPoint x: 501, startPoint y: 283, endPoint x: 500, endPoint y: 297, distance: 14.0
click at [500, 297] on div "Employee workstations can be monitored only after they have authorized monitori…" at bounding box center [477, 269] width 387 height 70
drag, startPoint x: 418, startPoint y: 266, endPoint x: 552, endPoint y: 301, distance: 138.2
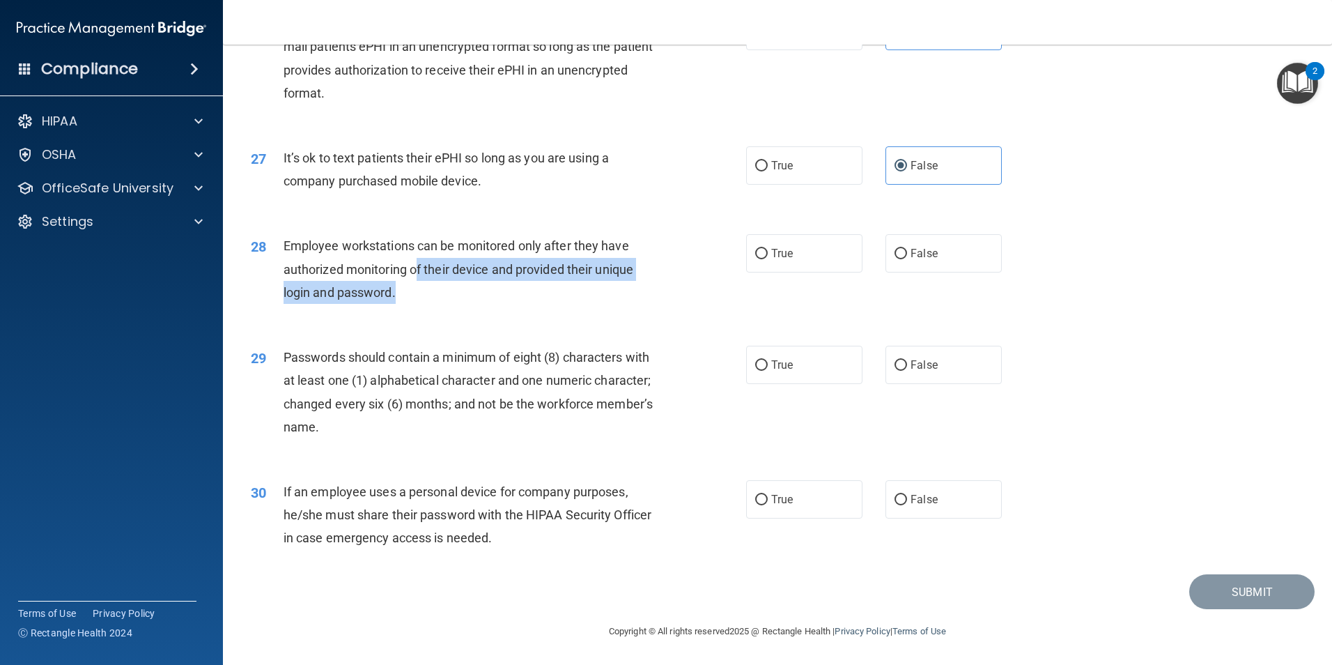
click at [552, 301] on div "Employee workstations can be monitored only after they have authorized monitori…" at bounding box center [477, 269] width 387 height 70
click at [550, 302] on div "Employee workstations can be monitored only after they have authorized monitori…" at bounding box center [477, 269] width 387 height 70
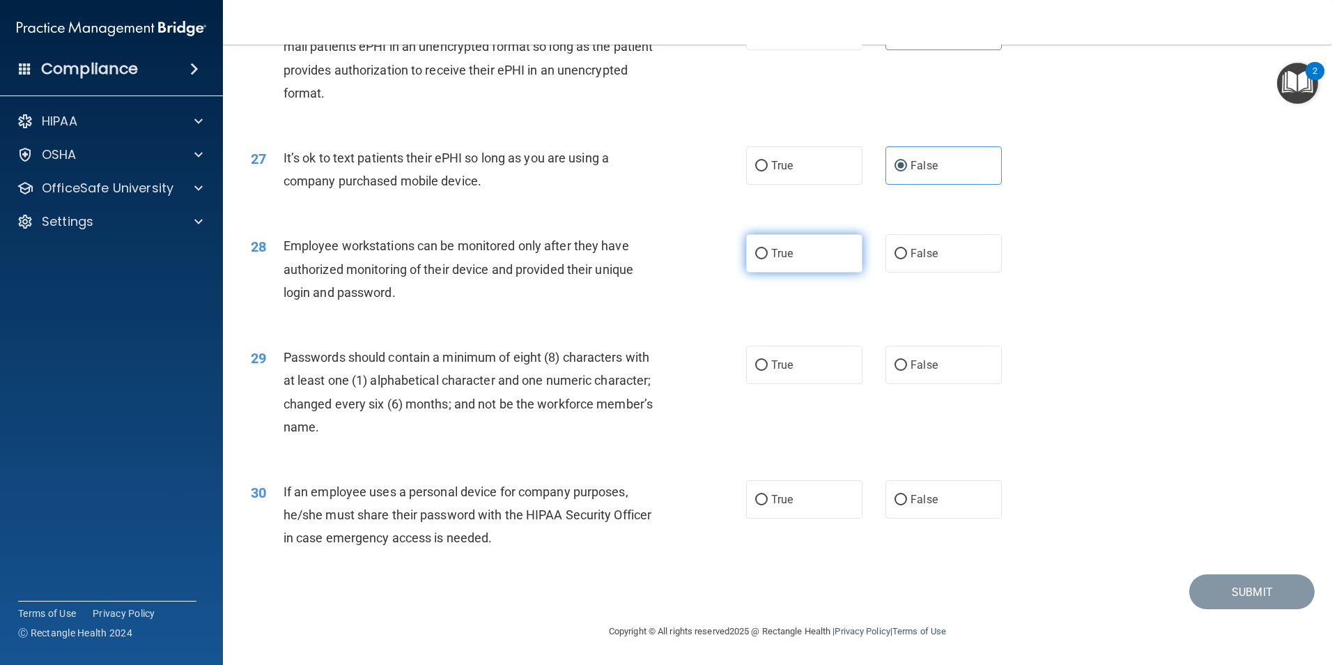
click at [746, 259] on label "True" at bounding box center [804, 253] width 116 height 38
click at [755, 259] on input "True" at bounding box center [761, 254] width 13 height 10
radio input "true"
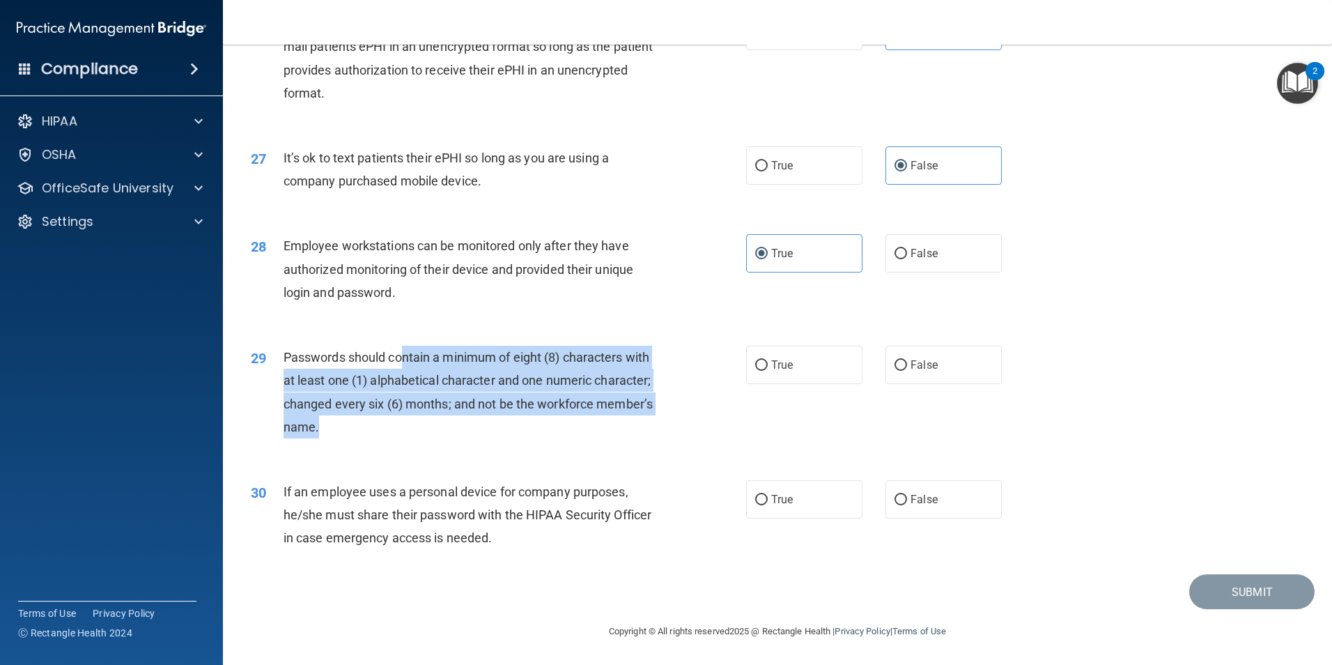
drag, startPoint x: 402, startPoint y: 348, endPoint x: 437, endPoint y: 423, distance: 82.9
click at [437, 423] on div "Passwords should contain a minimum of eight (8) characters with at least one (1…" at bounding box center [477, 392] width 387 height 93
drag, startPoint x: 437, startPoint y: 423, endPoint x: 442, endPoint y: 436, distance: 13.7
click at [442, 436] on div "Passwords should contain a minimum of eight (8) characters with at least one (1…" at bounding box center [477, 392] width 387 height 93
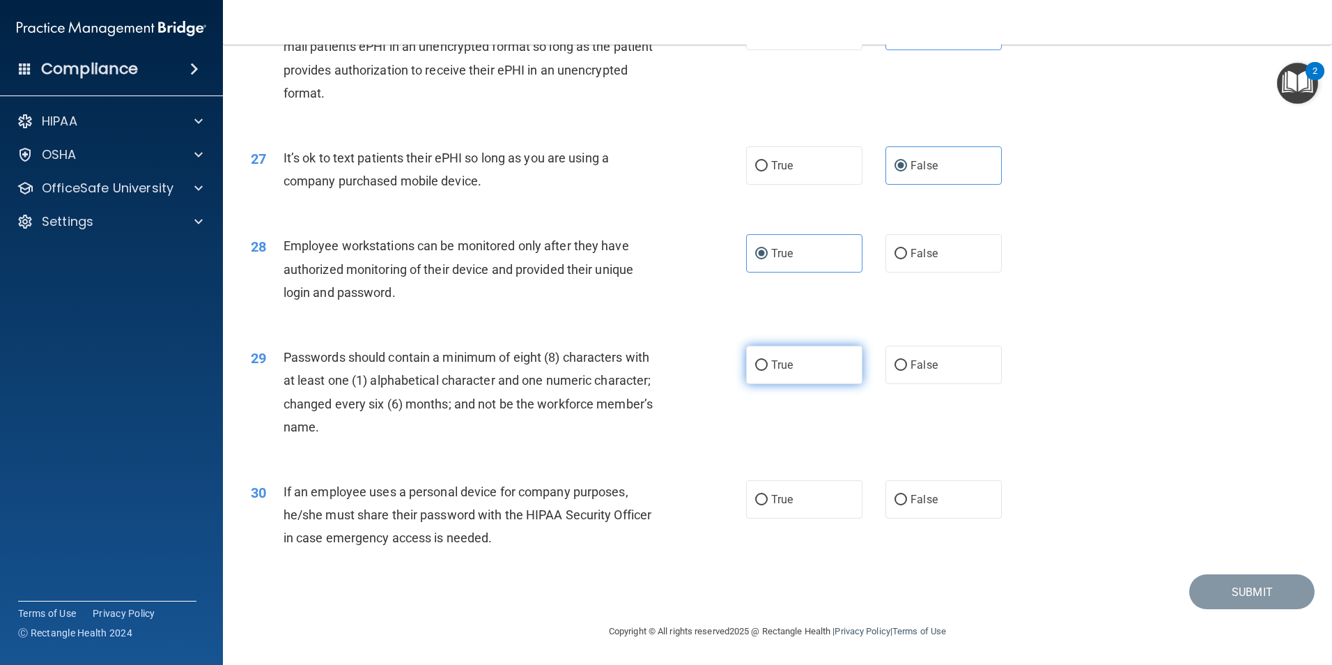
click at [844, 368] on label "True" at bounding box center [804, 365] width 116 height 38
click at [768, 368] on input "True" at bounding box center [761, 365] width 13 height 10
radio input "true"
click at [746, 503] on label "True" at bounding box center [804, 499] width 116 height 38
click at [755, 503] on input "True" at bounding box center [761, 500] width 13 height 10
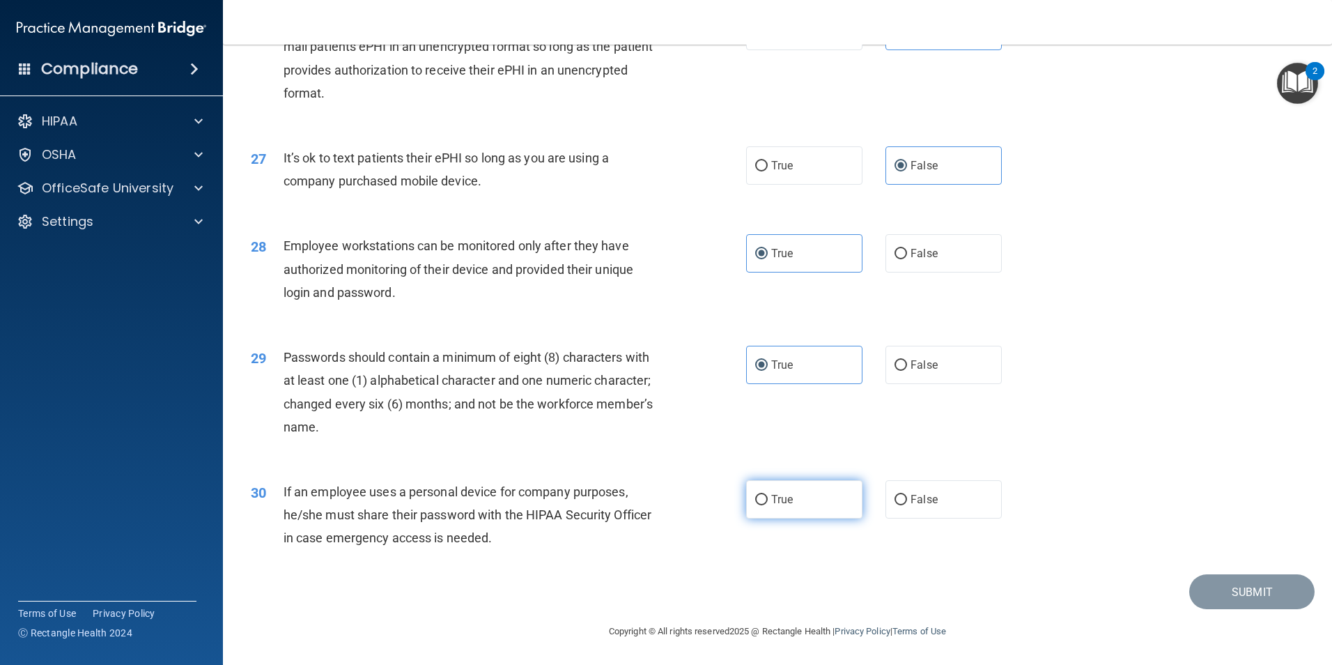
radio input "true"
click at [1196, 589] on button "Submit" at bounding box center [1251, 592] width 125 height 36
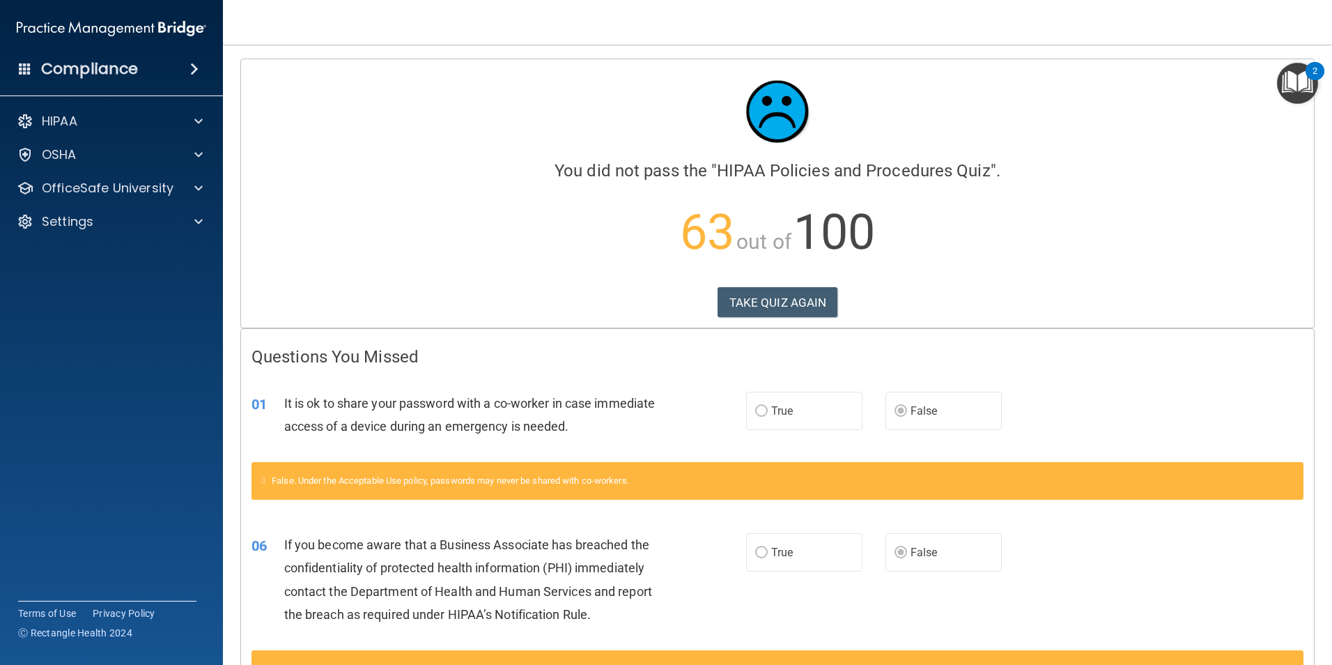
click at [788, 281] on div "Calculating your score.... You did not pass the " HIPAA Policies and Procedures…" at bounding box center [777, 193] width 1073 height 268
click at [778, 300] on button "TAKE QUIZ AGAIN" at bounding box center [778, 302] width 121 height 31
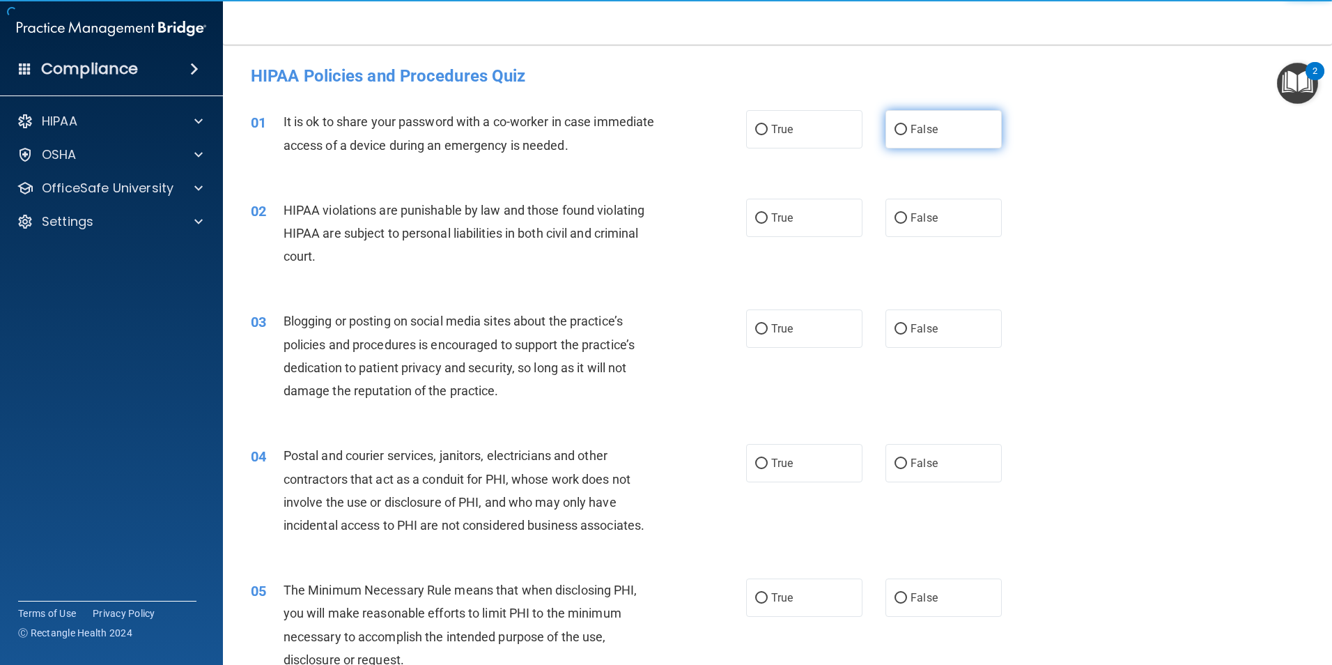
click at [932, 137] on label "False" at bounding box center [944, 129] width 116 height 38
click at [907, 135] on input "False" at bounding box center [901, 130] width 13 height 10
radio input "true"
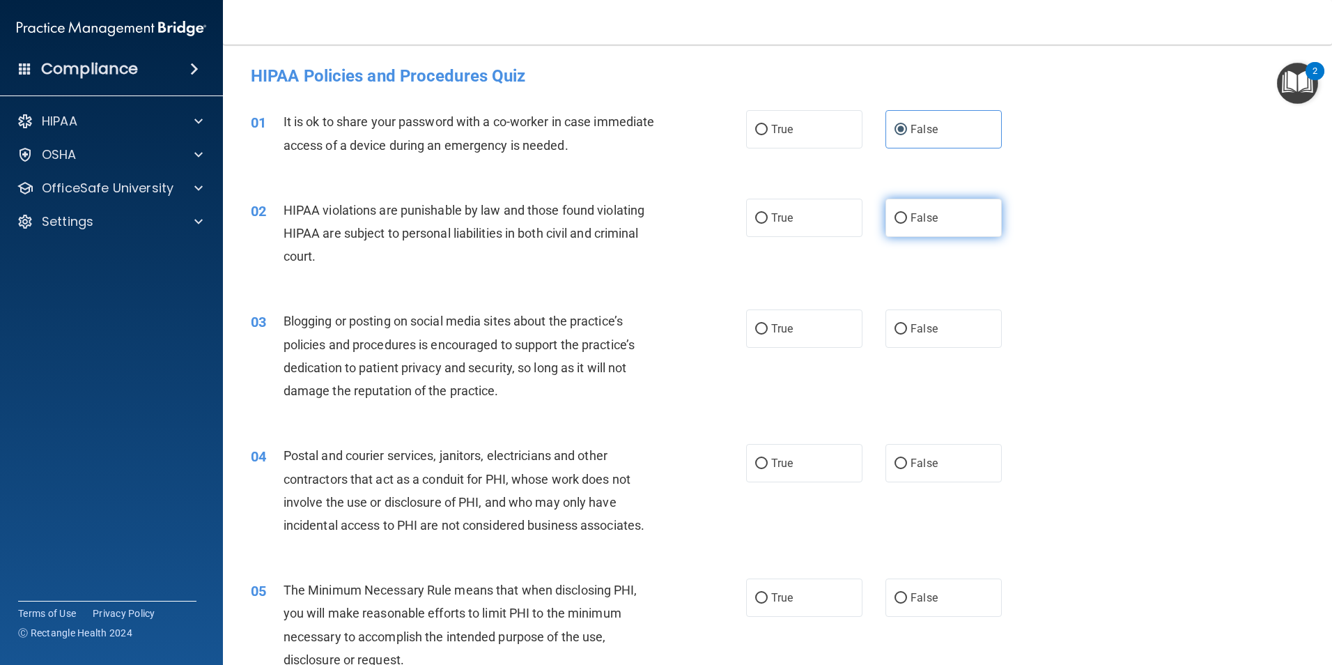
click at [962, 222] on label "False" at bounding box center [944, 218] width 116 height 38
click at [907, 222] on input "False" at bounding box center [901, 218] width 13 height 10
radio input "true"
click at [960, 599] on label "False" at bounding box center [944, 597] width 116 height 38
click at [907, 599] on input "False" at bounding box center [901, 598] width 13 height 10
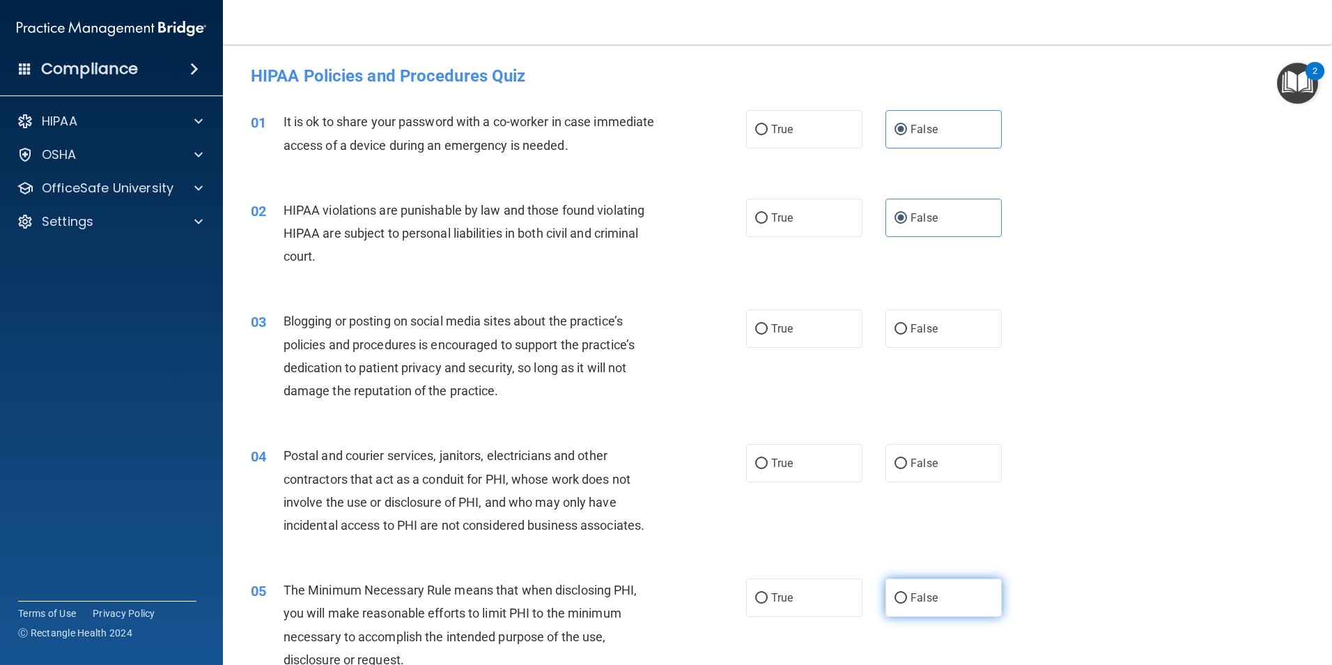
radio input "true"
click at [784, 220] on span "True" at bounding box center [782, 217] width 22 height 13
click at [768, 220] on input "True" at bounding box center [761, 218] width 13 height 10
radio input "true"
radio input "false"
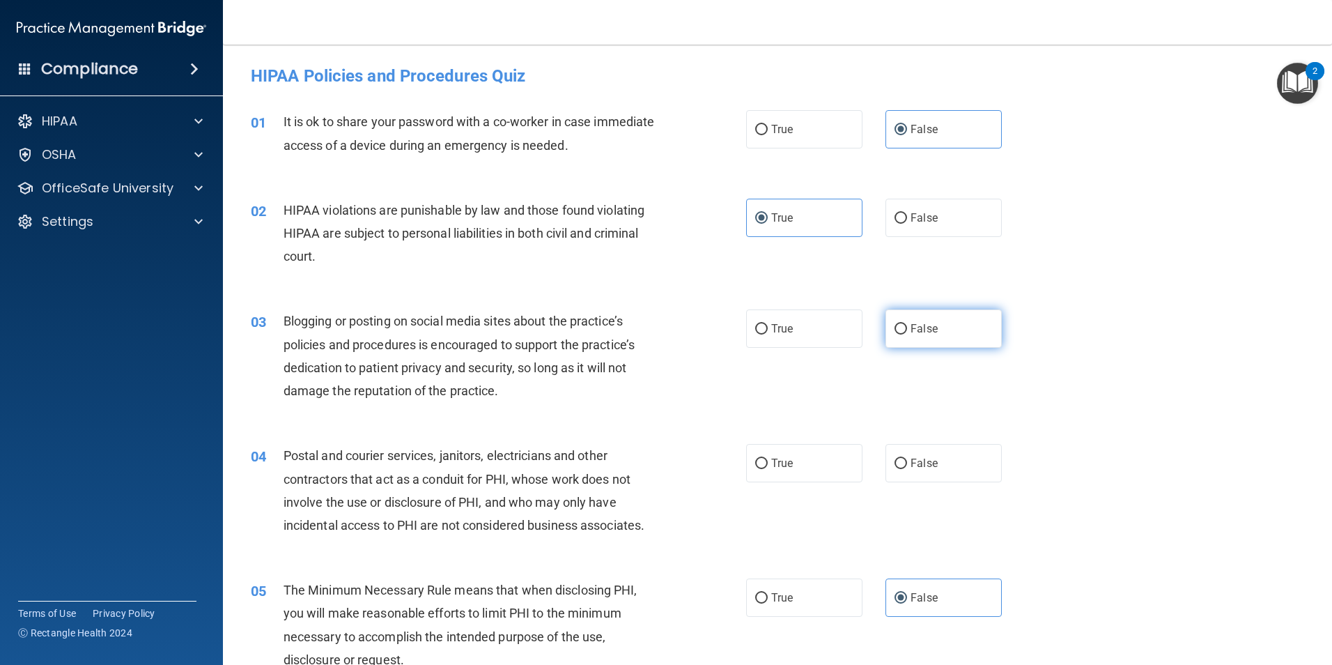
click at [926, 323] on span "False" at bounding box center [924, 328] width 27 height 13
click at [907, 324] on input "False" at bounding box center [901, 329] width 13 height 10
radio input "true"
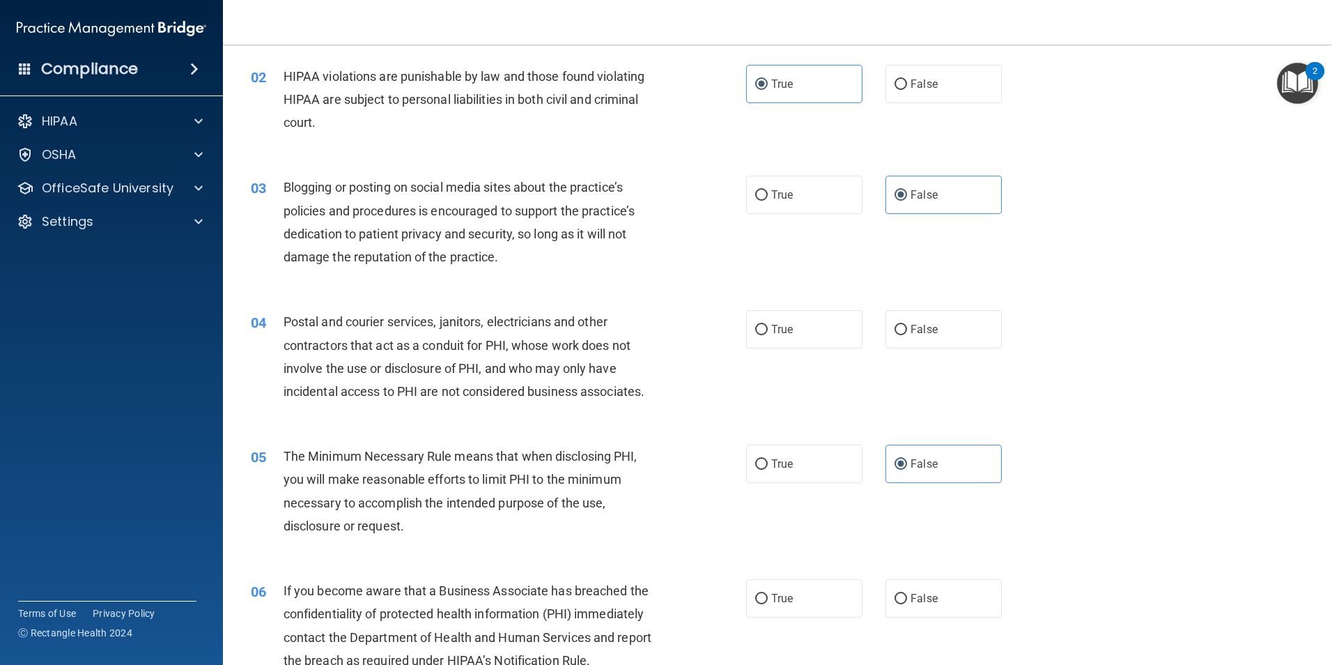
scroll to position [139, 0]
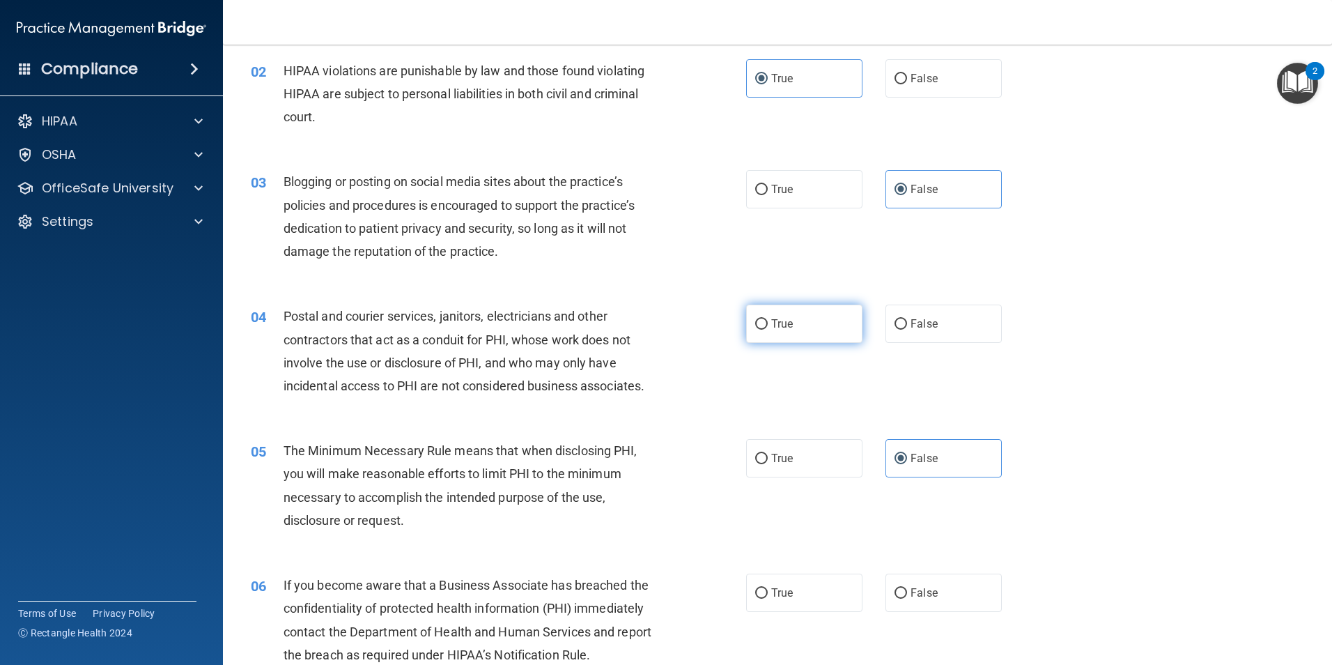
click at [780, 323] on span "True" at bounding box center [782, 323] width 22 height 13
click at [768, 323] on input "True" at bounding box center [761, 324] width 13 height 10
radio input "true"
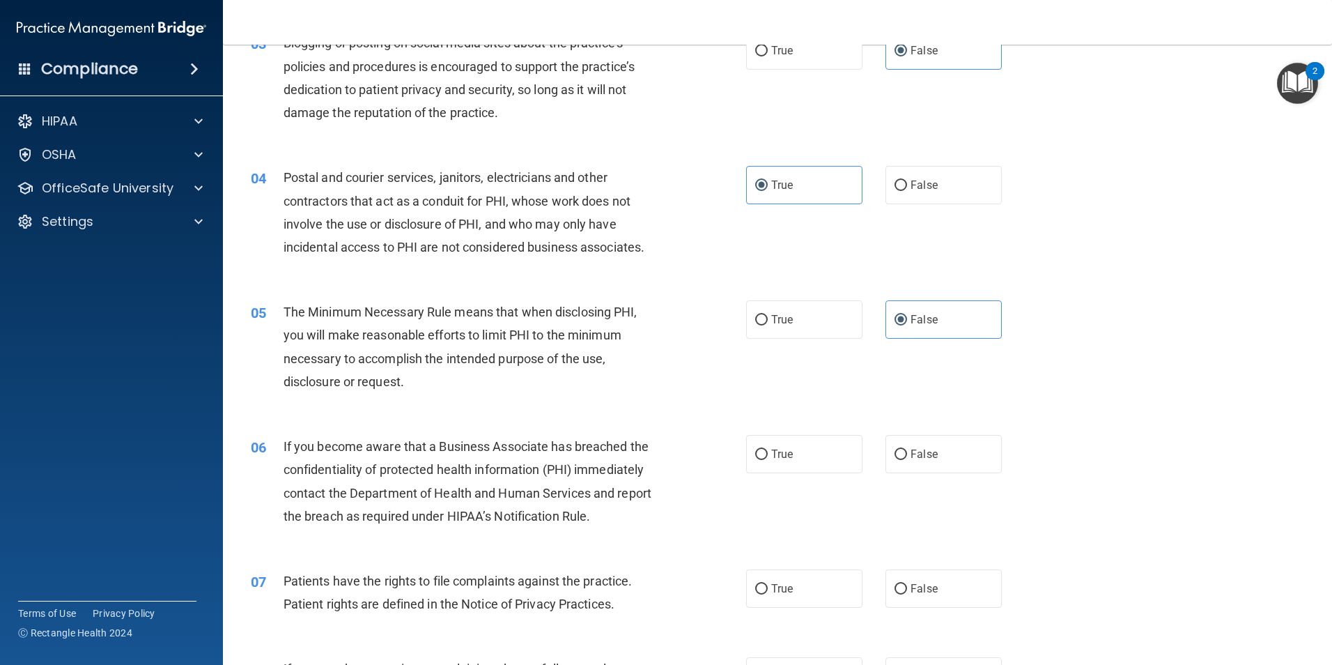
scroll to position [279, 0]
click at [923, 456] on span "False" at bounding box center [924, 453] width 27 height 13
click at [907, 456] on input "False" at bounding box center [901, 454] width 13 height 10
radio input "true"
click at [825, 323] on label "True" at bounding box center [804, 319] width 116 height 38
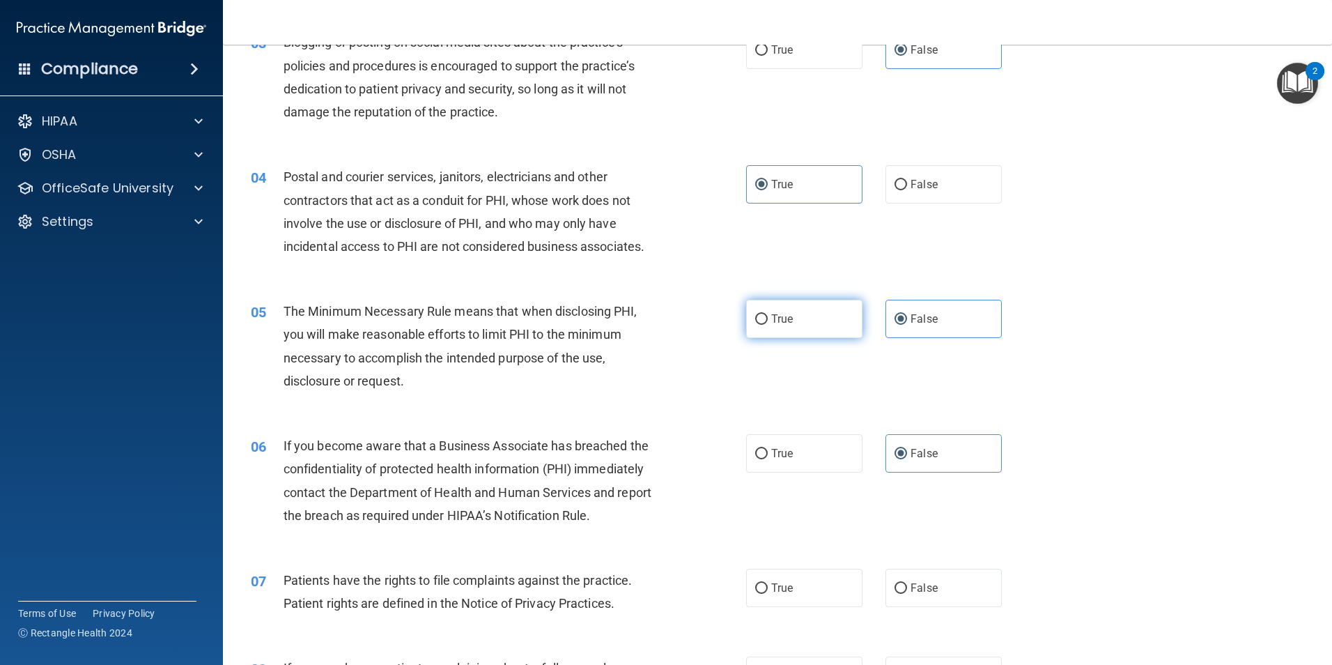
click at [768, 323] on input "True" at bounding box center [761, 319] width 13 height 10
radio input "true"
radio input "false"
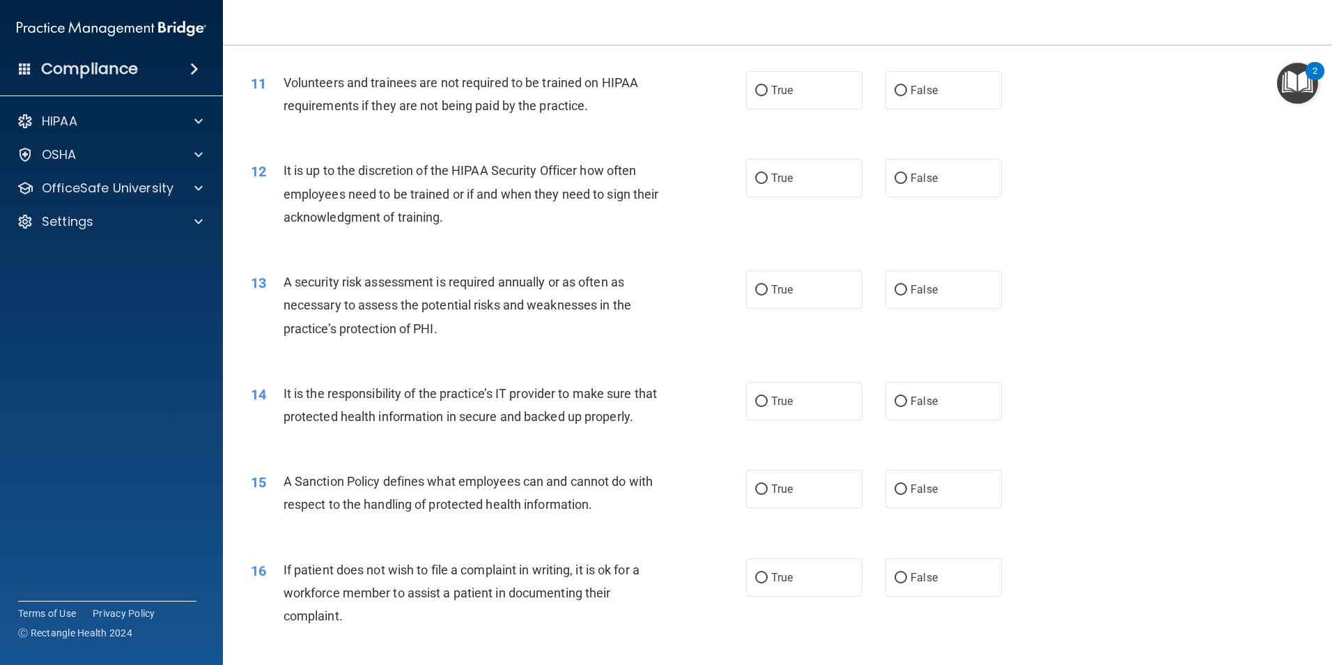
scroll to position [1324, 0]
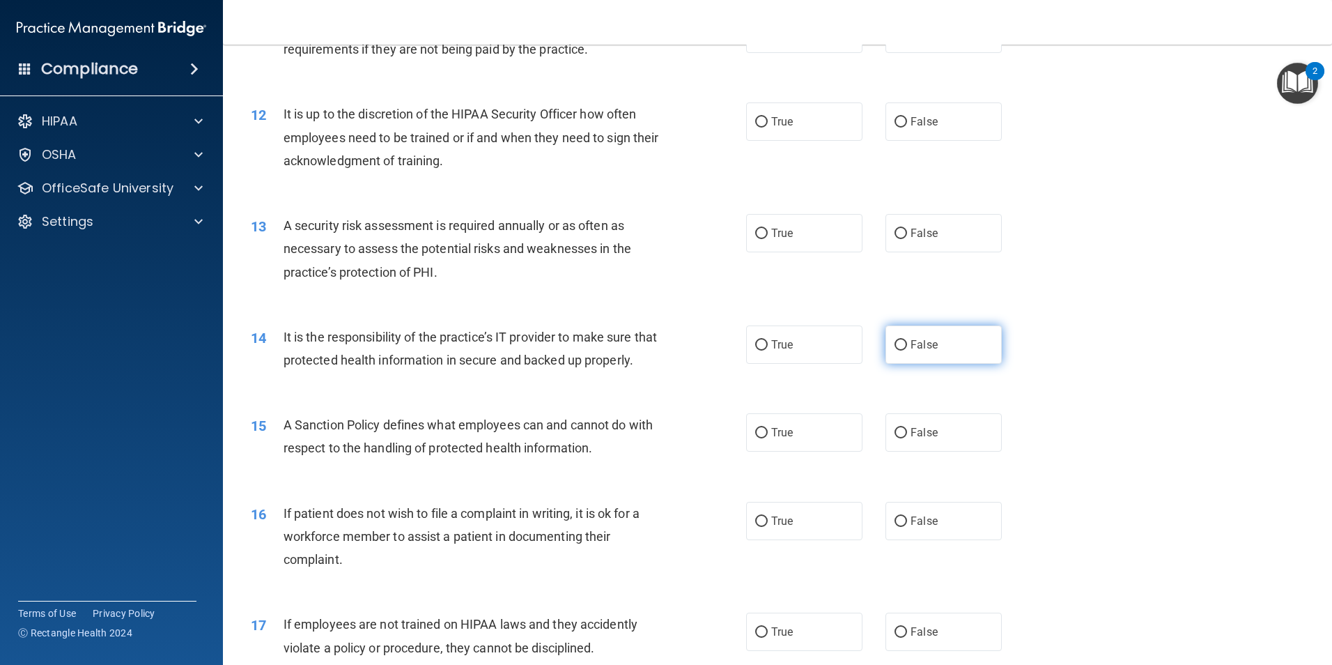
click at [943, 345] on label "False" at bounding box center [944, 344] width 116 height 38
click at [907, 345] on input "False" at bounding box center [901, 345] width 13 height 10
radio input "true"
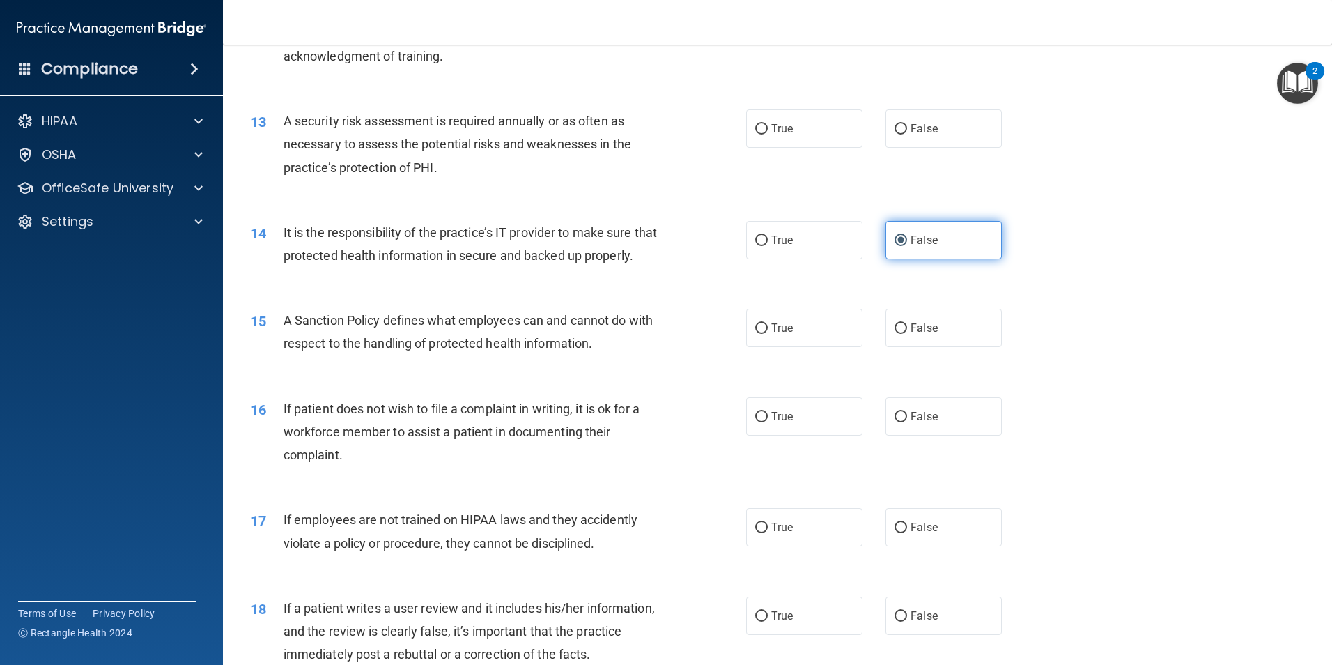
scroll to position [1463, 0]
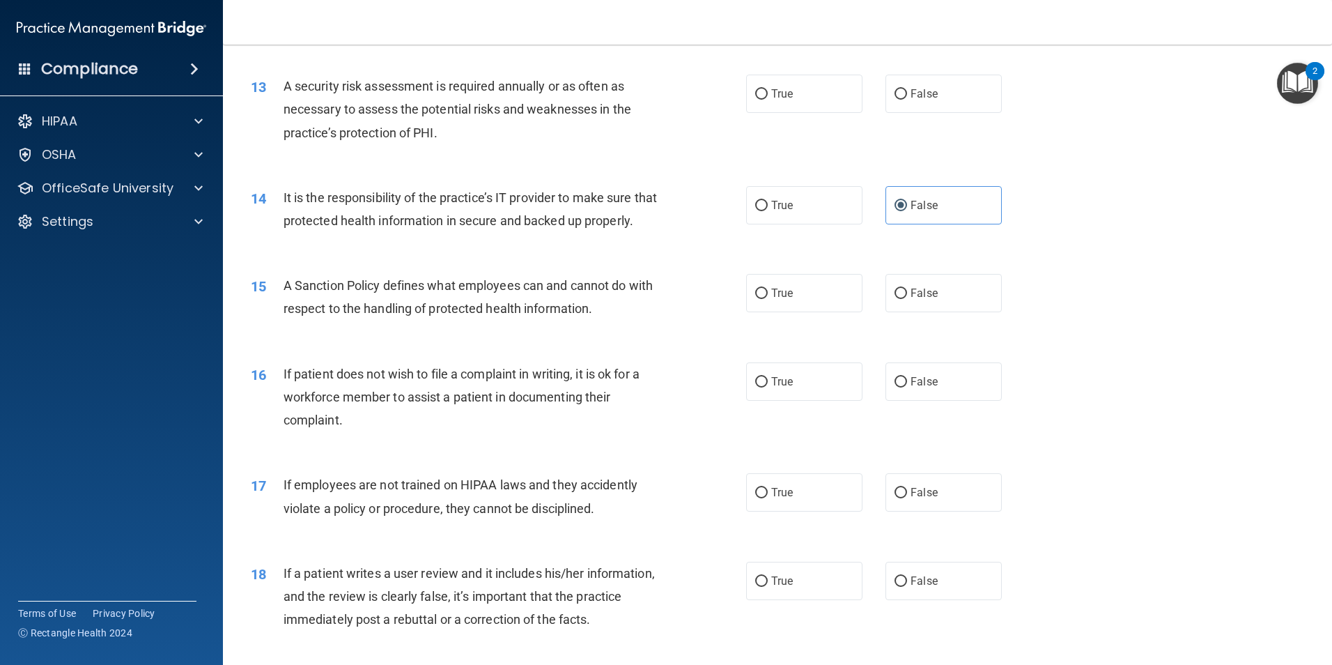
click at [941, 344] on div "15 A Sanction Policy defines what employees can and cannot do with respect to t…" at bounding box center [777, 300] width 1074 height 88
click at [943, 312] on label "False" at bounding box center [944, 293] width 116 height 38
click at [907, 299] on input "False" at bounding box center [901, 293] width 13 height 10
radio input "true"
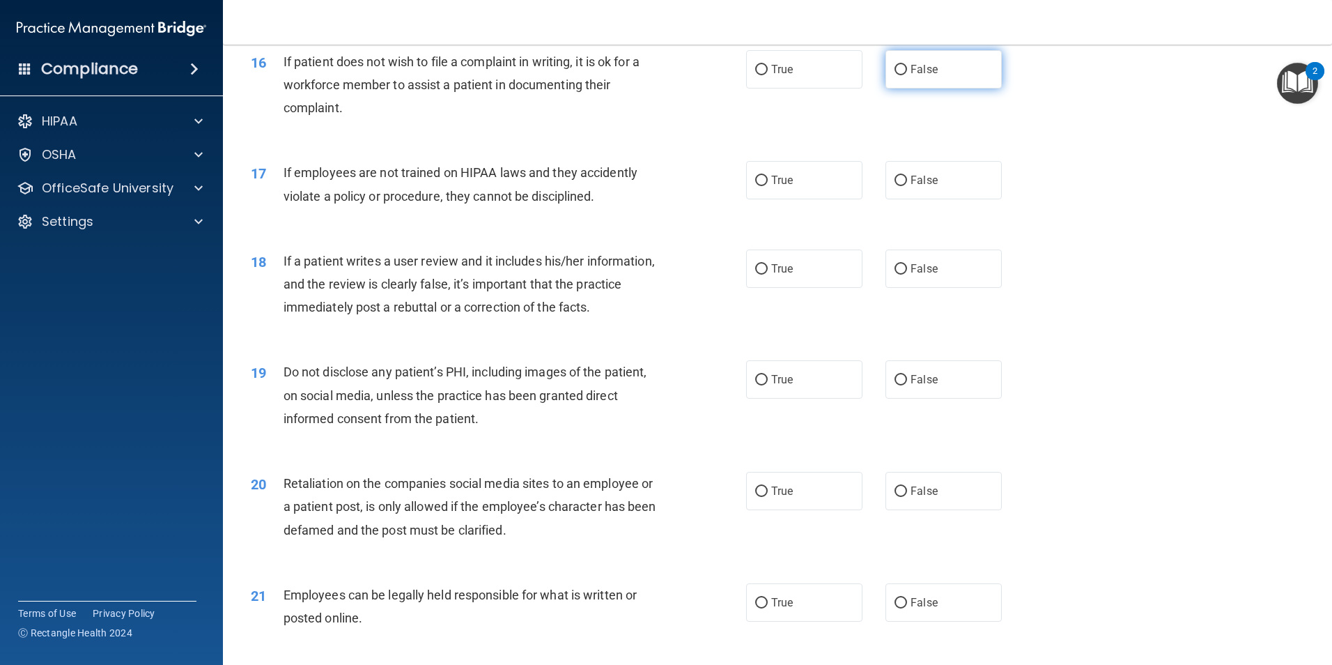
scroll to position [1812, 0]
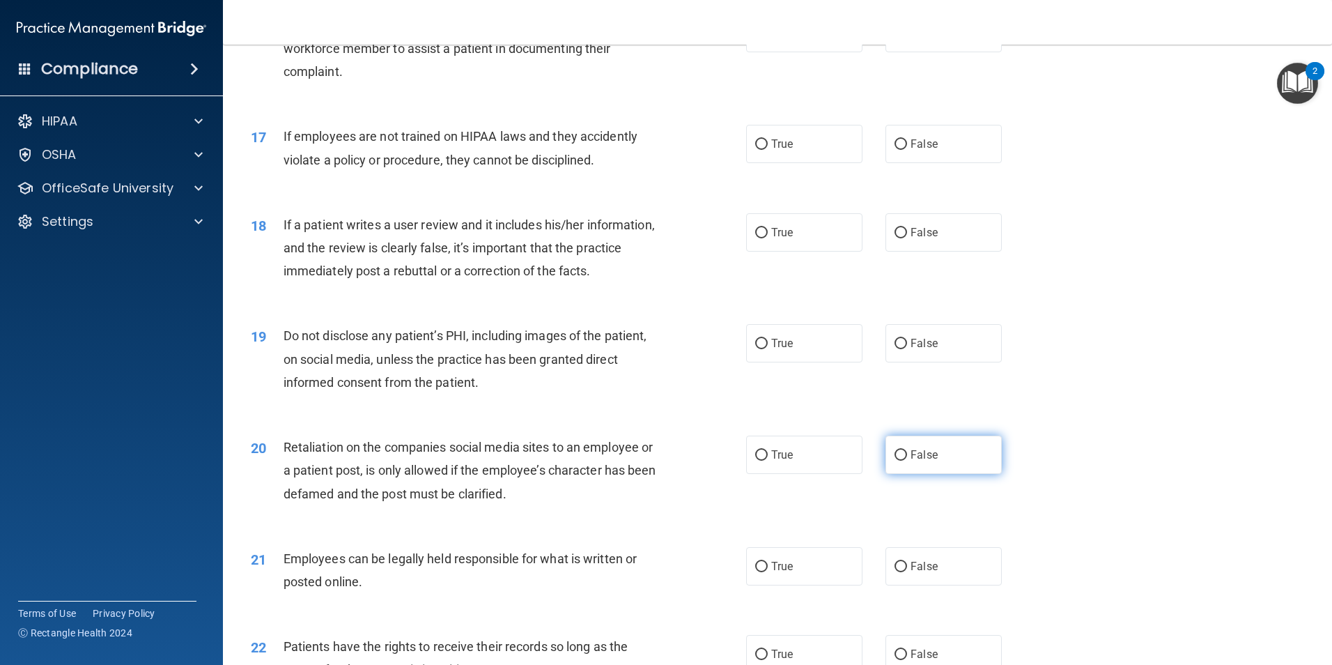
click at [934, 460] on label "False" at bounding box center [944, 455] width 116 height 38
click at [907, 460] on input "False" at bounding box center [901, 455] width 13 height 10
radio input "true"
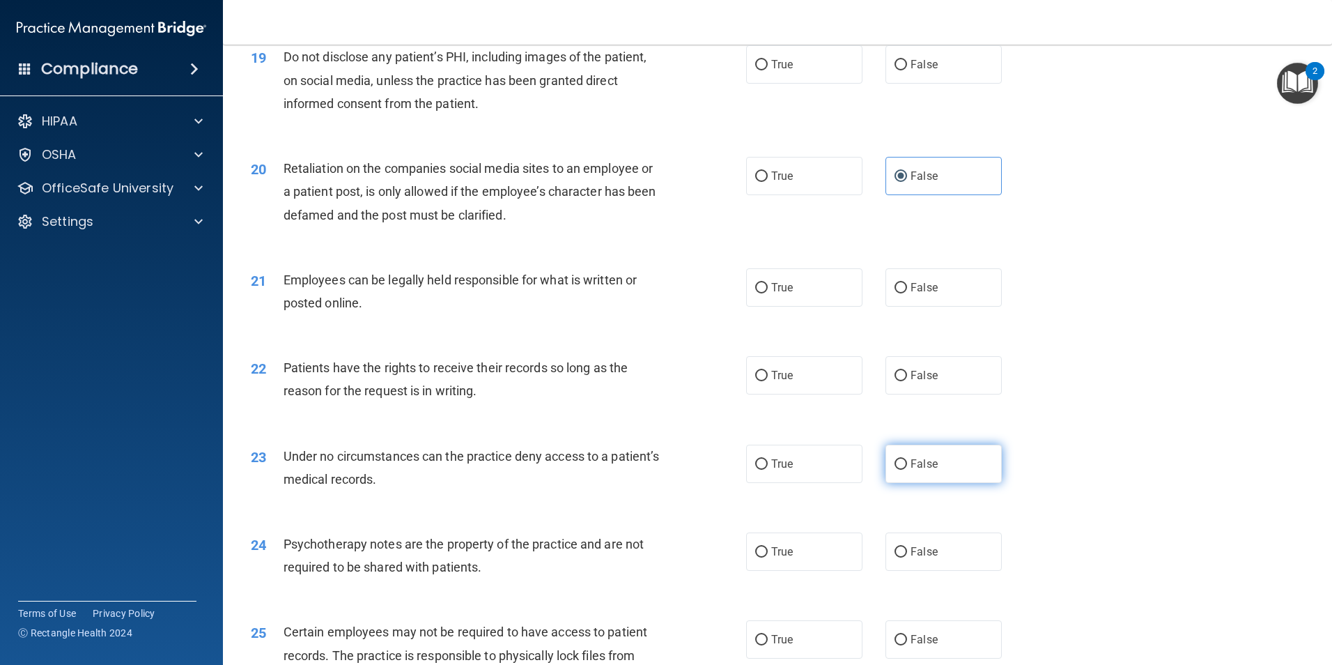
click at [921, 470] on span "False" at bounding box center [924, 463] width 27 height 13
click at [907, 470] on input "False" at bounding box center [901, 464] width 13 height 10
radio input "true"
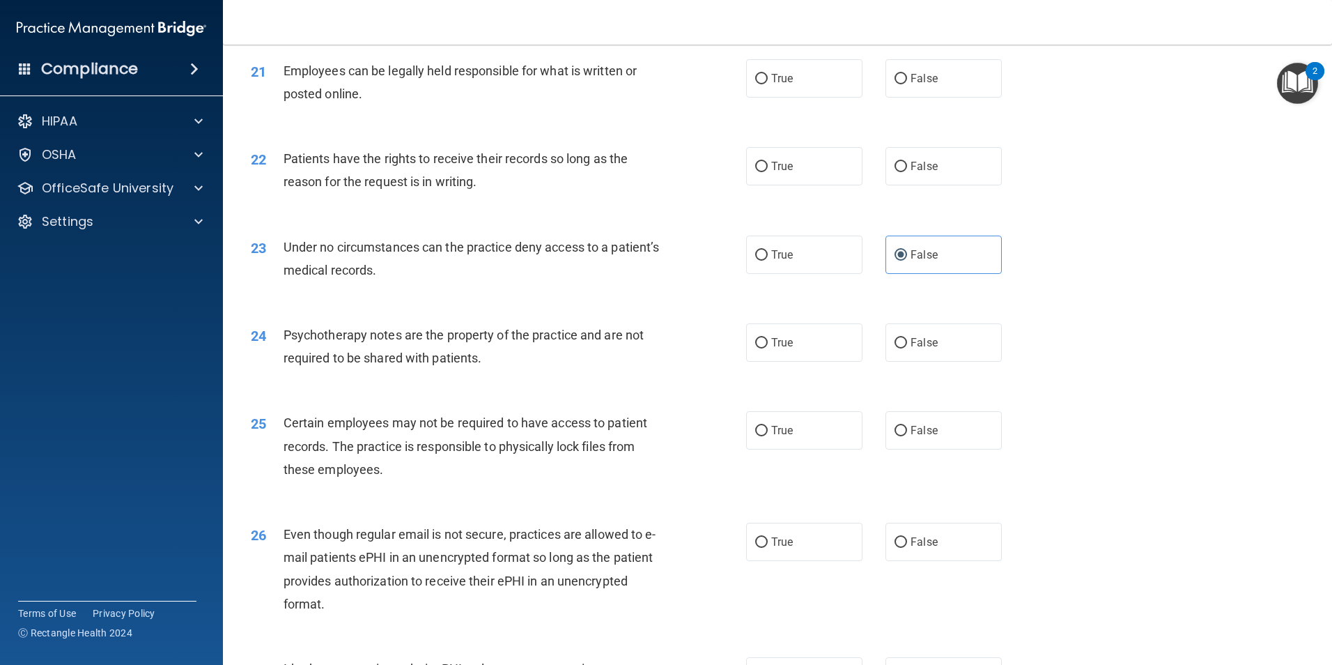
scroll to position [2369, 0]
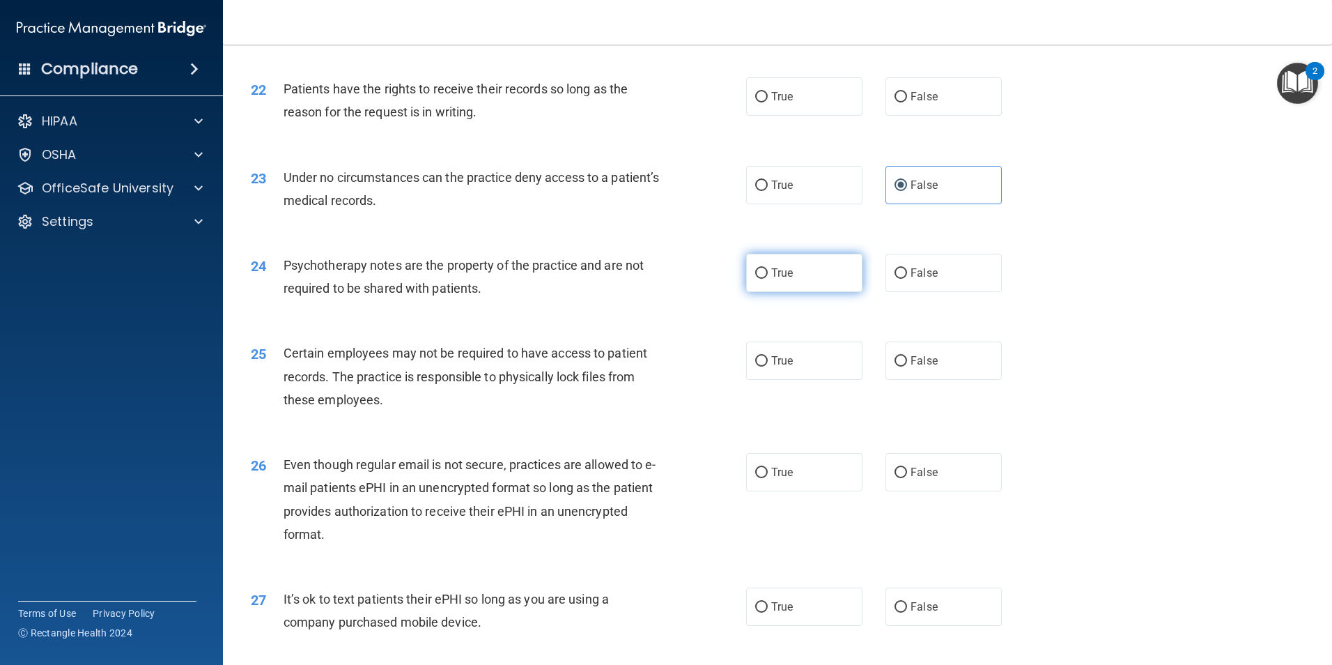
click at [793, 288] on label "True" at bounding box center [804, 273] width 116 height 38
click at [768, 279] on input "True" at bounding box center [761, 273] width 13 height 10
radio input "true"
click at [791, 375] on label "True" at bounding box center [804, 360] width 116 height 38
click at [768, 367] on input "True" at bounding box center [761, 361] width 13 height 10
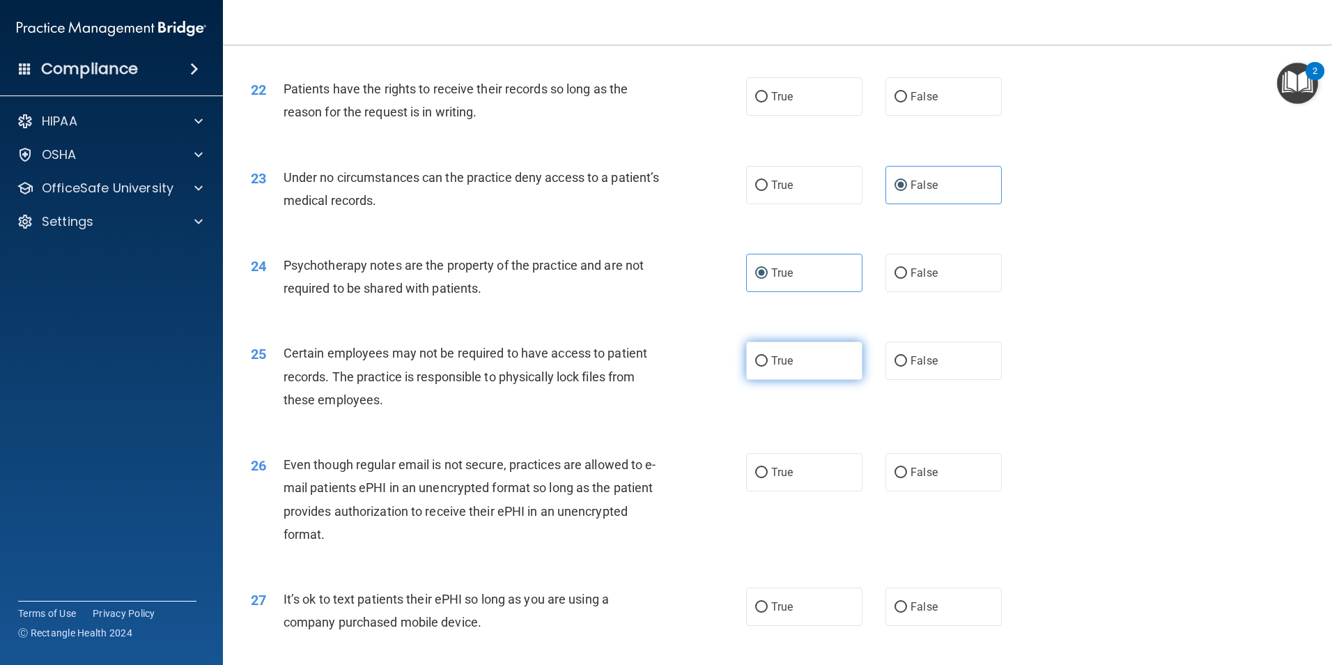
radio input "true"
click at [824, 490] on label "True" at bounding box center [804, 472] width 116 height 38
click at [768, 478] on input "True" at bounding box center [761, 473] width 13 height 10
radio input "true"
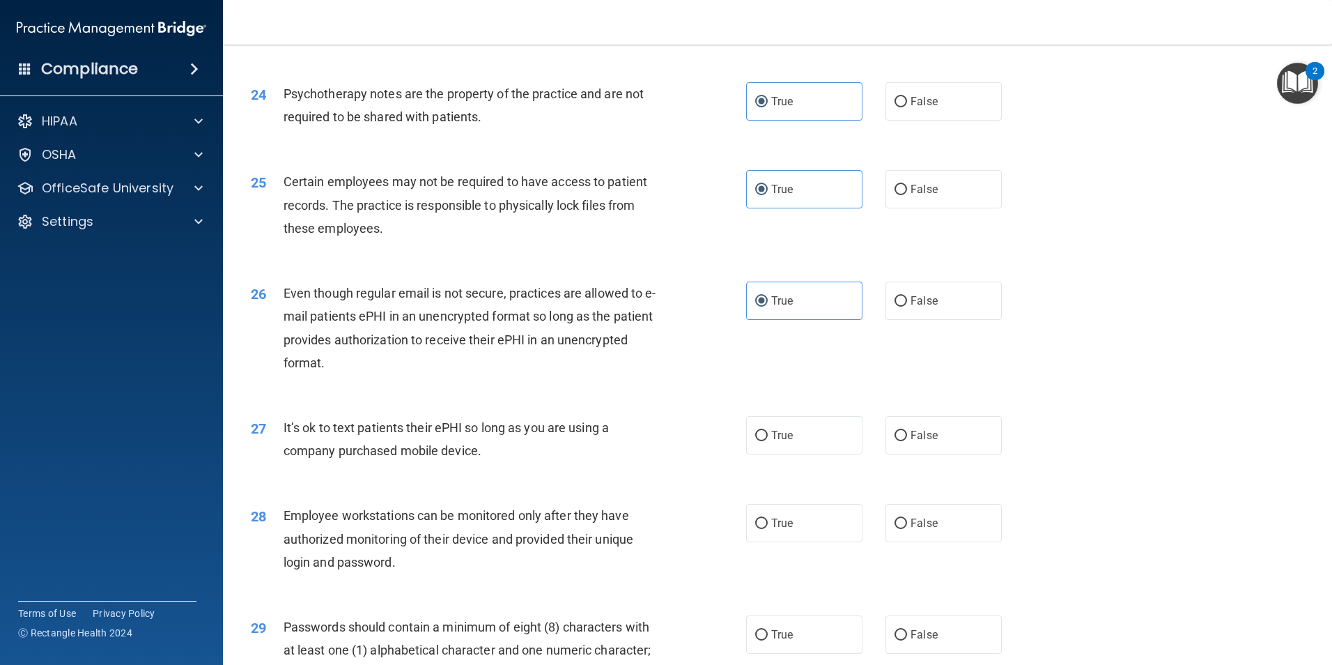
scroll to position [2578, 0]
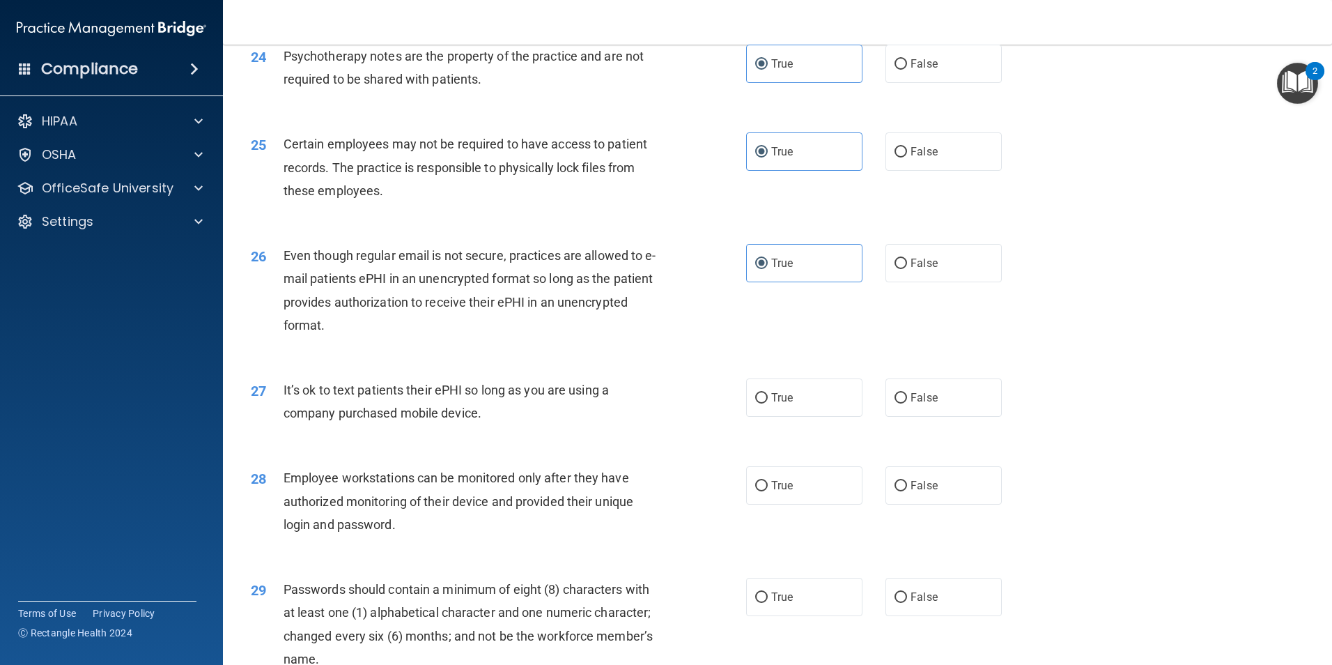
click at [918, 537] on div "28 Employee workstations can be monitored only after they have authorized monit…" at bounding box center [777, 504] width 1074 height 111
click at [922, 504] on label "False" at bounding box center [944, 485] width 116 height 38
click at [907, 491] on input "False" at bounding box center [901, 486] width 13 height 10
radio input "true"
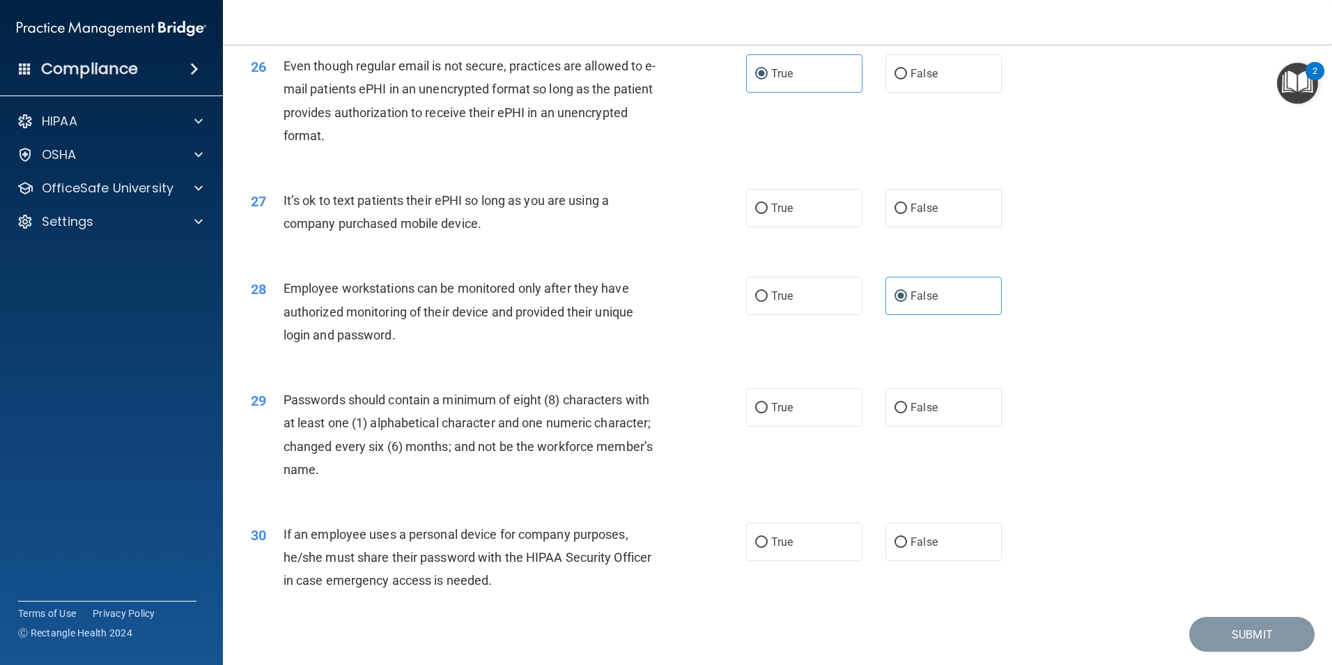
scroll to position [2787, 0]
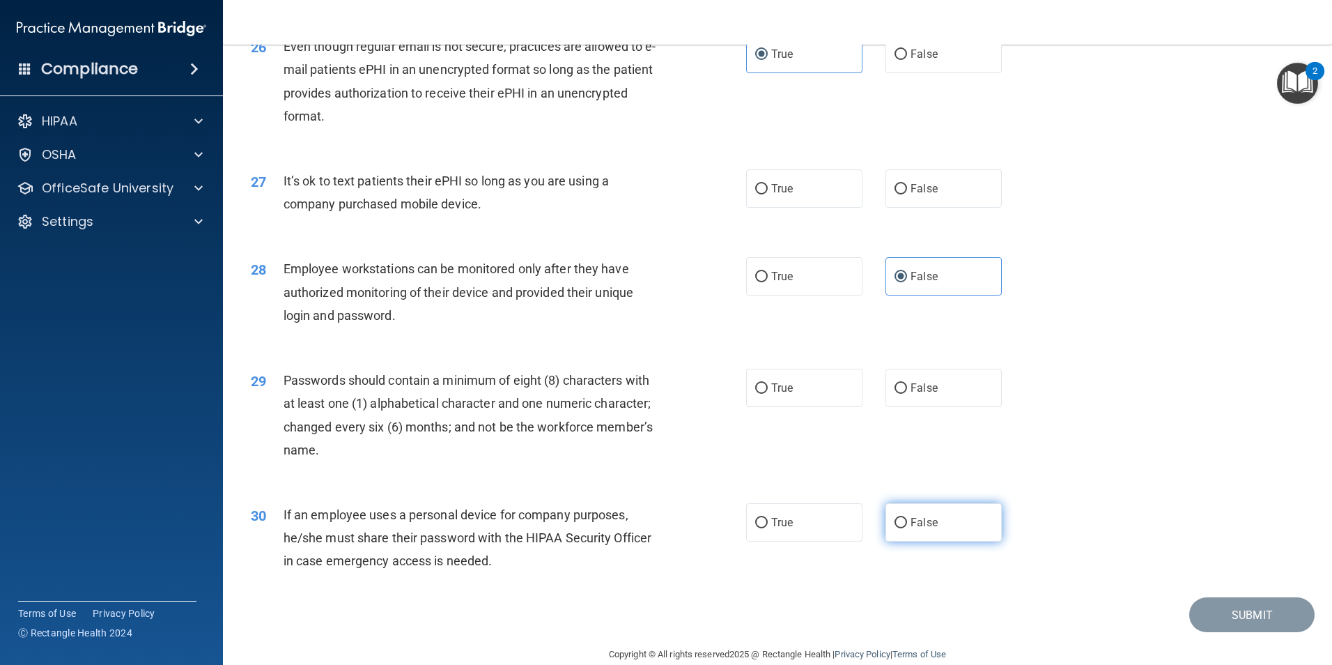
click at [949, 541] on label "False" at bounding box center [944, 522] width 116 height 38
click at [907, 528] on input "False" at bounding box center [901, 523] width 13 height 10
radio input "true"
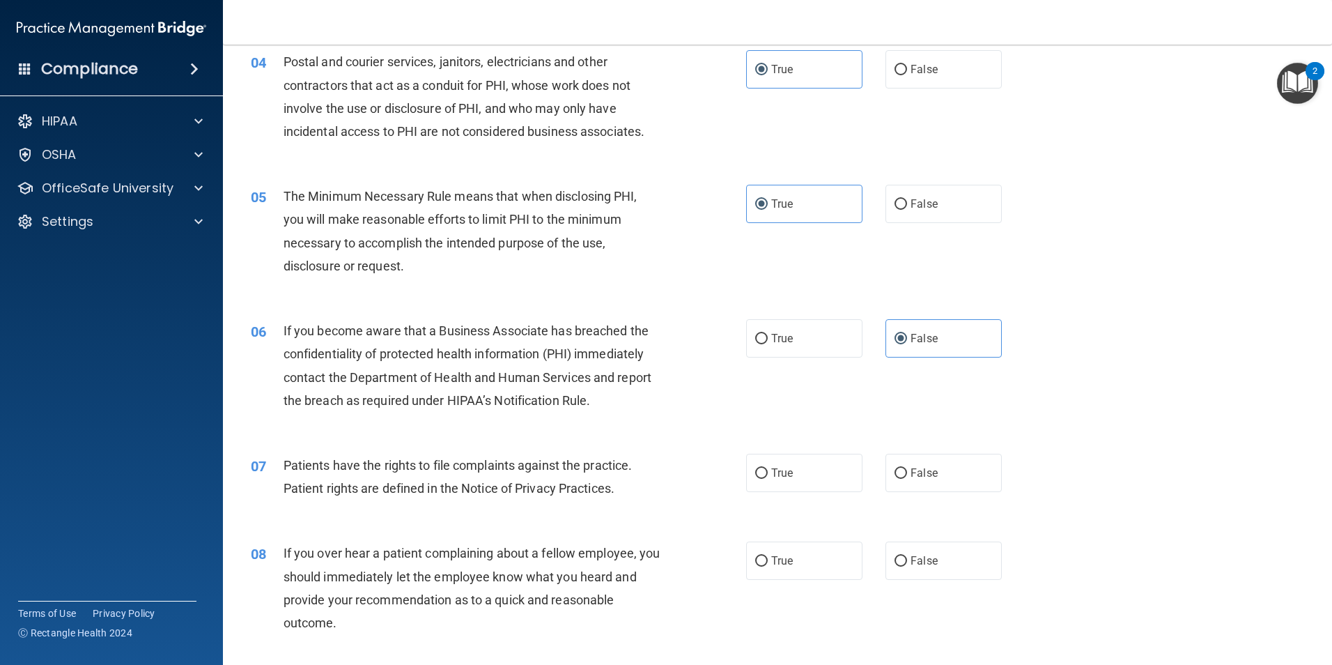
scroll to position [418, 0]
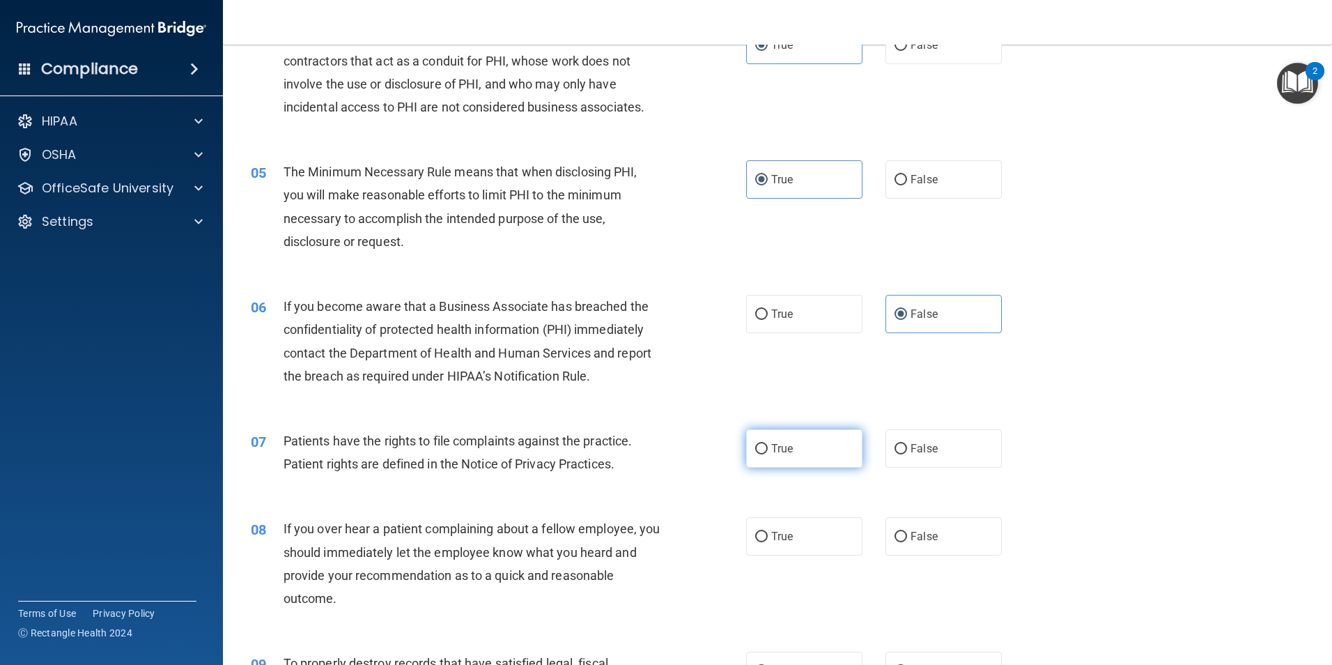
click at [780, 456] on label "True" at bounding box center [804, 448] width 116 height 38
click at [768, 454] on input "True" at bounding box center [761, 449] width 13 height 10
radio input "true"
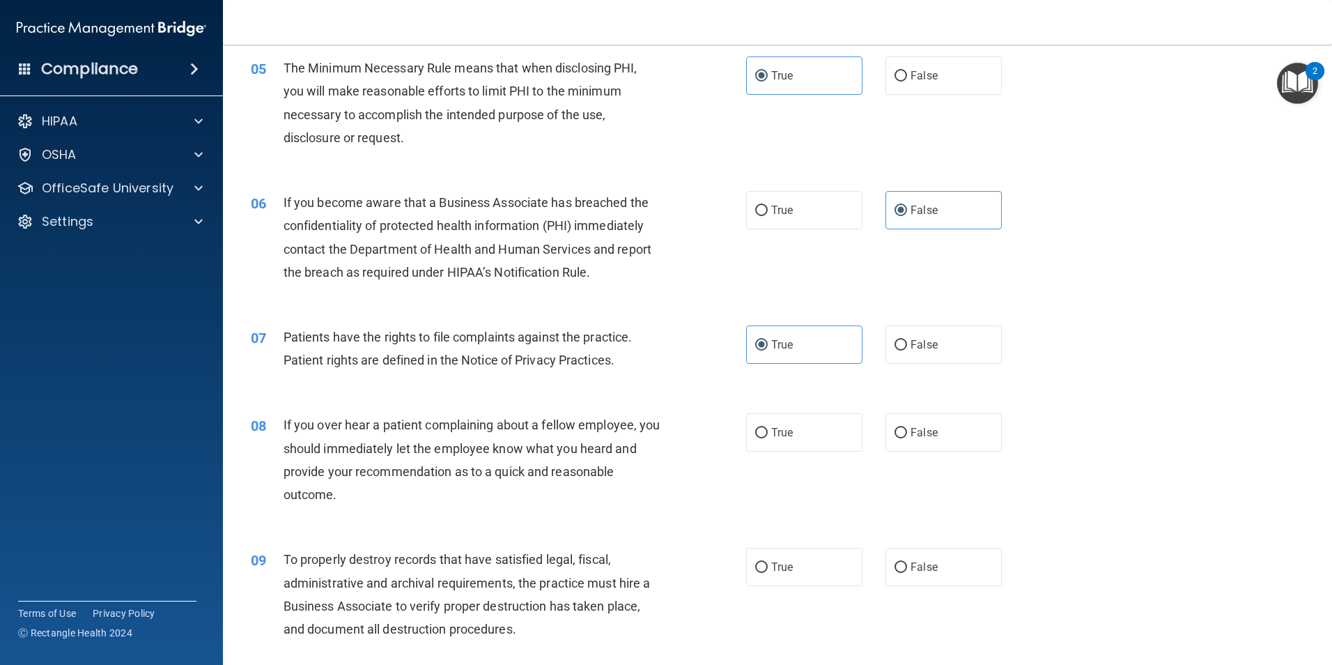
scroll to position [557, 0]
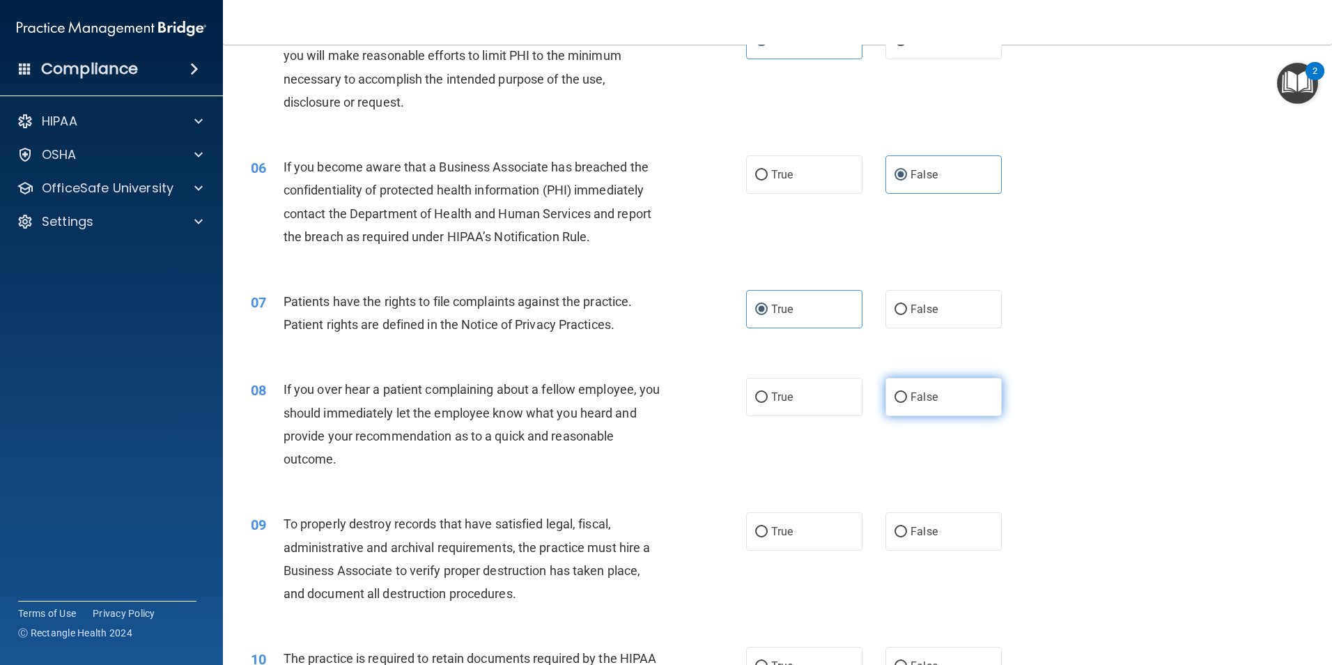
click at [906, 390] on label "False" at bounding box center [944, 397] width 116 height 38
click at [906, 392] on input "False" at bounding box center [901, 397] width 13 height 10
radio input "true"
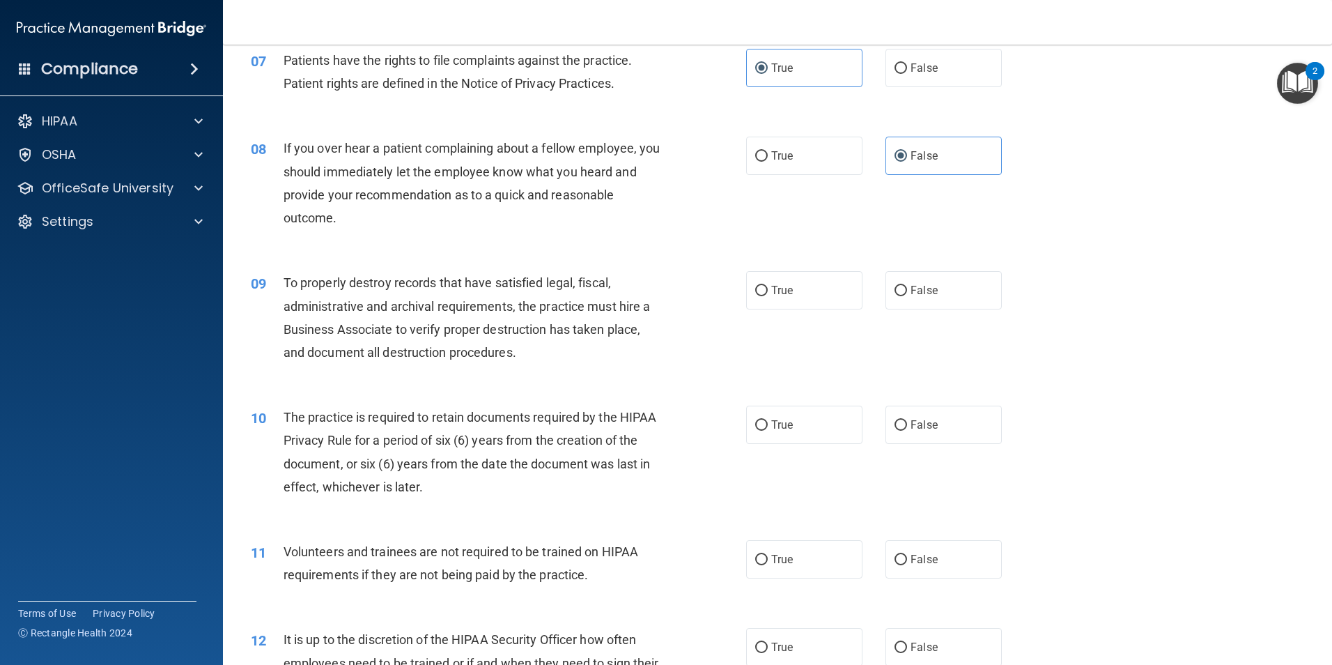
scroll to position [836, 0]
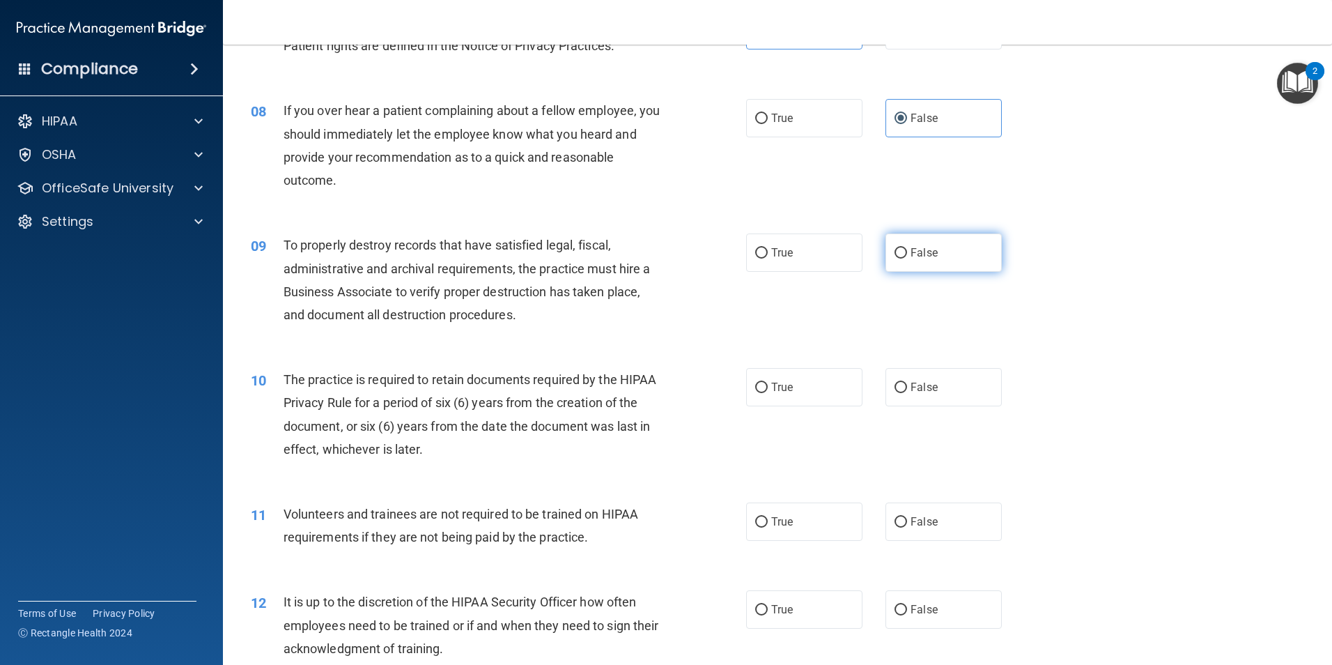
click at [918, 249] on span "False" at bounding box center [924, 252] width 27 height 13
click at [907, 249] on input "False" at bounding box center [901, 253] width 13 height 10
radio input "true"
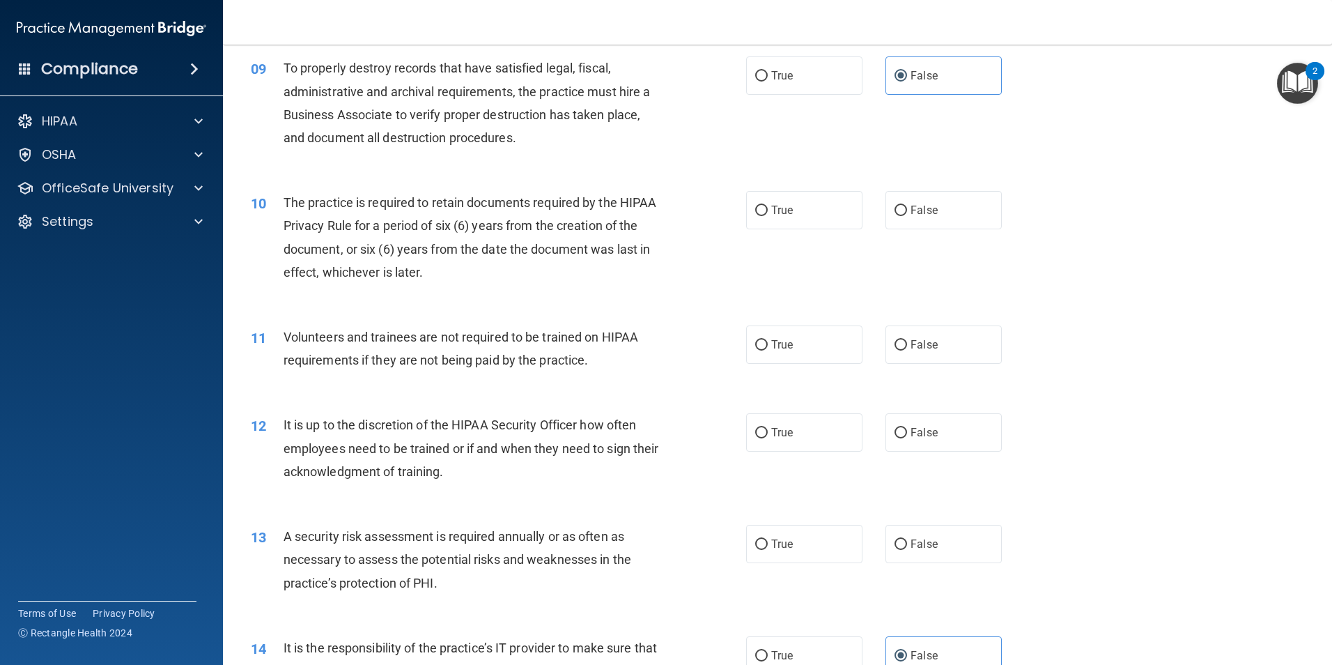
scroll to position [1045, 0]
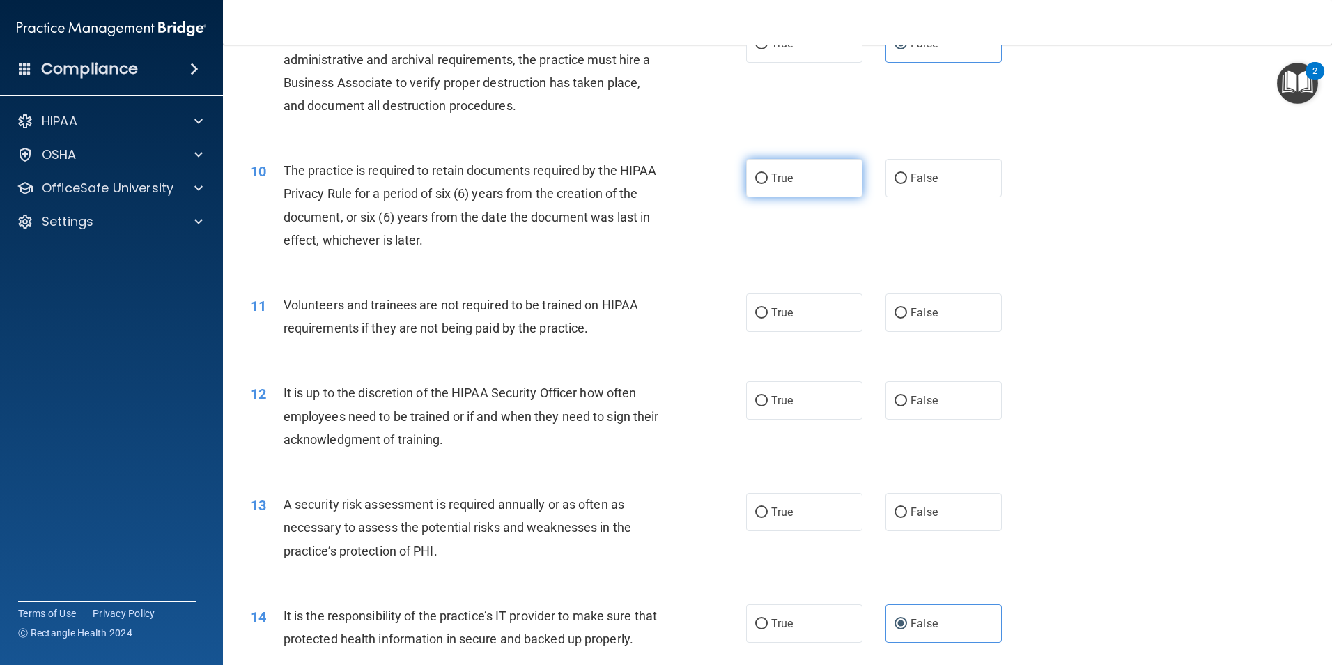
click at [806, 177] on label "True" at bounding box center [804, 178] width 116 height 38
click at [768, 177] on input "True" at bounding box center [761, 179] width 13 height 10
radio input "true"
click at [911, 318] on span "False" at bounding box center [924, 312] width 27 height 13
click at [907, 318] on input "False" at bounding box center [901, 313] width 13 height 10
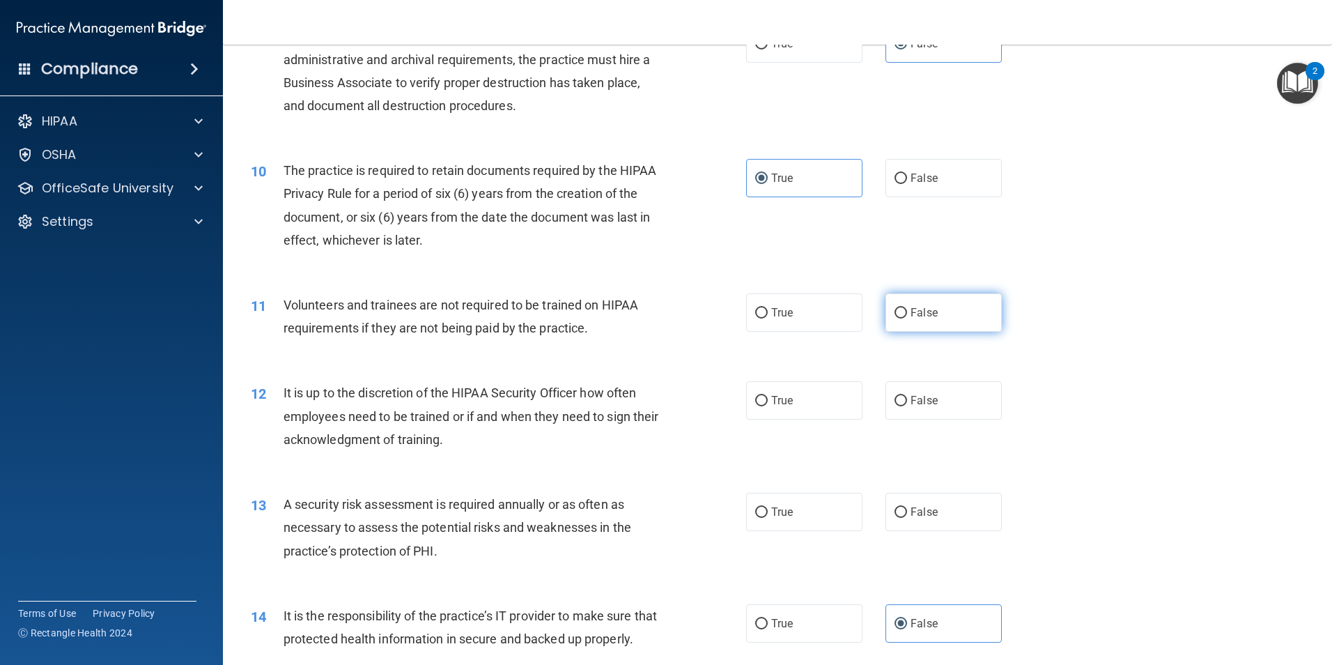
radio input "true"
click at [886, 407] on label "False" at bounding box center [944, 400] width 116 height 38
click at [895, 406] on input "False" at bounding box center [901, 401] width 13 height 10
radio input "true"
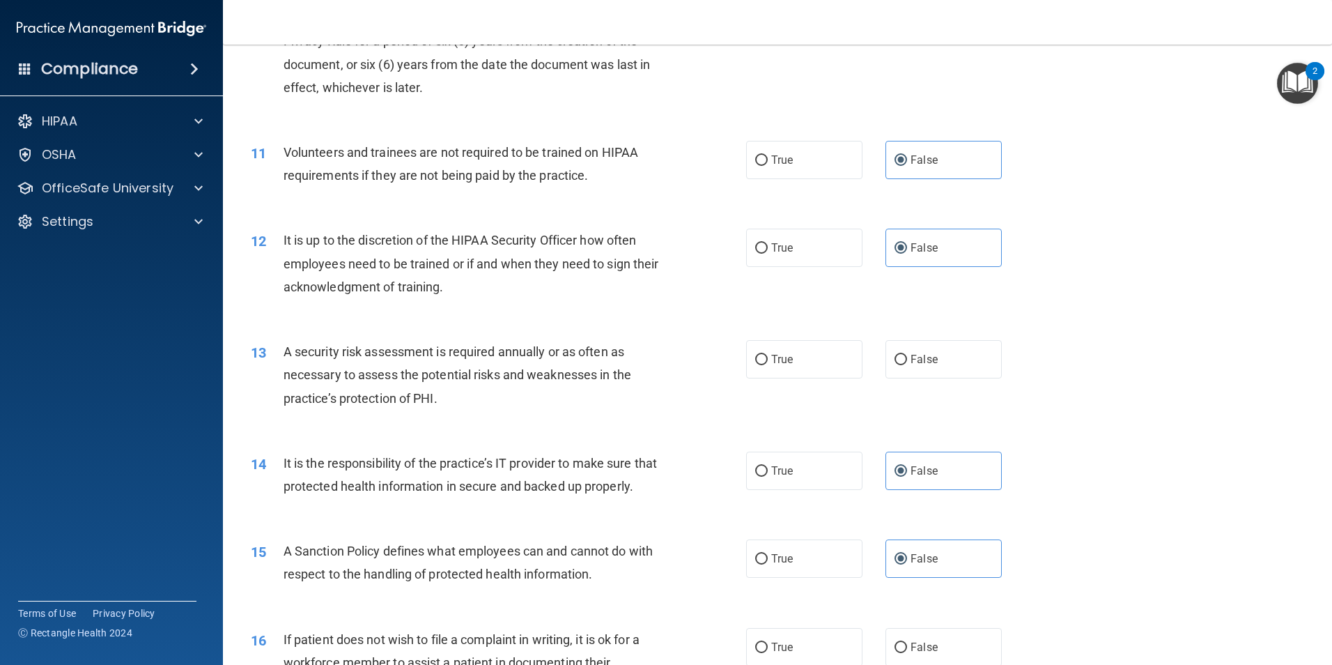
scroll to position [1254, 0]
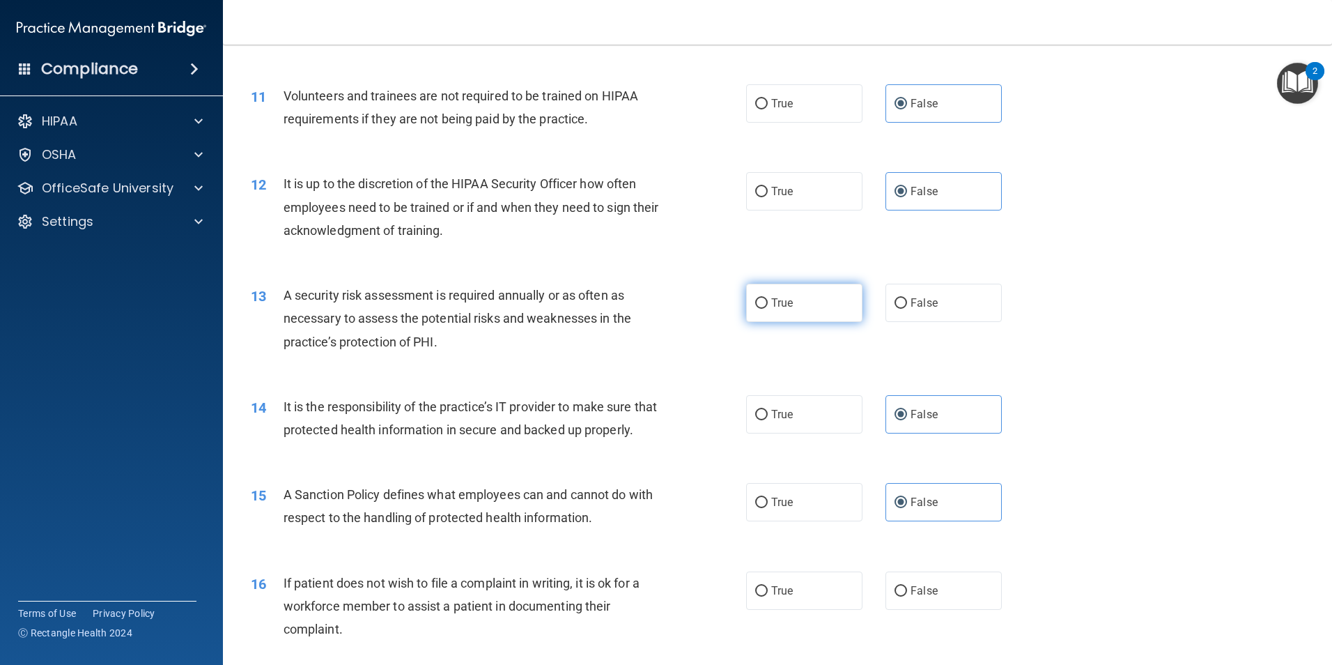
drag, startPoint x: 783, startPoint y: 309, endPoint x: 773, endPoint y: 312, distance: 10.4
click at [783, 308] on span "True" at bounding box center [782, 302] width 22 height 13
click at [768, 308] on input "True" at bounding box center [761, 303] width 13 height 10
radio input "true"
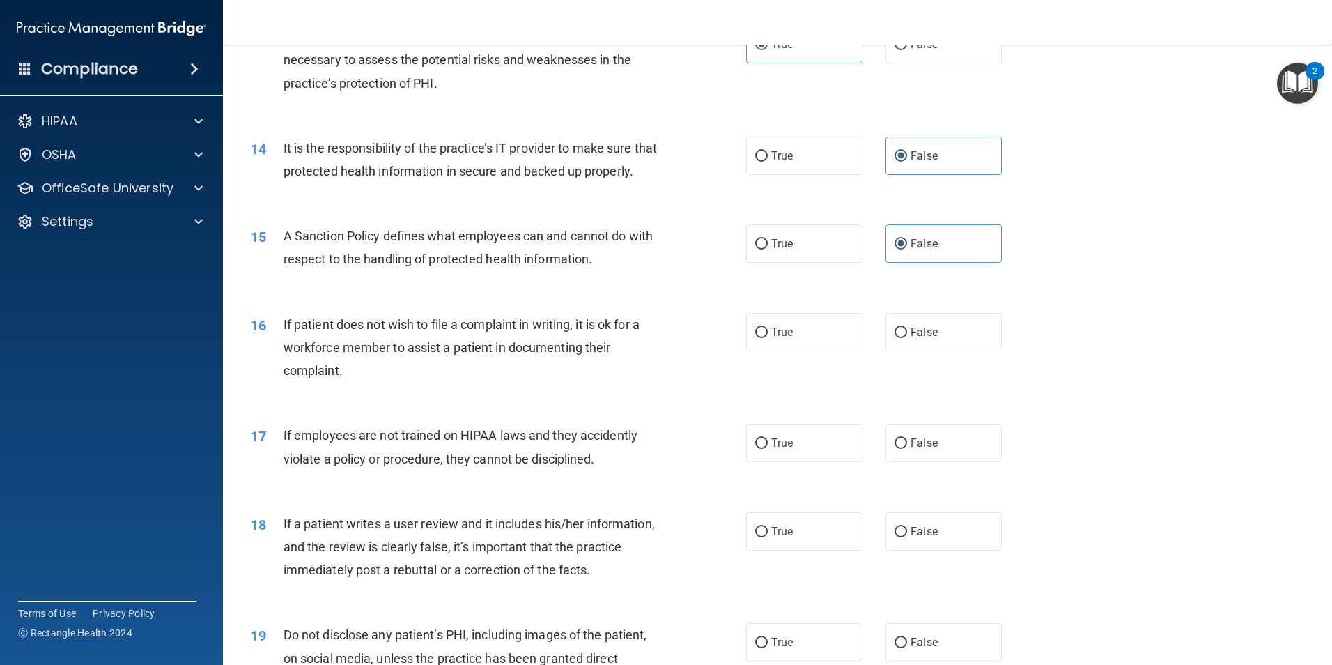
scroll to position [1603, 0]
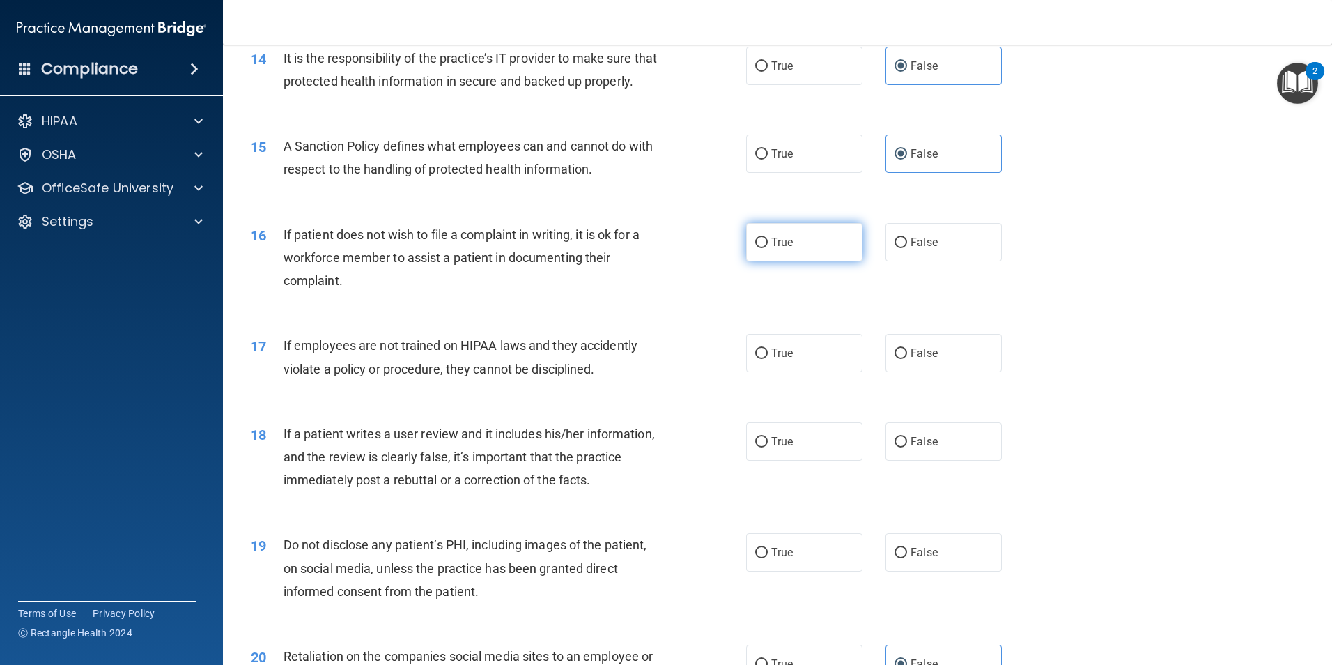
drag, startPoint x: 845, startPoint y: 272, endPoint x: 831, endPoint y: 277, distance: 14.5
click at [843, 261] on label "True" at bounding box center [804, 242] width 116 height 38
click at [768, 248] on input "True" at bounding box center [761, 243] width 13 height 10
radio input "true"
click at [937, 372] on label "False" at bounding box center [944, 353] width 116 height 38
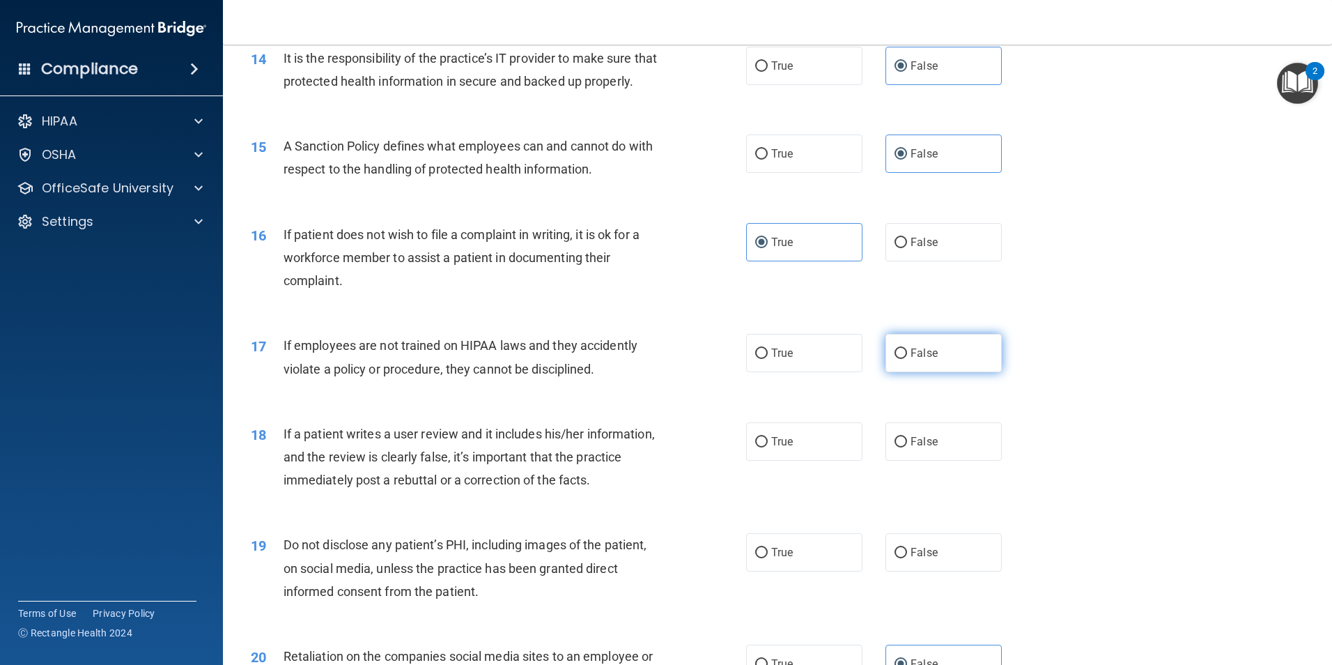
click at [907, 359] on input "False" at bounding box center [901, 353] width 13 height 10
radio input "true"
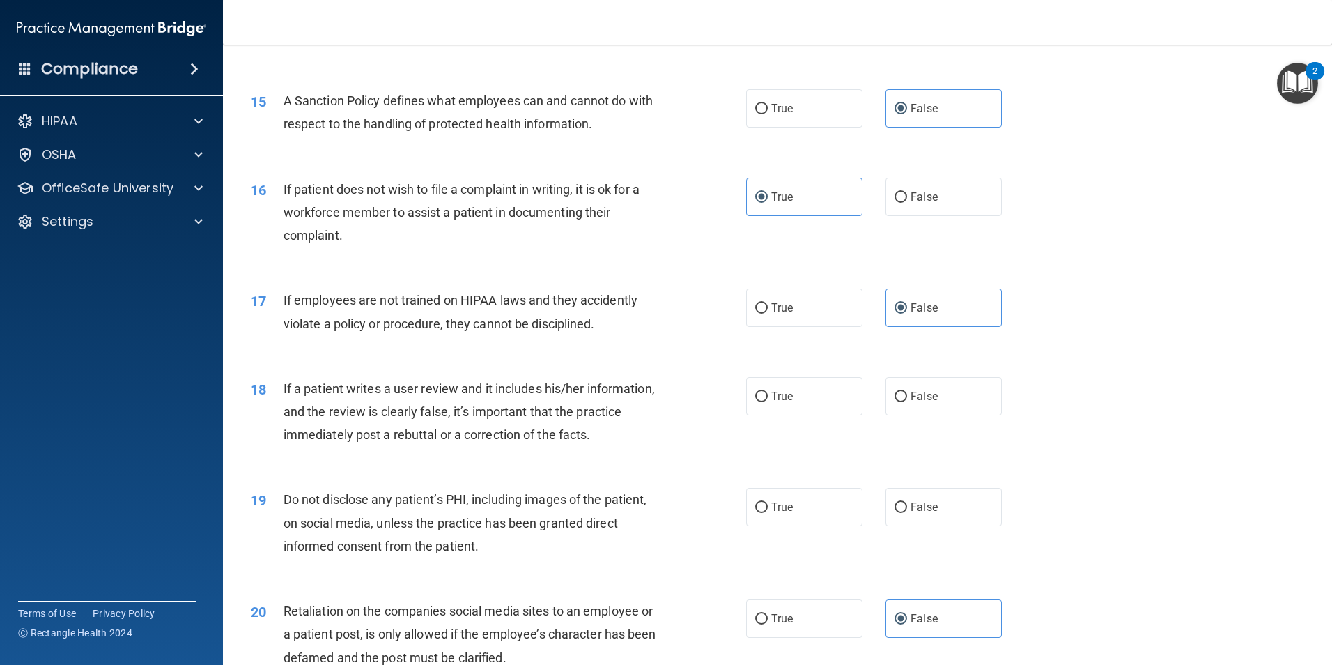
scroll to position [1672, 0]
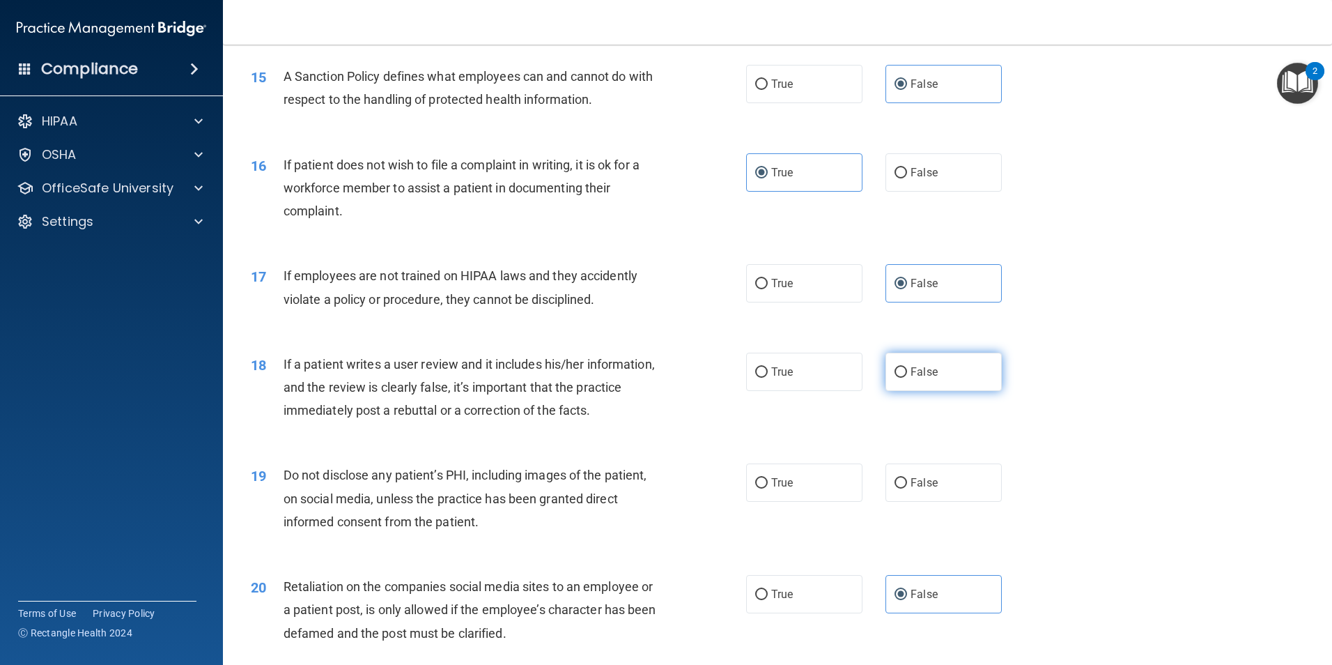
click at [924, 391] on label "False" at bounding box center [944, 372] width 116 height 38
click at [907, 378] on input "False" at bounding box center [901, 372] width 13 height 10
radio input "true"
click at [776, 502] on label "True" at bounding box center [804, 482] width 116 height 38
click at [768, 488] on input "True" at bounding box center [761, 483] width 13 height 10
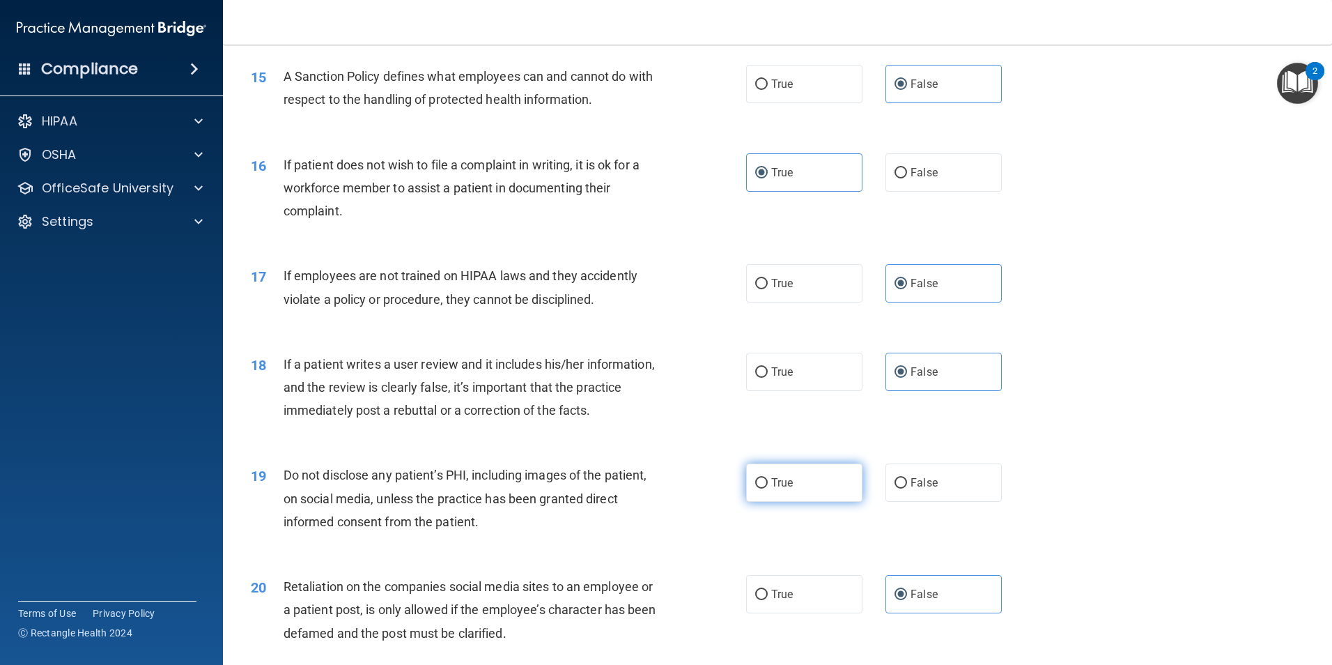
radio input "true"
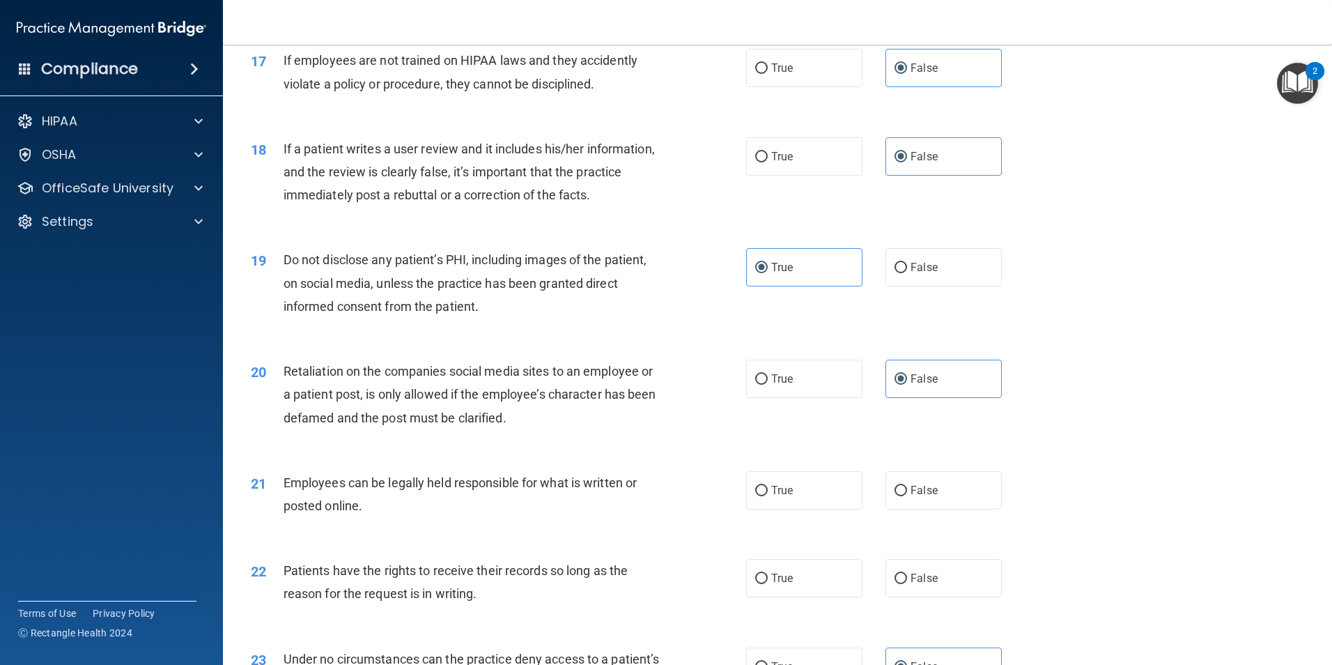
scroll to position [2021, 0]
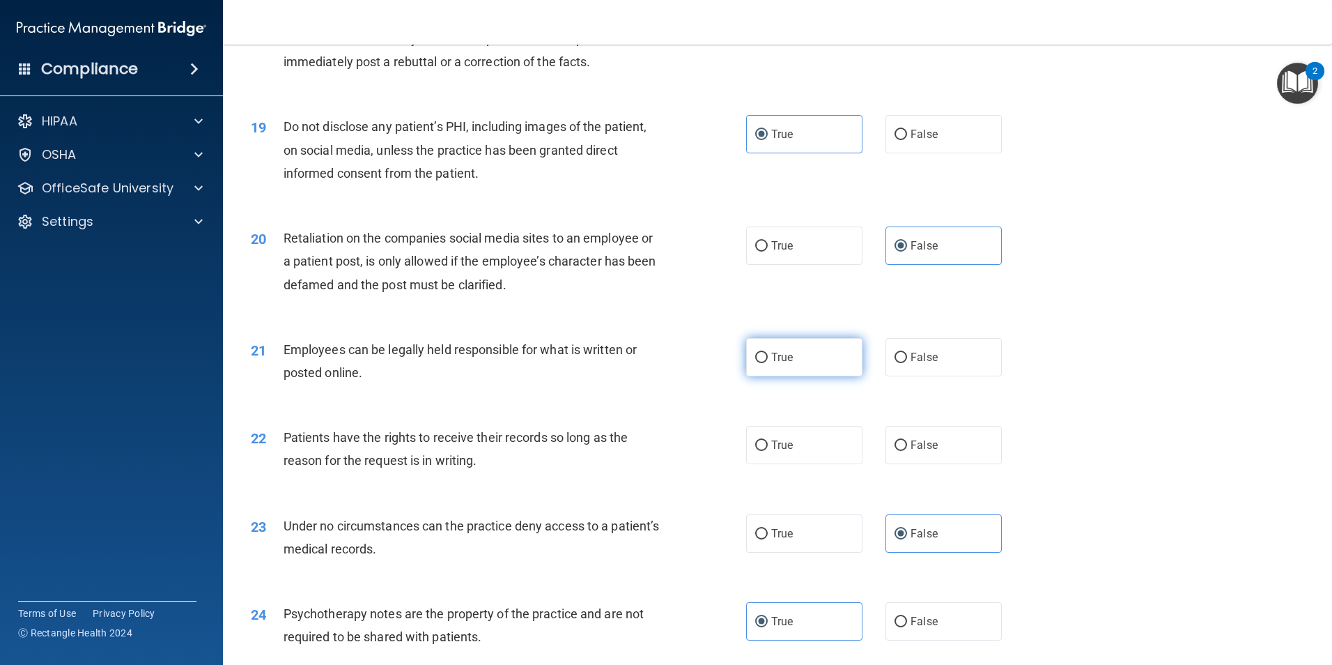
click at [812, 376] on label "True" at bounding box center [804, 357] width 116 height 38
click at [768, 363] on input "True" at bounding box center [761, 358] width 13 height 10
radio input "true"
click at [790, 464] on label "True" at bounding box center [804, 445] width 116 height 38
click at [768, 451] on input "True" at bounding box center [761, 445] width 13 height 10
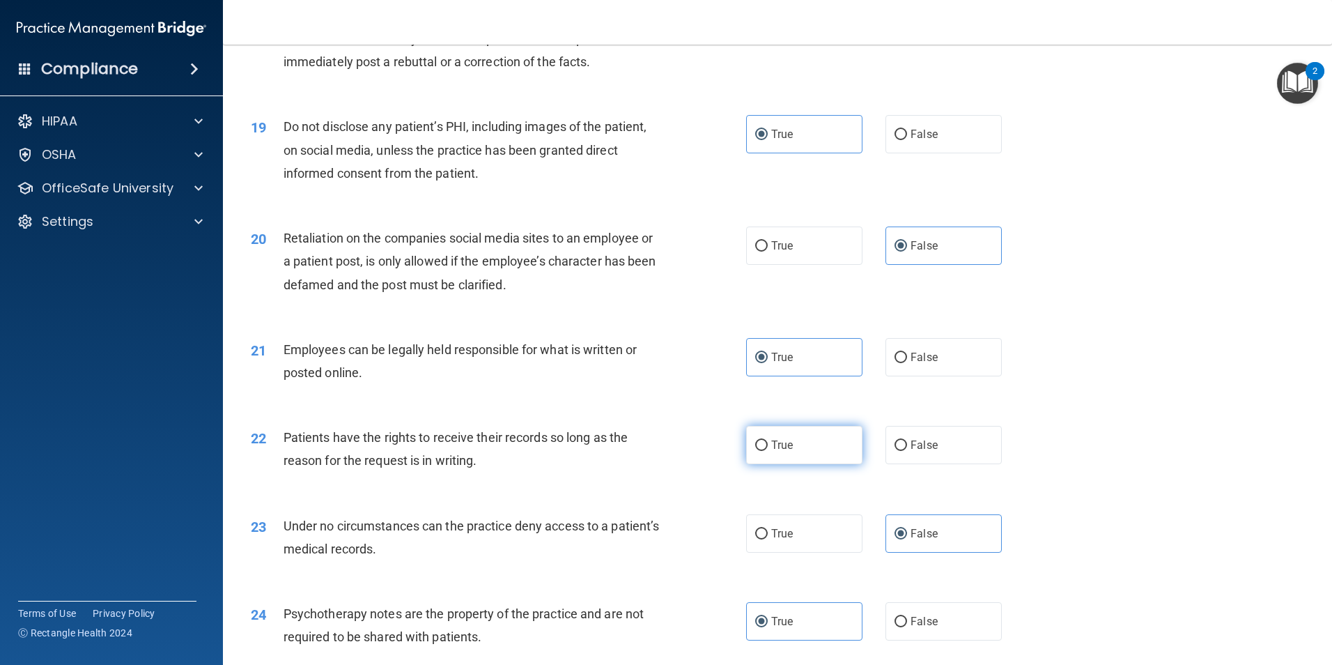
radio input "true"
click at [971, 459] on label "False" at bounding box center [944, 445] width 116 height 38
click at [907, 451] on input "False" at bounding box center [901, 445] width 13 height 10
radio input "true"
radio input "false"
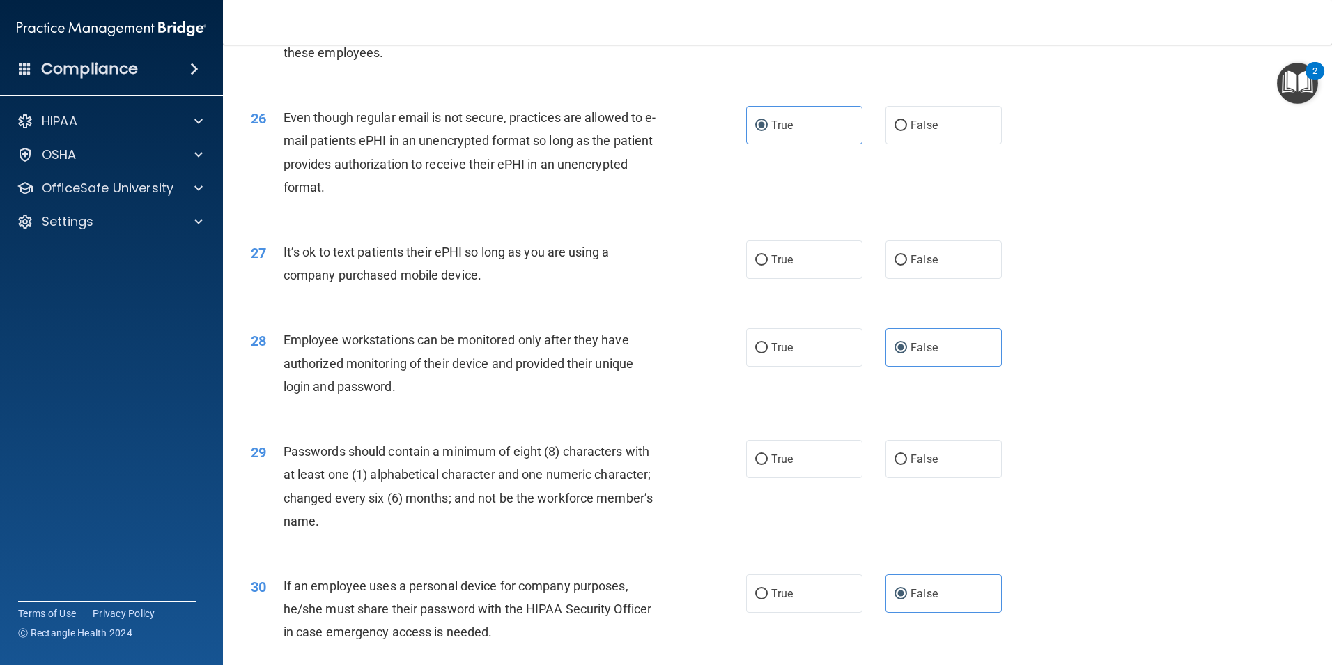
scroll to position [2718, 0]
click at [916, 265] on span "False" at bounding box center [924, 258] width 27 height 13
click at [907, 264] on input "False" at bounding box center [901, 259] width 13 height 10
radio input "true"
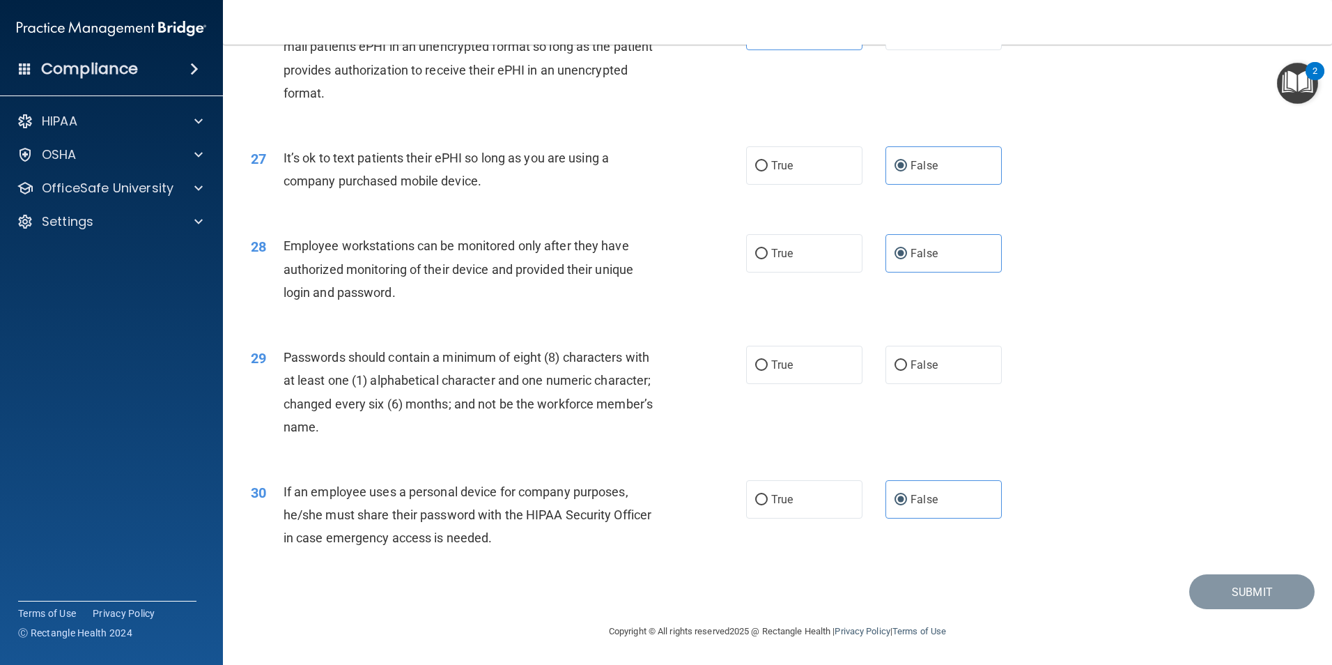
scroll to position [2833, 0]
click at [835, 376] on label "True" at bounding box center [804, 365] width 116 height 38
click at [768, 371] on input "True" at bounding box center [761, 365] width 13 height 10
radio input "true"
click at [1197, 599] on button "Submit" at bounding box center [1251, 592] width 125 height 36
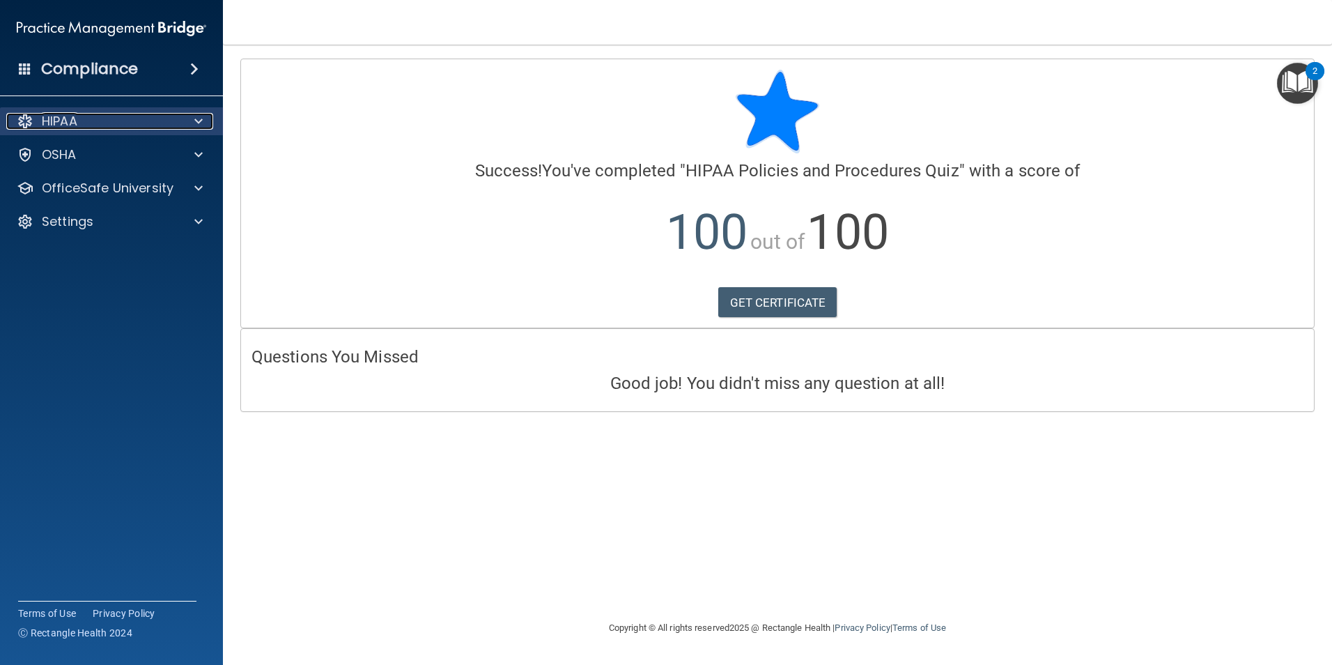
click at [126, 116] on div "HIPAA" at bounding box center [92, 121] width 173 height 17
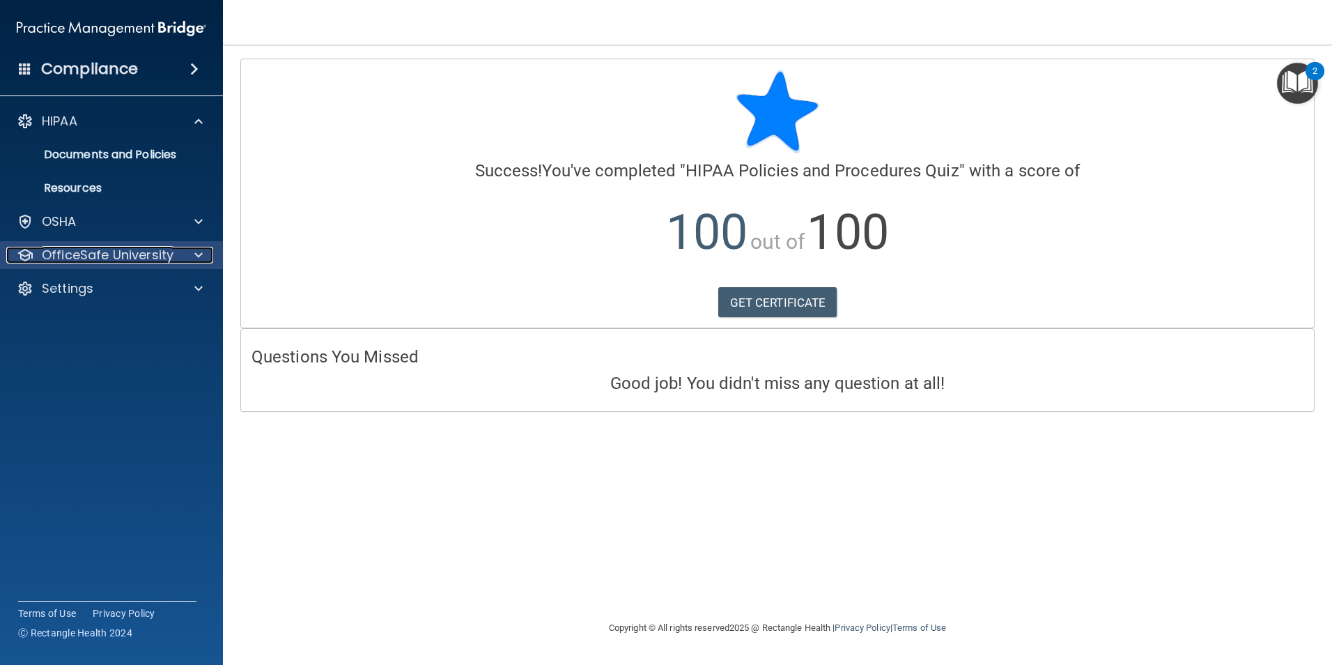
click at [104, 254] on p "OfficeSafe University" at bounding box center [108, 255] width 132 height 17
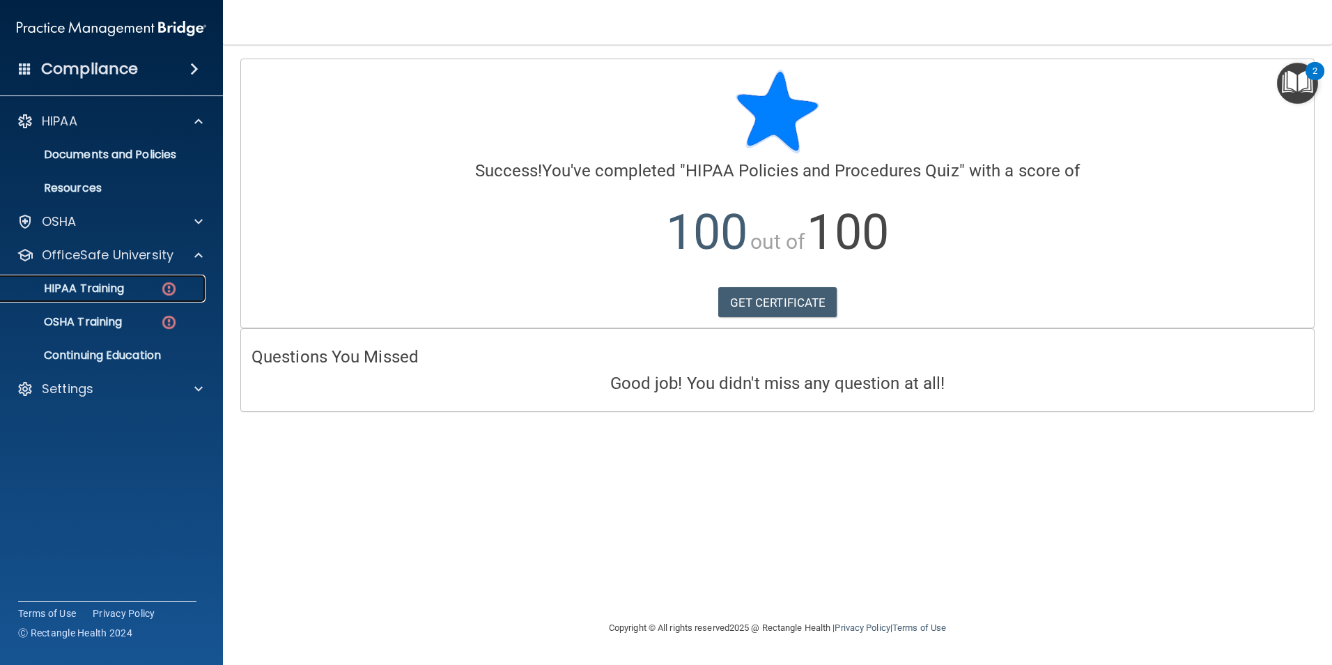
click at [106, 277] on link "HIPAA Training" at bounding box center [95, 289] width 219 height 28
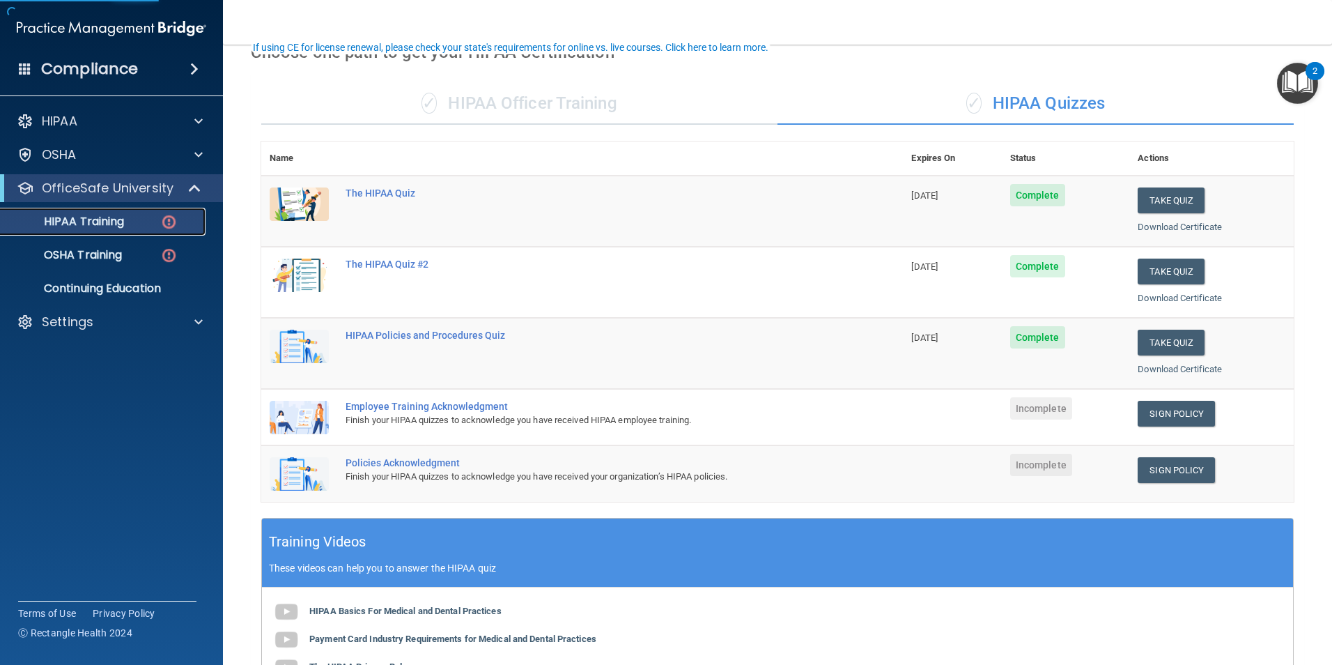
scroll to position [139, 0]
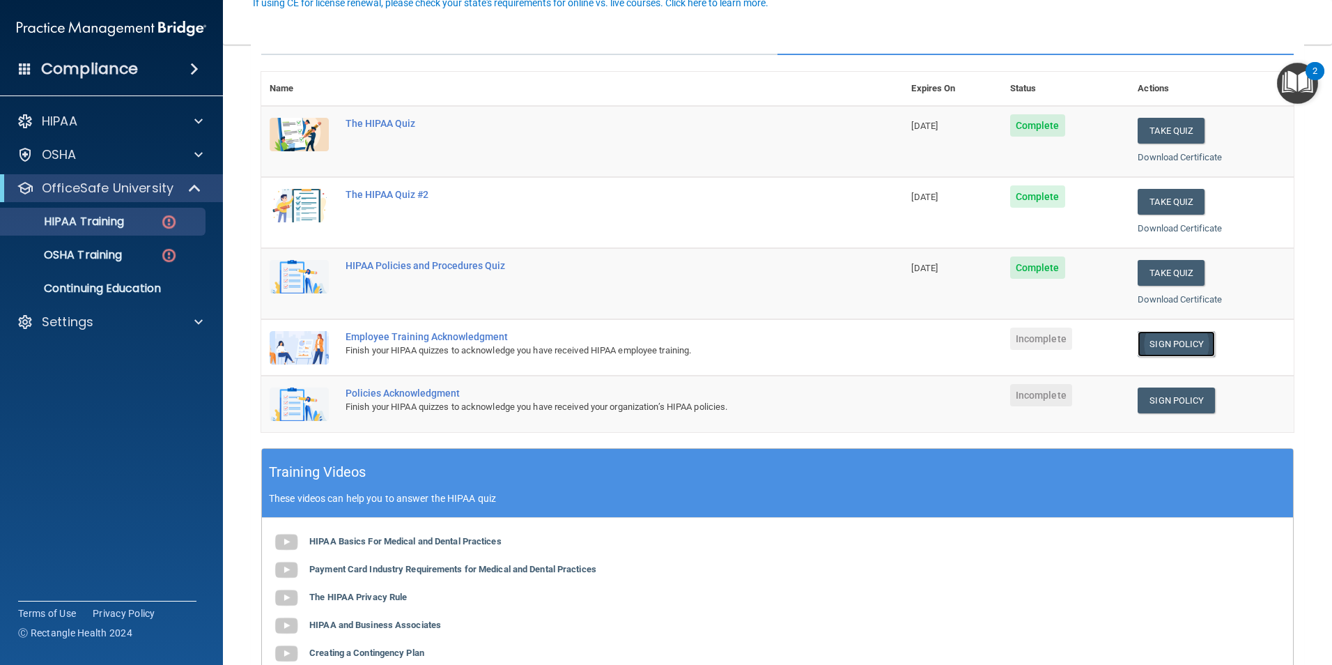
click at [1143, 339] on link "Sign Policy" at bounding box center [1176, 344] width 77 height 26
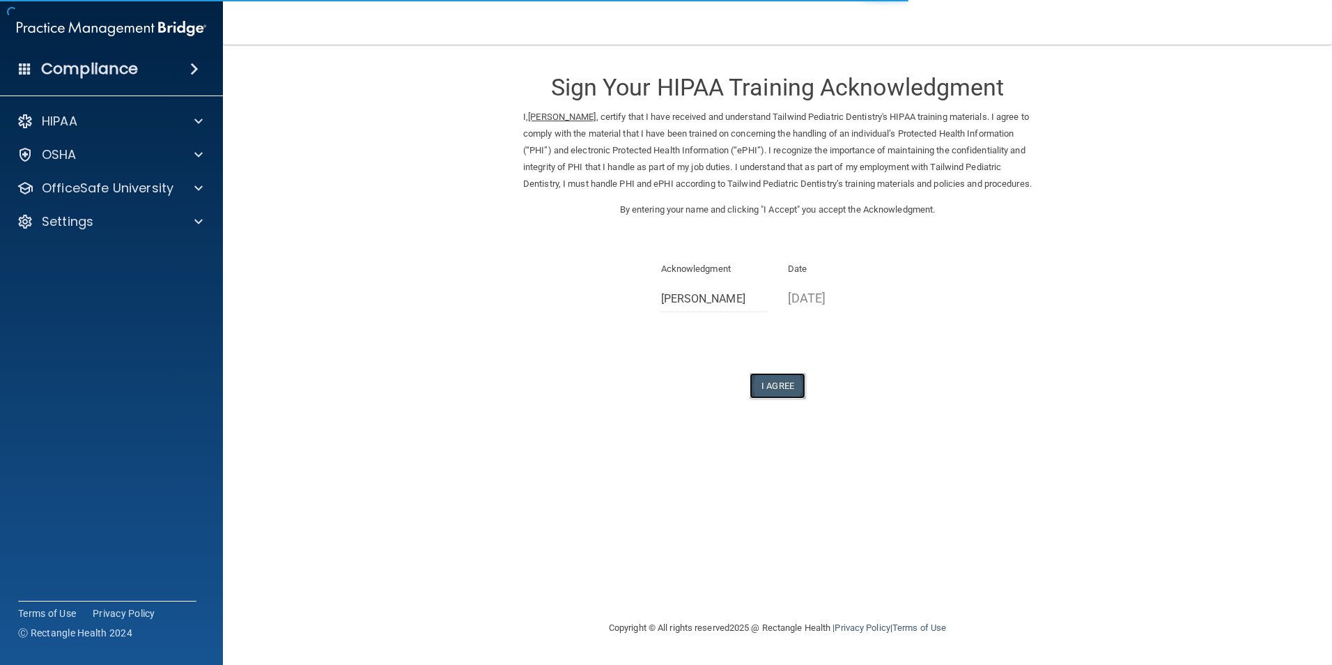
click at [764, 395] on button "I Agree" at bounding box center [778, 386] width 56 height 26
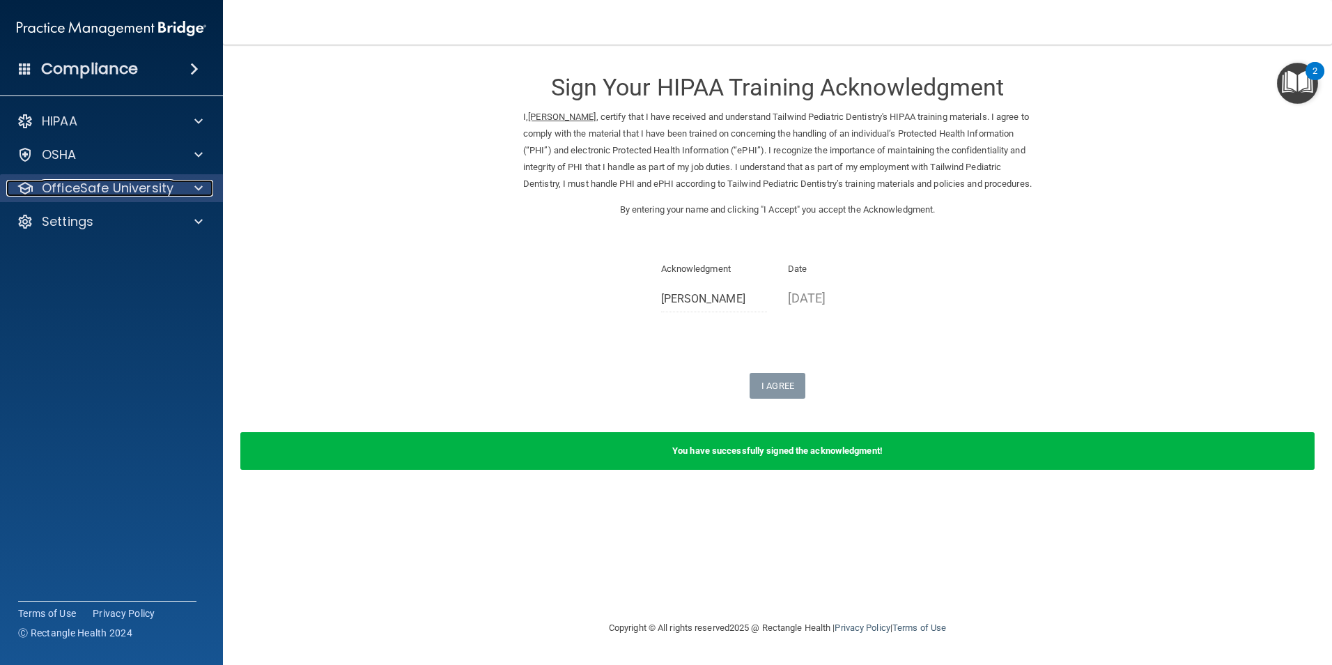
click at [159, 188] on p "OfficeSafe University" at bounding box center [108, 188] width 132 height 17
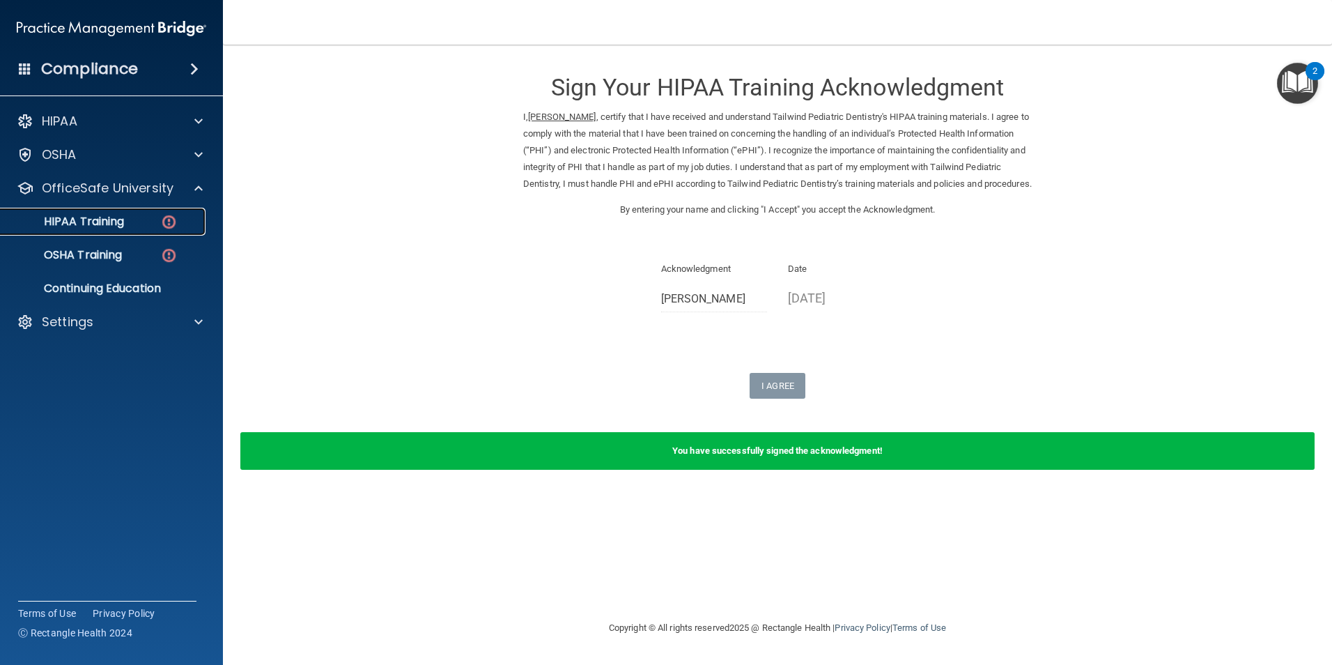
click at [138, 217] on div "HIPAA Training" at bounding box center [104, 222] width 190 height 14
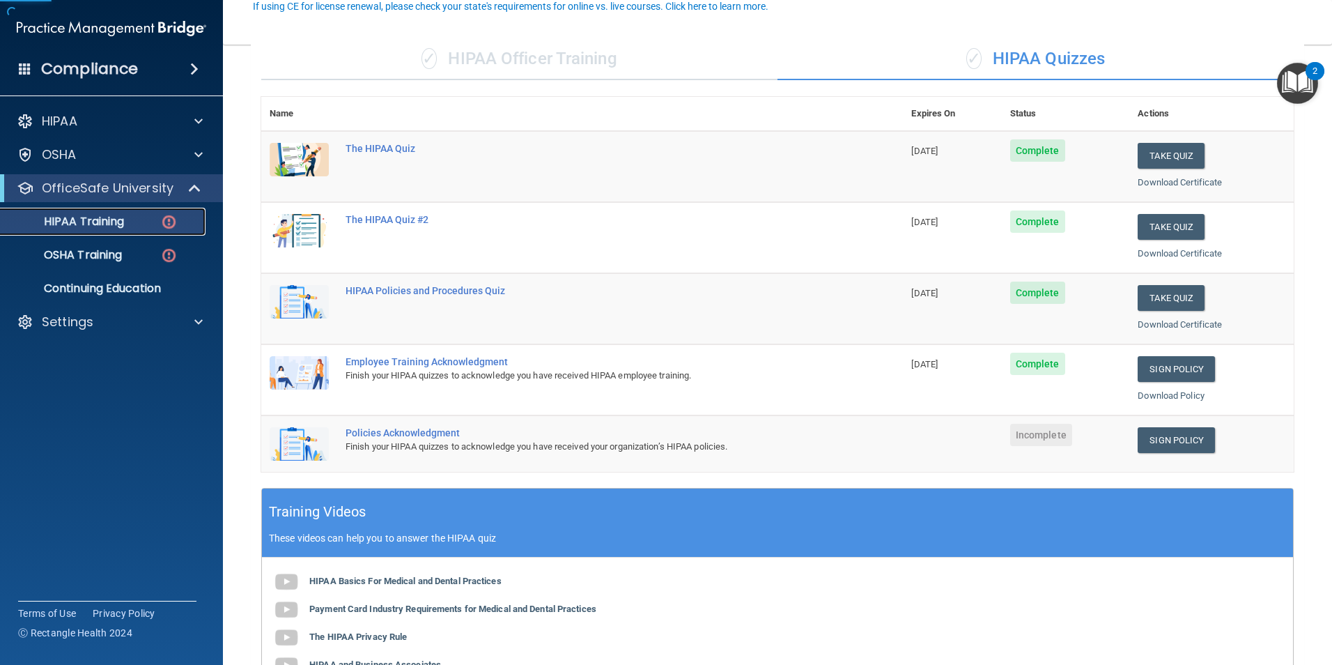
scroll to position [139, 0]
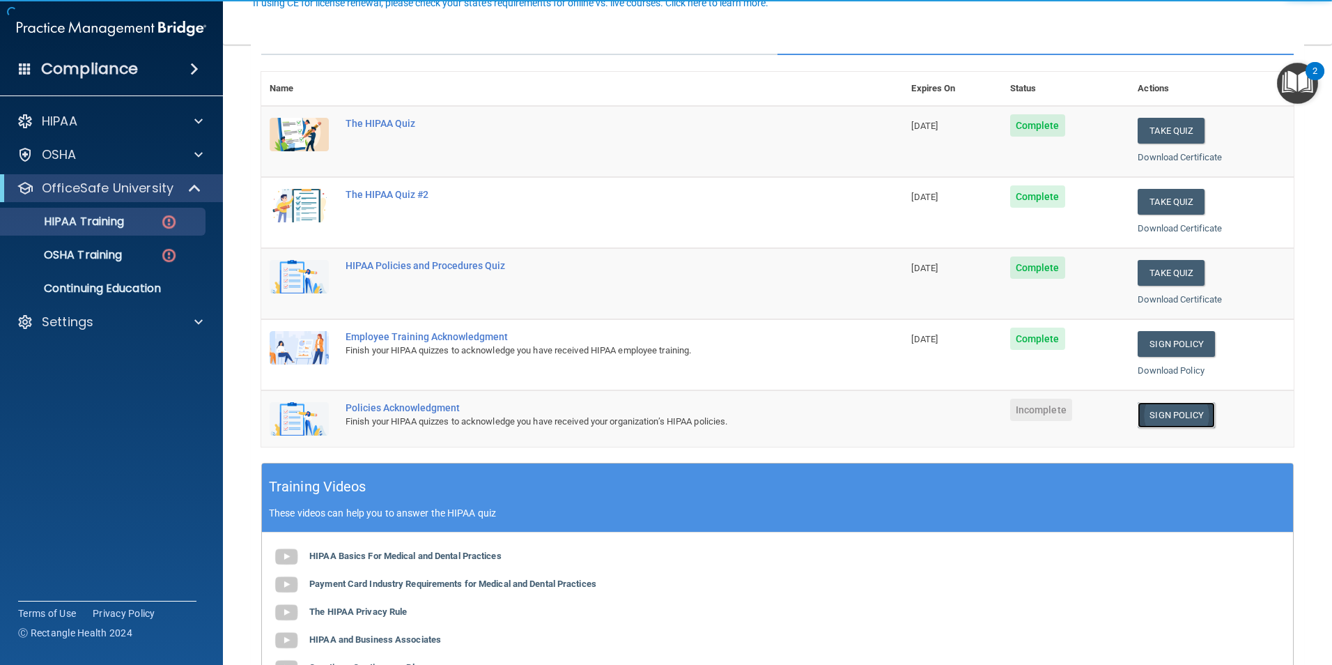
click at [1173, 418] on link "Sign Policy" at bounding box center [1176, 415] width 77 height 26
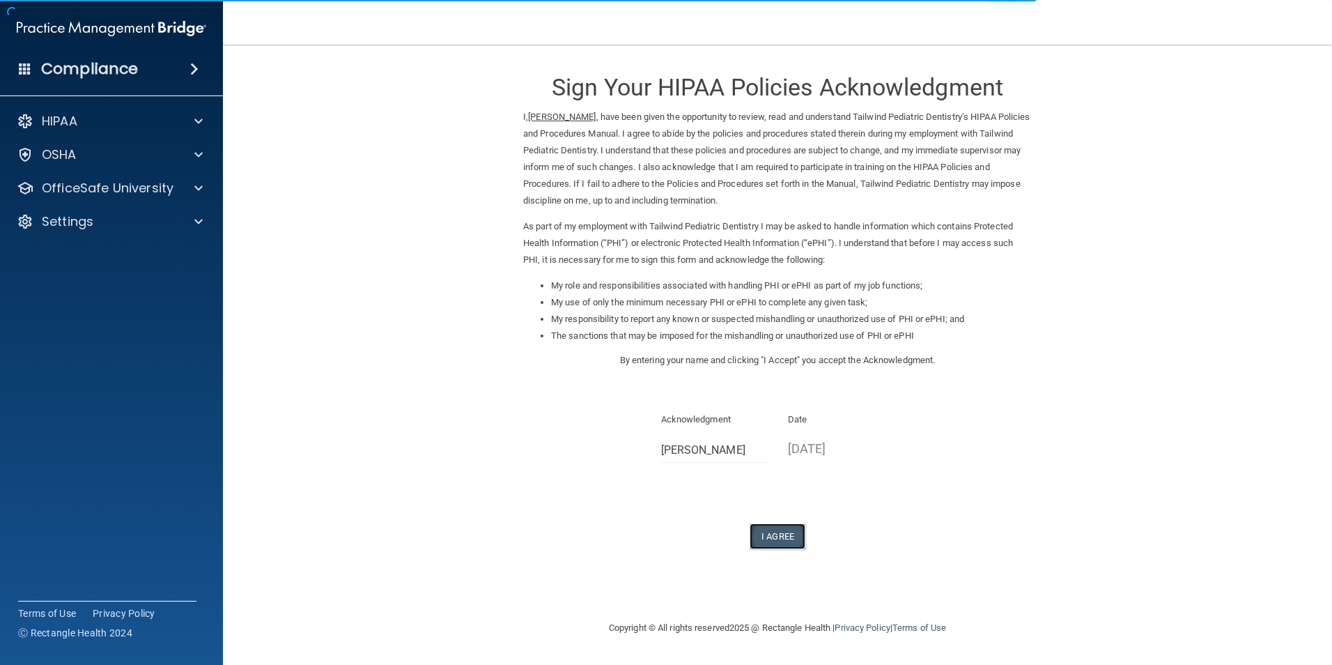
click at [778, 532] on button "I Agree" at bounding box center [778, 536] width 56 height 26
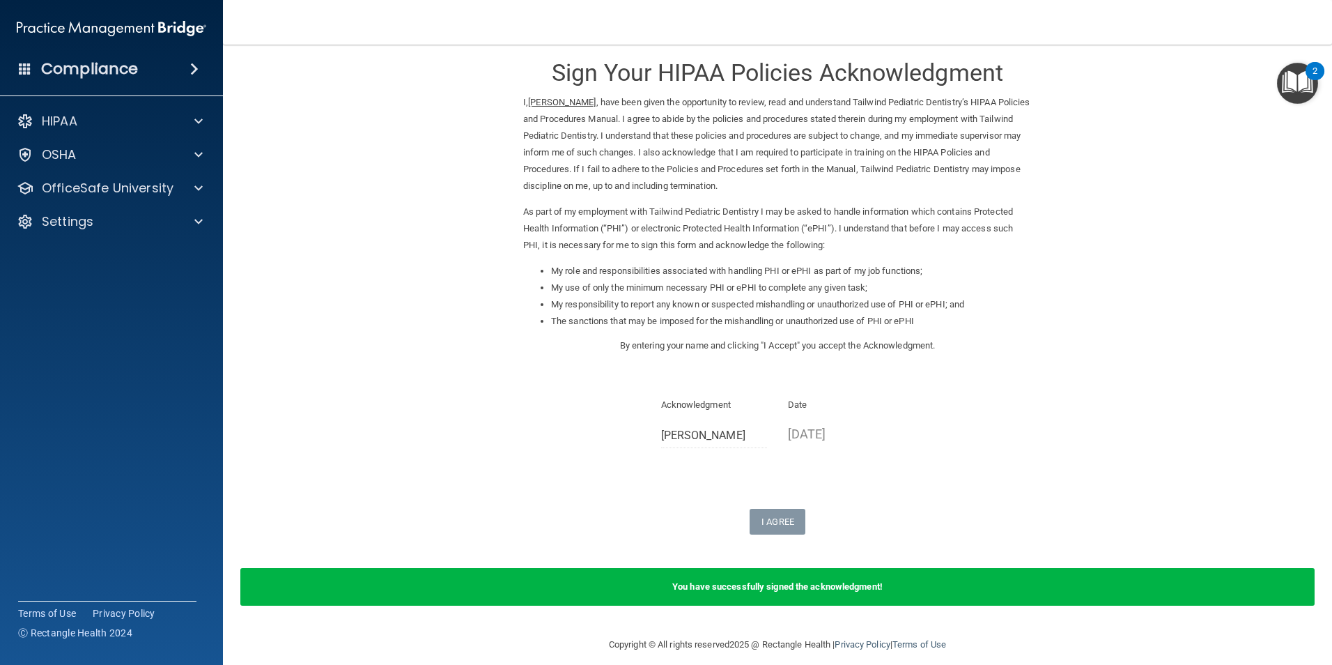
scroll to position [28, 0]
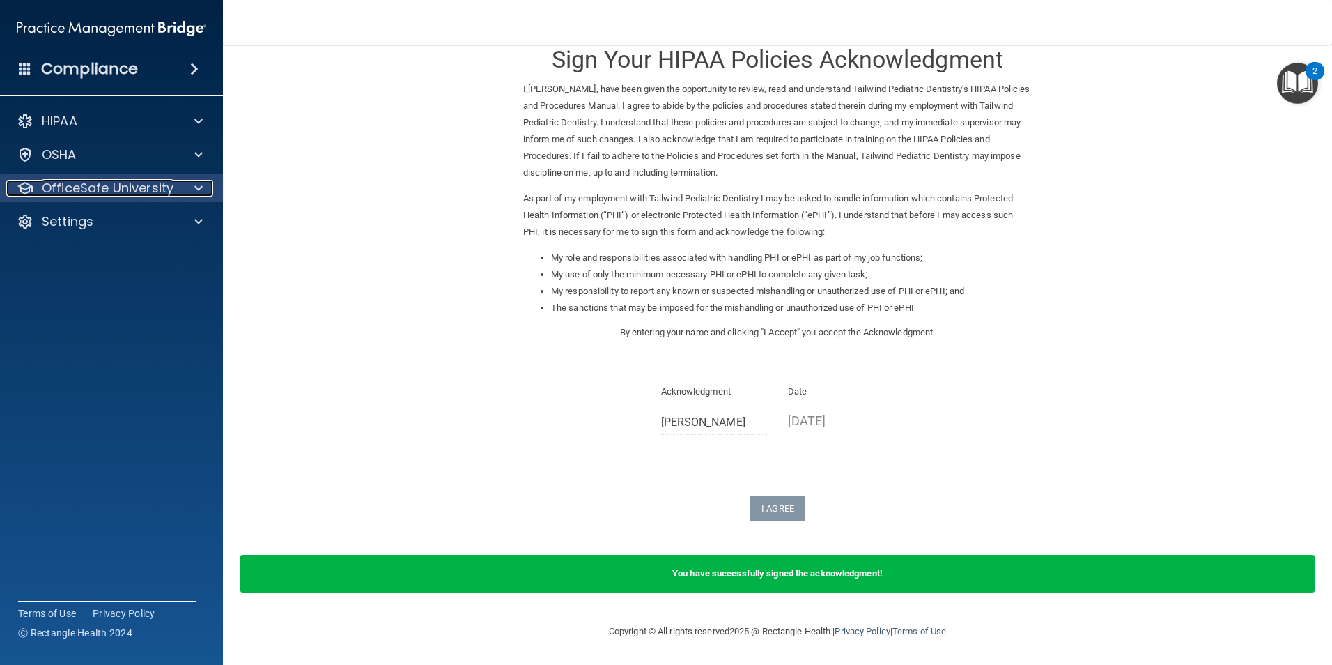
click at [158, 190] on p "OfficeSafe University" at bounding box center [108, 188] width 132 height 17
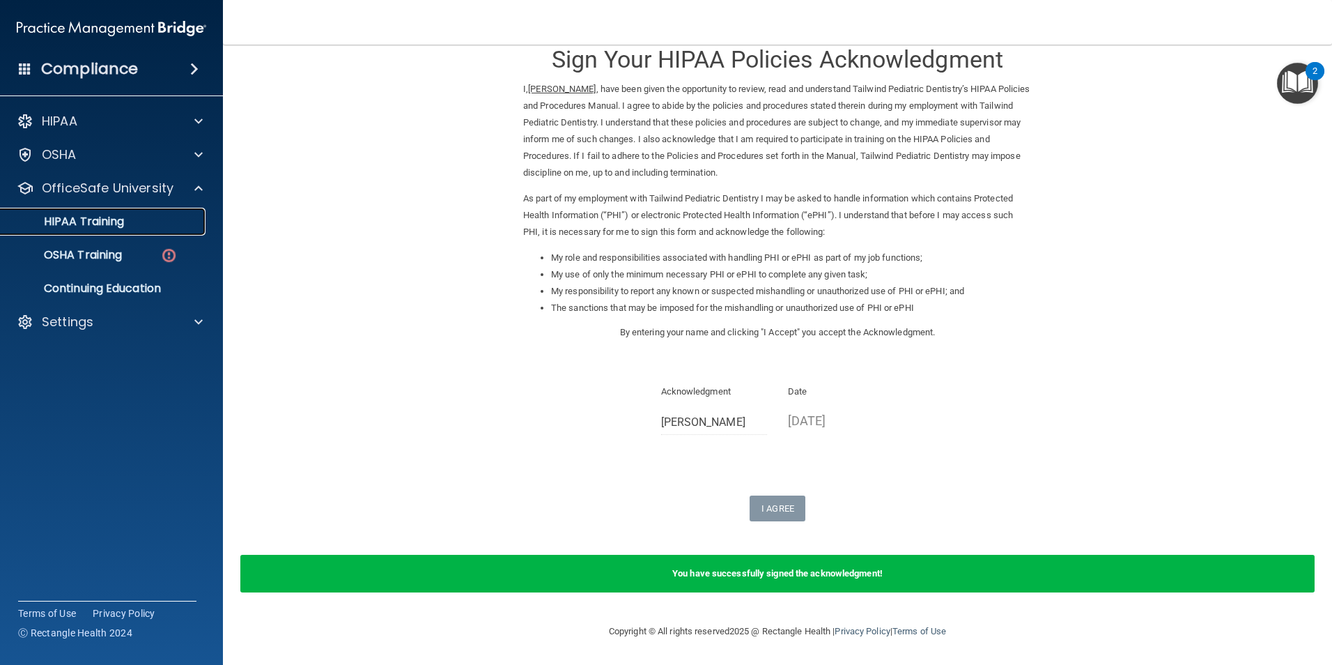
click at [133, 223] on div "HIPAA Training" at bounding box center [104, 222] width 190 height 14
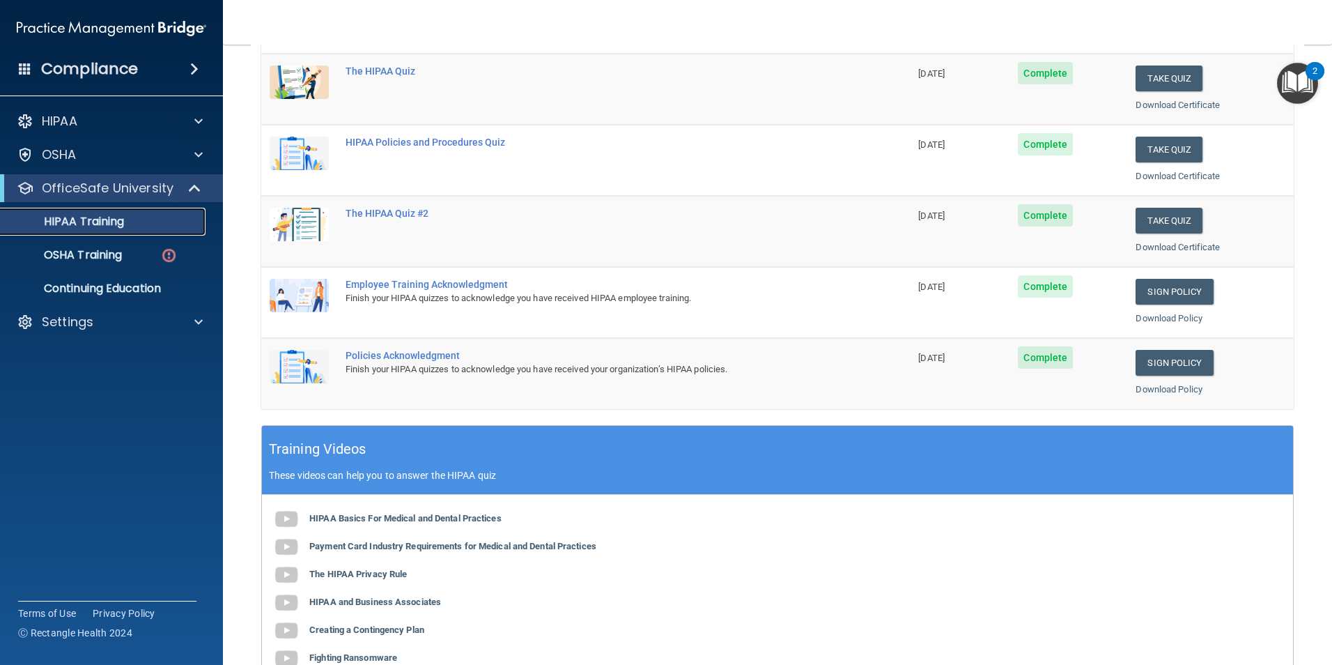
scroll to position [385, 0]
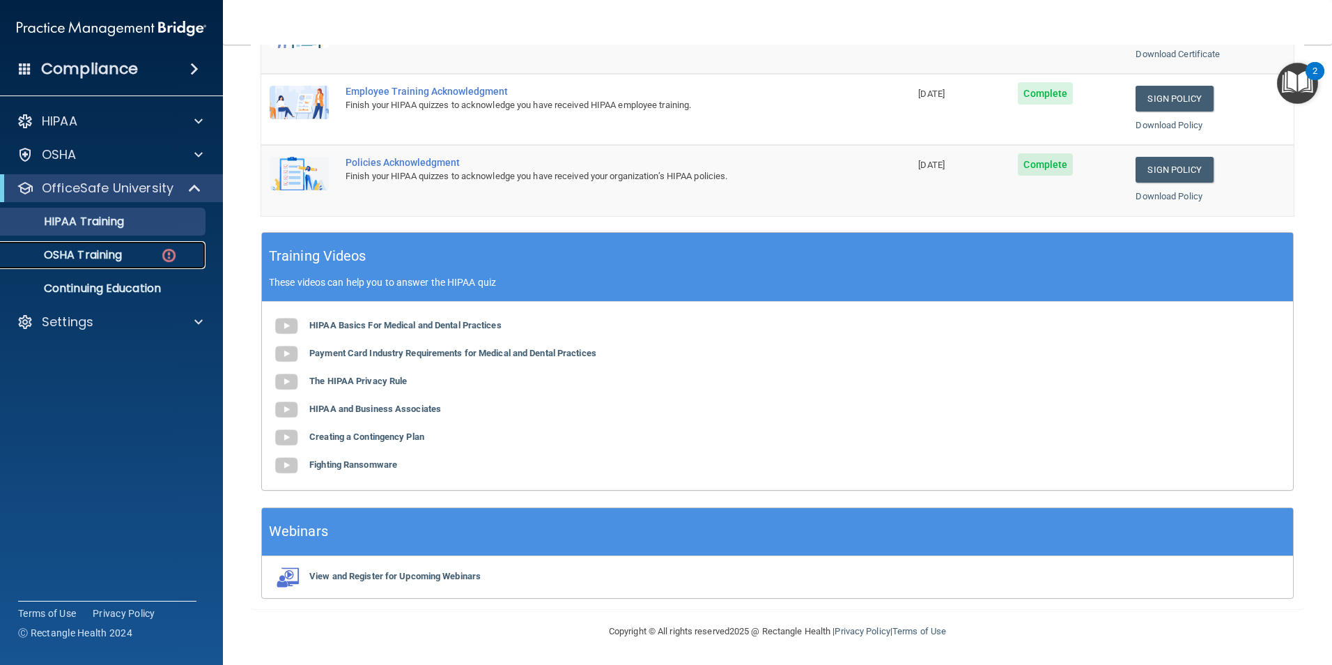
click at [99, 249] on p "OSHA Training" at bounding box center [65, 255] width 113 height 14
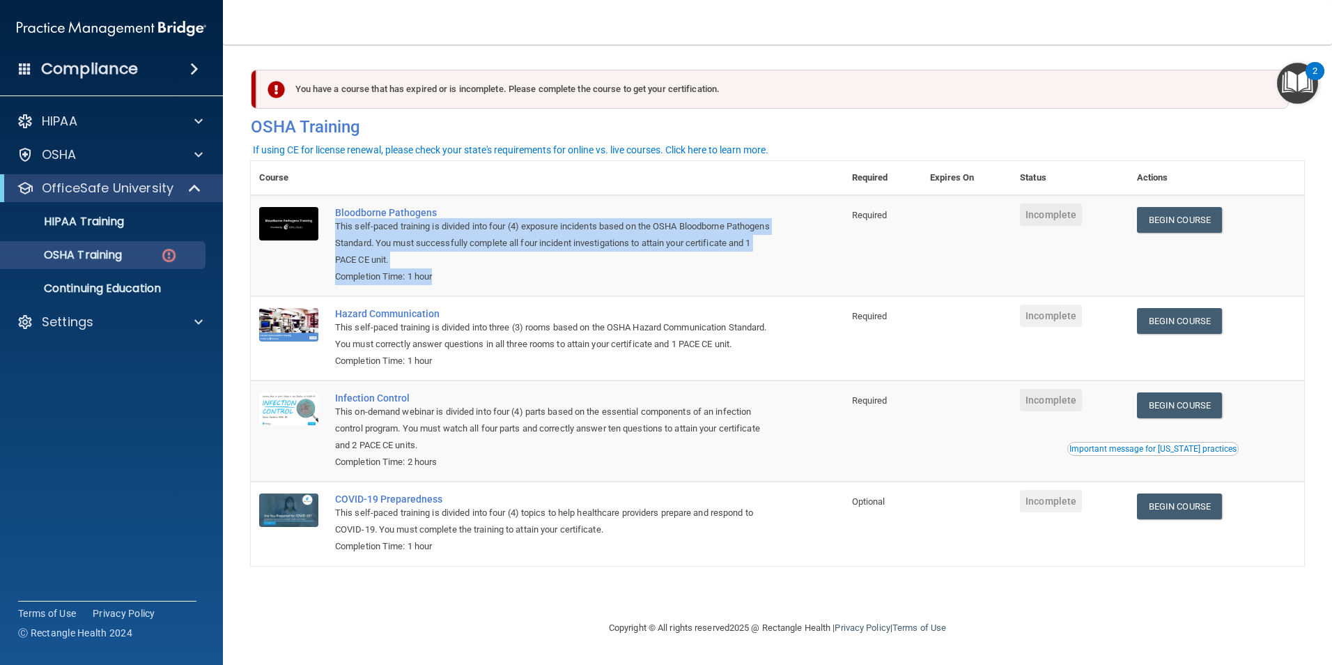
drag, startPoint x: 328, startPoint y: 224, endPoint x: 488, endPoint y: 284, distance: 170.7
click at [488, 284] on td "Bloodborne Pathogens This self-paced training is divided into four (4) exposure…" at bounding box center [585, 245] width 517 height 101
click at [488, 284] on div "Completion Time: 1 hour" at bounding box center [554, 276] width 439 height 17
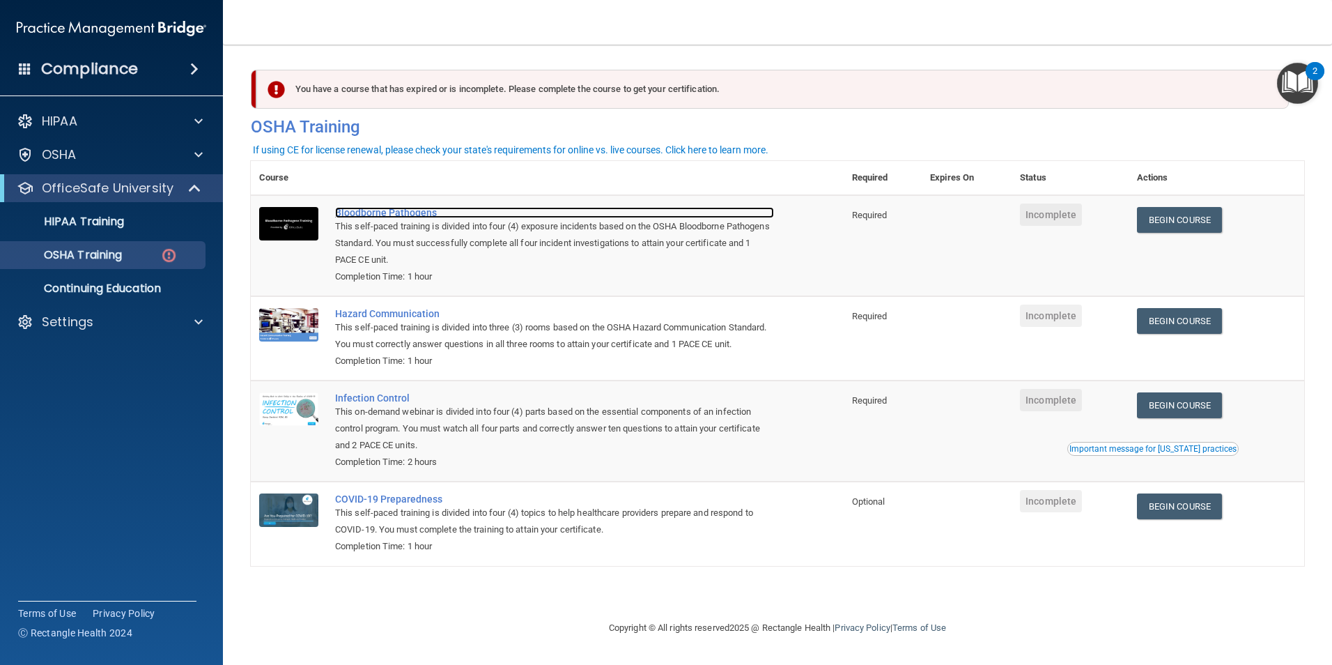
click at [364, 213] on div "Bloodborne Pathogens" at bounding box center [554, 212] width 439 height 11
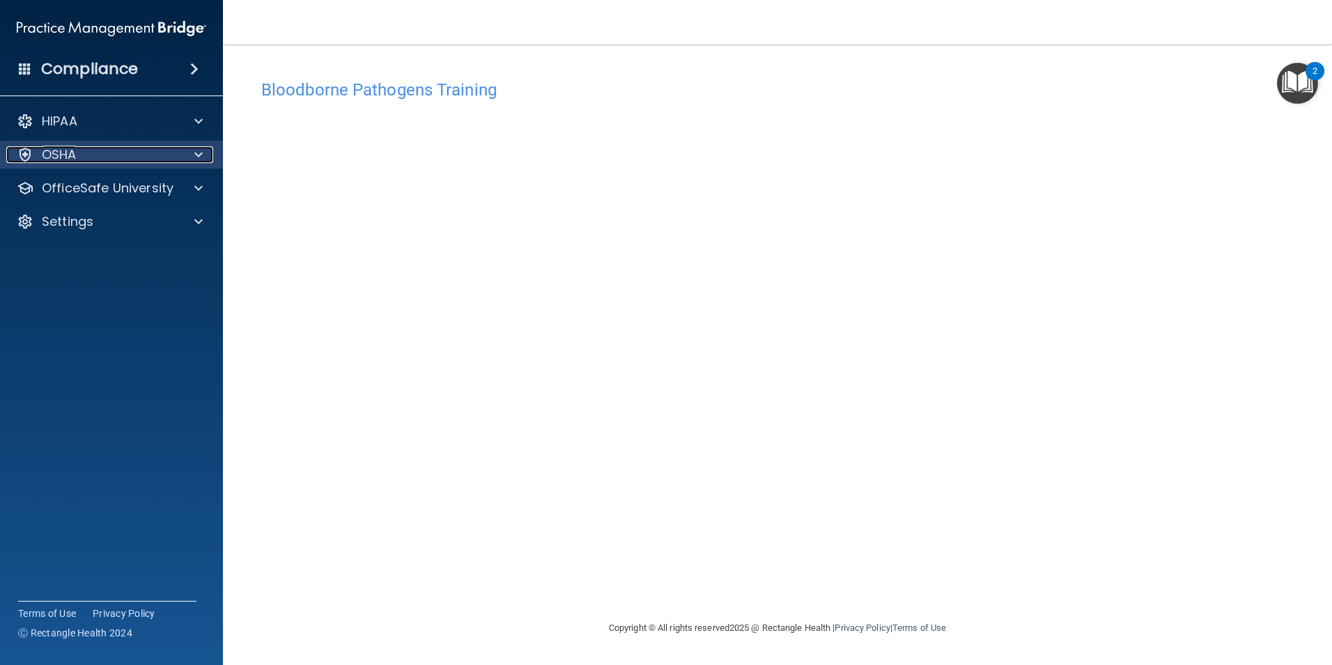
click at [186, 147] on div at bounding box center [196, 154] width 35 height 17
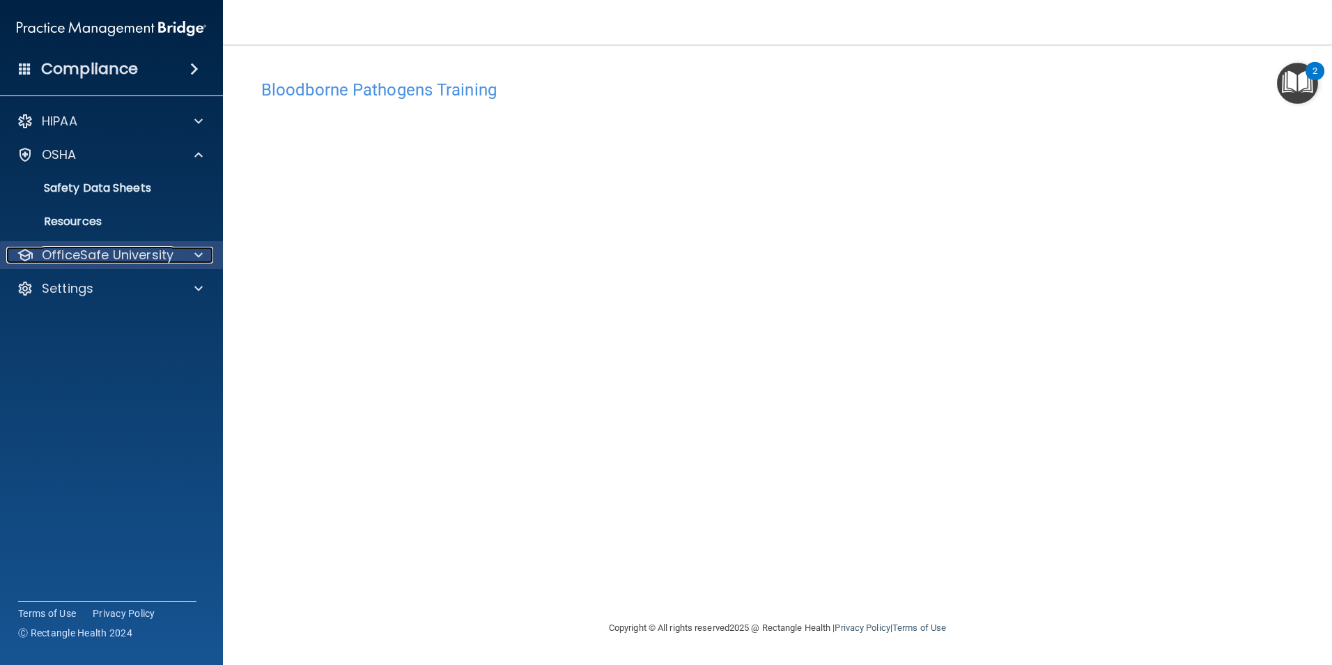
click at [126, 256] on p "OfficeSafe University" at bounding box center [108, 255] width 132 height 17
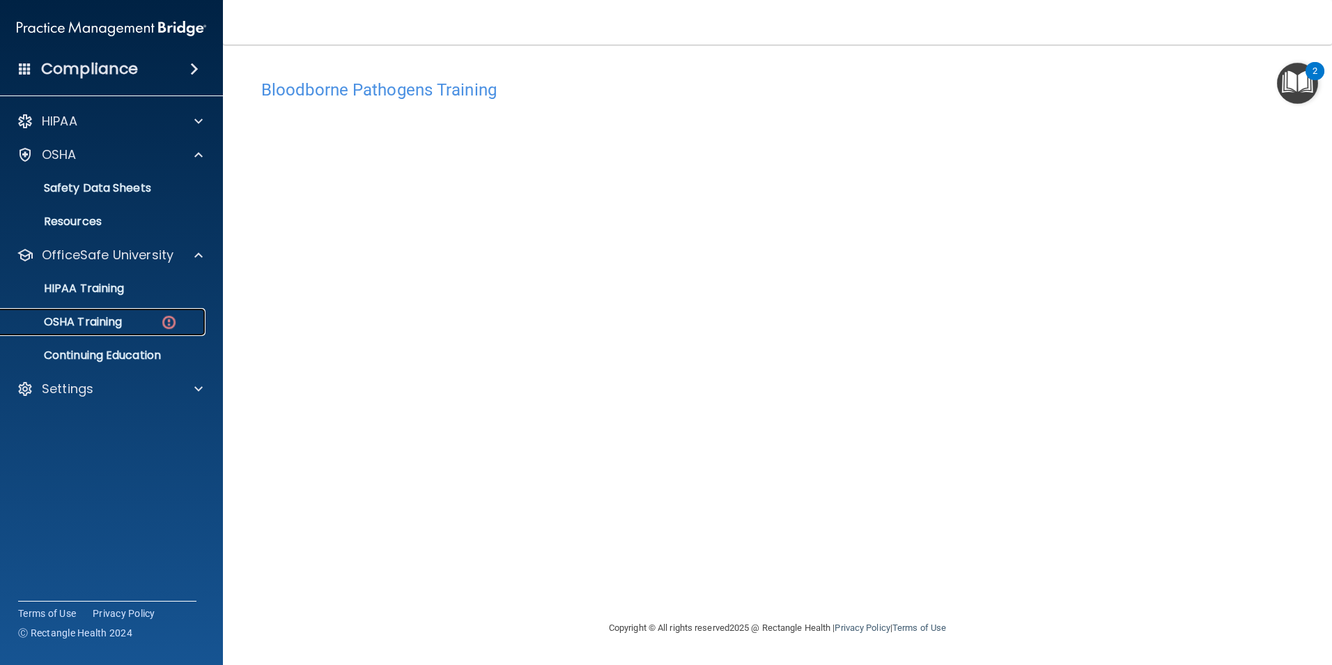
click at [95, 318] on p "OSHA Training" at bounding box center [65, 322] width 113 height 14
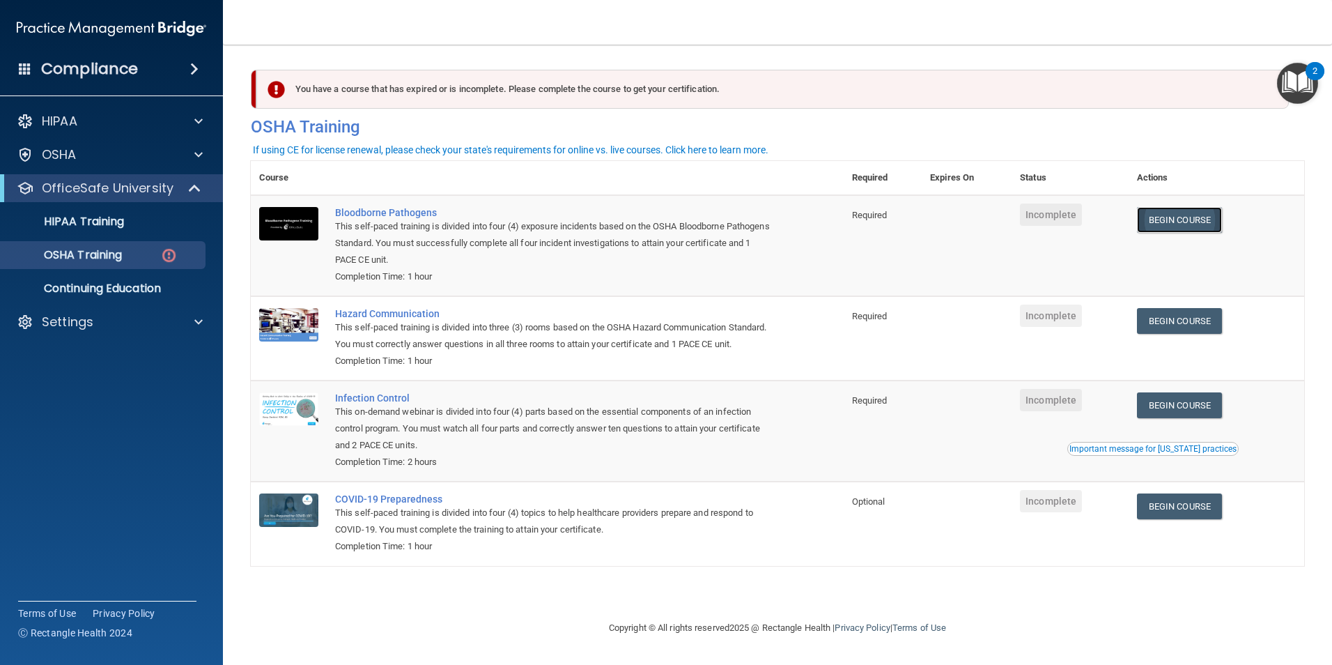
click at [1198, 221] on link "Begin Course" at bounding box center [1179, 220] width 85 height 26
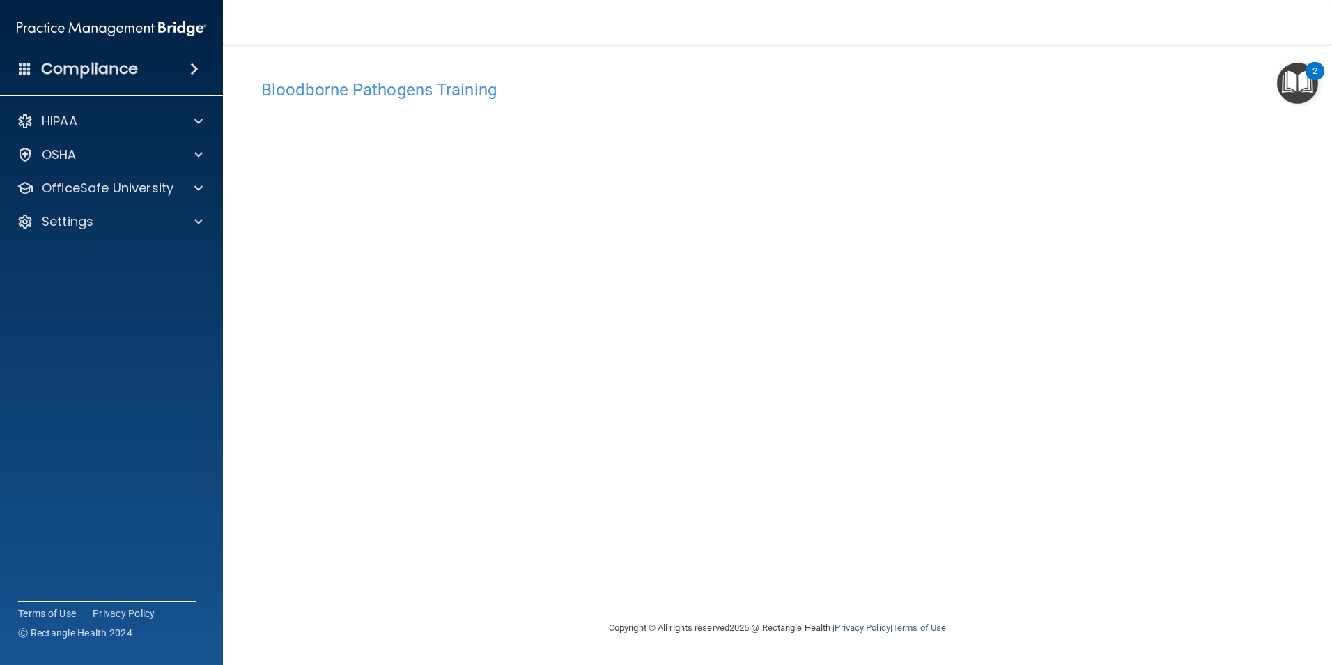
click at [1001, 558] on div "Bloodborne Pathogens Training This course doesn’t expire until . Are you sure y…" at bounding box center [778, 345] width 1054 height 547
click at [964, 602] on div "Bloodborne Pathogens Training This course doesn’t expire until . Are you sure y…" at bounding box center [778, 345] width 1054 height 547
